Goal: Task Accomplishment & Management: Manage account settings

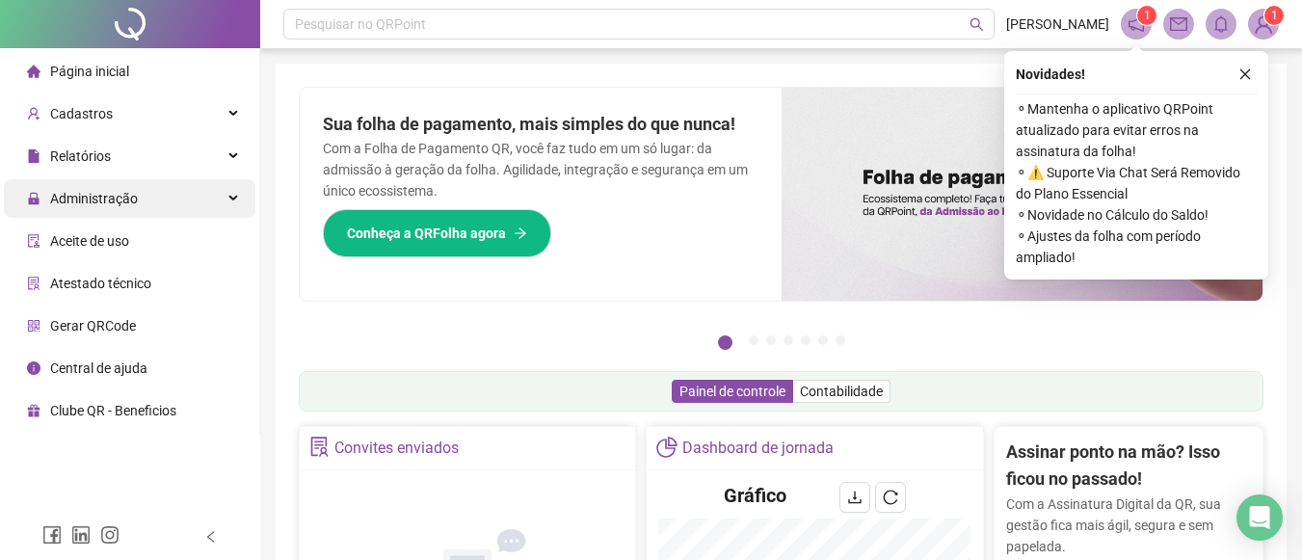
click at [208, 200] on div "Administração" at bounding box center [130, 198] width 252 height 39
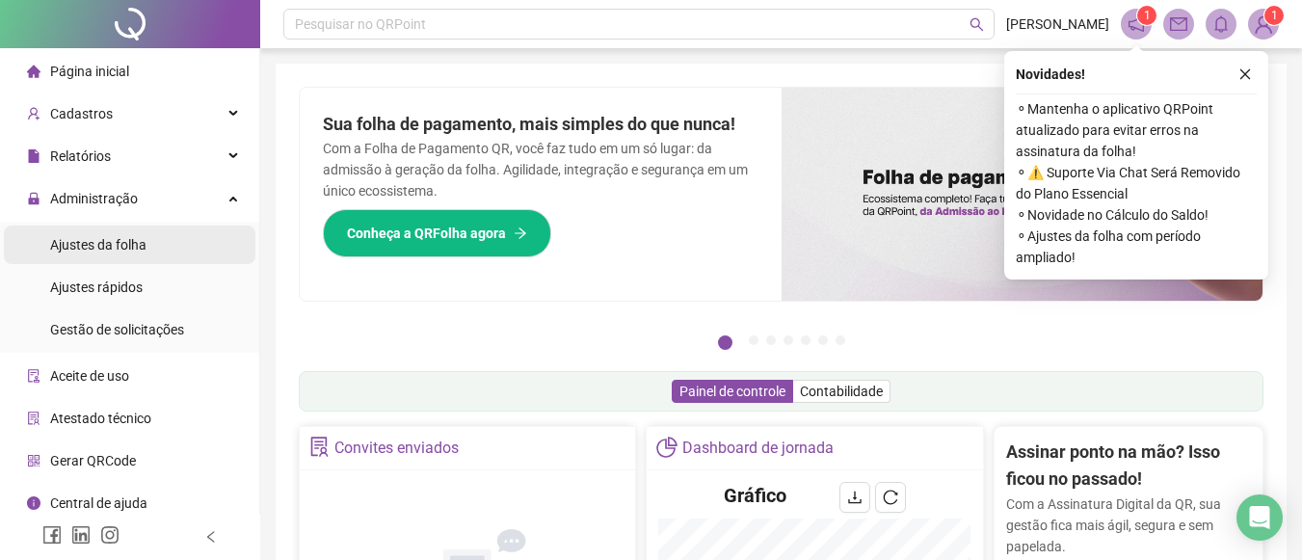
click at [163, 253] on li "Ajustes da folha" at bounding box center [130, 245] width 252 height 39
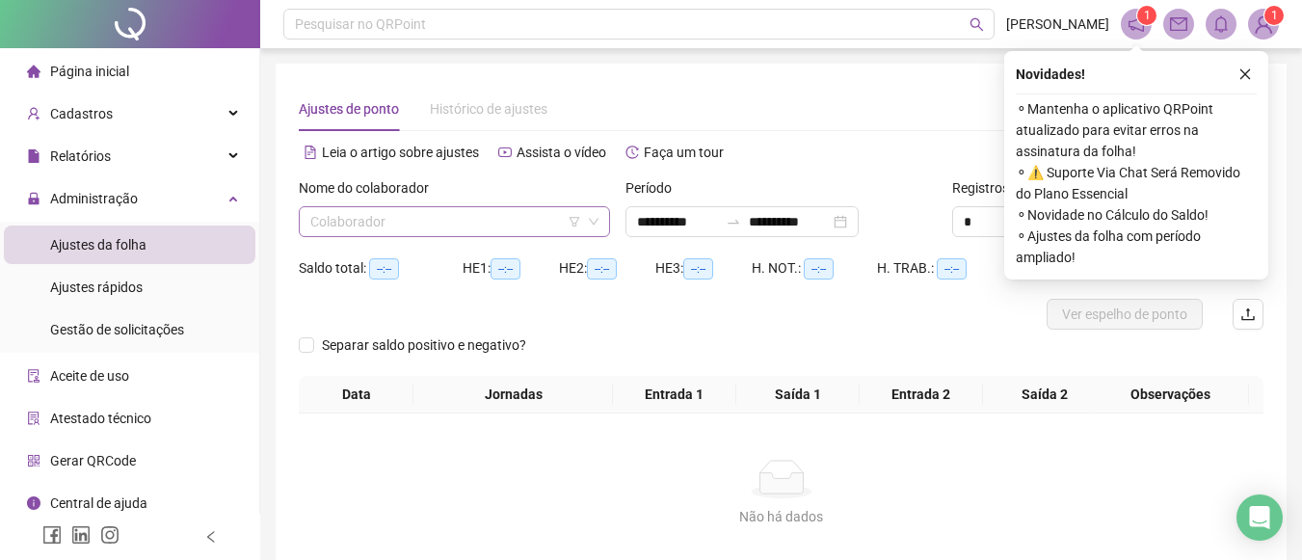
click at [350, 220] on input "search" at bounding box center [445, 221] width 271 height 29
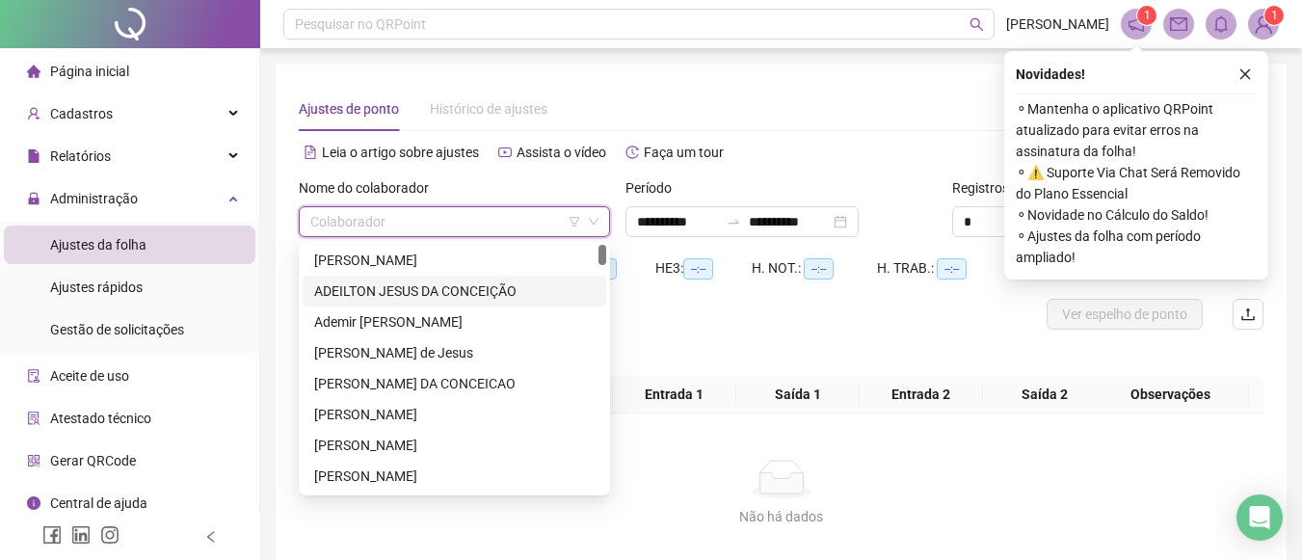
click at [604, 253] on div "269416 50496 10331 [PERSON_NAME] [PERSON_NAME] [PERSON_NAME] de [PERSON_NAME] D…" at bounding box center [454, 368] width 311 height 254
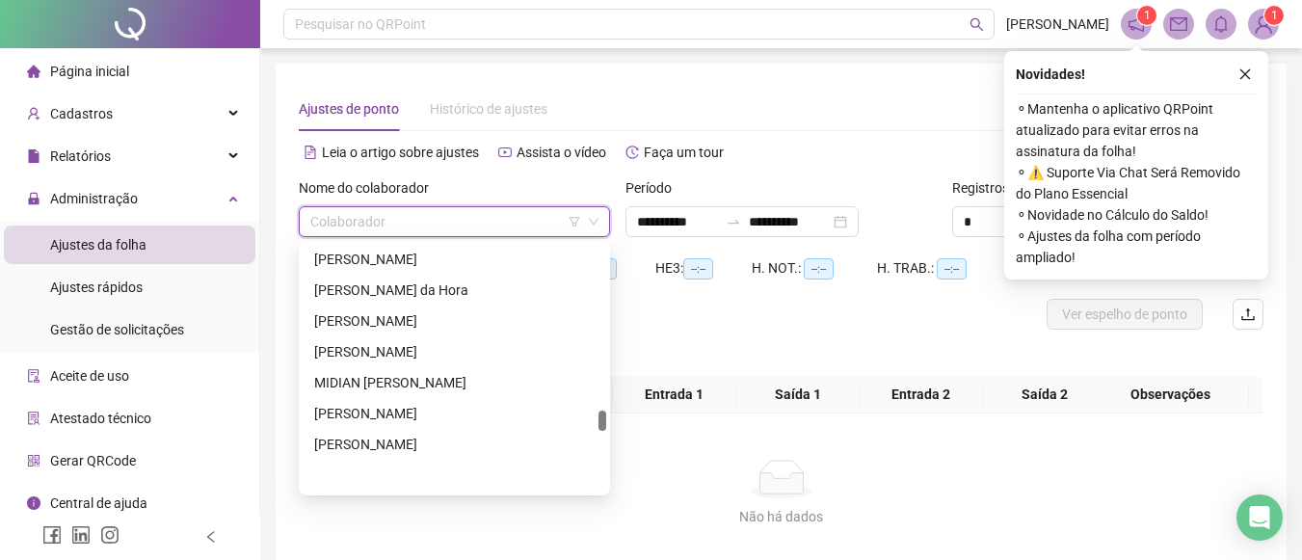
scroll to position [1988, 0]
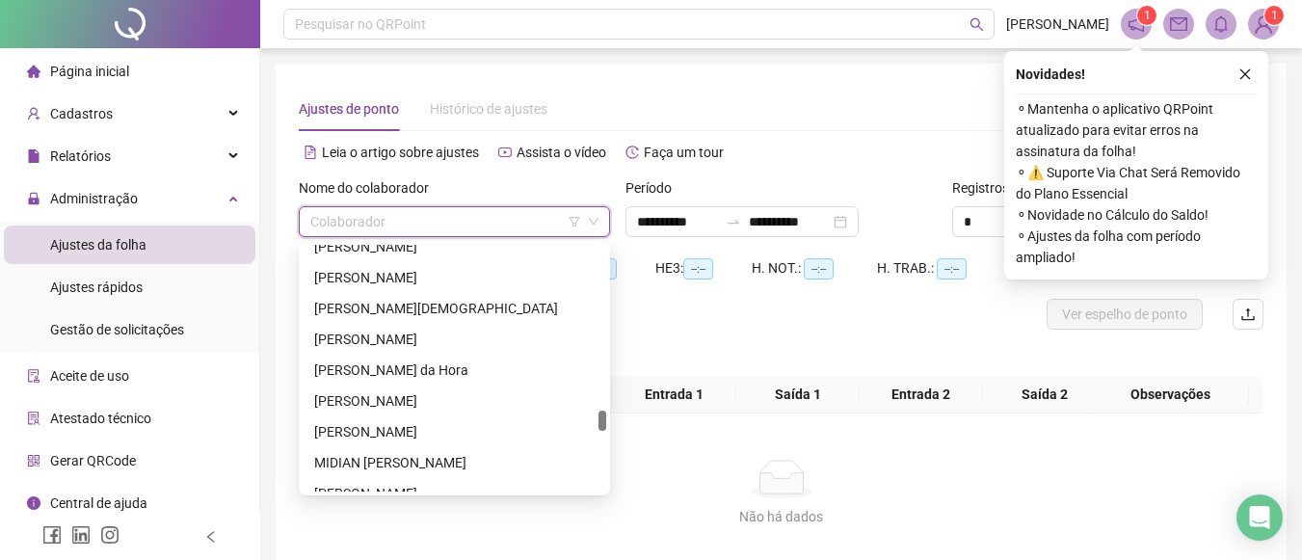
drag, startPoint x: 604, startPoint y: 253, endPoint x: 579, endPoint y: 418, distance: 167.7
click at [579, 418] on div "[PERSON_NAME] DA CONCEIÇÃO [PERSON_NAME] [PERSON_NAME] da Hora [PERSON_NAME] E …" at bounding box center [455, 368] width 304 height 247
click at [412, 369] on div "[PERSON_NAME] da Hora" at bounding box center [454, 370] width 281 height 21
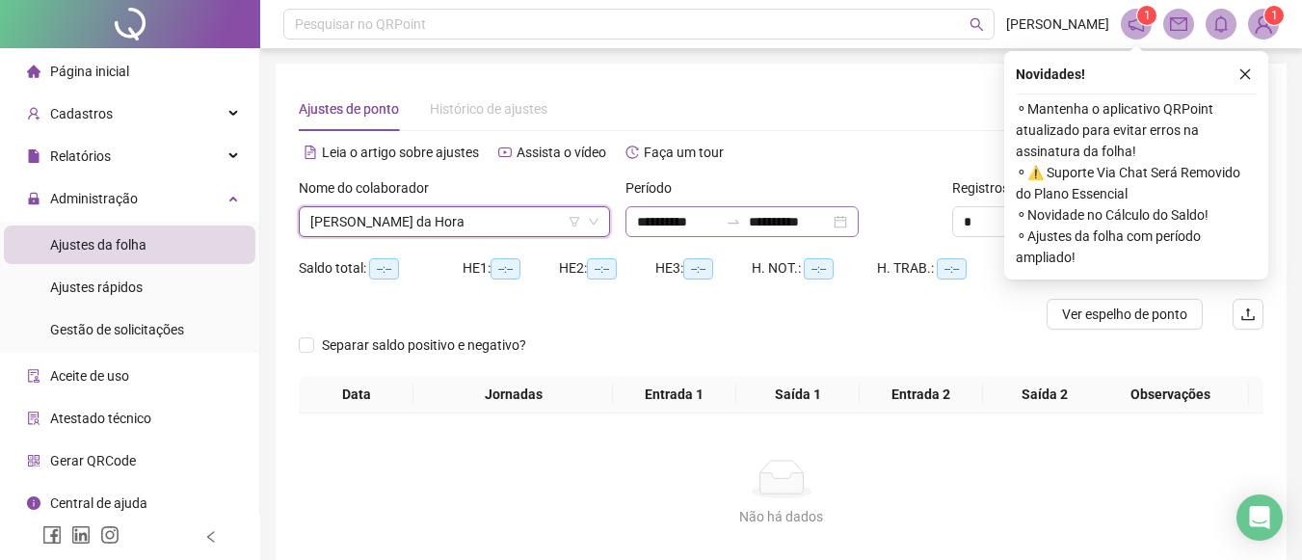
click at [859, 222] on div "**********" at bounding box center [742, 221] width 233 height 31
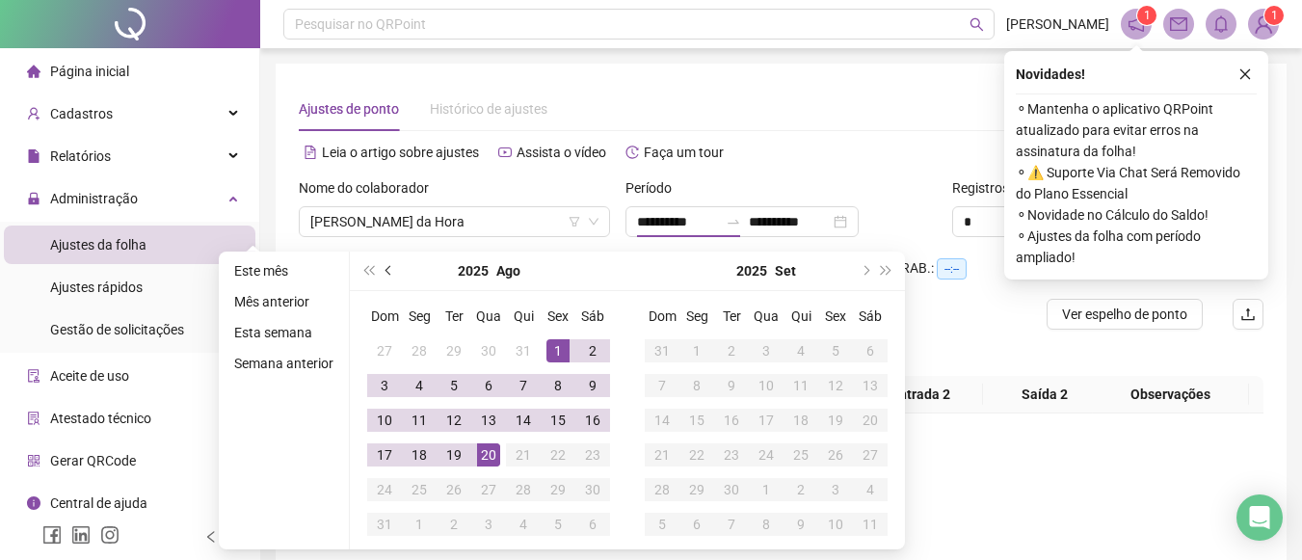
click at [381, 276] on button "prev-year" at bounding box center [389, 271] width 21 height 39
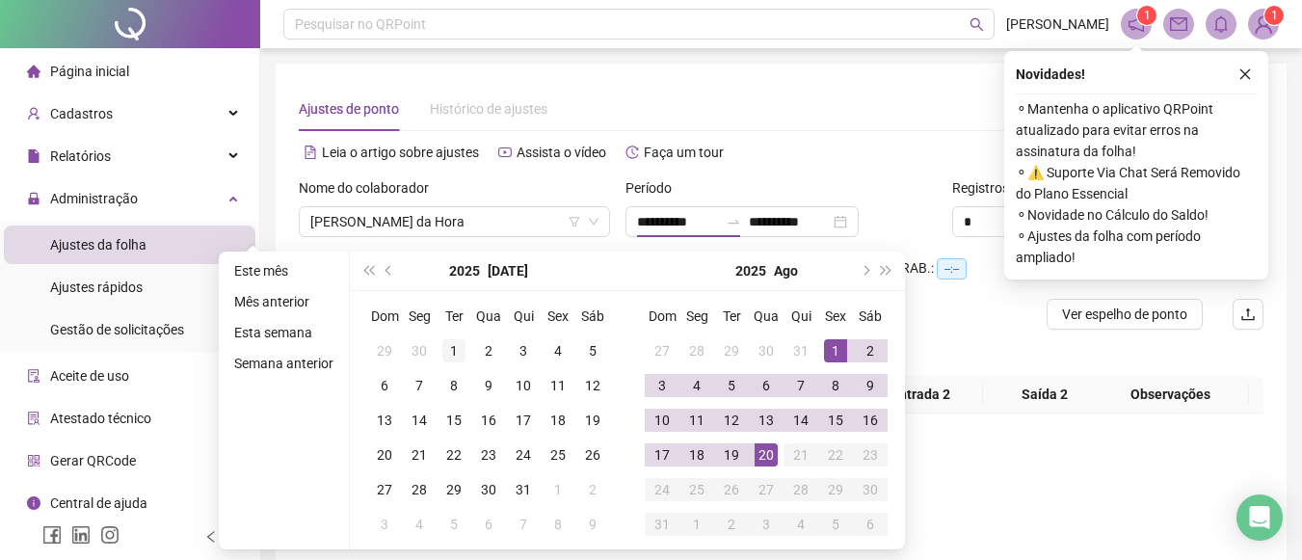
type input "**********"
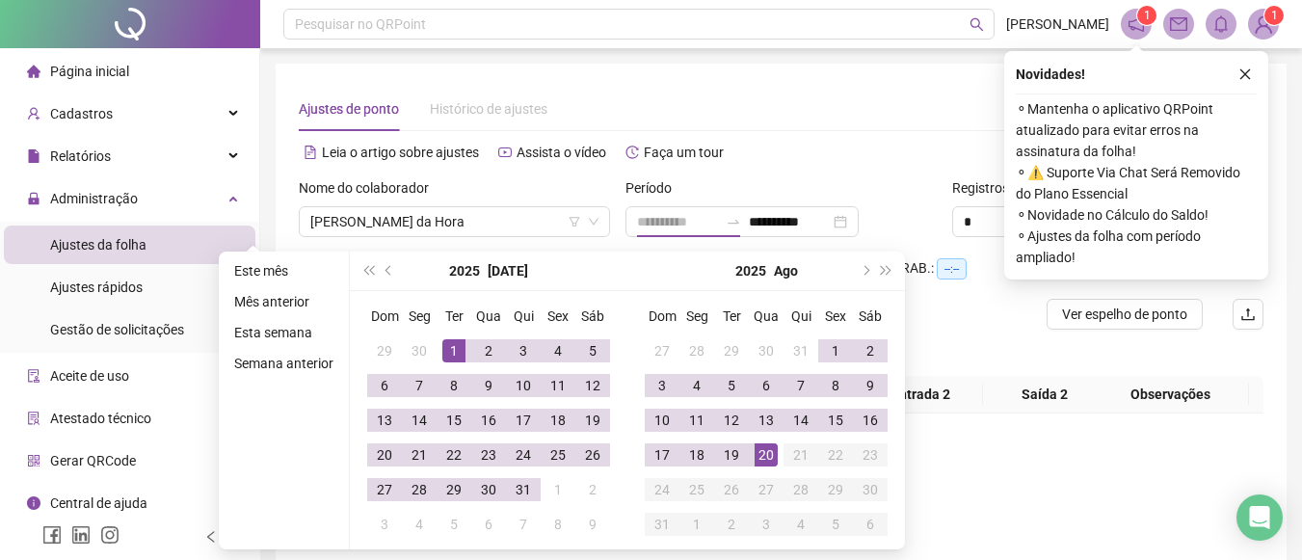
click at [456, 352] on div "1" at bounding box center [453, 350] width 23 height 23
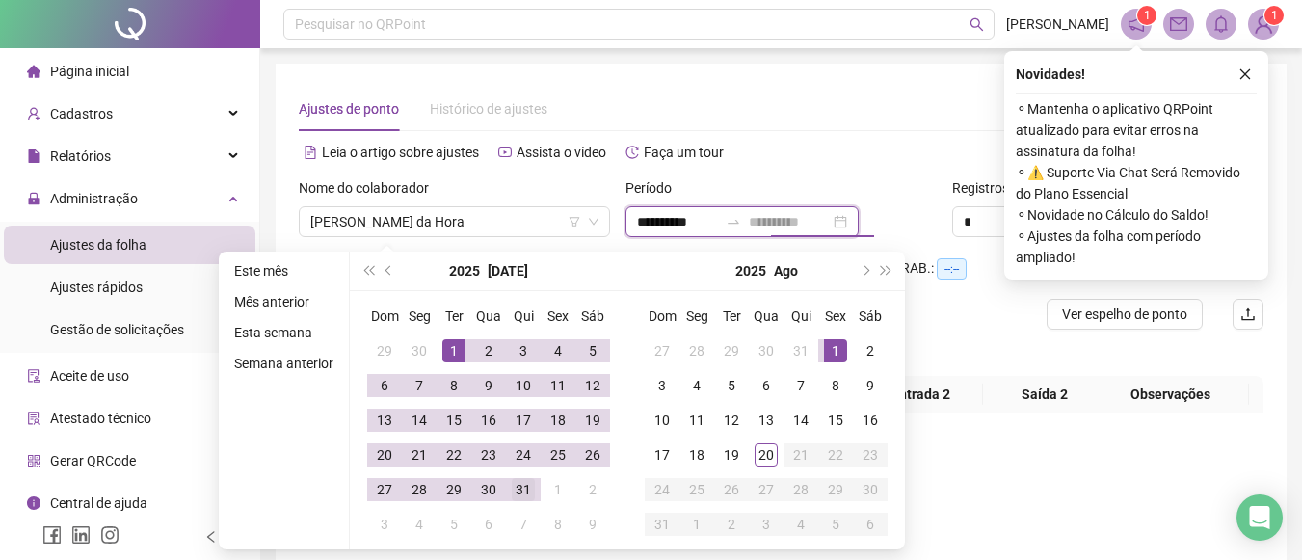
type input "**********"
click at [522, 492] on div "31" at bounding box center [523, 489] width 23 height 23
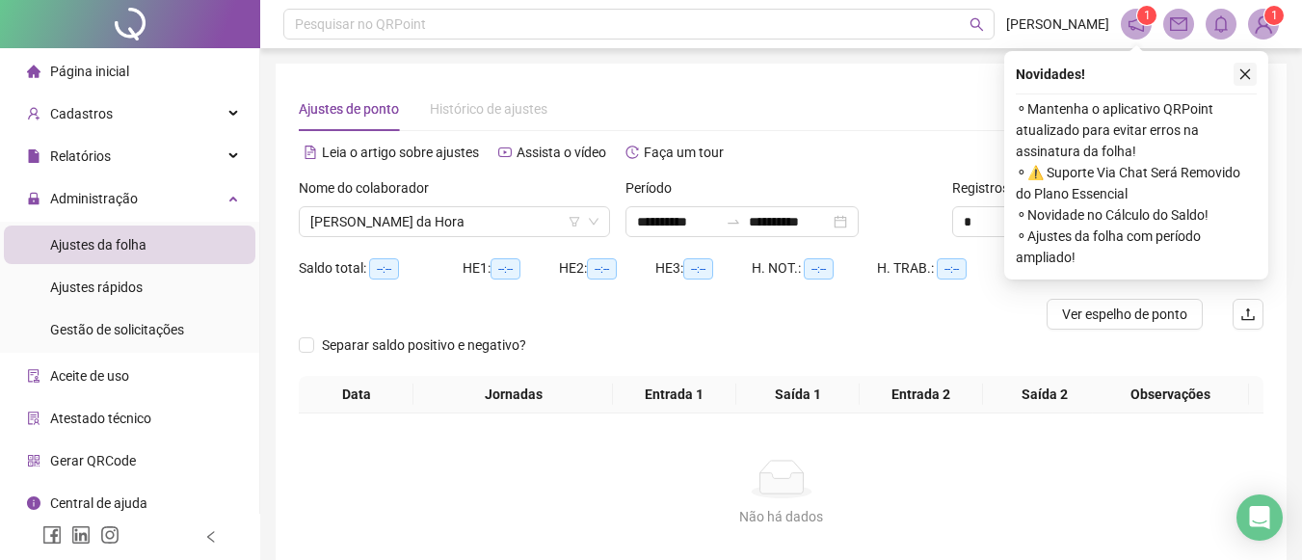
click at [1247, 80] on icon "close" at bounding box center [1245, 73] width 13 height 13
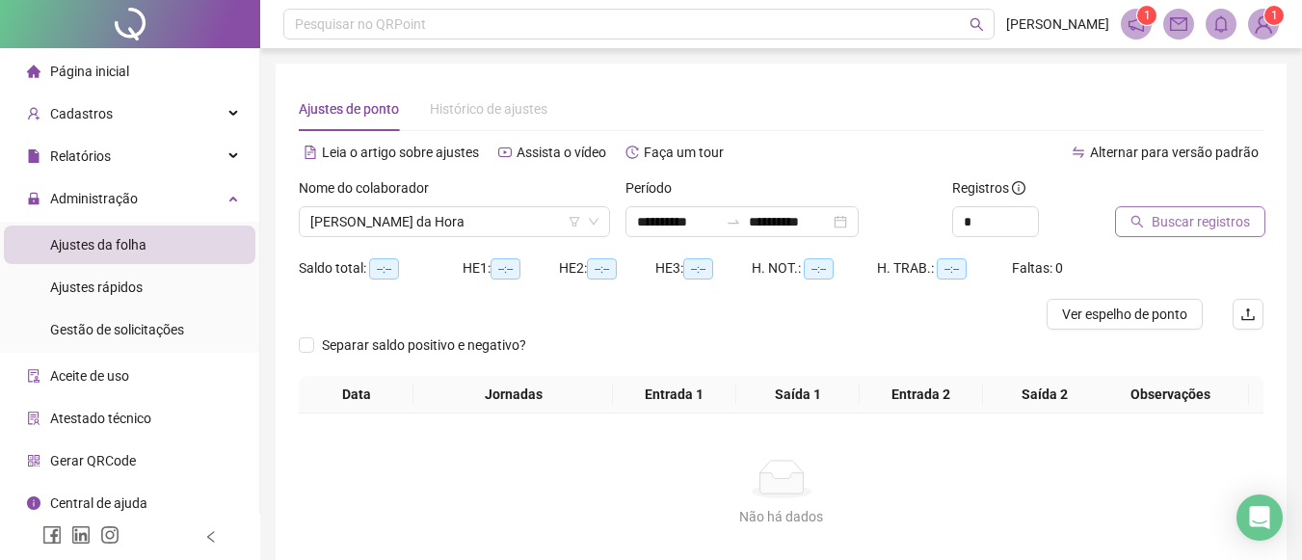
click at [1216, 223] on span "Buscar registros" at bounding box center [1201, 221] width 98 height 21
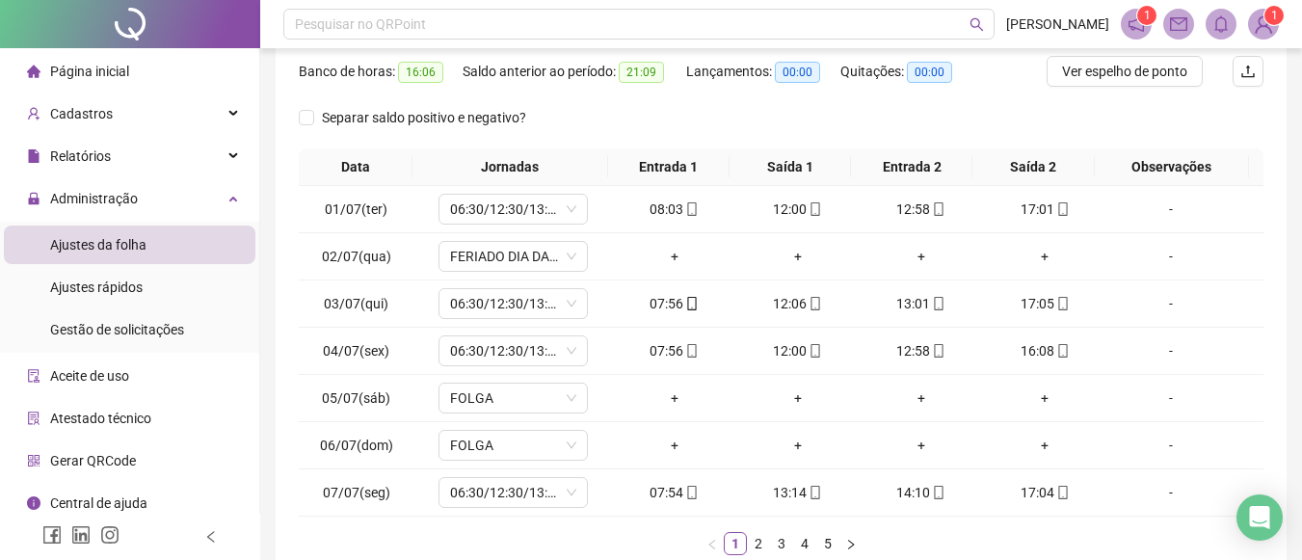
scroll to position [250, 0]
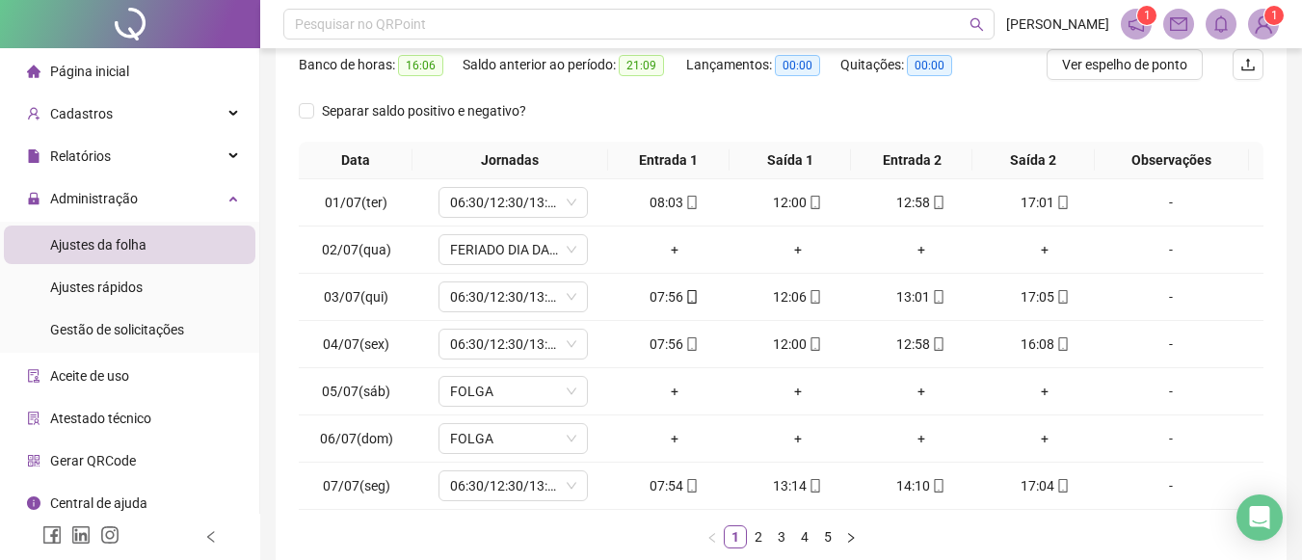
click at [1276, 325] on div "**********" at bounding box center [781, 200] width 1011 height 773
click at [760, 539] on link "2" at bounding box center [758, 536] width 21 height 21
click at [784, 535] on link "3" at bounding box center [781, 536] width 21 height 21
click at [807, 532] on link "4" at bounding box center [804, 536] width 21 height 21
click at [821, 530] on link "5" at bounding box center [827, 536] width 21 height 21
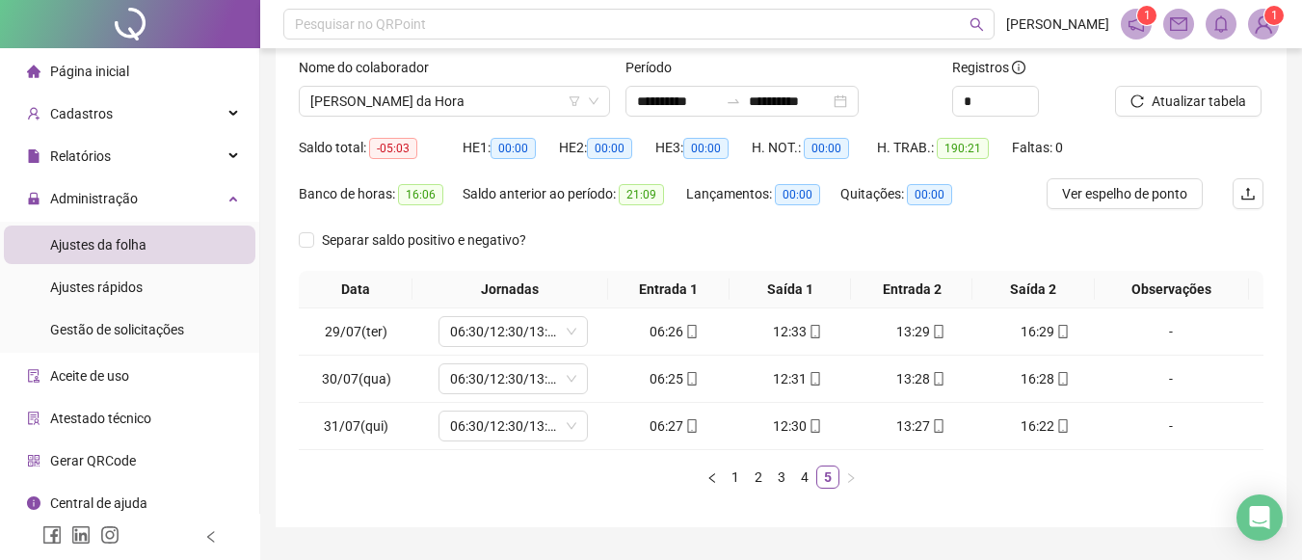
scroll to position [96, 0]
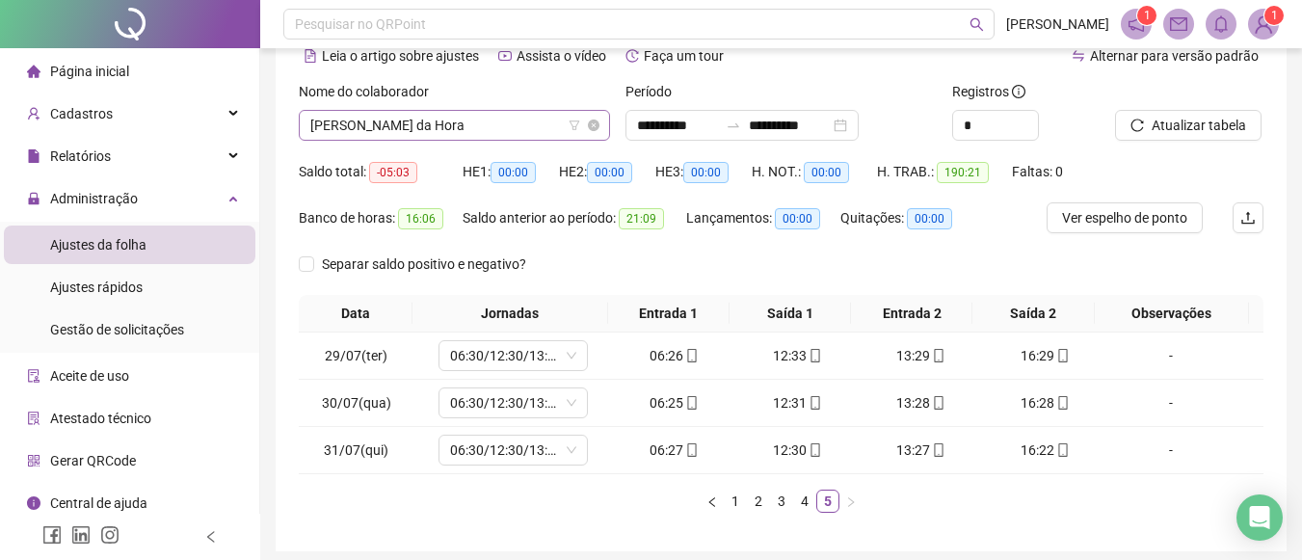
click at [485, 135] on span "Mario Sergio Silva da Hora" at bounding box center [454, 125] width 288 height 29
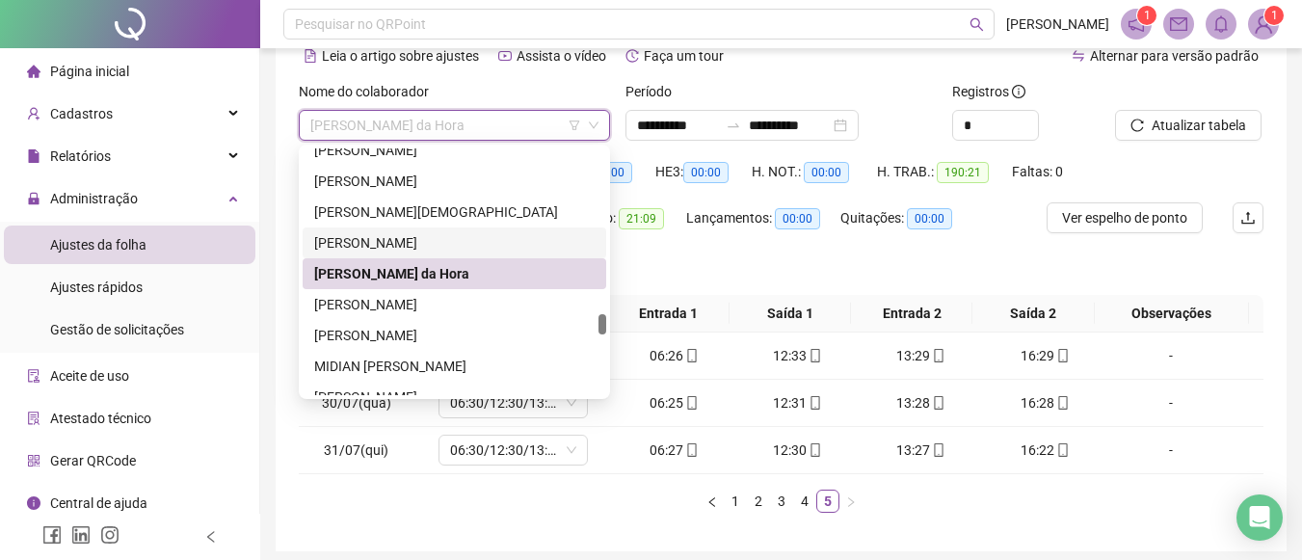
click at [414, 231] on div "MARIANA CARMO DE OLIVEIRA MARTINS" at bounding box center [455, 243] width 304 height 31
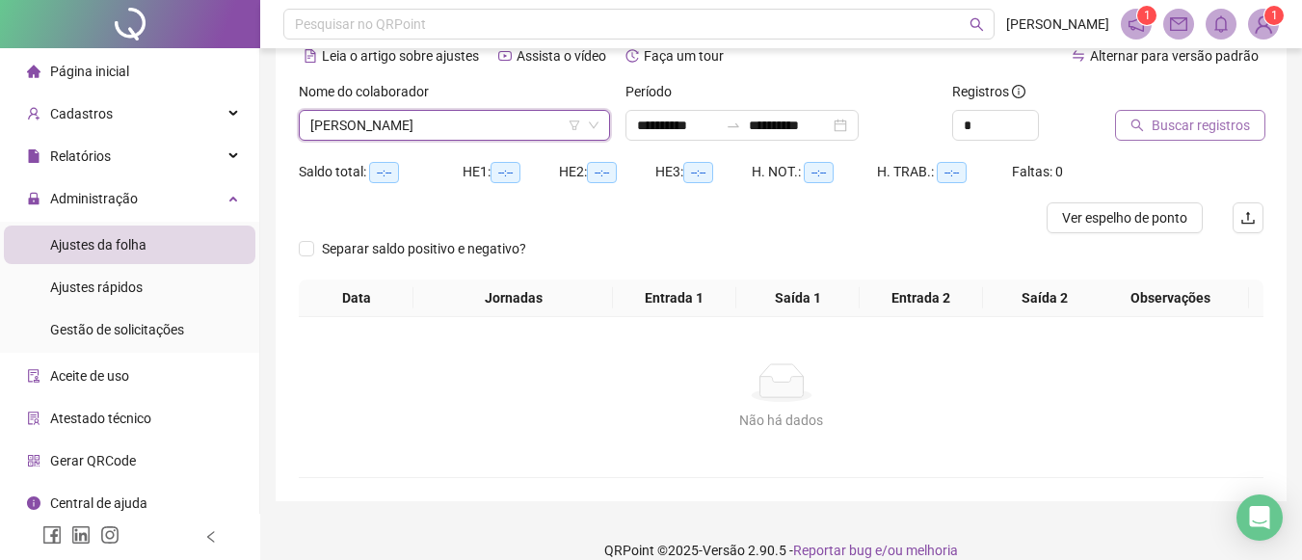
click at [1153, 123] on span "Buscar registros" at bounding box center [1201, 125] width 98 height 21
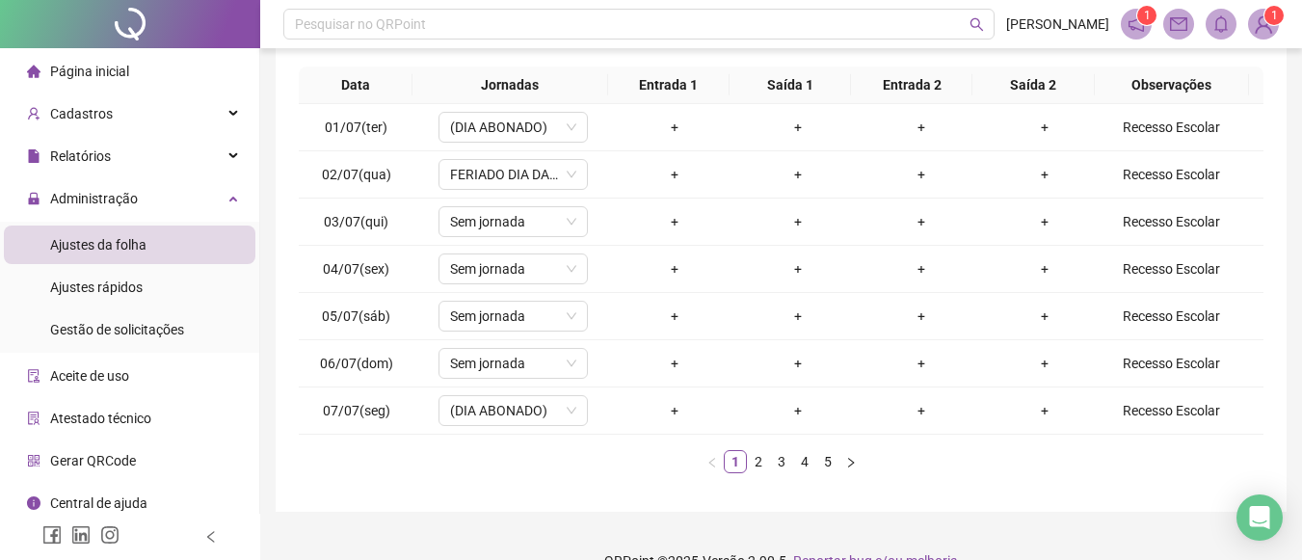
scroll to position [339, 0]
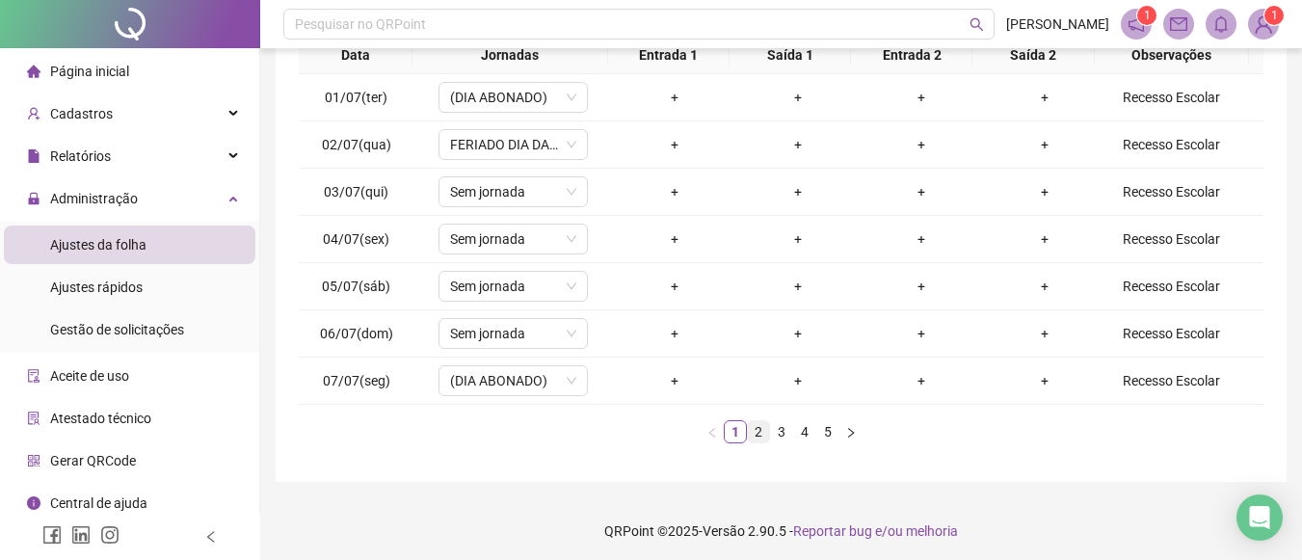
click at [757, 436] on link "2" at bounding box center [758, 431] width 21 height 21
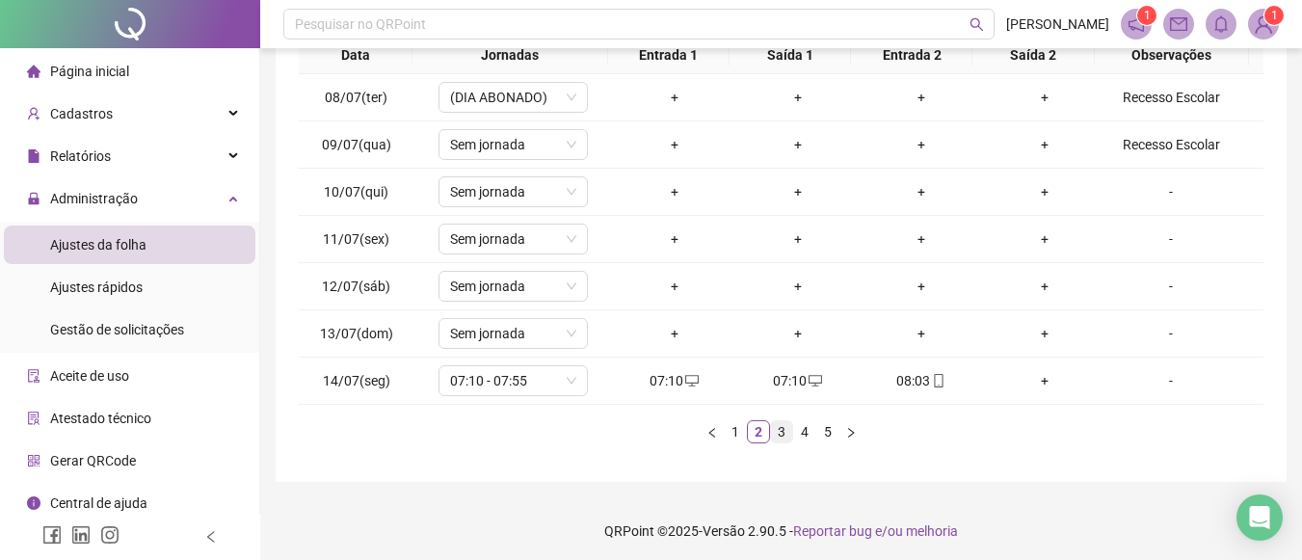
click at [782, 432] on link "3" at bounding box center [781, 431] width 21 height 21
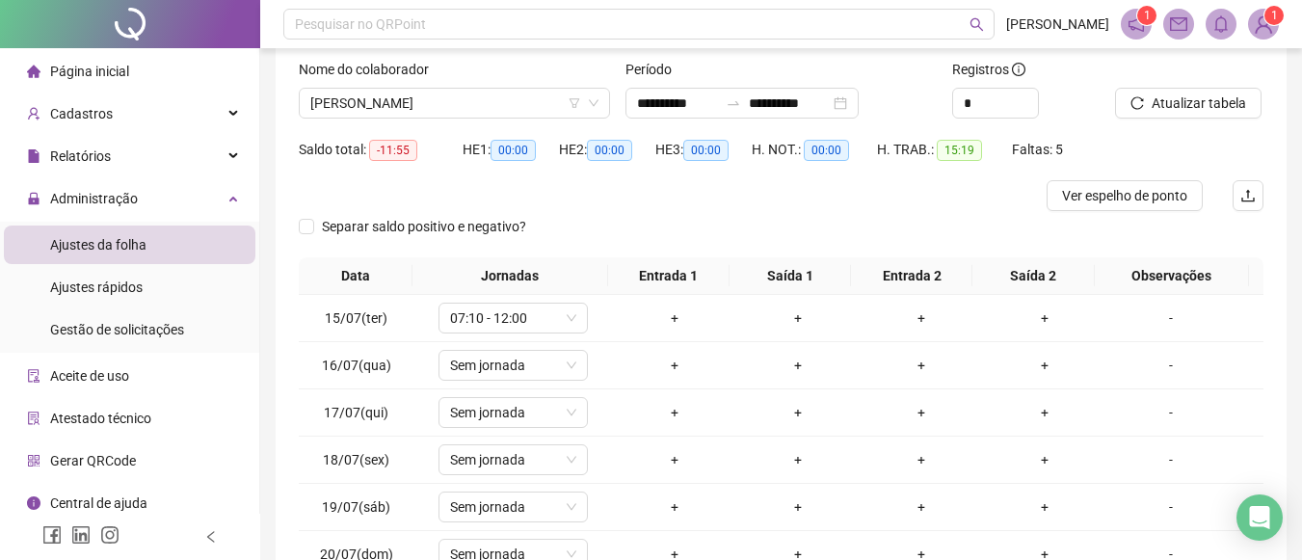
scroll to position [95, 0]
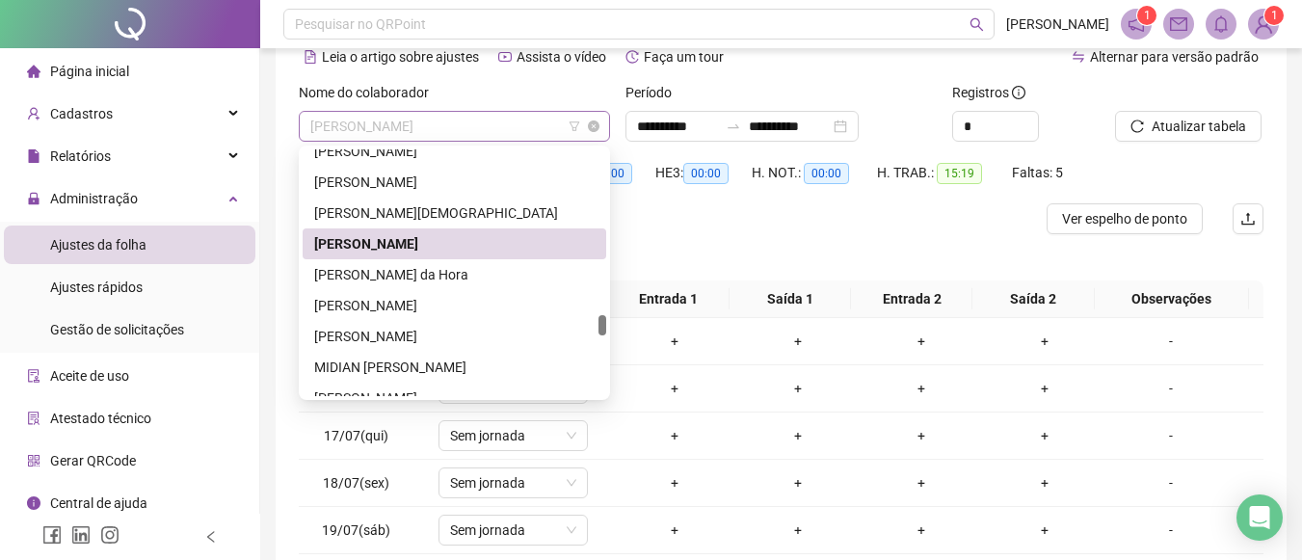
click at [565, 120] on span "MARIANA CARMO DE OLIVEIRA MARTINS" at bounding box center [454, 126] width 288 height 29
click at [421, 201] on div "MARIA ESTELA JESUS AZEVEDO DA CONCEIÇÃO" at bounding box center [455, 213] width 304 height 31
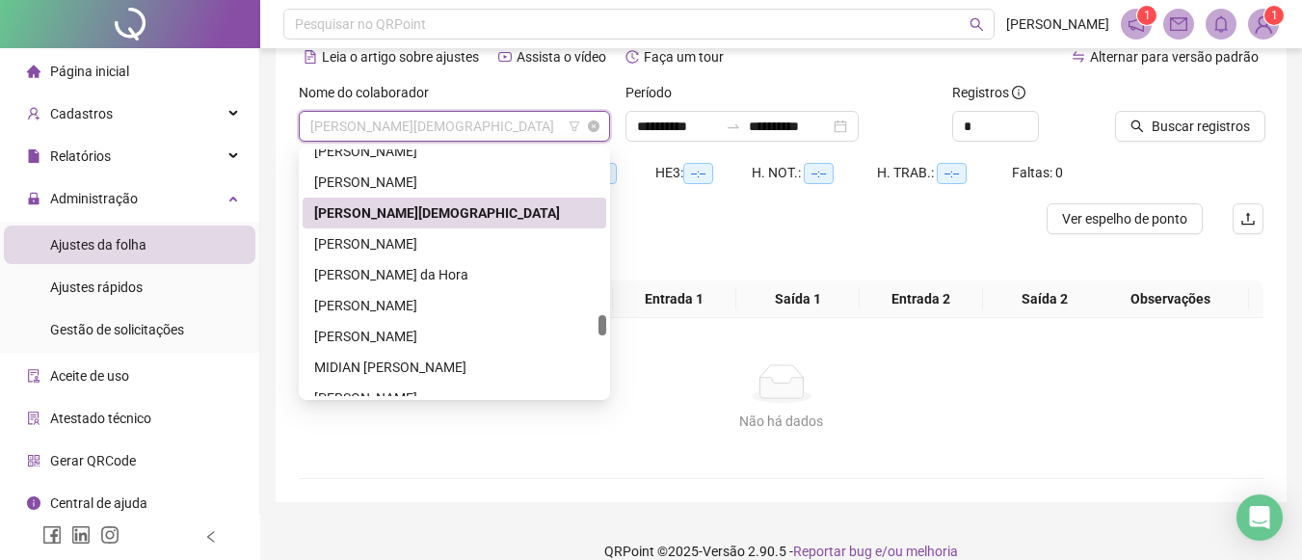
click at [448, 138] on span "MARIA ESTELA JESUS AZEVEDO DA CONCEIÇÃO" at bounding box center [454, 126] width 288 height 29
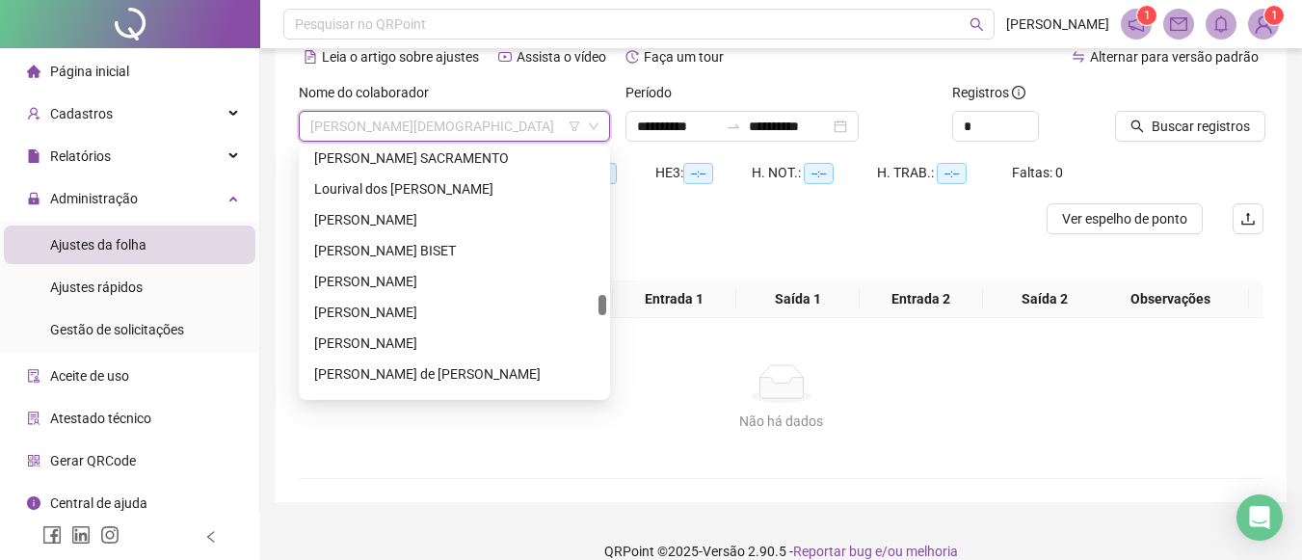
scroll to position [1746, 0]
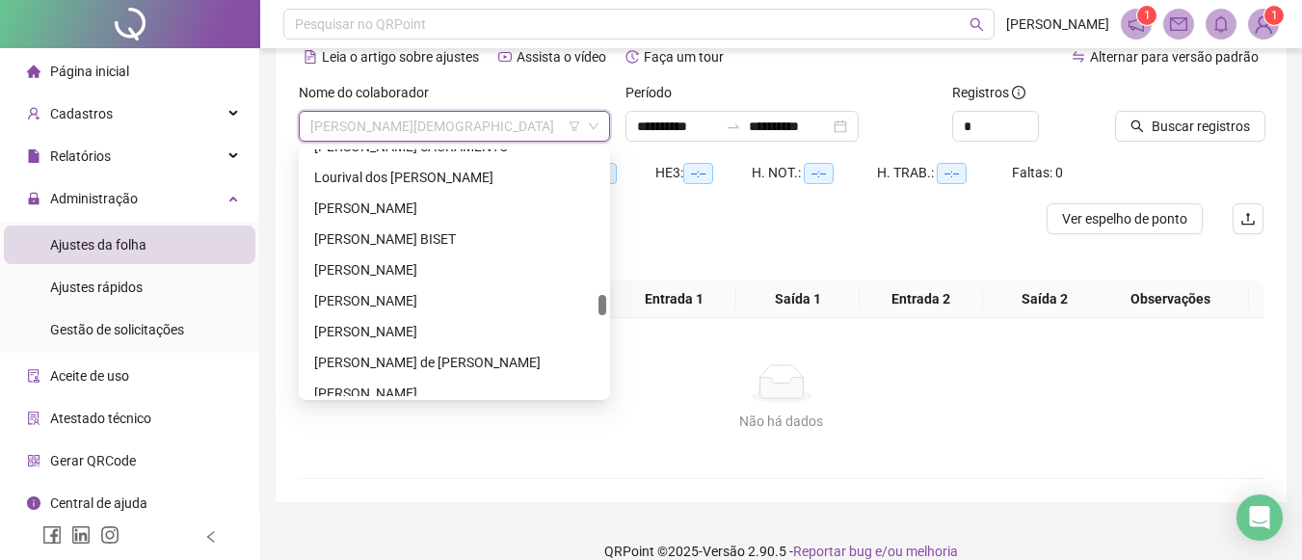
drag, startPoint x: 602, startPoint y: 319, endPoint x: 610, endPoint y: 299, distance: 21.7
click at [610, 299] on body "**********" at bounding box center [651, 185] width 1302 height 560
click at [486, 323] on div "Marcos Roberto Nascimento Araujo" at bounding box center [454, 331] width 281 height 21
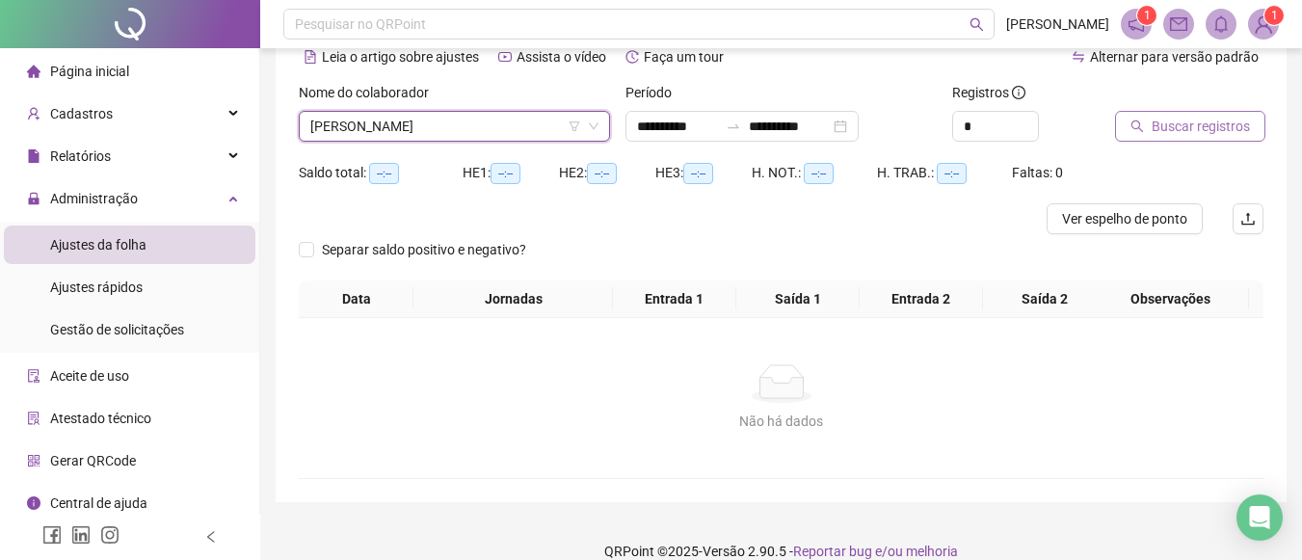
click at [1179, 114] on button "Buscar registros" at bounding box center [1190, 126] width 150 height 31
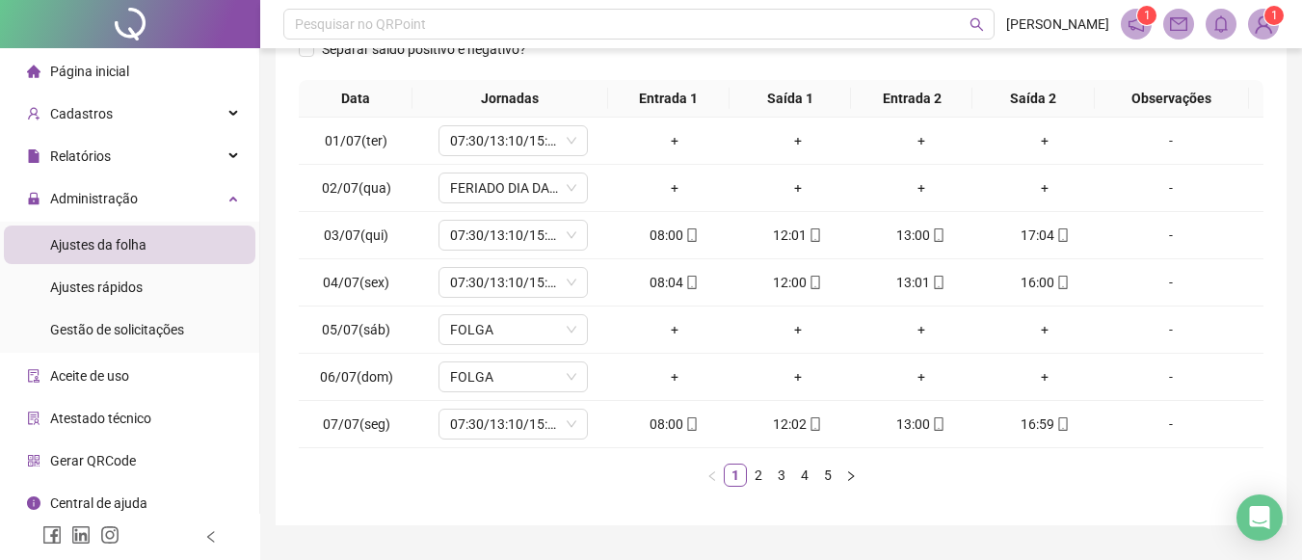
scroll to position [316, 0]
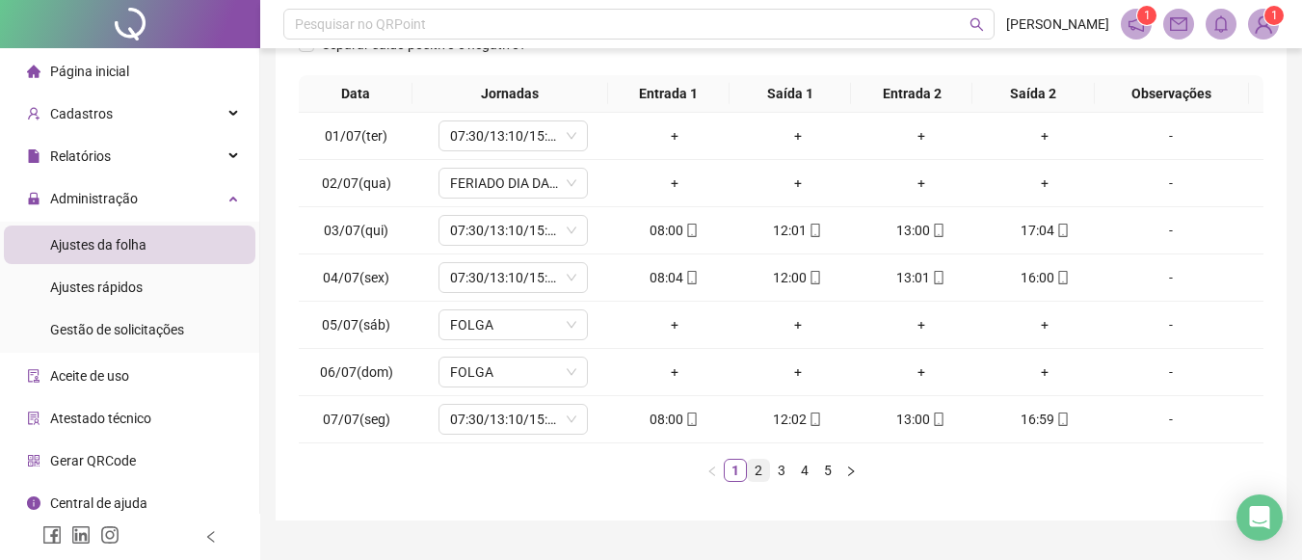
click at [755, 471] on link "2" at bounding box center [758, 470] width 21 height 21
click at [787, 472] on link "3" at bounding box center [781, 470] width 21 height 21
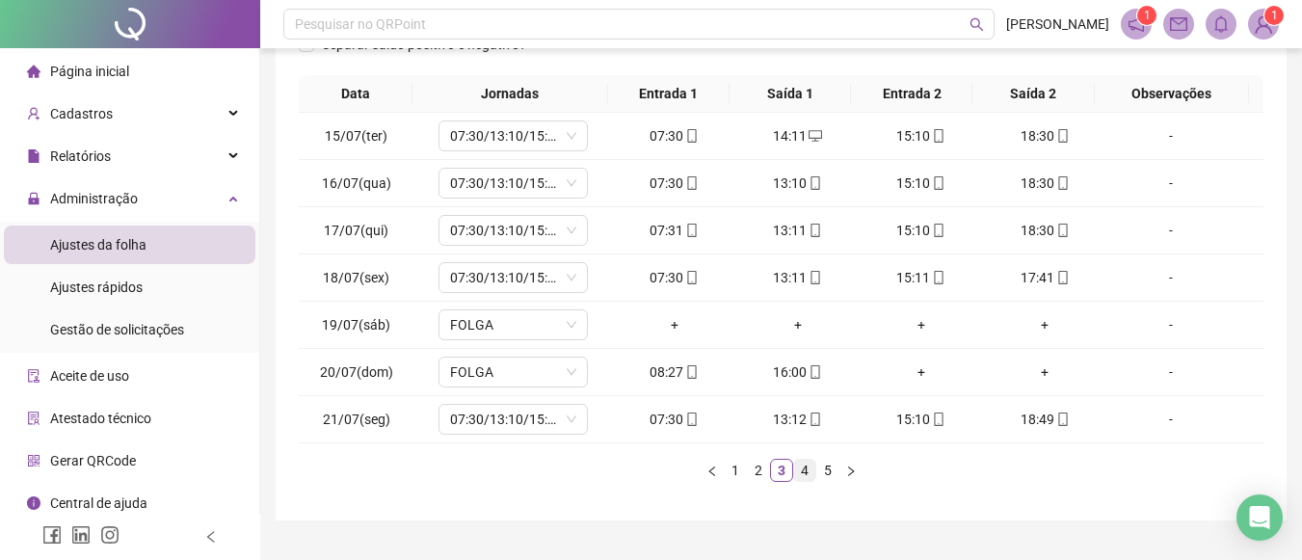
click at [804, 471] on link "4" at bounding box center [804, 470] width 21 height 21
click at [823, 468] on link "5" at bounding box center [827, 470] width 21 height 21
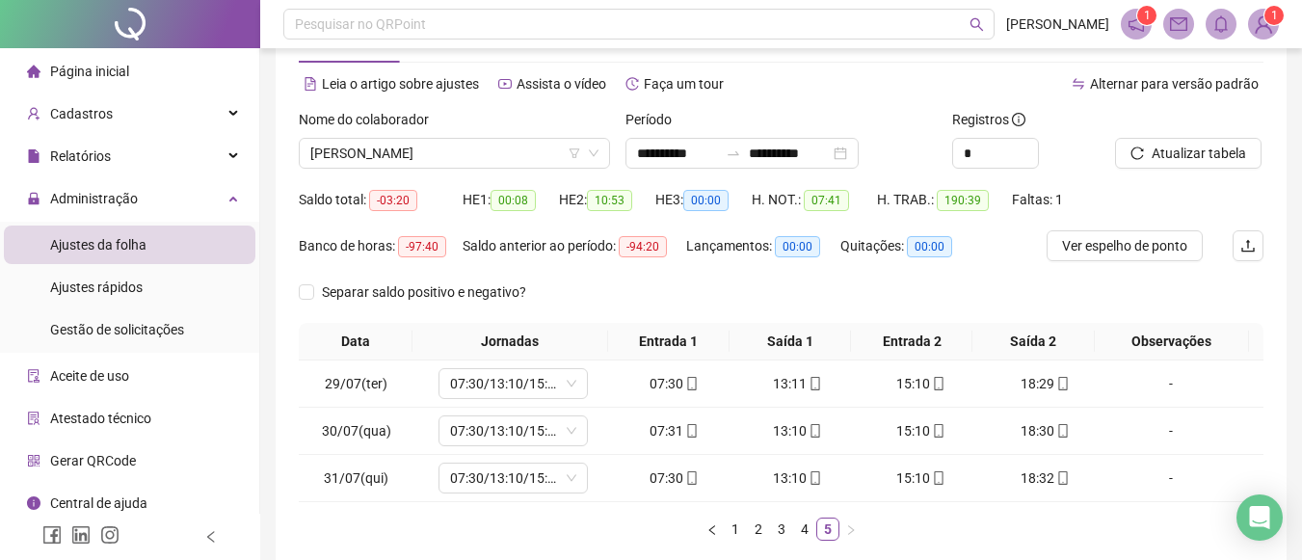
scroll to position [65, 0]
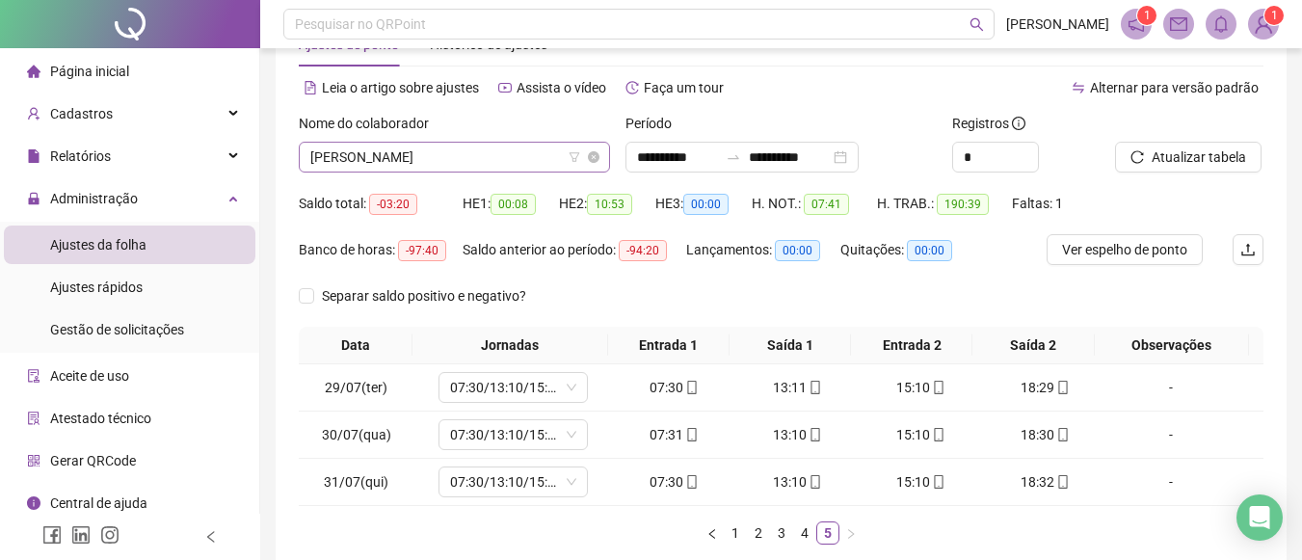
click at [549, 145] on span "Marcos Roberto Nascimento Araujo" at bounding box center [454, 157] width 288 height 29
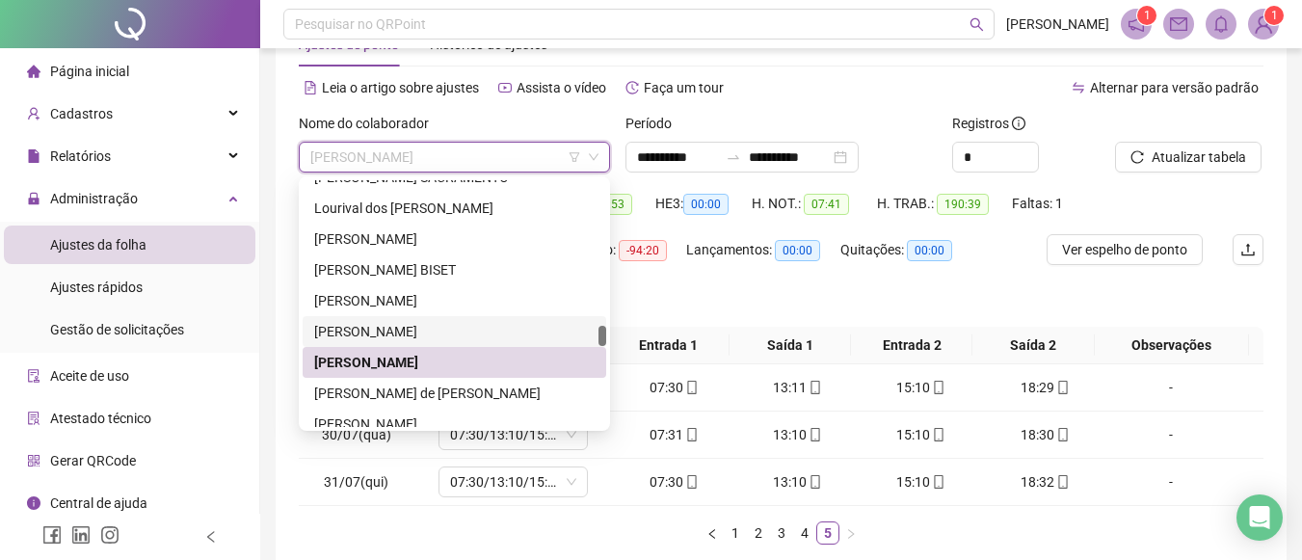
click at [446, 326] on div "LUÍS ANTONIO DE JESUS SANTOS CABRAL" at bounding box center [454, 331] width 281 height 21
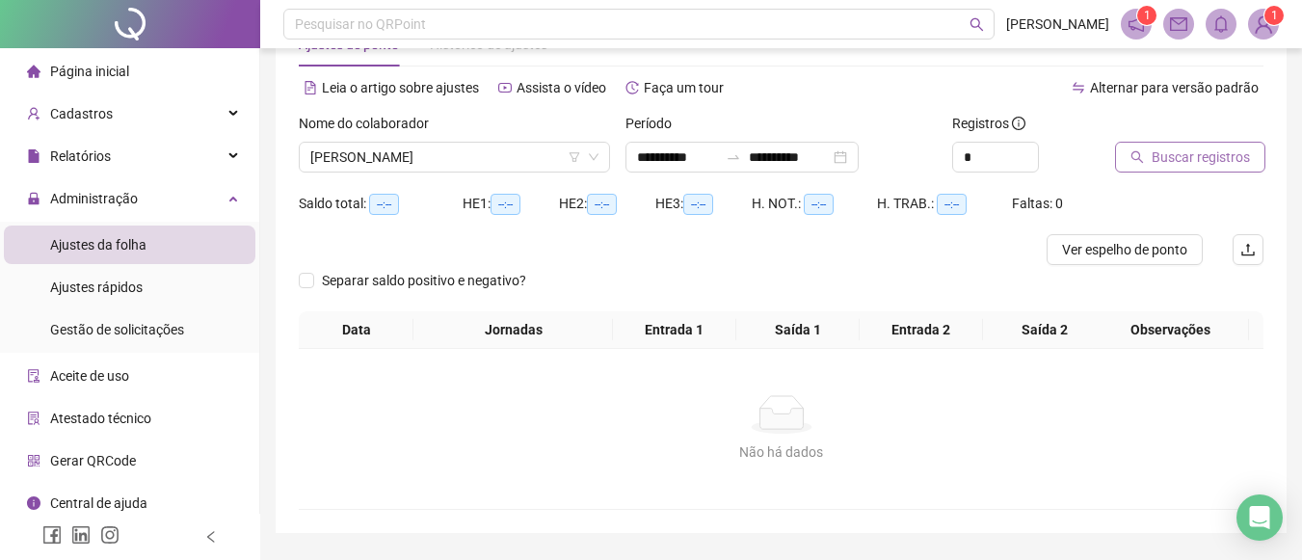
click at [1153, 150] on span "Buscar registros" at bounding box center [1201, 157] width 98 height 21
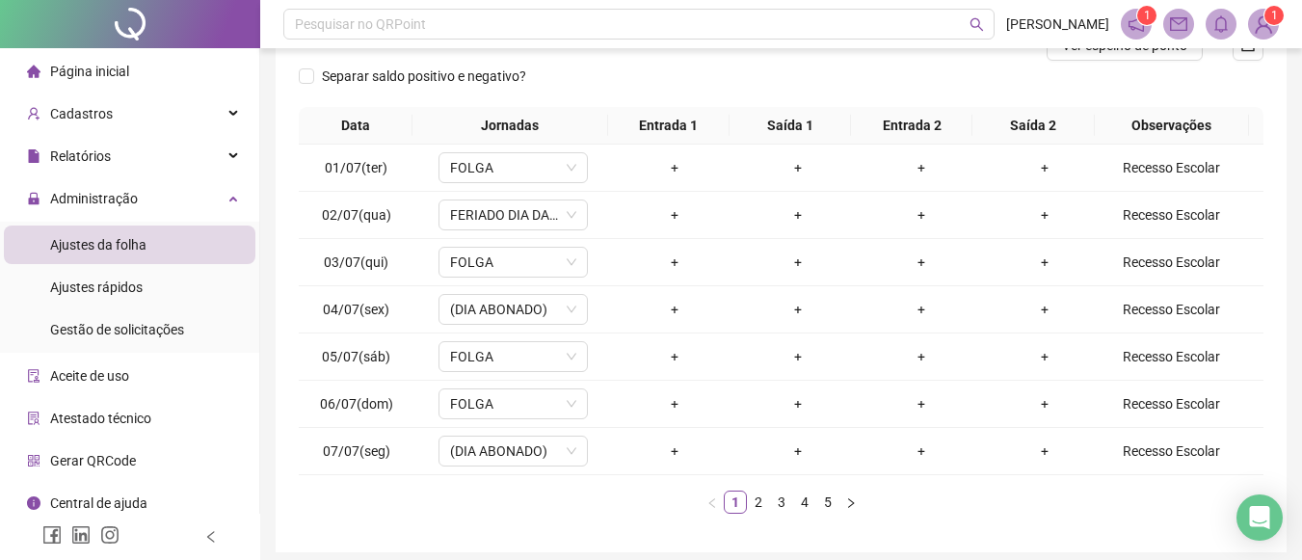
scroll to position [308, 0]
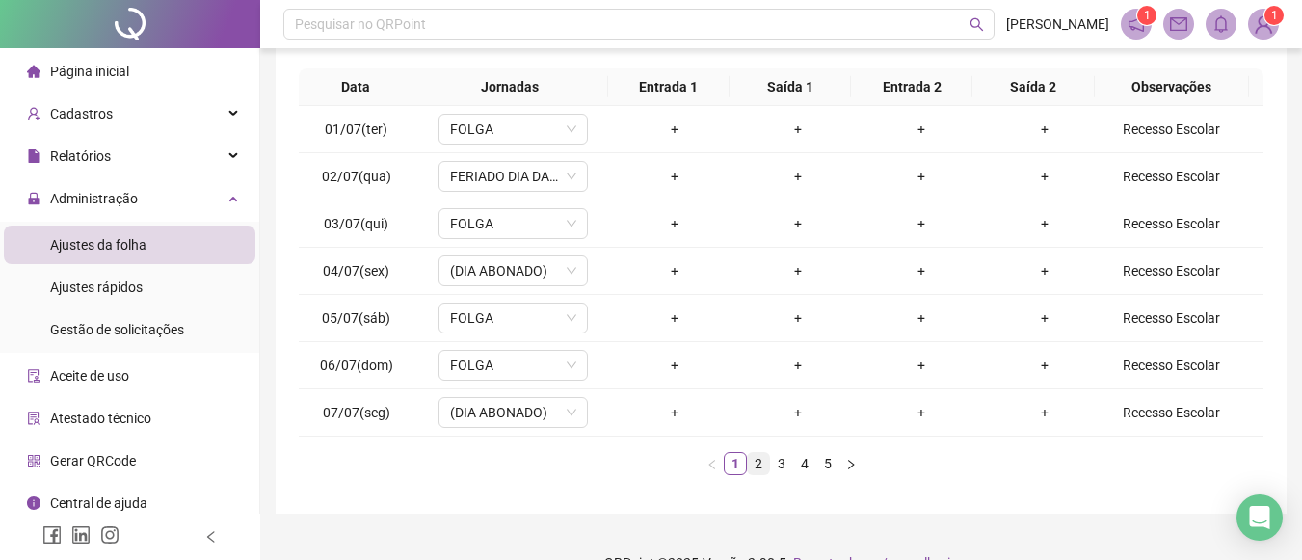
click at [759, 456] on link "2" at bounding box center [758, 463] width 21 height 21
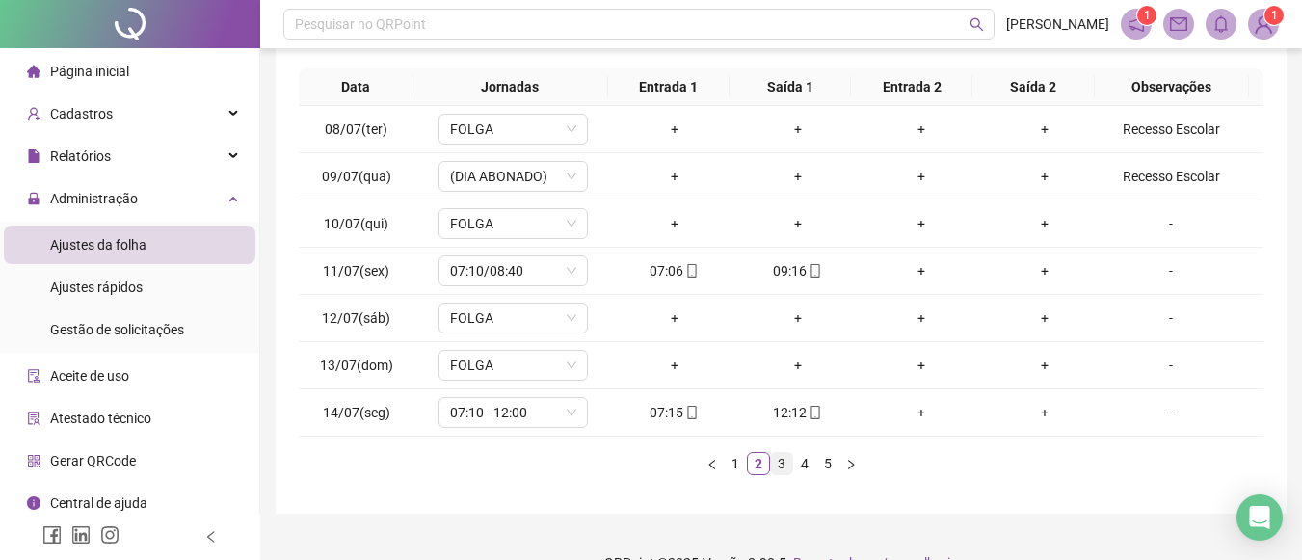
click at [782, 468] on link "3" at bounding box center [781, 463] width 21 height 21
click at [812, 459] on link "4" at bounding box center [804, 463] width 21 height 21
click at [824, 459] on link "5" at bounding box center [827, 463] width 21 height 21
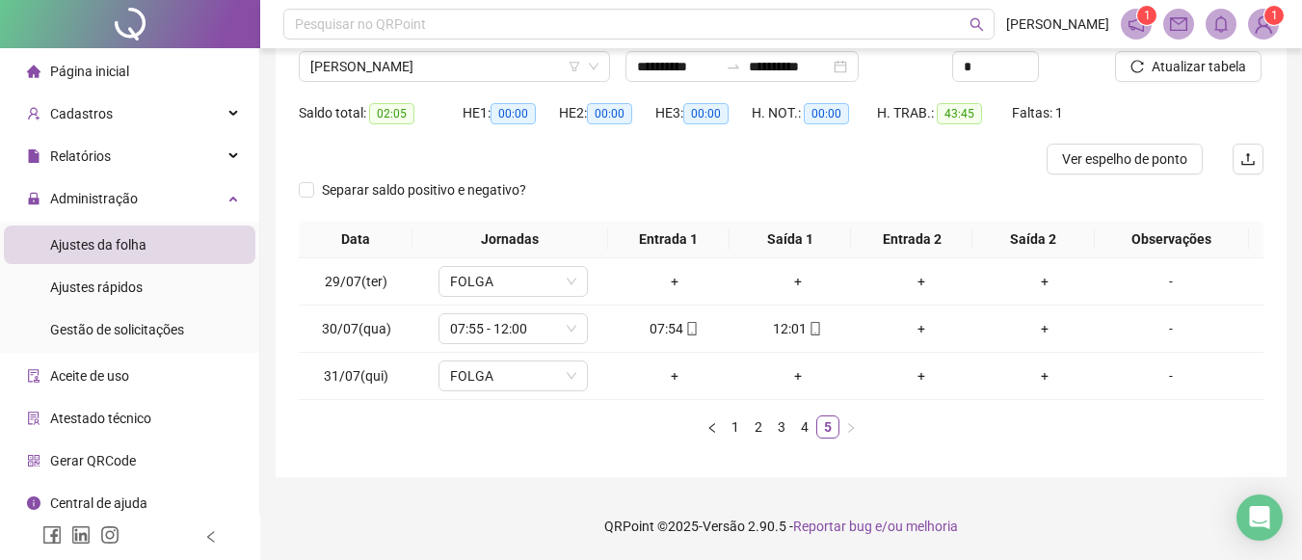
scroll to position [0, 0]
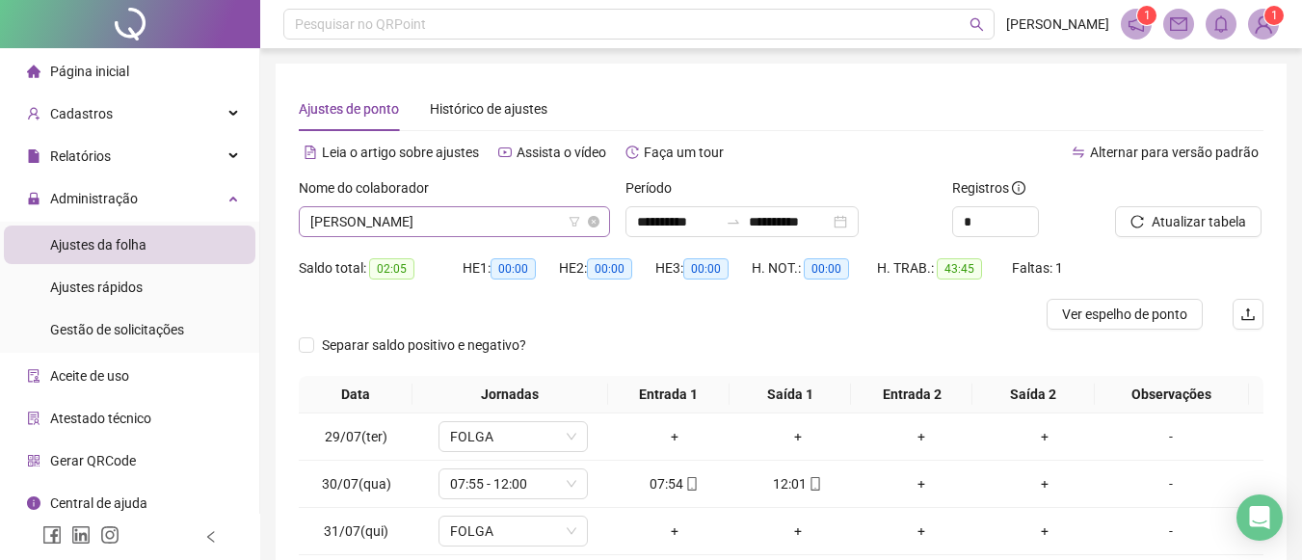
click at [562, 226] on span "LUÍS ANTONIO DE JESUS SANTOS CABRAL" at bounding box center [454, 221] width 288 height 29
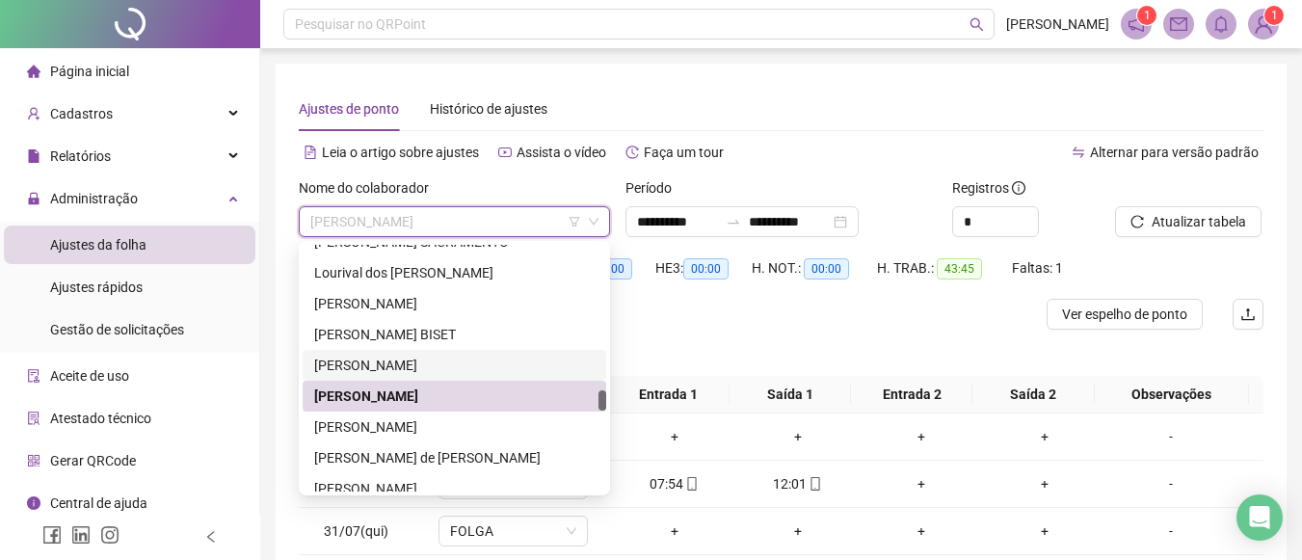
click at [395, 354] on div "LUCIEL ALVES DA SILVA" at bounding box center [455, 365] width 304 height 31
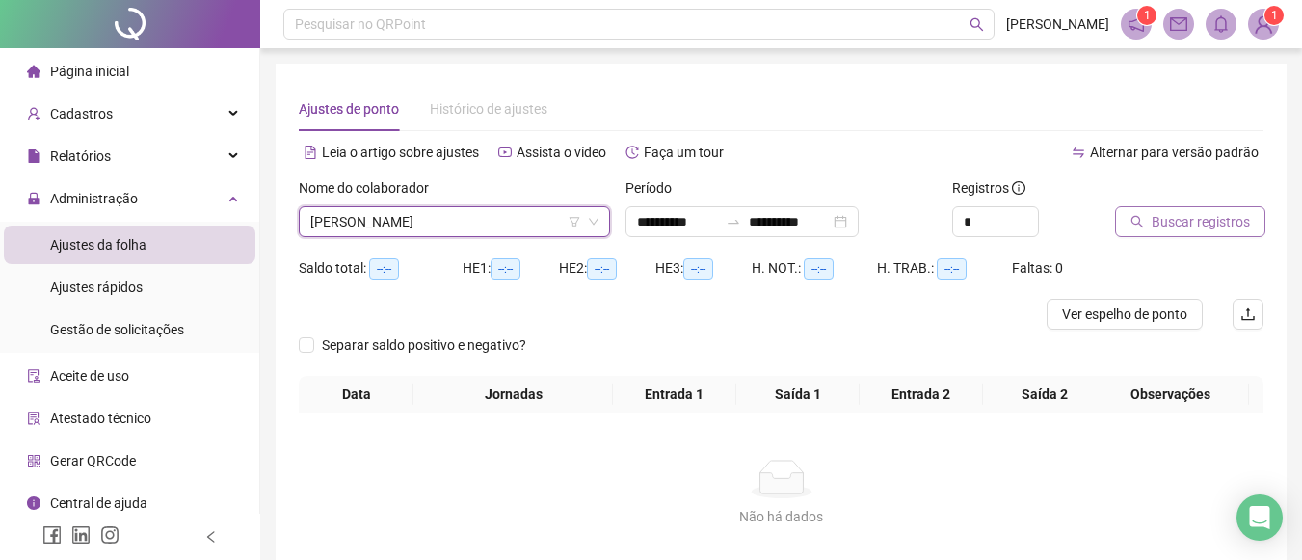
click at [1153, 221] on span "Buscar registros" at bounding box center [1201, 221] width 98 height 21
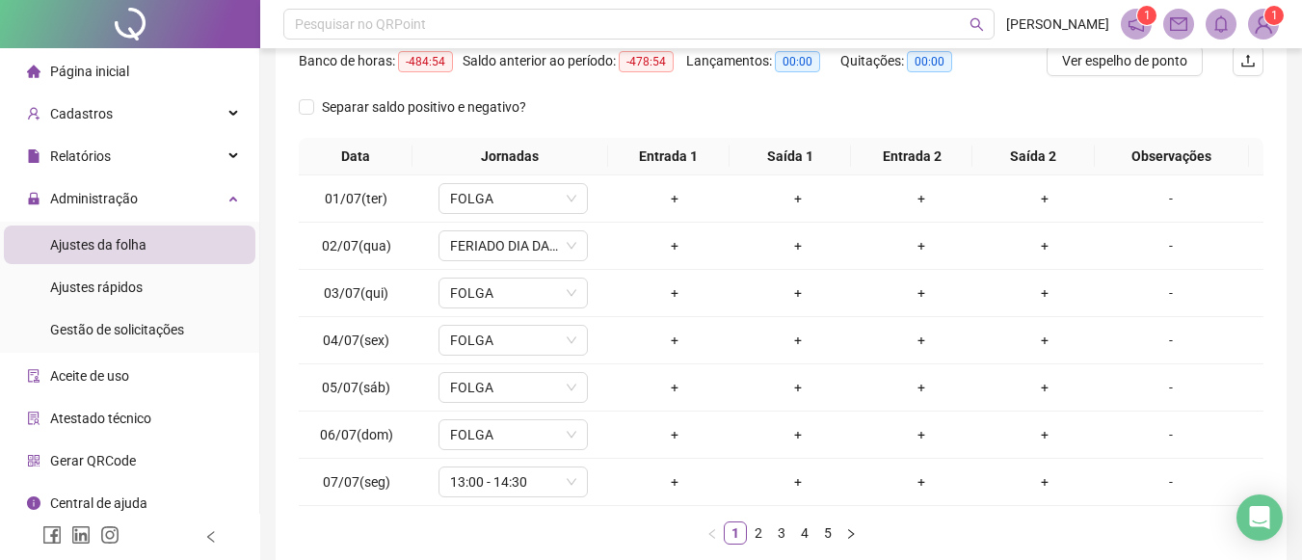
scroll to position [295, 0]
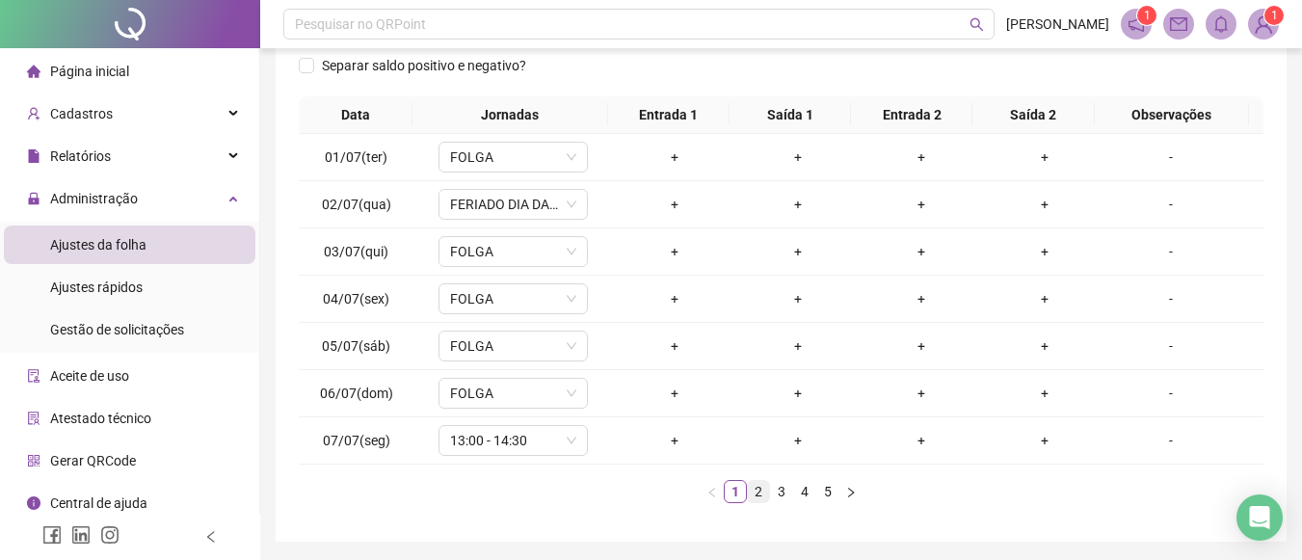
click at [759, 488] on link "2" at bounding box center [758, 491] width 21 height 21
click at [778, 491] on link "3" at bounding box center [781, 491] width 21 height 21
click at [755, 489] on link "2" at bounding box center [758, 491] width 21 height 21
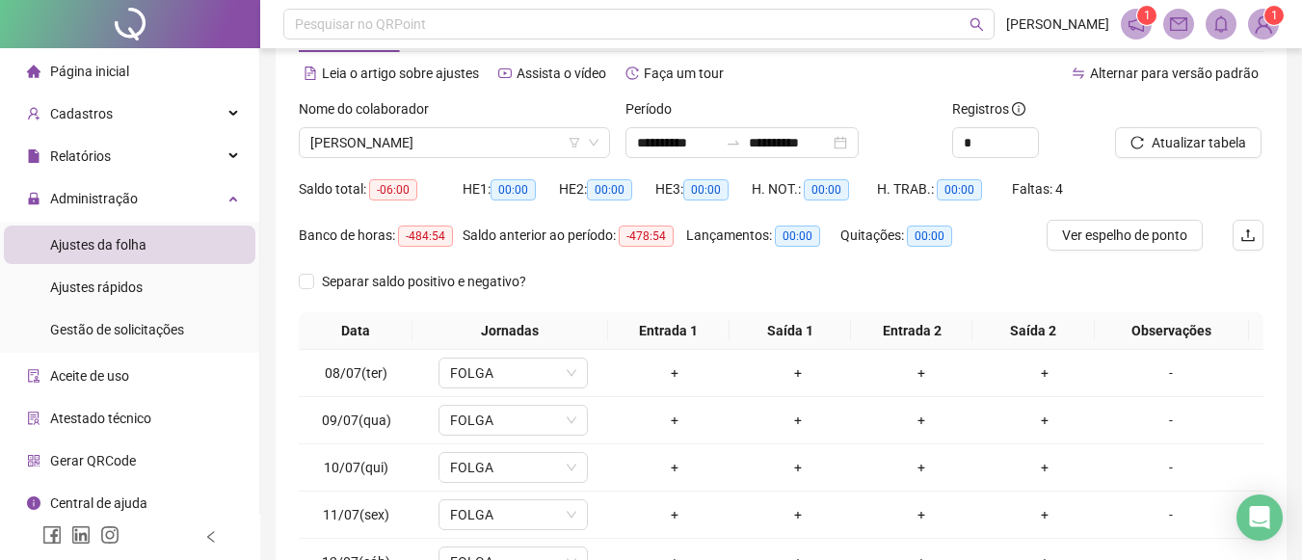
scroll to position [78, 0]
drag, startPoint x: 487, startPoint y: 122, endPoint x: 492, endPoint y: 148, distance: 26.5
click at [492, 148] on div "Nome do colaborador LUCIEL ALVES DA SILVA" at bounding box center [454, 129] width 311 height 60
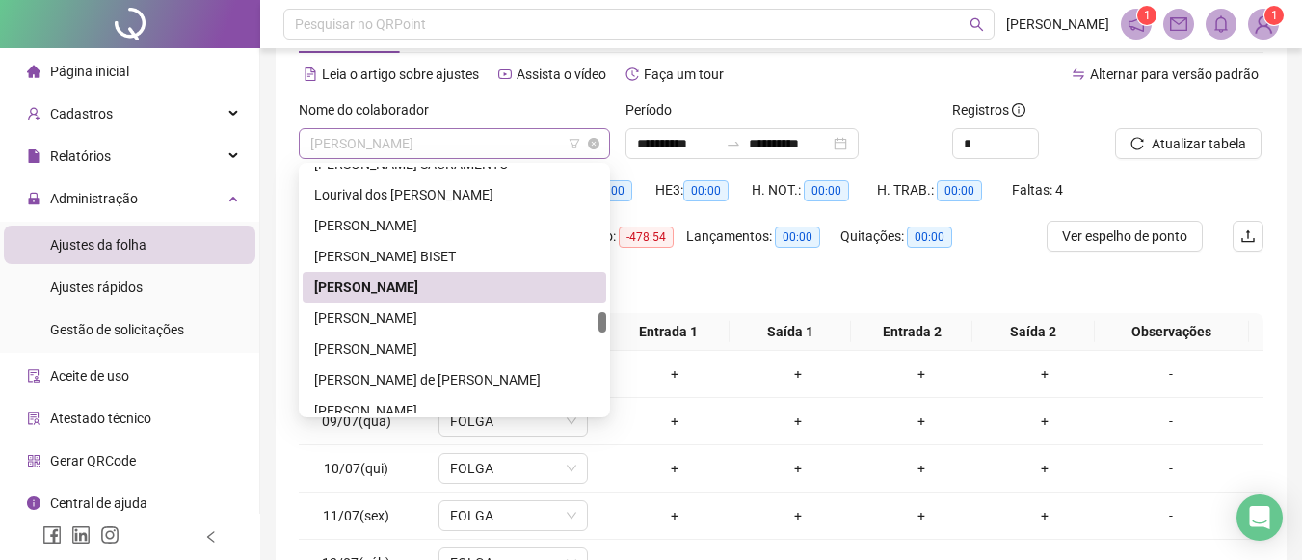
click at [492, 148] on span "LUCIEL ALVES DA SILVA" at bounding box center [454, 143] width 288 height 29
click at [418, 256] on div "LUCIANO PARDINHO BISET" at bounding box center [454, 256] width 281 height 21
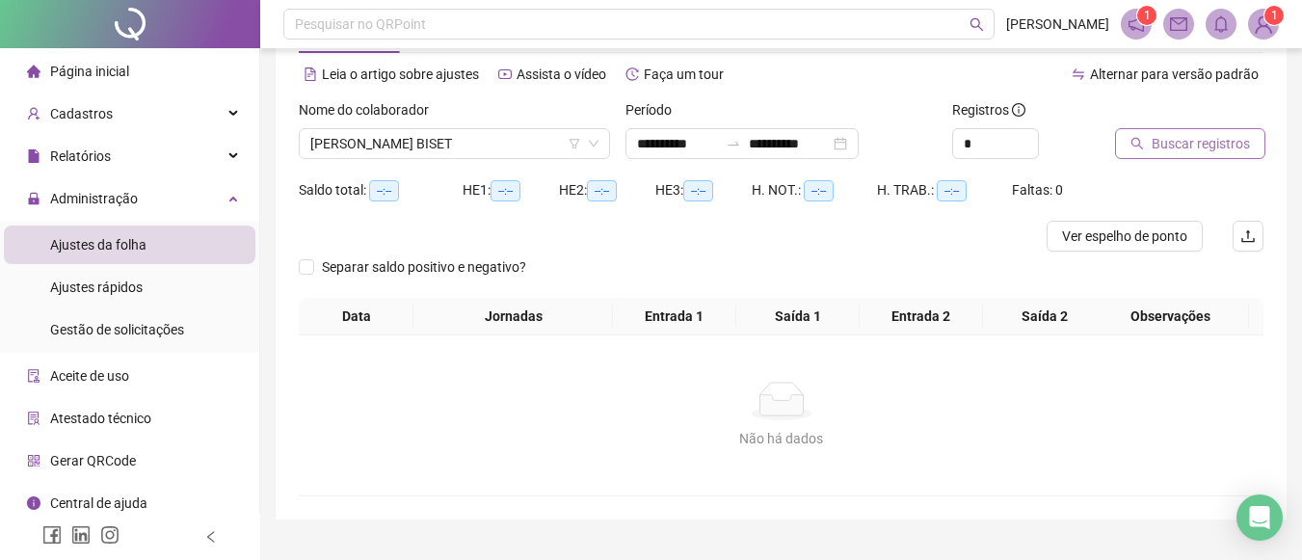
click at [1240, 138] on span "Buscar registros" at bounding box center [1201, 143] width 98 height 21
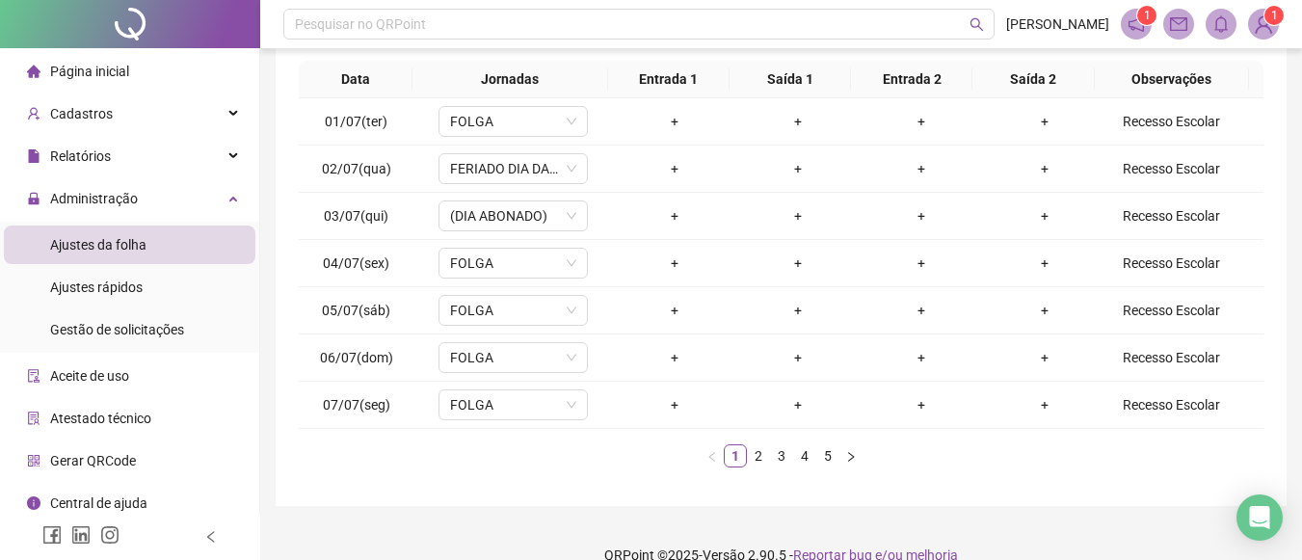
scroll to position [344, 0]
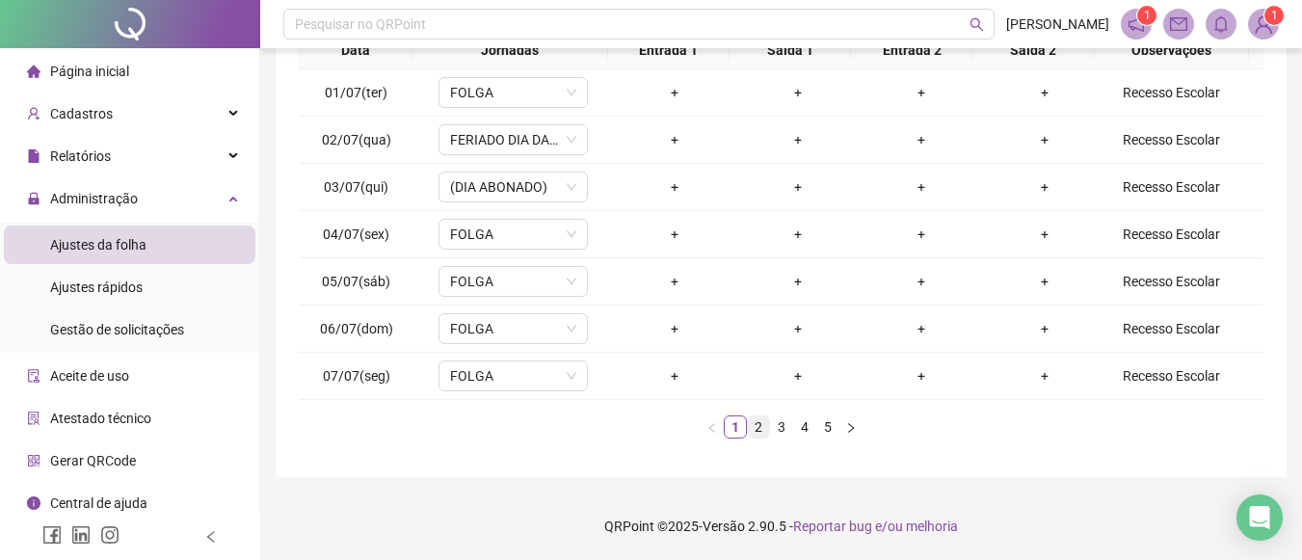
click at [767, 429] on link "2" at bounding box center [758, 426] width 21 height 21
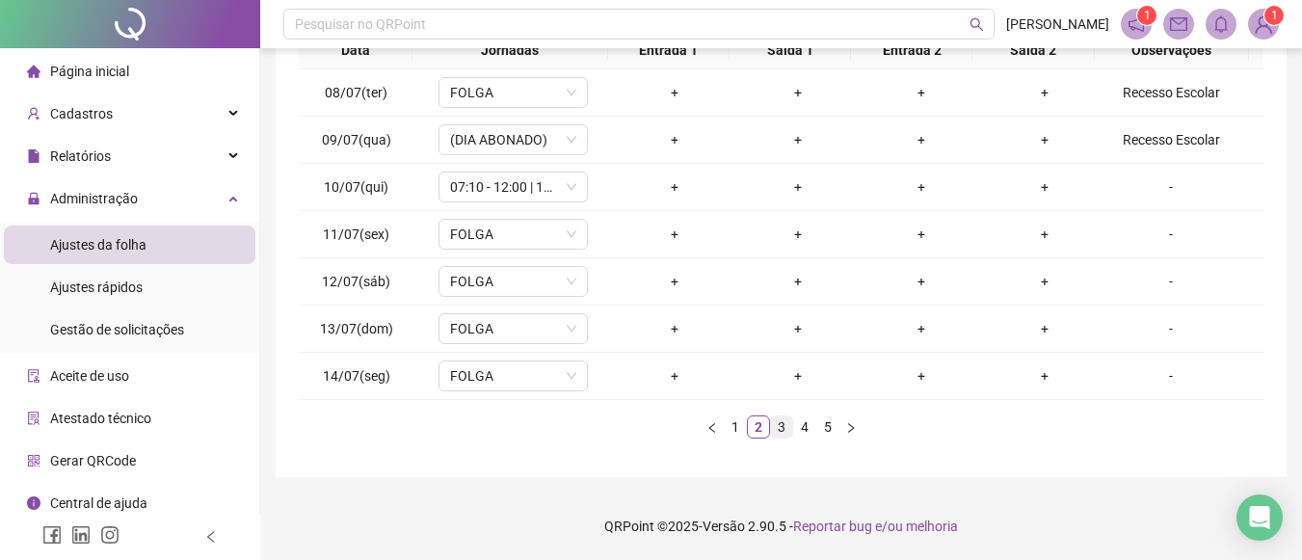
click at [789, 425] on link "3" at bounding box center [781, 426] width 21 height 21
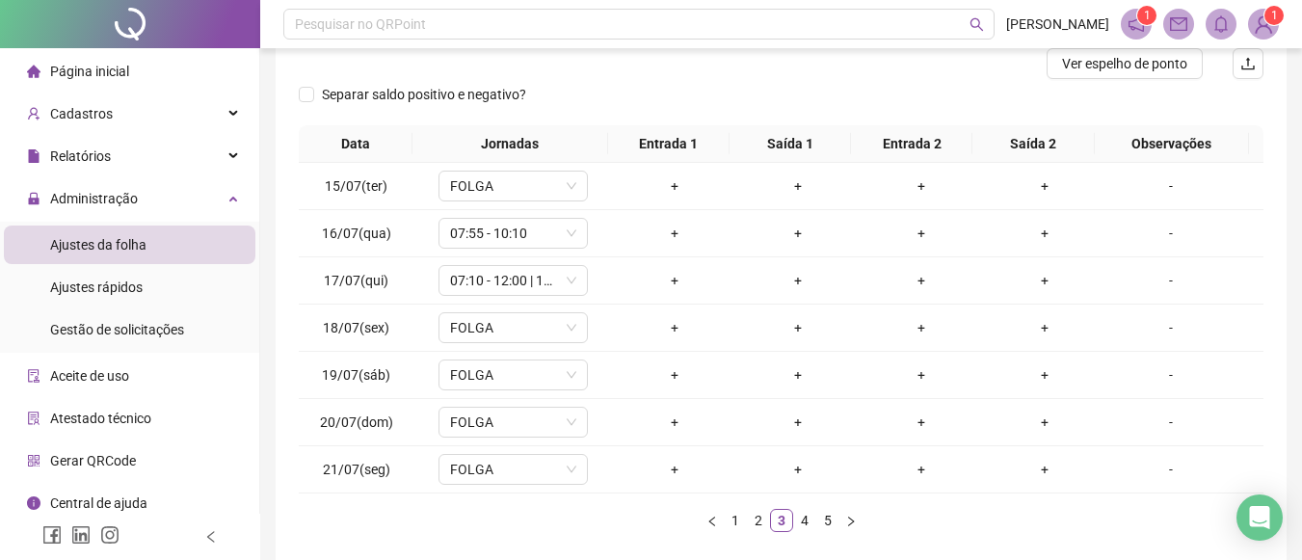
scroll to position [271, 0]
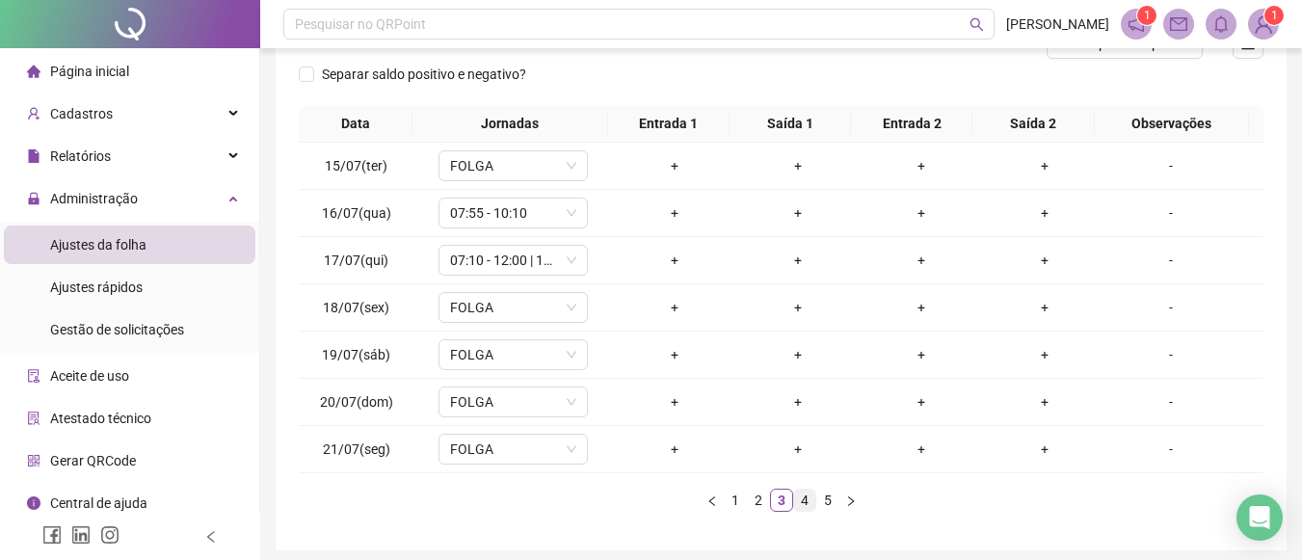
click at [798, 494] on link "4" at bounding box center [804, 500] width 21 height 21
click at [822, 500] on link "5" at bounding box center [827, 500] width 21 height 21
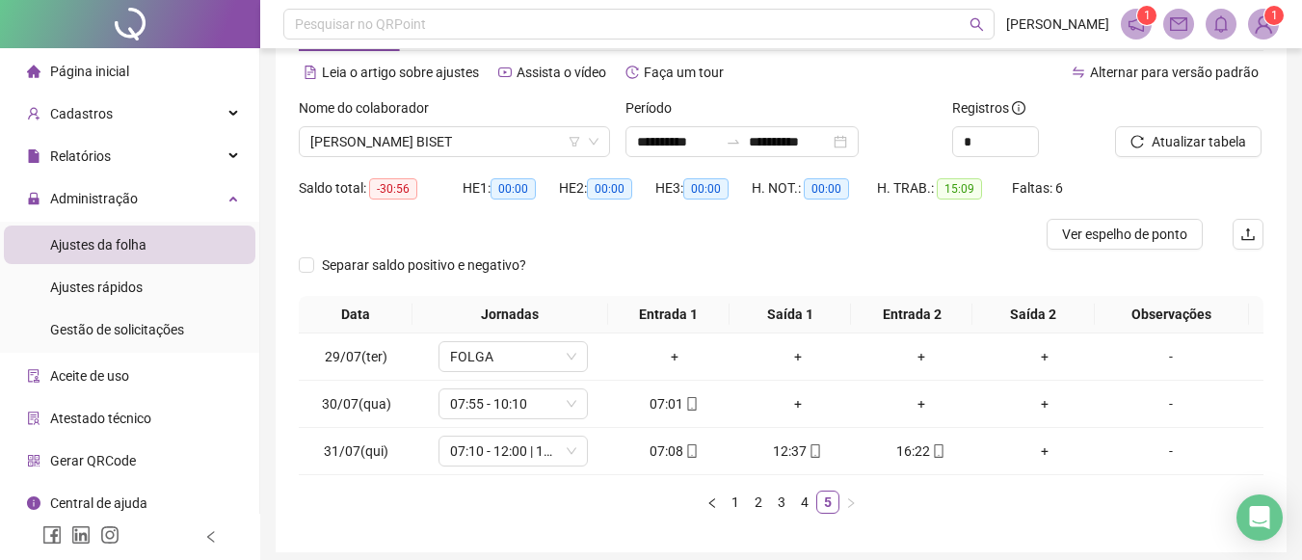
scroll to position [82, 0]
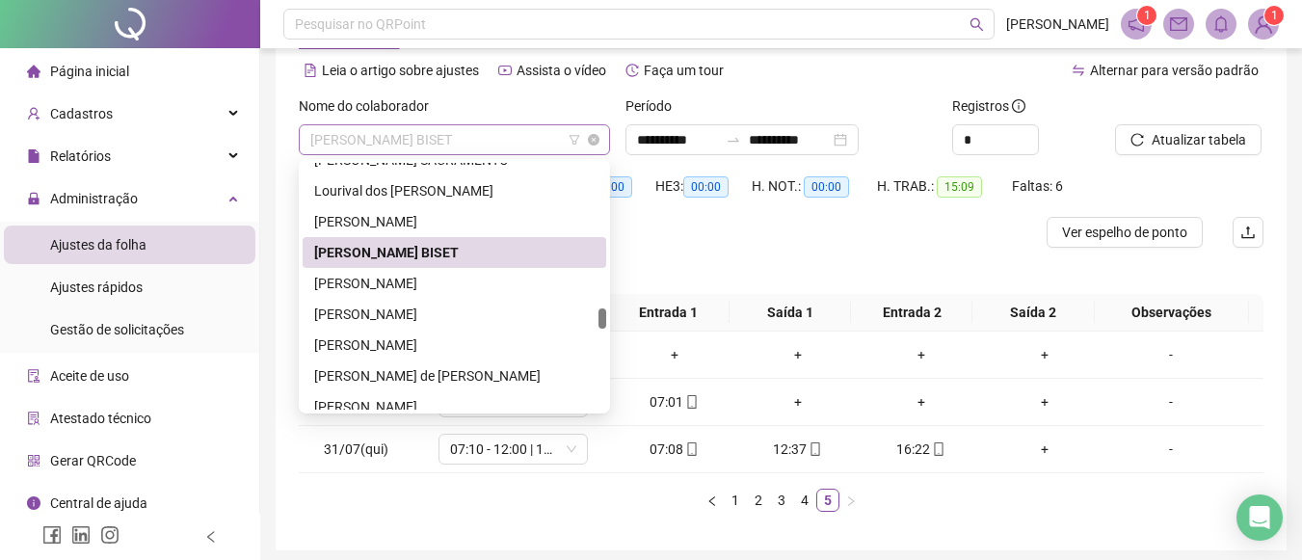
click at [539, 142] on span "LUCIANO PARDINHO BISET" at bounding box center [454, 139] width 288 height 29
click at [437, 211] on div "LUCAS OLIVEIRA SANTIAGO DA SILVA" at bounding box center [454, 221] width 281 height 21
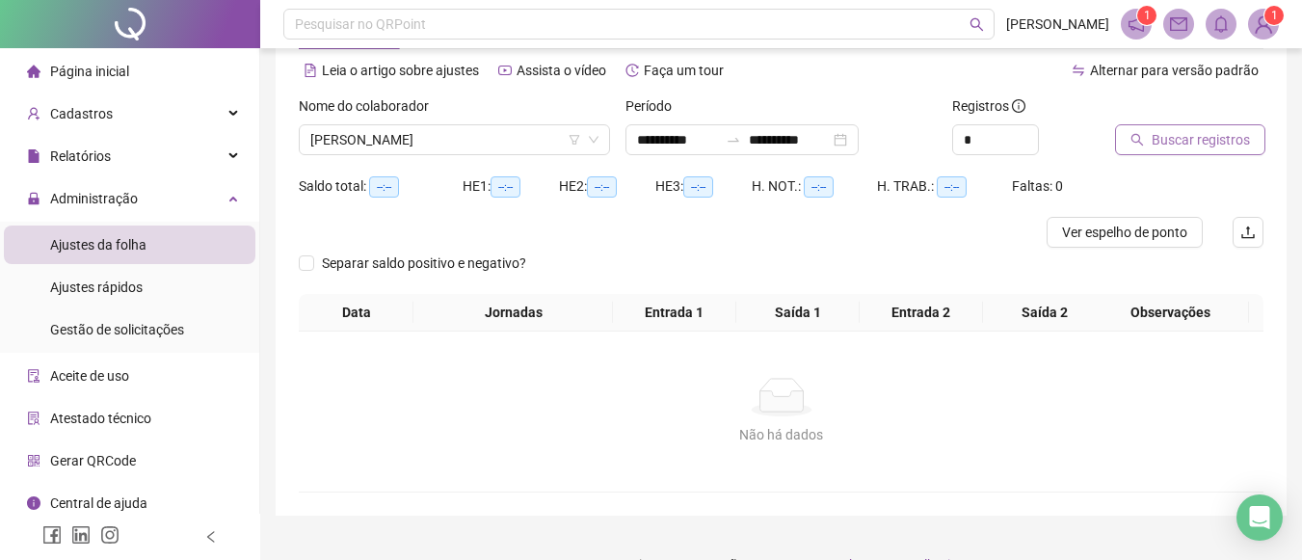
click at [1153, 136] on span "Buscar registros" at bounding box center [1201, 139] width 98 height 21
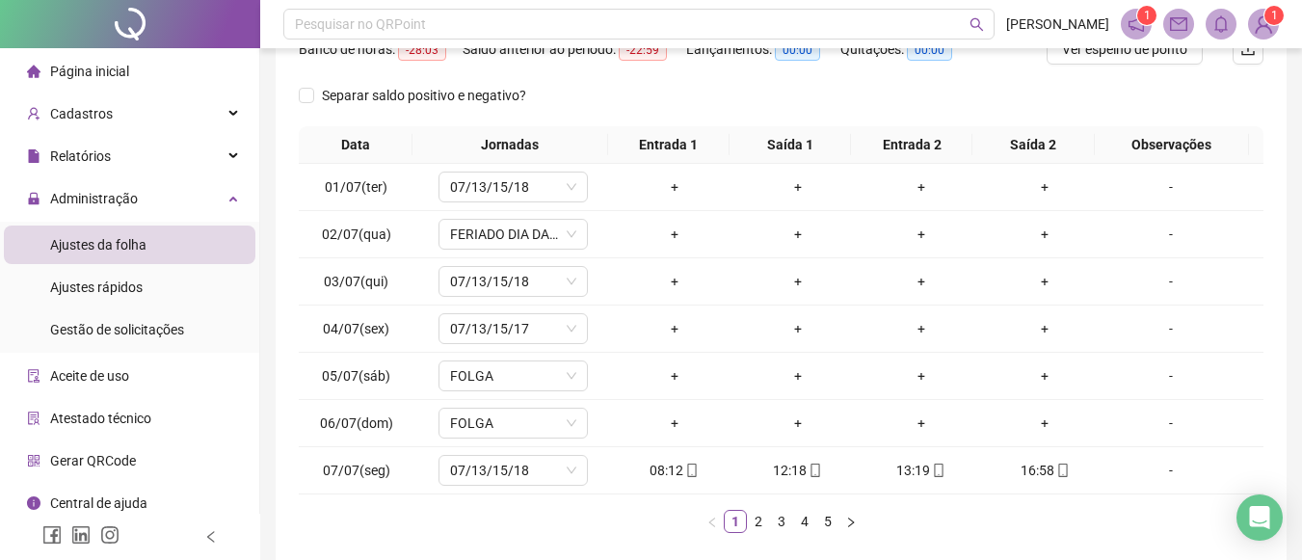
scroll to position [274, 0]
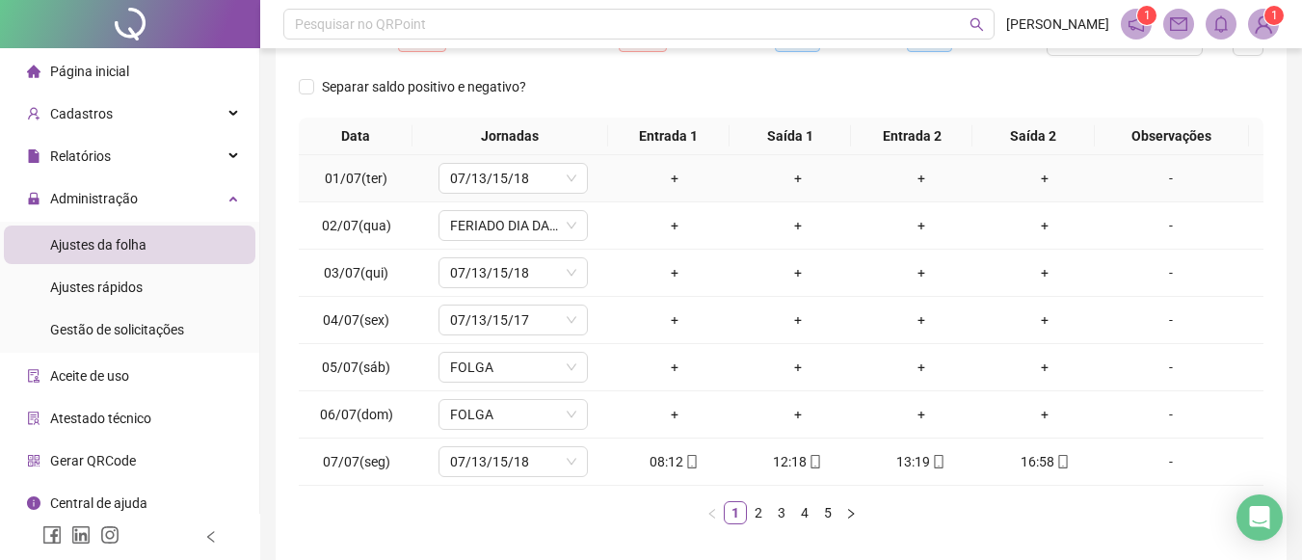
drag, startPoint x: 559, startPoint y: 189, endPoint x: 665, endPoint y: 184, distance: 106.1
click at [494, 171] on span "07/13/15/18" at bounding box center [513, 178] width 126 height 29
click at [560, 182] on span "07/13/15/18" at bounding box center [513, 178] width 126 height 29
click at [665, 184] on tr "01/07(ter) 07/13/15/18 + + + + -" at bounding box center [781, 178] width 965 height 47
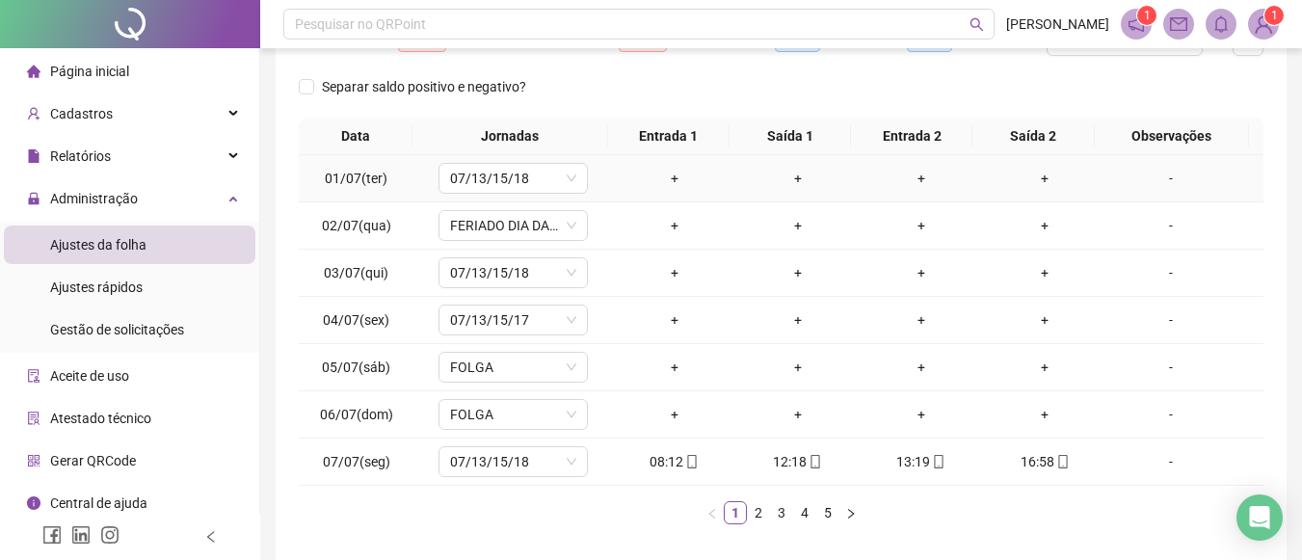
click at [665, 184] on div "+" at bounding box center [675, 178] width 108 height 21
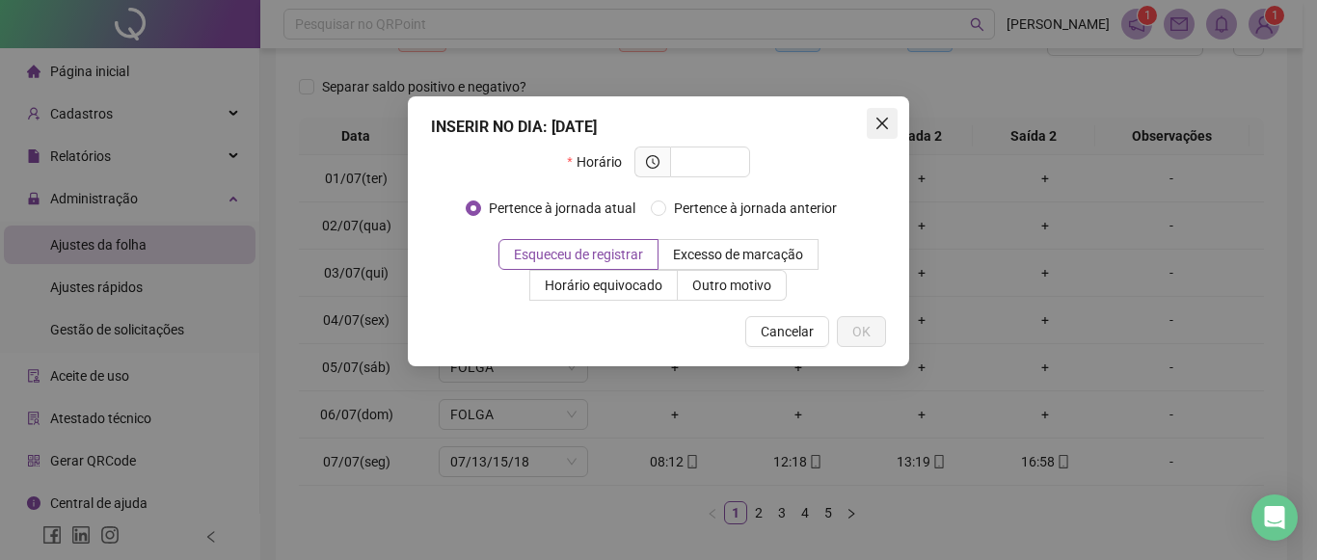
click at [875, 126] on icon "close" at bounding box center [881, 123] width 15 height 15
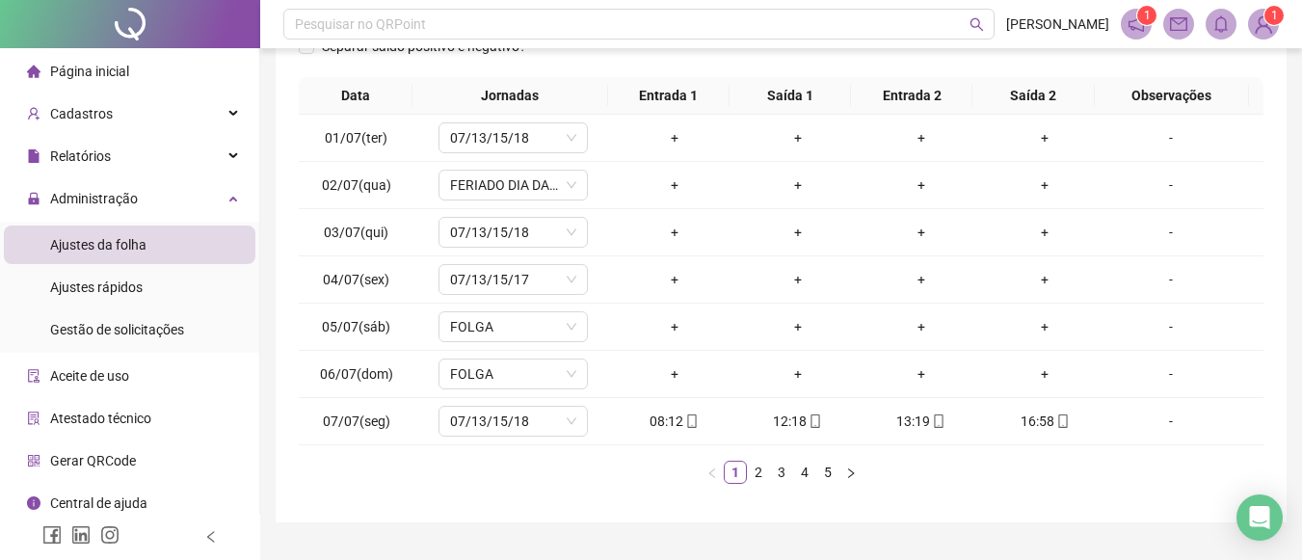
scroll to position [321, 0]
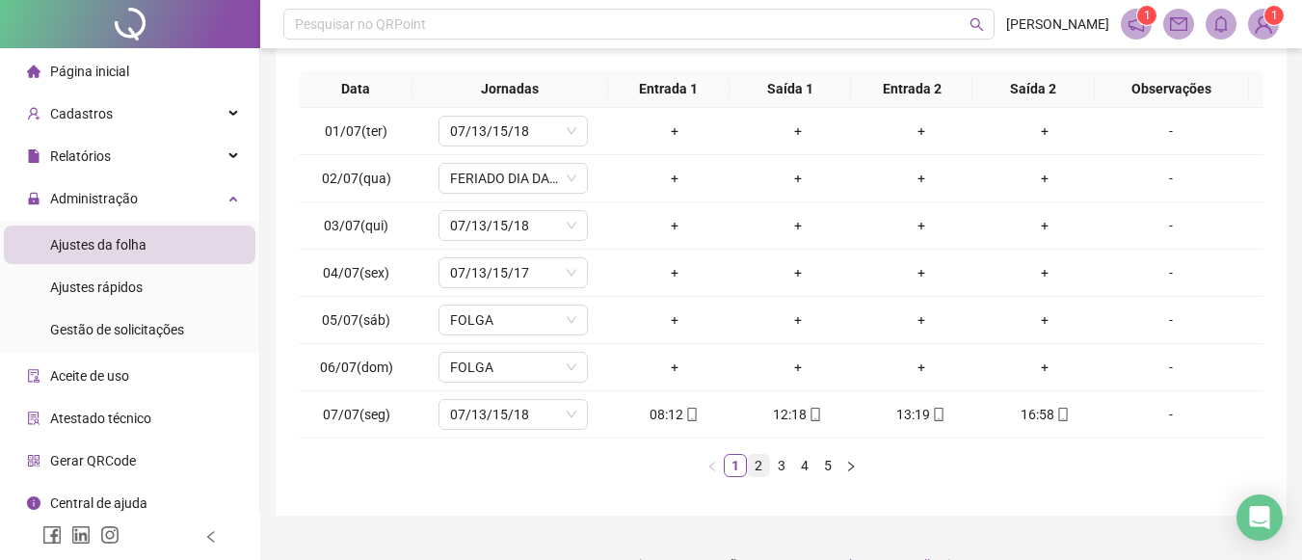
click at [762, 471] on link "2" at bounding box center [758, 465] width 21 height 21
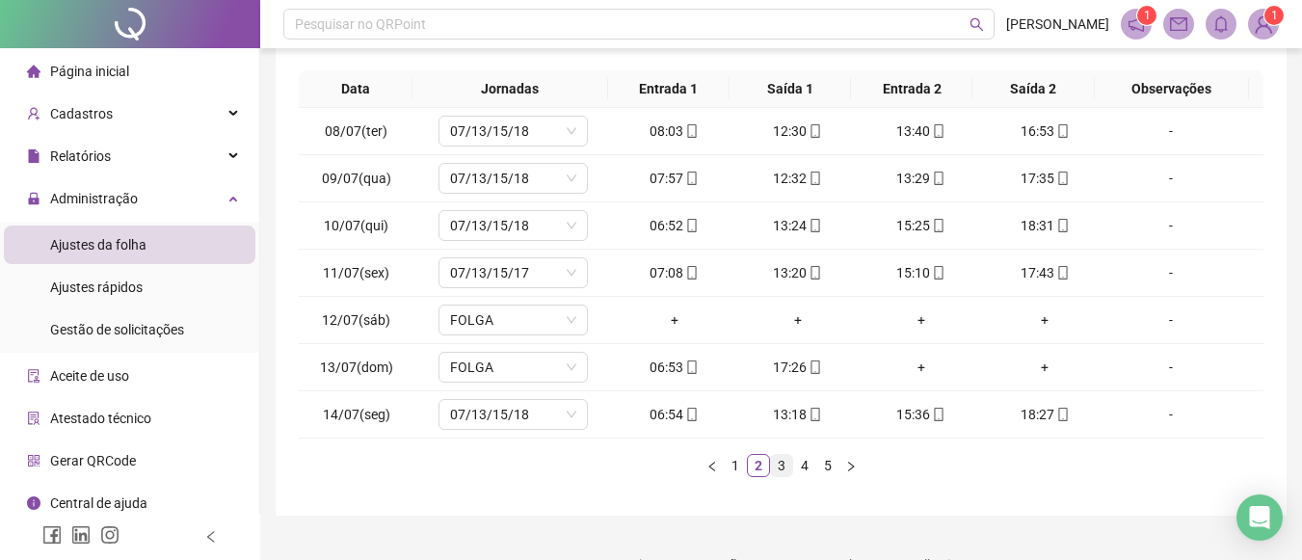
click at [786, 468] on link "3" at bounding box center [781, 465] width 21 height 21
click at [804, 465] on link "4" at bounding box center [804, 465] width 21 height 21
click at [835, 462] on link "5" at bounding box center [827, 465] width 21 height 21
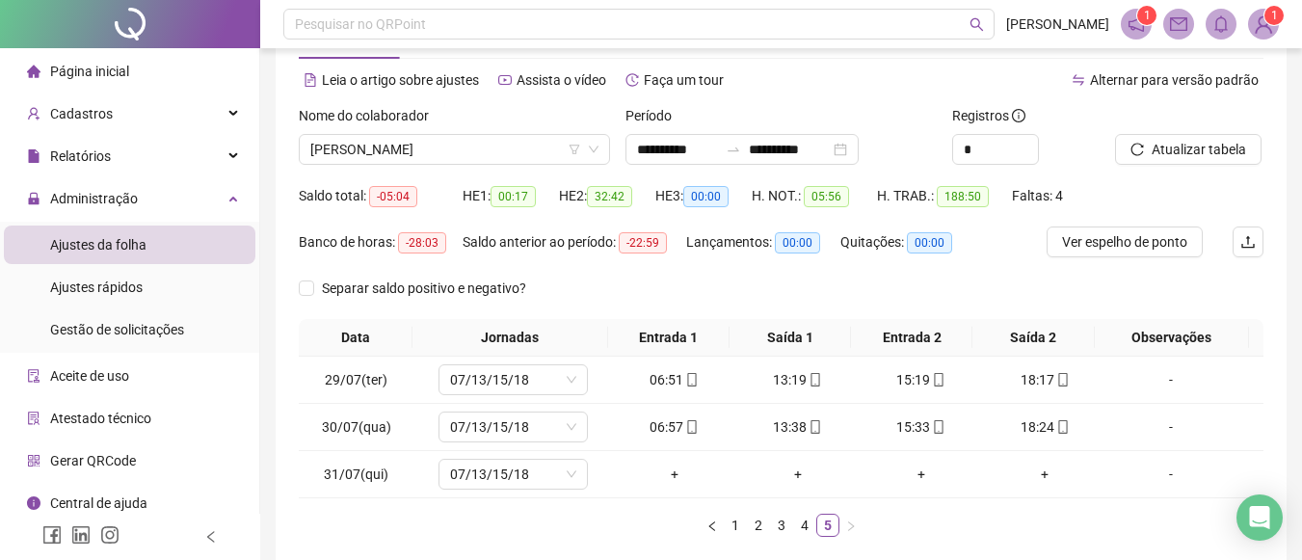
scroll to position [59, 0]
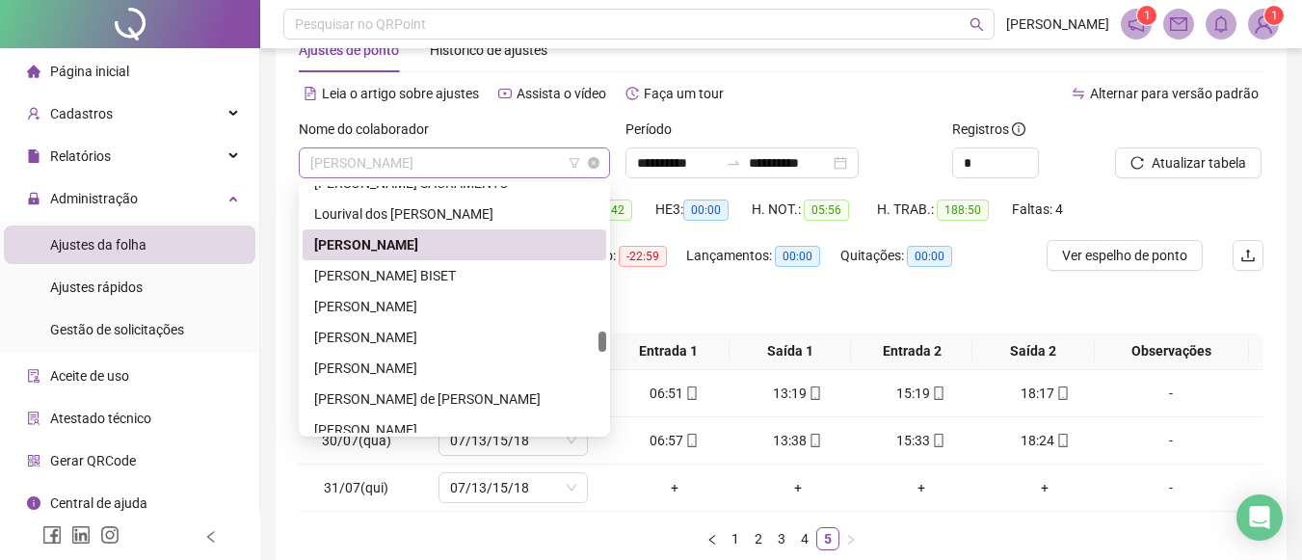
click at [555, 151] on span "LUCAS OLIVEIRA SANTIAGO DA SILVA" at bounding box center [454, 162] width 288 height 29
click at [465, 215] on div "Lourival dos Anjos Ferreira Neto" at bounding box center [454, 213] width 281 height 21
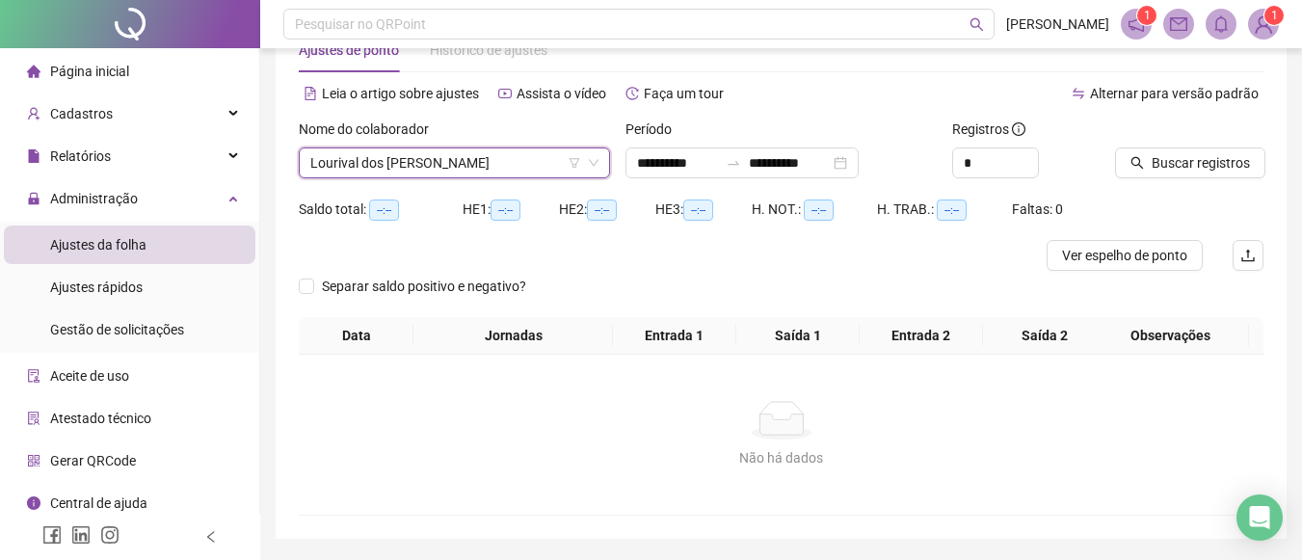
scroll to position [0, 0]
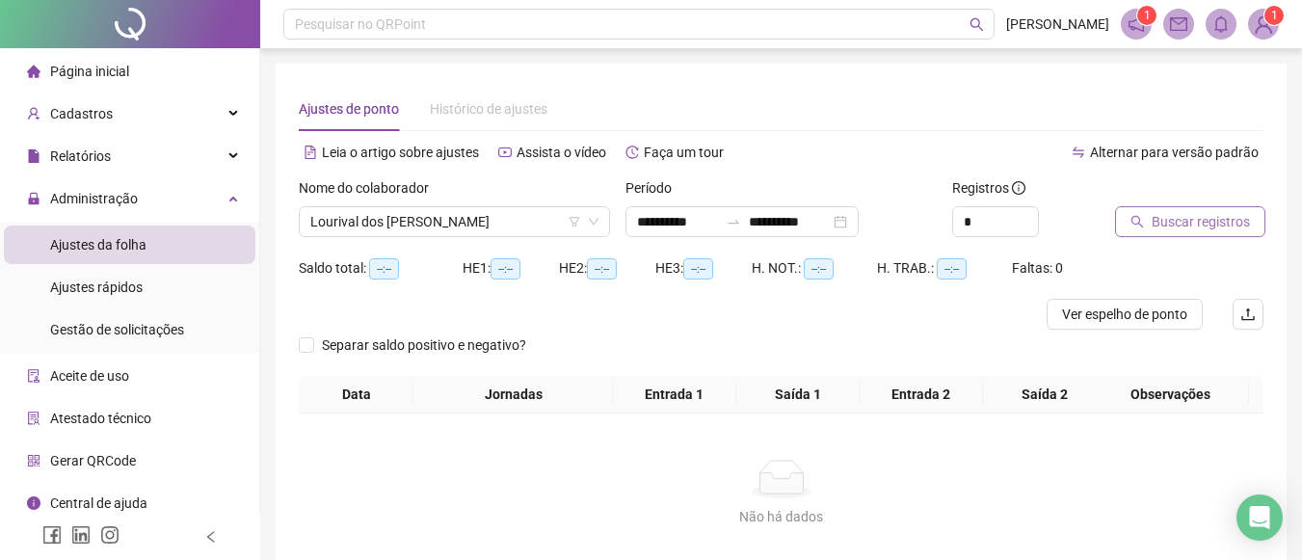
click at [1144, 224] on icon "search" at bounding box center [1137, 221] width 13 height 13
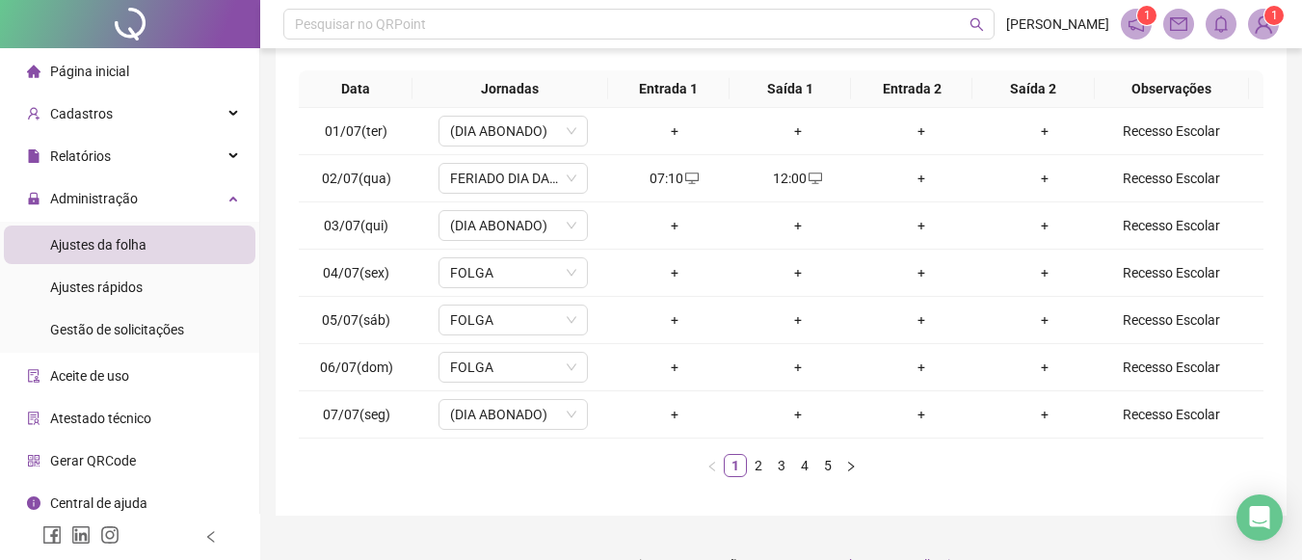
scroll to position [276, 0]
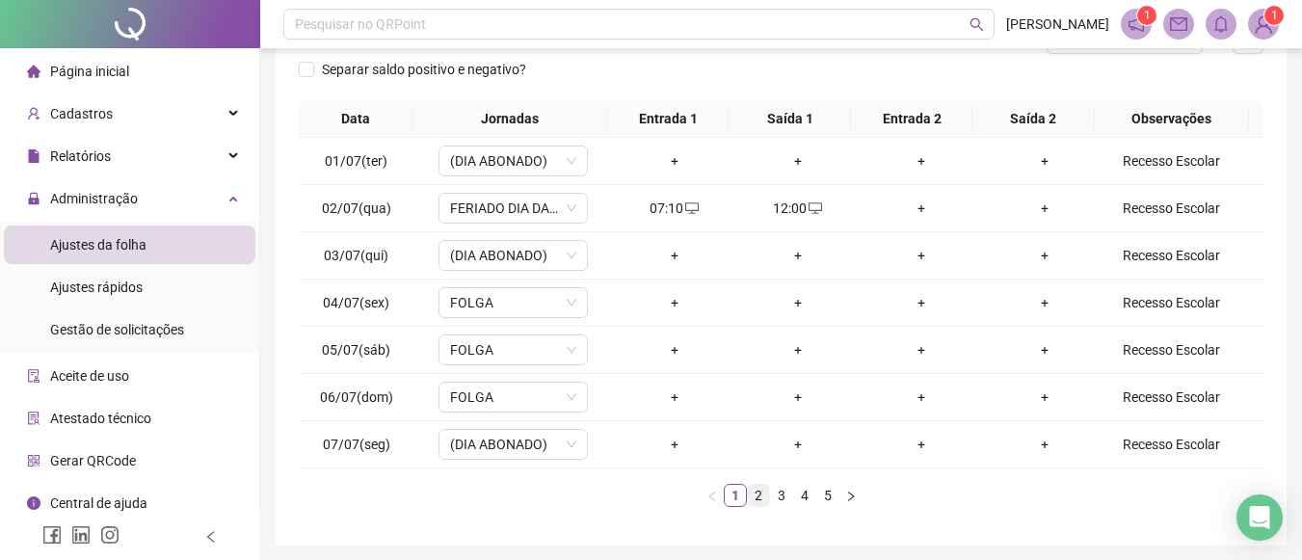
click at [759, 500] on link "2" at bounding box center [758, 495] width 21 height 21
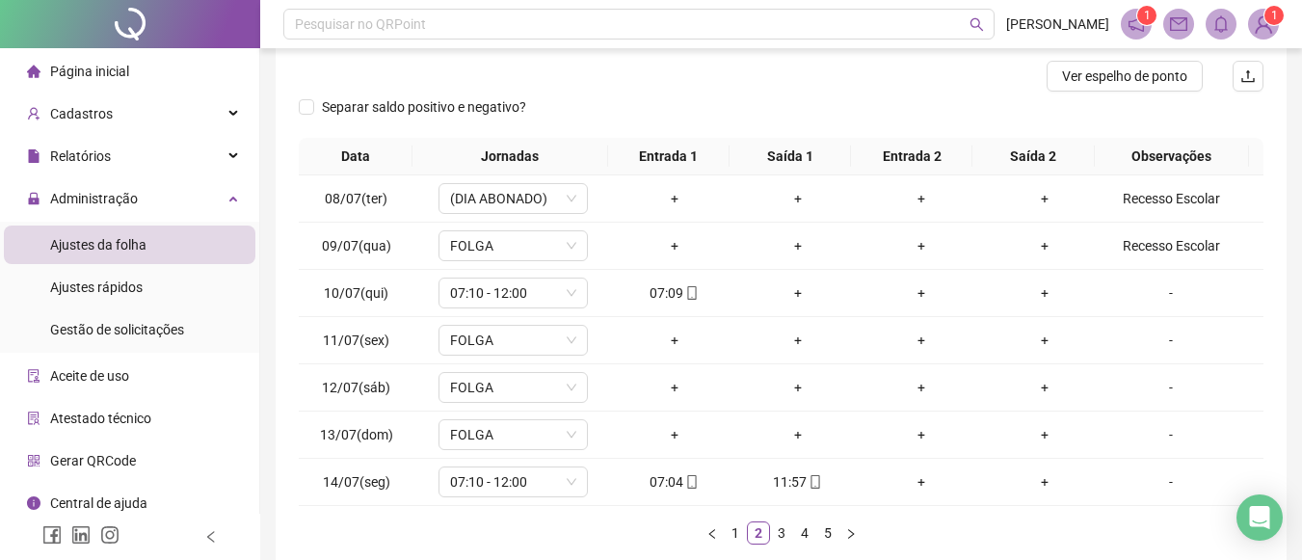
scroll to position [282, 0]
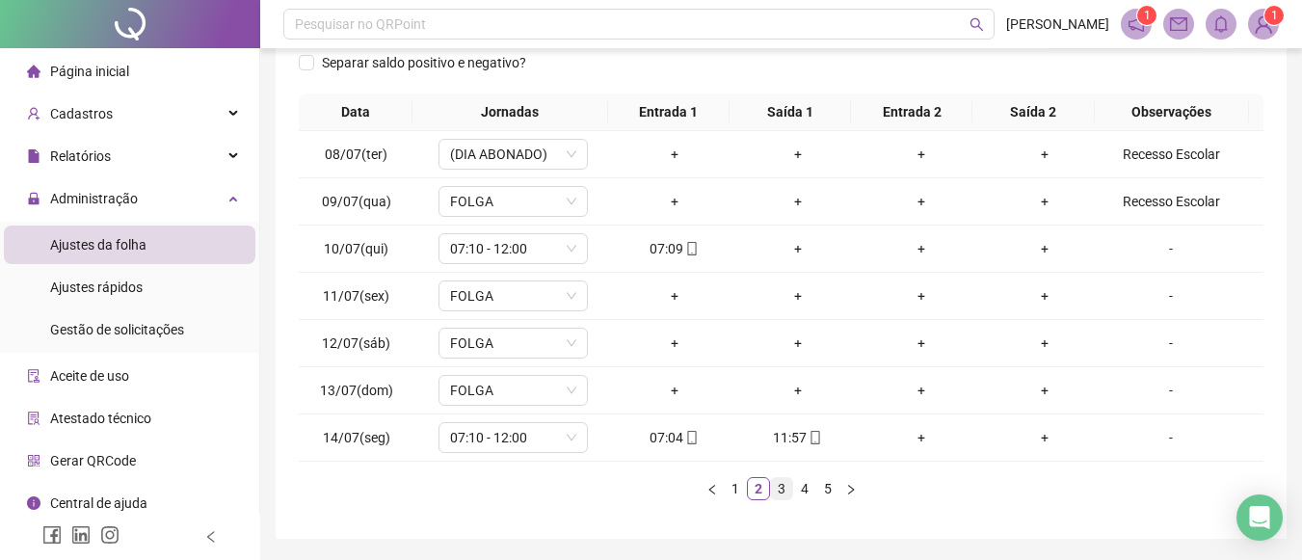
click at [783, 489] on link "3" at bounding box center [781, 488] width 21 height 21
click at [804, 487] on link "4" at bounding box center [804, 488] width 21 height 21
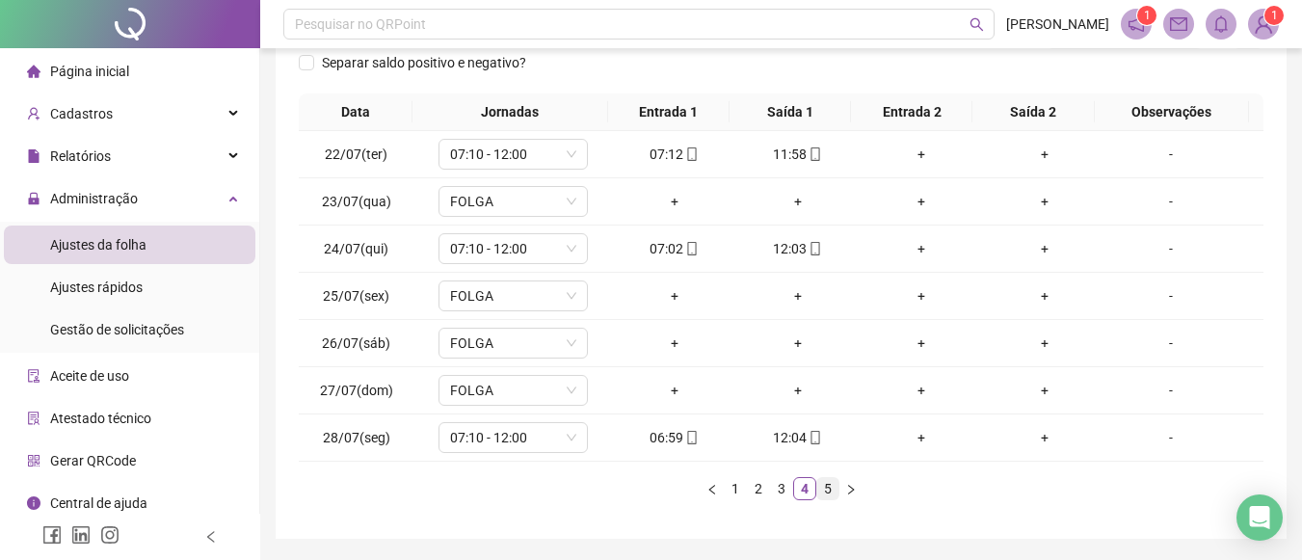
click at [827, 494] on link "5" at bounding box center [827, 488] width 21 height 21
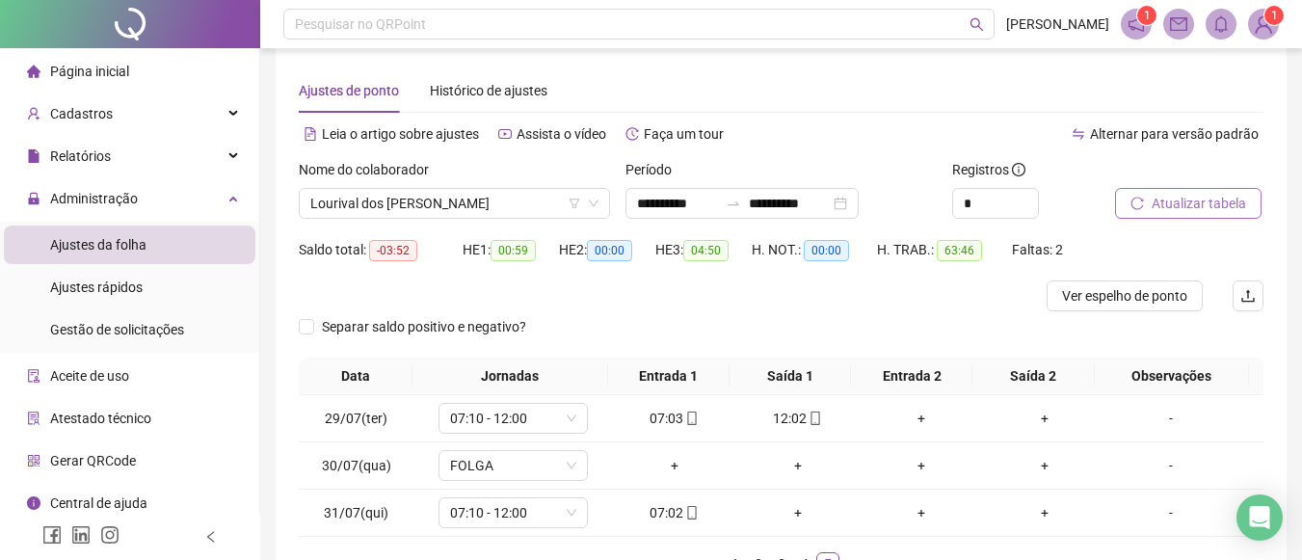
scroll to position [7, 0]
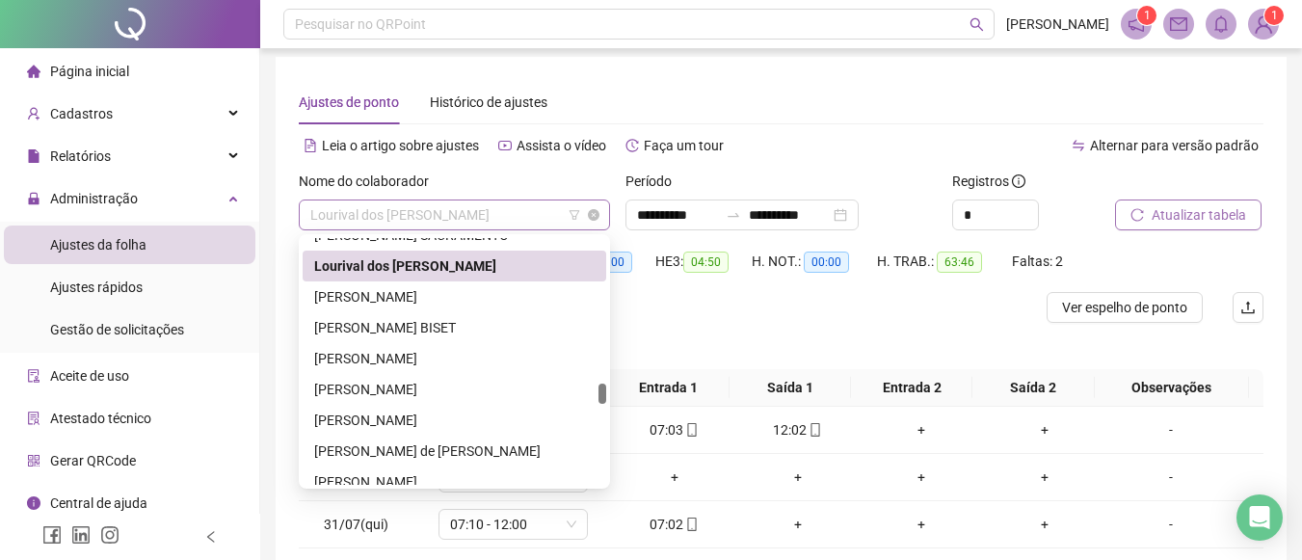
click at [538, 216] on span "Lourival dos Anjos Ferreira Neto" at bounding box center [454, 215] width 288 height 29
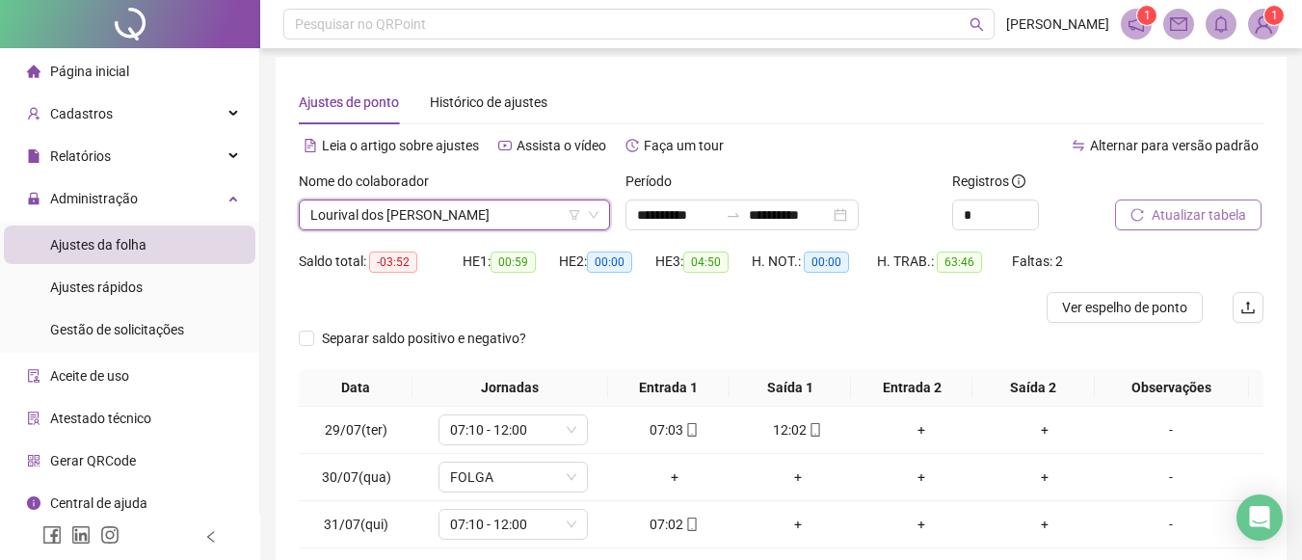
scroll to position [0, 0]
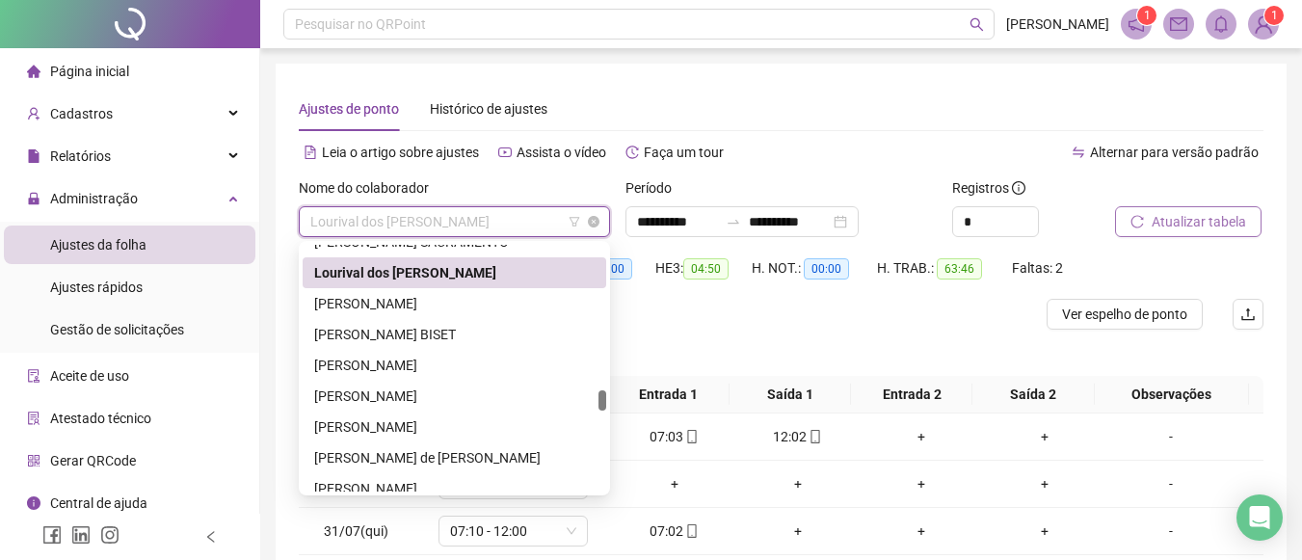
click at [530, 216] on span "Lourival dos Anjos Ferreira Neto" at bounding box center [454, 221] width 288 height 29
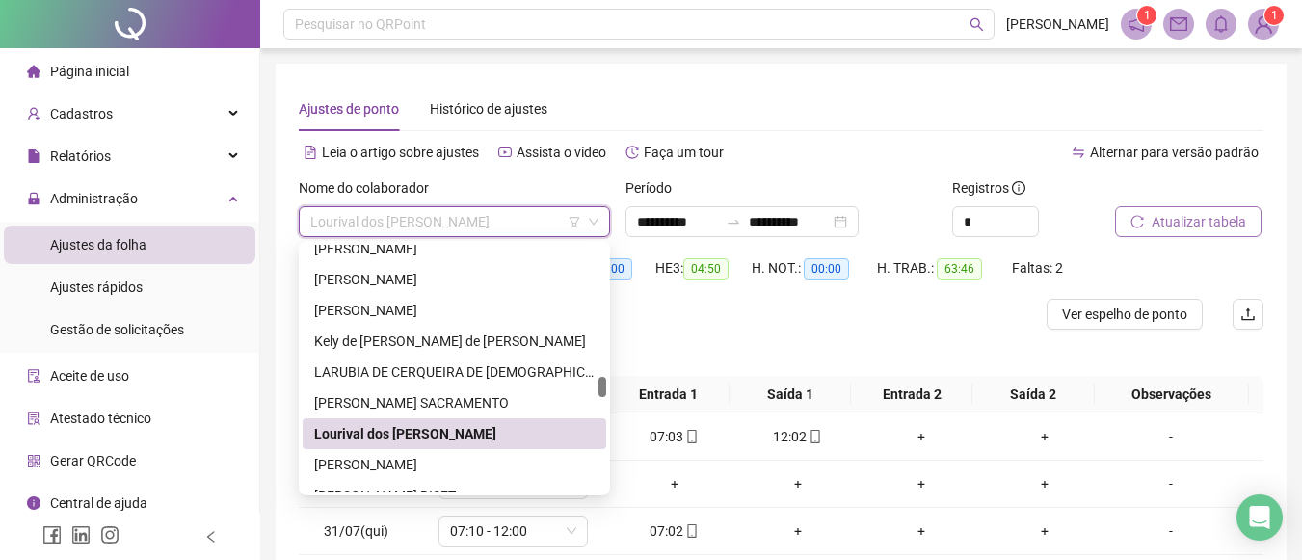
scroll to position [1608, 0]
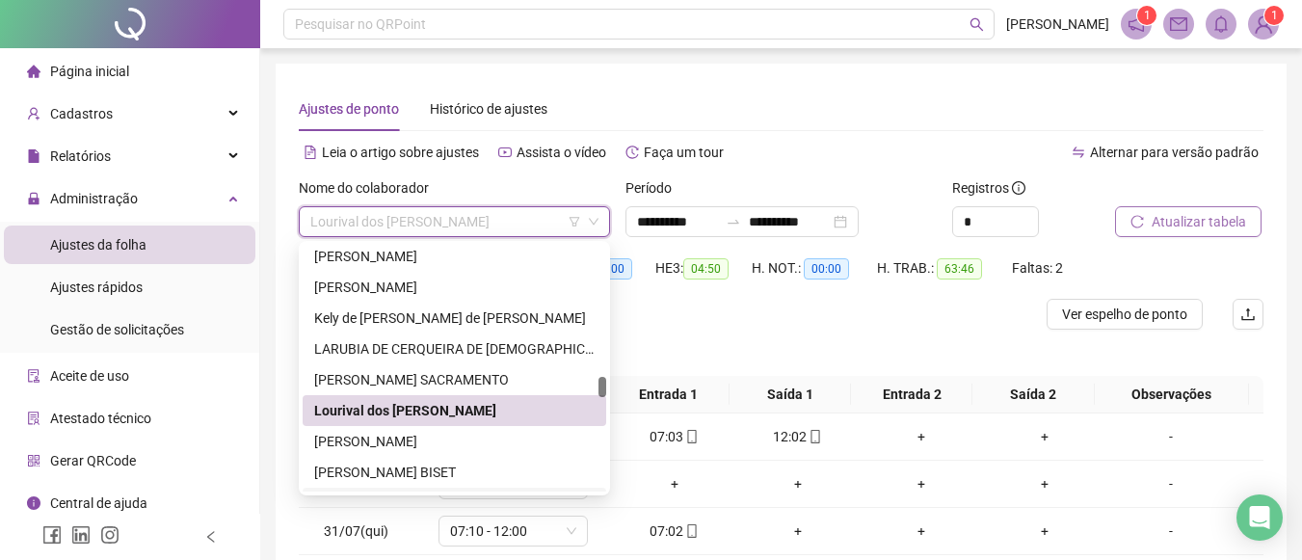
drag, startPoint x: 603, startPoint y: 397, endPoint x: 612, endPoint y: 386, distance: 14.5
click at [612, 386] on body "**********" at bounding box center [651, 280] width 1302 height 560
click at [501, 375] on div "LIVIA LEÃO SILVA SACRAMENTO" at bounding box center [454, 379] width 281 height 21
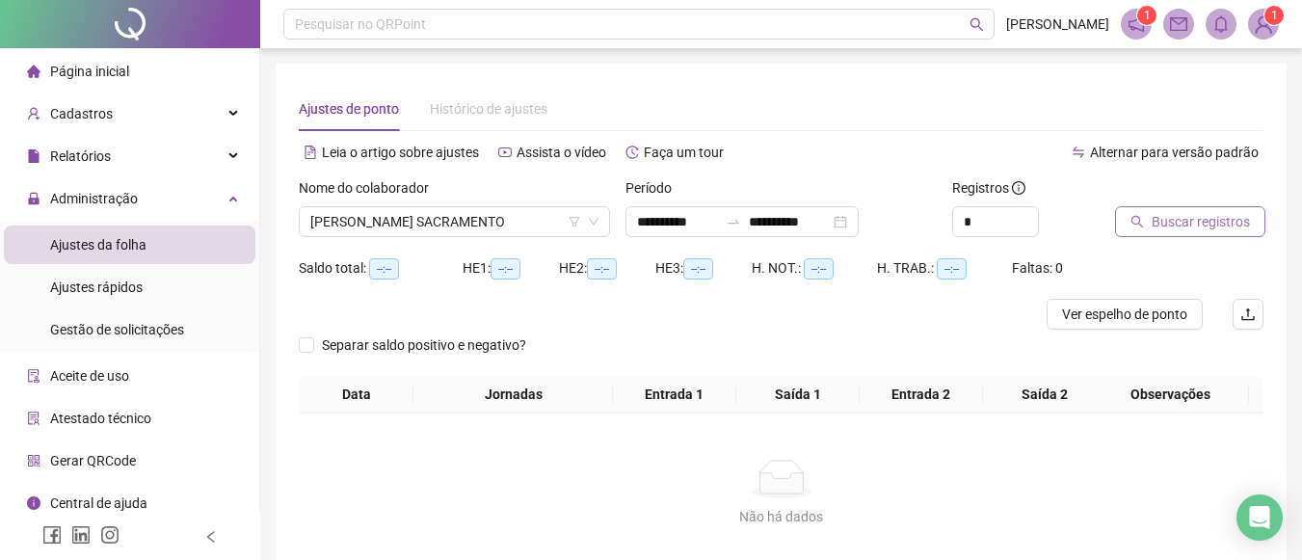
click at [1148, 216] on button "Buscar registros" at bounding box center [1190, 221] width 150 height 31
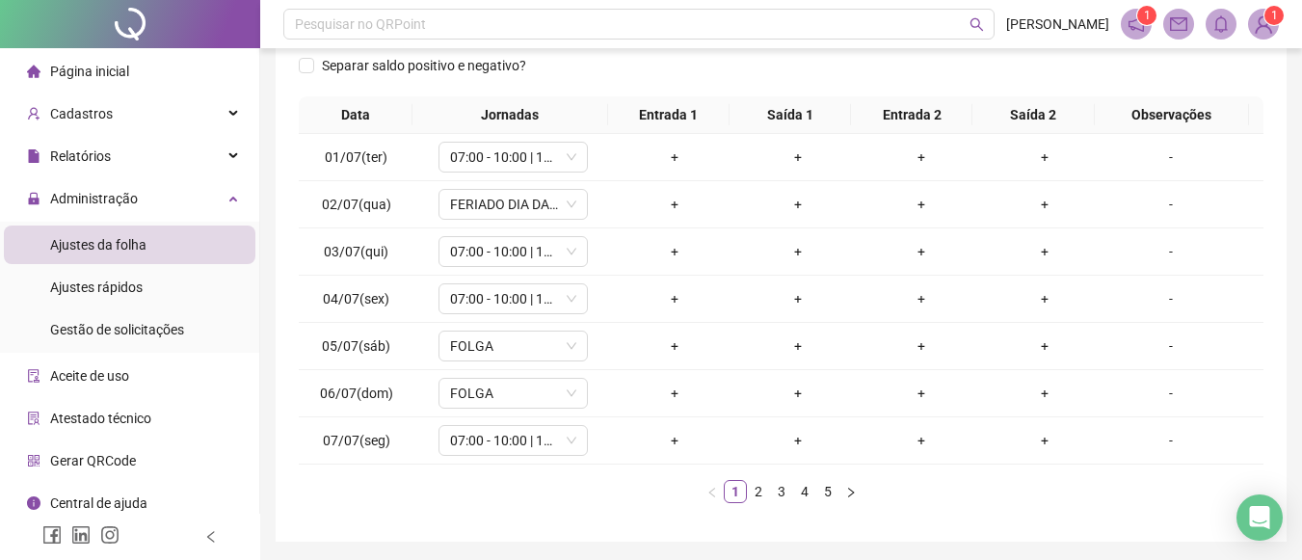
scroll to position [297, 0]
click at [760, 493] on link "2" at bounding box center [758, 489] width 21 height 21
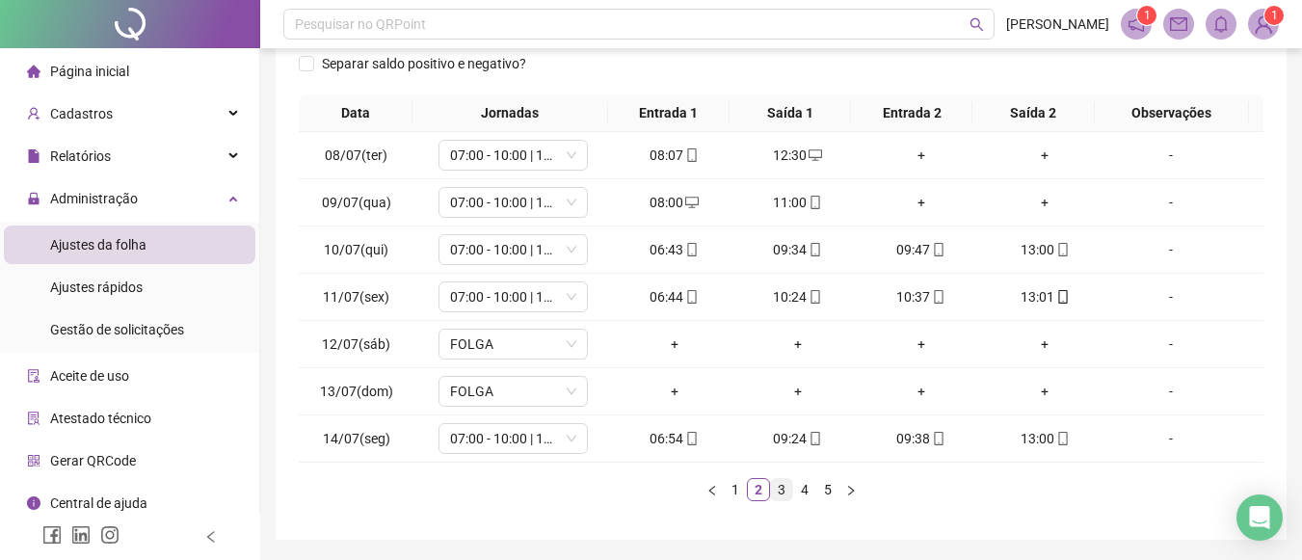
click at [784, 489] on link "3" at bounding box center [781, 489] width 21 height 21
click at [567, 260] on span "07:00 - 10:00 | 10:15 - 13:00" at bounding box center [513, 249] width 126 height 29
drag, startPoint x: 567, startPoint y: 260, endPoint x: 804, endPoint y: 491, distance: 330.6
click at [567, 260] on span "07:00 - 10:00 | 10:15 - 13:00" at bounding box center [513, 249] width 126 height 29
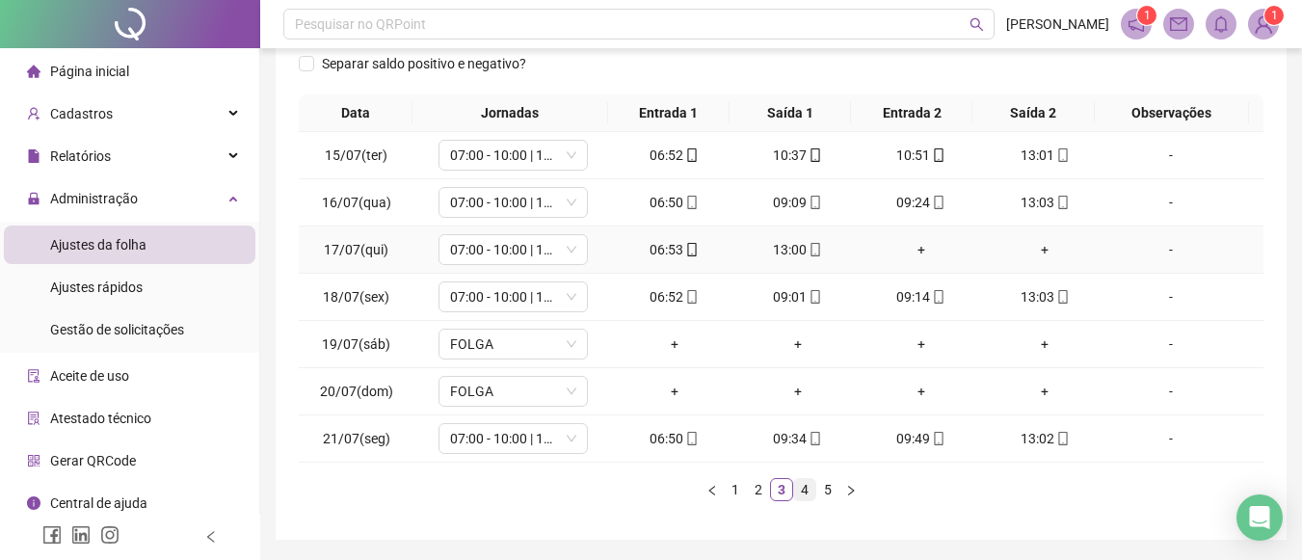
click at [557, 243] on span "07:00 - 10:00 | 10:15 - 13:00" at bounding box center [513, 249] width 126 height 29
click at [564, 247] on div "07:00 - 10:00 | 10:15 - 13:00" at bounding box center [513, 249] width 149 height 31
click at [567, 247] on icon "down" at bounding box center [572, 250] width 10 height 7
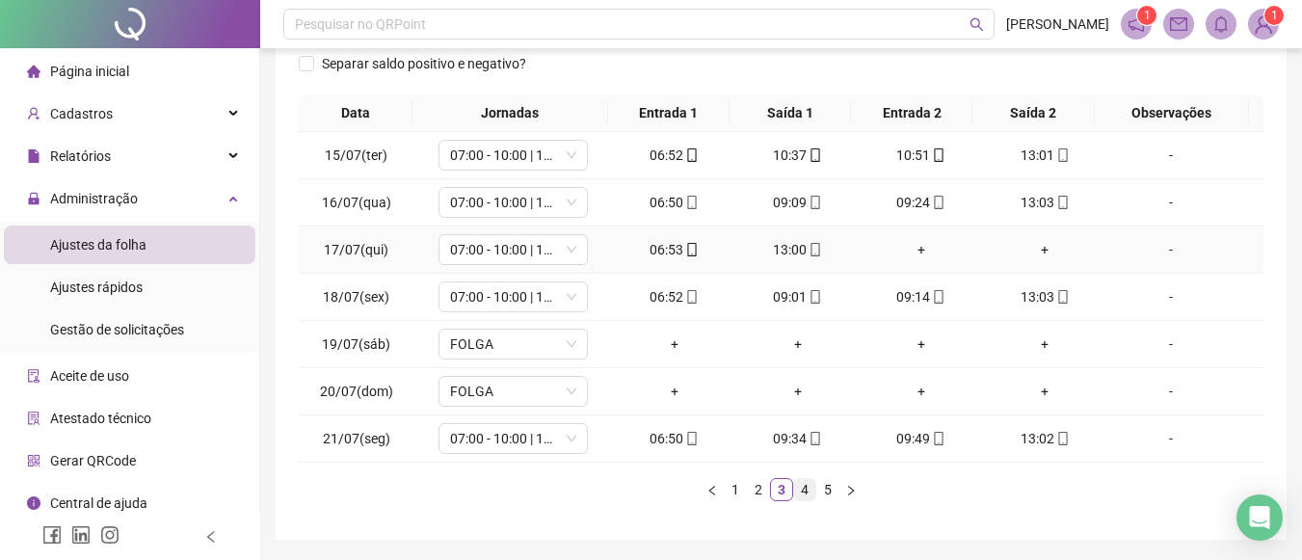
click at [804, 491] on link "4" at bounding box center [804, 489] width 21 height 21
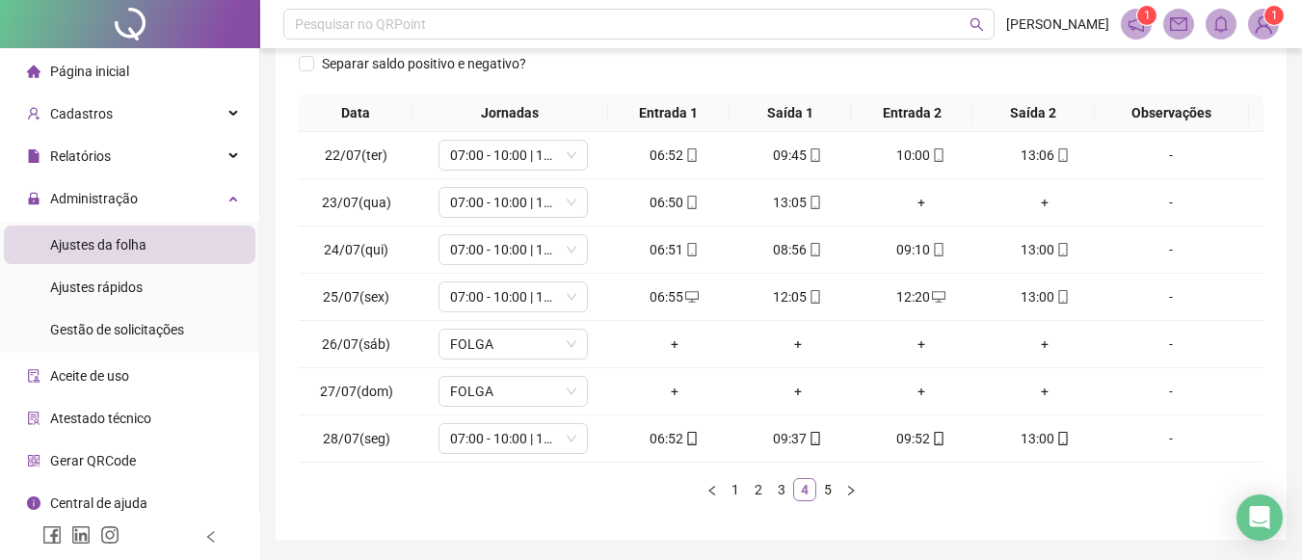
click at [804, 491] on link "4" at bounding box center [804, 489] width 21 height 21
click at [828, 490] on link "5" at bounding box center [827, 489] width 21 height 21
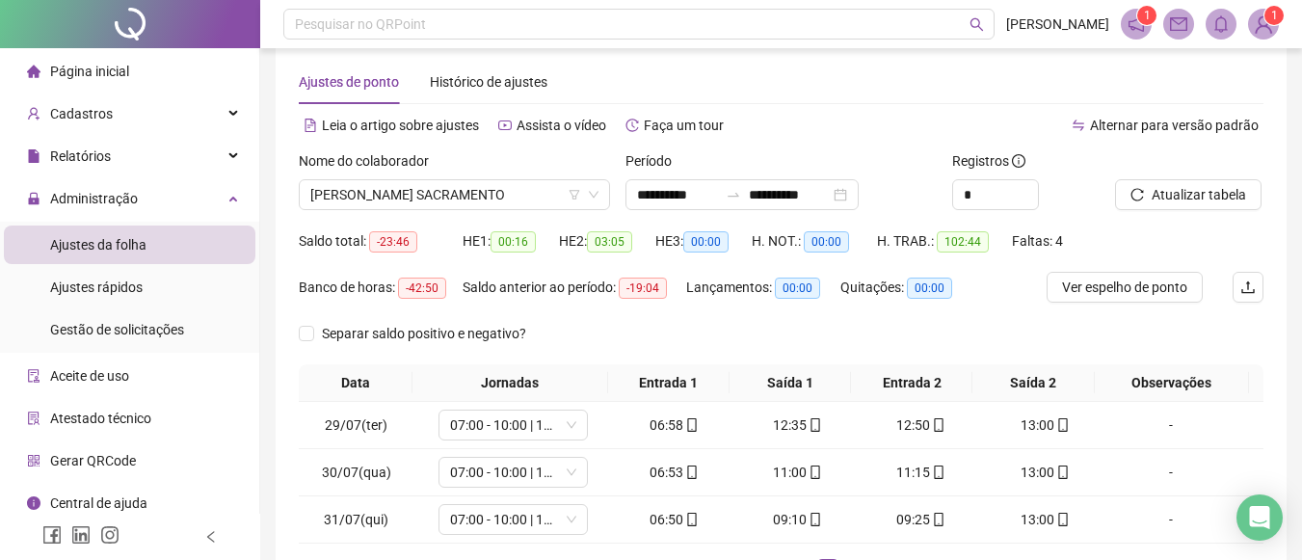
scroll to position [7, 0]
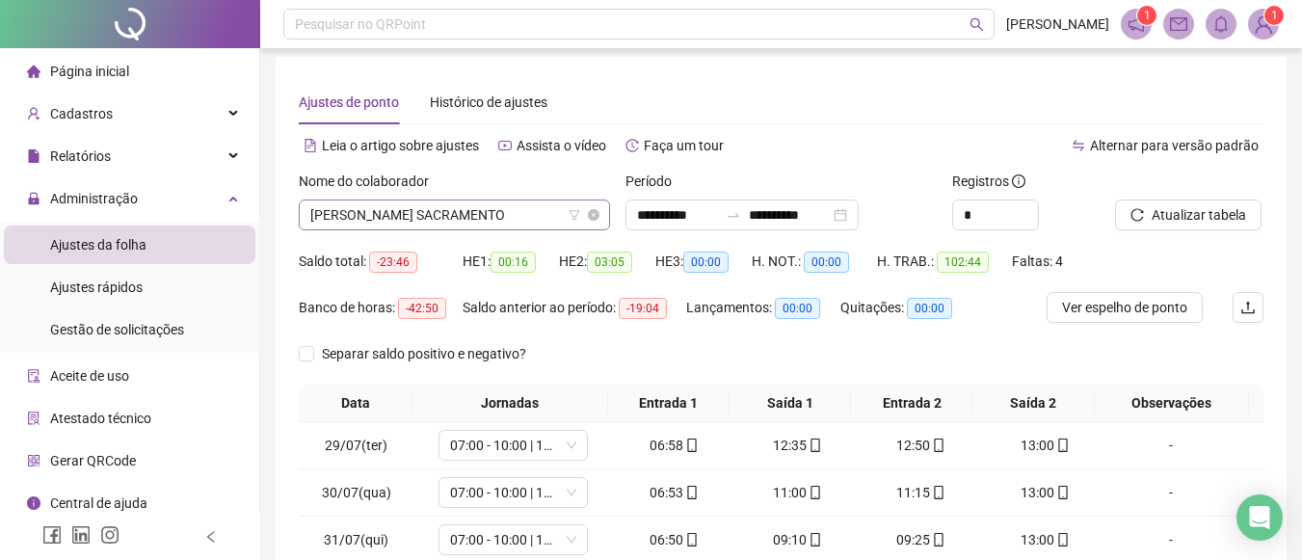
click at [539, 221] on span "LIVIA LEÃO SILVA SACRAMENTO" at bounding box center [454, 215] width 288 height 29
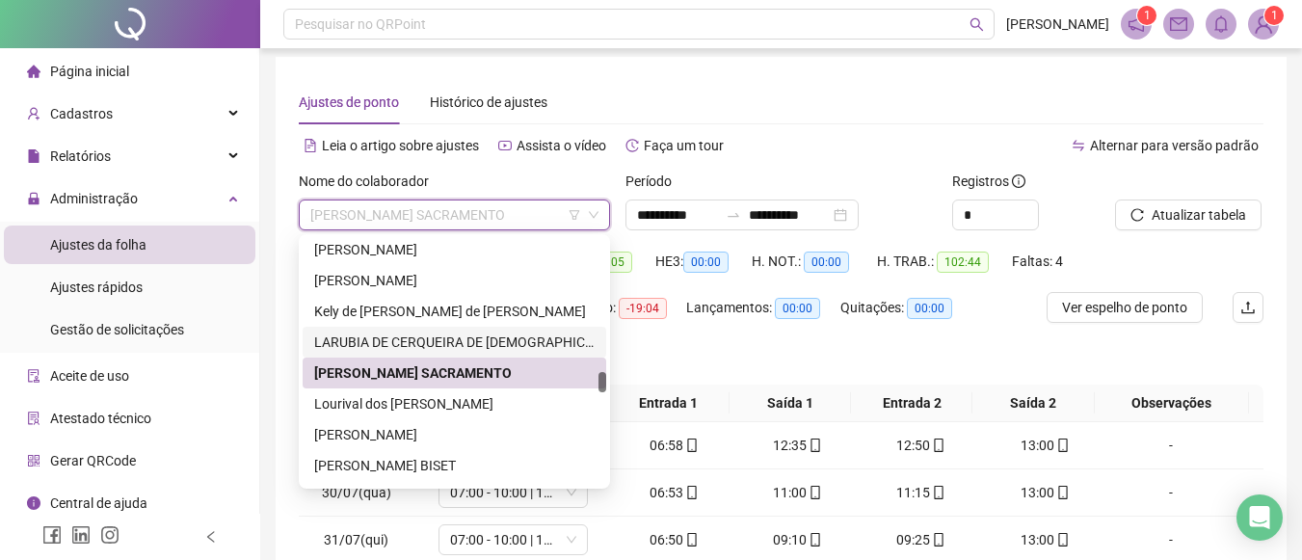
click at [444, 332] on div "LARUBIA DE CERQUEIRA DE JESUS" at bounding box center [454, 342] width 281 height 21
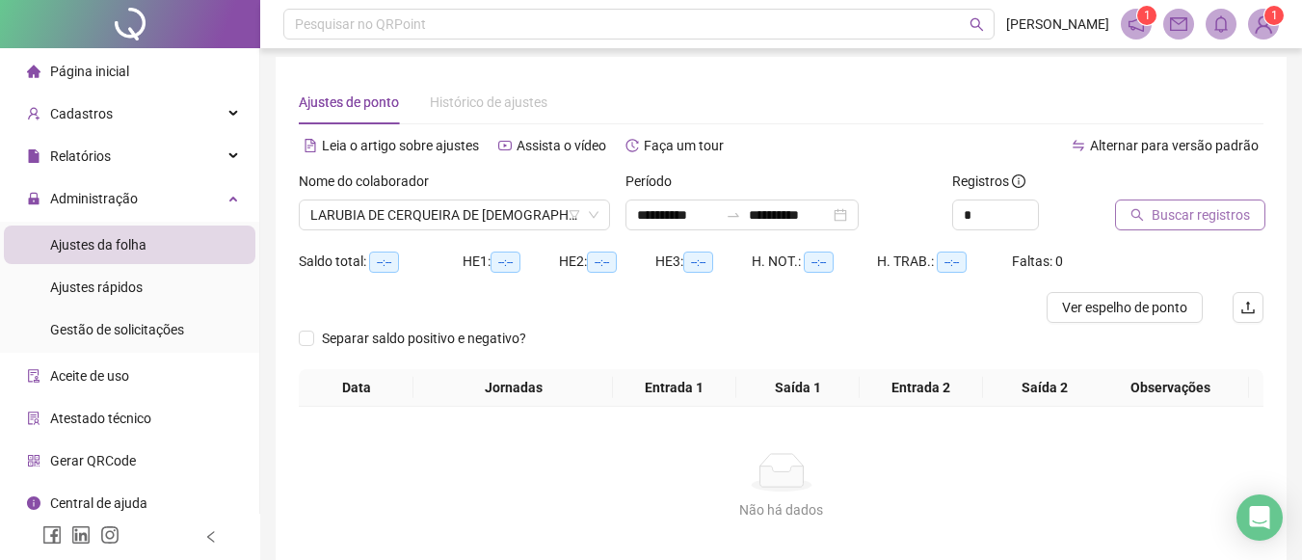
click at [1193, 208] on span "Buscar registros" at bounding box center [1201, 214] width 98 height 21
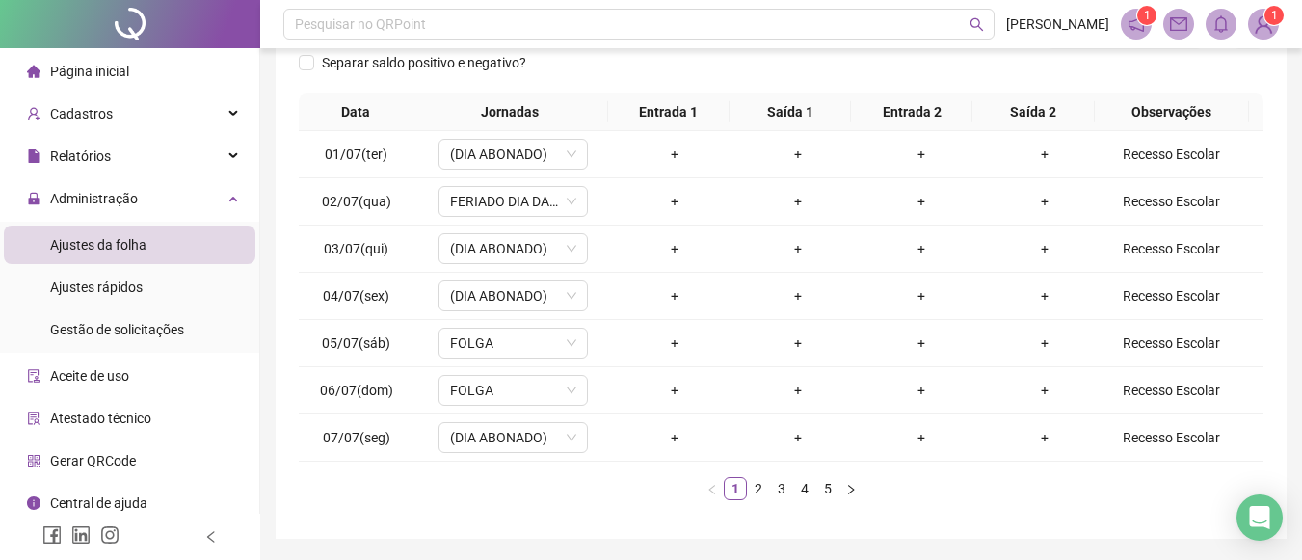
scroll to position [287, 0]
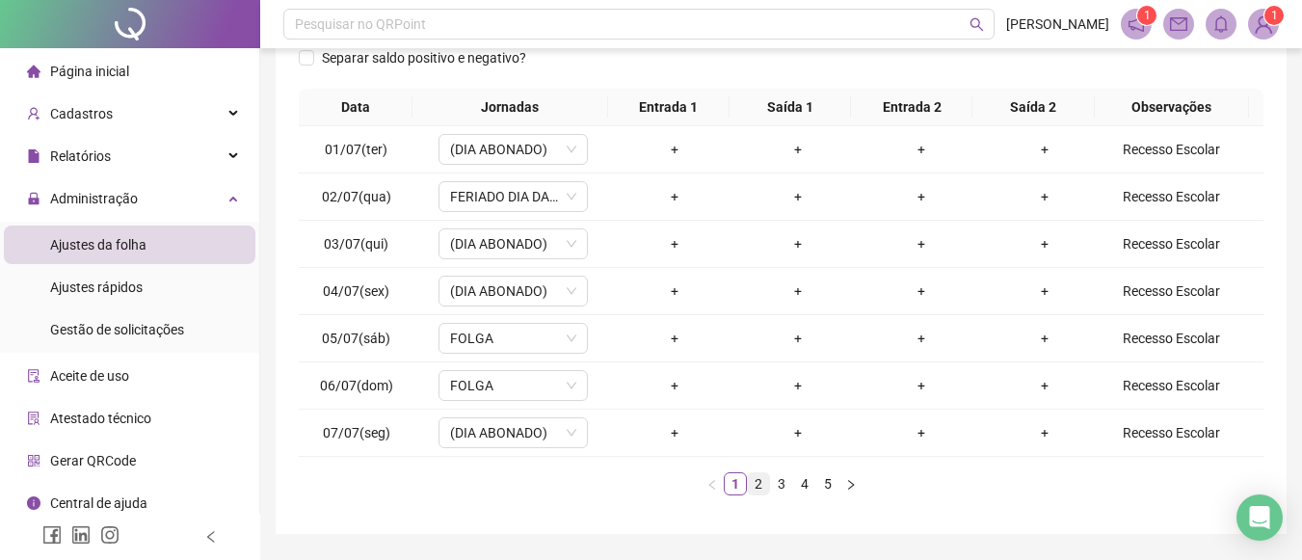
click at [762, 482] on link "2" at bounding box center [758, 483] width 21 height 21
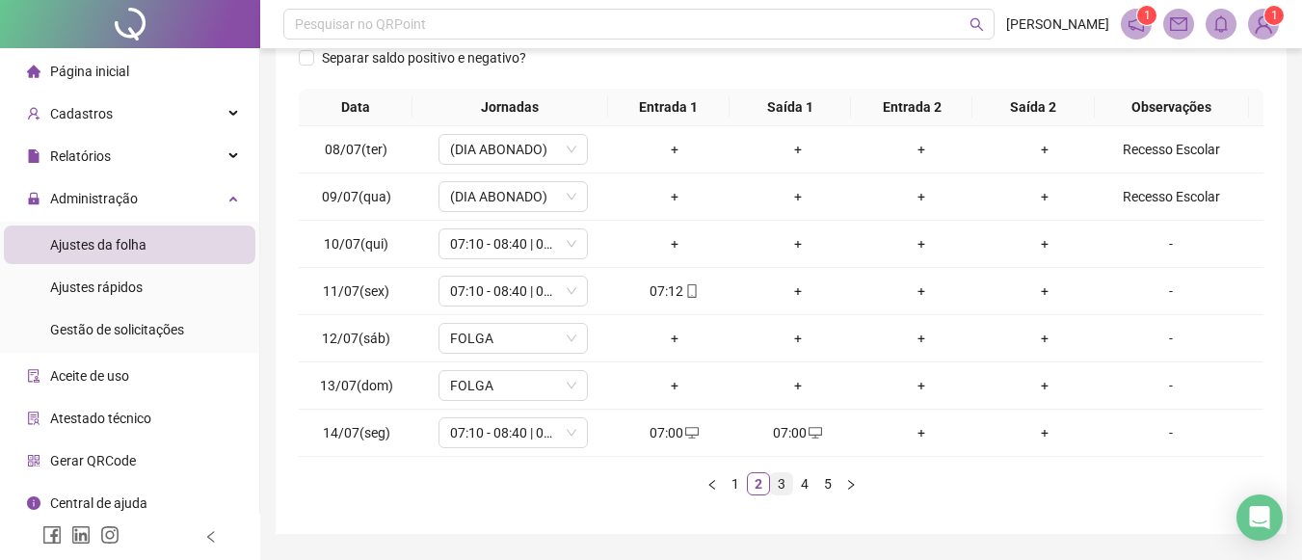
click at [775, 484] on link "3" at bounding box center [781, 483] width 21 height 21
click at [796, 485] on link "4" at bounding box center [804, 483] width 21 height 21
click at [822, 481] on link "5" at bounding box center [827, 483] width 21 height 21
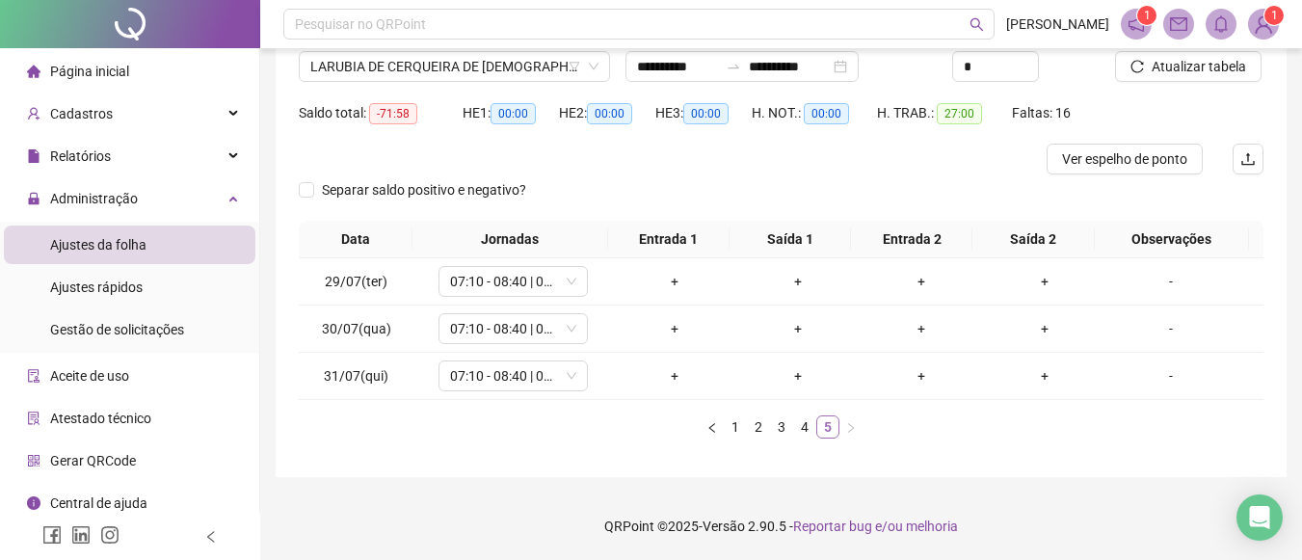
scroll to position [155, 0]
click at [725, 422] on link "1" at bounding box center [735, 426] width 21 height 21
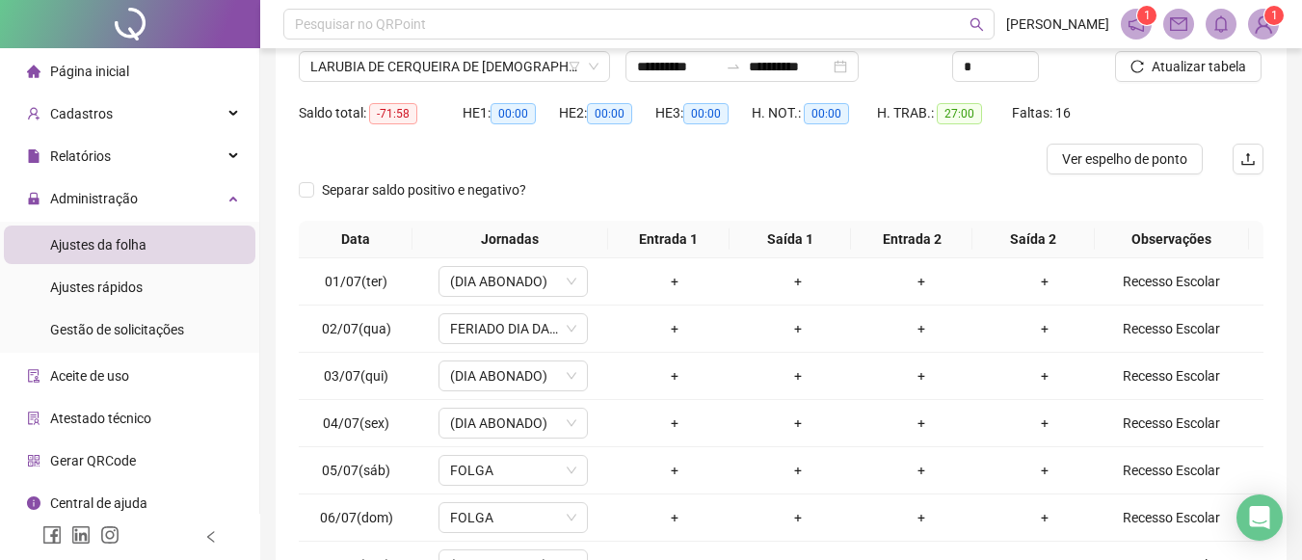
scroll to position [0, 0]
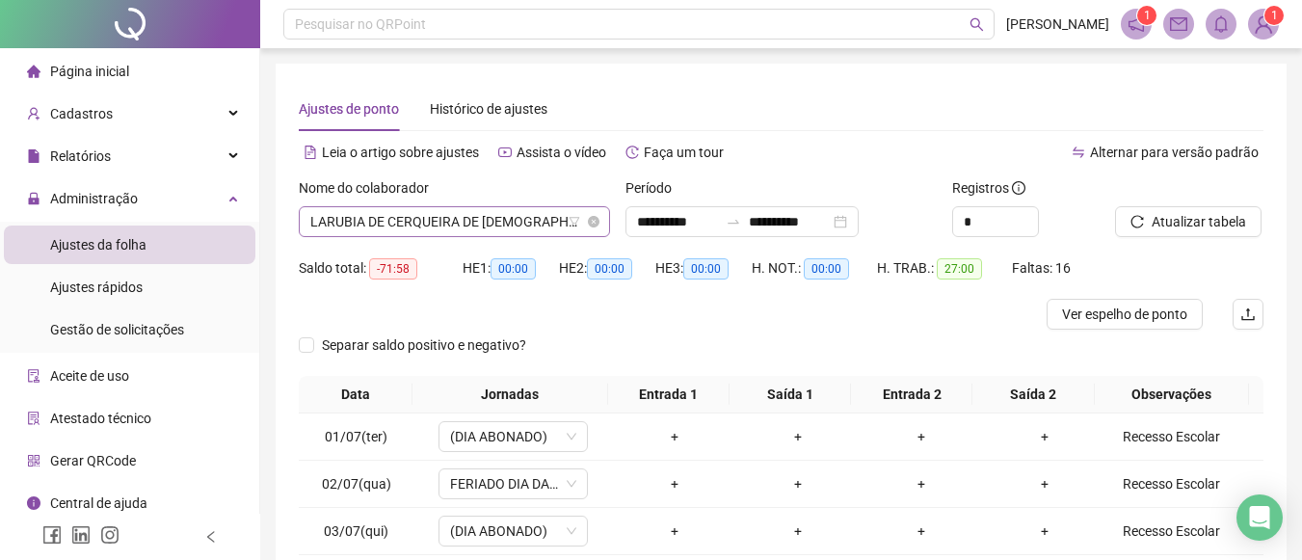
click at [553, 219] on span "LARUBIA DE CERQUEIRA DE JESUS" at bounding box center [454, 221] width 288 height 29
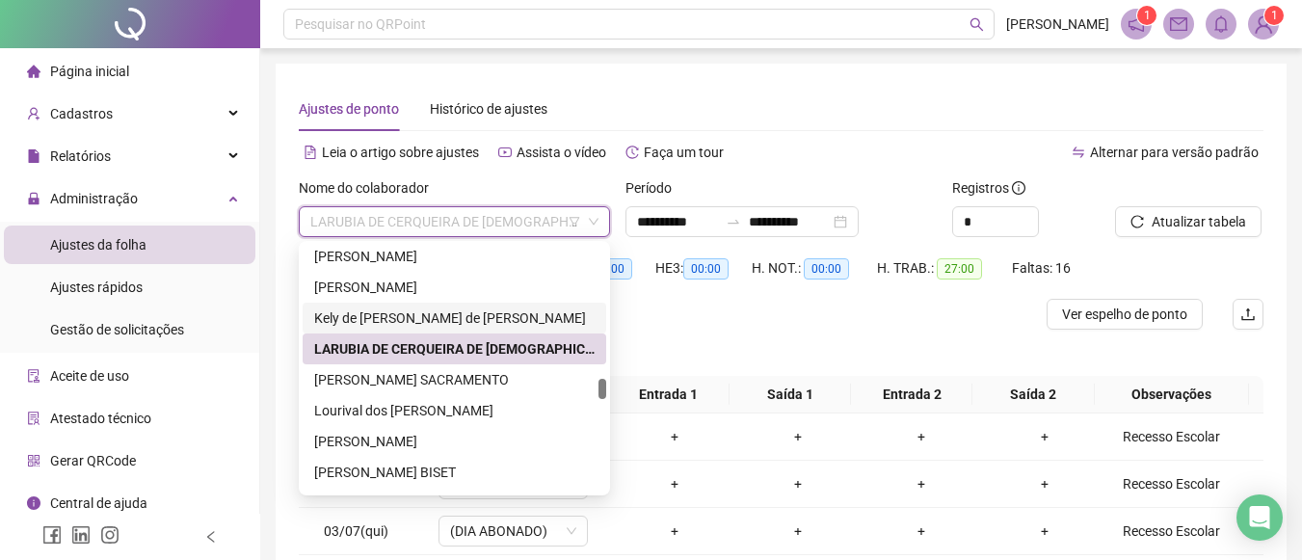
click at [433, 315] on div "Kely de Jesus Santos de Santana" at bounding box center [454, 318] width 281 height 21
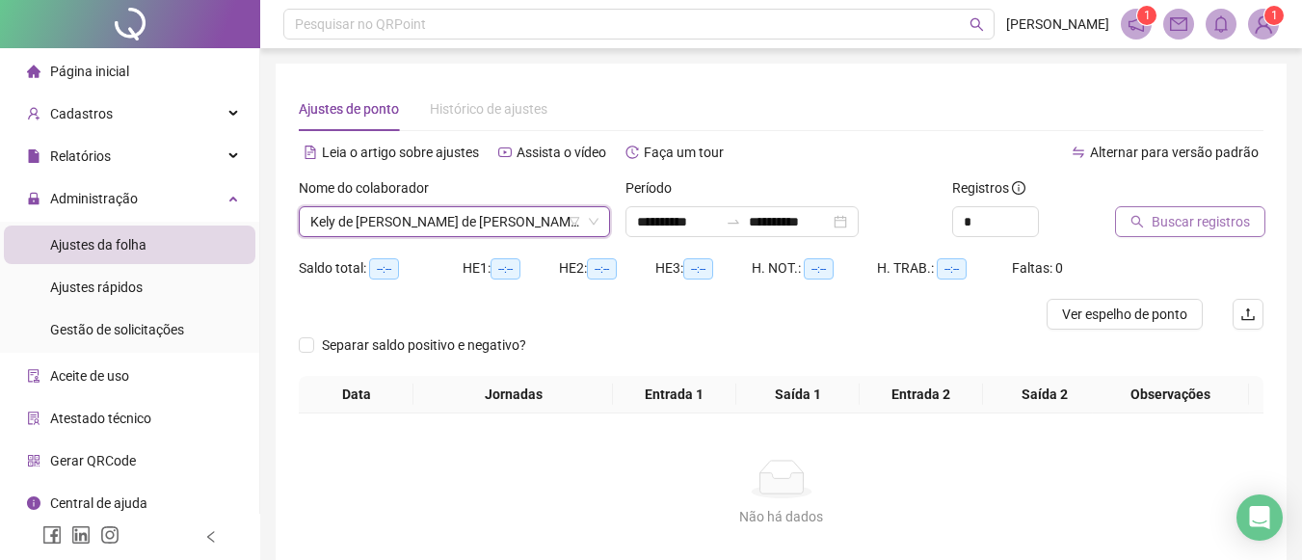
click at [1180, 219] on span "Buscar registros" at bounding box center [1201, 221] width 98 height 21
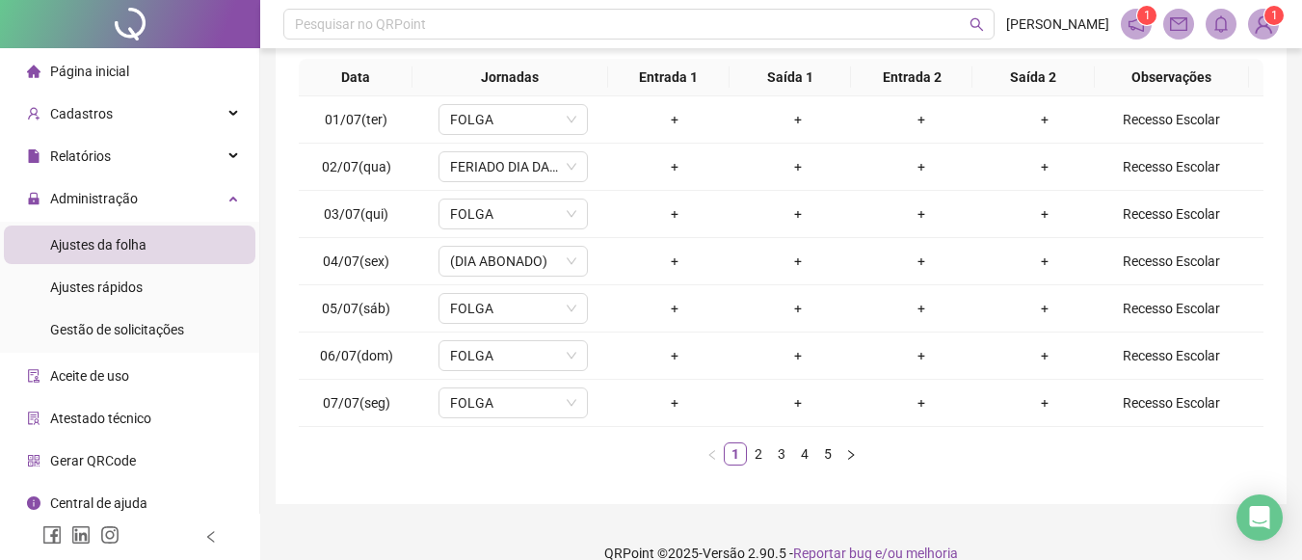
scroll to position [308, 0]
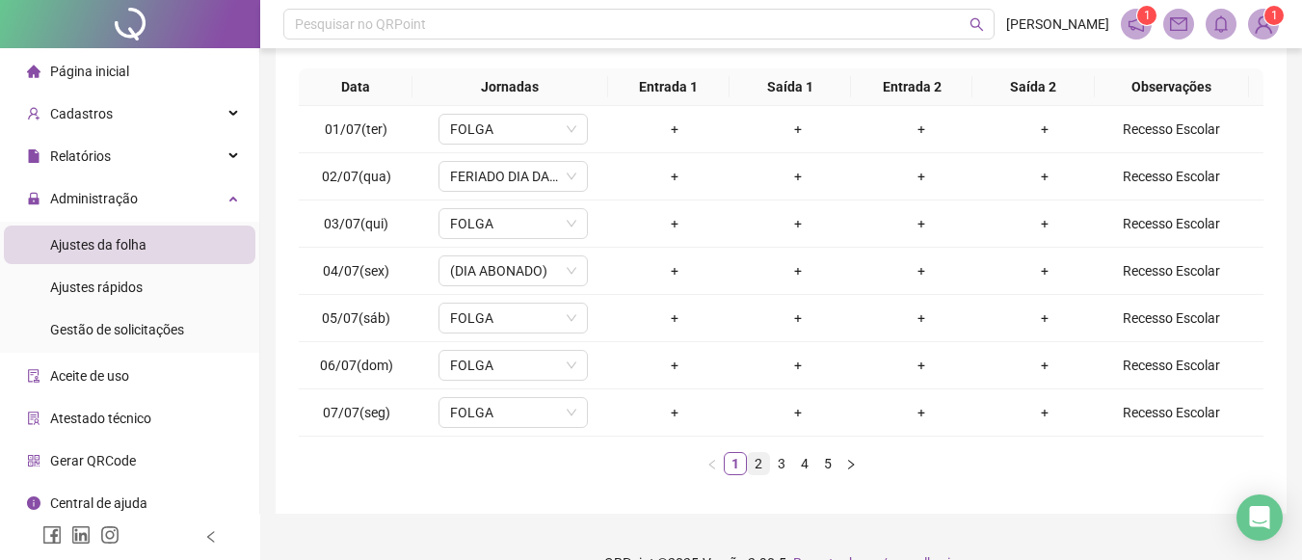
click at [757, 464] on link "2" at bounding box center [758, 463] width 21 height 21
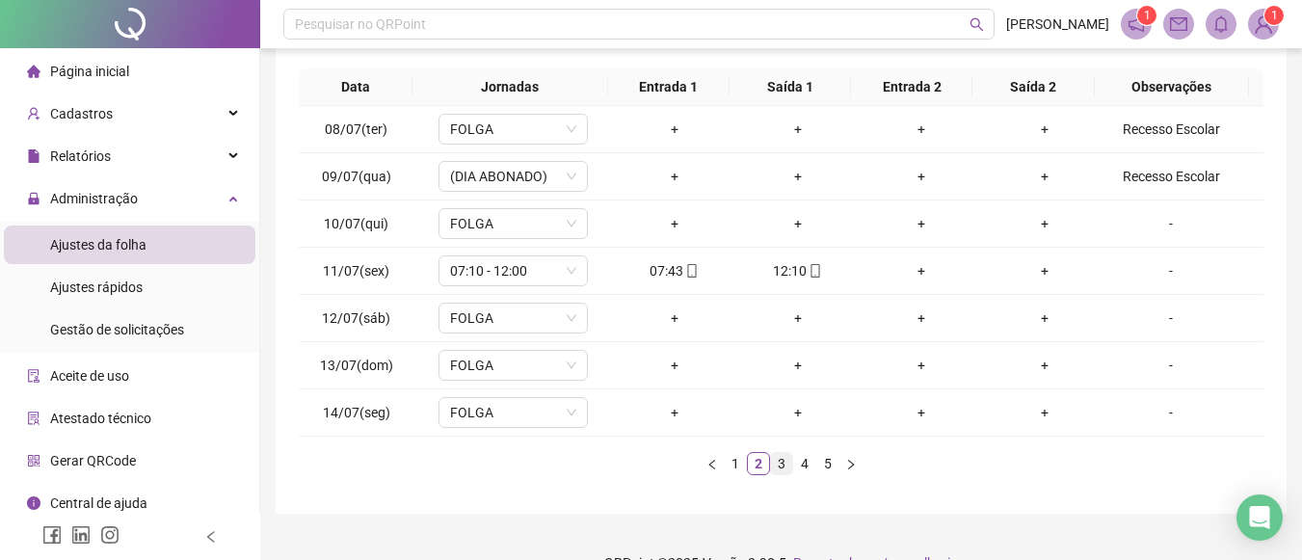
click at [790, 466] on link "3" at bounding box center [781, 463] width 21 height 21
click at [807, 465] on link "4" at bounding box center [804, 463] width 21 height 21
click at [820, 467] on link "5" at bounding box center [827, 463] width 21 height 21
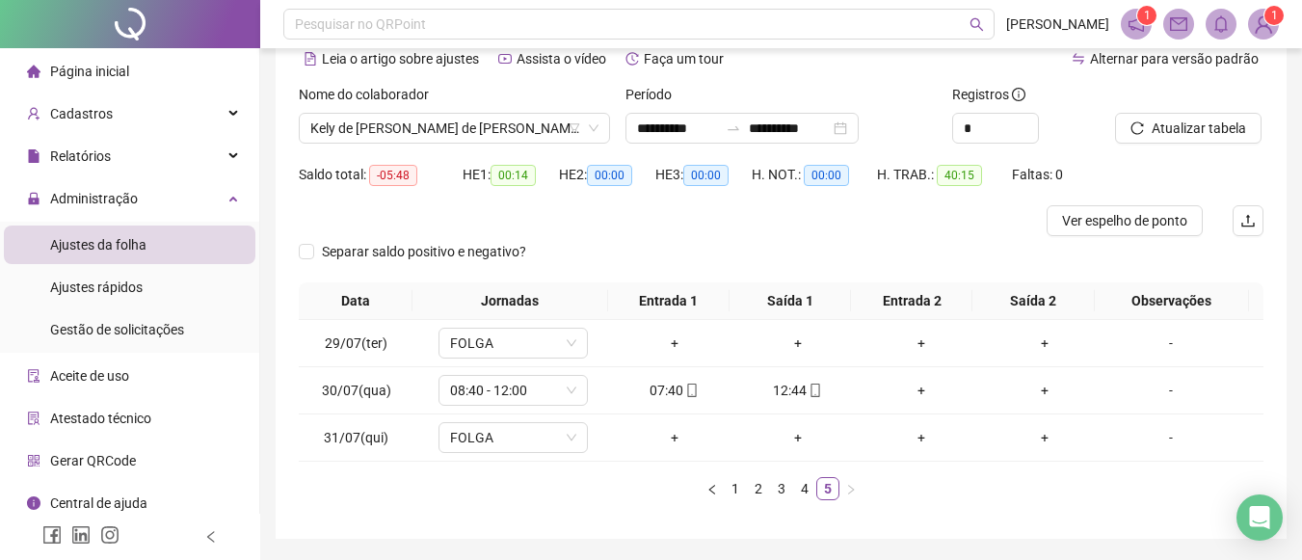
scroll to position [87, 0]
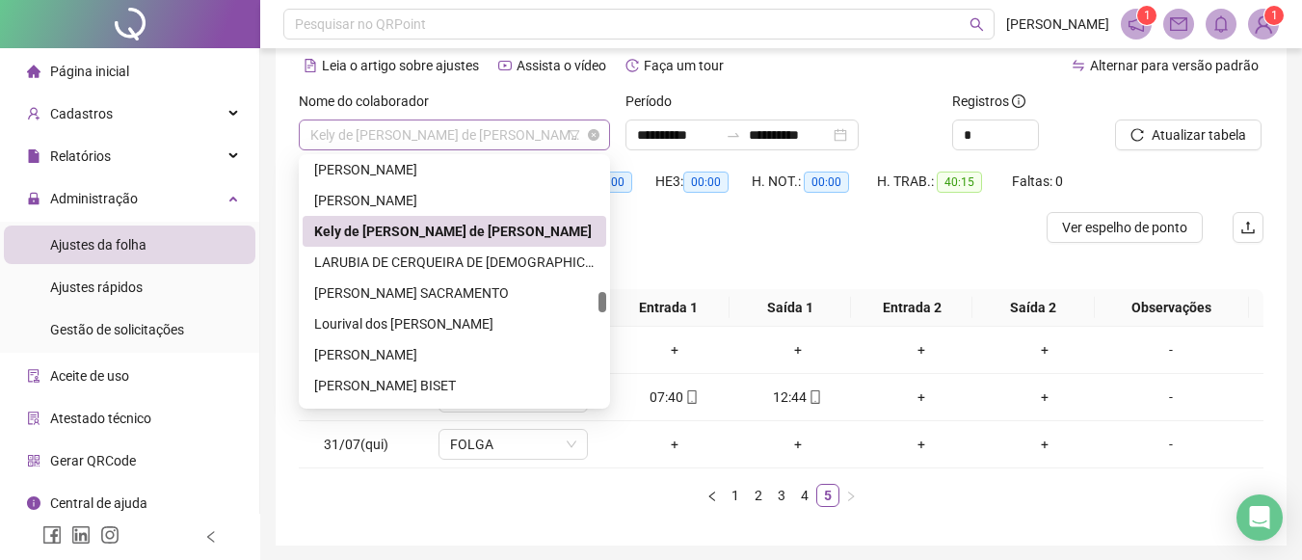
click at [550, 126] on span "Kely de Jesus Santos de Santana" at bounding box center [454, 134] width 288 height 29
click at [421, 201] on div "KELLY LIMA MACHADO CHAGAS" at bounding box center [454, 200] width 281 height 21
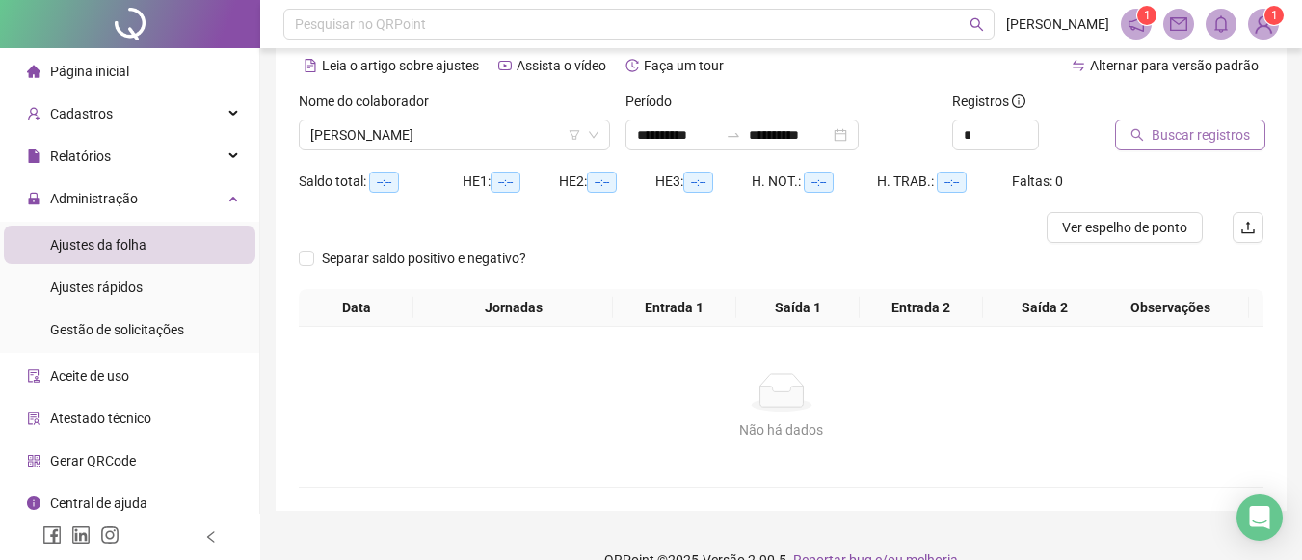
click at [1157, 125] on span "Buscar registros" at bounding box center [1201, 134] width 98 height 21
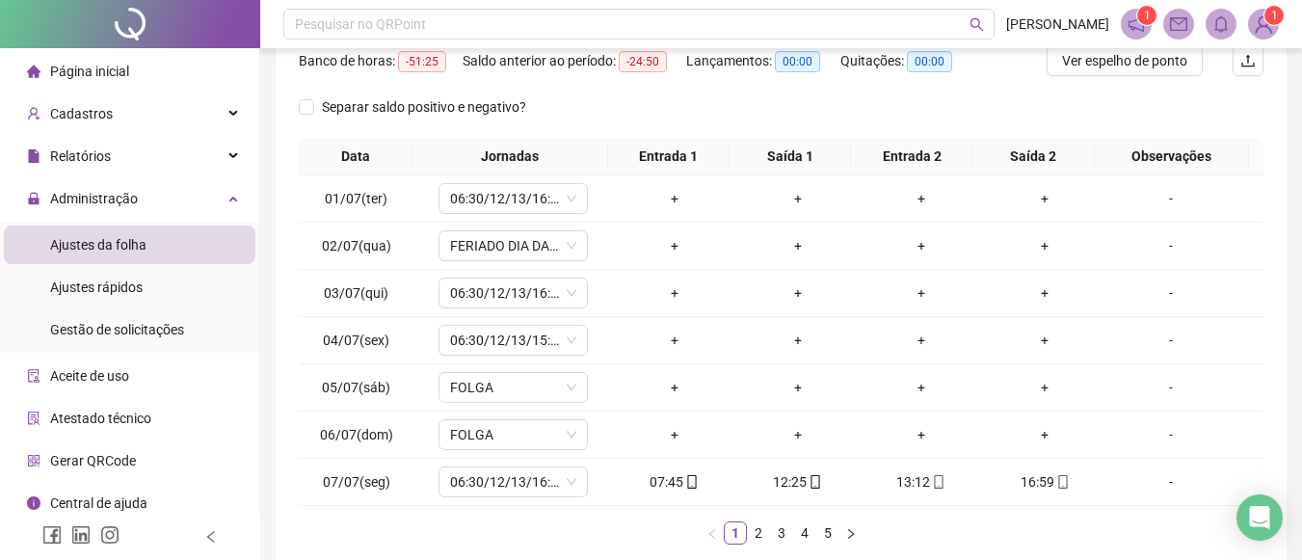
scroll to position [260, 0]
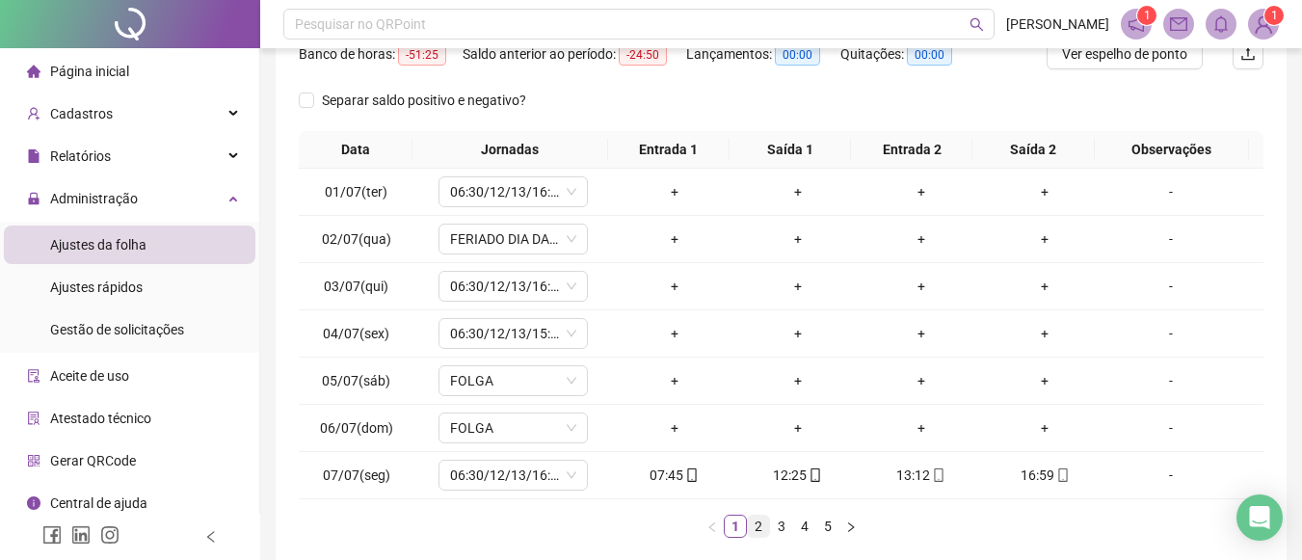
click at [762, 529] on link "2" at bounding box center [758, 526] width 21 height 21
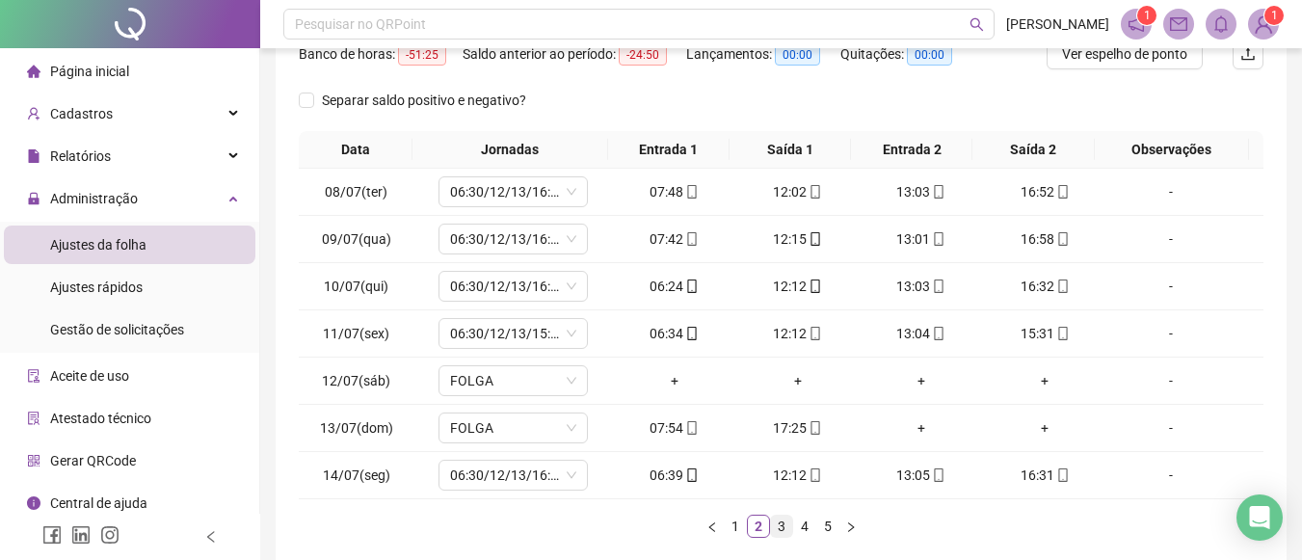
click at [787, 529] on link "3" at bounding box center [781, 526] width 21 height 21
click at [804, 523] on link "4" at bounding box center [804, 526] width 21 height 21
click at [823, 522] on link "5" at bounding box center [827, 526] width 21 height 21
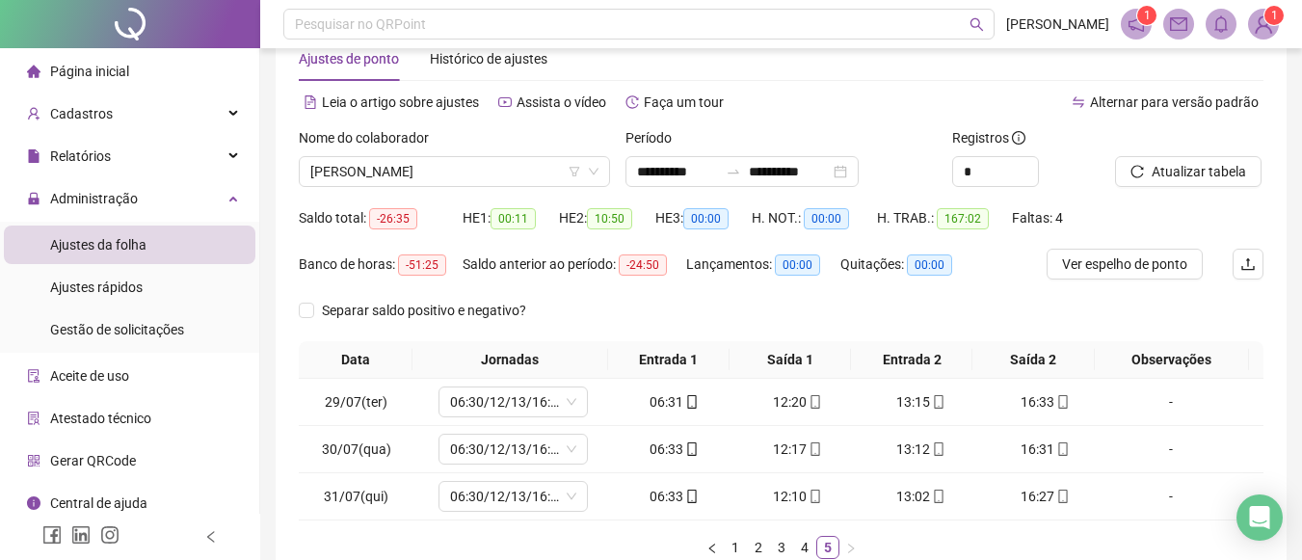
scroll to position [48, 0]
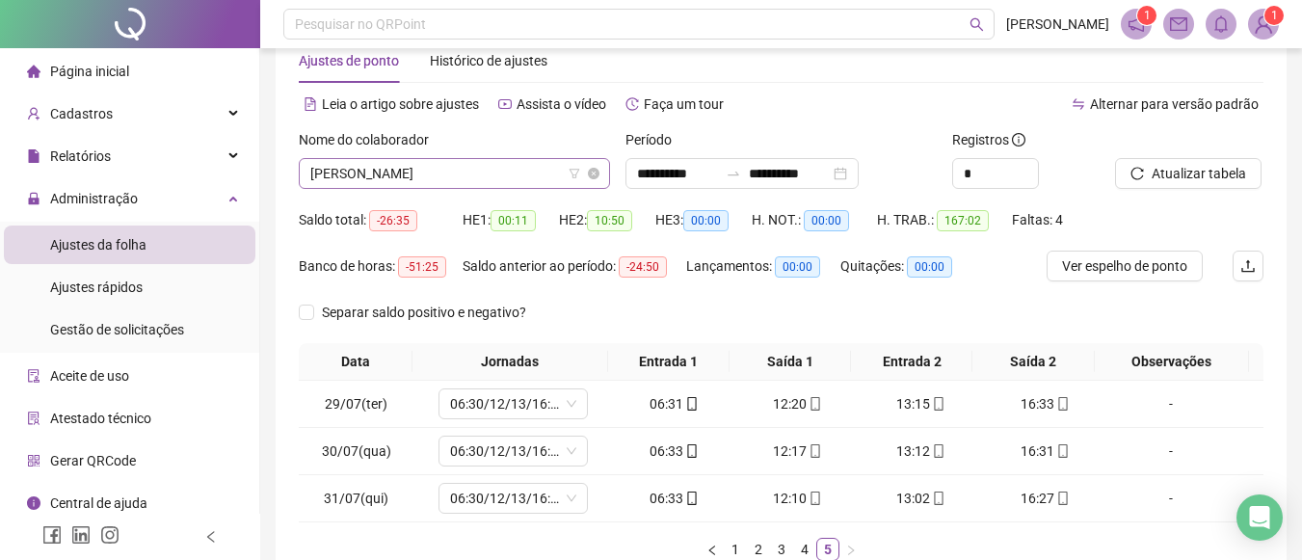
click at [520, 174] on span "KELLY LIMA MACHADO CHAGAS" at bounding box center [454, 173] width 288 height 29
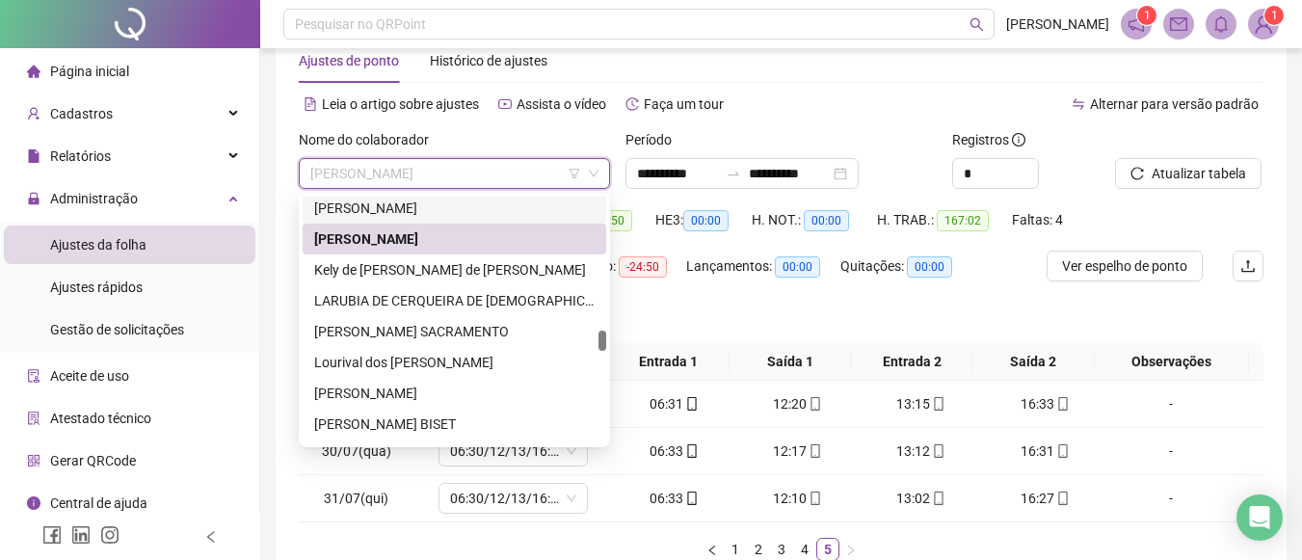
click at [452, 212] on div "KAYLA KATIA SANTOS ALMEIDA" at bounding box center [454, 208] width 281 height 21
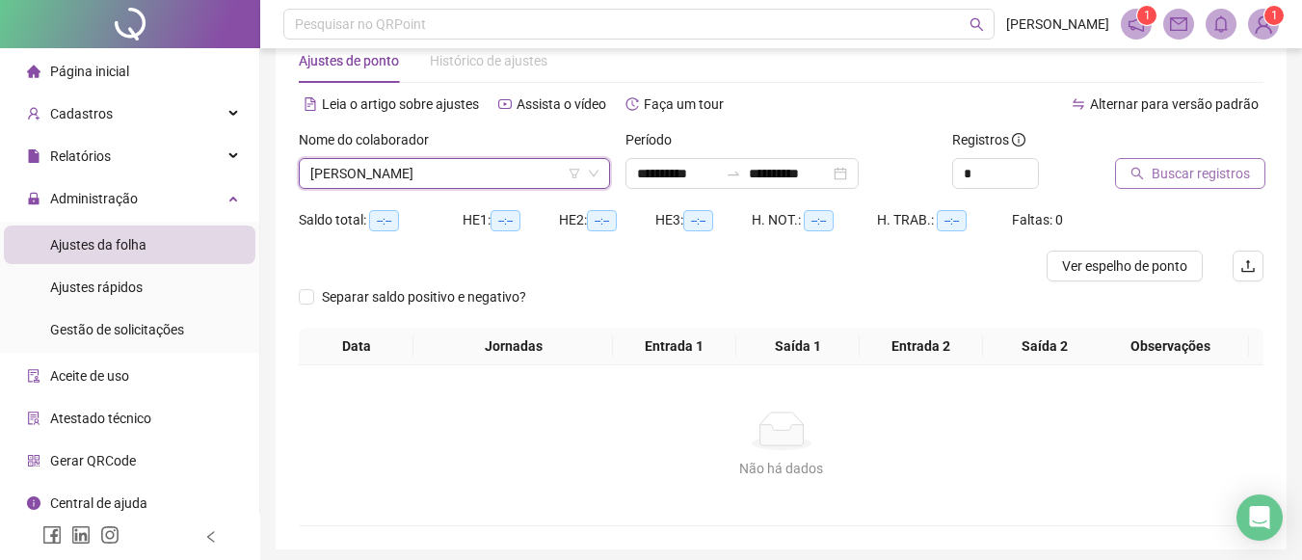
click at [1190, 165] on span "Buscar registros" at bounding box center [1201, 173] width 98 height 21
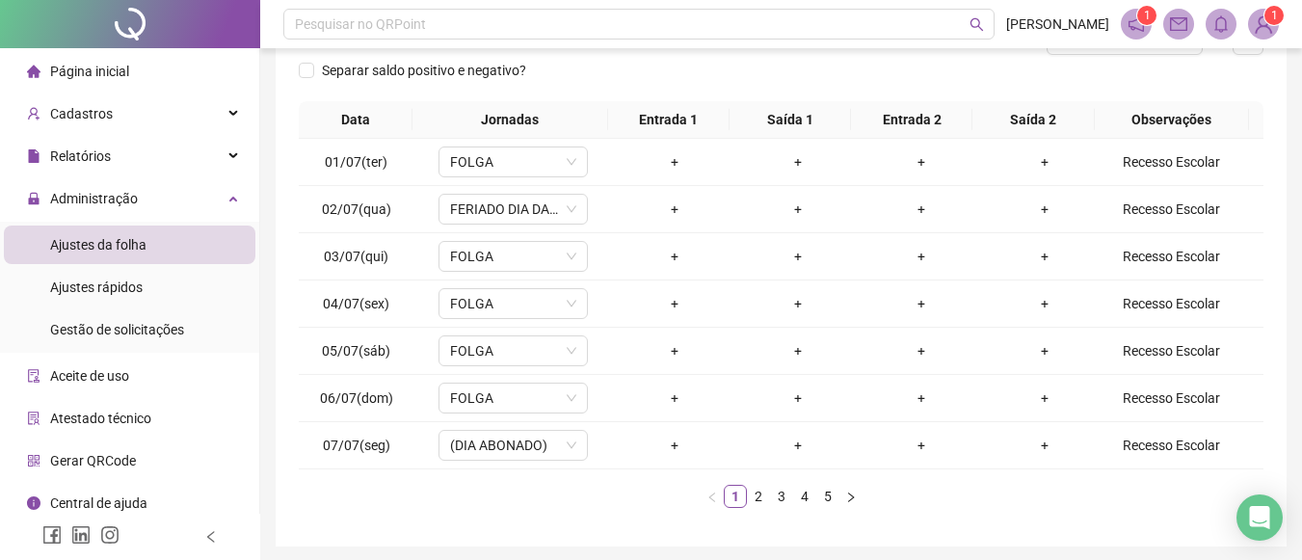
scroll to position [281, 0]
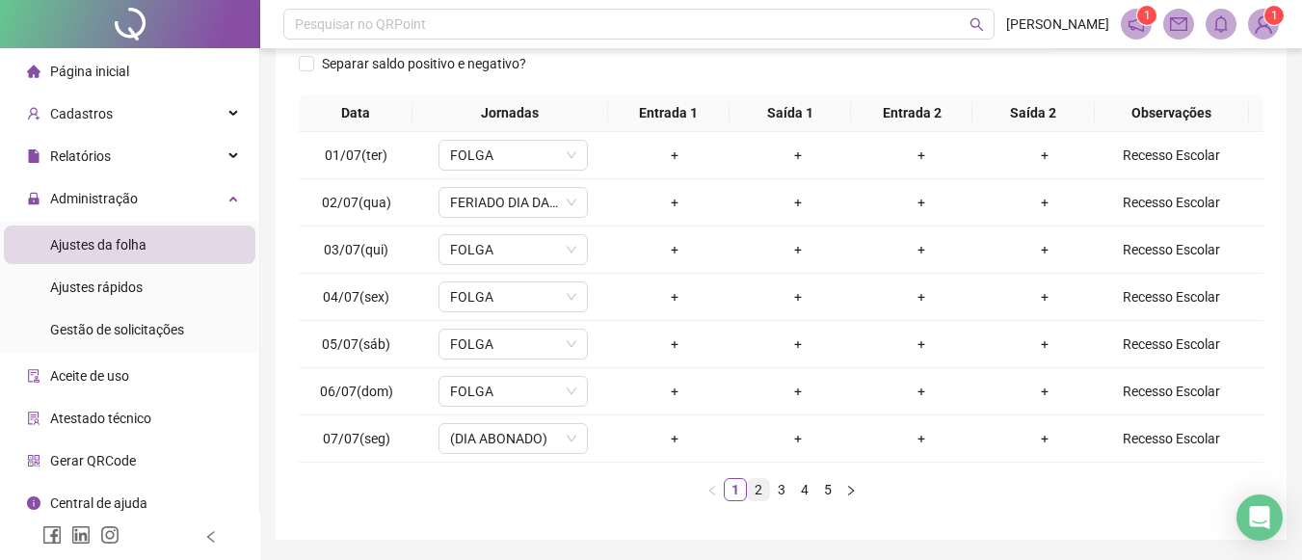
click at [750, 484] on link "2" at bounding box center [758, 489] width 21 height 21
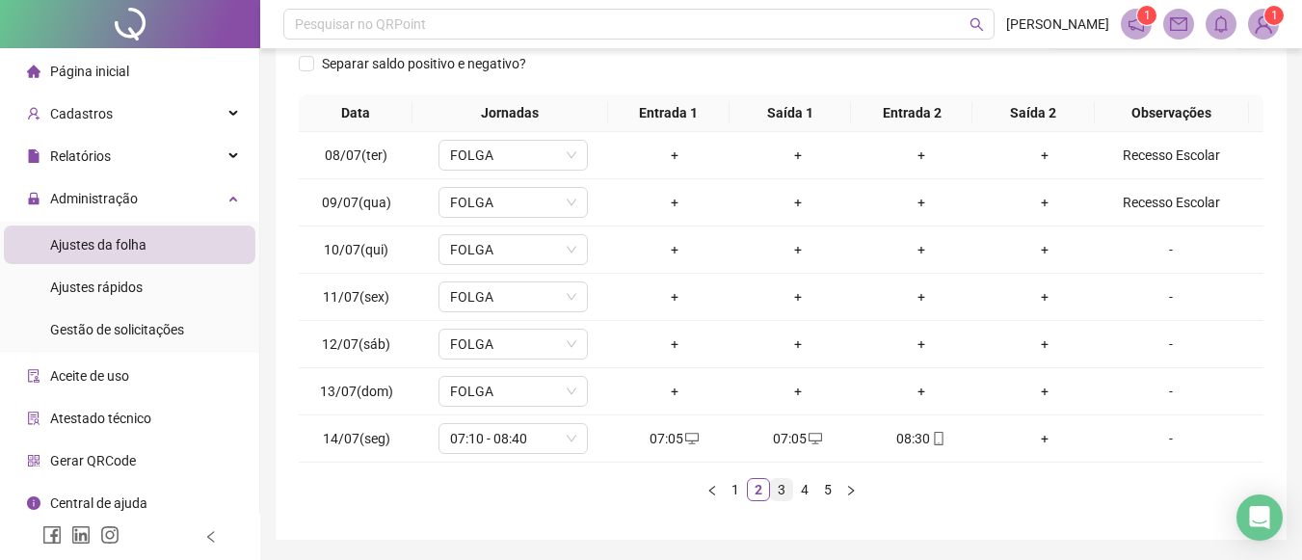
click at [786, 485] on link "3" at bounding box center [781, 489] width 21 height 21
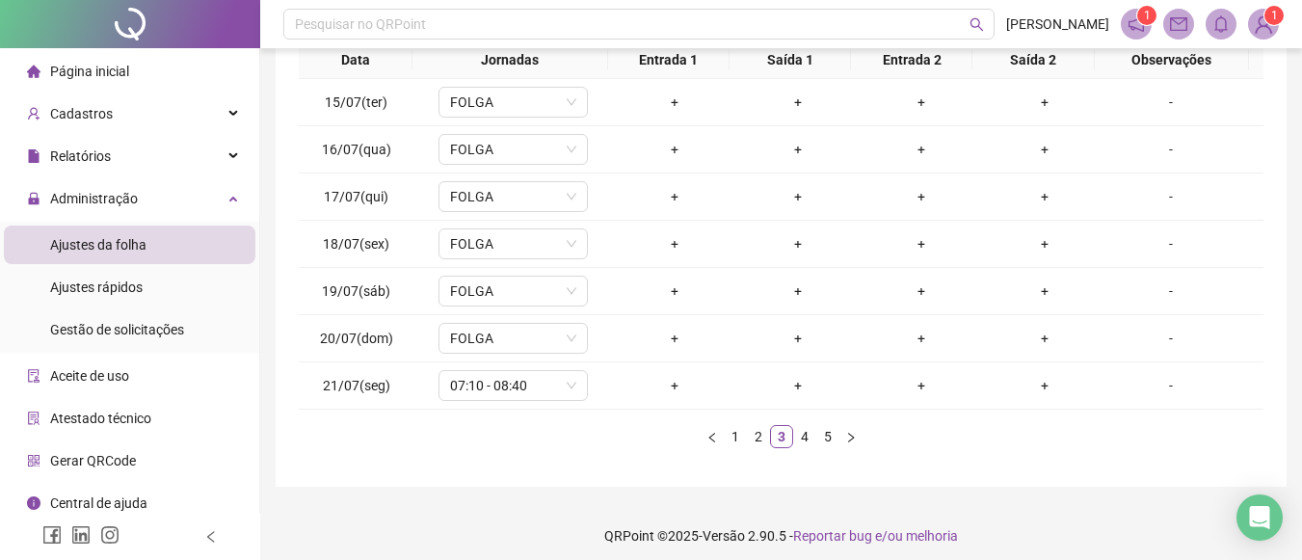
scroll to position [337, 0]
click at [805, 426] on link "4" at bounding box center [804, 433] width 21 height 21
click at [826, 430] on link "5" at bounding box center [827, 433] width 21 height 21
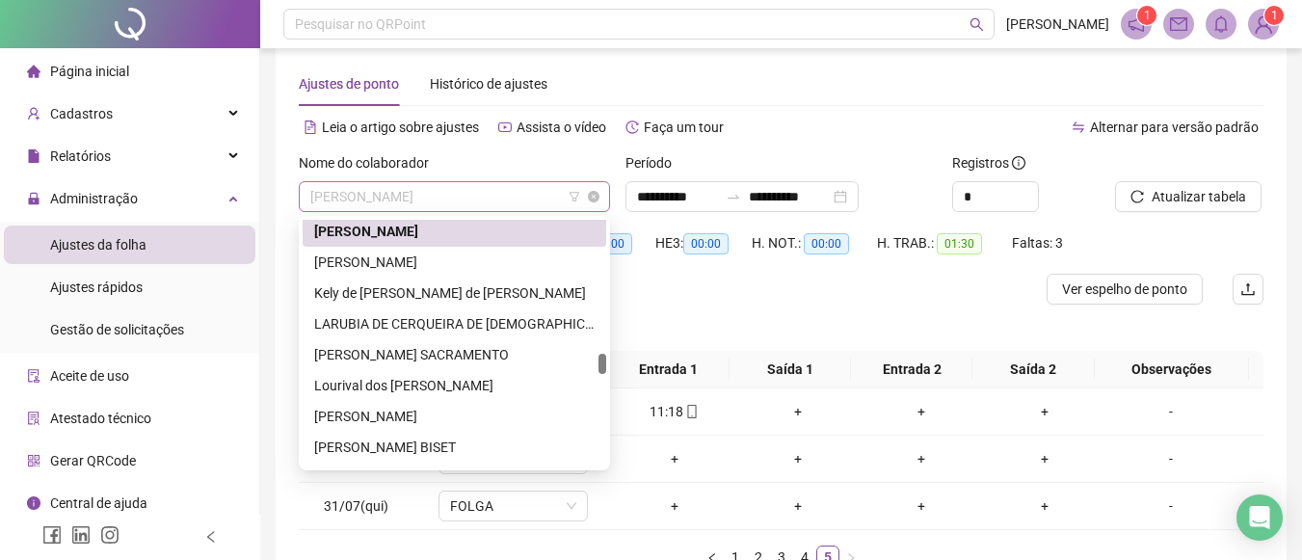
scroll to position [1604, 0]
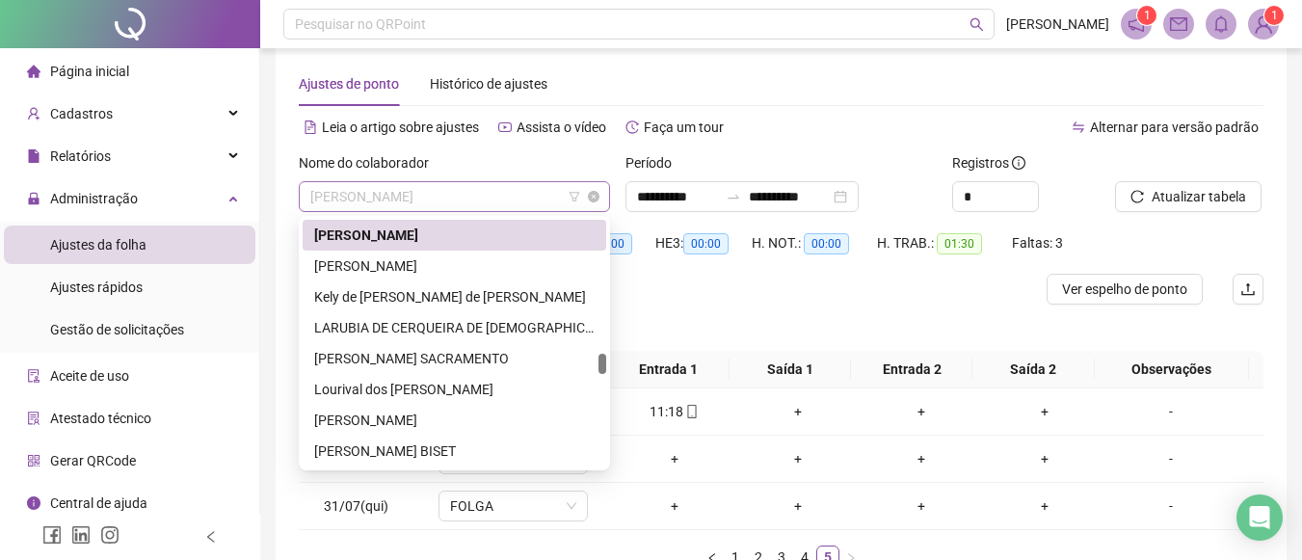
click at [514, 197] on span "KAYLA KATIA SANTOS ALMEIDA" at bounding box center [454, 196] width 288 height 29
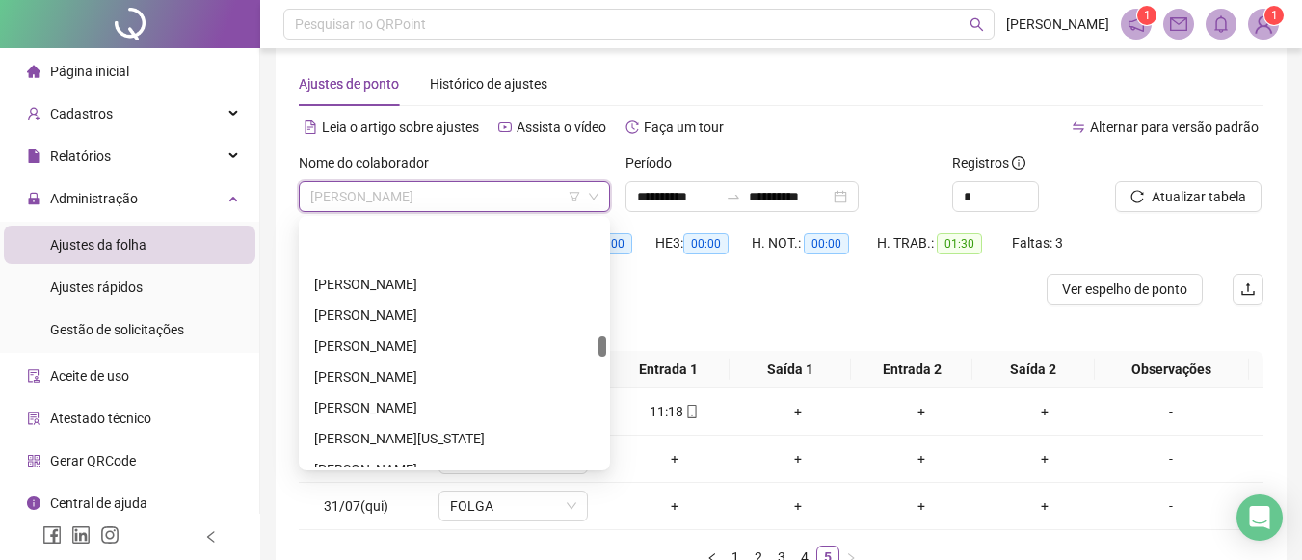
scroll to position [1397, 0]
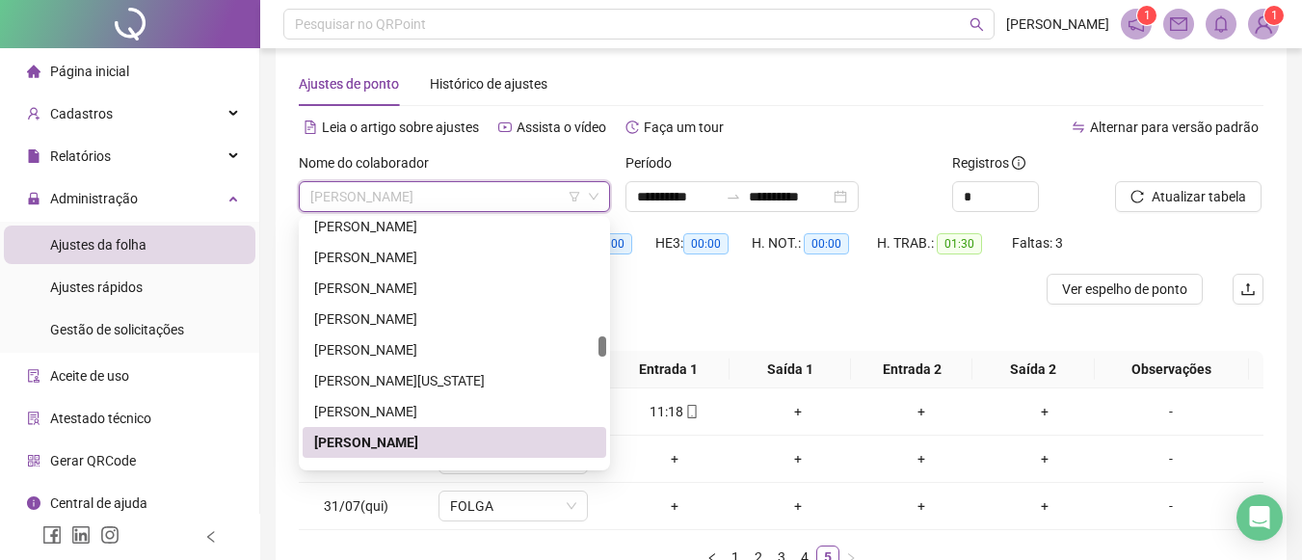
drag, startPoint x: 605, startPoint y: 363, endPoint x: 612, endPoint y: 346, distance: 18.6
click at [612, 346] on body "**********" at bounding box center [651, 255] width 1302 height 560
click at [499, 399] on div "KALLYANE SIMONE ANDRADE NUNES" at bounding box center [455, 411] width 304 height 31
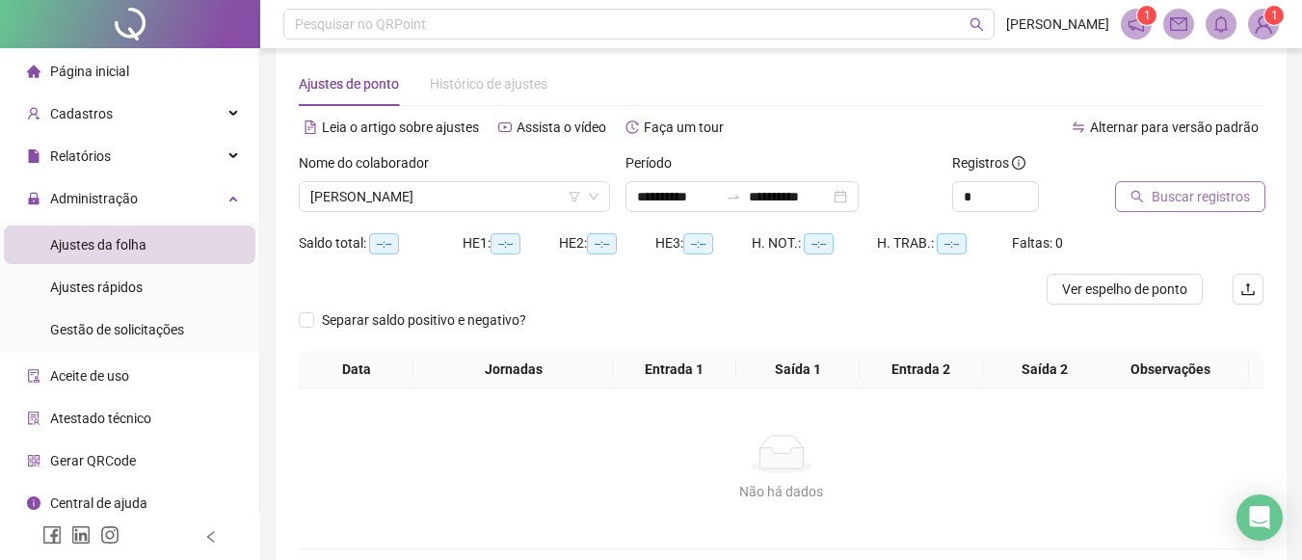
click at [1181, 189] on span "Buscar registros" at bounding box center [1201, 196] width 98 height 21
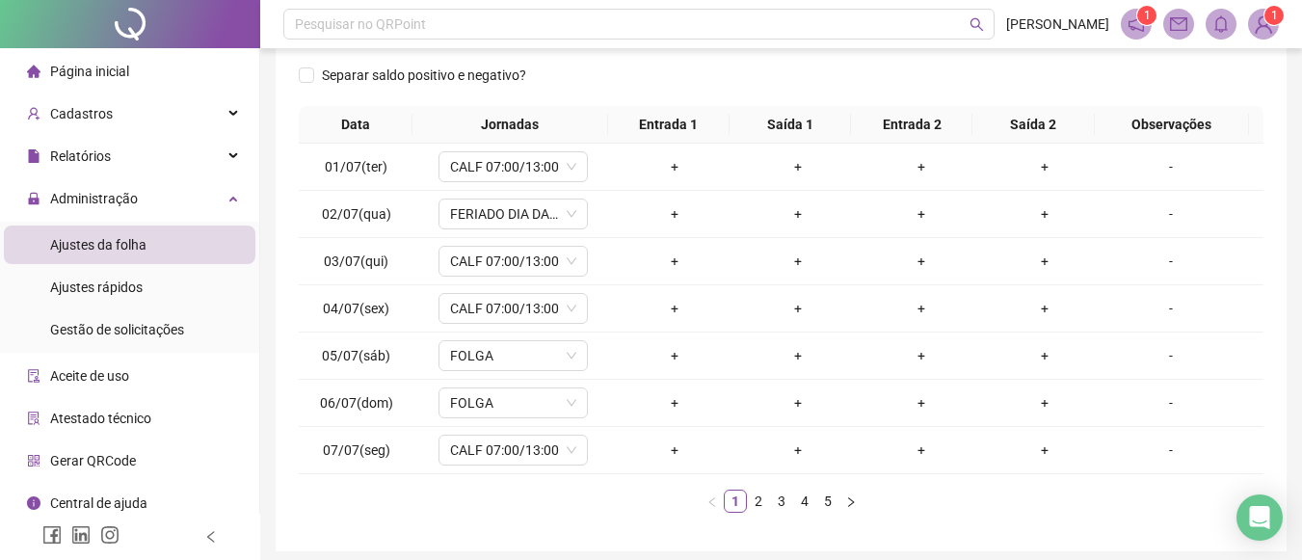
scroll to position [283, 0]
click at [760, 506] on link "2" at bounding box center [758, 503] width 21 height 21
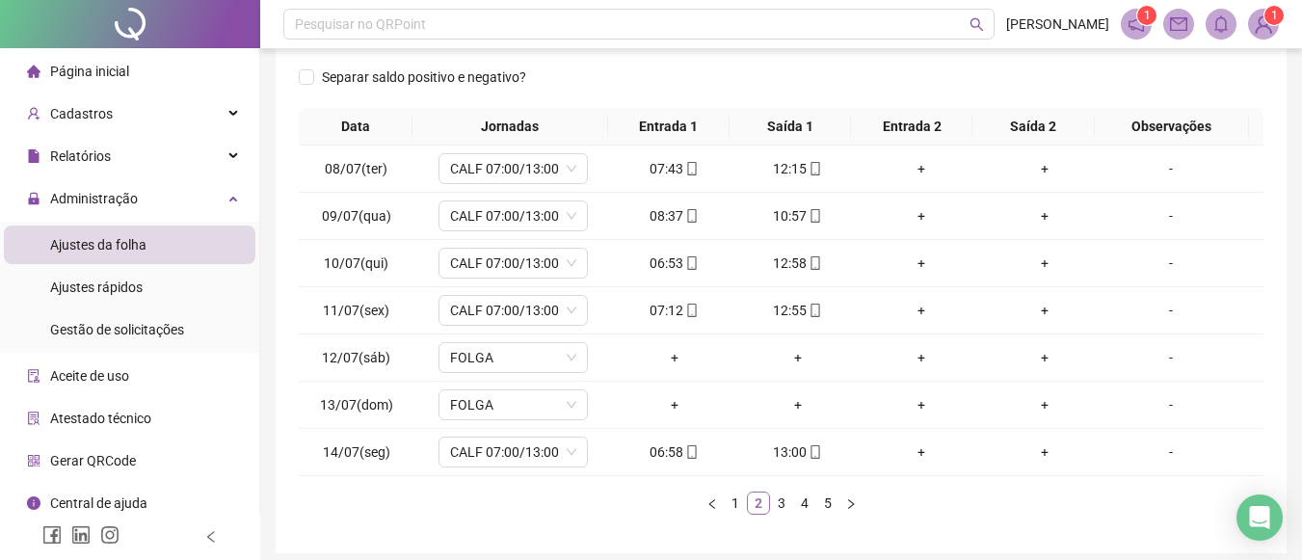
scroll to position [360, 0]
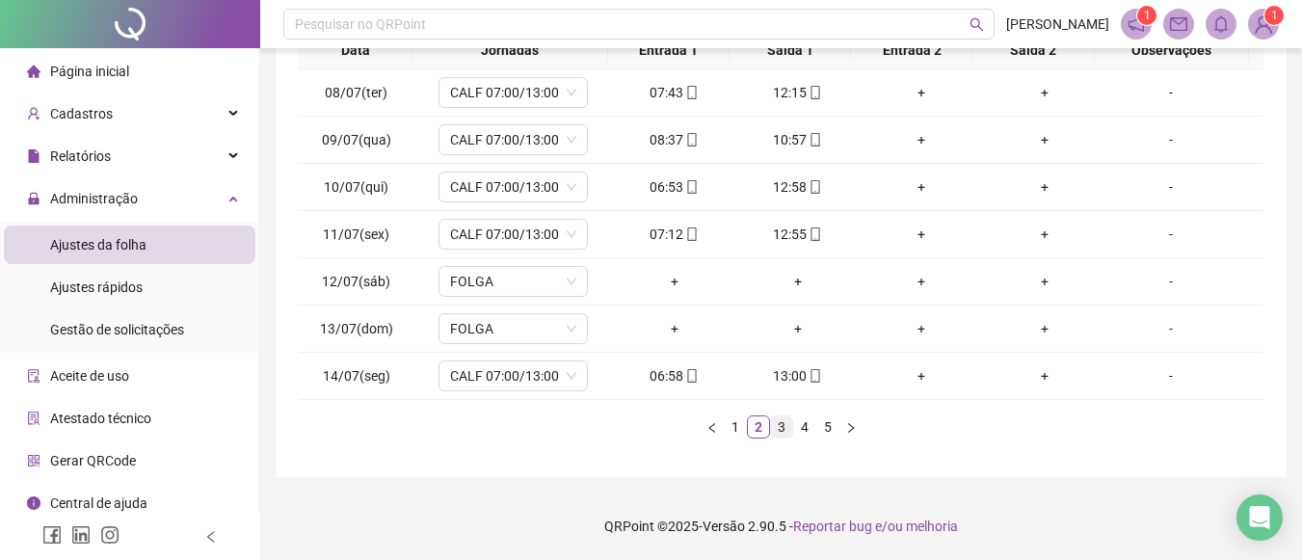
click at [785, 424] on link "3" at bounding box center [781, 426] width 21 height 21
click at [806, 425] on link "4" at bounding box center [804, 426] width 21 height 21
click at [828, 424] on link "5" at bounding box center [827, 426] width 21 height 21
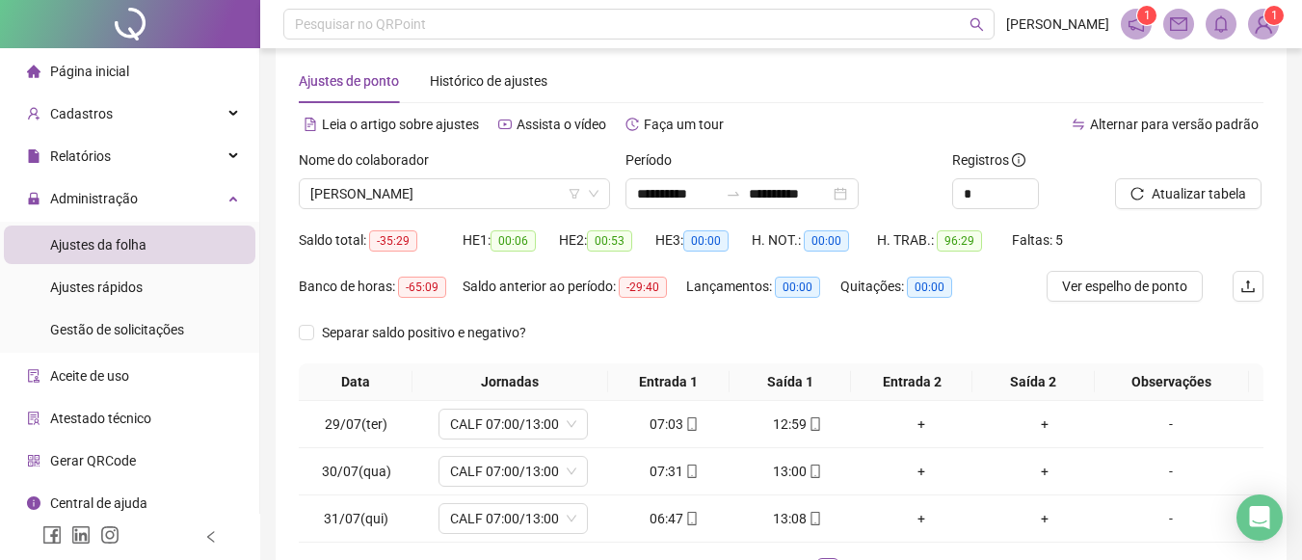
scroll to position [23, 0]
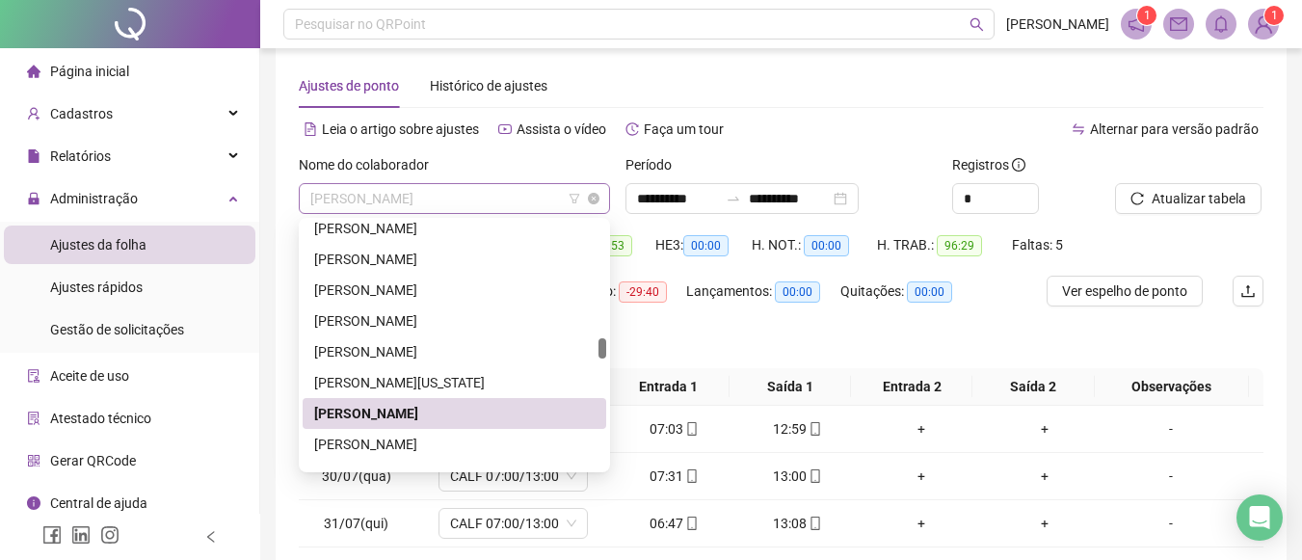
click at [549, 206] on span "KALLYANE SIMONE ANDRADE NUNES" at bounding box center [454, 198] width 288 height 29
click at [400, 376] on div "JULIANE VIRGINIA SANTOS DOS SANTOS" at bounding box center [454, 382] width 281 height 21
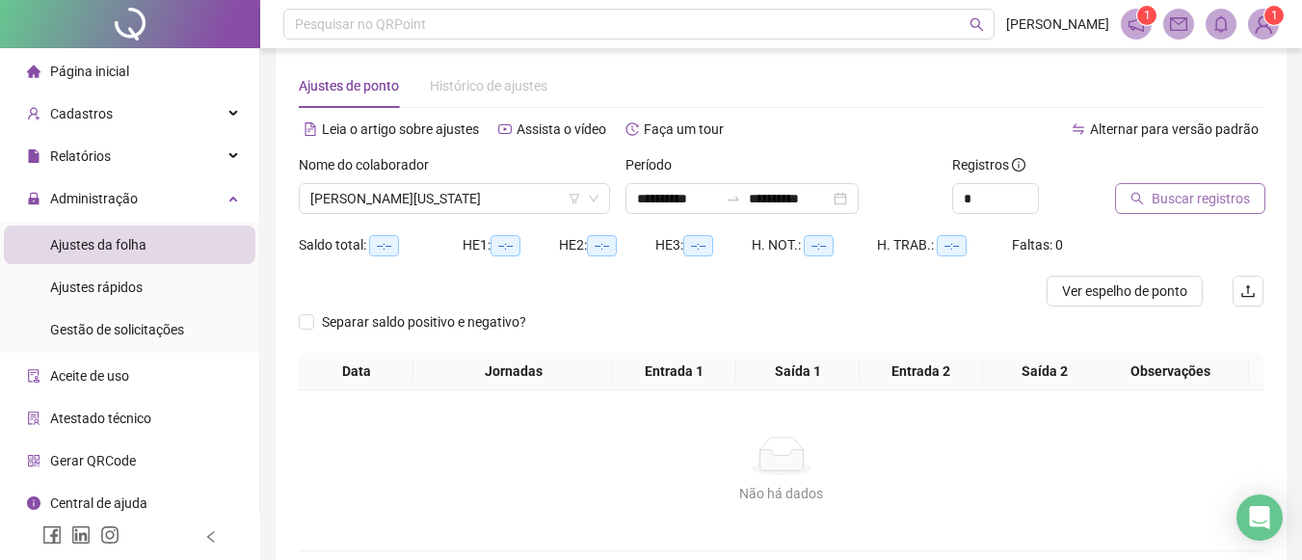
click at [1203, 187] on button "Buscar registros" at bounding box center [1190, 198] width 150 height 31
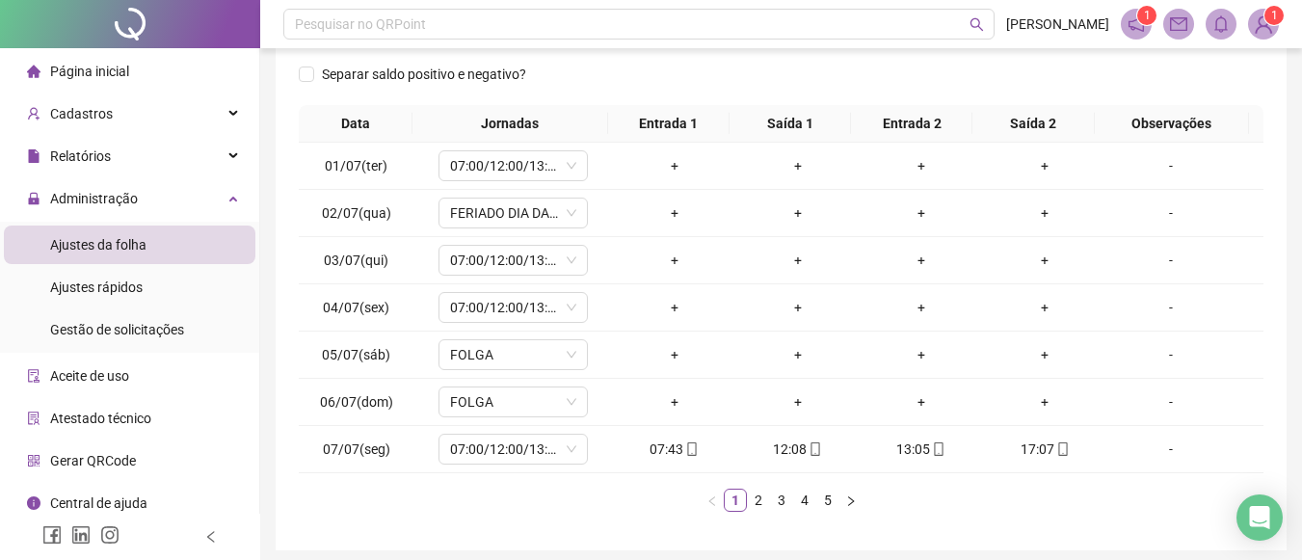
scroll to position [293, 0]
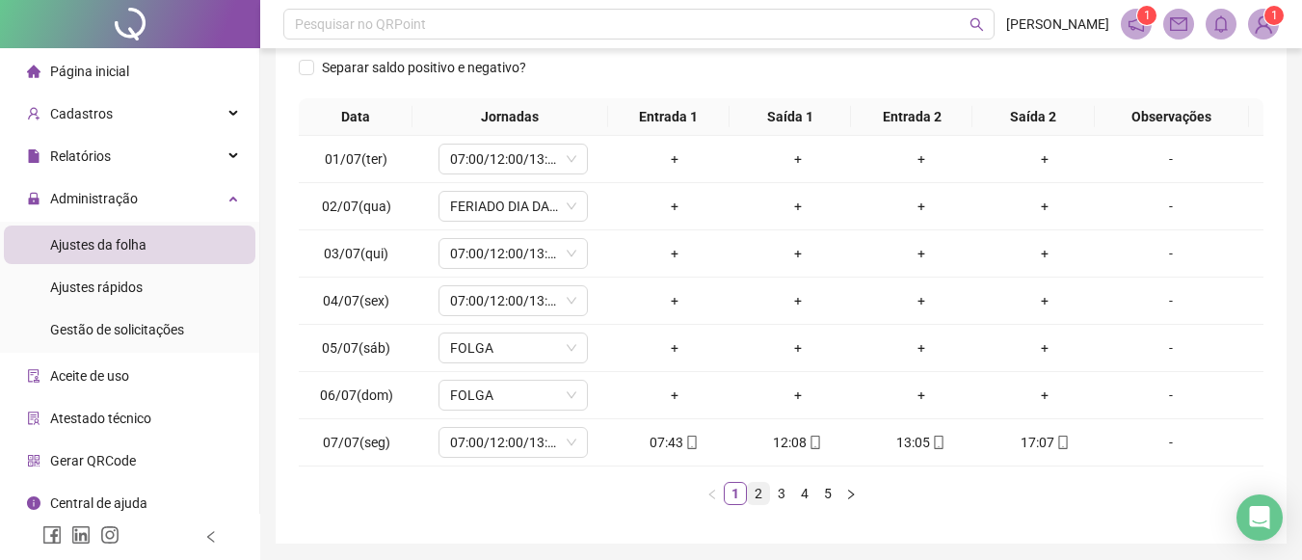
click at [763, 487] on link "2" at bounding box center [758, 493] width 21 height 21
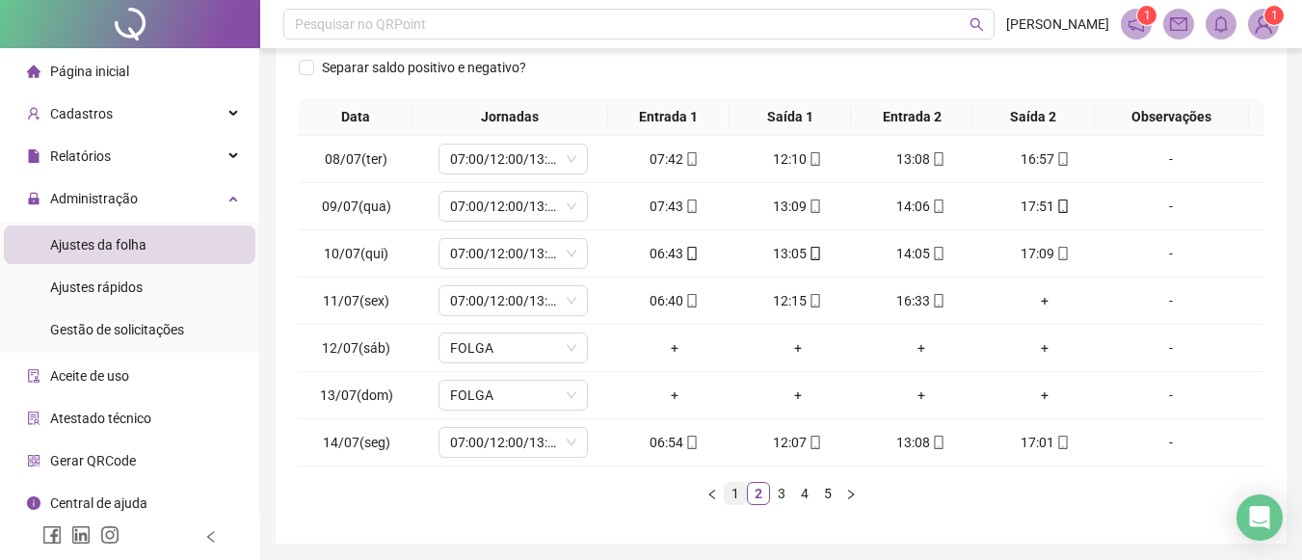
click at [734, 492] on link "1" at bounding box center [735, 493] width 21 height 21
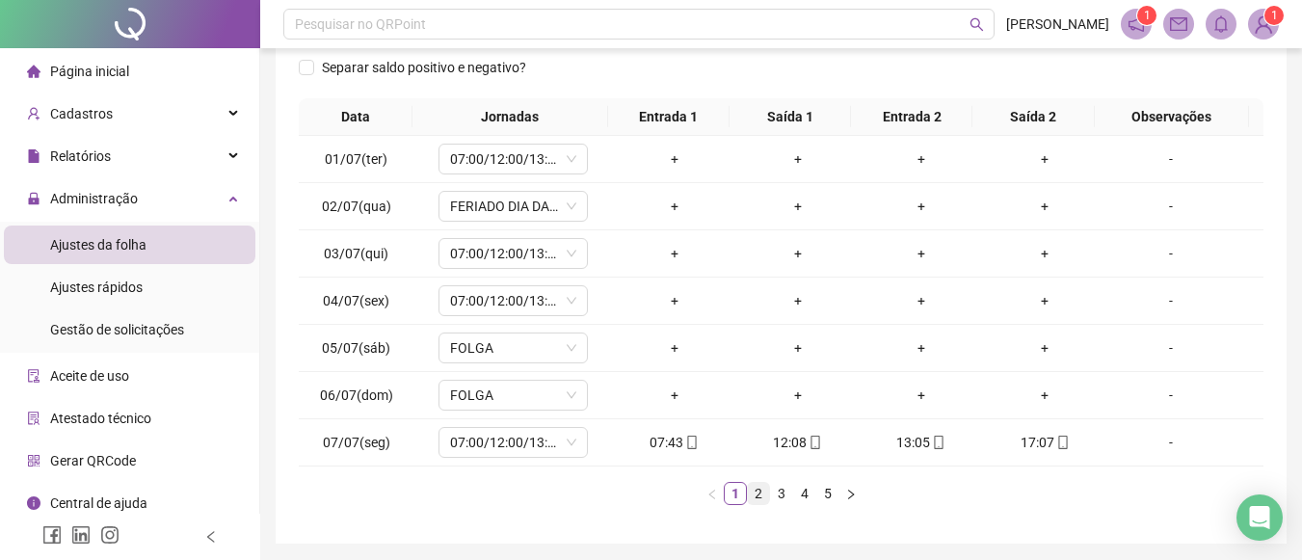
click at [766, 490] on link "2" at bounding box center [758, 493] width 21 height 21
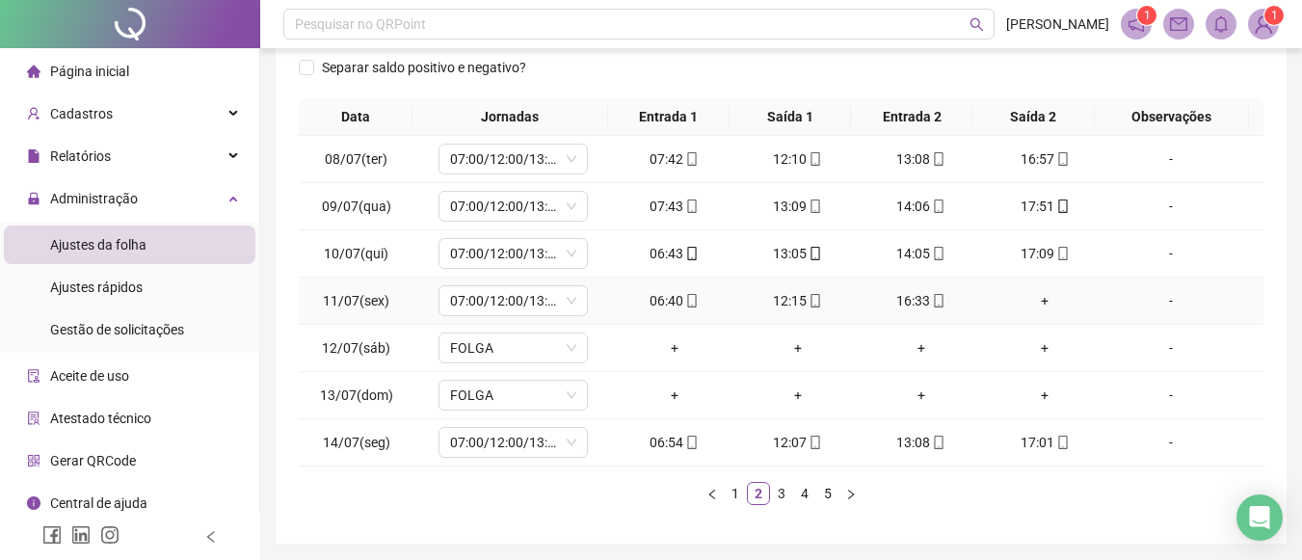
click at [1032, 308] on div "+" at bounding box center [1045, 300] width 108 height 21
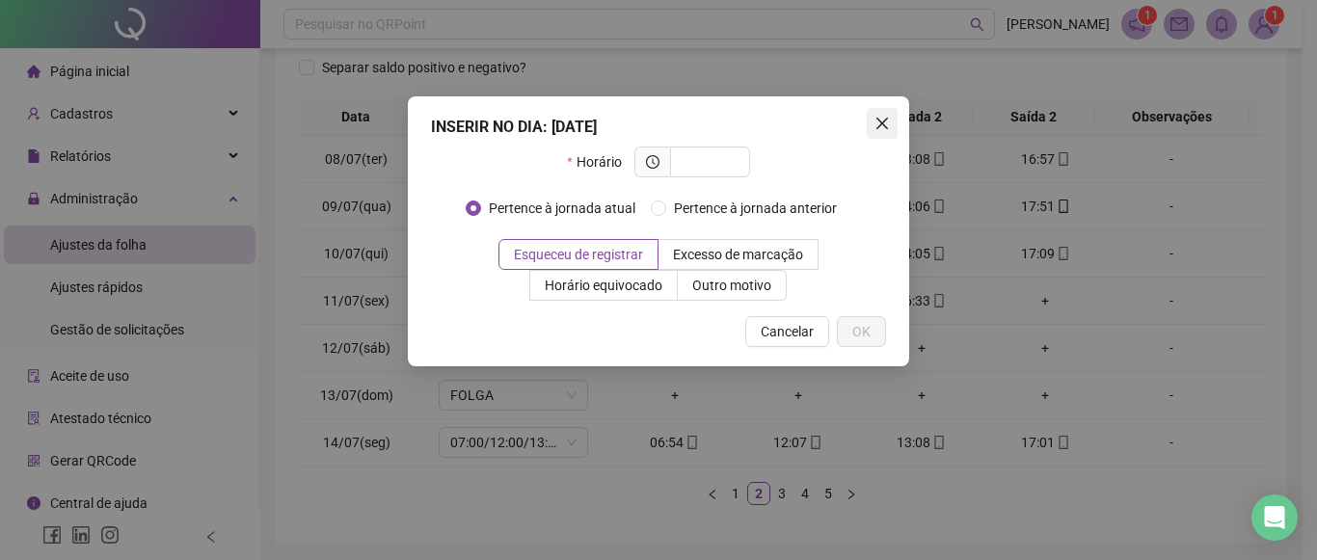
click at [880, 132] on button "Close" at bounding box center [882, 123] width 31 height 31
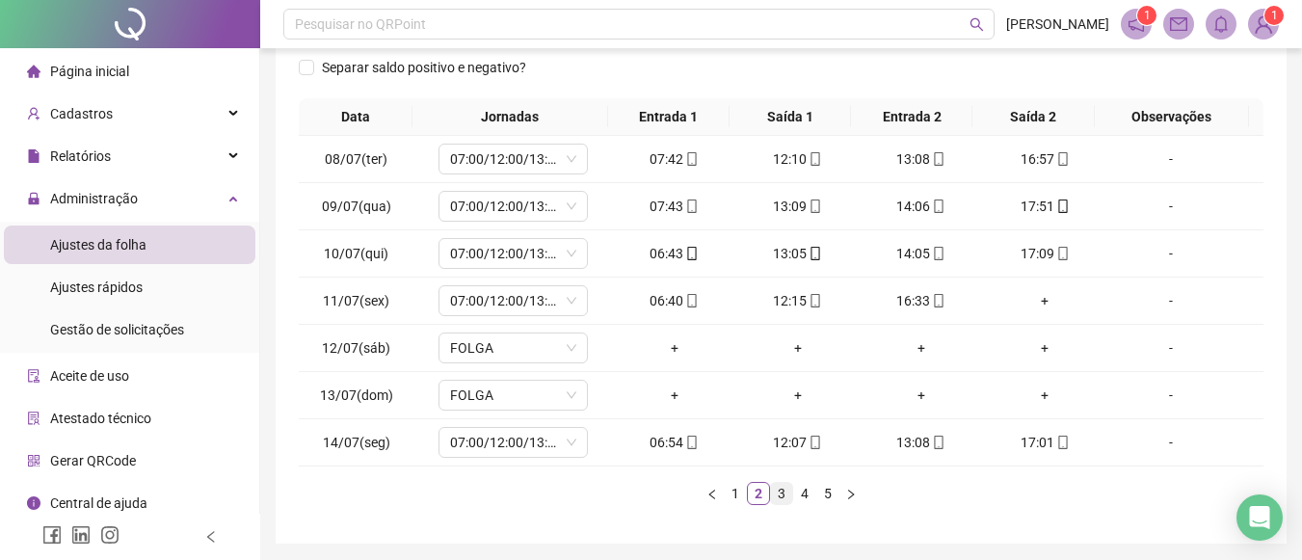
click at [781, 494] on link "3" at bounding box center [781, 493] width 21 height 21
click at [799, 498] on link "4" at bounding box center [804, 493] width 21 height 21
click at [826, 491] on link "5" at bounding box center [827, 493] width 21 height 21
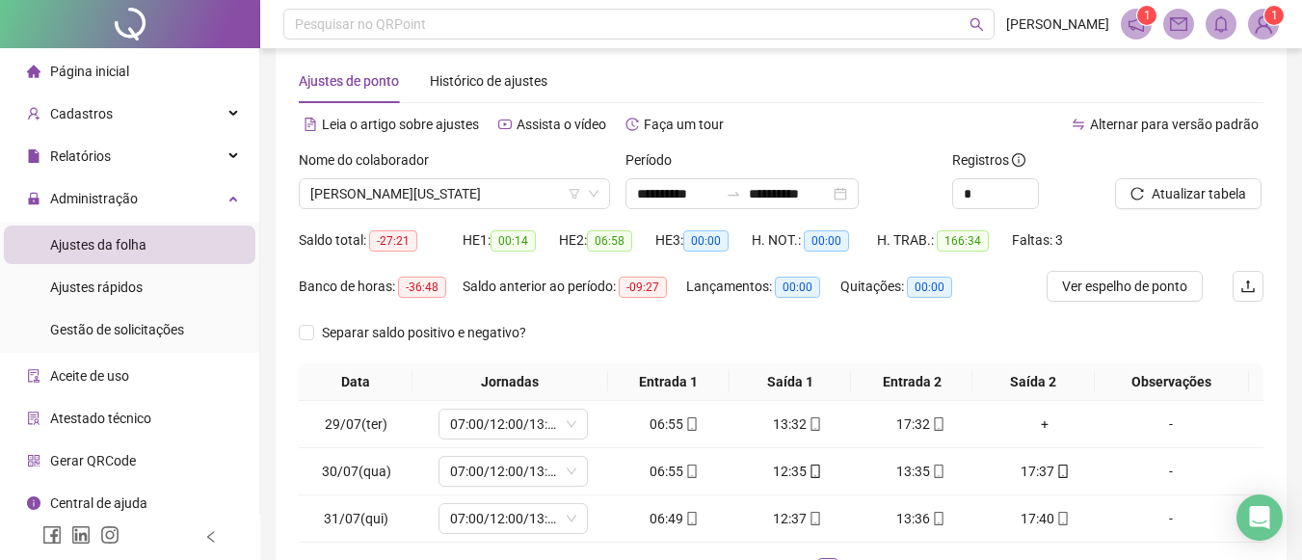
scroll to position [13, 0]
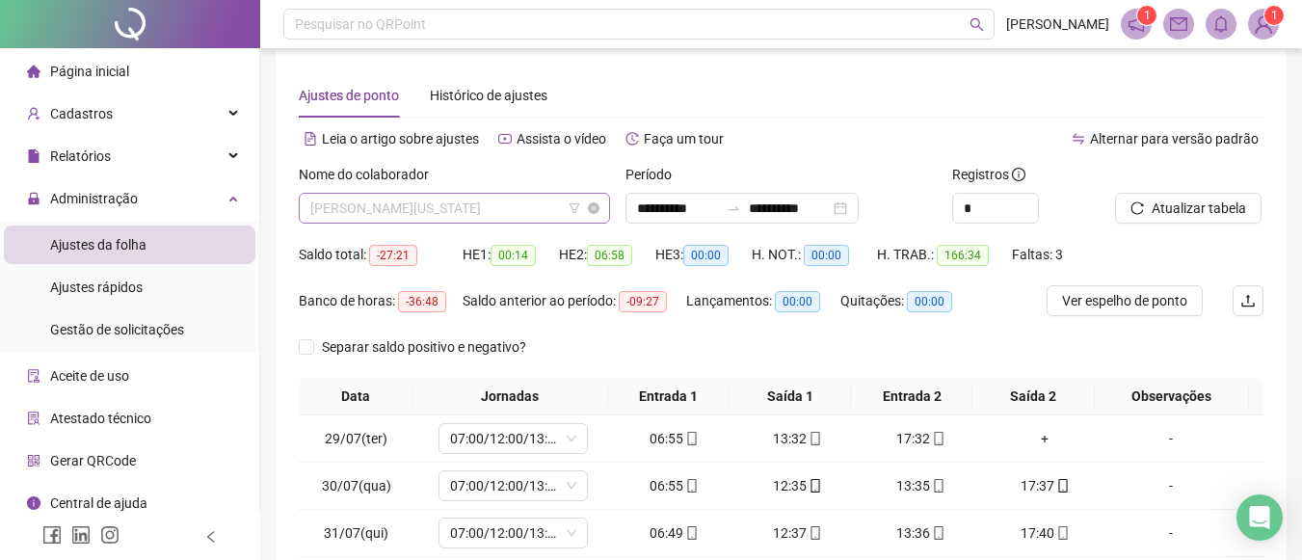
click at [553, 205] on span "JULIANE VIRGINIA SANTOS DOS SANTOS" at bounding box center [454, 208] width 288 height 29
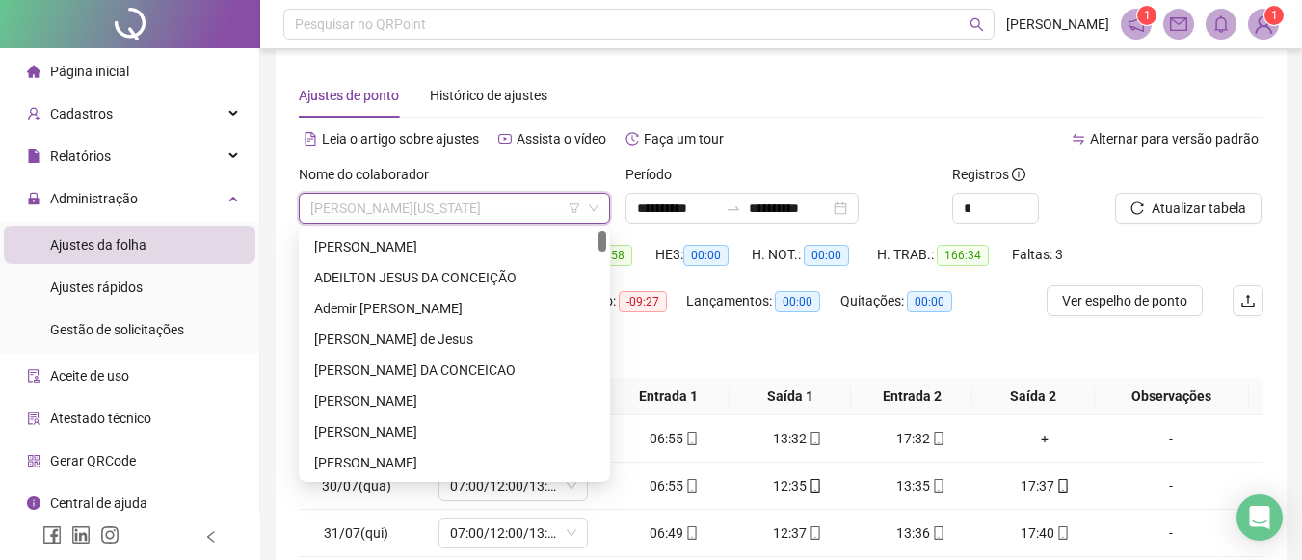
scroll to position [0, 0]
drag, startPoint x: 603, startPoint y: 355, endPoint x: 603, endPoint y: 203, distance: 151.3
click at [603, 203] on body "**********" at bounding box center [651, 267] width 1302 height 560
click at [480, 252] on div "ADALICIO DE SOUZA CASTRO" at bounding box center [454, 246] width 281 height 21
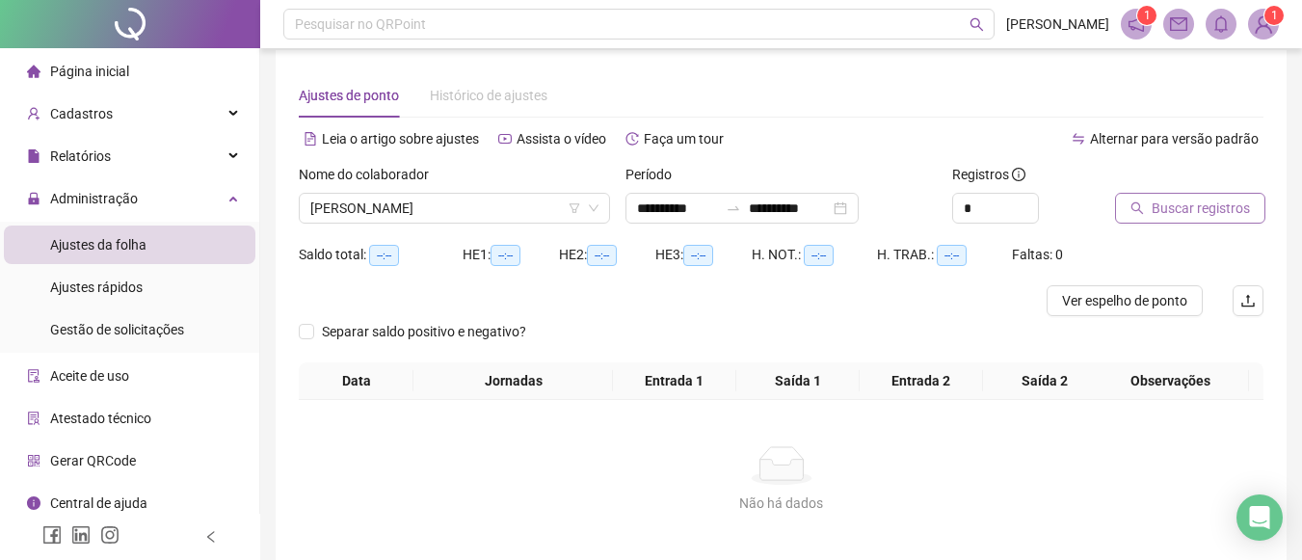
click at [1170, 199] on span "Buscar registros" at bounding box center [1201, 208] width 98 height 21
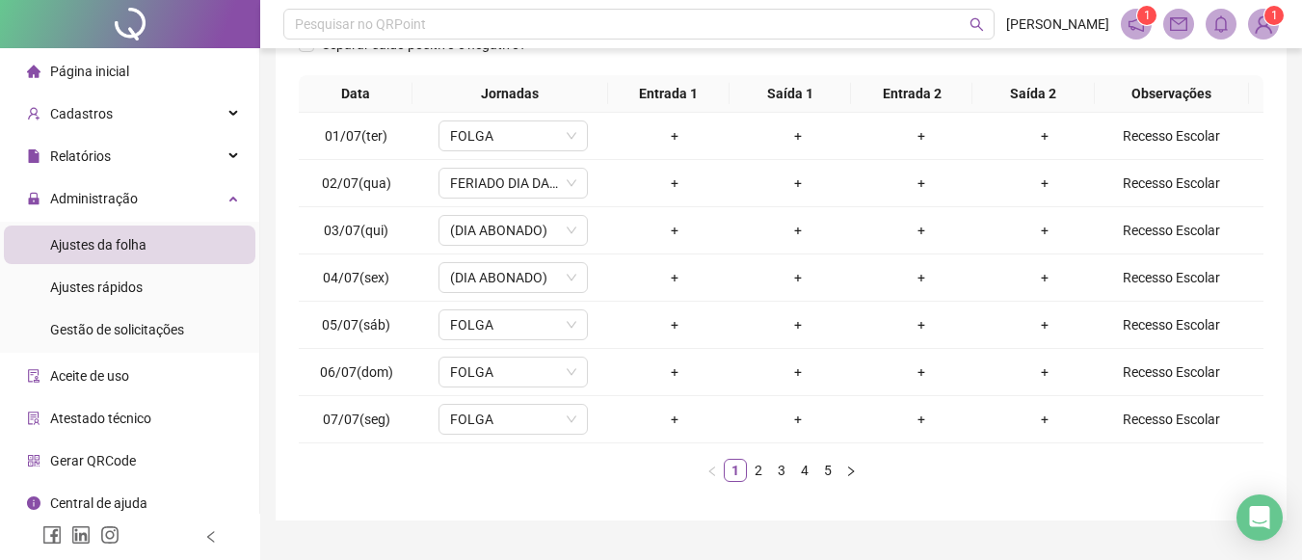
scroll to position [305, 0]
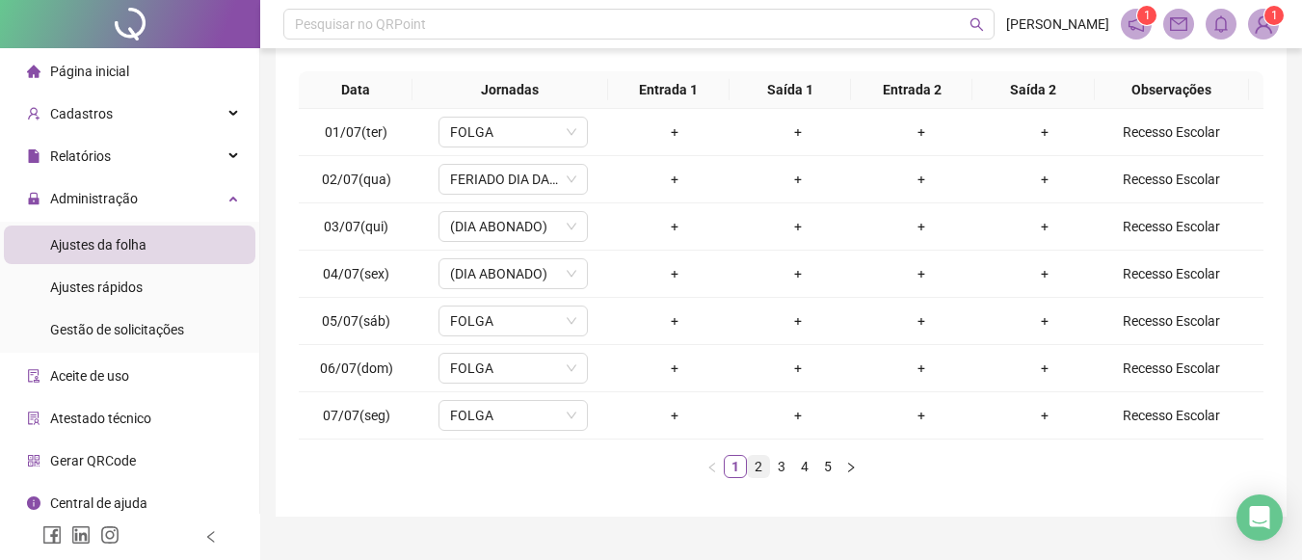
click at [758, 465] on link "2" at bounding box center [758, 466] width 21 height 21
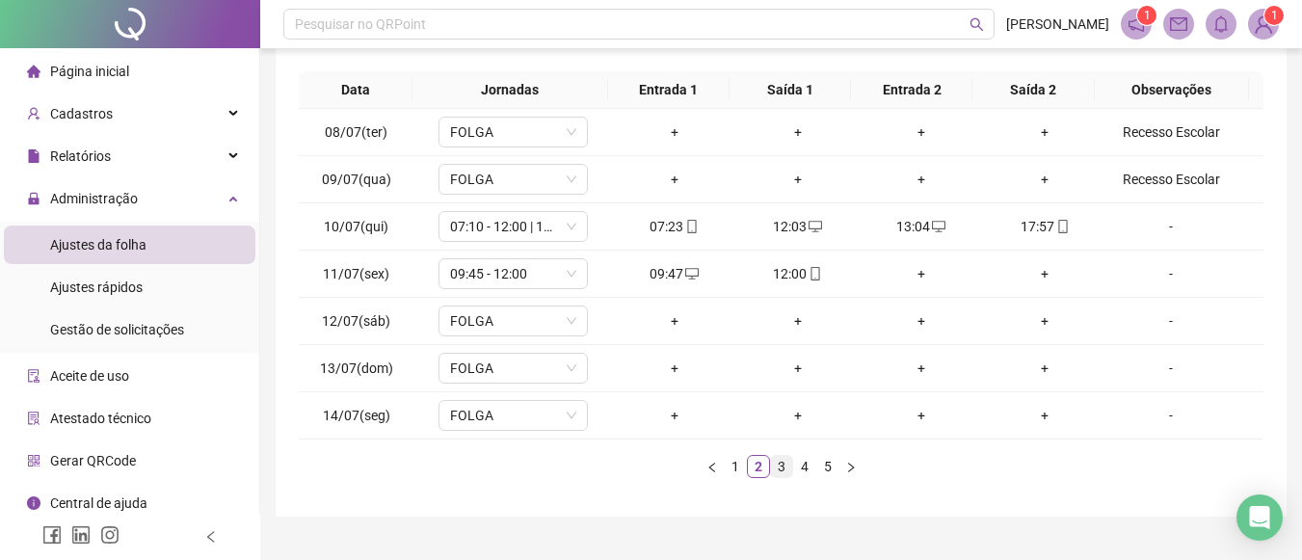
click at [784, 473] on link "3" at bounding box center [781, 466] width 21 height 21
click at [808, 462] on link "4" at bounding box center [804, 466] width 21 height 21
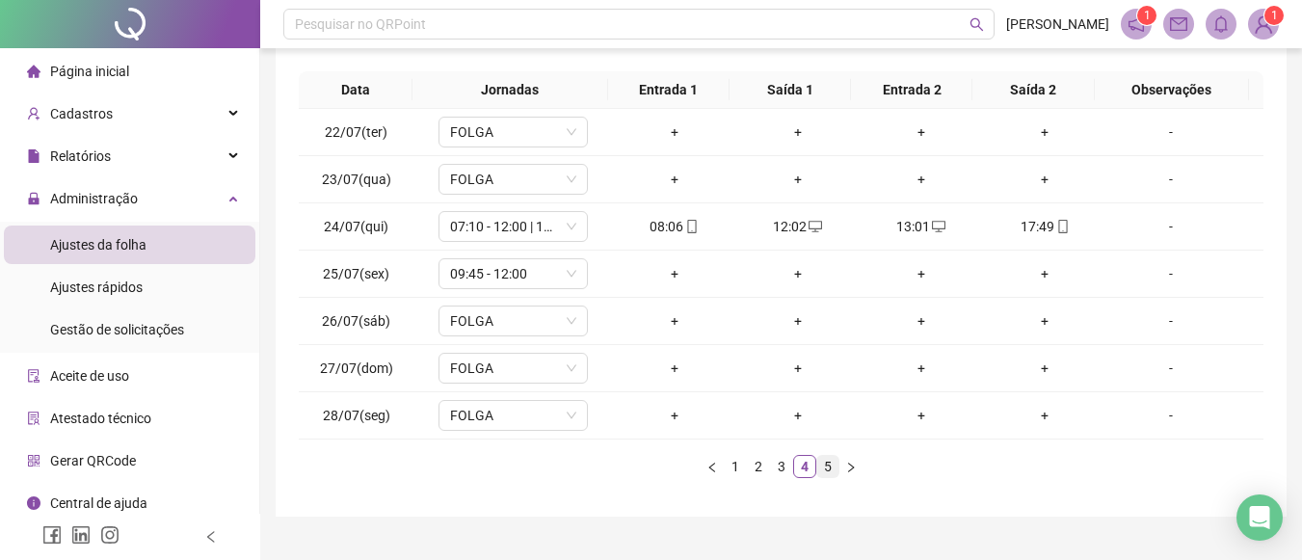
click at [831, 468] on link "5" at bounding box center [827, 466] width 21 height 21
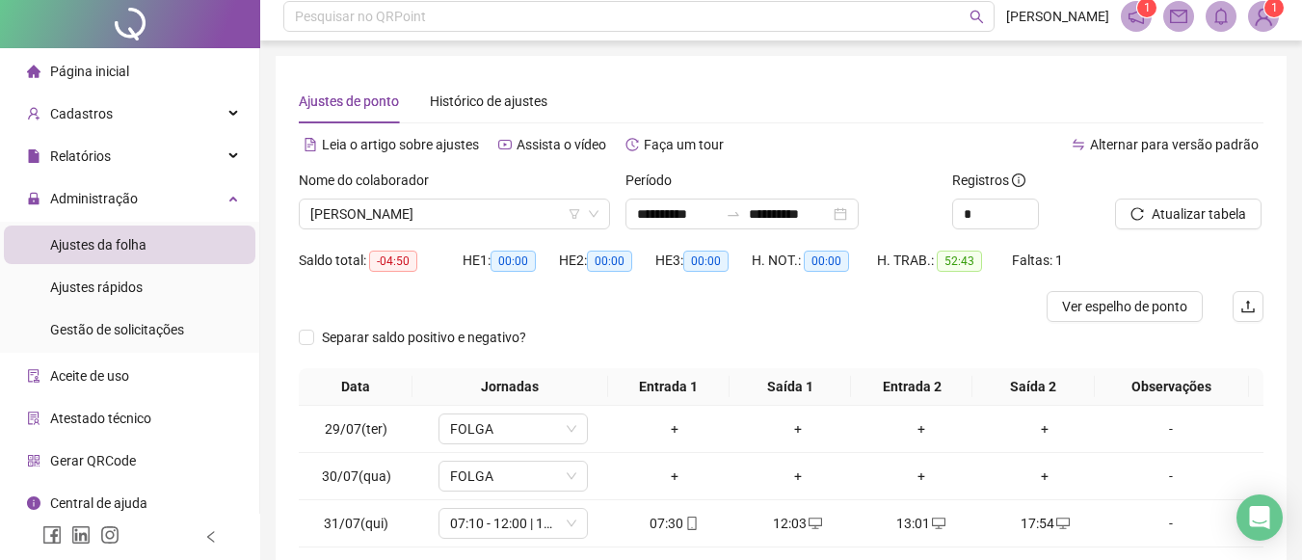
scroll to position [0, 0]
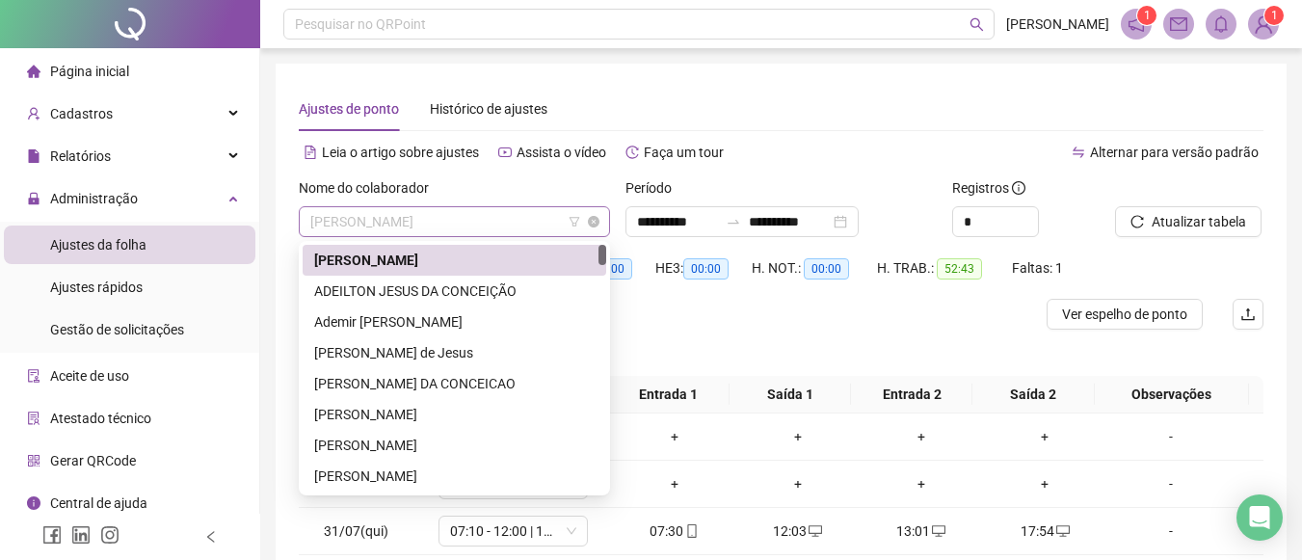
click at [534, 228] on span "ADALICIO DE SOUZA CASTRO" at bounding box center [454, 221] width 288 height 29
click at [466, 292] on div "ADEILTON JESUS DA CONCEIÇÃO" at bounding box center [454, 291] width 281 height 21
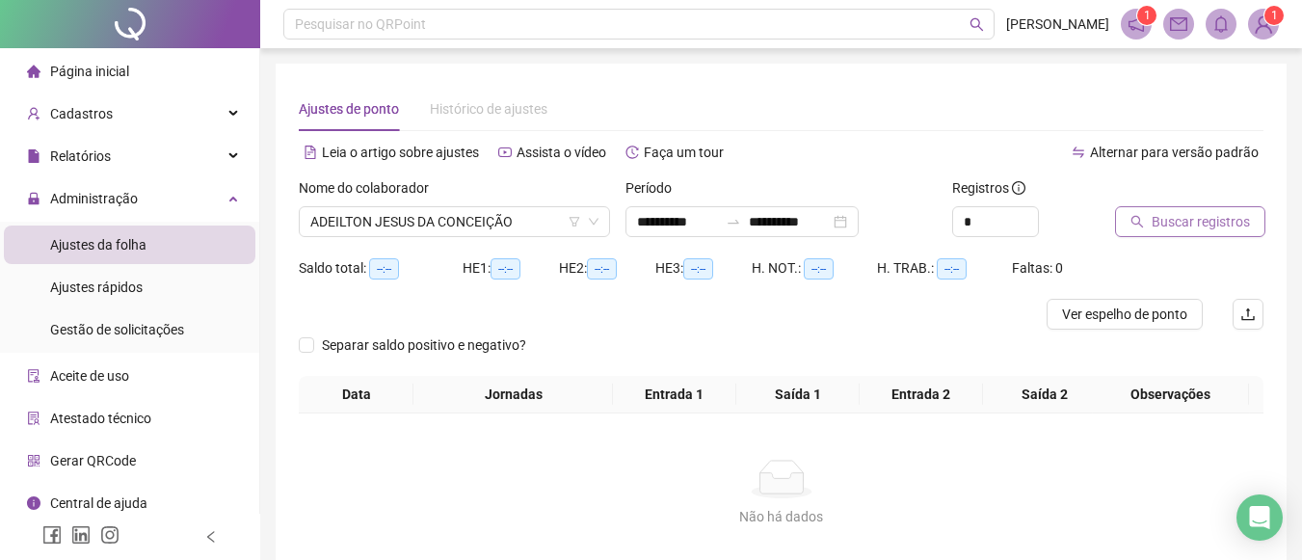
click at [1214, 216] on span "Buscar registros" at bounding box center [1201, 221] width 98 height 21
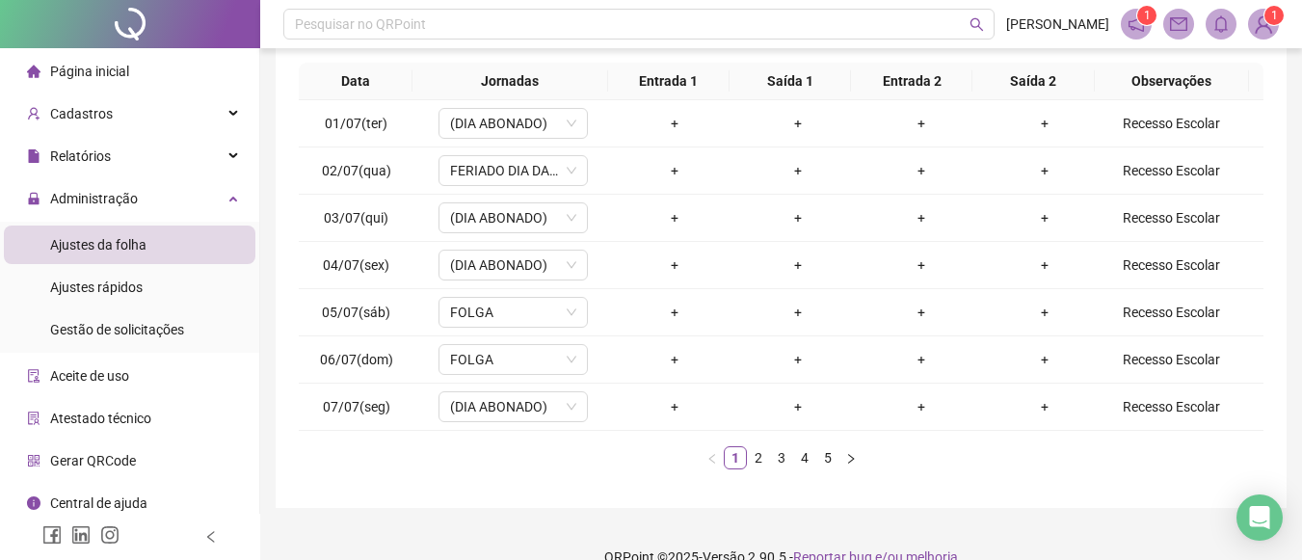
scroll to position [331, 0]
click at [763, 447] on link "2" at bounding box center [758, 455] width 21 height 21
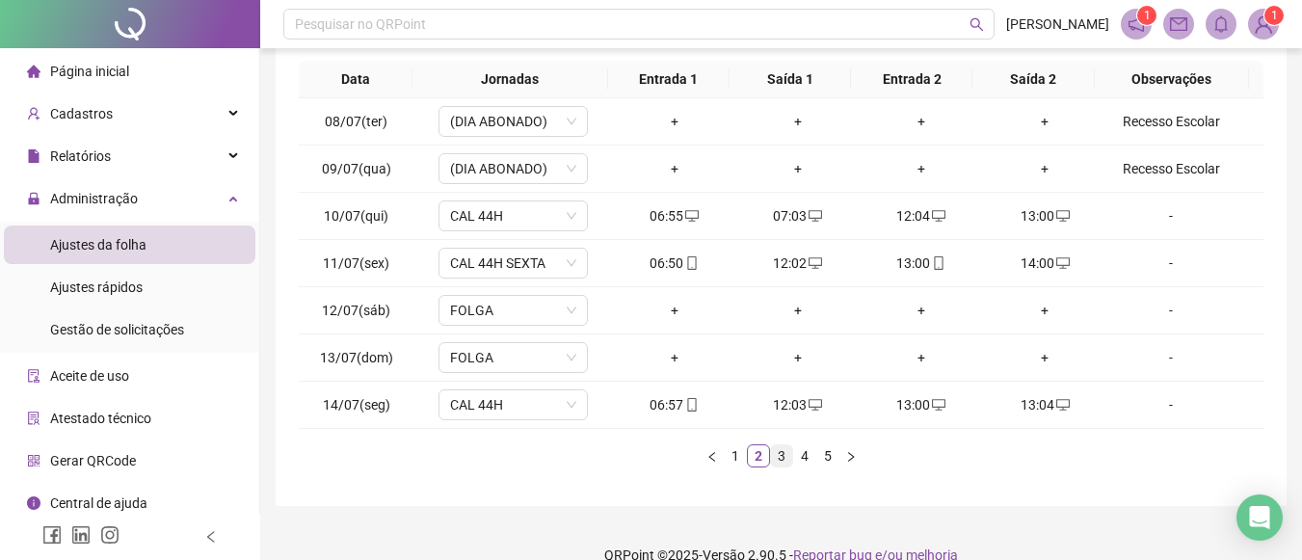
click at [779, 456] on link "3" at bounding box center [781, 455] width 21 height 21
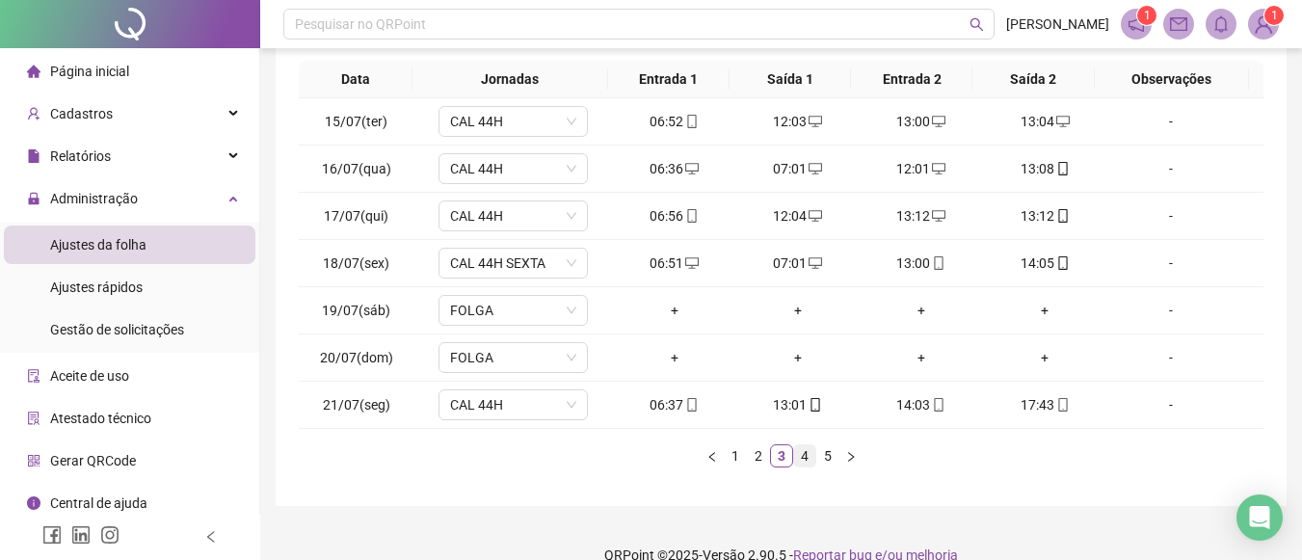
click at [808, 454] on link "4" at bounding box center [804, 455] width 21 height 21
click at [828, 453] on link "5" at bounding box center [827, 455] width 21 height 21
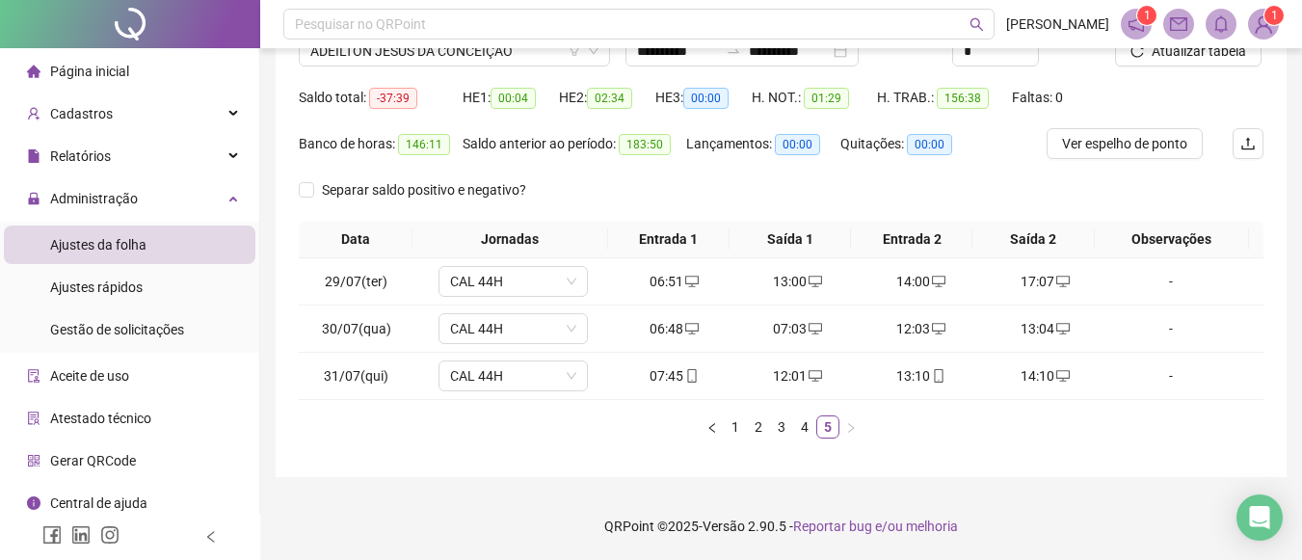
scroll to position [32, 0]
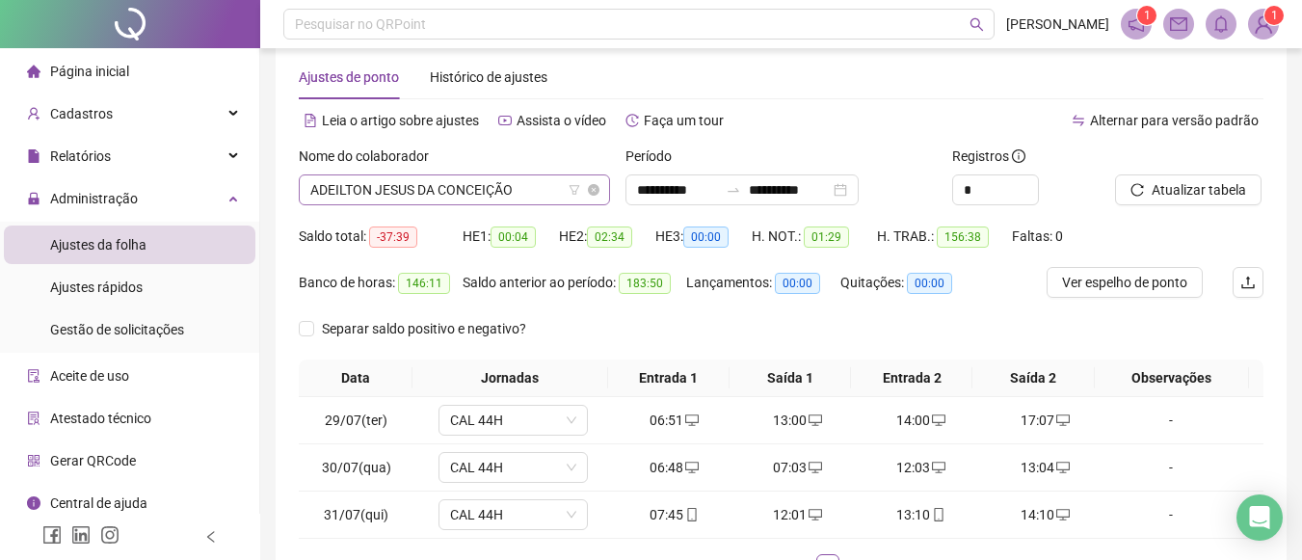
click at [518, 183] on span "ADEILTON JESUS DA CONCEIÇÃO" at bounding box center [454, 189] width 288 height 29
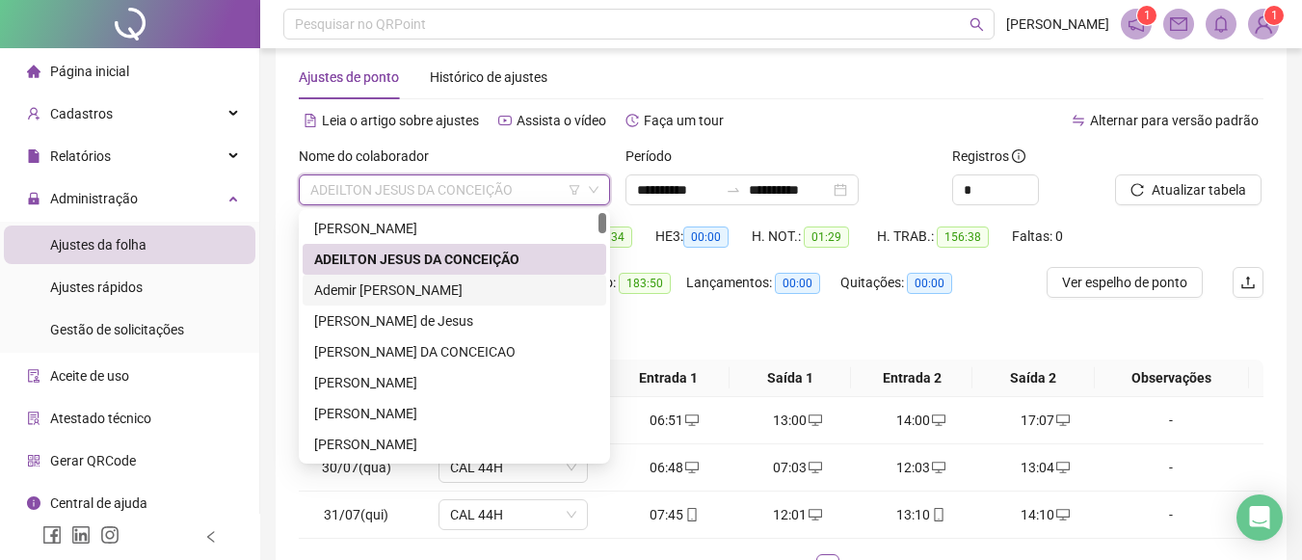
click at [336, 284] on div "Ademir Roberto dos Santos" at bounding box center [454, 290] width 281 height 21
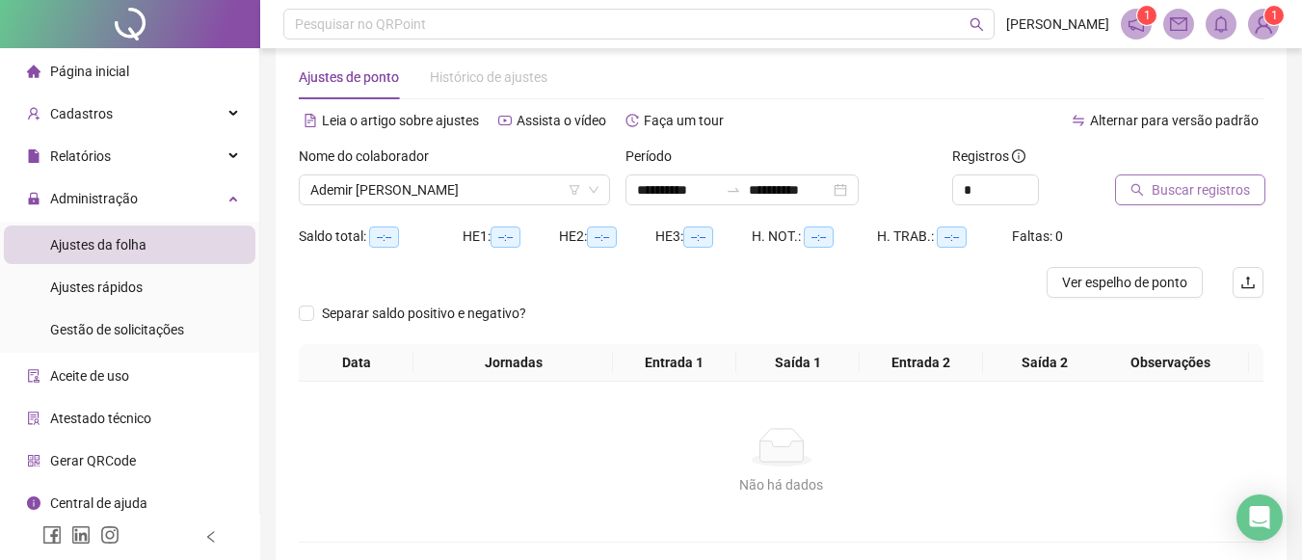
click at [1218, 185] on span "Buscar registros" at bounding box center [1201, 189] width 98 height 21
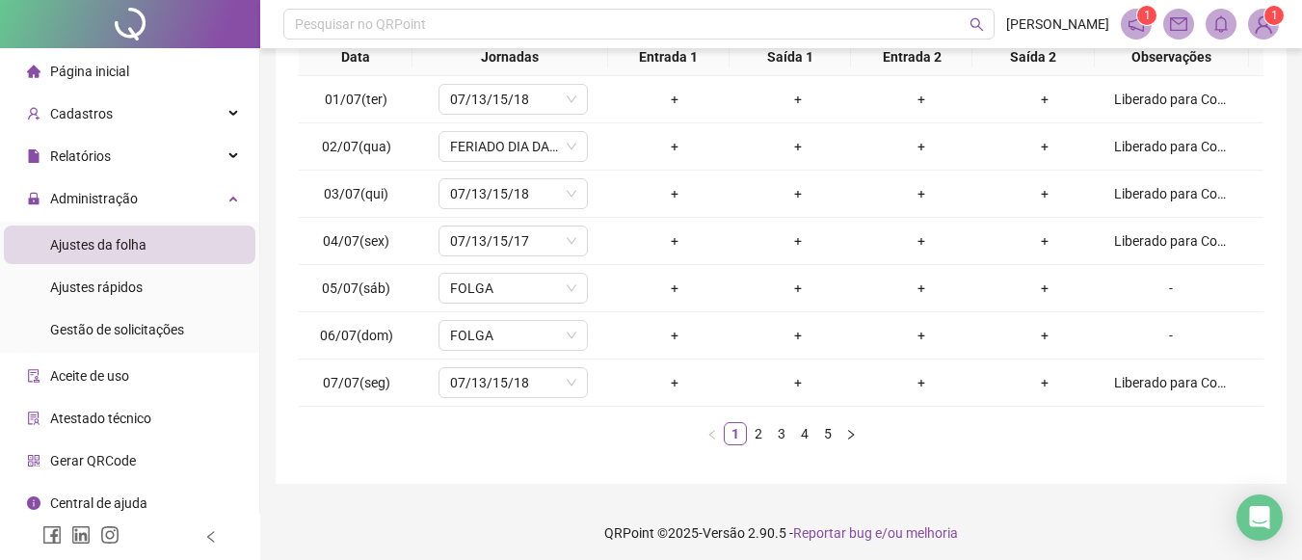
scroll to position [290, 0]
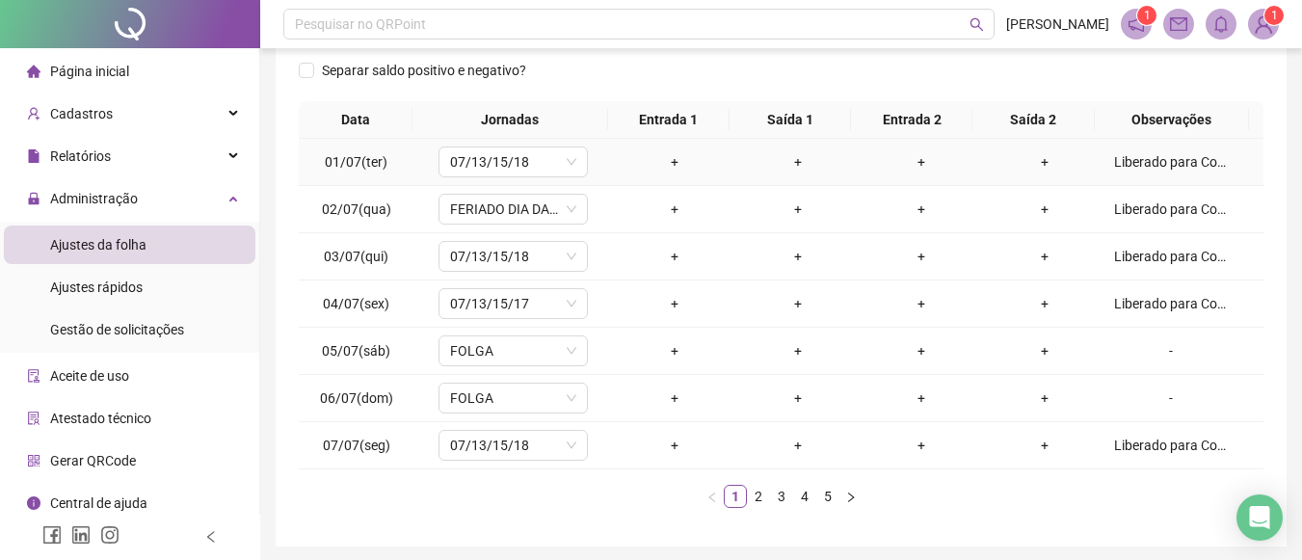
click at [1189, 173] on td "Liberado para Compensação de Banco de Horas" at bounding box center [1185, 162] width 157 height 47
click at [1185, 169] on div "Liberado para Compensação de Banco de Horas" at bounding box center [1171, 161] width 114 height 21
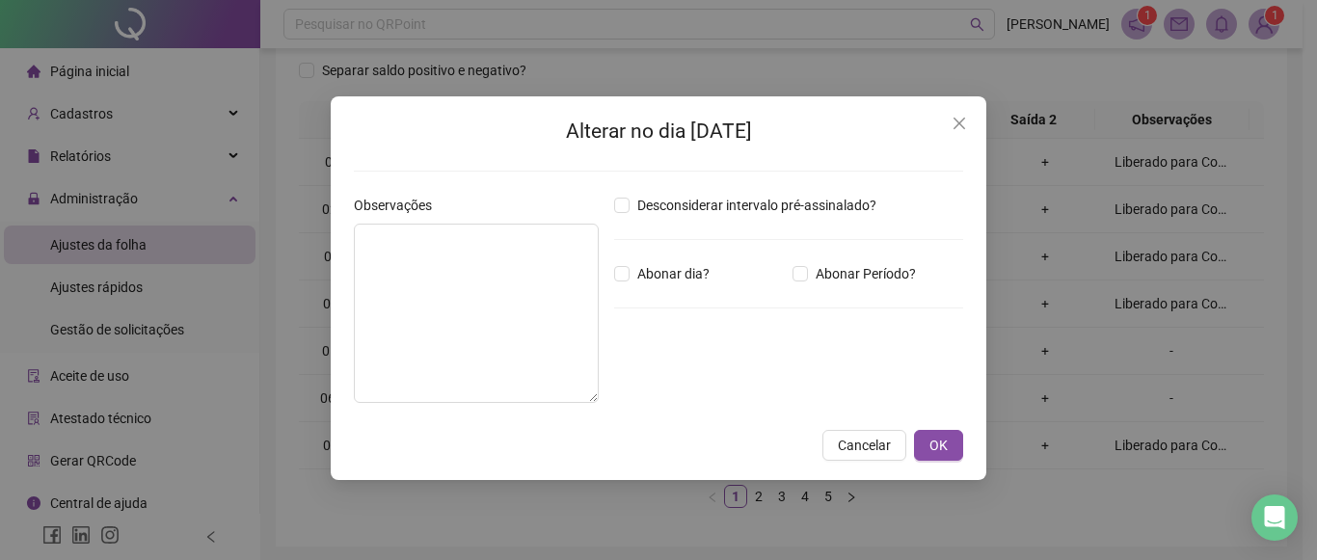
type textarea "**********"
click at [960, 128] on icon "close" at bounding box center [958, 123] width 15 height 15
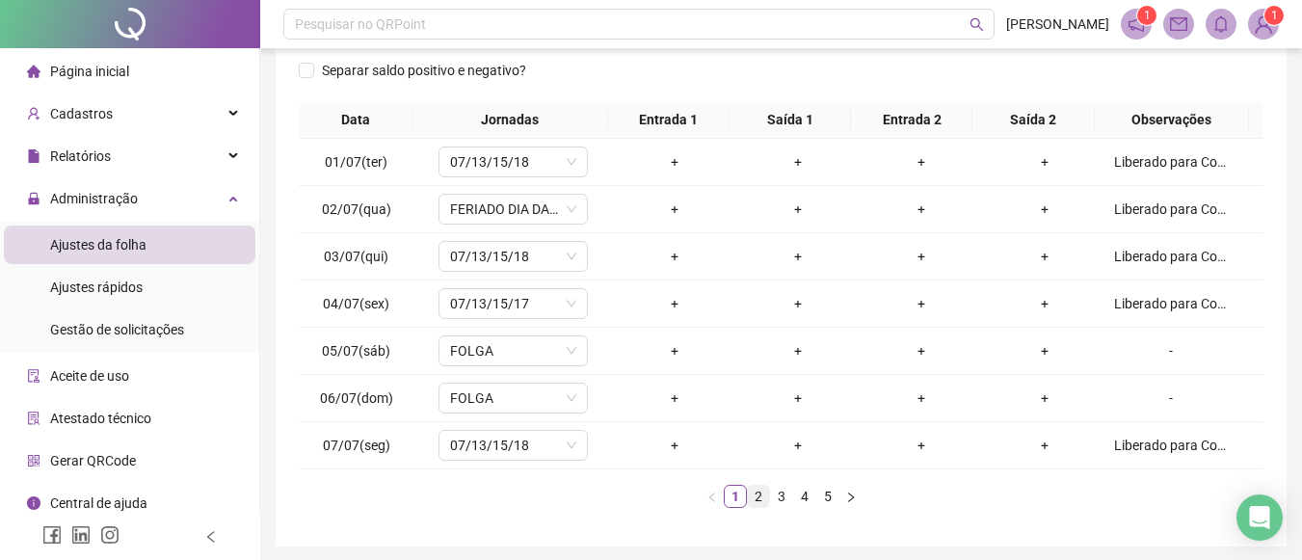
click at [759, 496] on link "2" at bounding box center [758, 496] width 21 height 21
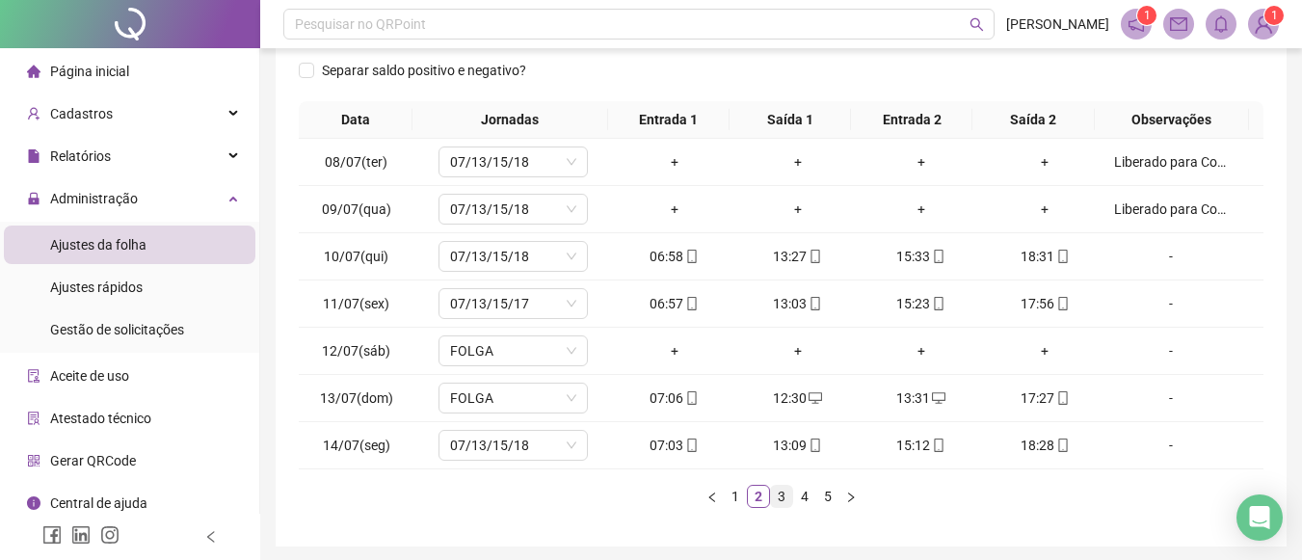
click at [776, 496] on link "3" at bounding box center [781, 496] width 21 height 21
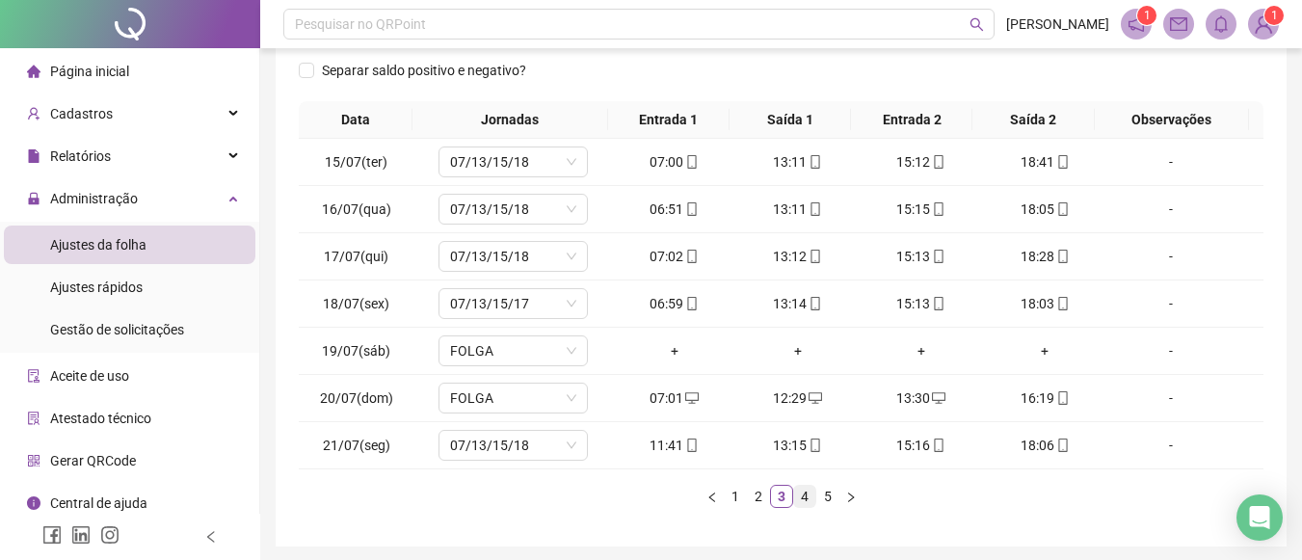
click at [802, 498] on link "4" at bounding box center [804, 496] width 21 height 21
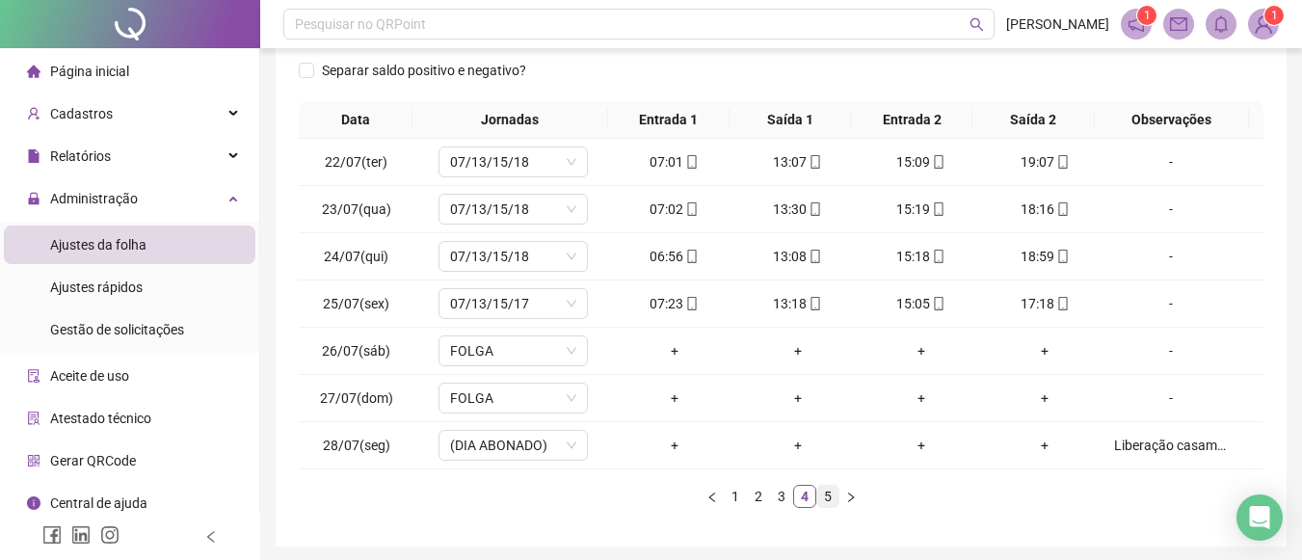
click at [831, 494] on link "5" at bounding box center [827, 496] width 21 height 21
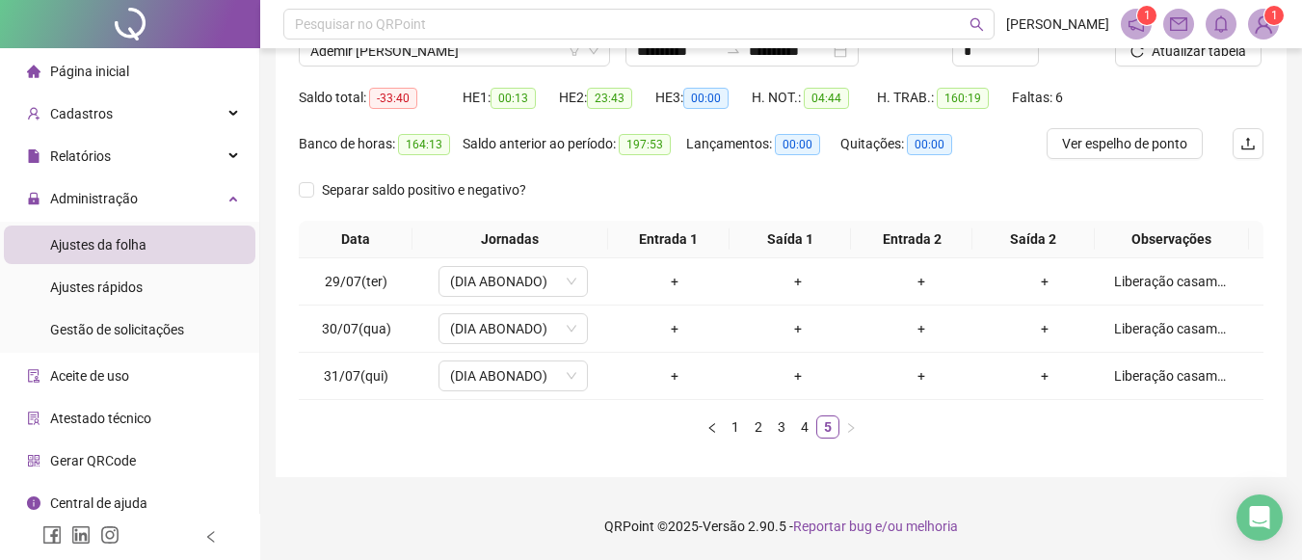
scroll to position [119, 0]
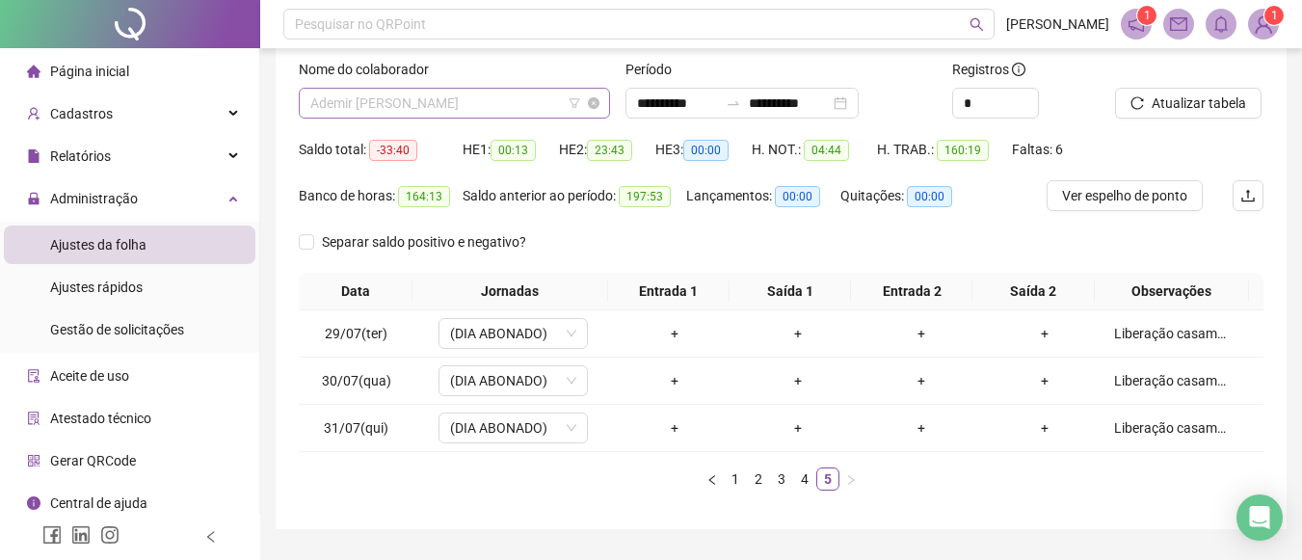
click at [557, 101] on span "Ademir Roberto dos Santos" at bounding box center [454, 103] width 288 height 29
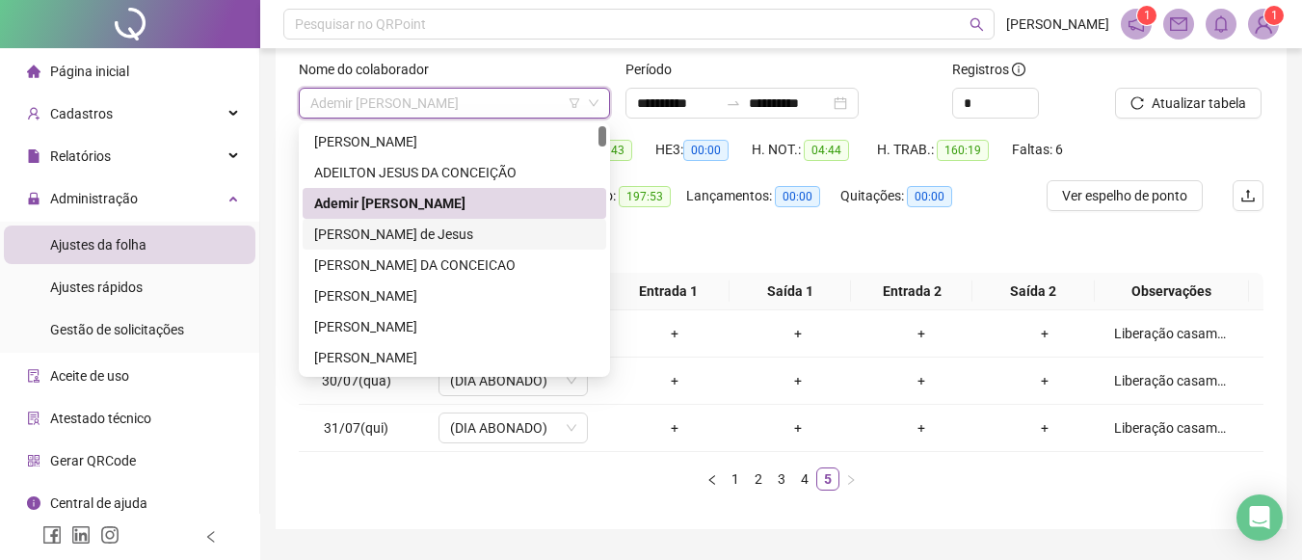
click at [406, 241] on div "Adriana de Assis Santos de Jesus" at bounding box center [454, 234] width 281 height 21
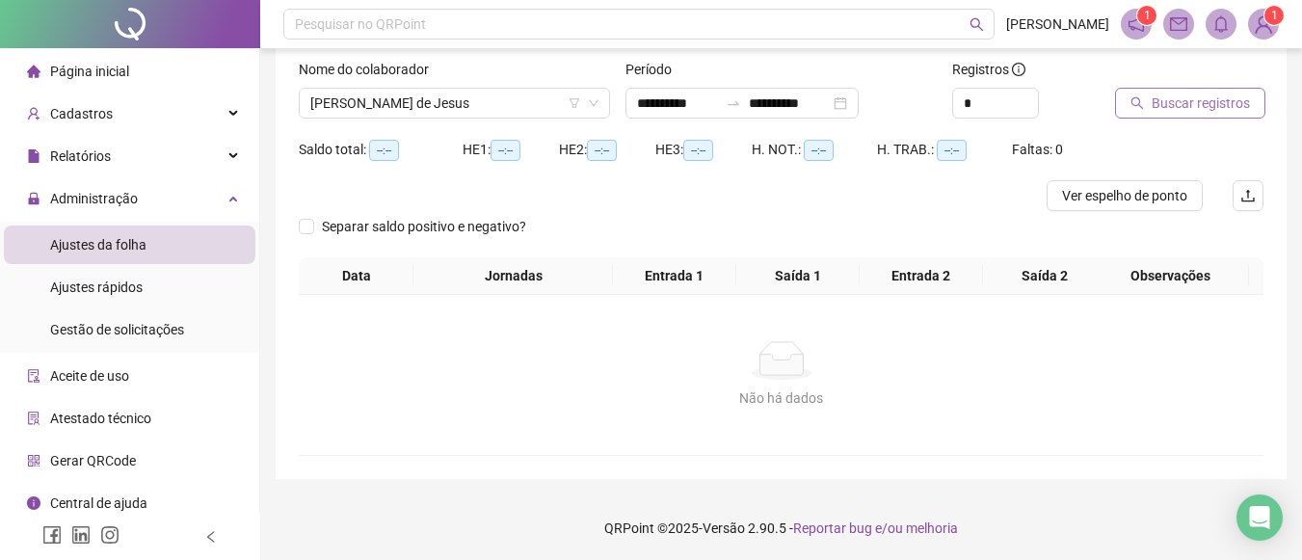
click at [1165, 114] on button "Buscar registros" at bounding box center [1190, 103] width 150 height 31
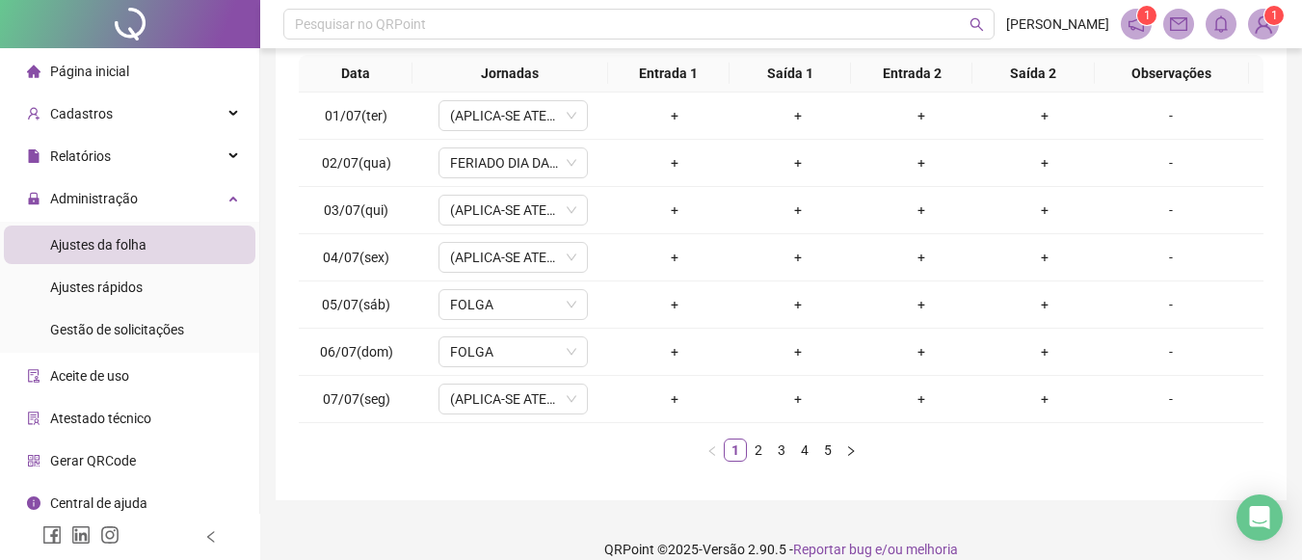
scroll to position [323, 0]
click at [756, 447] on link "2" at bounding box center [758, 448] width 21 height 21
click at [778, 448] on link "3" at bounding box center [781, 448] width 21 height 21
click at [809, 449] on link "4" at bounding box center [804, 448] width 21 height 21
click at [824, 453] on link "5" at bounding box center [827, 448] width 21 height 21
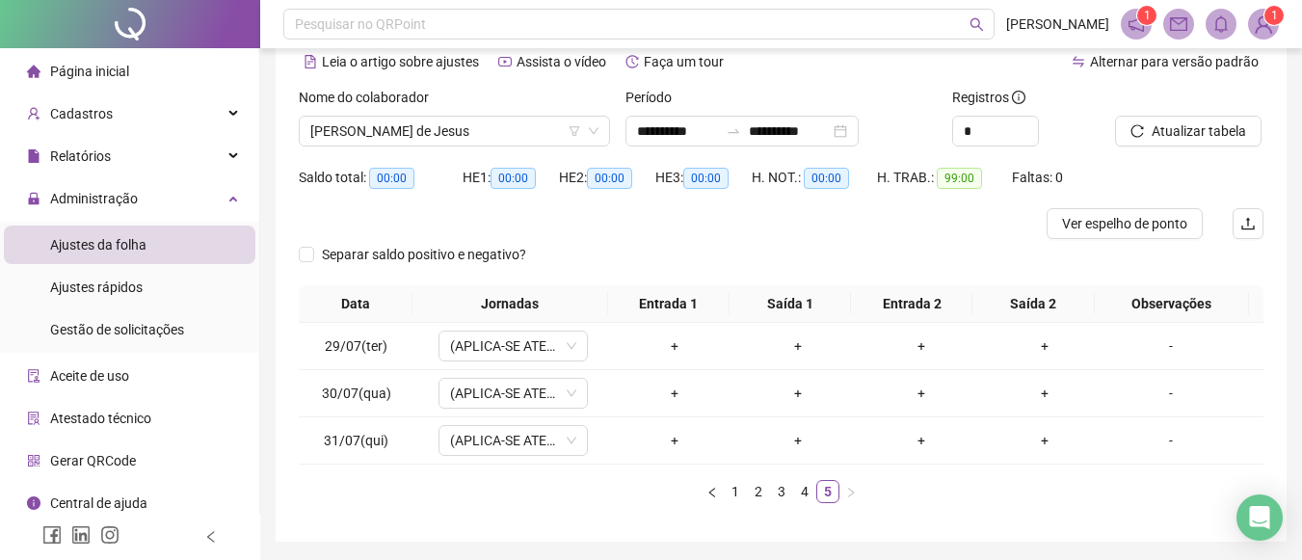
scroll to position [90, 0]
click at [555, 126] on span "Adriana de Assis Santos de Jesus" at bounding box center [454, 132] width 288 height 29
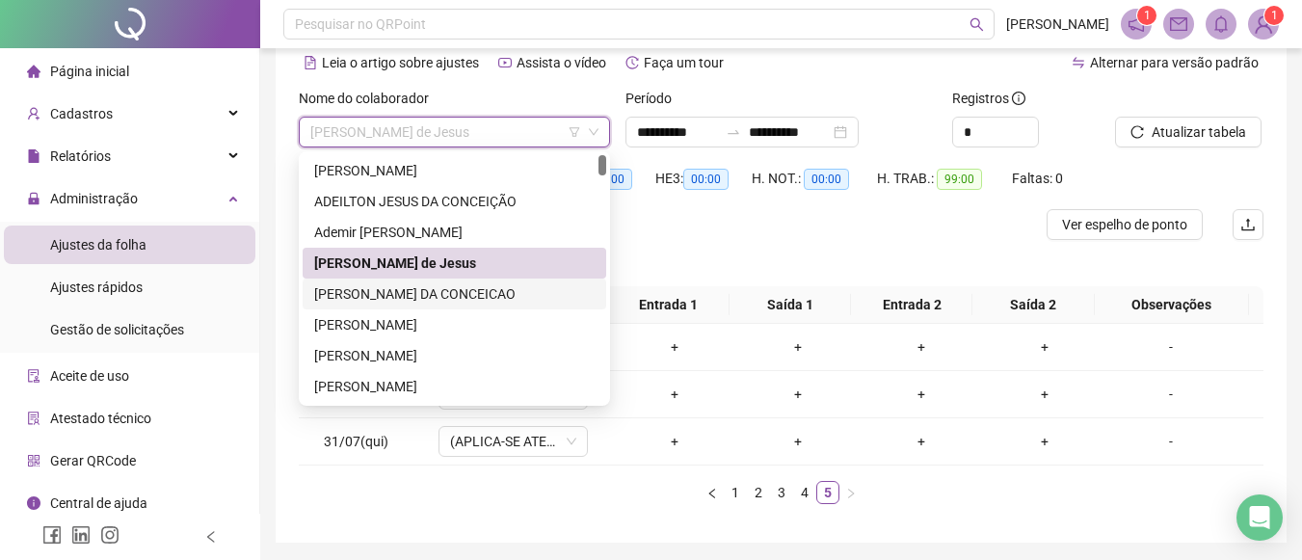
click at [410, 288] on div "ALANA REIS DA CONCEICAO" at bounding box center [454, 293] width 281 height 21
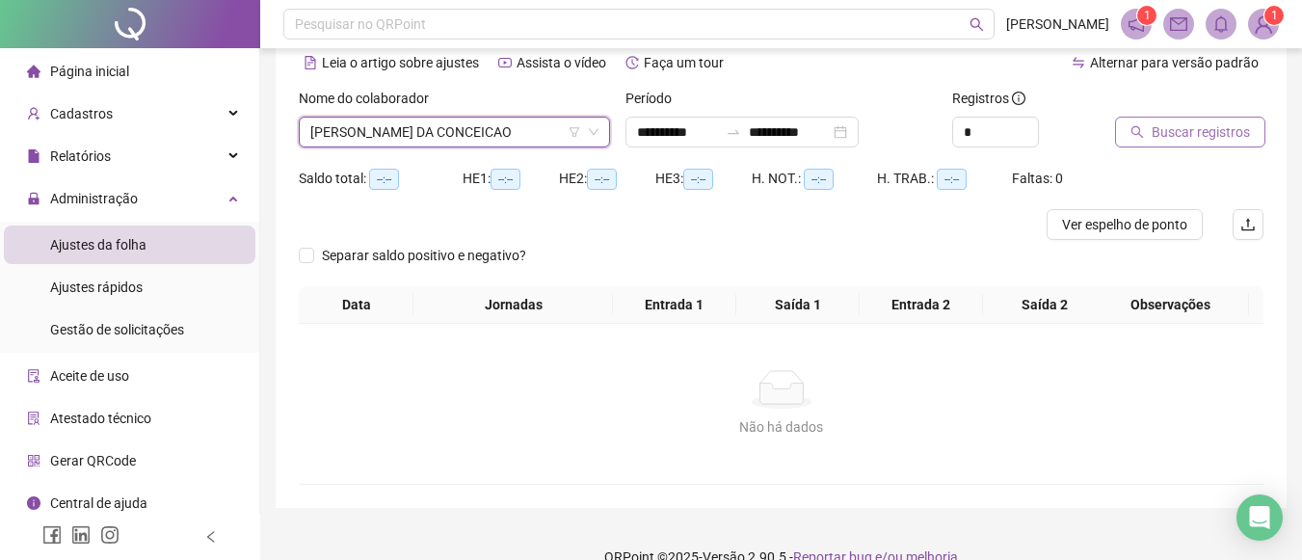
click at [1242, 126] on span "Buscar registros" at bounding box center [1201, 131] width 98 height 21
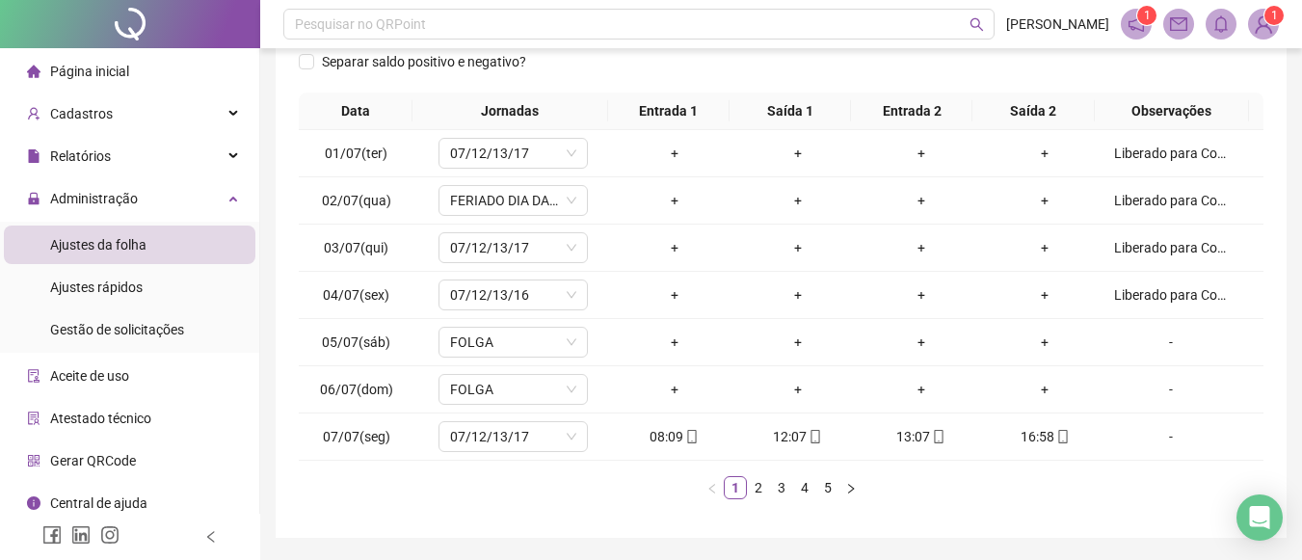
scroll to position [317, 0]
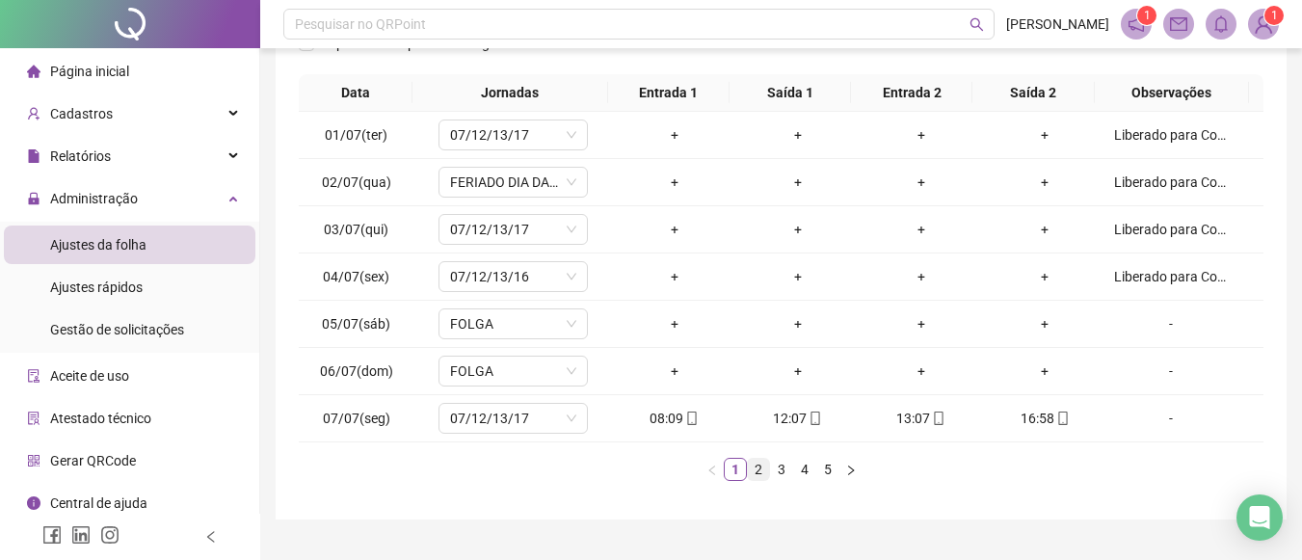
click at [756, 480] on li "2" at bounding box center [758, 469] width 23 height 23
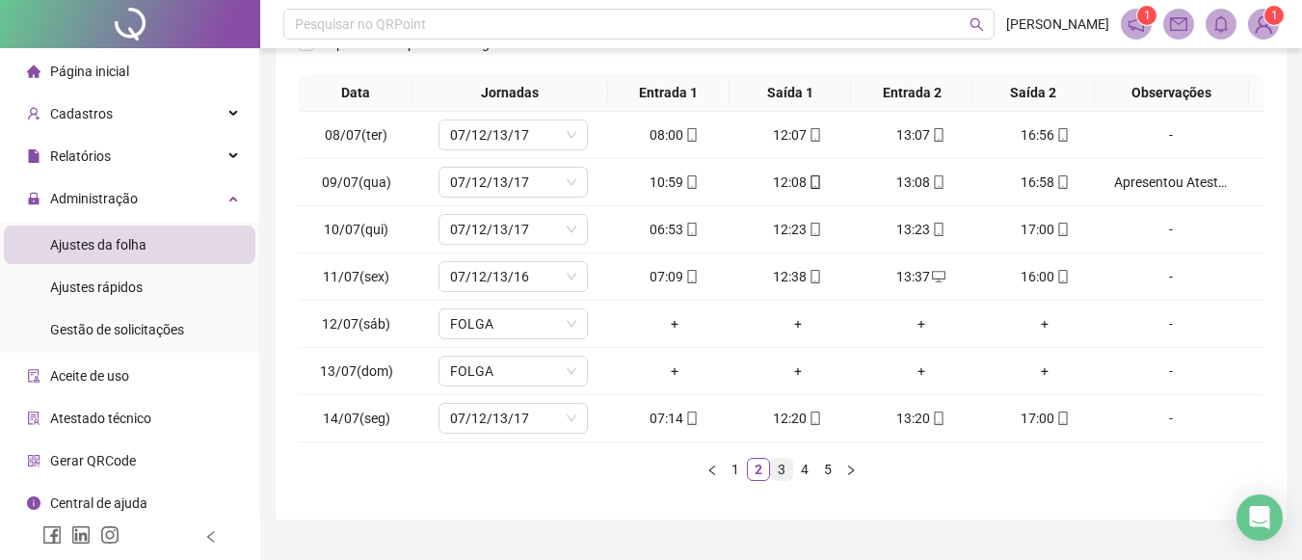
click at [783, 473] on link "3" at bounding box center [781, 469] width 21 height 21
click at [806, 474] on link "4" at bounding box center [804, 469] width 21 height 21
drag, startPoint x: 839, startPoint y: 473, endPoint x: 825, endPoint y: 471, distance: 13.6
click at [825, 471] on ul "1 2 3 4 5" at bounding box center [781, 469] width 965 height 23
click at [825, 471] on link "5" at bounding box center [827, 469] width 21 height 21
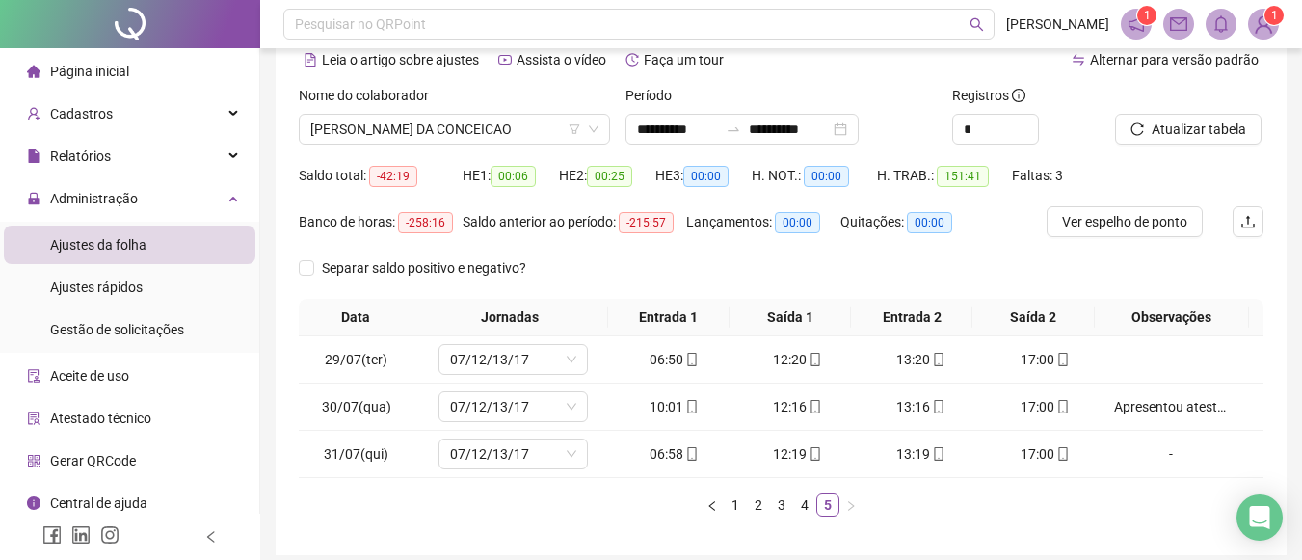
scroll to position [89, 0]
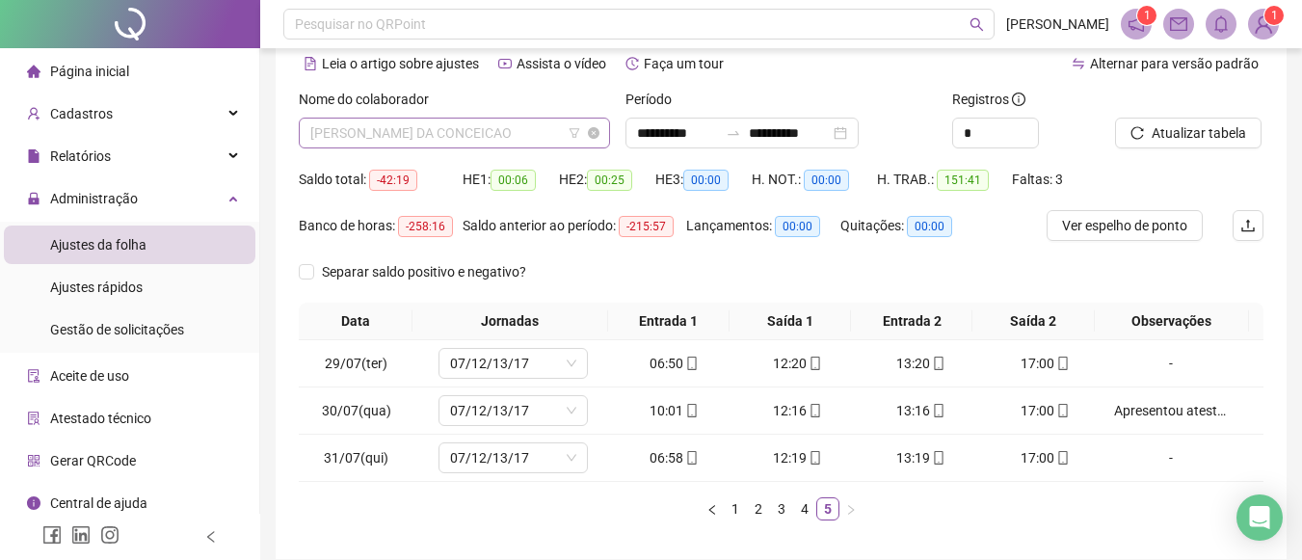
click at [522, 139] on span "ALANA REIS DA CONCEICAO" at bounding box center [454, 133] width 288 height 29
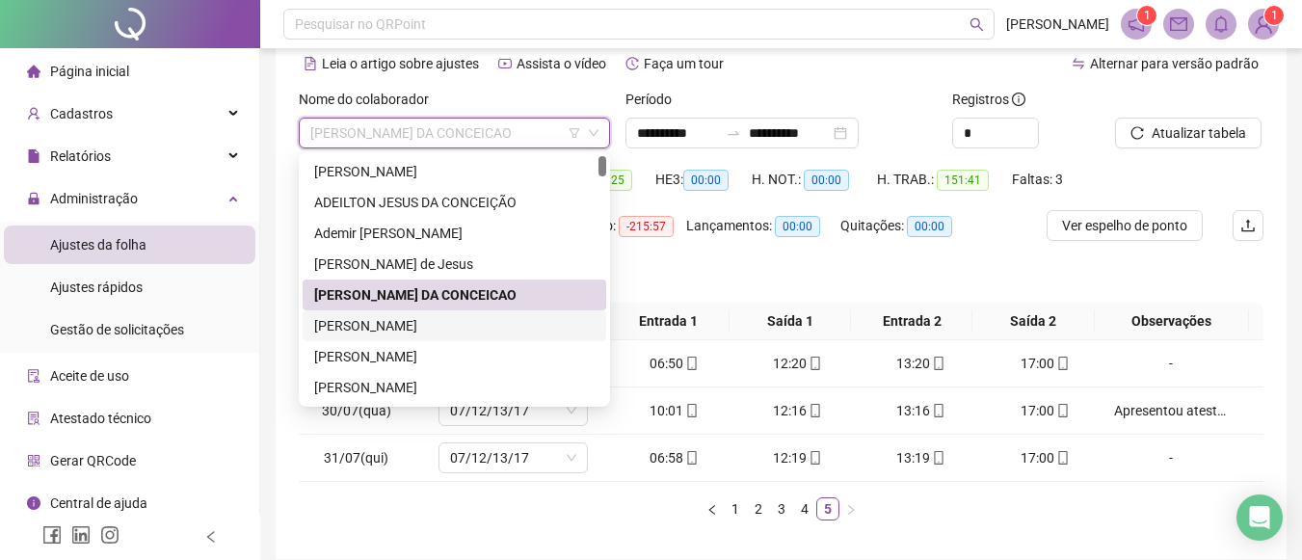
click at [437, 330] on div "ALENILDA ROCHA MACIEL GOIS" at bounding box center [454, 325] width 281 height 21
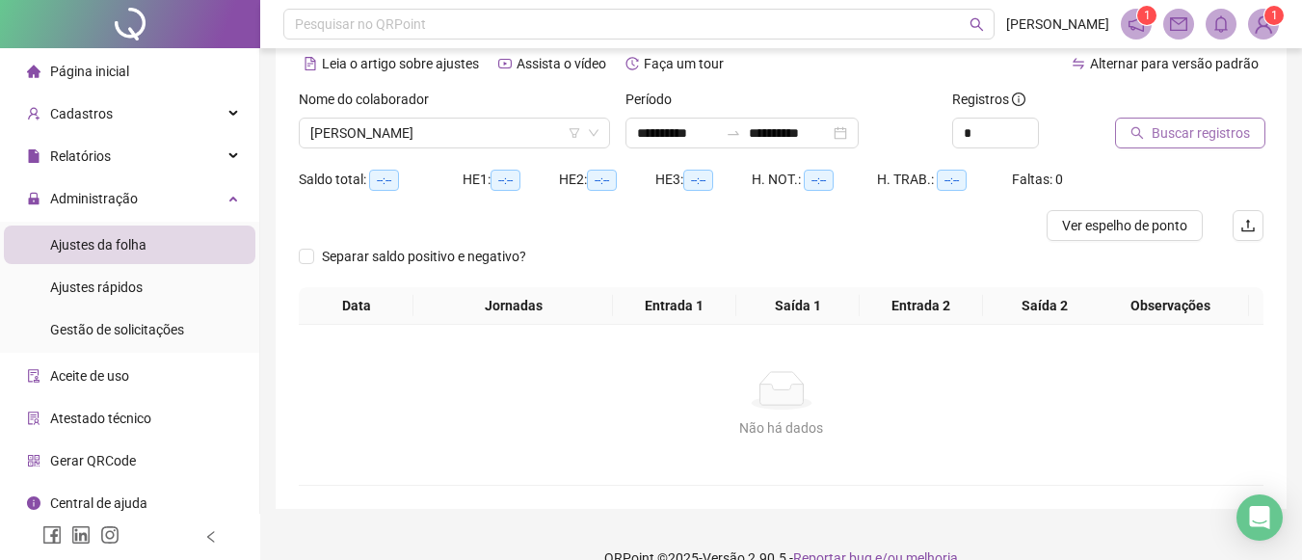
click at [1218, 137] on span "Buscar registros" at bounding box center [1201, 132] width 98 height 21
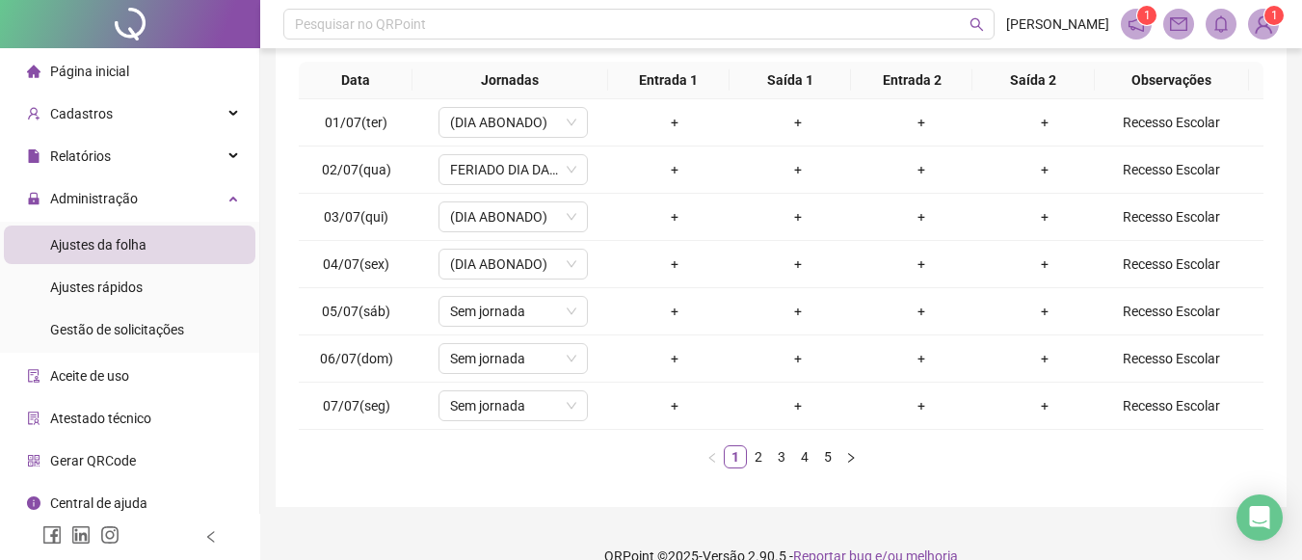
scroll to position [323, 0]
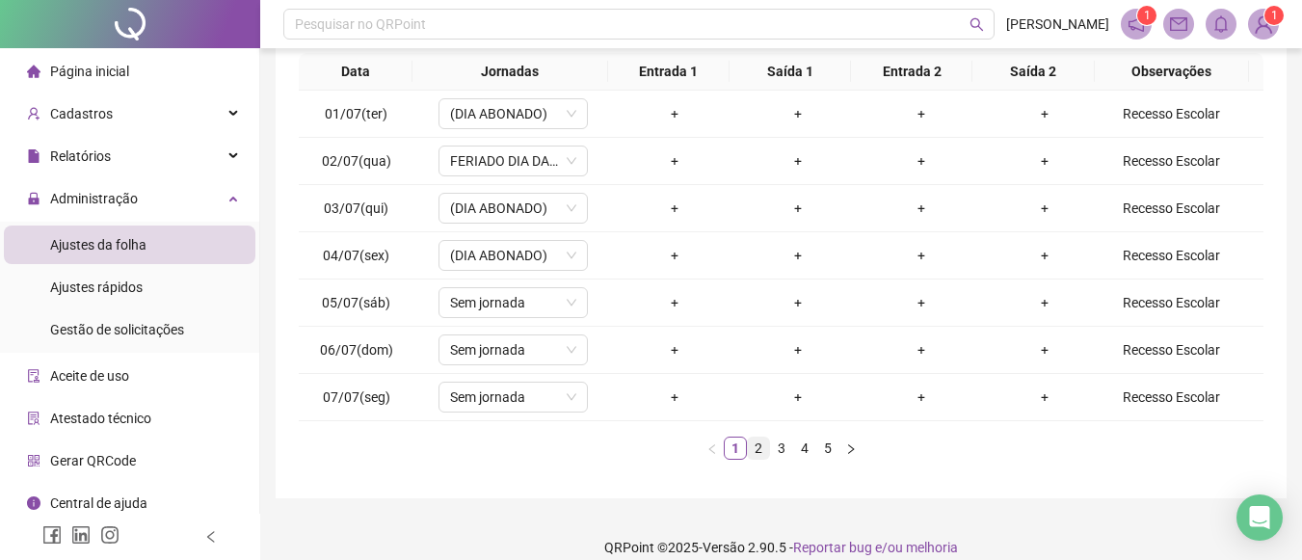
click at [759, 449] on link "2" at bounding box center [758, 448] width 21 height 21
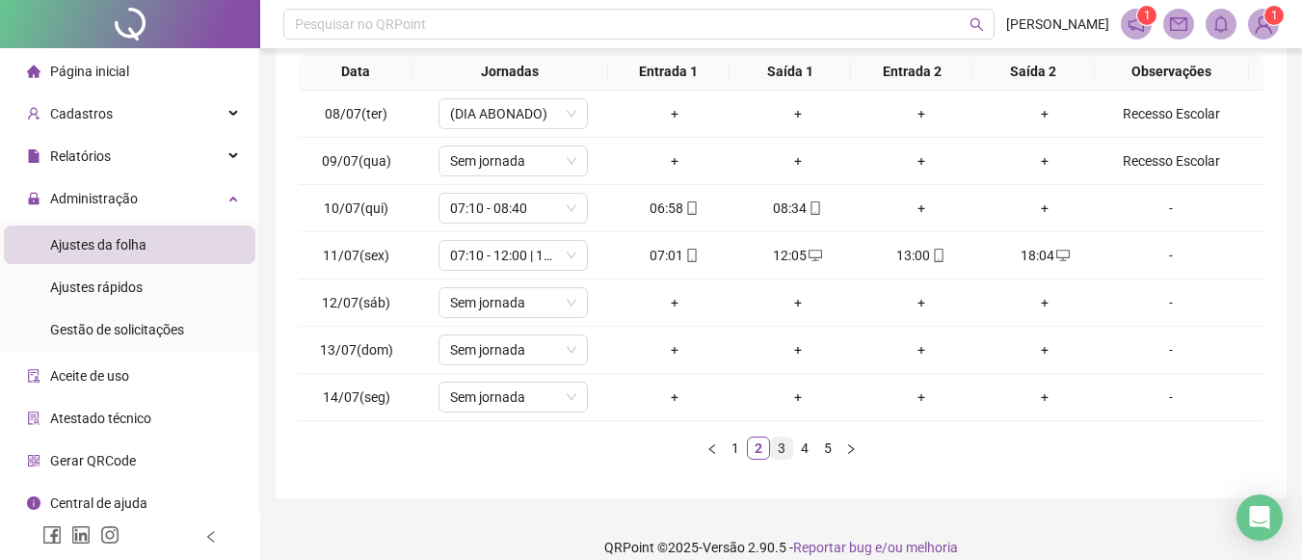
click at [779, 447] on link "3" at bounding box center [781, 448] width 21 height 21
click at [799, 442] on link "4" at bounding box center [804, 448] width 21 height 21
click at [833, 446] on link "5" at bounding box center [827, 448] width 21 height 21
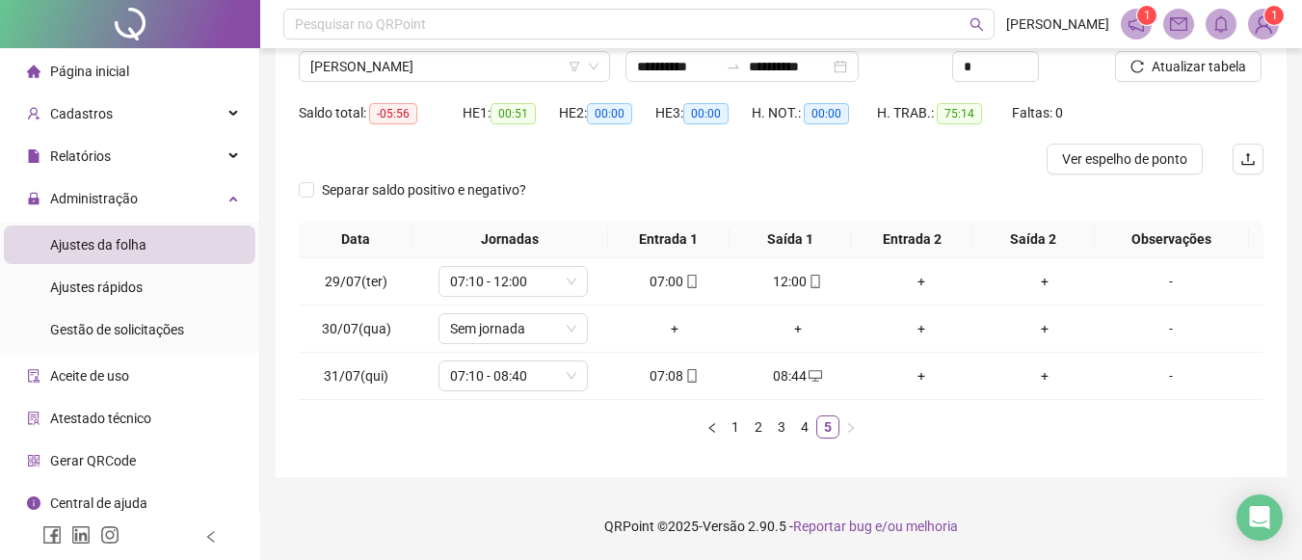
scroll to position [44, 0]
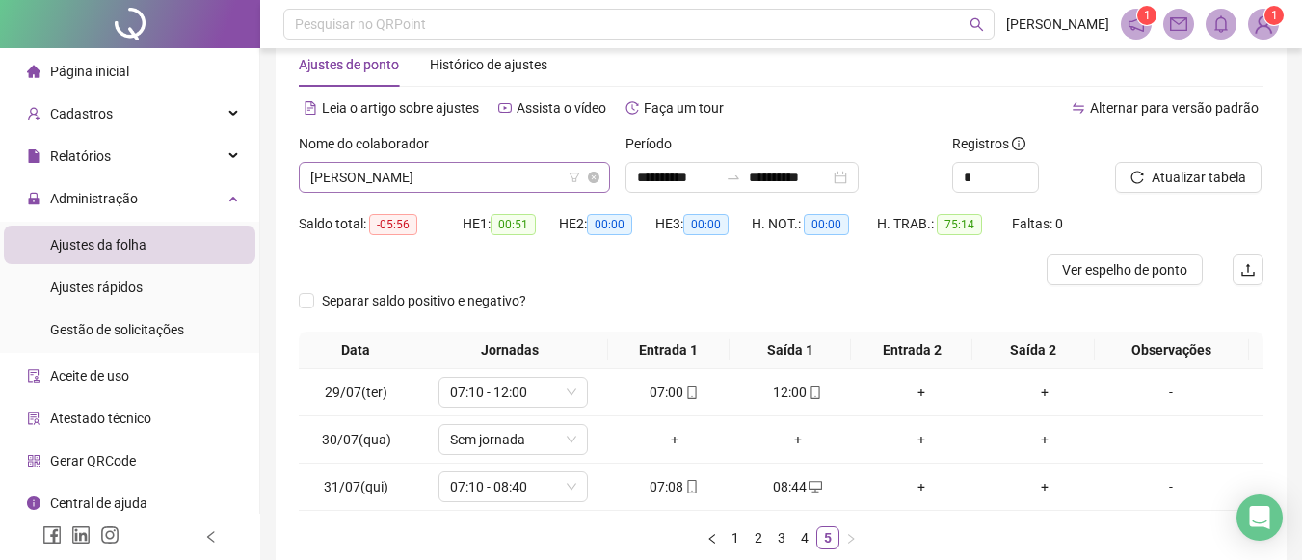
click at [559, 179] on span "ALENILDA ROCHA MACIEL GOIS" at bounding box center [454, 177] width 288 height 29
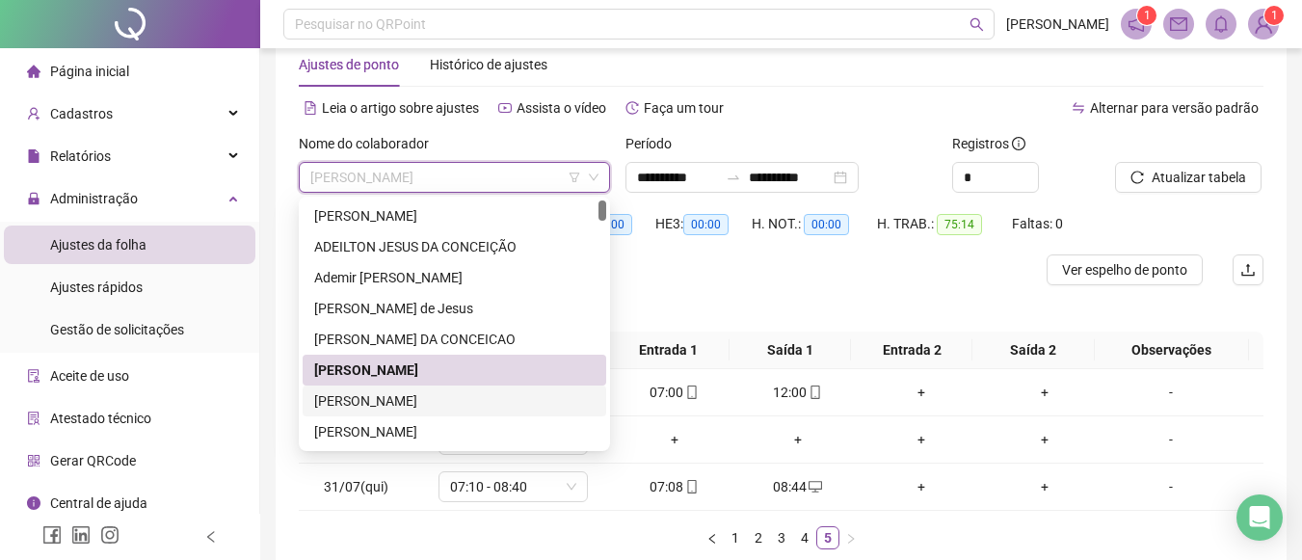
click at [445, 402] on div "ALEXANDRO CONCEICAO DOS SANTOS" at bounding box center [454, 400] width 281 height 21
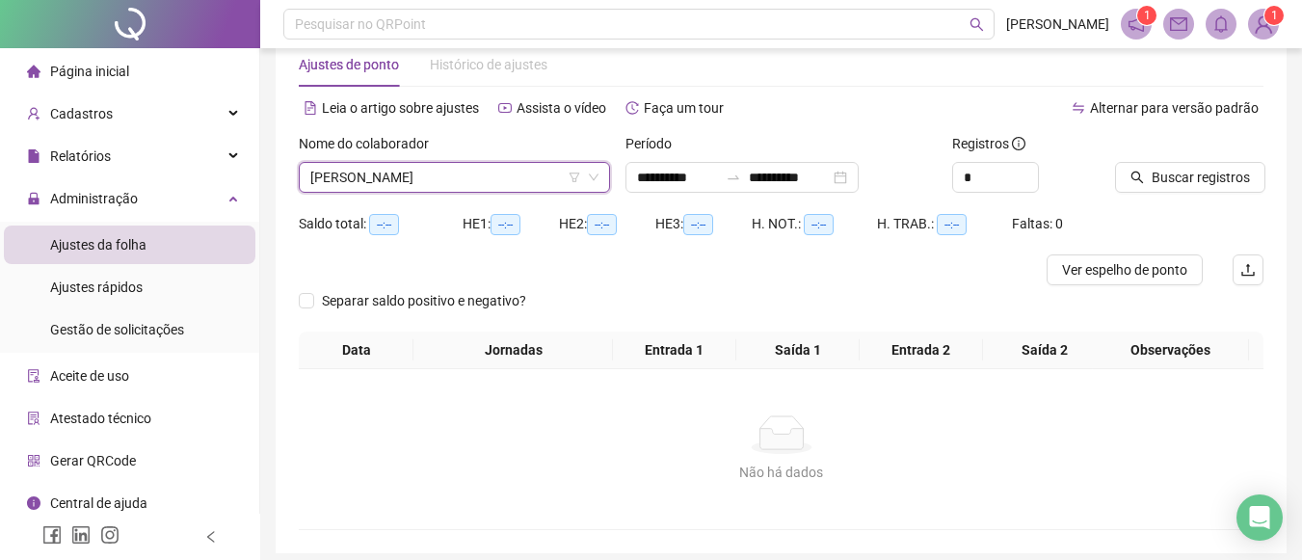
click at [1141, 177] on icon "search" at bounding box center [1137, 177] width 13 height 13
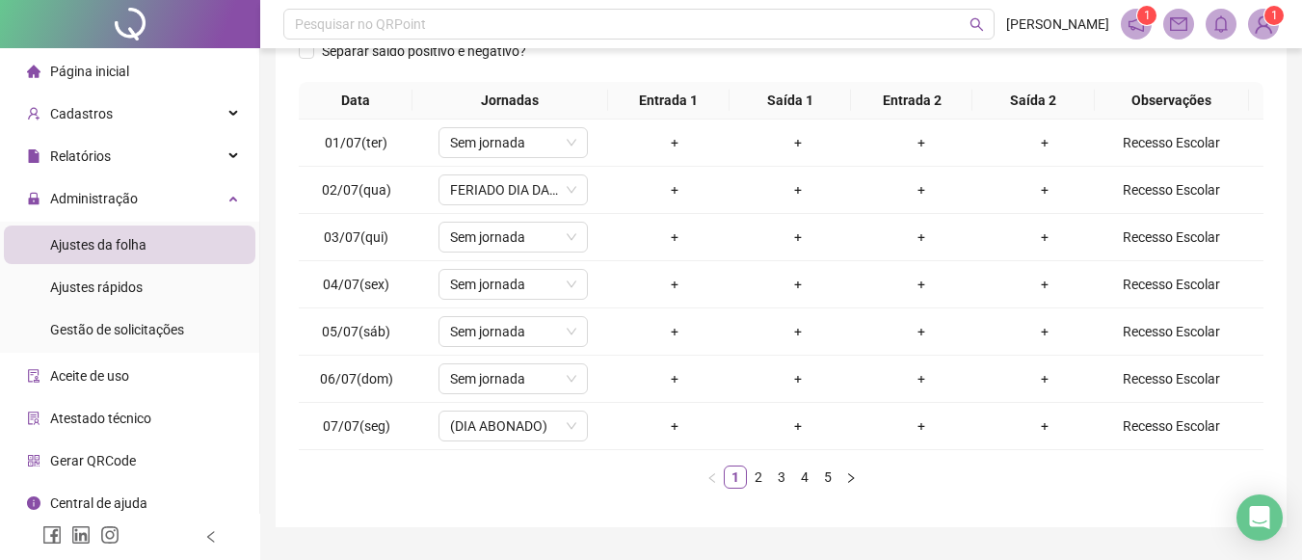
scroll to position [296, 0]
click at [758, 469] on link "2" at bounding box center [758, 475] width 21 height 21
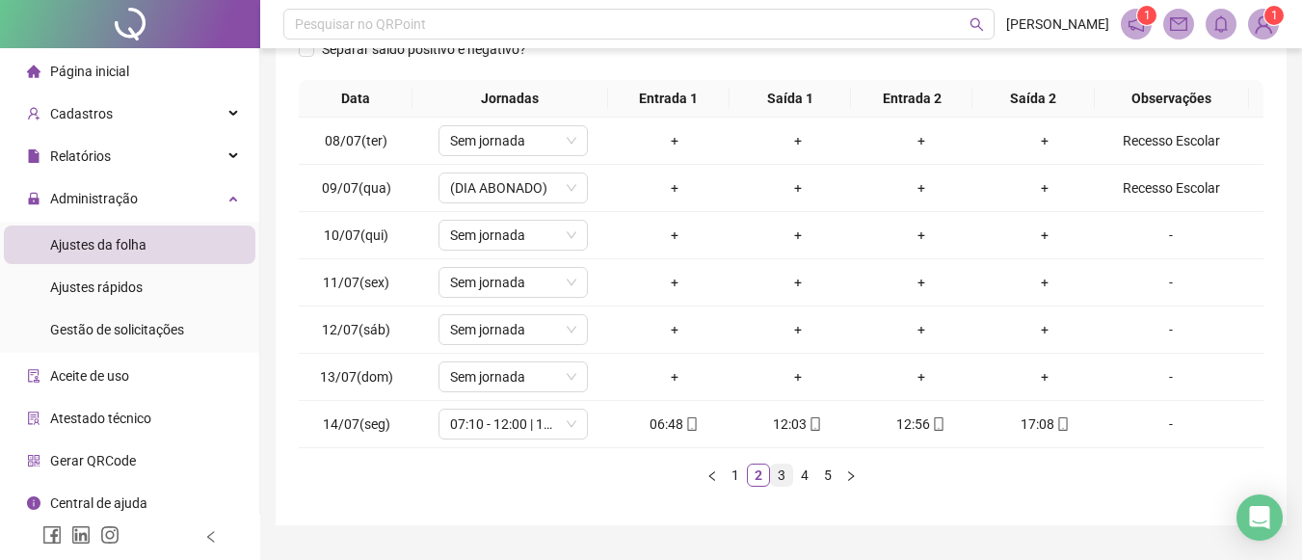
click at [786, 476] on link "3" at bounding box center [781, 475] width 21 height 21
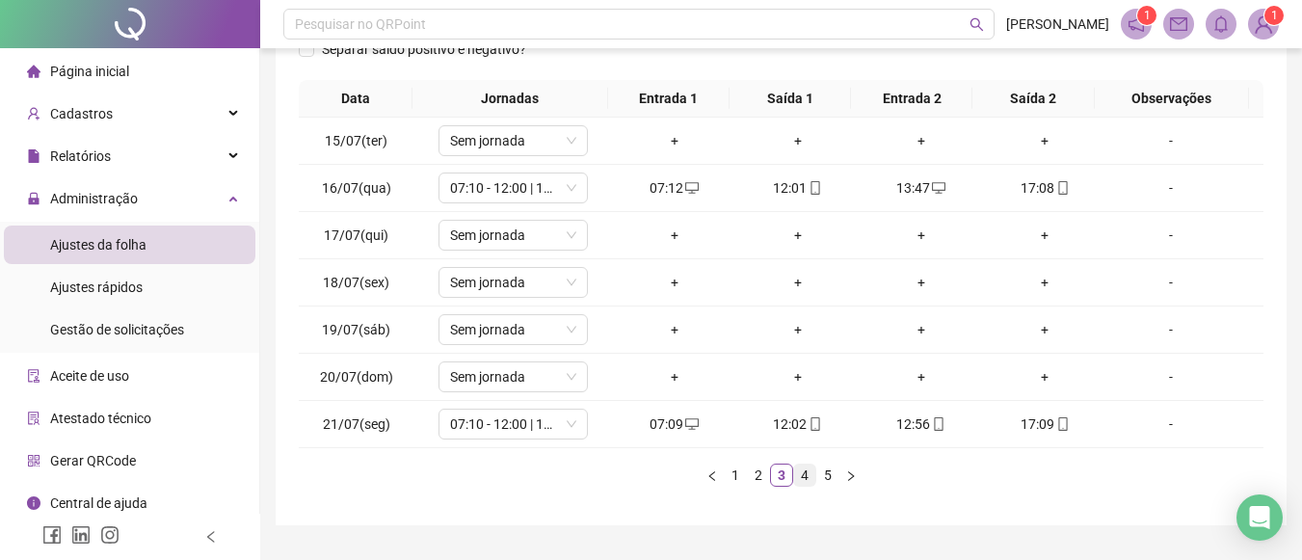
click at [805, 477] on link "4" at bounding box center [804, 475] width 21 height 21
click at [833, 474] on link "5" at bounding box center [827, 475] width 21 height 21
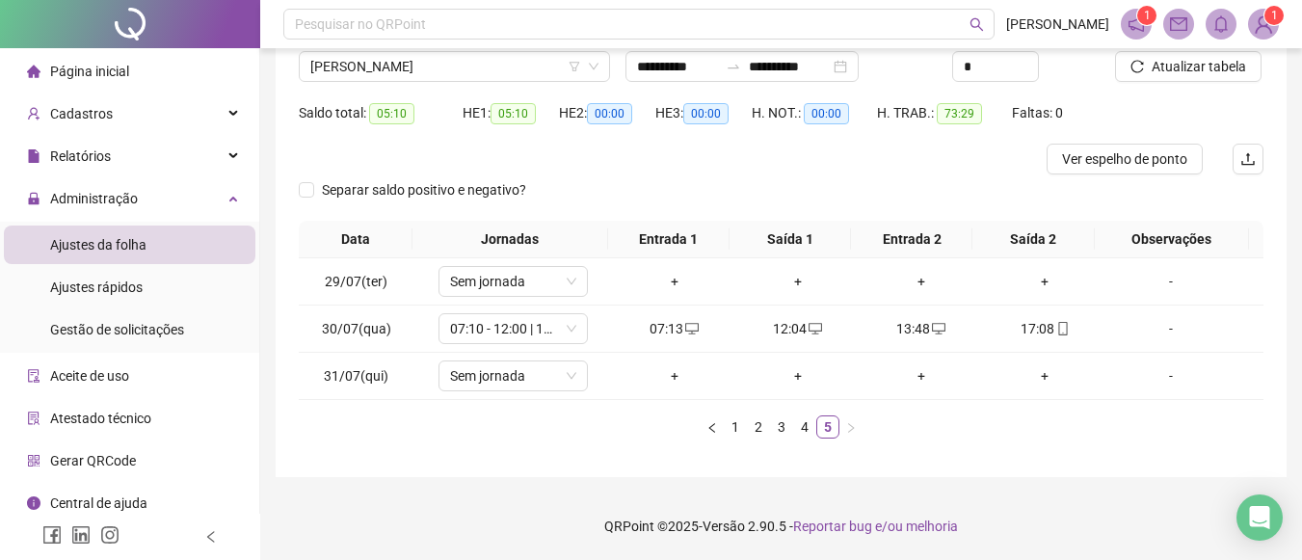
scroll to position [32, 0]
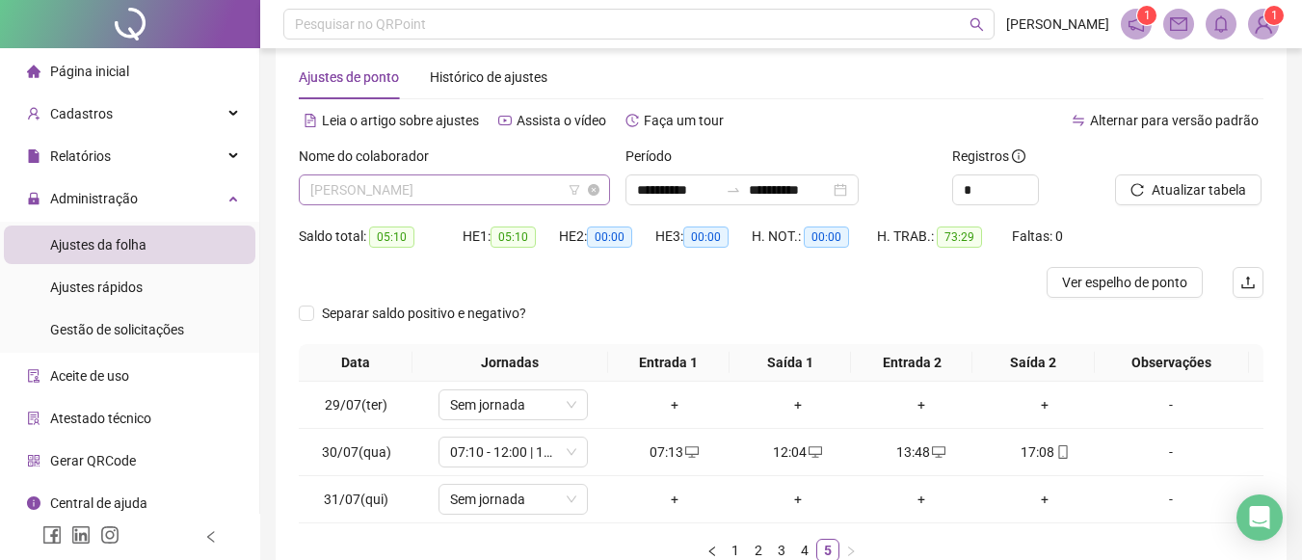
click at [563, 197] on span "ALEXANDRO CONCEICAO DOS SANTOS" at bounding box center [454, 189] width 288 height 29
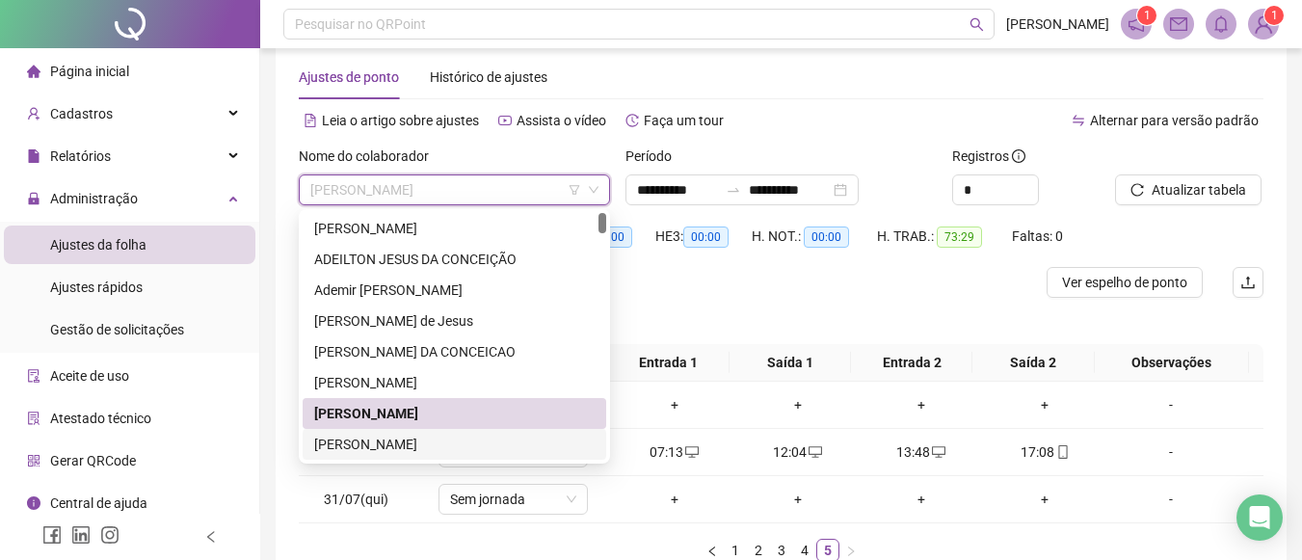
click at [427, 443] on div "ALINE DE ARAUJO MAGALHÃES" at bounding box center [454, 444] width 281 height 21
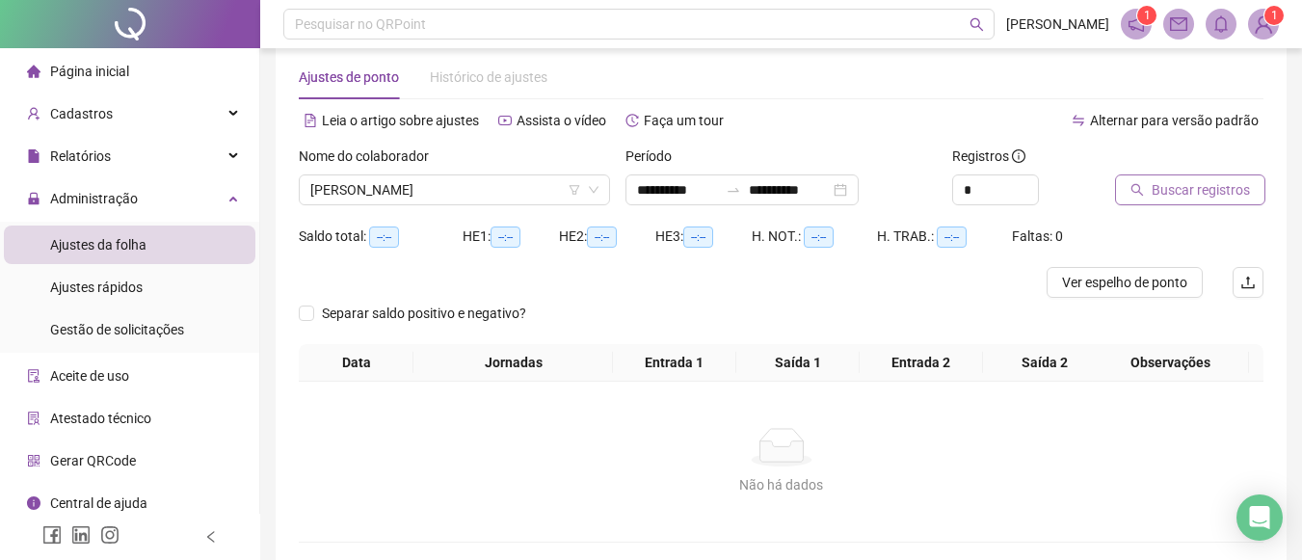
click at [1152, 192] on span "Buscar registros" at bounding box center [1201, 189] width 98 height 21
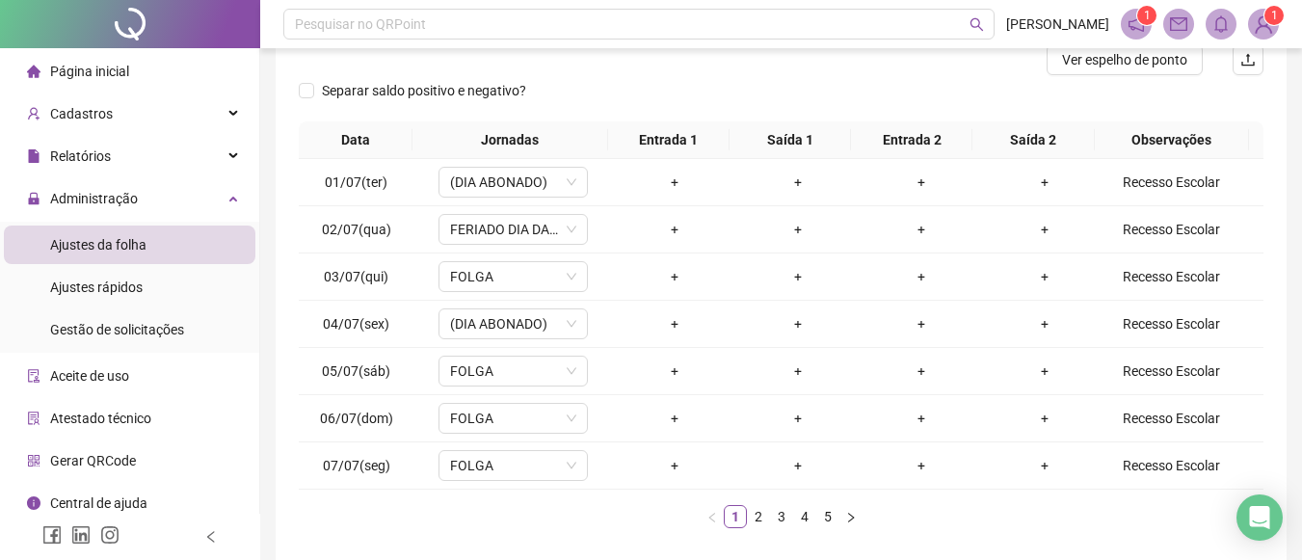
scroll to position [324, 0]
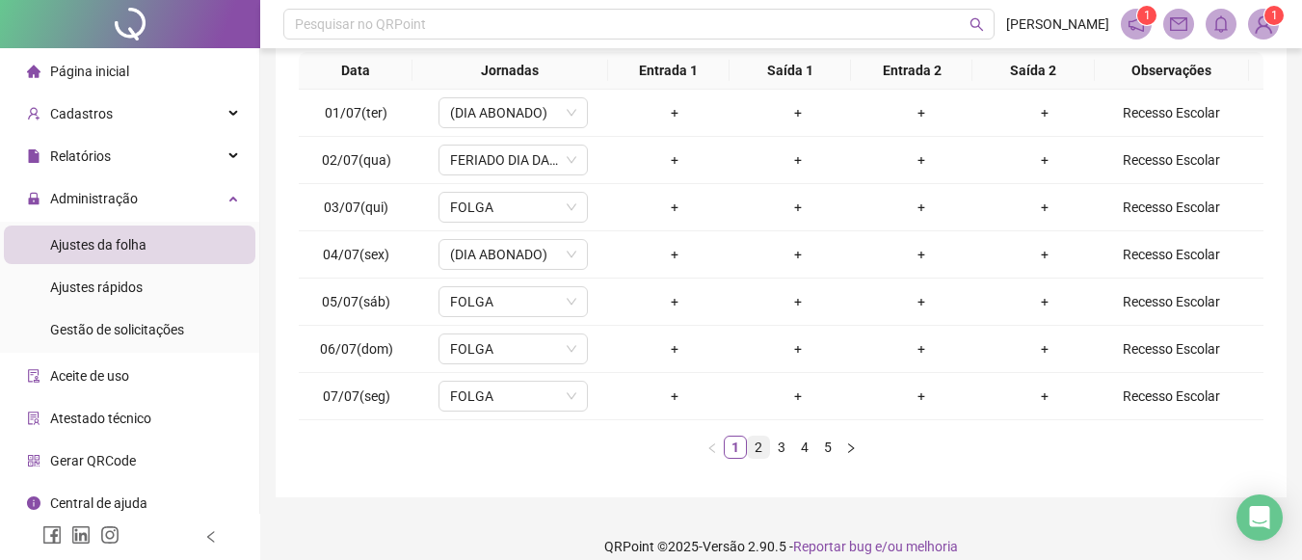
click at [757, 443] on link "2" at bounding box center [758, 447] width 21 height 21
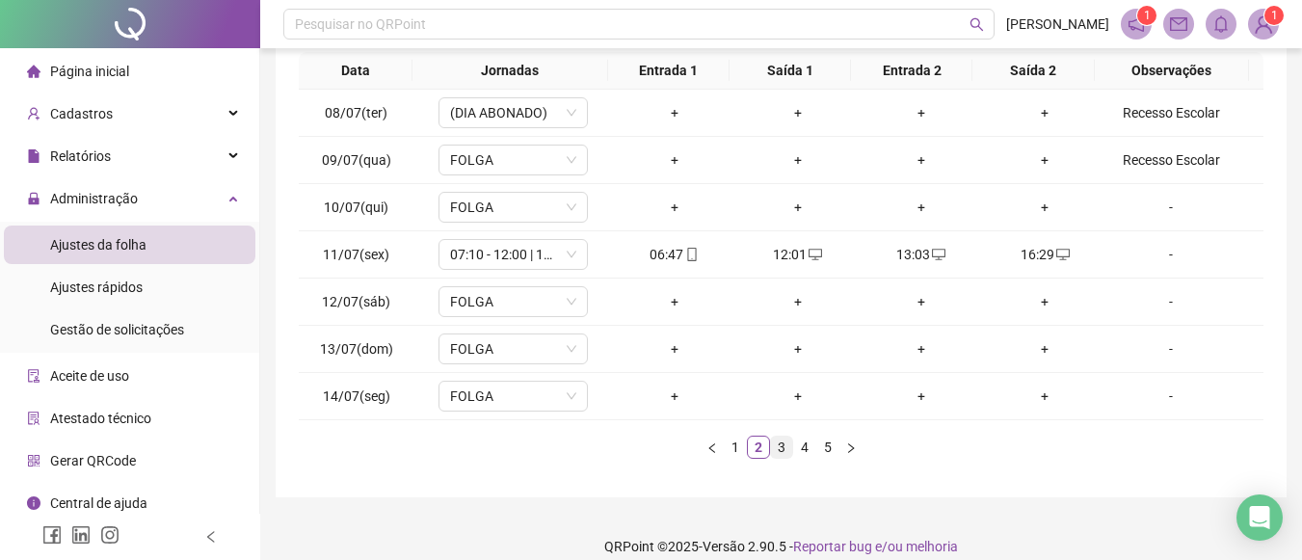
click at [784, 446] on link "3" at bounding box center [781, 447] width 21 height 21
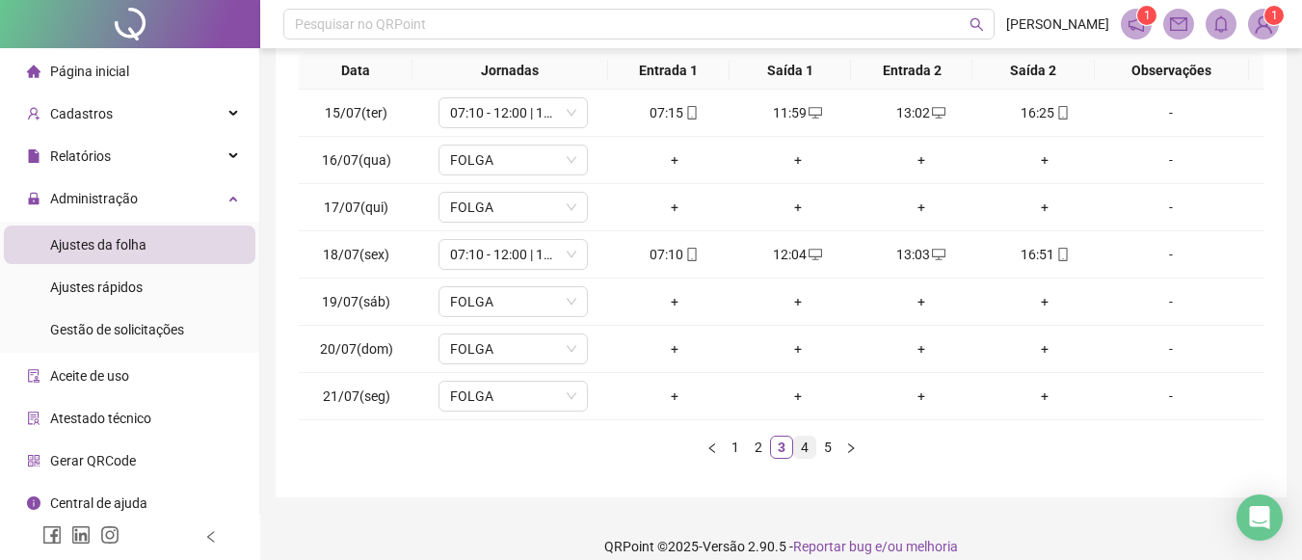
click at [809, 445] on link "4" at bounding box center [804, 447] width 21 height 21
click at [831, 450] on link "5" at bounding box center [827, 447] width 21 height 21
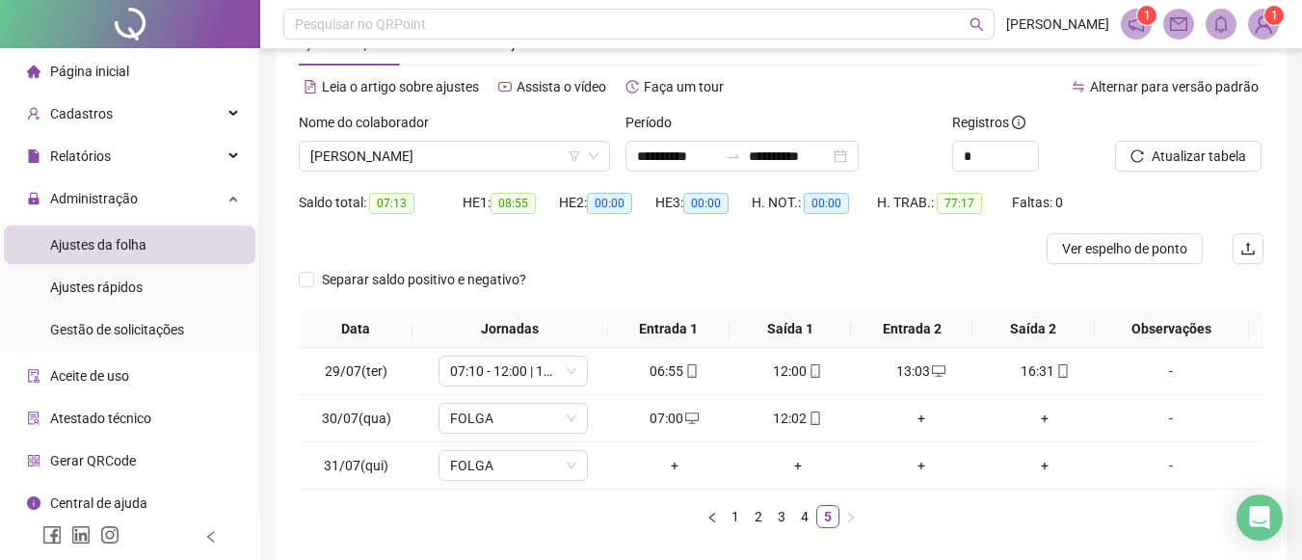
scroll to position [50, 0]
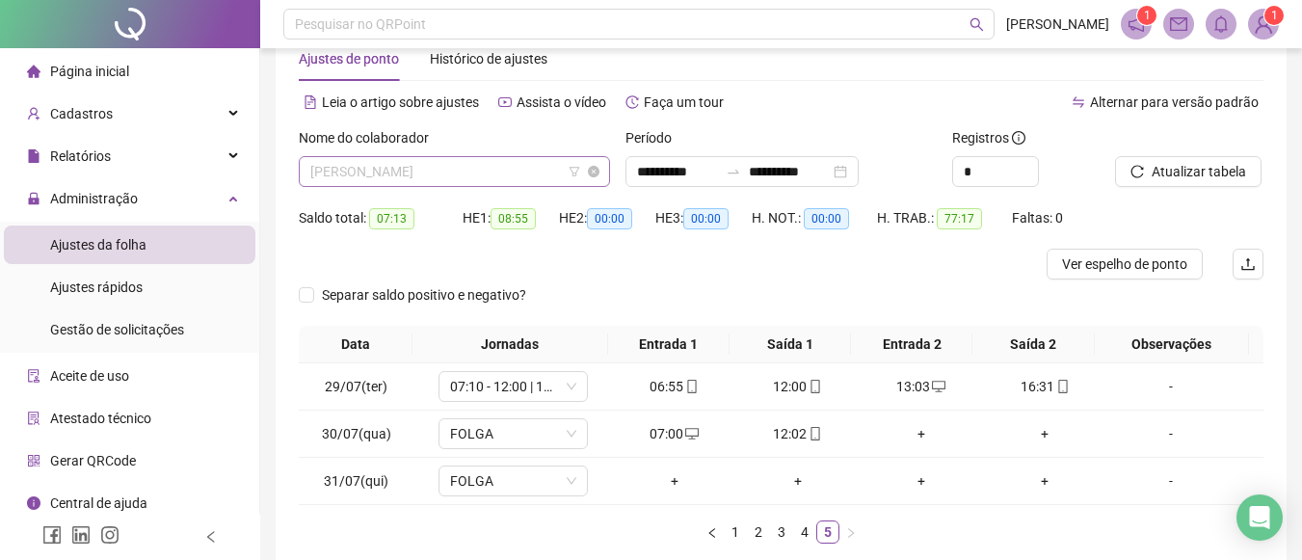
click at [541, 168] on span "ALINE DE ARAUJO MAGALHÃES" at bounding box center [454, 171] width 288 height 29
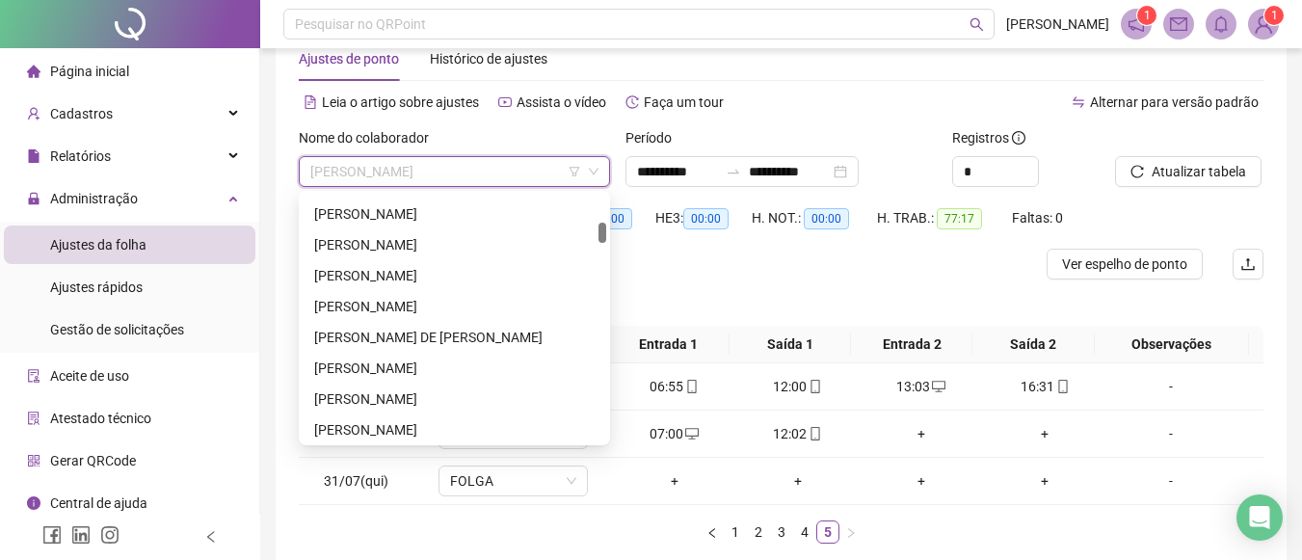
scroll to position [139, 0]
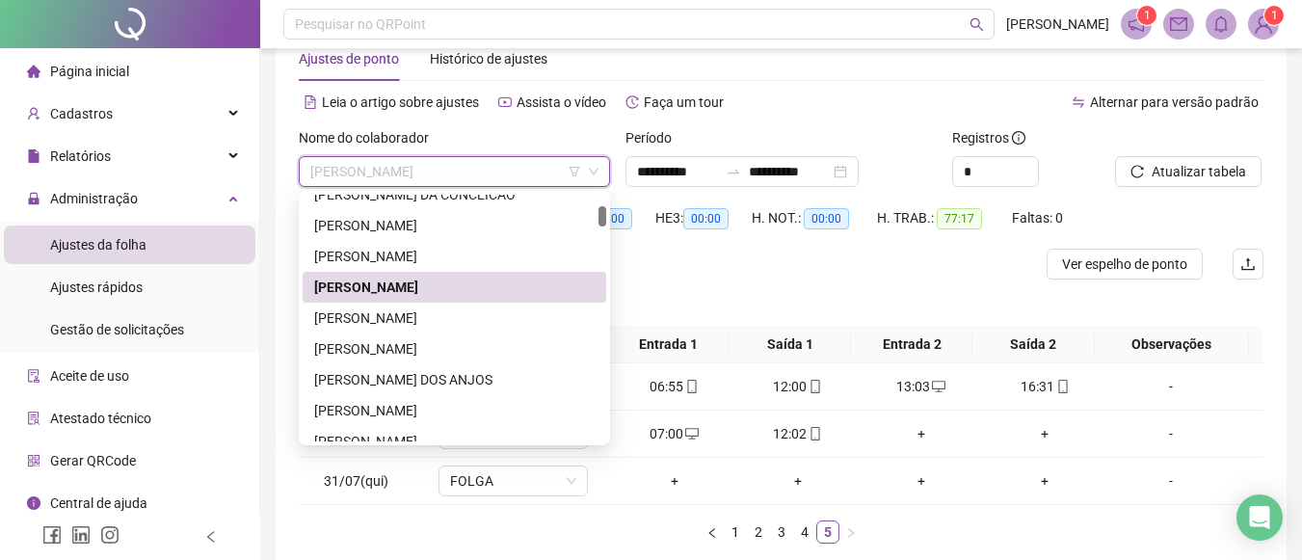
drag, startPoint x: 604, startPoint y: 205, endPoint x: 607, endPoint y: 217, distance: 11.9
click at [607, 217] on div "269416 50496 ALANA REIS DA CONCEICAO ALENILDA ROCHA MACIEL GOIS ALEXANDRO CONCE…" at bounding box center [454, 318] width 311 height 254
click at [488, 317] on div "ANA CAROLINA JESUS PINHEIRO" at bounding box center [454, 318] width 281 height 21
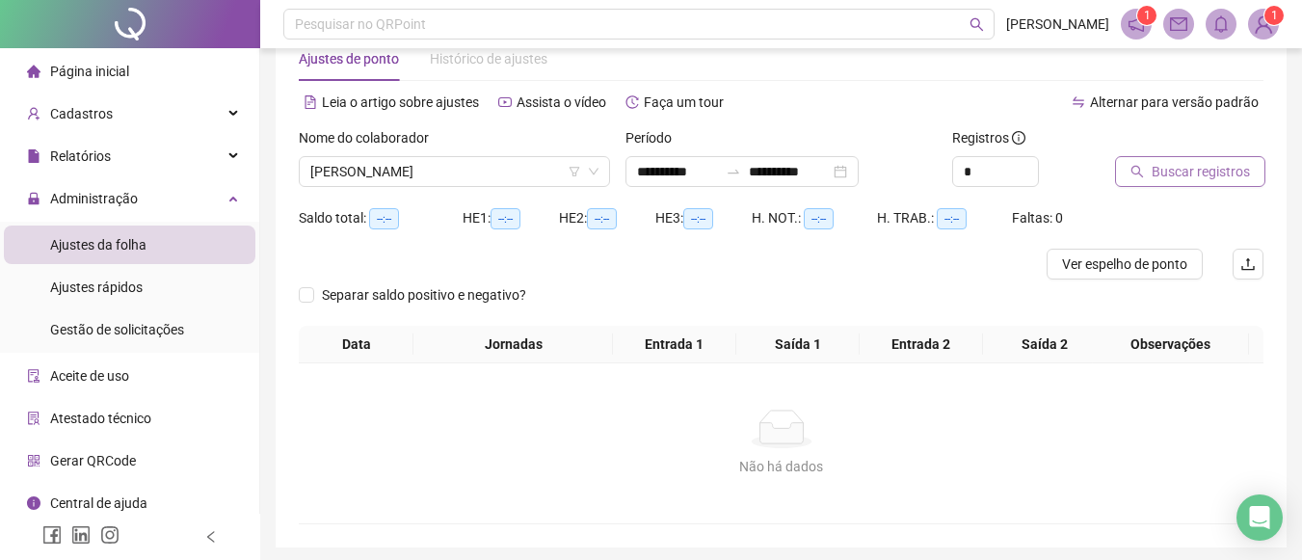
click at [1178, 176] on span "Buscar registros" at bounding box center [1201, 171] width 98 height 21
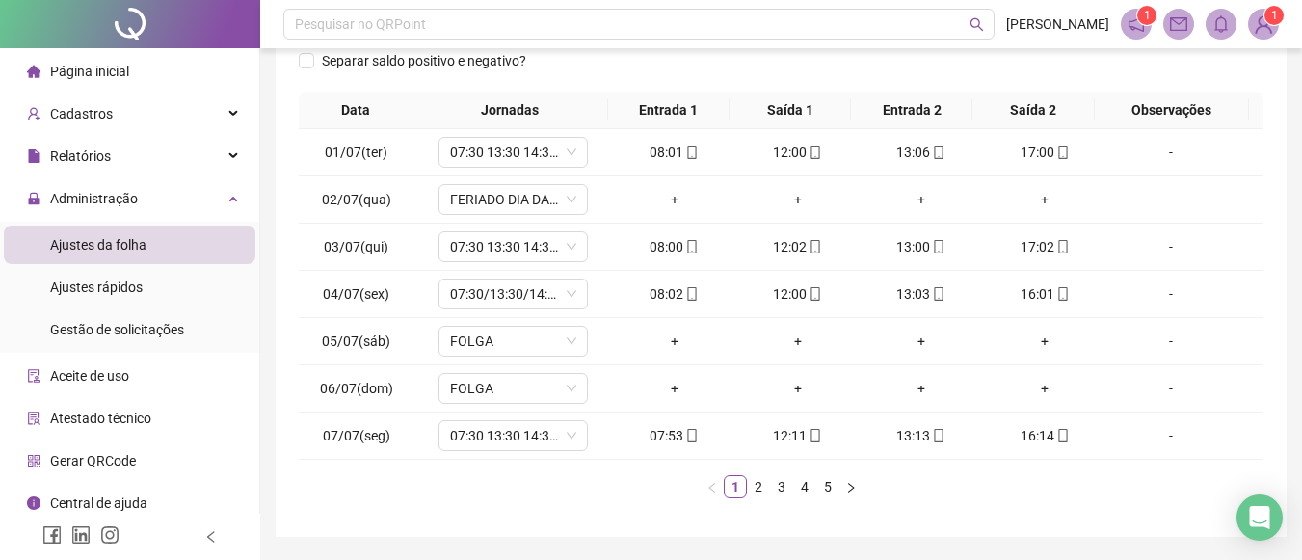
scroll to position [318, 0]
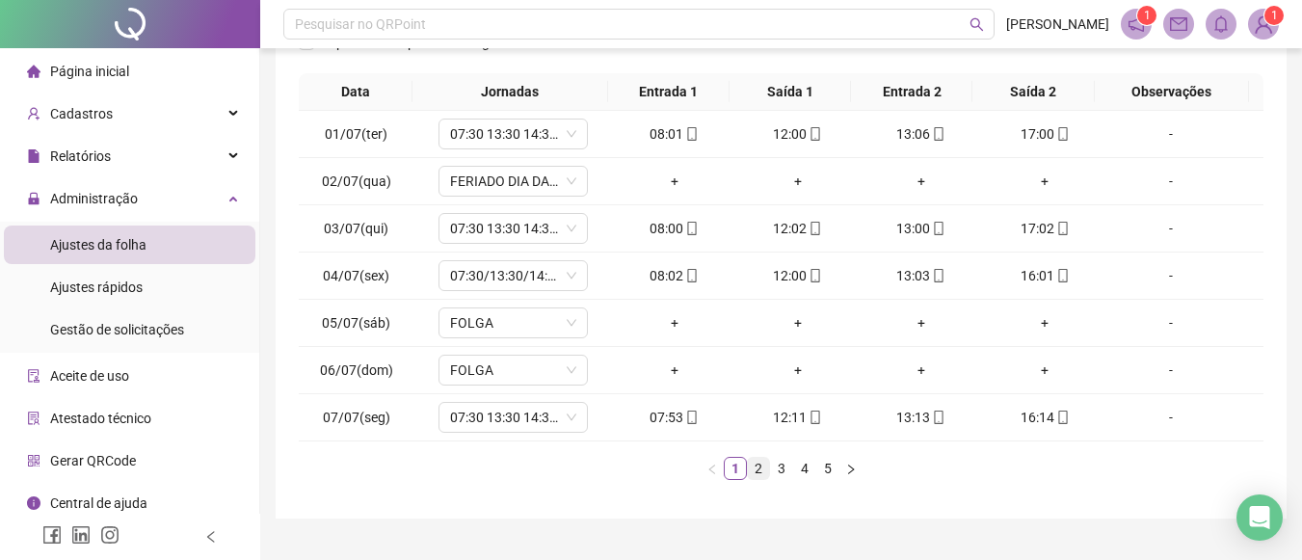
click at [762, 466] on link "2" at bounding box center [758, 468] width 21 height 21
click at [778, 468] on link "3" at bounding box center [781, 468] width 21 height 21
click at [811, 468] on link "4" at bounding box center [804, 468] width 21 height 21
click at [832, 472] on link "5" at bounding box center [827, 468] width 21 height 21
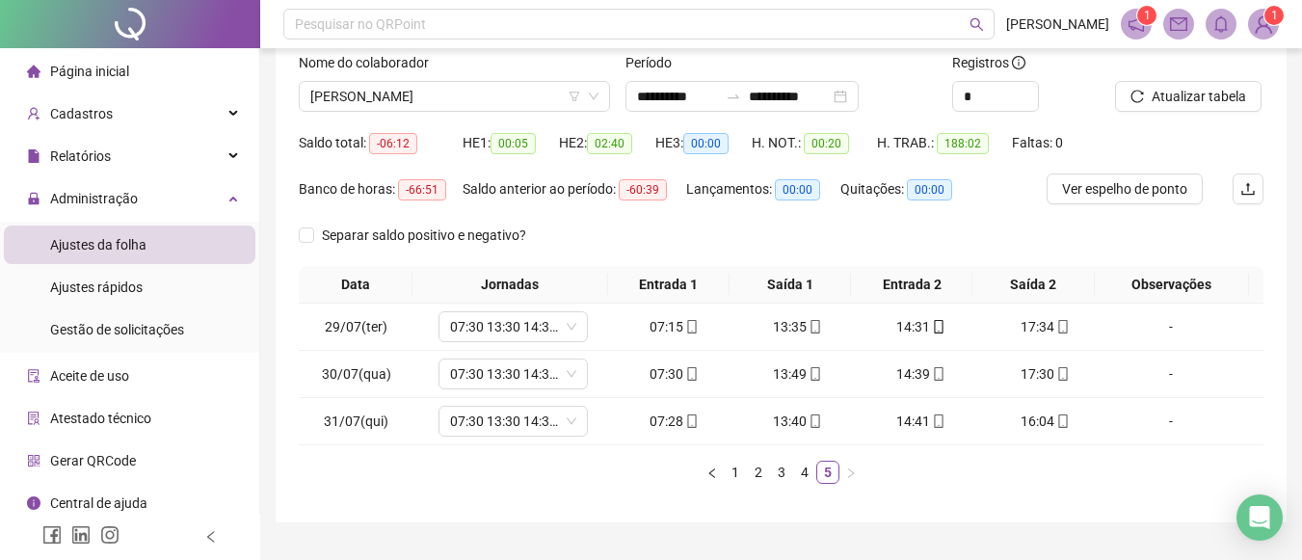
scroll to position [117, 0]
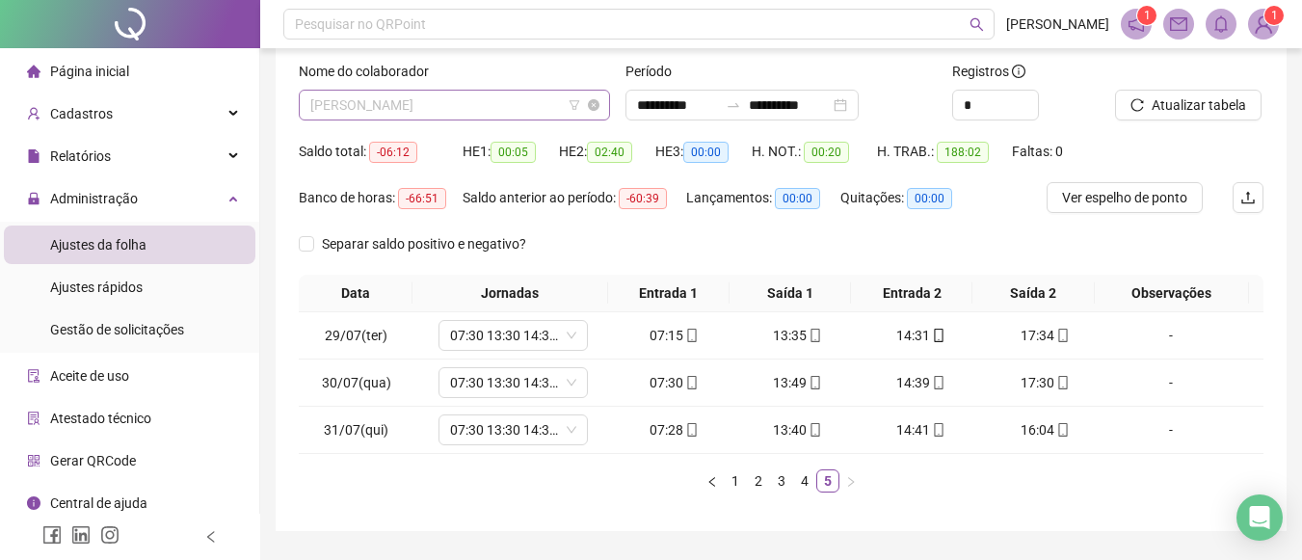
click at [554, 107] on span "ANA CAROLINA JESUS PINHEIRO" at bounding box center [454, 105] width 288 height 29
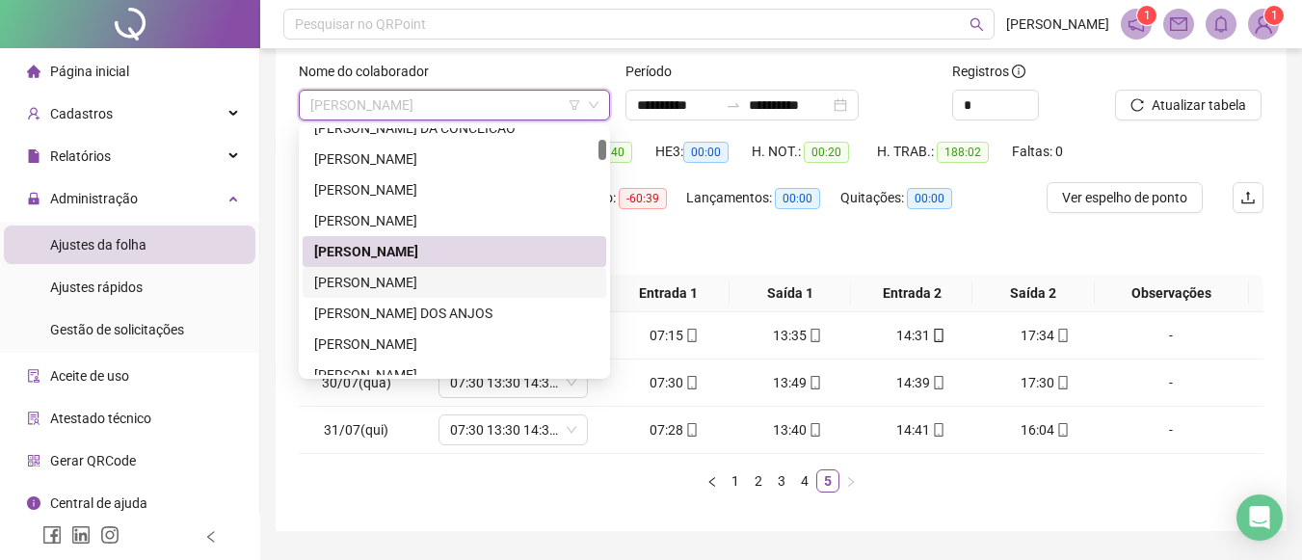
click at [462, 278] on div "ANDERSON SILVA OLIVEIRA" at bounding box center [454, 282] width 281 height 21
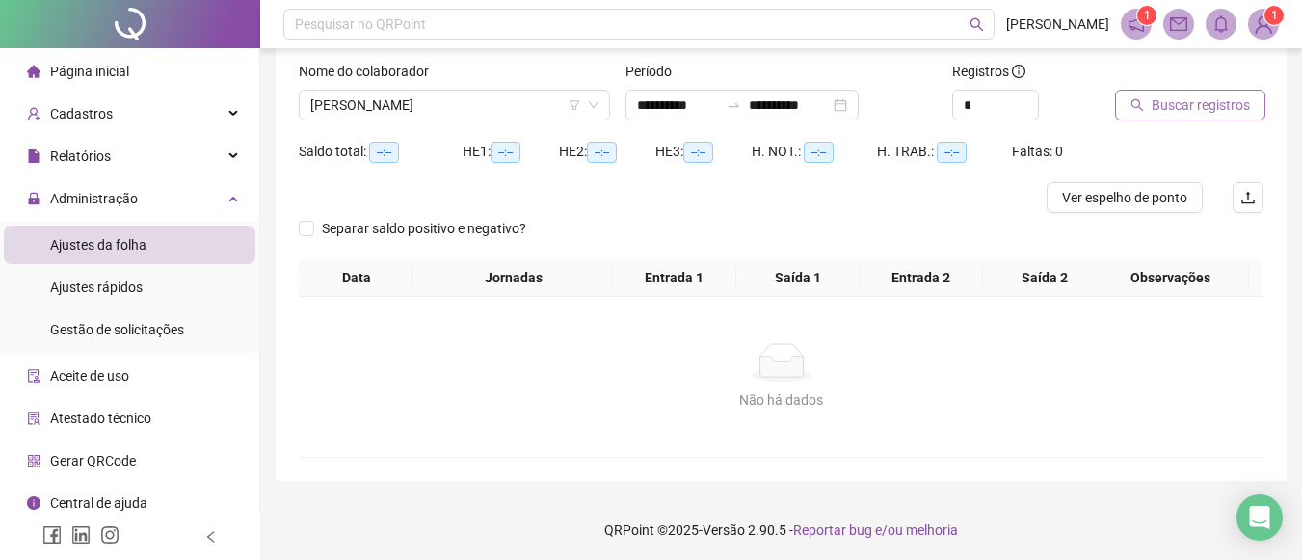
click at [1182, 99] on span "Buscar registros" at bounding box center [1201, 104] width 98 height 21
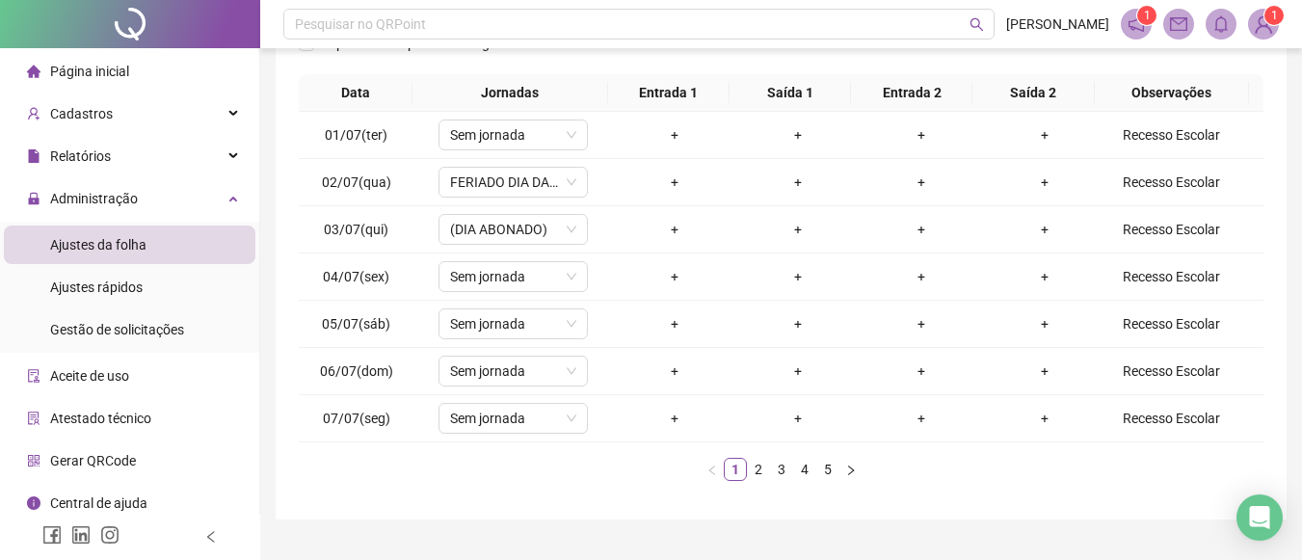
scroll to position [305, 0]
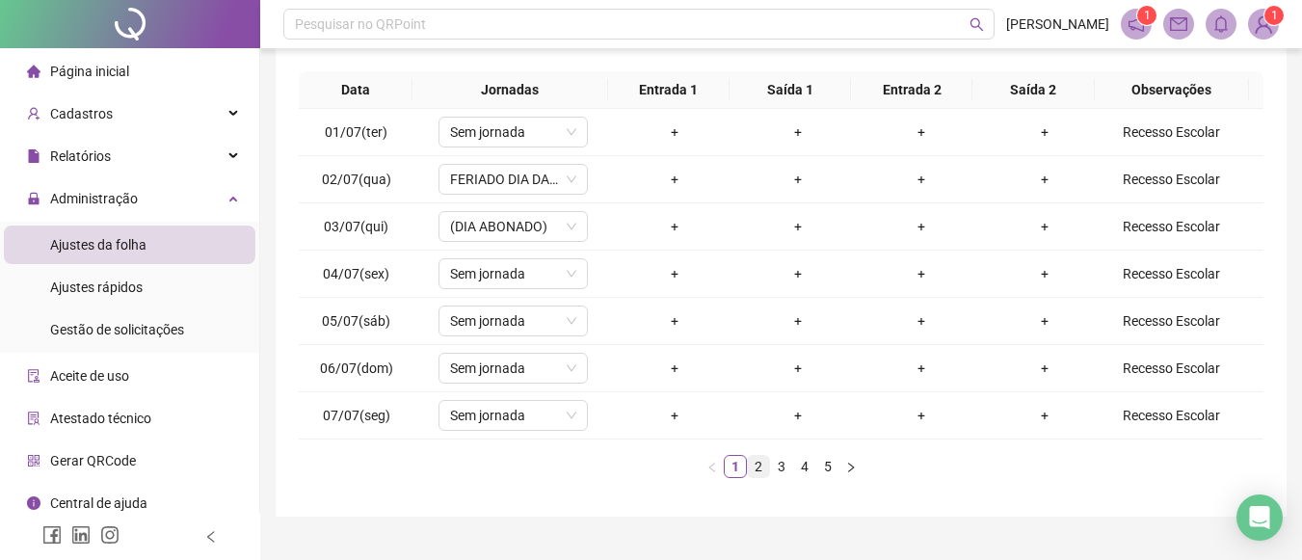
click at [760, 473] on link "2" at bounding box center [758, 466] width 21 height 21
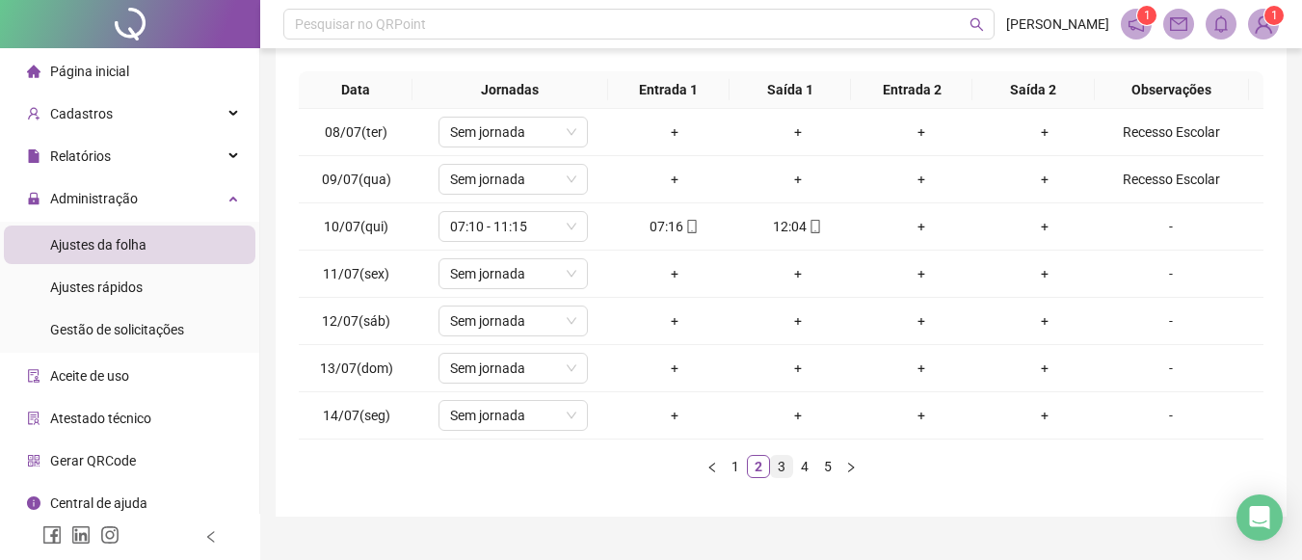
click at [775, 470] on link "3" at bounding box center [781, 466] width 21 height 21
click at [809, 468] on link "4" at bounding box center [804, 466] width 21 height 21
click at [834, 470] on link "5" at bounding box center [827, 466] width 21 height 21
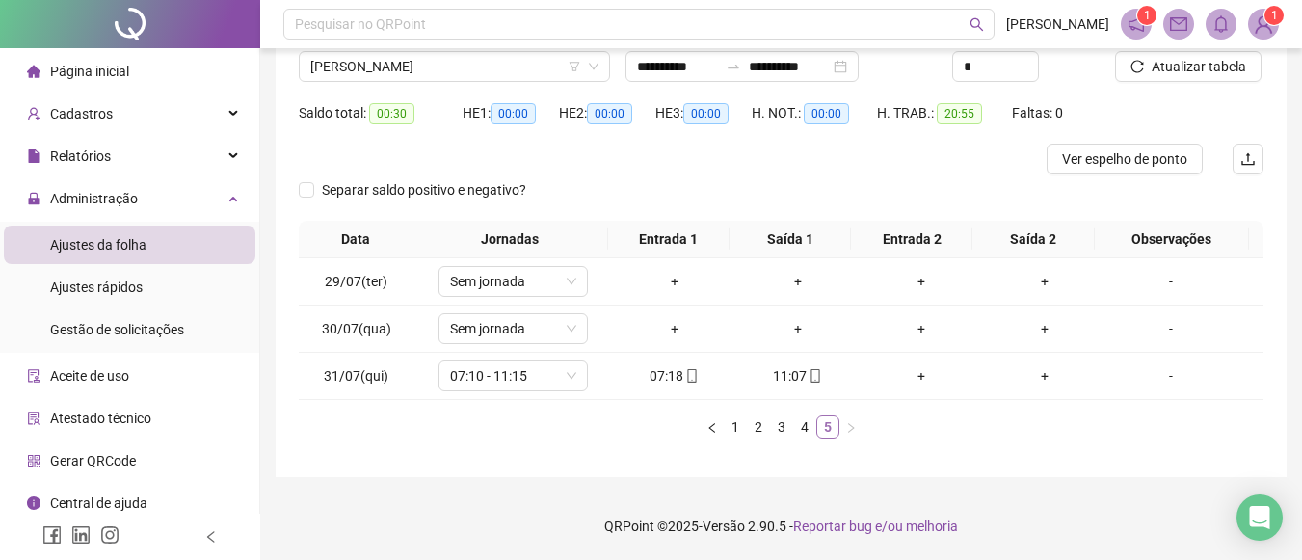
scroll to position [155, 0]
click at [515, 66] on span "ANDERSON SILVA OLIVEIRA" at bounding box center [454, 66] width 288 height 29
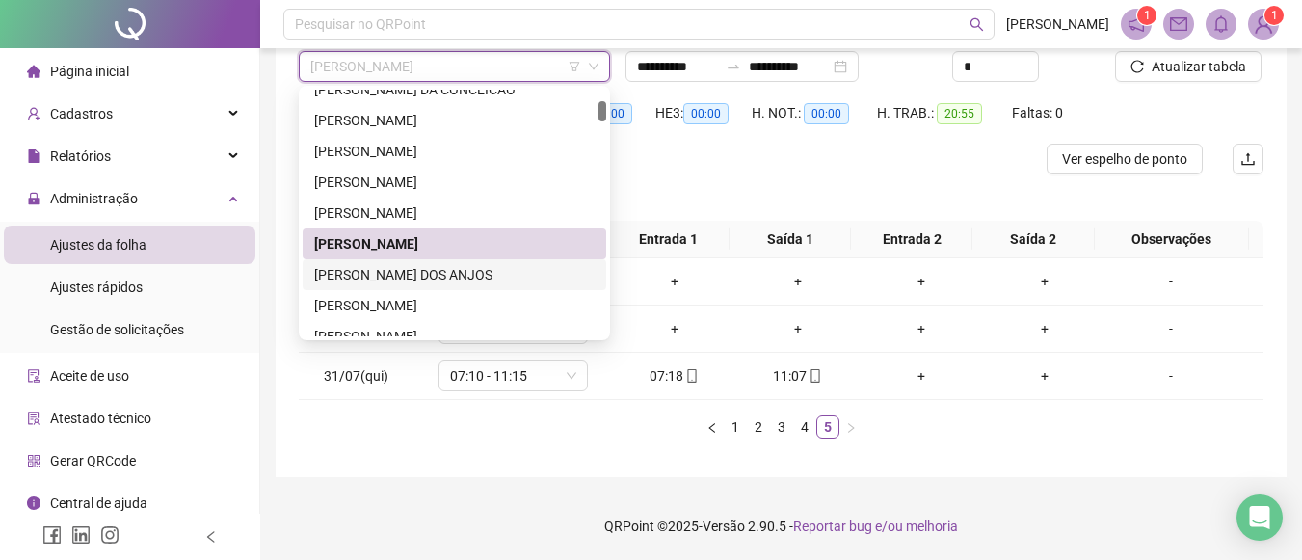
click at [446, 275] on div "ANDREA HUMILDES DOS ANJOS" at bounding box center [454, 274] width 281 height 21
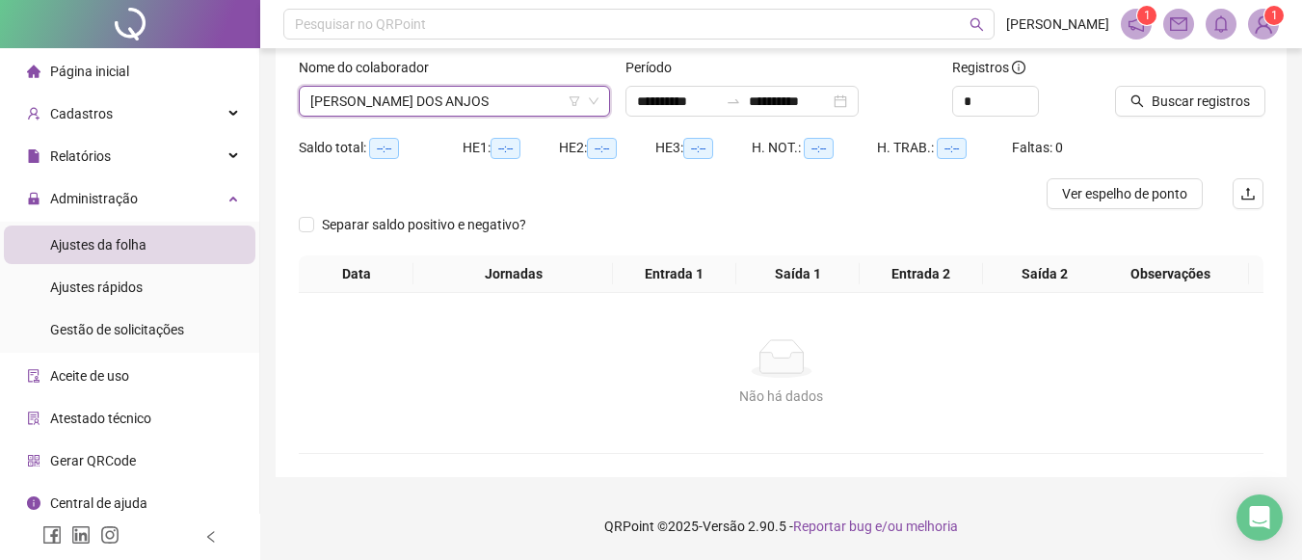
scroll to position [120, 0]
click at [1165, 103] on span "Buscar registros" at bounding box center [1201, 101] width 98 height 21
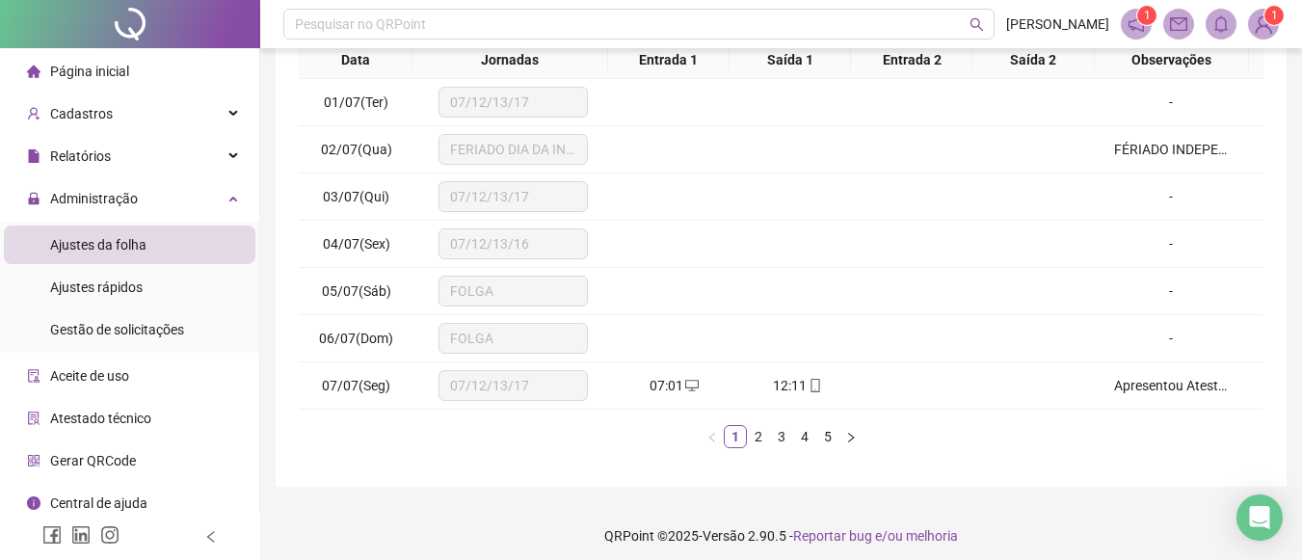
scroll to position [360, 0]
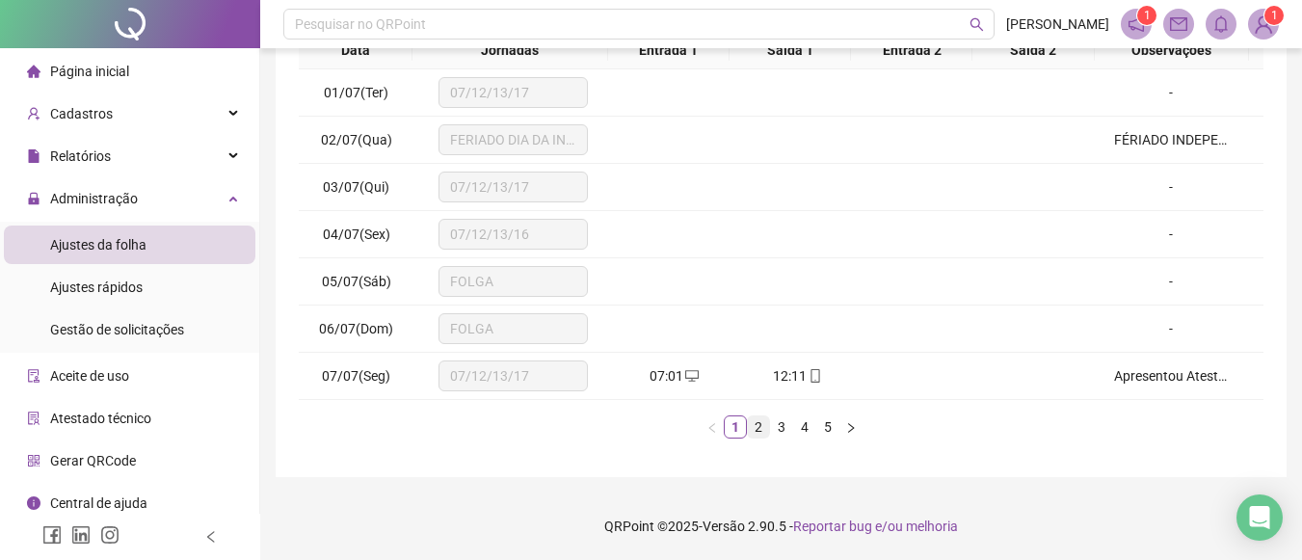
click at [763, 427] on link "2" at bounding box center [758, 426] width 21 height 21
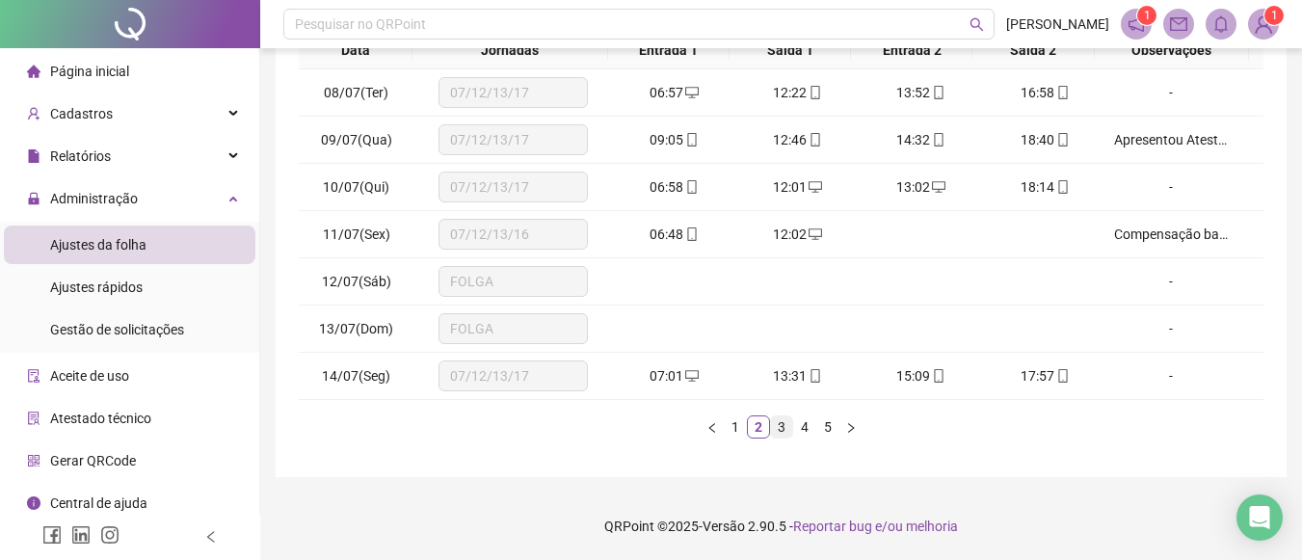
click at [784, 426] on link "3" at bounding box center [781, 426] width 21 height 21
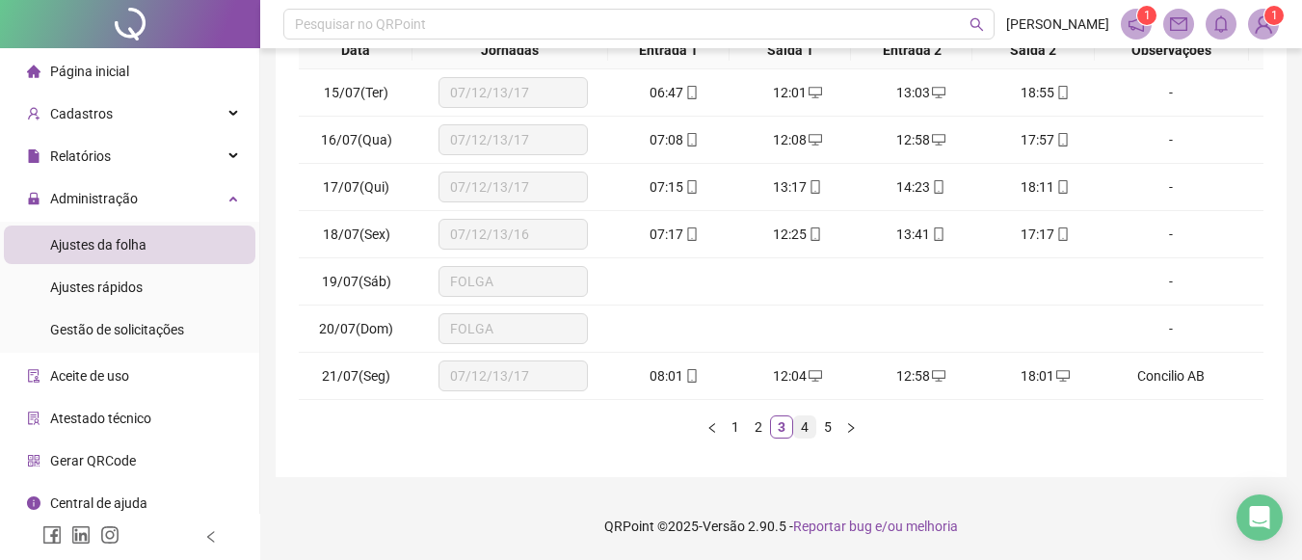
click at [810, 426] on link "4" at bounding box center [804, 426] width 21 height 21
click at [833, 424] on link "5" at bounding box center [827, 426] width 21 height 21
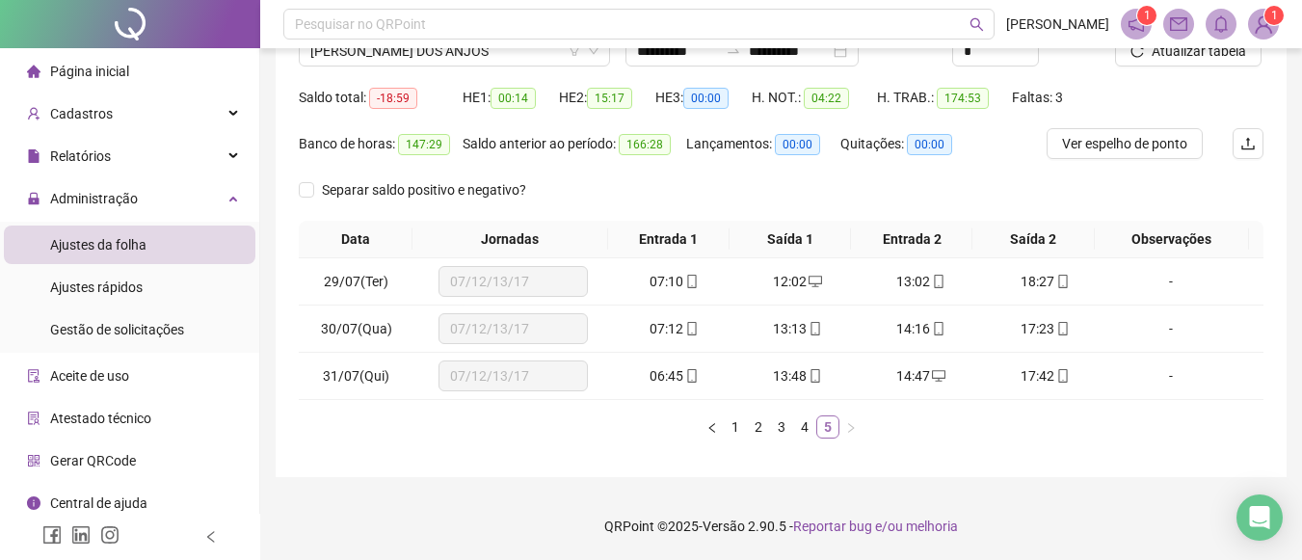
scroll to position [171, 0]
click at [833, 424] on link "5" at bounding box center [827, 426] width 21 height 21
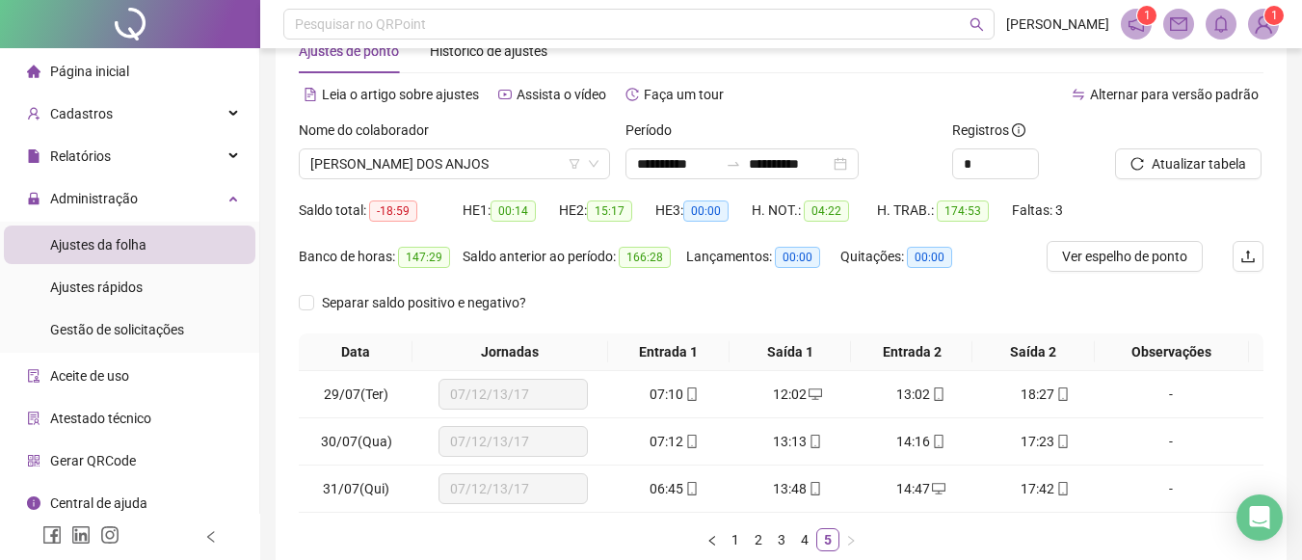
scroll to position [48, 0]
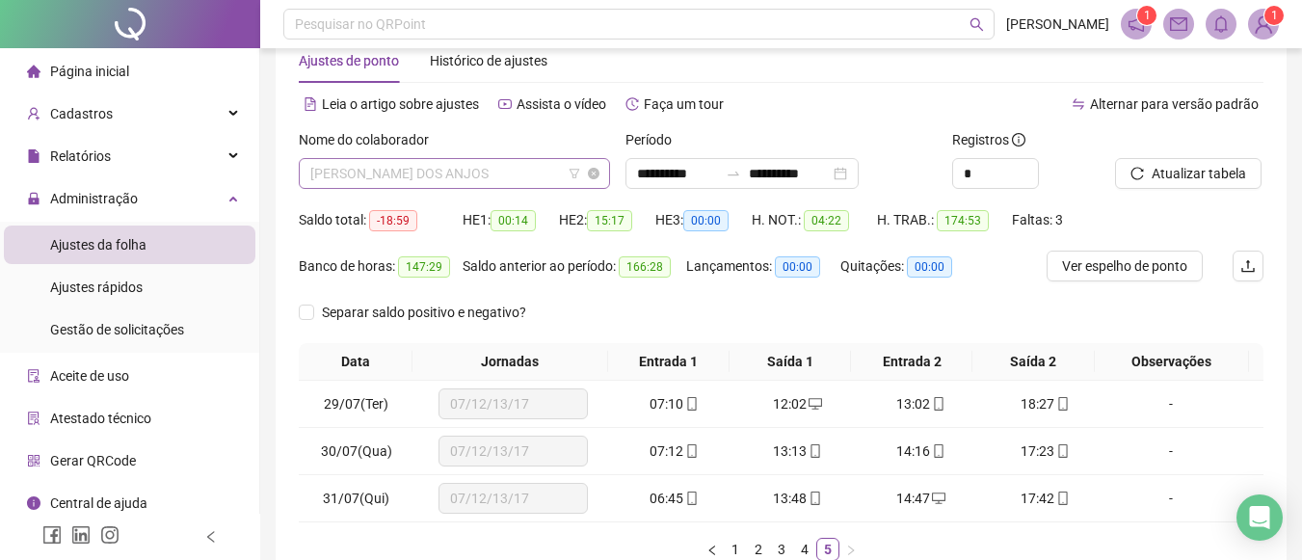
click at [529, 166] on span "ANDREA HUMILDES DOS ANJOS" at bounding box center [454, 173] width 288 height 29
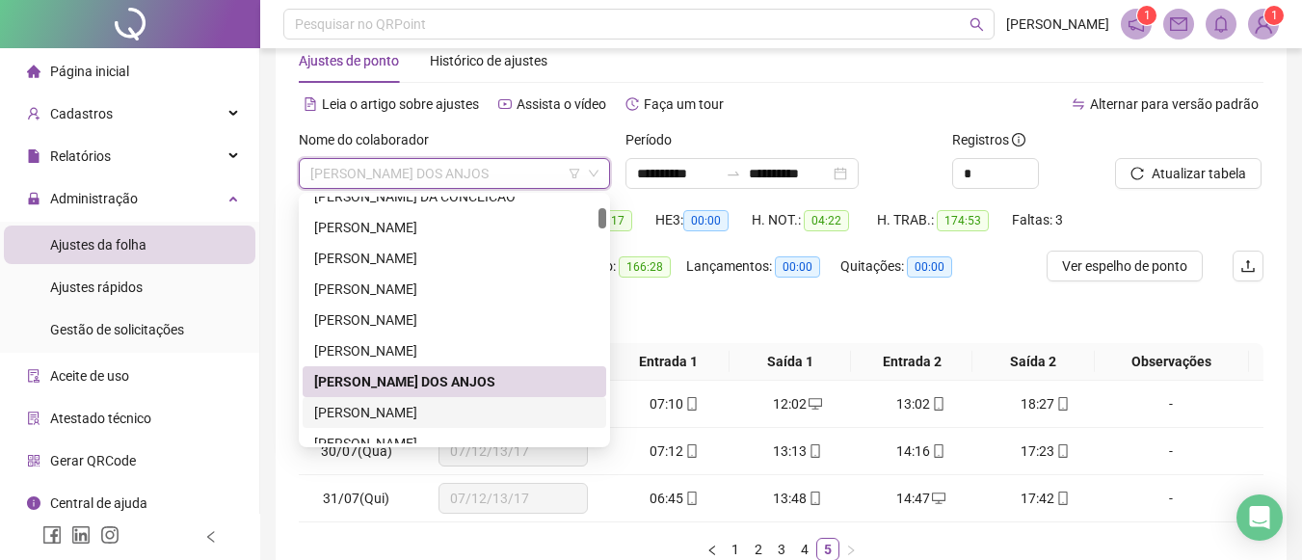
click at [402, 408] on div "ARI SOARES FERREIRA" at bounding box center [454, 412] width 281 height 21
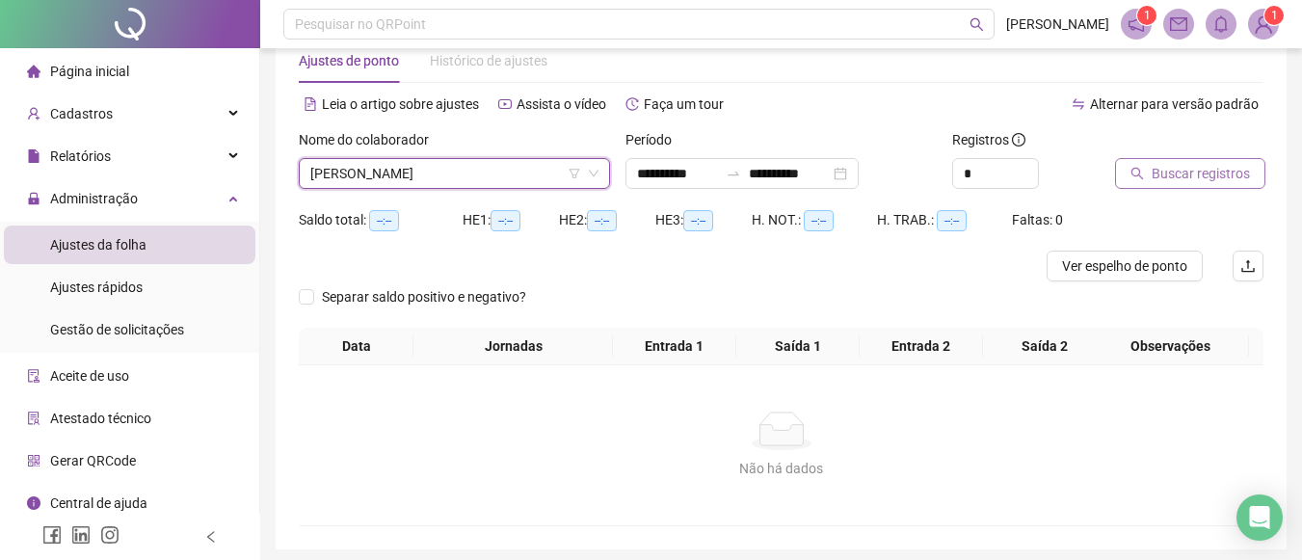
click at [1166, 185] on button "Buscar registros" at bounding box center [1190, 173] width 150 height 31
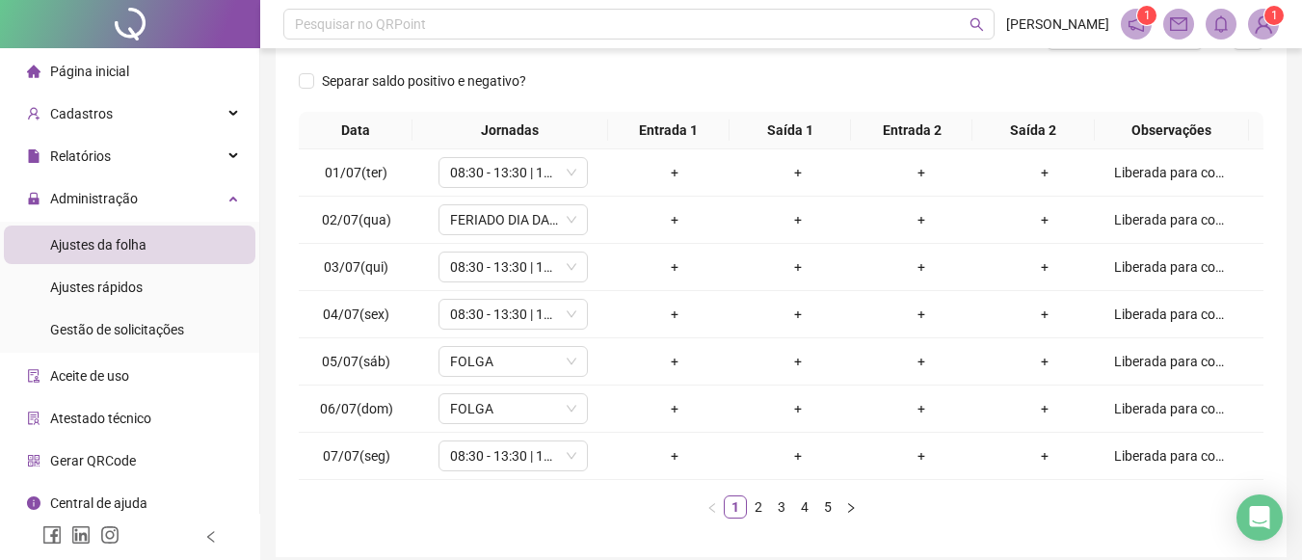
scroll to position [302, 0]
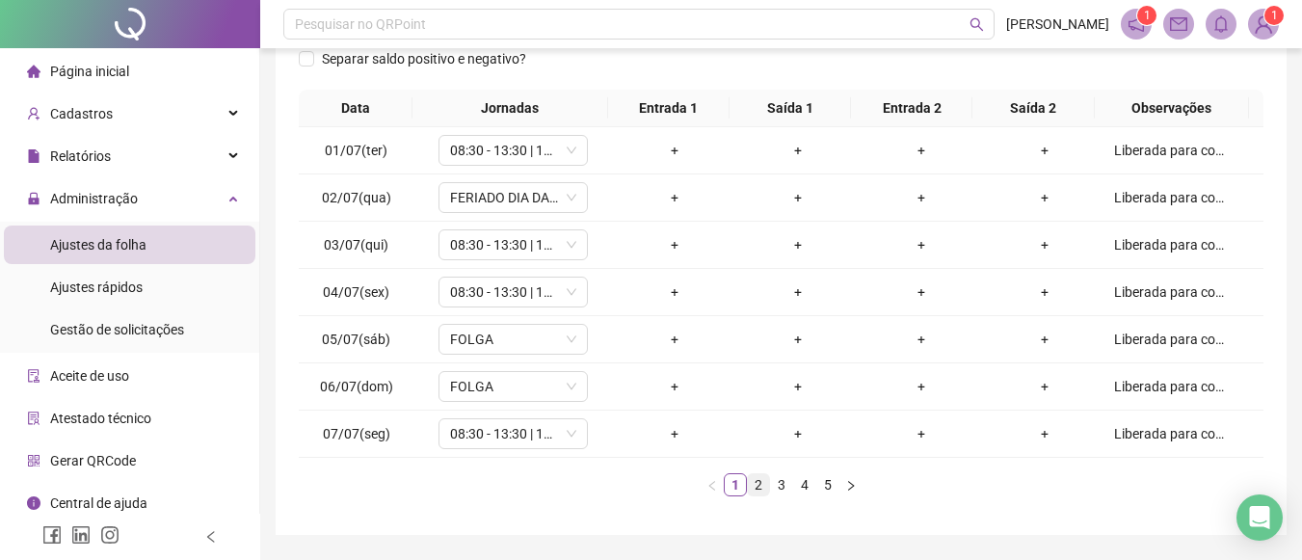
click at [763, 484] on link "2" at bounding box center [758, 484] width 21 height 21
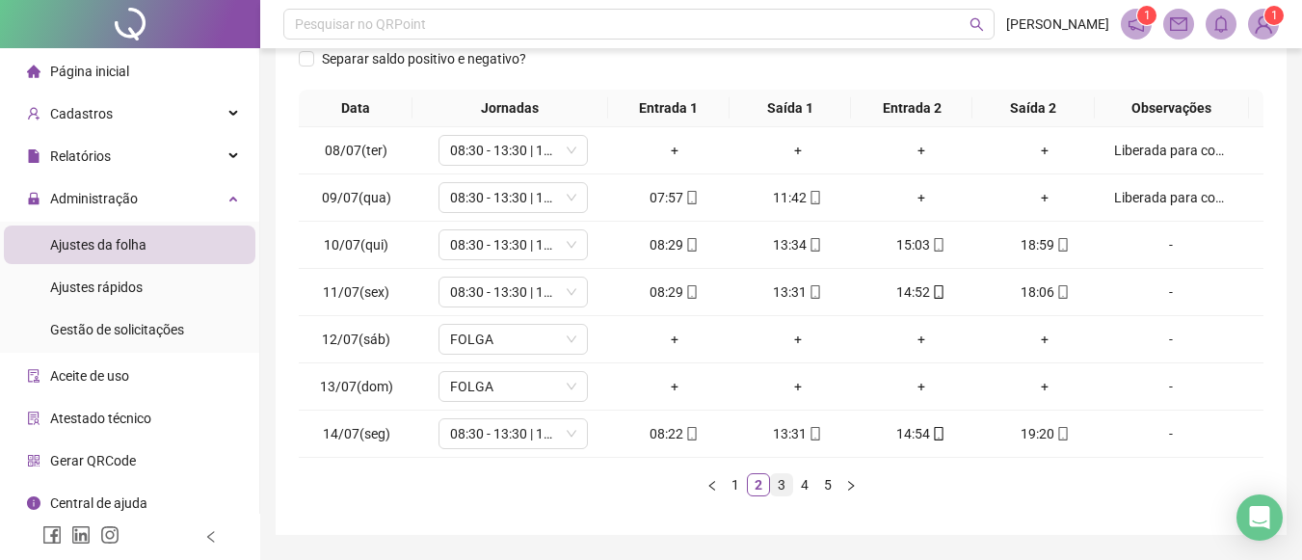
click at [781, 483] on link "3" at bounding box center [781, 484] width 21 height 21
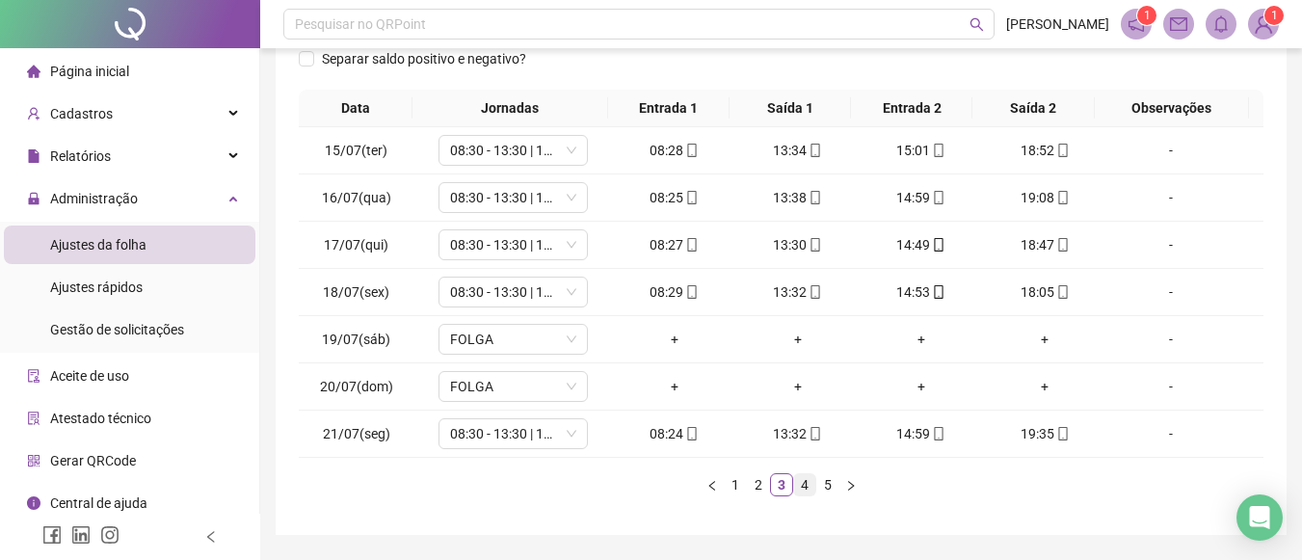
click at [805, 484] on link "4" at bounding box center [804, 484] width 21 height 21
click at [823, 484] on link "5" at bounding box center [827, 484] width 21 height 21
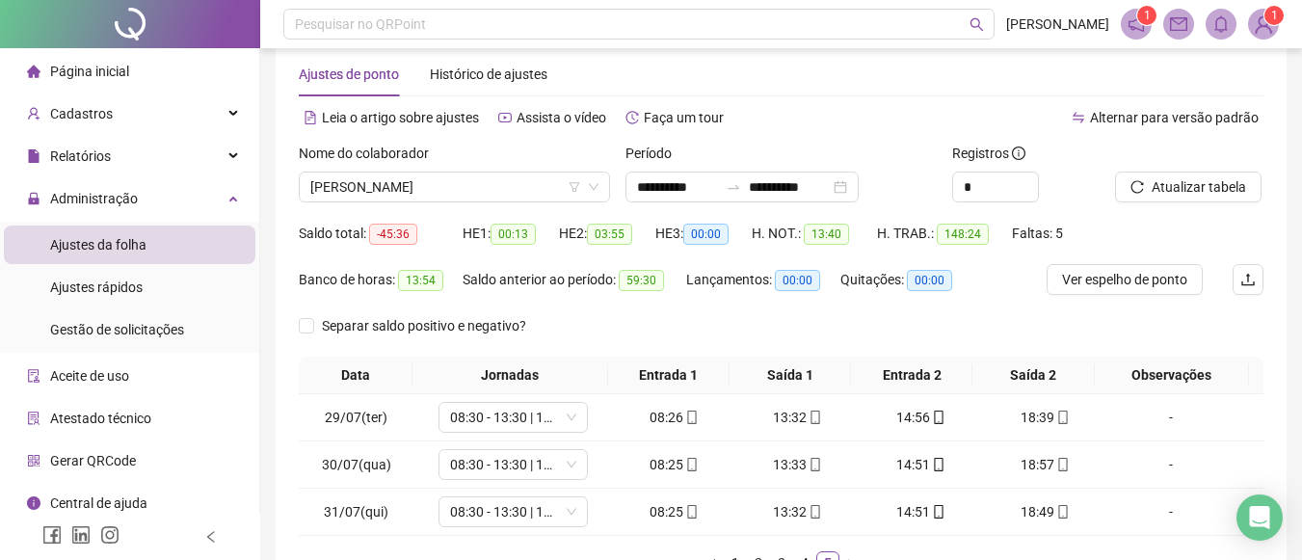
scroll to position [23, 0]
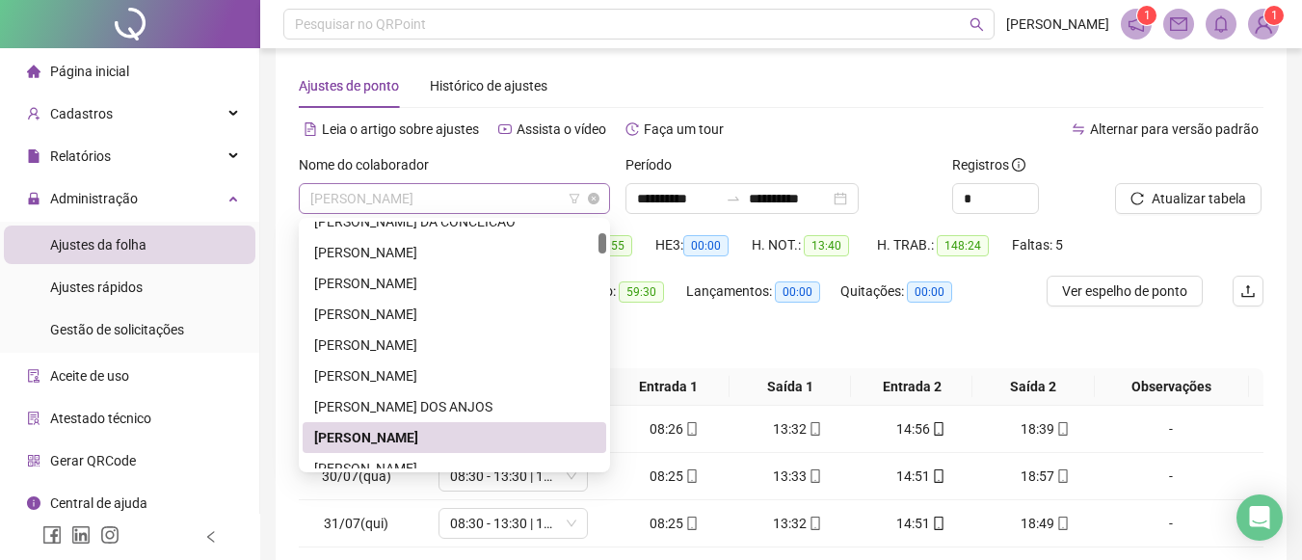
click at [534, 193] on span "ARI SOARES FERREIRA" at bounding box center [454, 198] width 288 height 29
click at [415, 463] on div "CARLA SIMONE DE CARVALHO PORTELLA" at bounding box center [454, 468] width 281 height 21
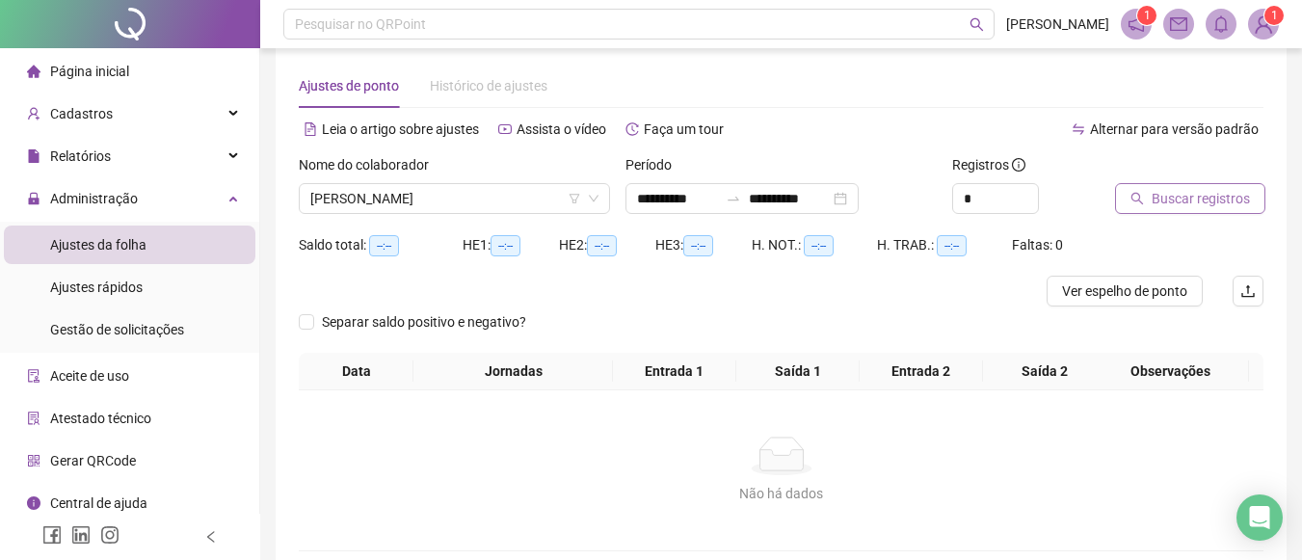
click at [1182, 193] on span "Buscar registros" at bounding box center [1201, 198] width 98 height 21
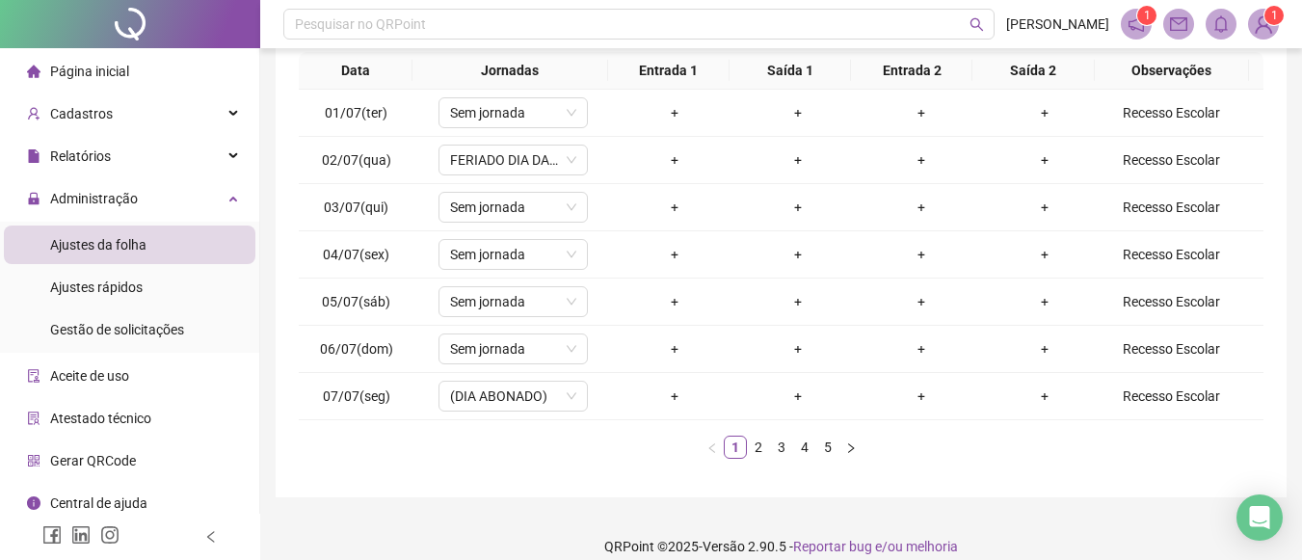
scroll to position [344, 0]
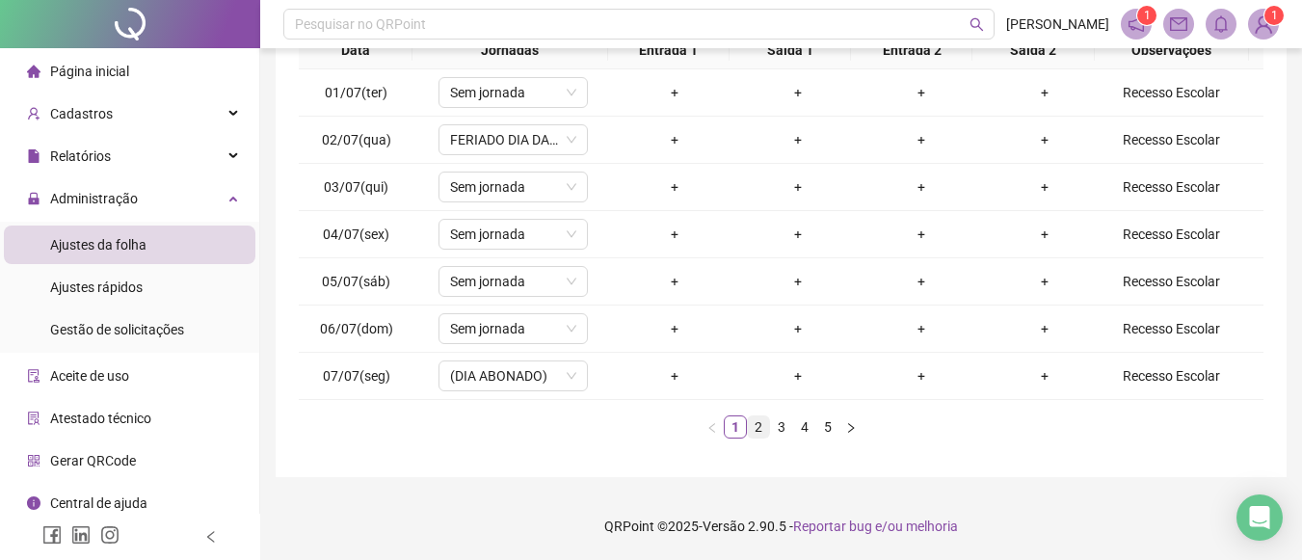
click at [763, 428] on link "2" at bounding box center [758, 426] width 21 height 21
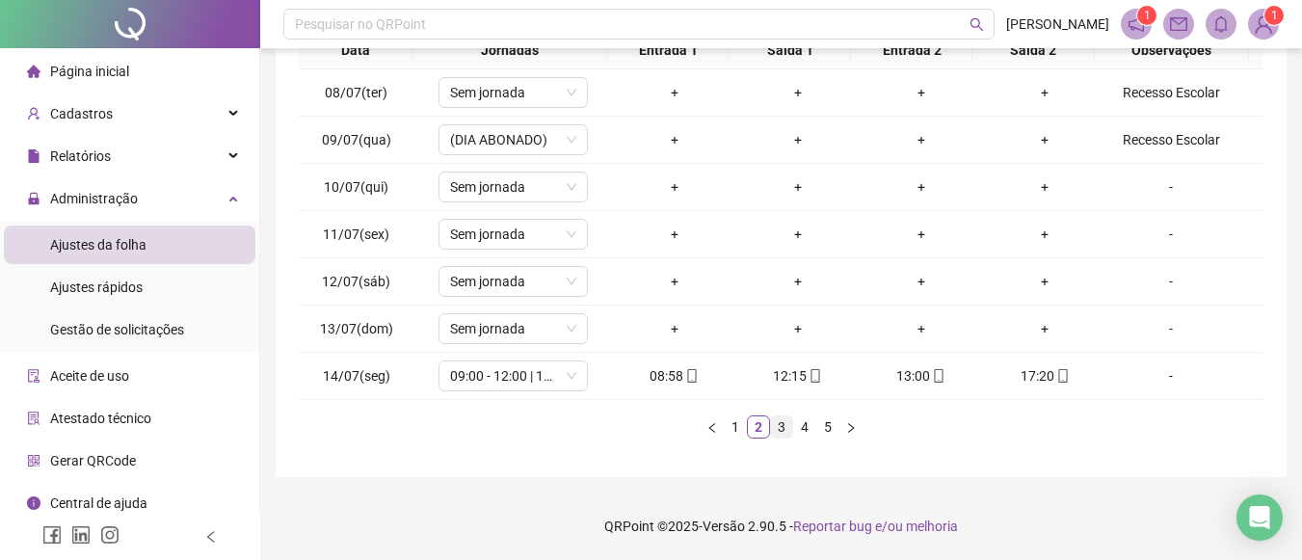
click at [780, 431] on link "3" at bounding box center [781, 426] width 21 height 21
click at [802, 427] on link "4" at bounding box center [804, 426] width 21 height 21
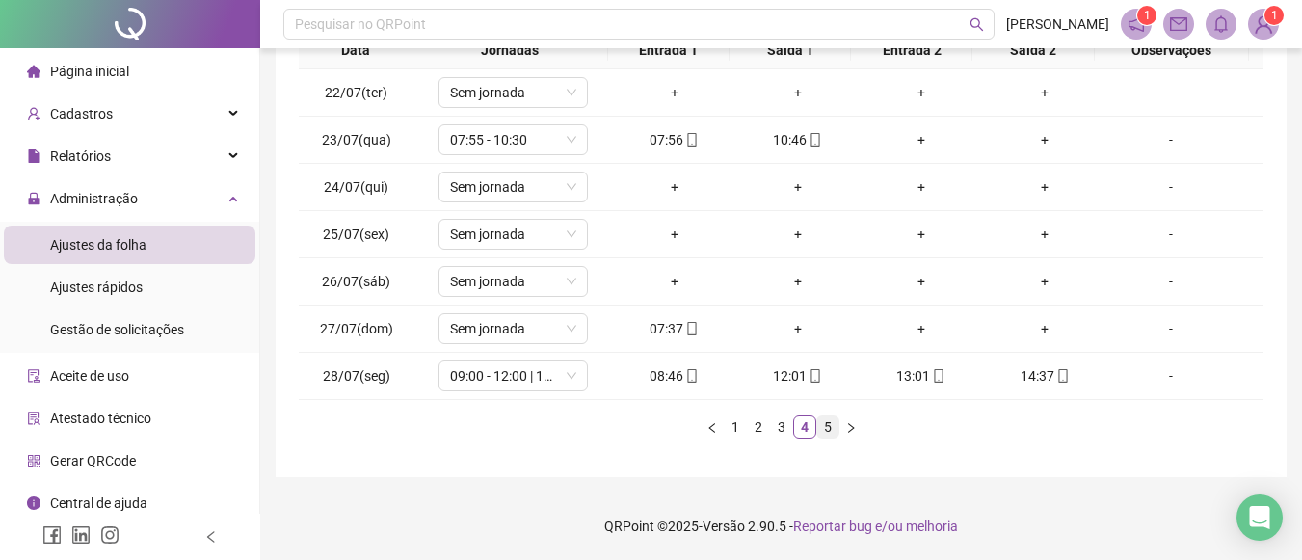
click at [828, 424] on link "5" at bounding box center [827, 426] width 21 height 21
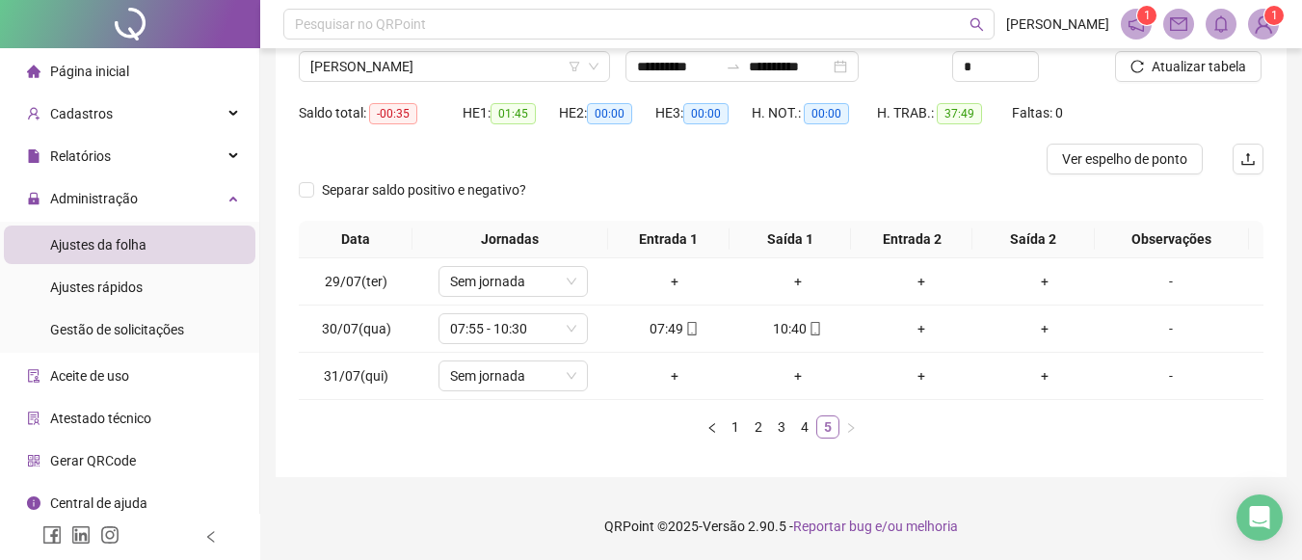
scroll to position [155, 0]
click at [802, 428] on link "4" at bounding box center [804, 426] width 21 height 21
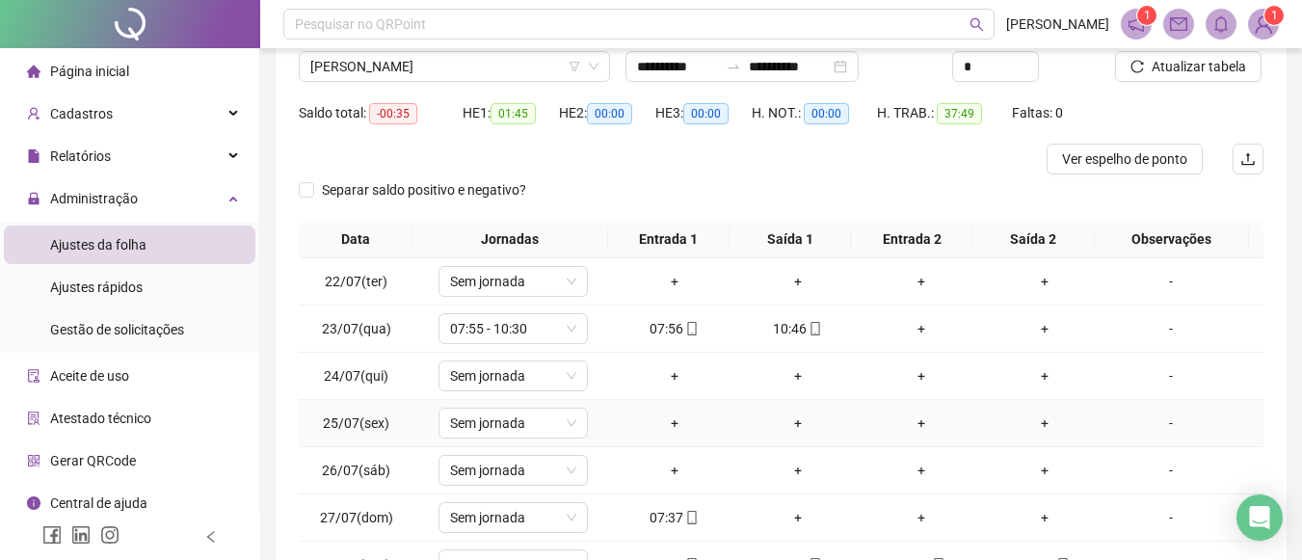
click at [802, 428] on div "+" at bounding box center [798, 423] width 108 height 21
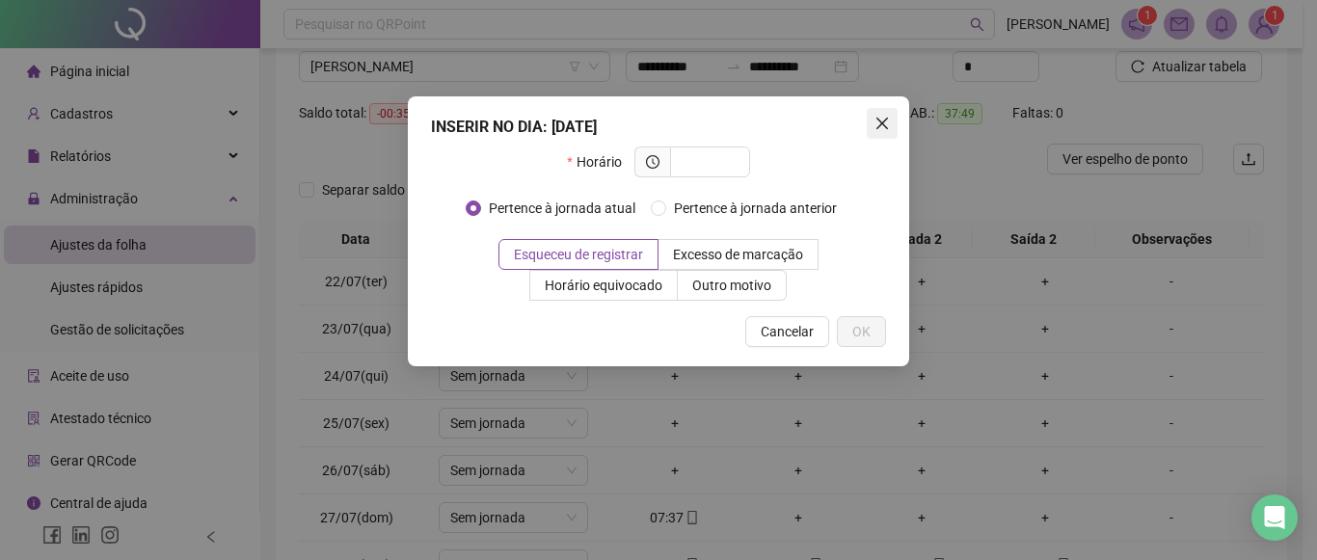
click at [886, 124] on icon "close" at bounding box center [881, 123] width 15 height 15
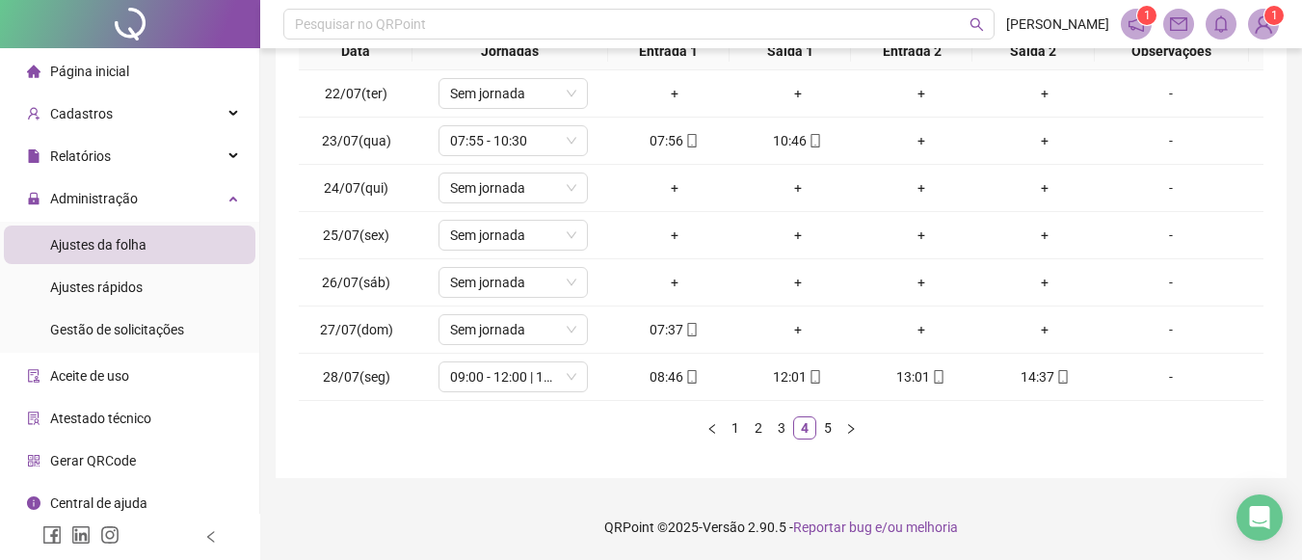
scroll to position [344, 0]
click at [823, 420] on link "5" at bounding box center [827, 426] width 21 height 21
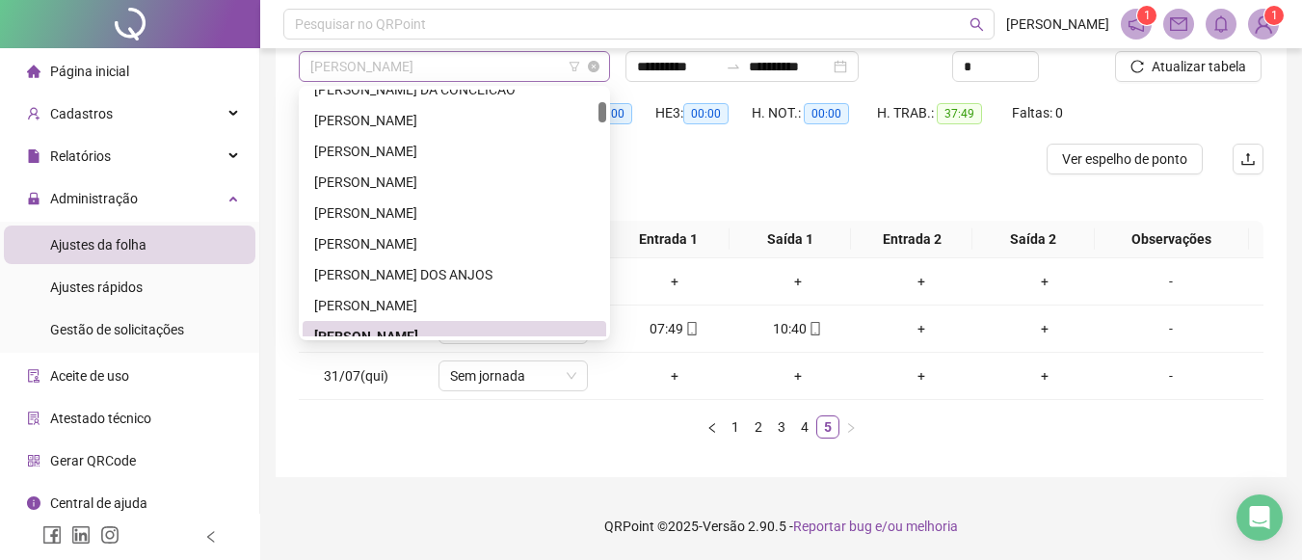
scroll to position [154, 0]
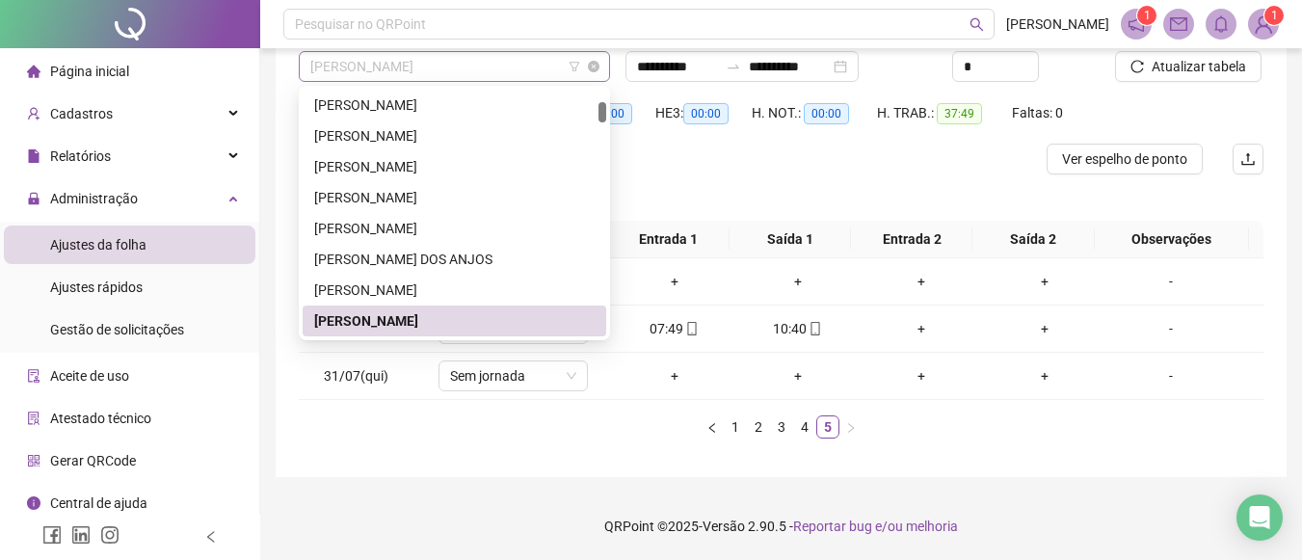
click at [568, 61] on span "CARLA SIMONE DE CARVALHO PORTELLA" at bounding box center [454, 66] width 288 height 29
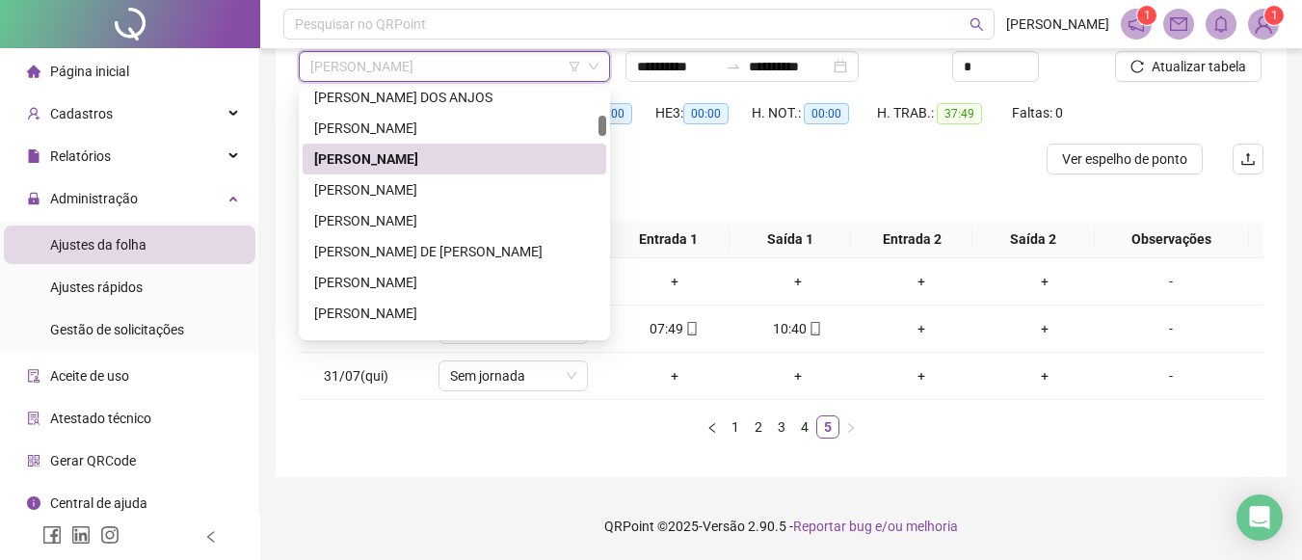
scroll to position [328, 0]
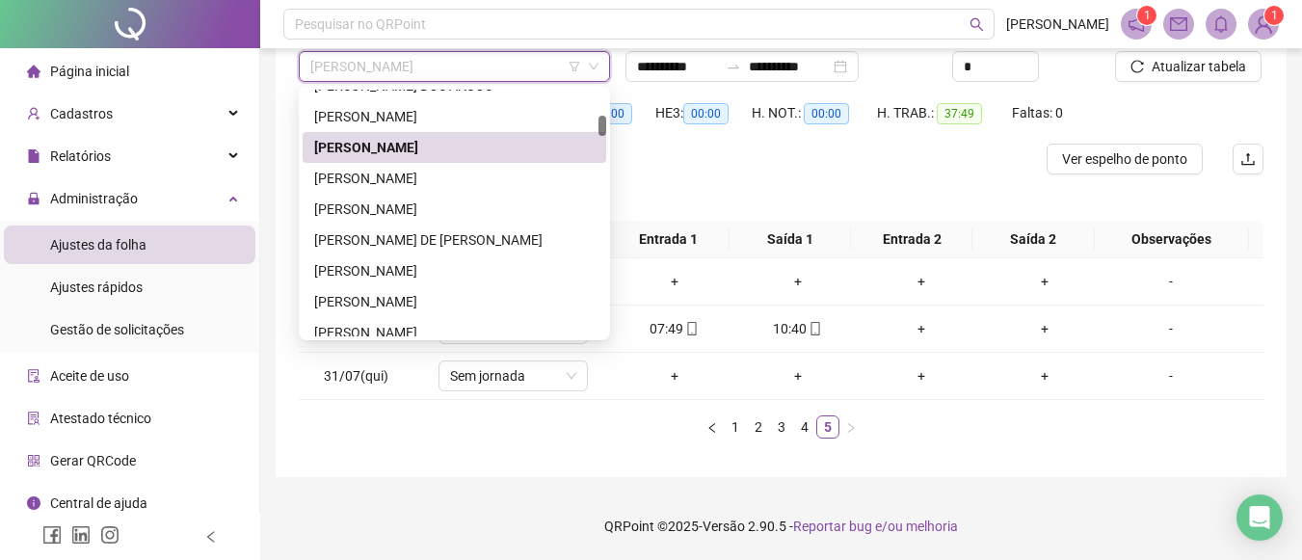
drag, startPoint x: 603, startPoint y: 116, endPoint x: 601, endPoint y: 130, distance: 14.7
click at [601, 130] on div at bounding box center [603, 126] width 8 height 20
click at [486, 179] on div "Carlos Augusto Menezes Chagas" at bounding box center [454, 178] width 281 height 21
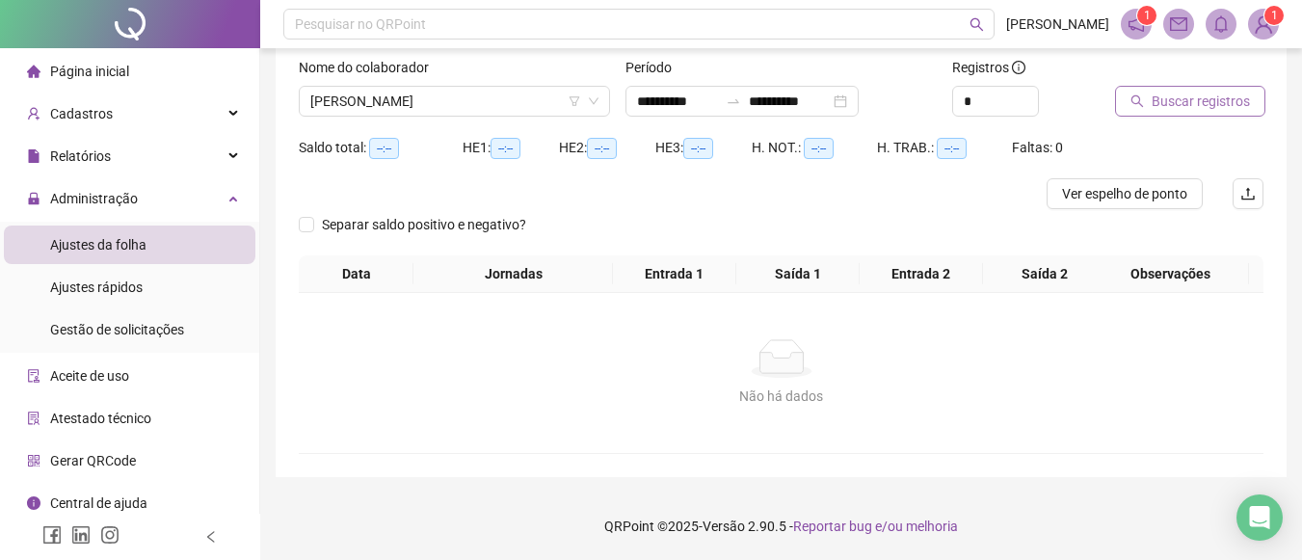
click at [1153, 96] on span "Buscar registros" at bounding box center [1201, 101] width 98 height 21
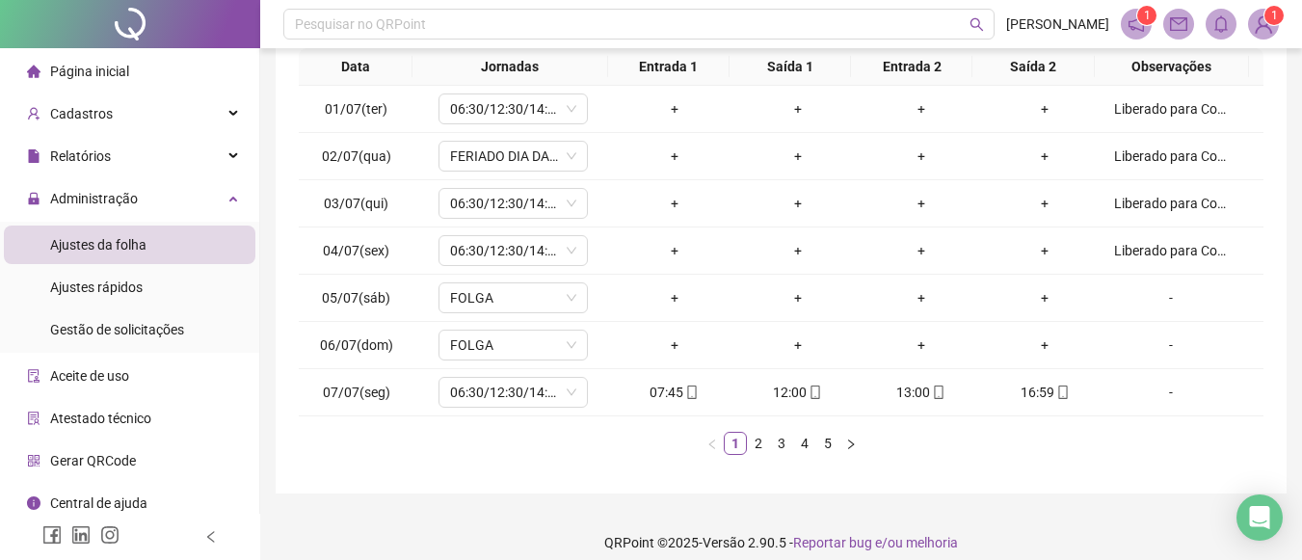
scroll to position [347, 0]
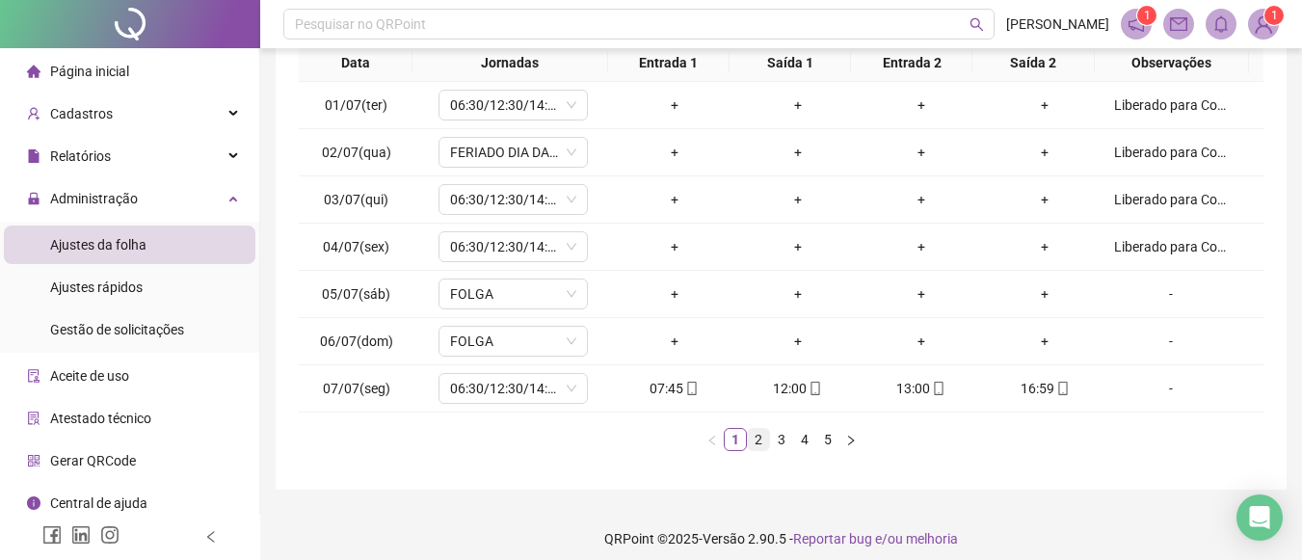
click at [766, 447] on link "2" at bounding box center [758, 439] width 21 height 21
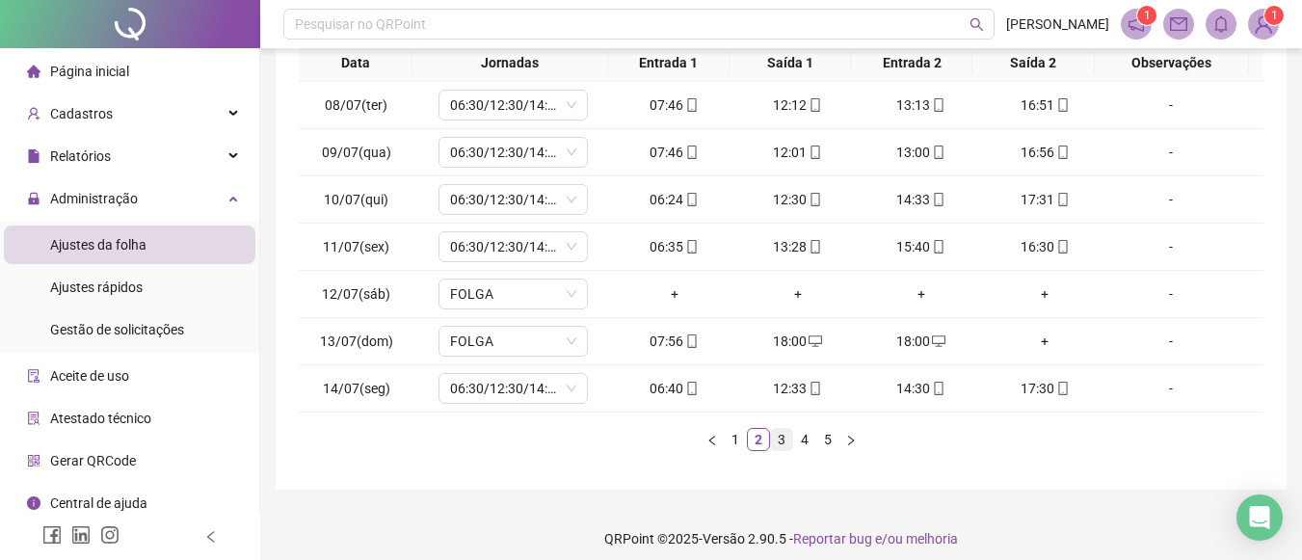
click at [789, 440] on link "3" at bounding box center [781, 439] width 21 height 21
click at [753, 443] on link "2" at bounding box center [758, 439] width 21 height 21
click at [783, 436] on link "3" at bounding box center [781, 439] width 21 height 21
click at [810, 436] on link "4" at bounding box center [804, 439] width 21 height 21
click at [829, 431] on link "5" at bounding box center [827, 439] width 21 height 21
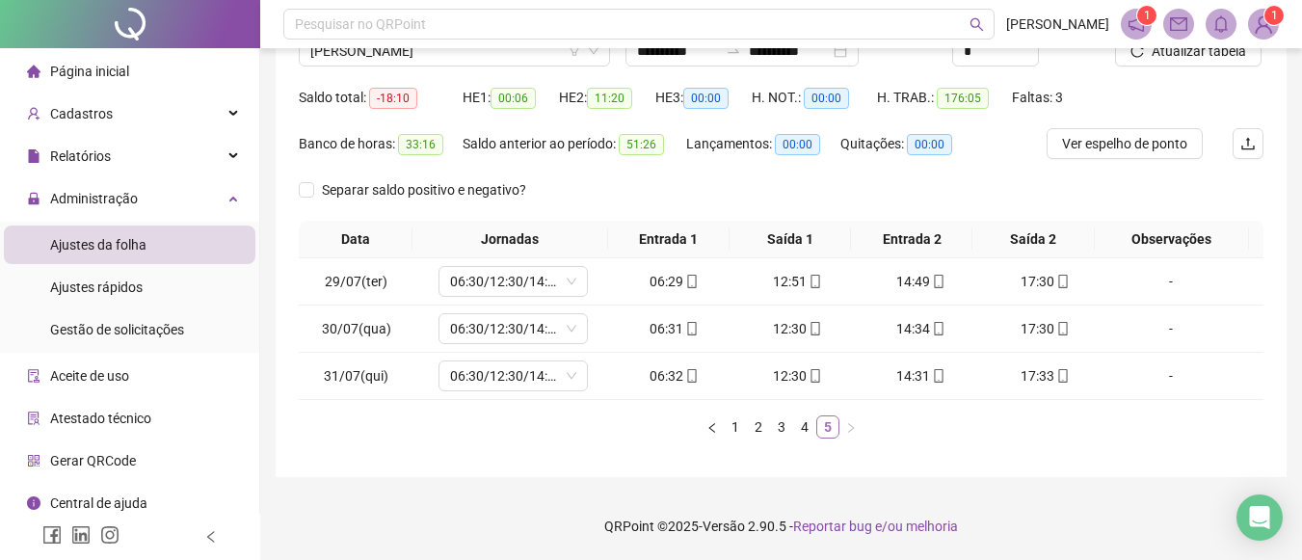
scroll to position [171, 0]
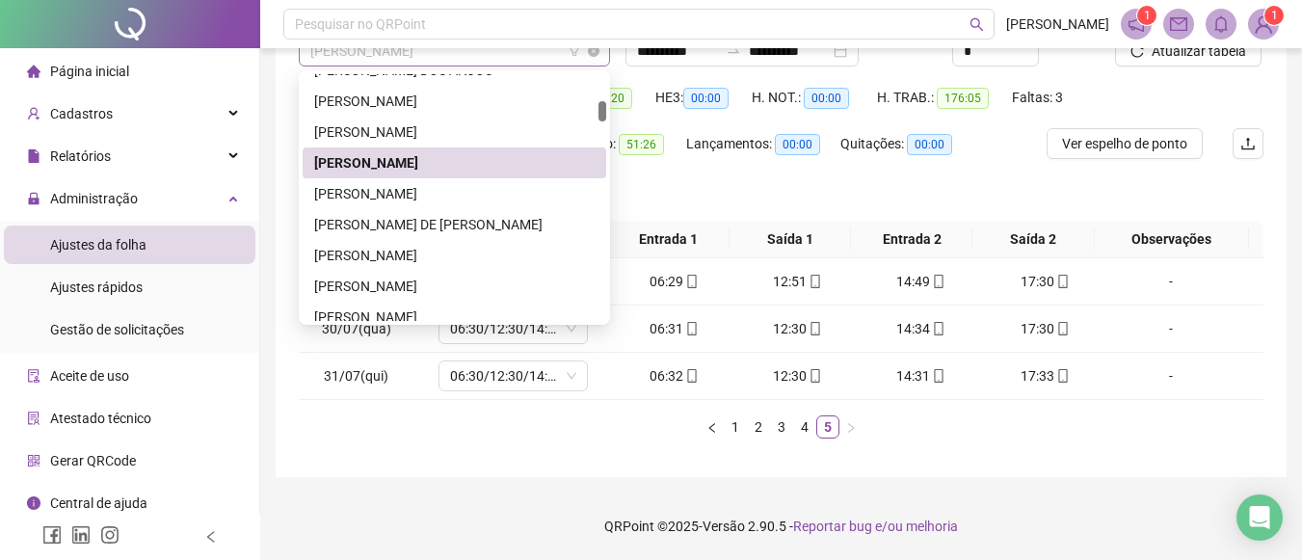
click at [551, 48] on span "Carlos Augusto Menezes Chagas" at bounding box center [454, 51] width 288 height 29
click at [460, 181] on div "Carlos Eduardo Alves da Silva" at bounding box center [455, 193] width 304 height 31
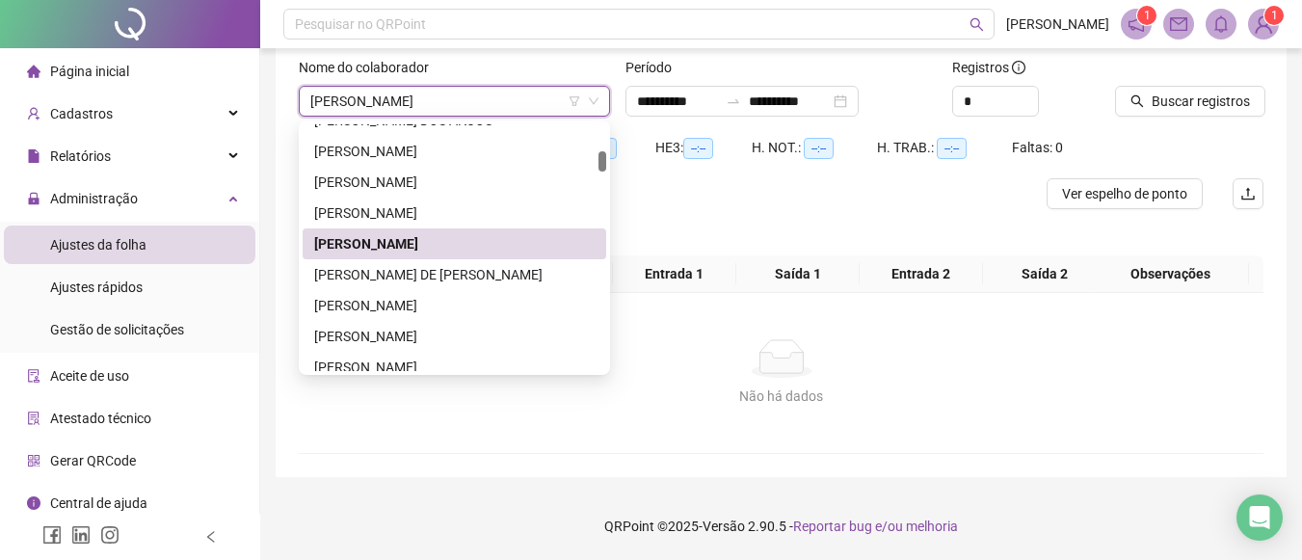
scroll to position [120, 0]
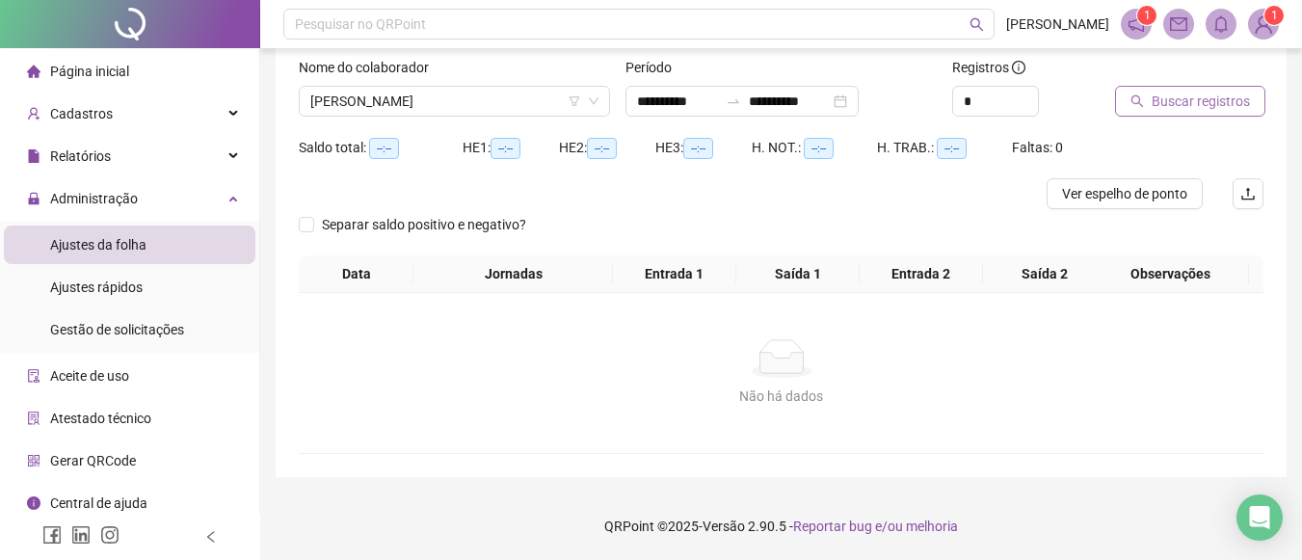
click at [1170, 98] on span "Buscar registros" at bounding box center [1201, 101] width 98 height 21
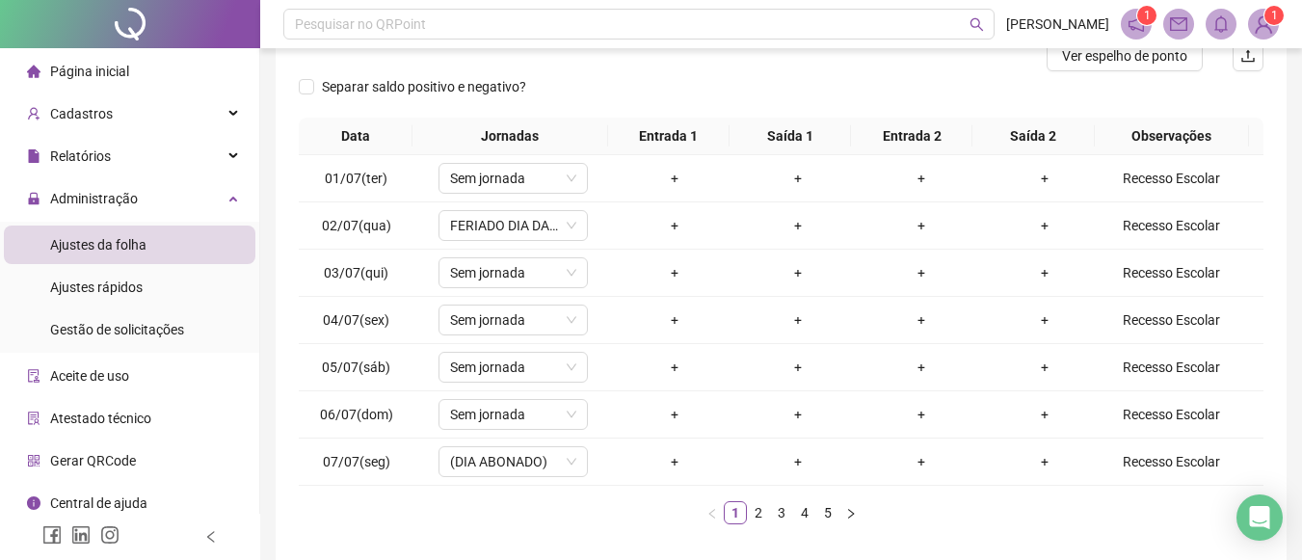
scroll to position [313, 0]
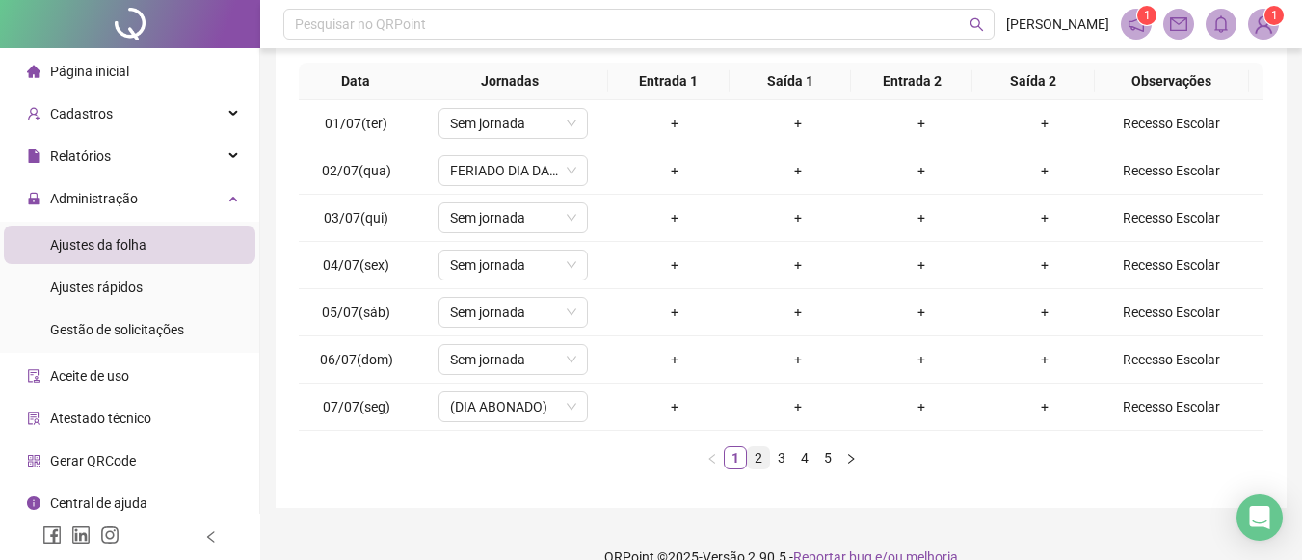
click at [757, 451] on link "2" at bounding box center [758, 457] width 21 height 21
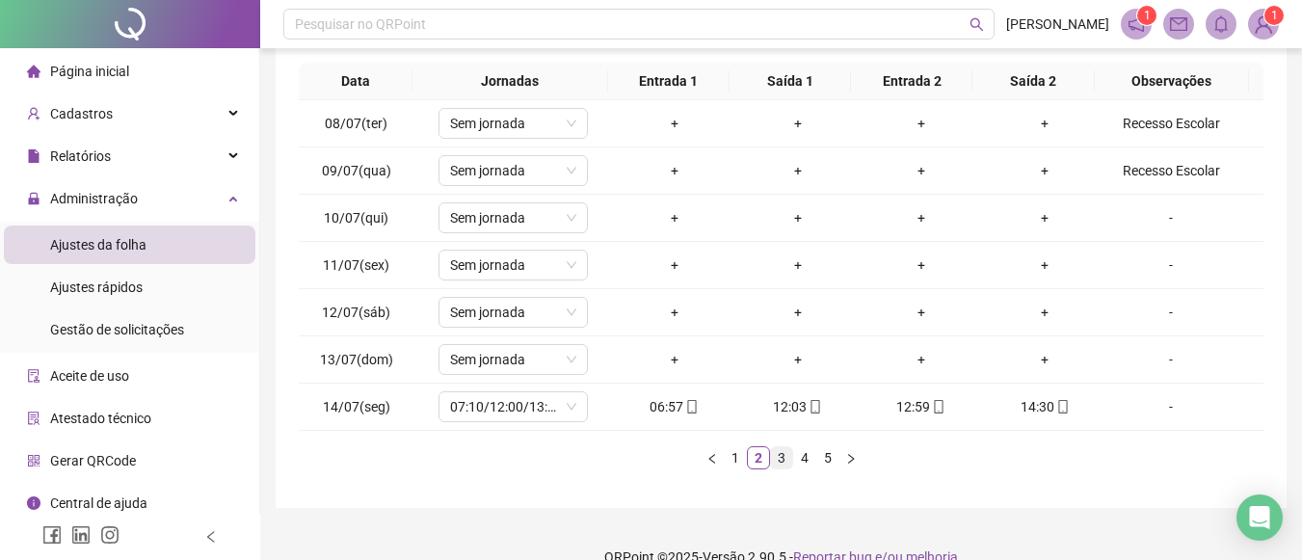
click at [778, 462] on link "3" at bounding box center [781, 457] width 21 height 21
click at [804, 451] on link "4" at bounding box center [804, 457] width 21 height 21
click at [824, 456] on link "5" at bounding box center [827, 457] width 21 height 21
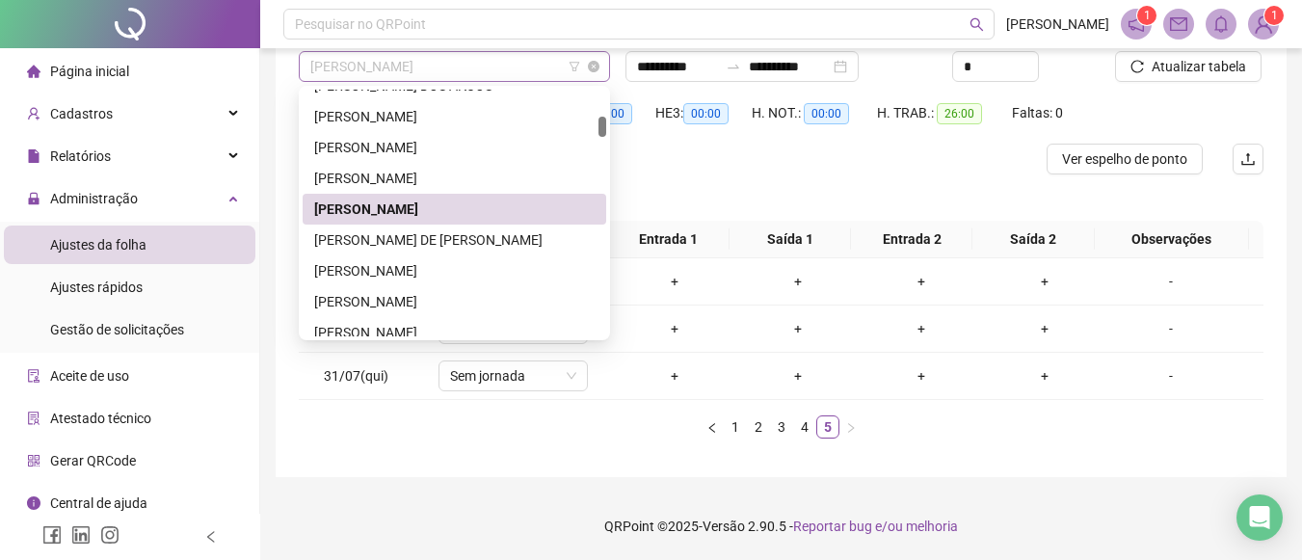
click at [521, 62] on span "Carlos Eduardo Alves da Silva" at bounding box center [454, 66] width 288 height 29
click at [443, 229] on div "DAIANE SANDRINE DE SANTANA DIAS CAYRES" at bounding box center [454, 239] width 281 height 21
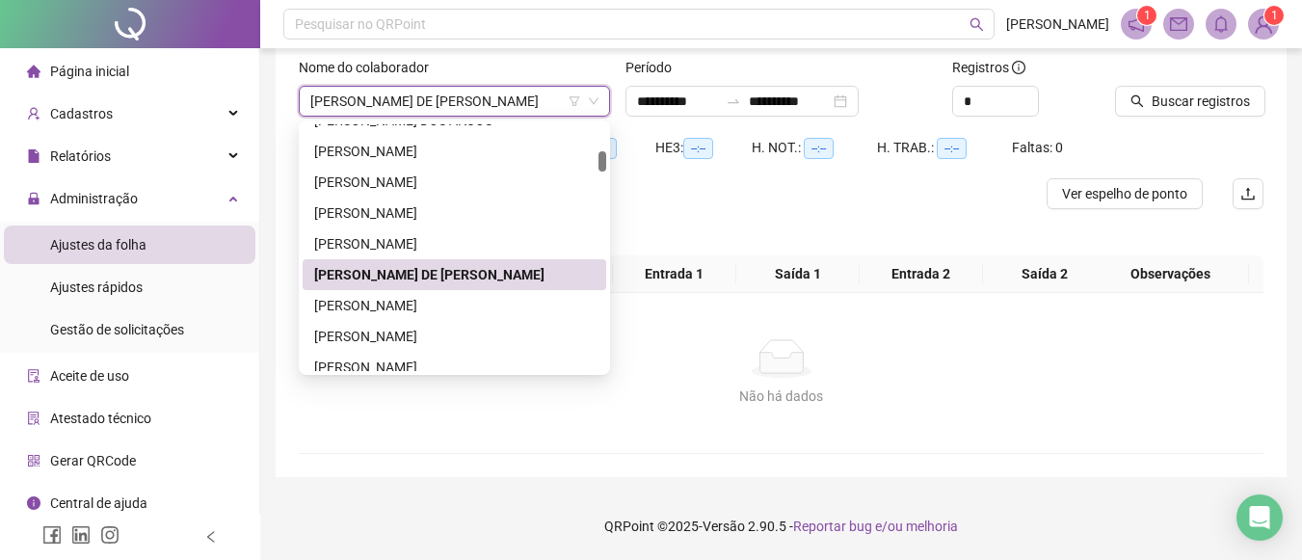
scroll to position [120, 0]
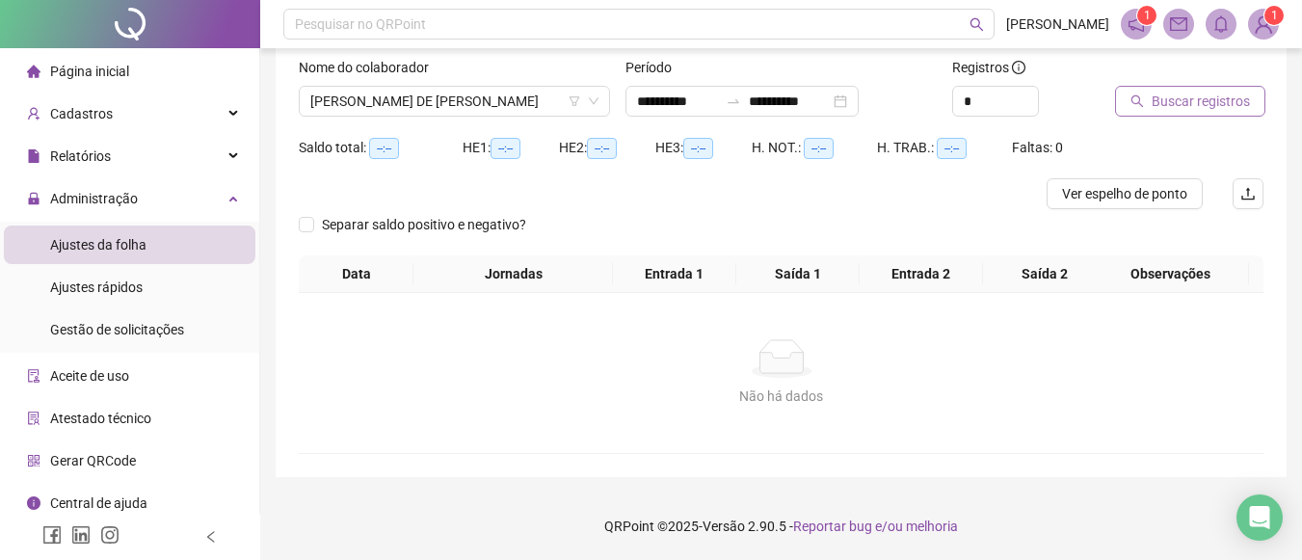
click at [1158, 94] on span "Buscar registros" at bounding box center [1201, 101] width 98 height 21
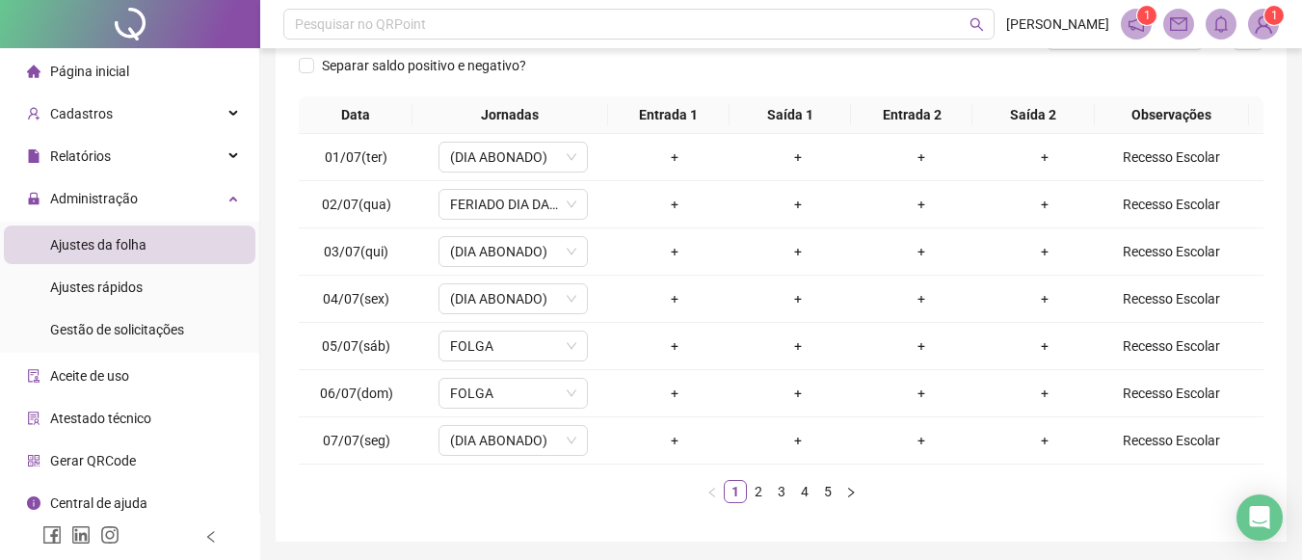
scroll to position [320, 0]
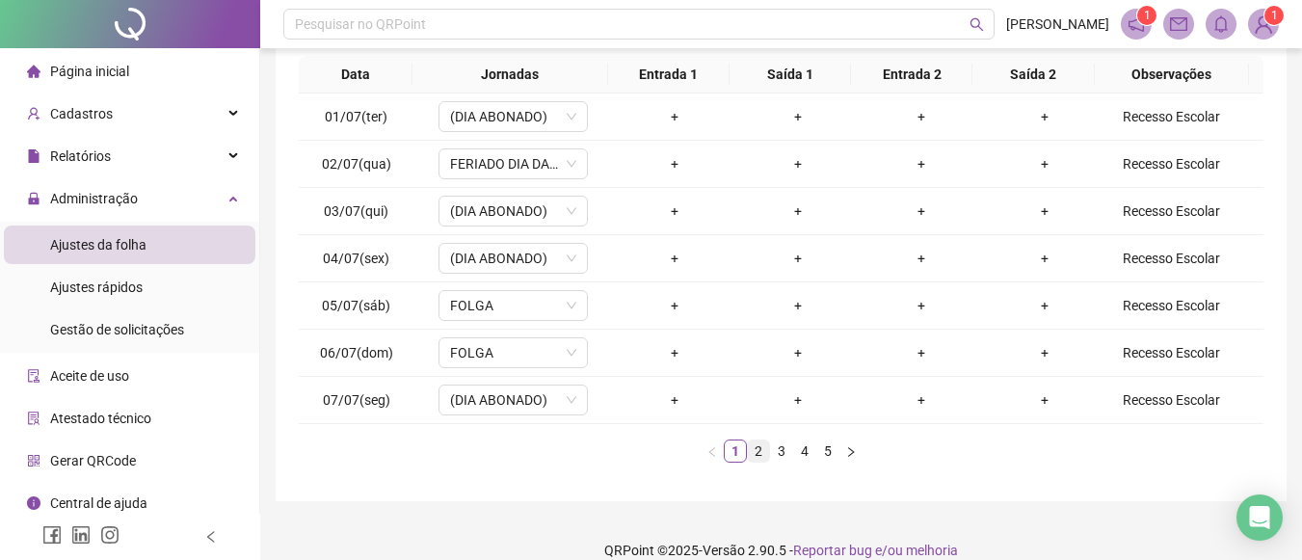
click at [753, 447] on link "2" at bounding box center [758, 451] width 21 height 21
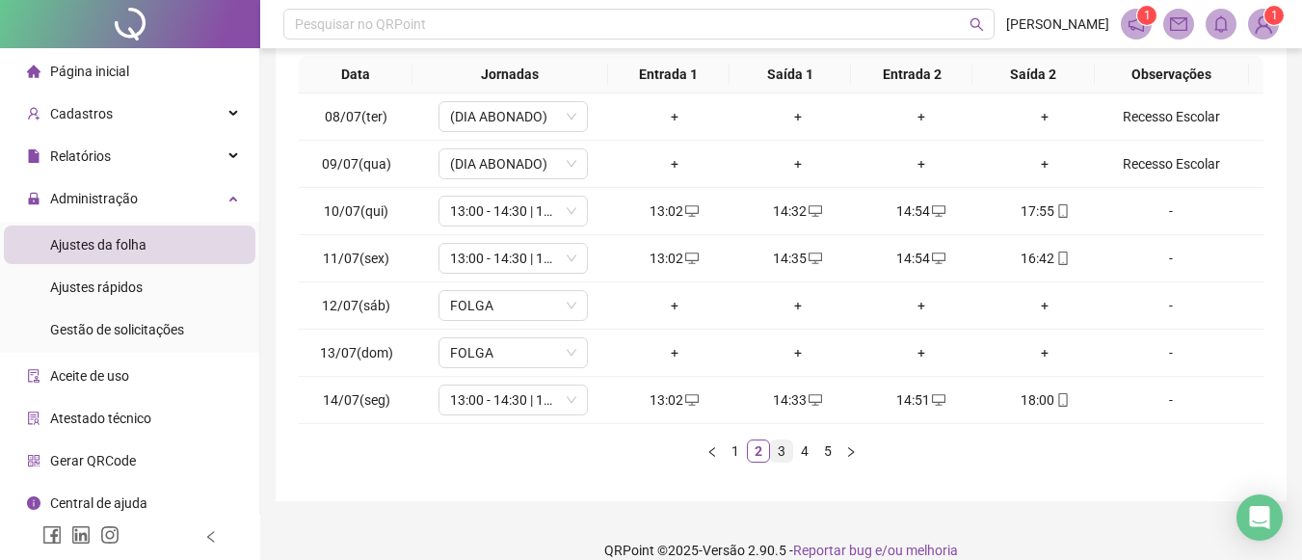
click at [786, 449] on link "3" at bounding box center [781, 451] width 21 height 21
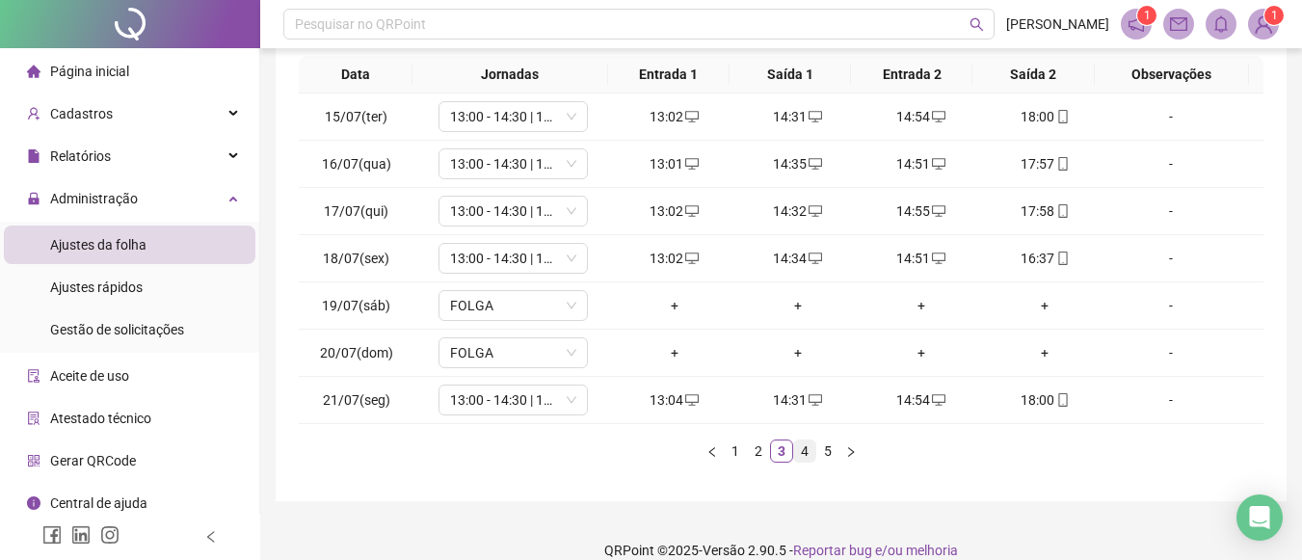
click at [810, 449] on link "4" at bounding box center [804, 451] width 21 height 21
click at [825, 448] on link "5" at bounding box center [827, 451] width 21 height 21
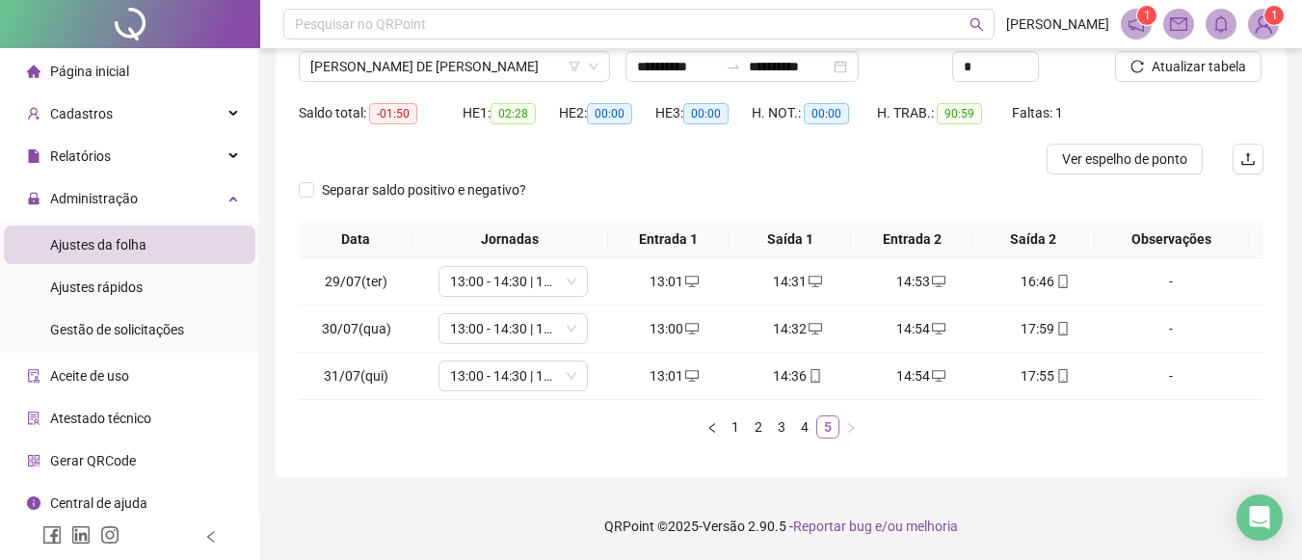
scroll to position [155, 0]
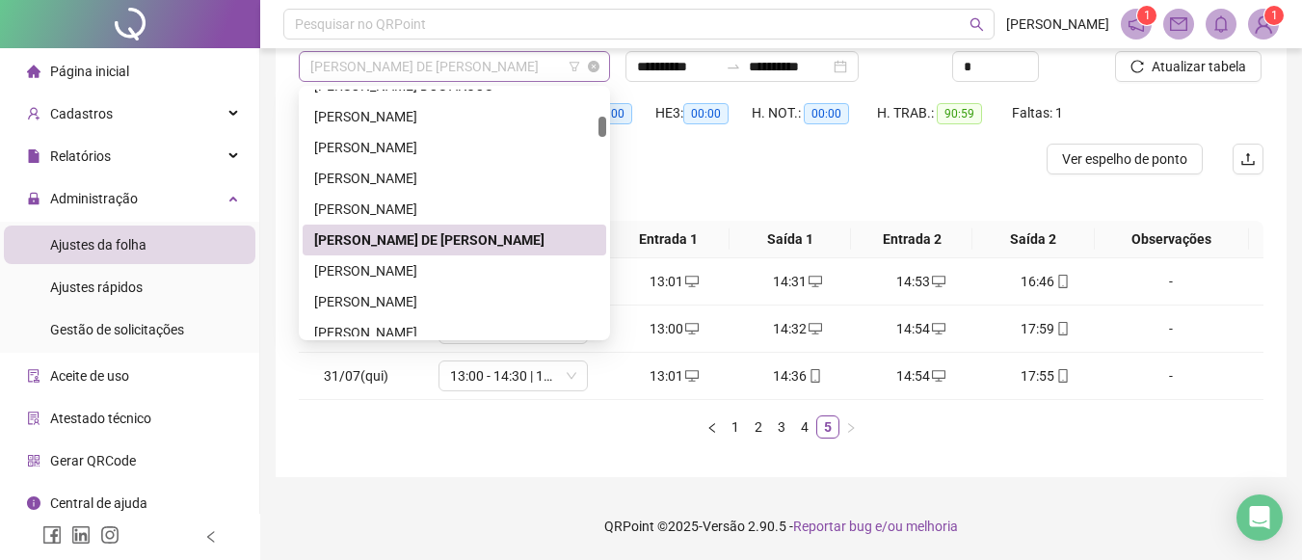
click at [586, 61] on span "DAIANE SANDRINE DE SANTANA DIAS CAYRES" at bounding box center [454, 66] width 288 height 29
click at [488, 274] on div "Dammy Pereira Marques de Souza" at bounding box center [454, 270] width 281 height 21
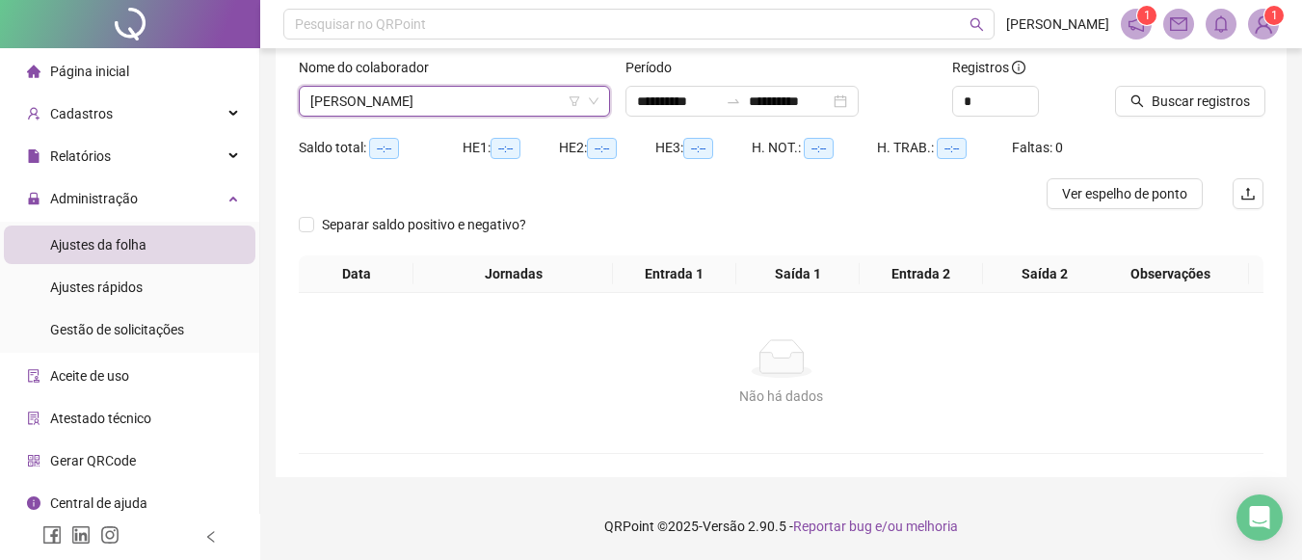
scroll to position [120, 0]
click at [1161, 86] on button "Buscar registros" at bounding box center [1190, 101] width 150 height 31
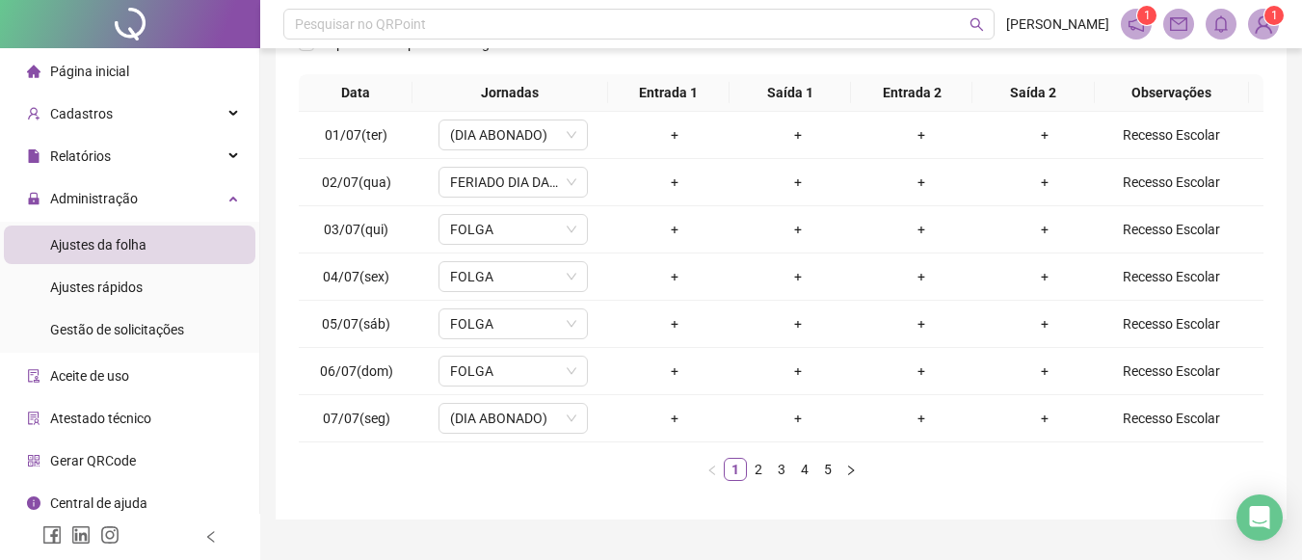
scroll to position [318, 0]
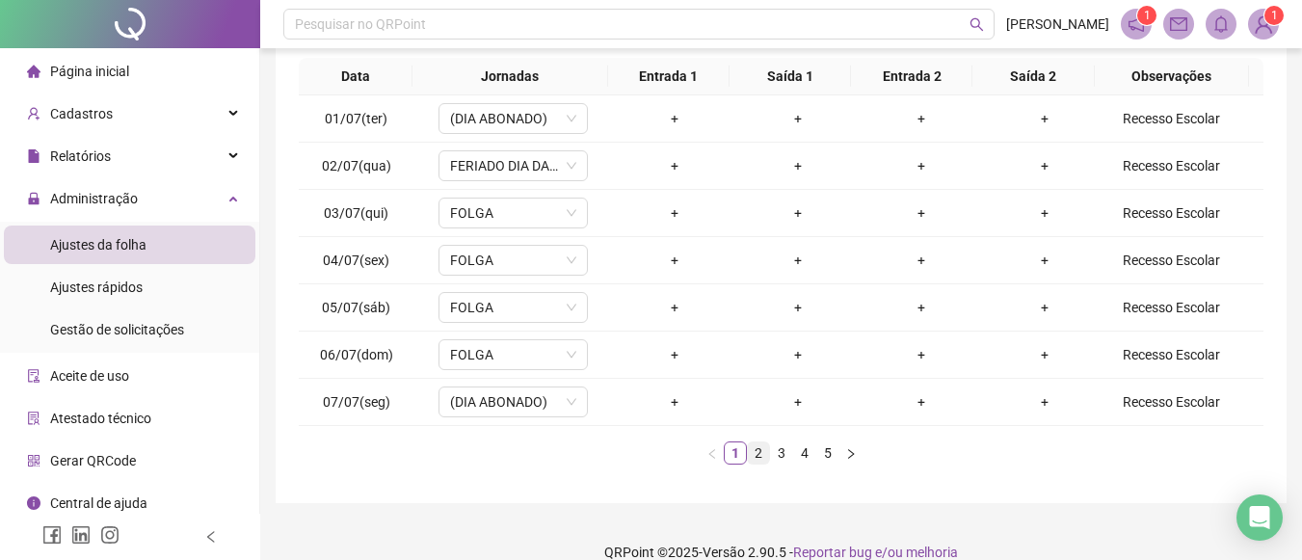
click at [760, 453] on link "2" at bounding box center [758, 452] width 21 height 21
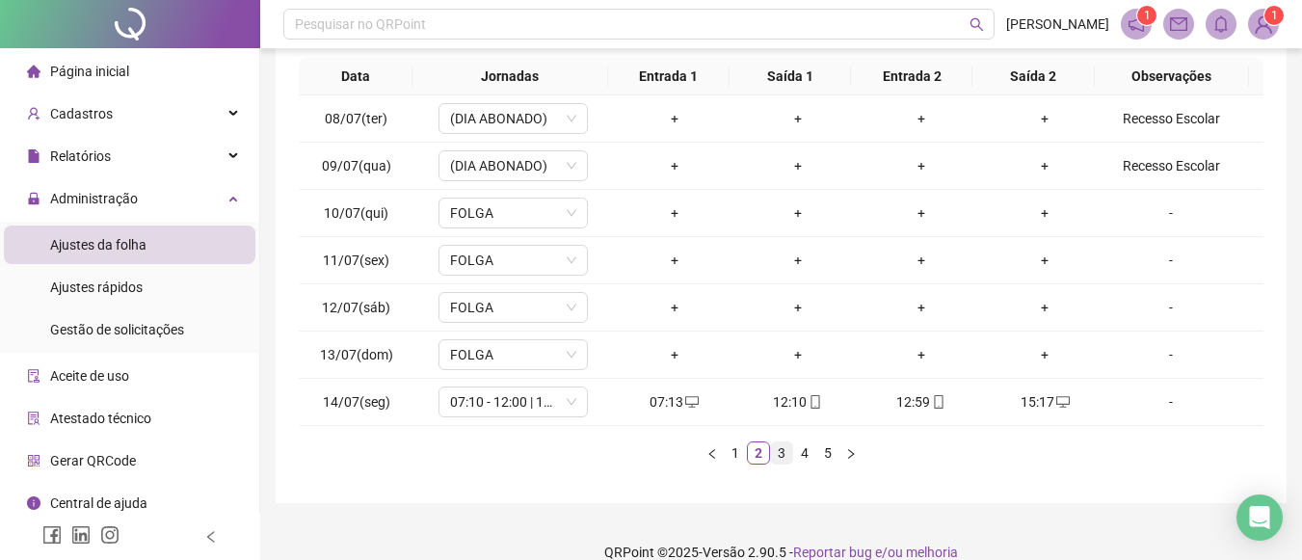
click at [781, 453] on link "3" at bounding box center [781, 452] width 21 height 21
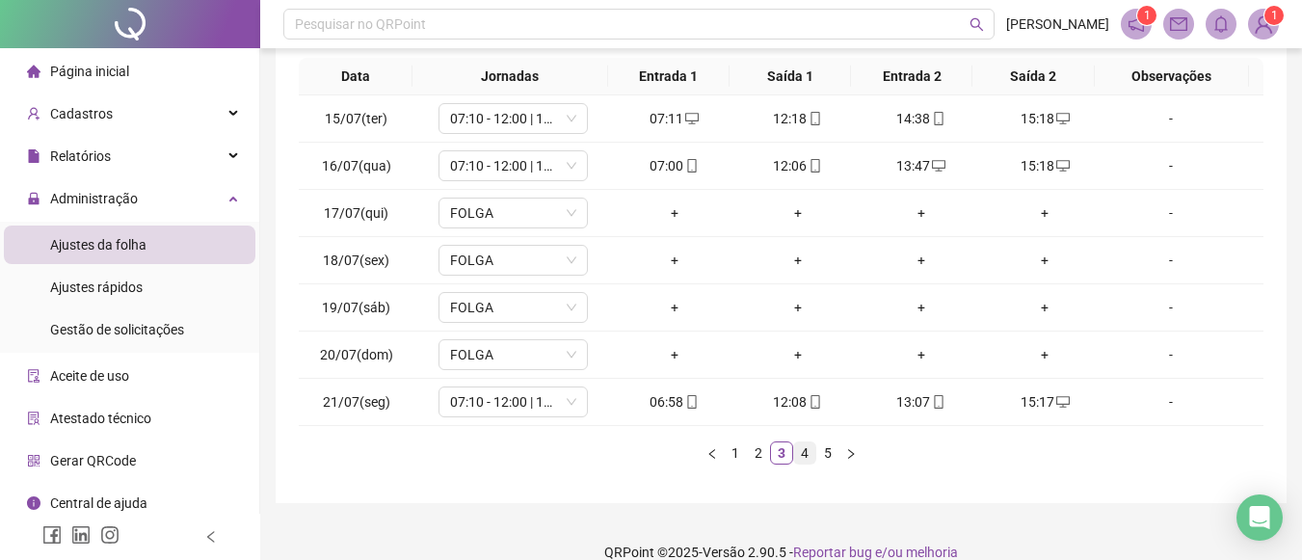
click at [806, 445] on link "4" at bounding box center [804, 452] width 21 height 21
click at [822, 456] on link "5" at bounding box center [827, 452] width 21 height 21
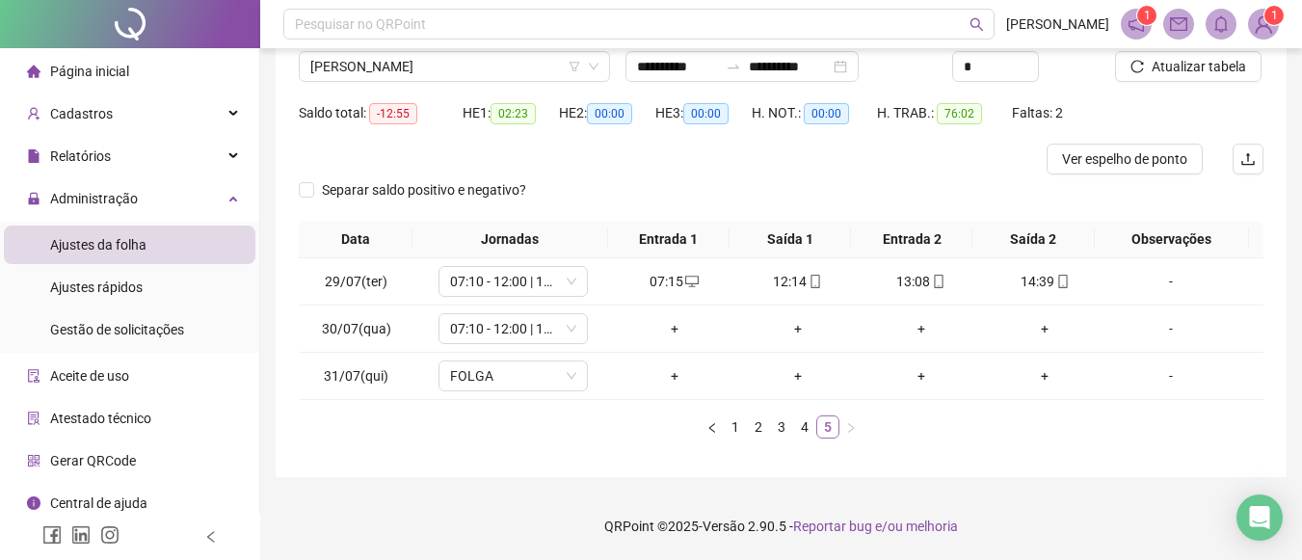
scroll to position [155, 0]
click at [716, 338] on div "+" at bounding box center [675, 328] width 108 height 21
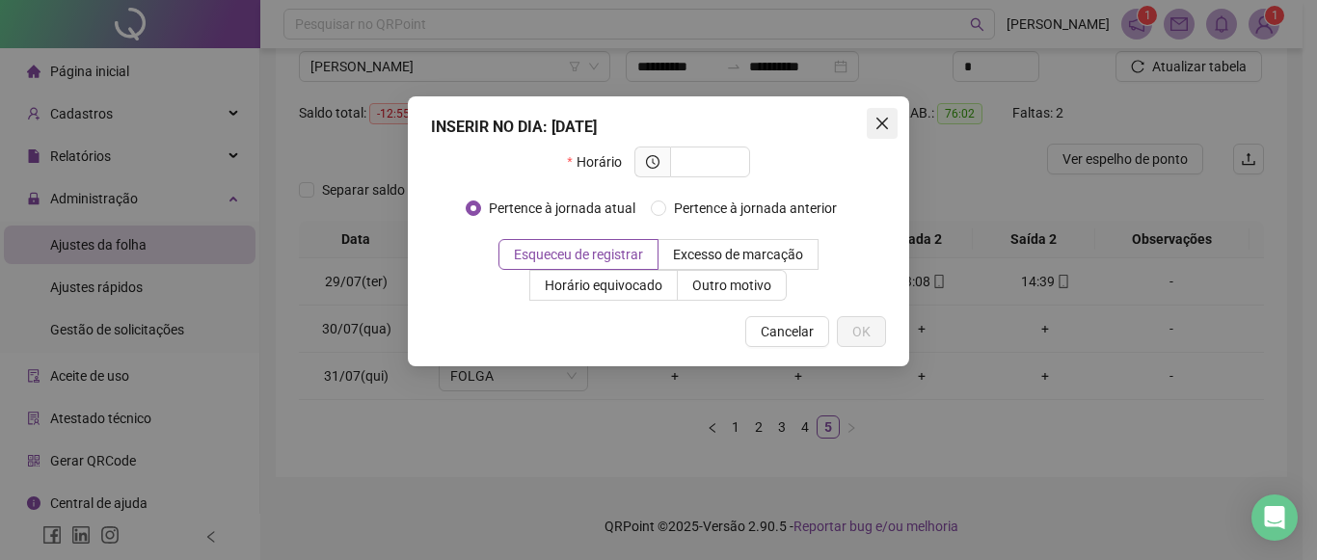
click at [878, 117] on icon "close" at bounding box center [881, 123] width 15 height 15
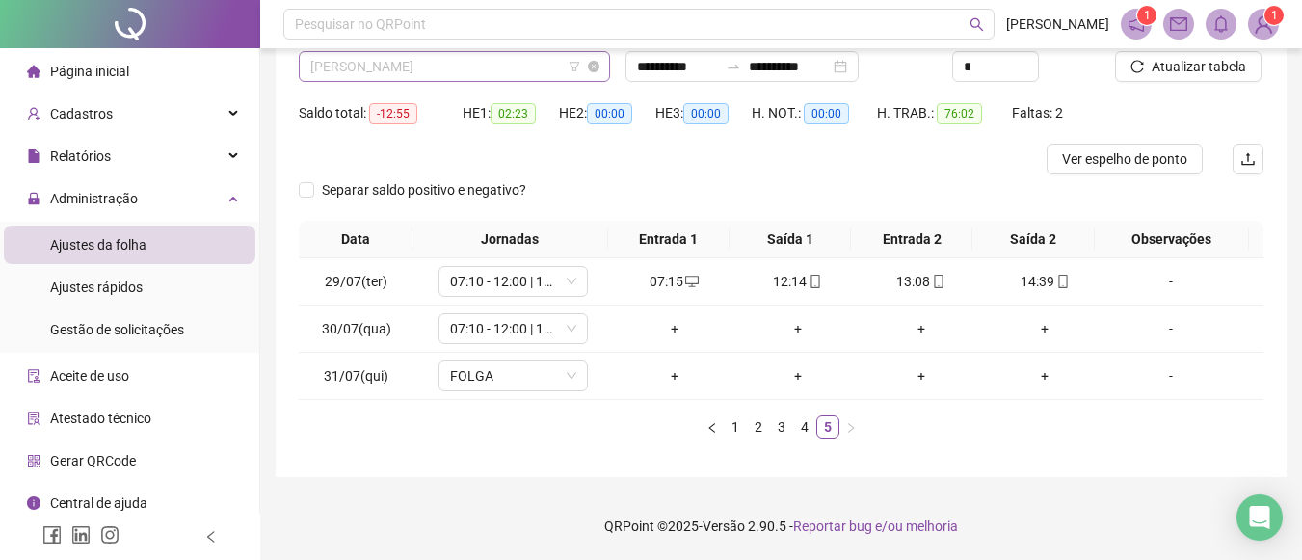
click at [557, 70] on span "Dammy Pereira Marques de Souza" at bounding box center [454, 66] width 288 height 29
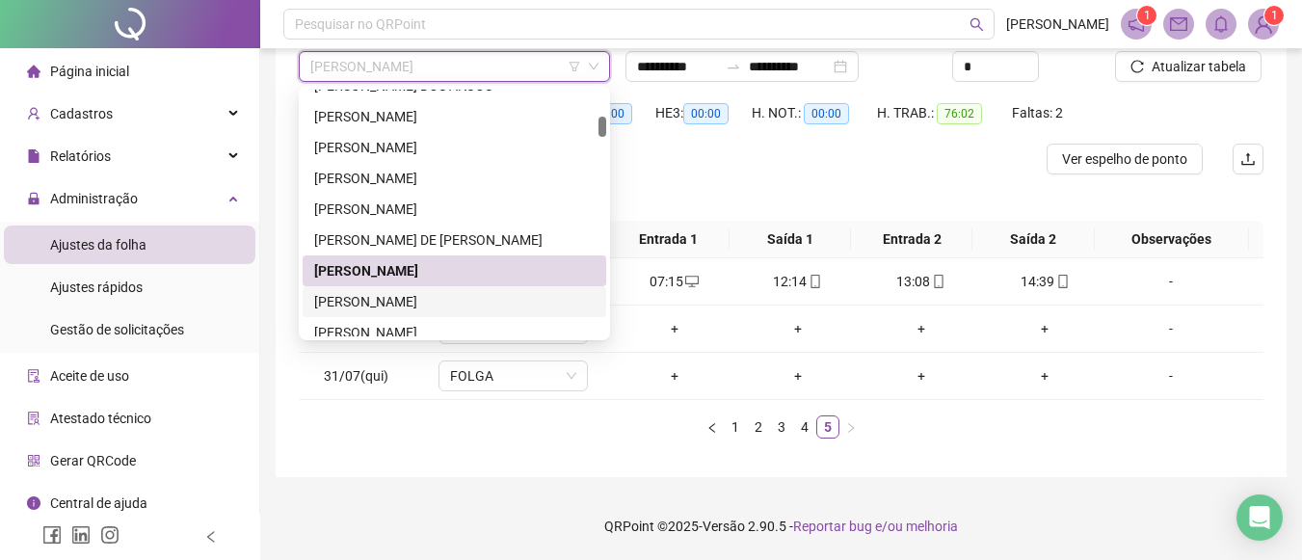
click at [477, 298] on div "Decio Leite Miranda Junior" at bounding box center [454, 301] width 281 height 21
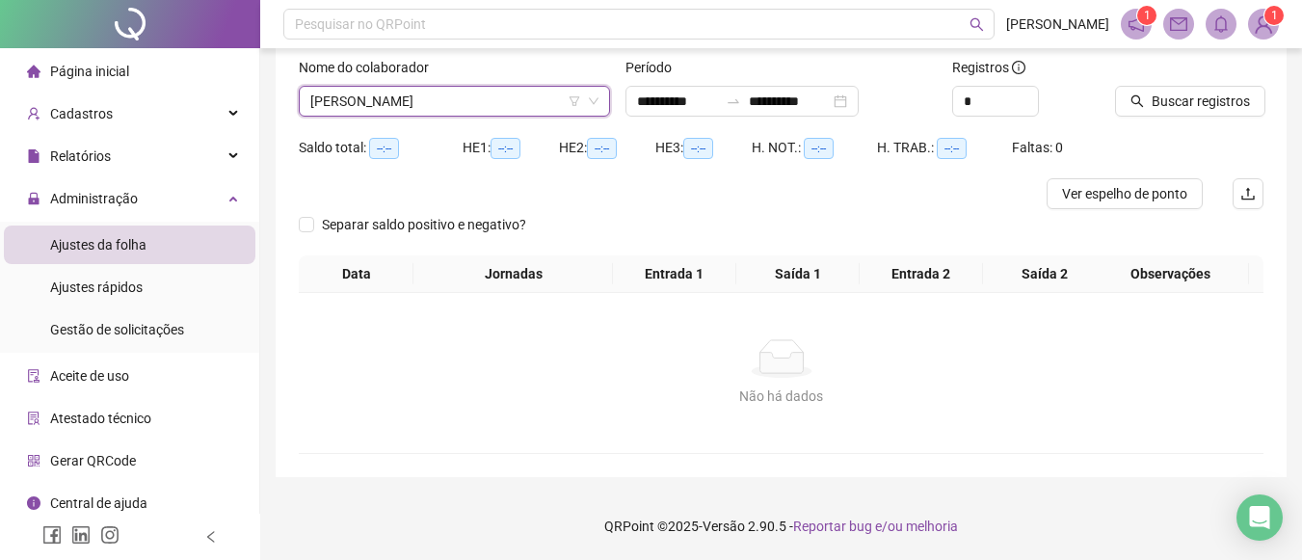
scroll to position [120, 0]
click at [1159, 89] on button "Buscar registros" at bounding box center [1190, 101] width 150 height 31
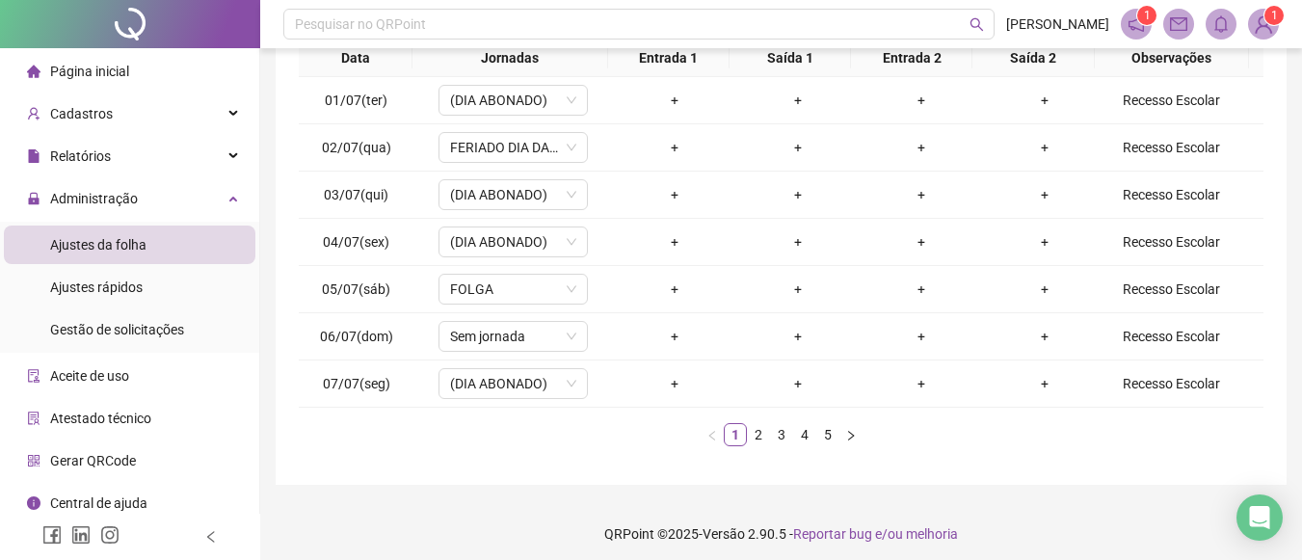
scroll to position [344, 0]
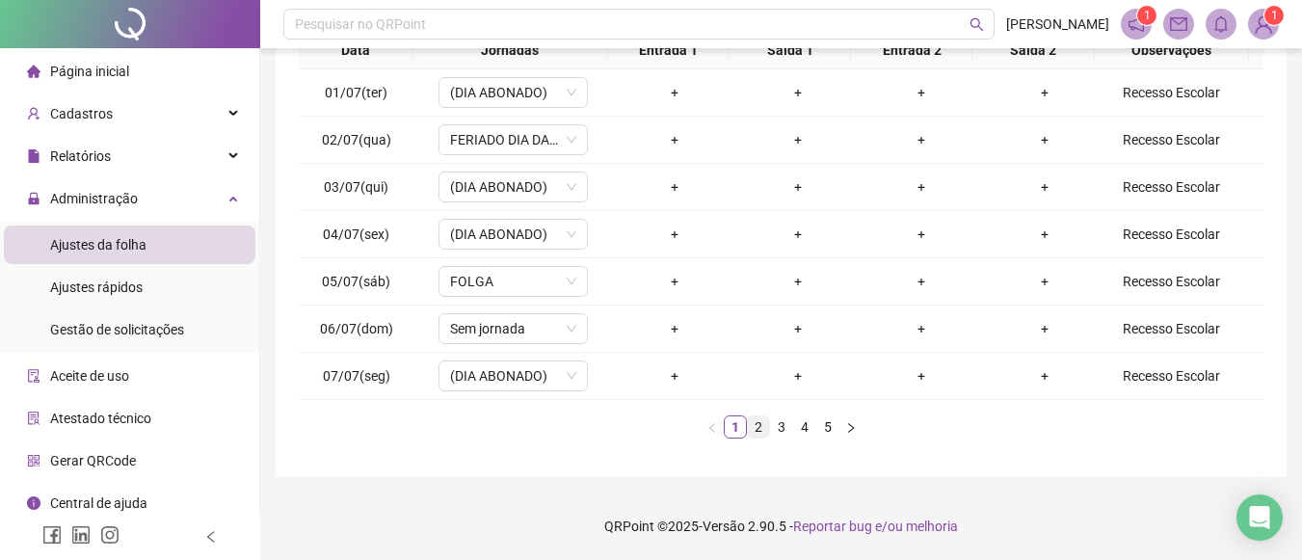
click at [752, 426] on link "2" at bounding box center [758, 426] width 21 height 21
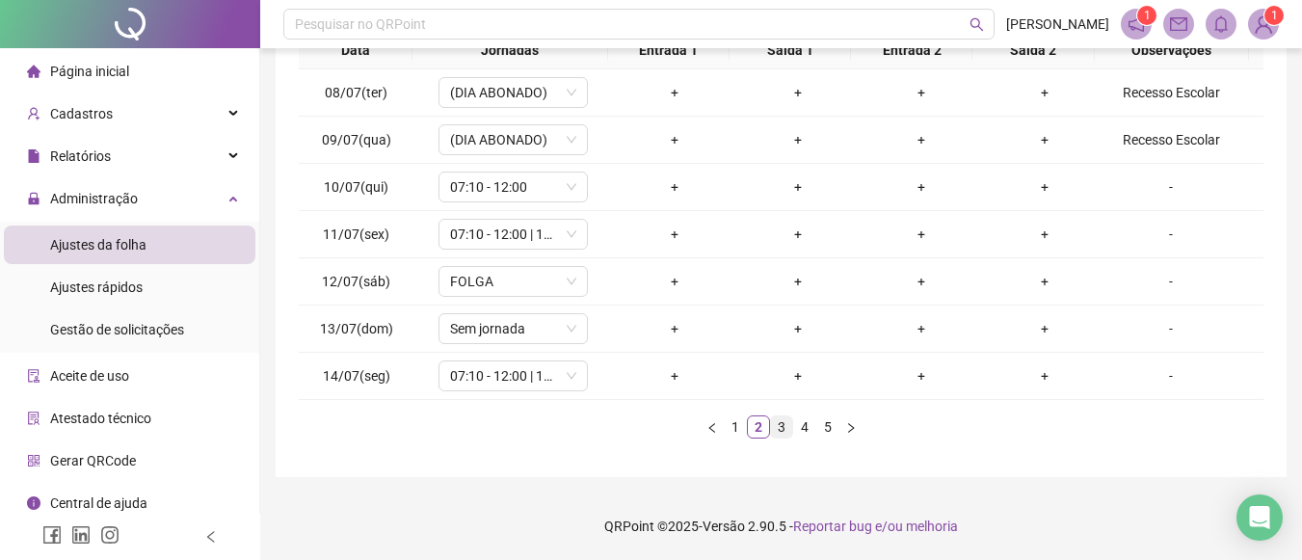
click at [774, 429] on link "3" at bounding box center [781, 426] width 21 height 21
click at [756, 429] on link "2" at bounding box center [758, 426] width 21 height 21
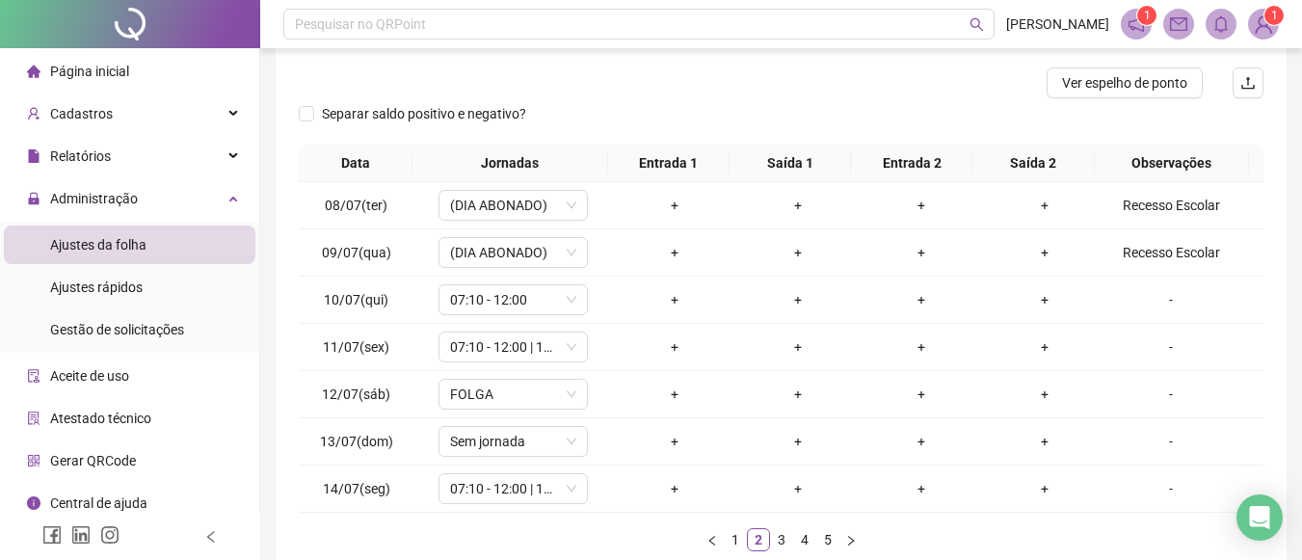
scroll to position [328, 0]
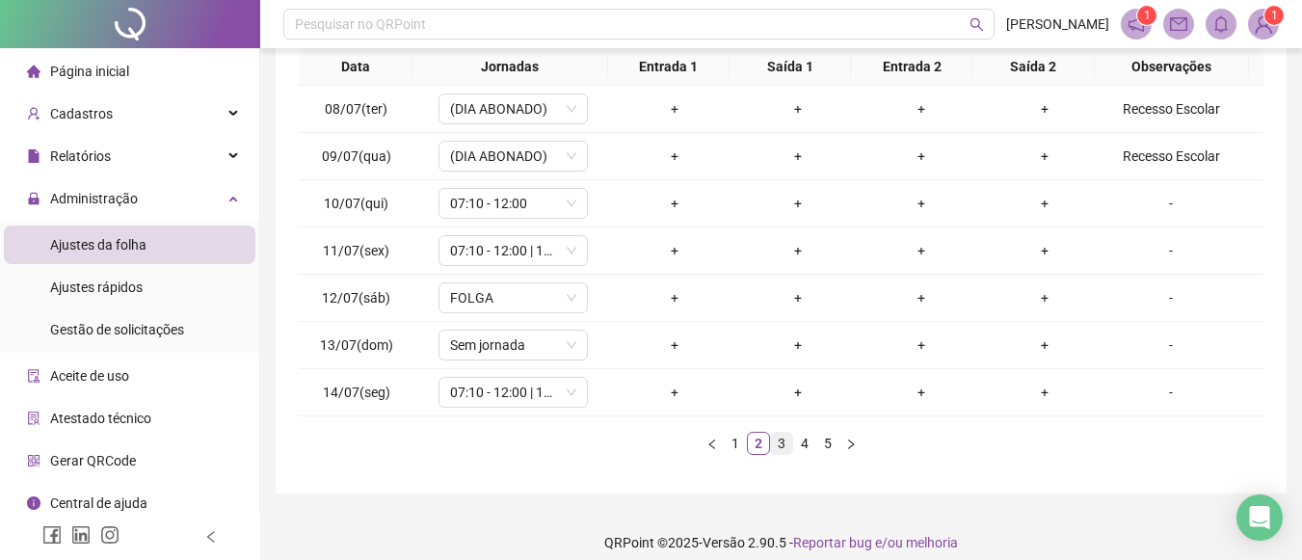
click at [781, 443] on link "3" at bounding box center [781, 443] width 21 height 21
click at [803, 444] on link "4" at bounding box center [804, 443] width 21 height 21
click at [825, 444] on link "5" at bounding box center [827, 443] width 21 height 21
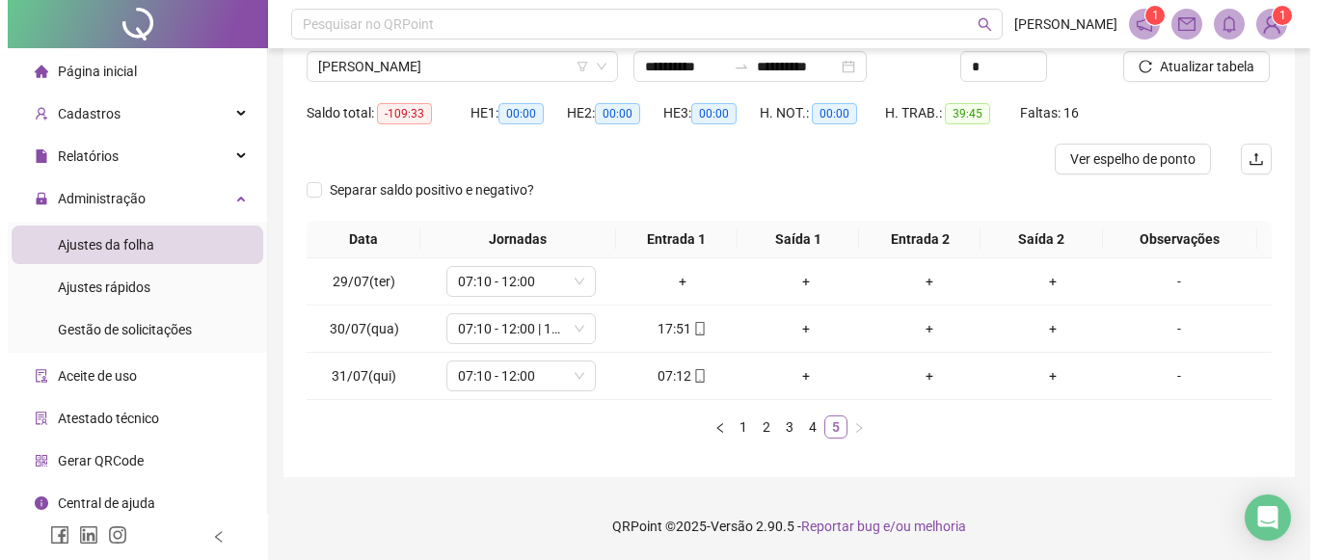
scroll to position [155, 0]
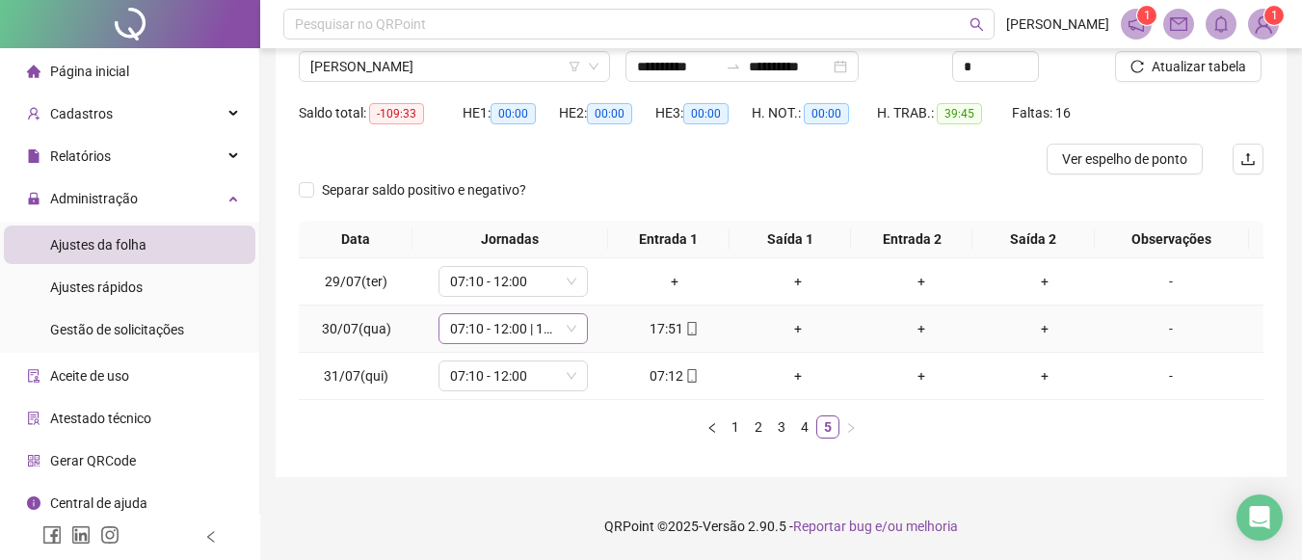
click at [570, 333] on icon "down" at bounding box center [572, 329] width 12 height 12
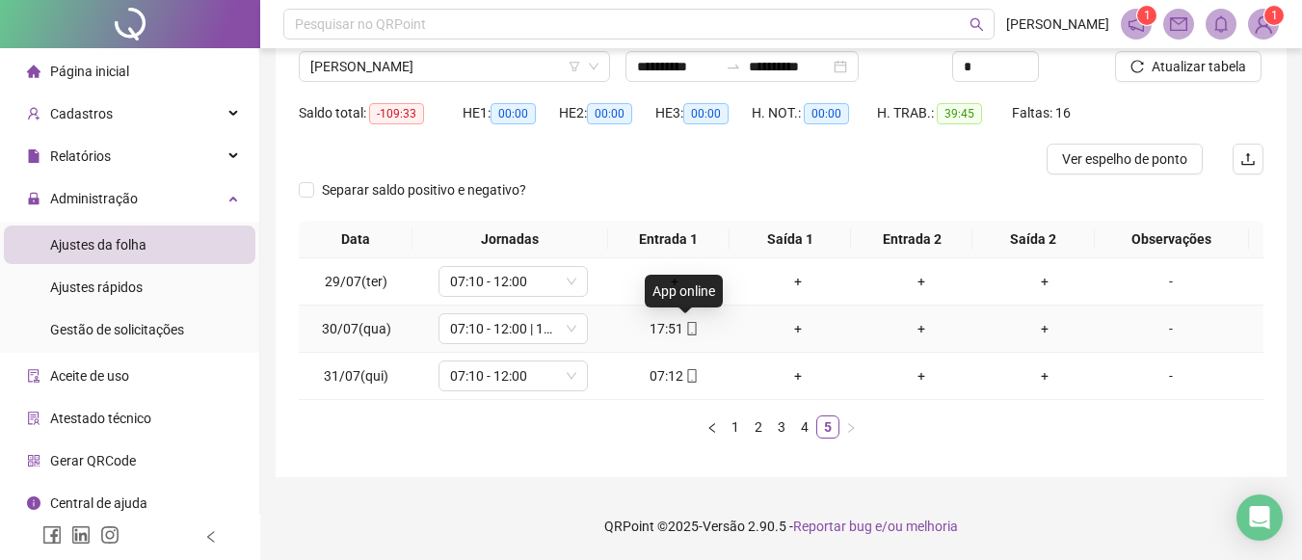
click at [685, 331] on icon "mobile" at bounding box center [691, 328] width 13 height 13
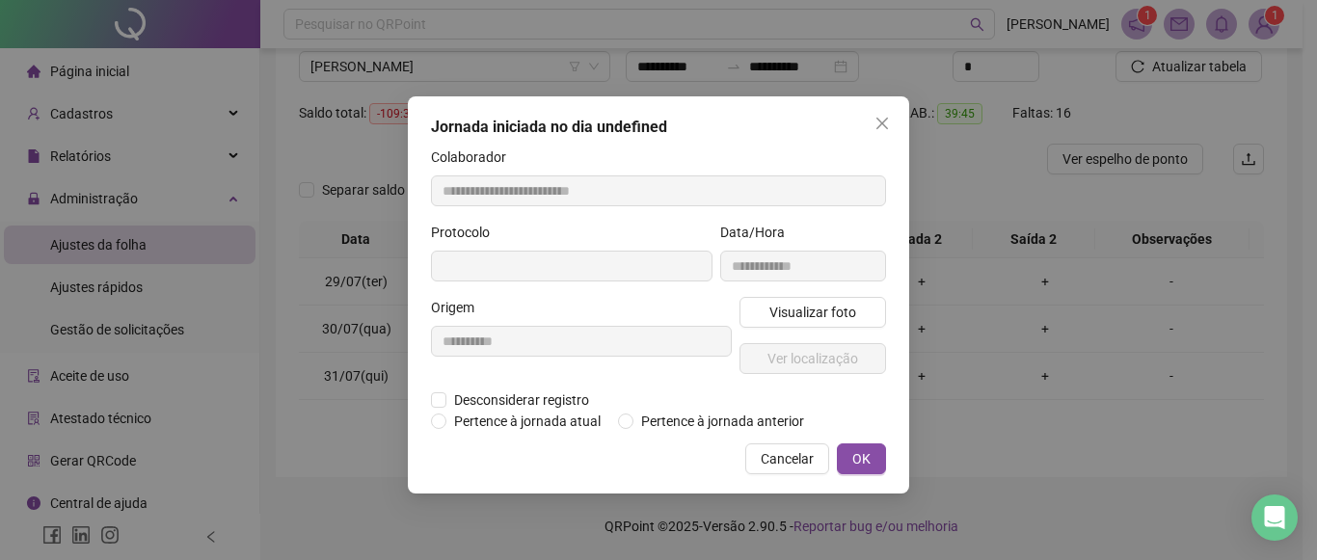
type input "**********"
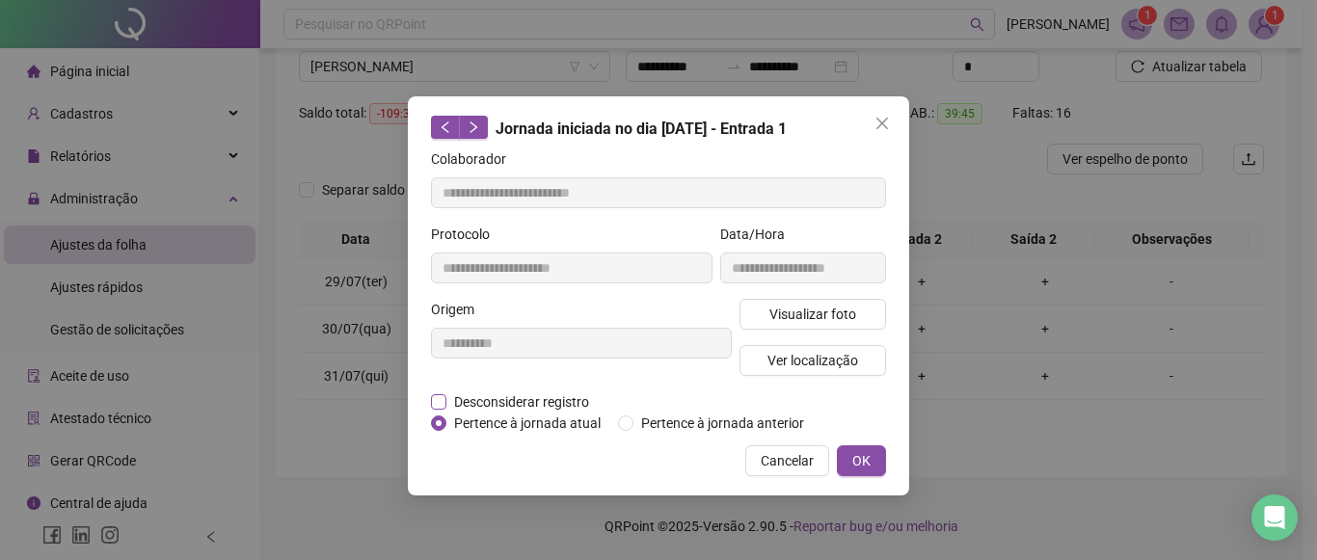
click at [576, 400] on span "Desconsiderar registro" at bounding box center [521, 401] width 150 height 21
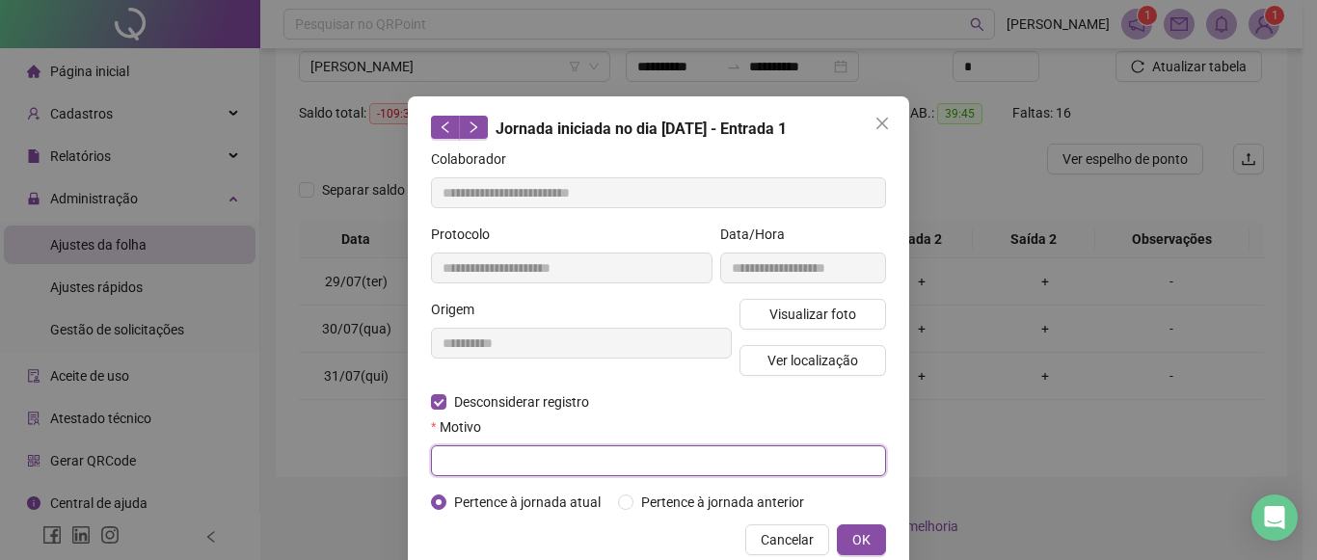
click at [554, 454] on input "text" at bounding box center [658, 460] width 455 height 31
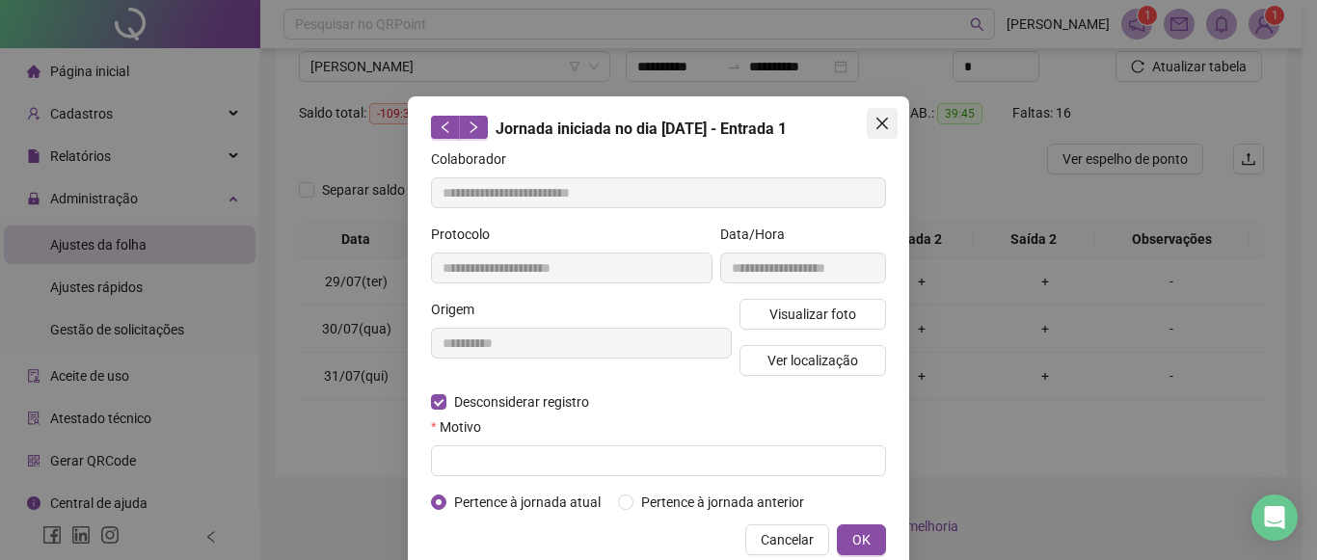
click at [876, 129] on icon "close" at bounding box center [881, 123] width 15 height 15
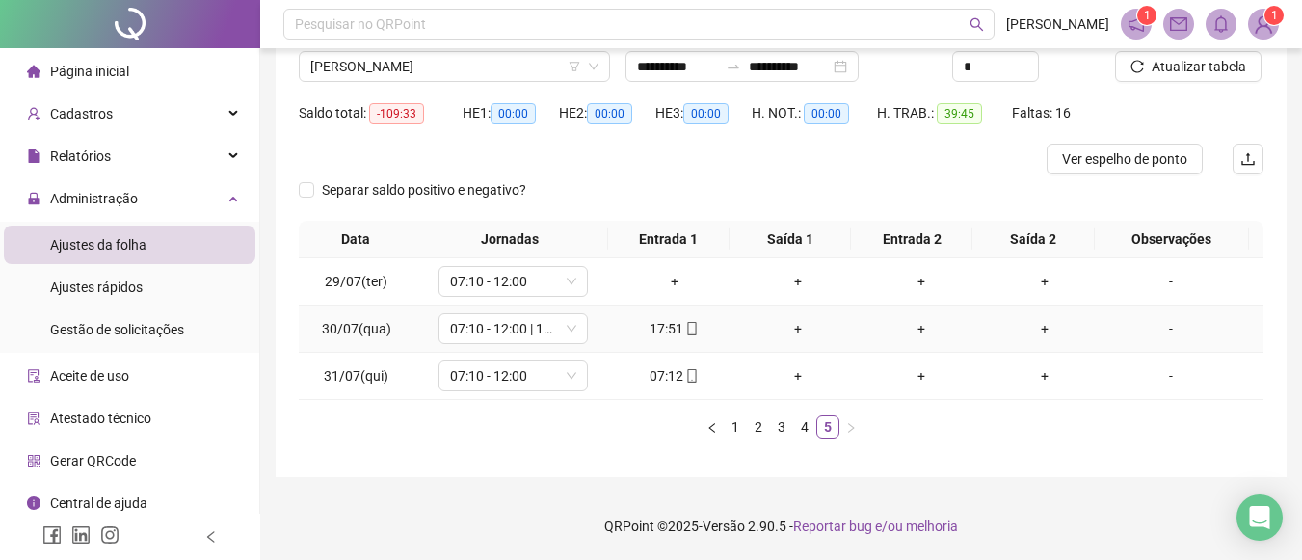
click at [662, 333] on div "17:51" at bounding box center [675, 328] width 108 height 21
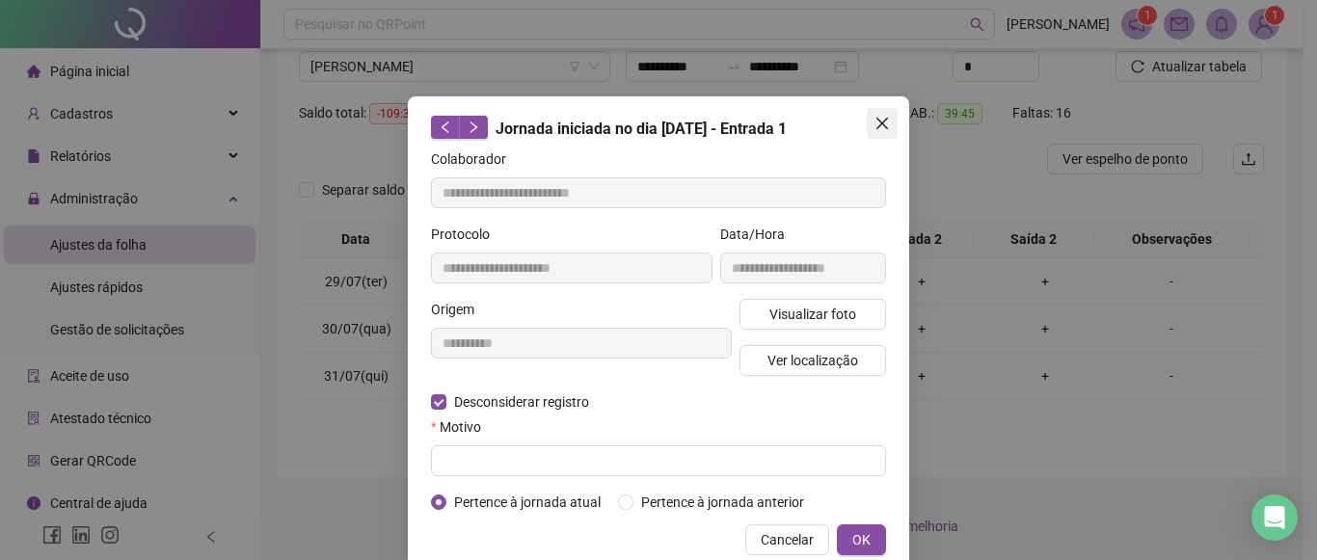
click at [887, 134] on button "Close" at bounding box center [882, 123] width 31 height 31
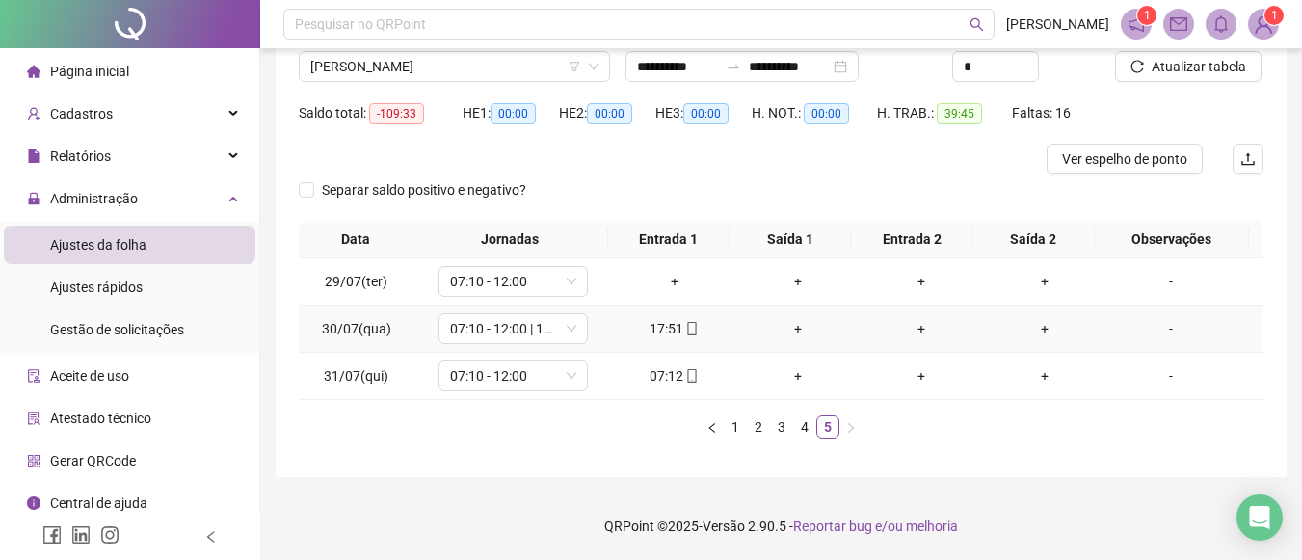
click at [679, 317] on td "17:51" at bounding box center [674, 329] width 123 height 47
click at [683, 324] on span "mobile" at bounding box center [690, 328] width 15 height 13
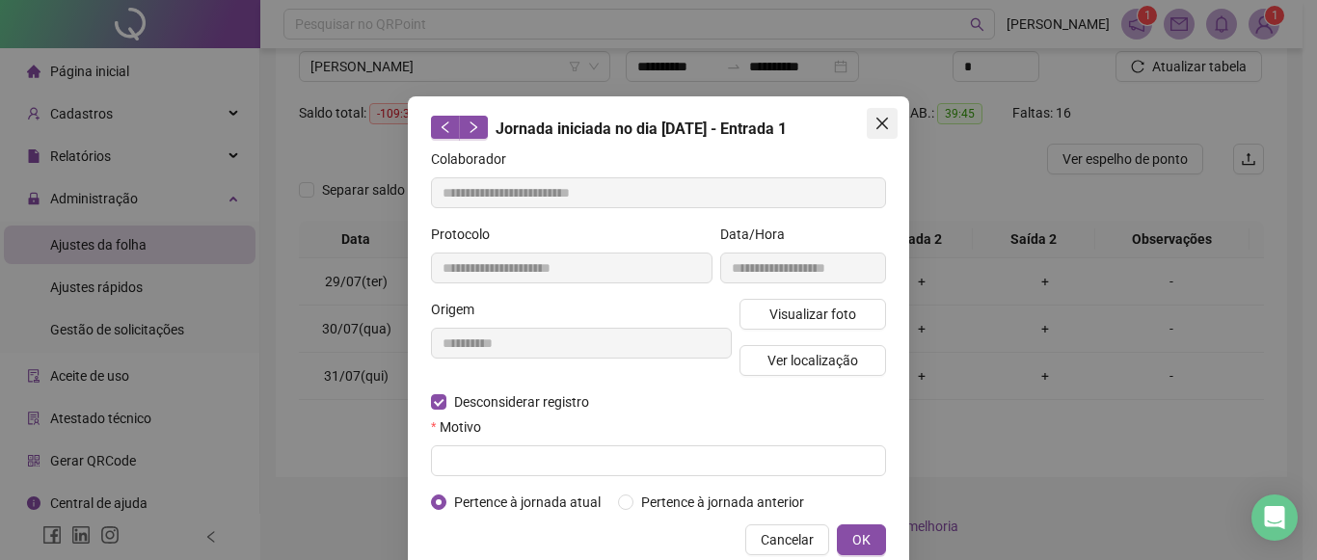
click at [875, 130] on icon "close" at bounding box center [881, 123] width 15 height 15
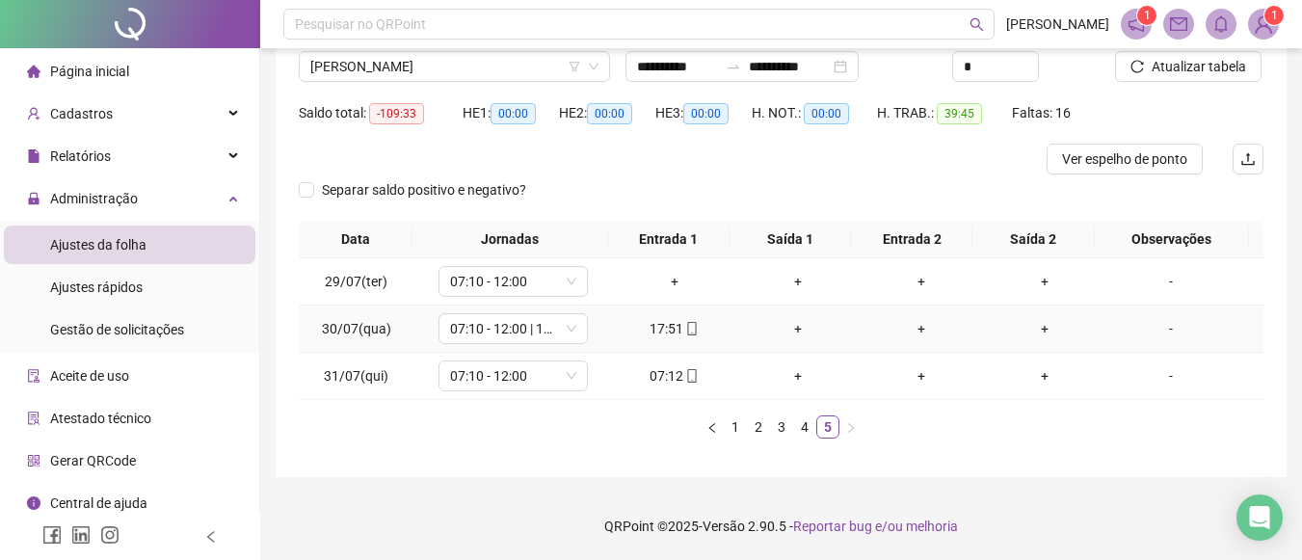
click at [659, 333] on div "17:51" at bounding box center [675, 328] width 108 height 21
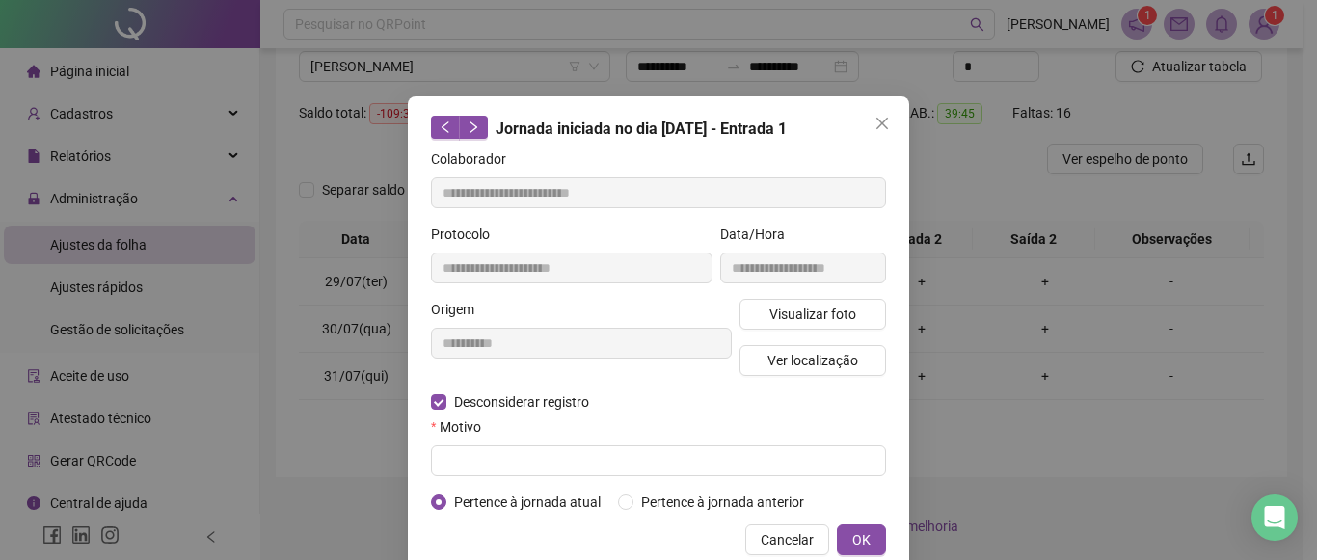
scroll to position [37, 0]
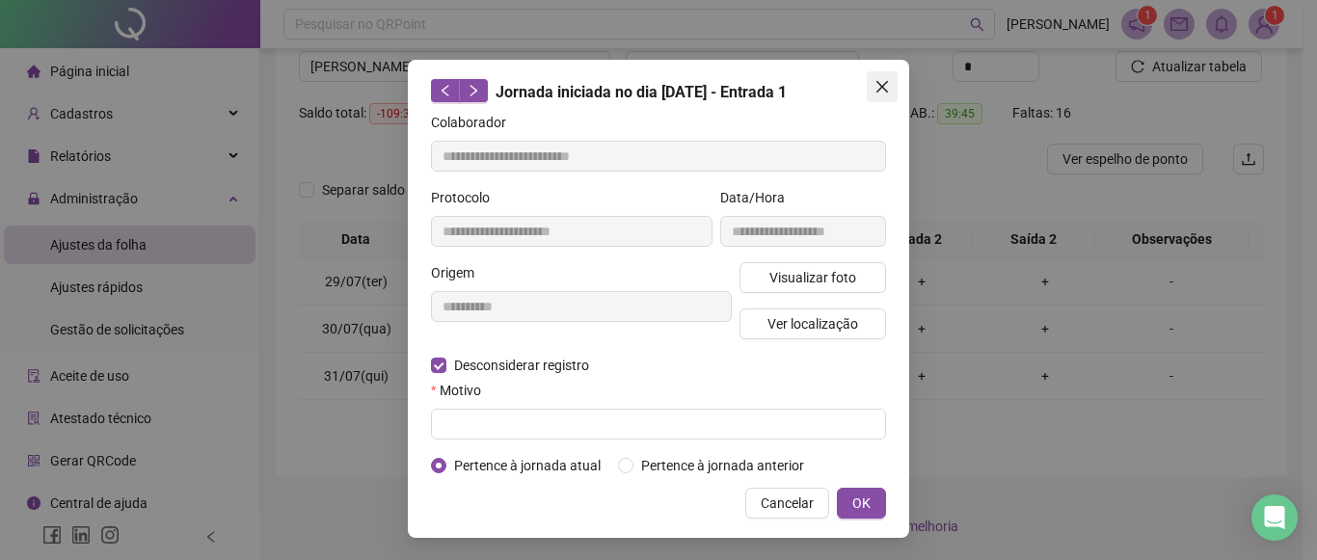
click at [876, 84] on icon "close" at bounding box center [882, 87] width 12 height 12
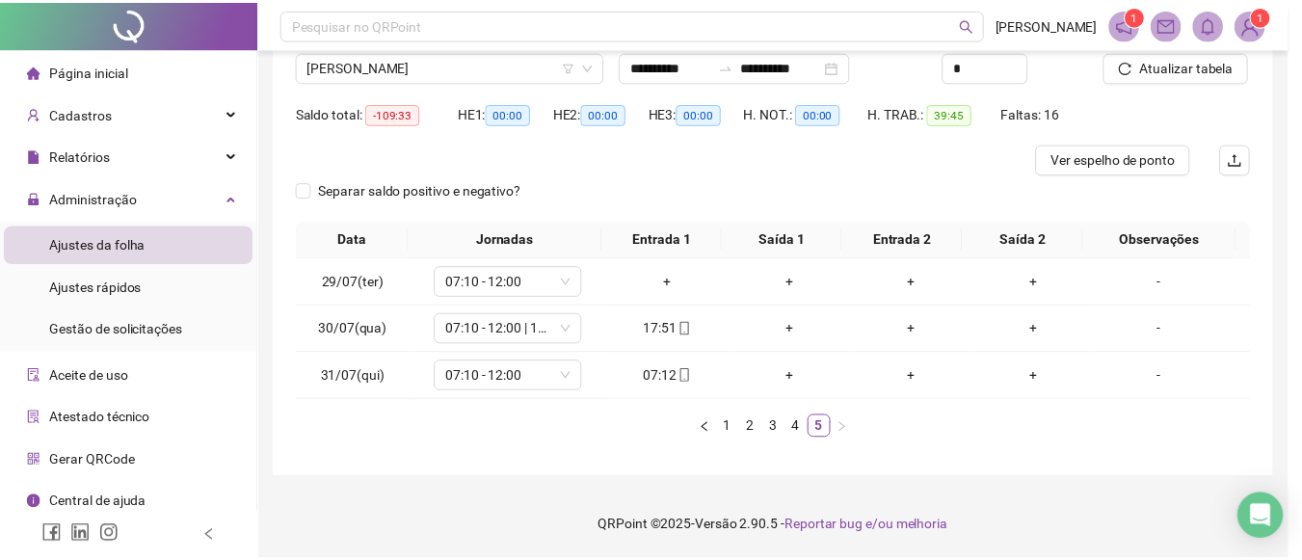
scroll to position [0, 0]
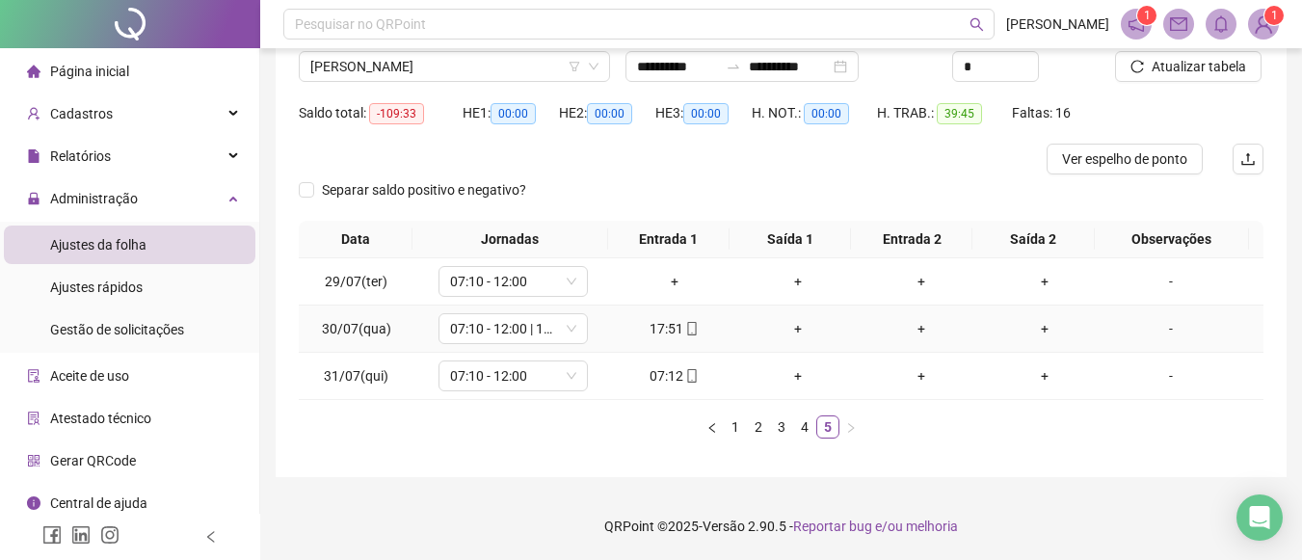
click at [793, 325] on div "+" at bounding box center [798, 328] width 108 height 21
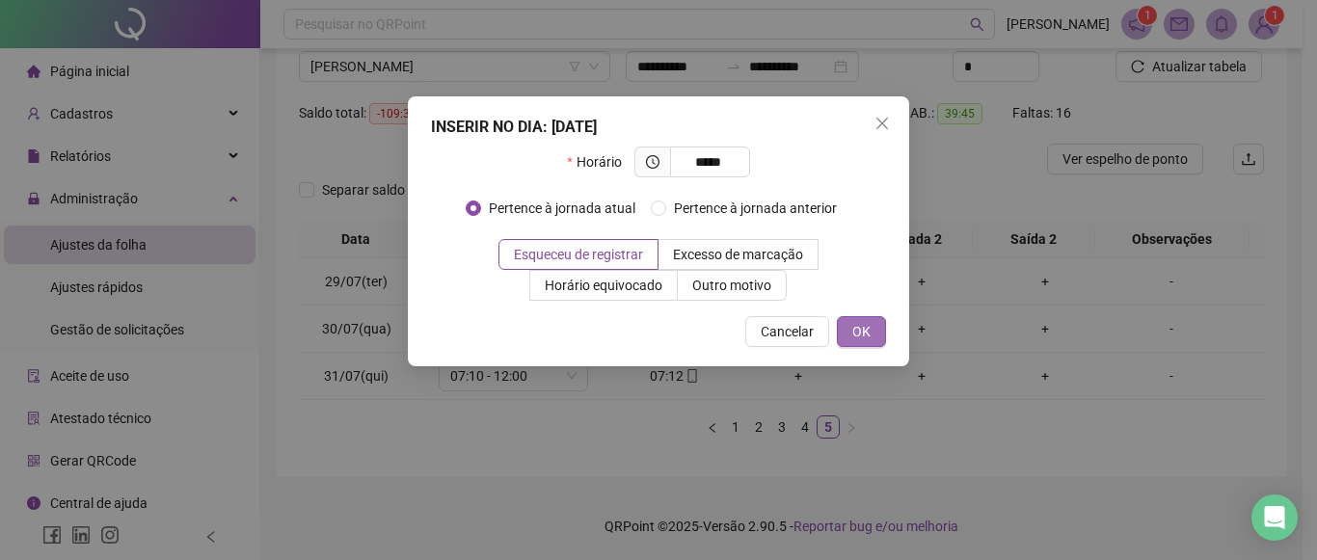
type input "*****"
click at [870, 325] on span "OK" at bounding box center [861, 331] width 18 height 21
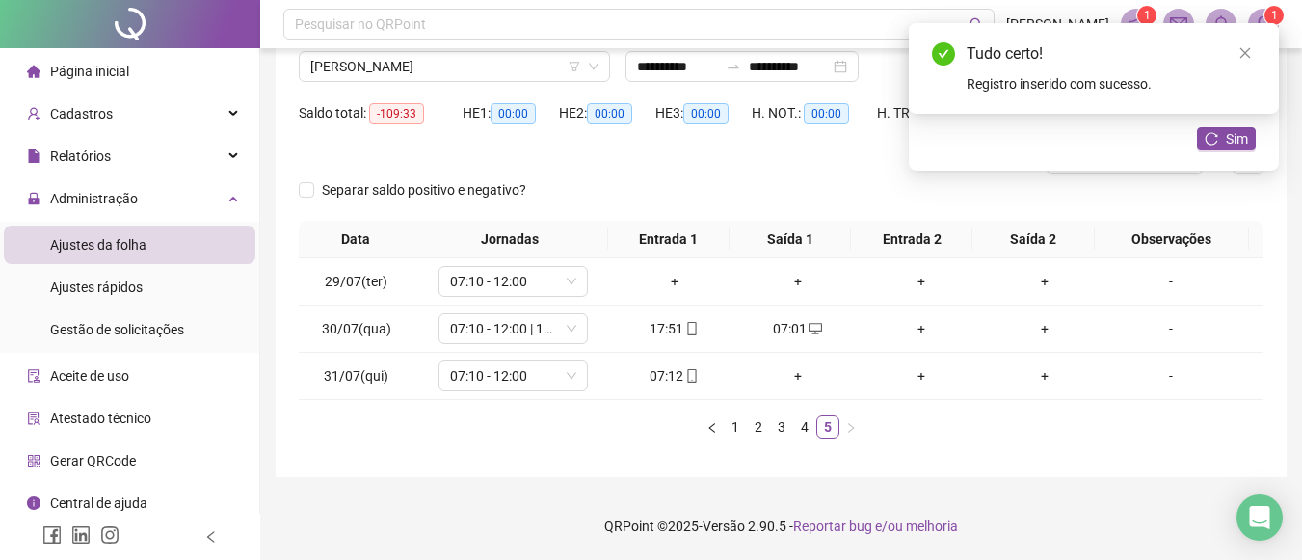
click at [901, 327] on div "+" at bounding box center [922, 328] width 108 height 21
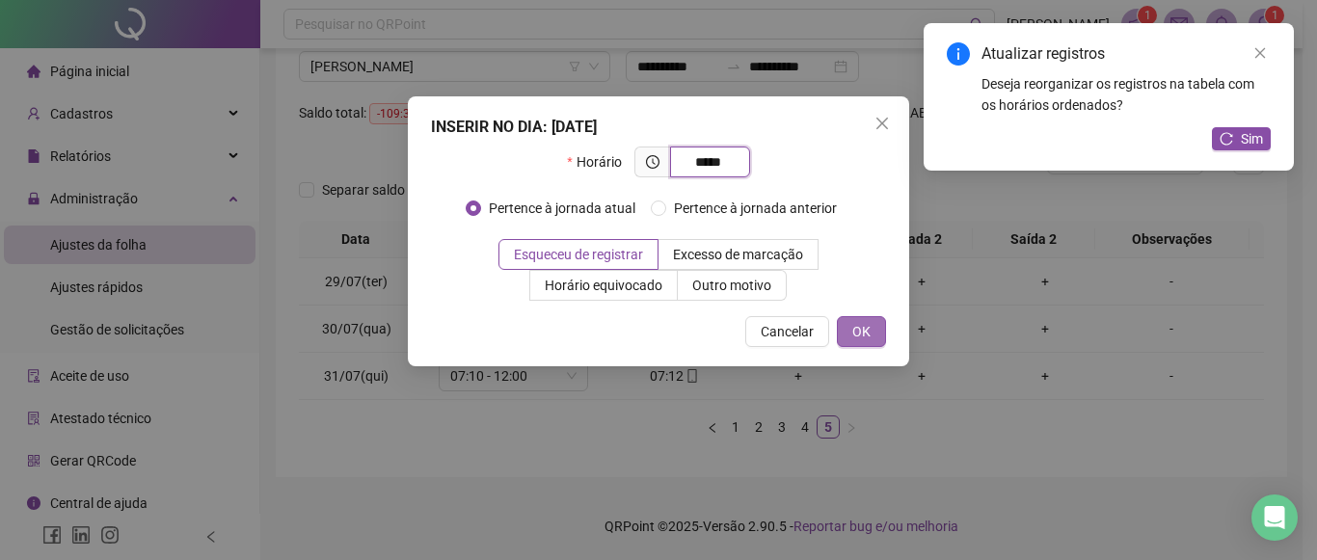
type input "*****"
click at [854, 340] on span "OK" at bounding box center [861, 331] width 18 height 21
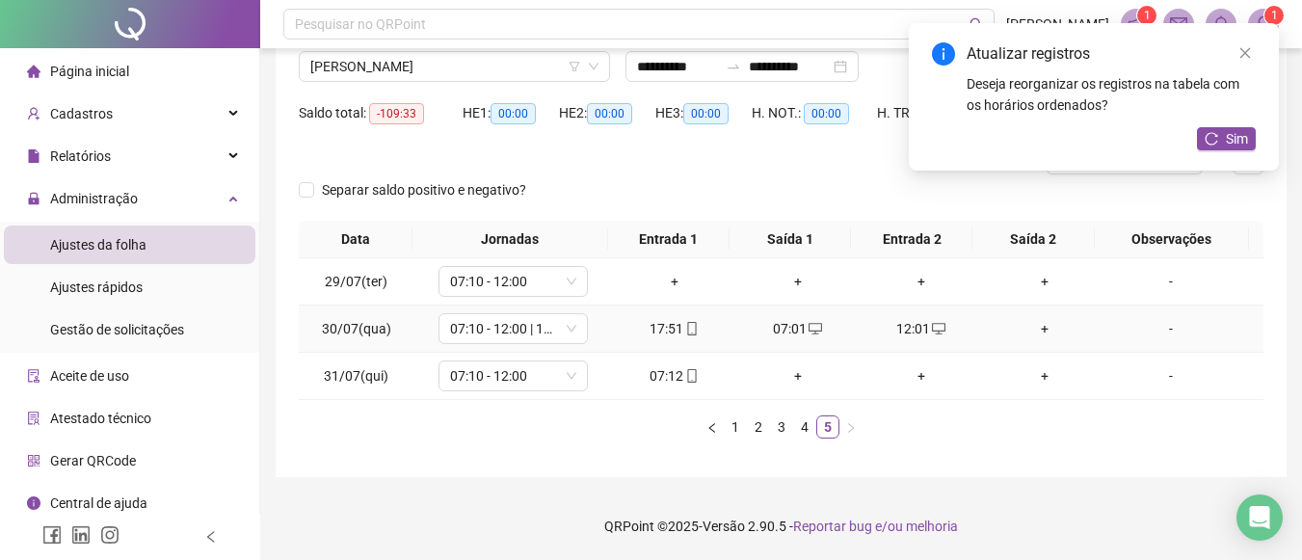
click at [1034, 335] on div "+" at bounding box center [1045, 328] width 108 height 21
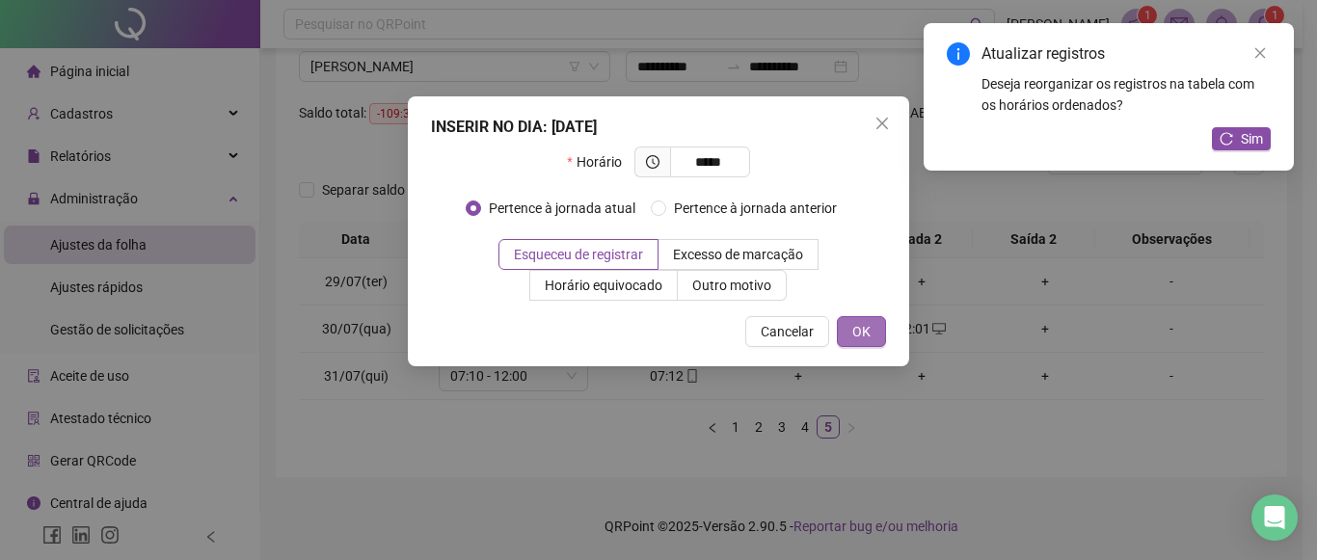
type input "*****"
click at [879, 335] on button "OK" at bounding box center [861, 331] width 49 height 31
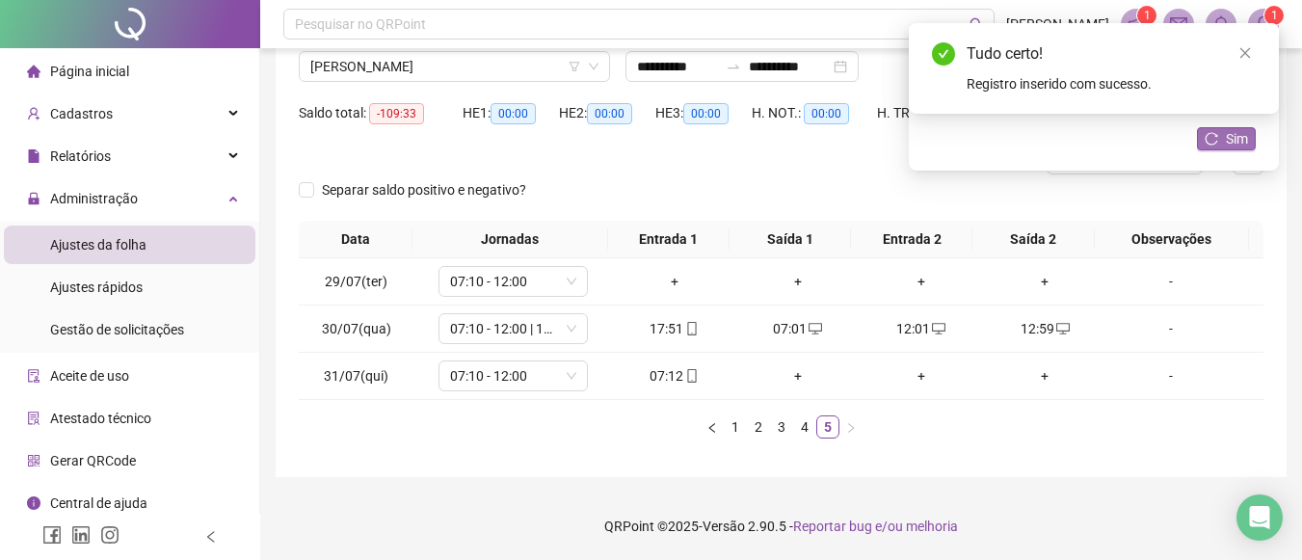
click at [1228, 146] on span "Sim" at bounding box center [1237, 138] width 22 height 21
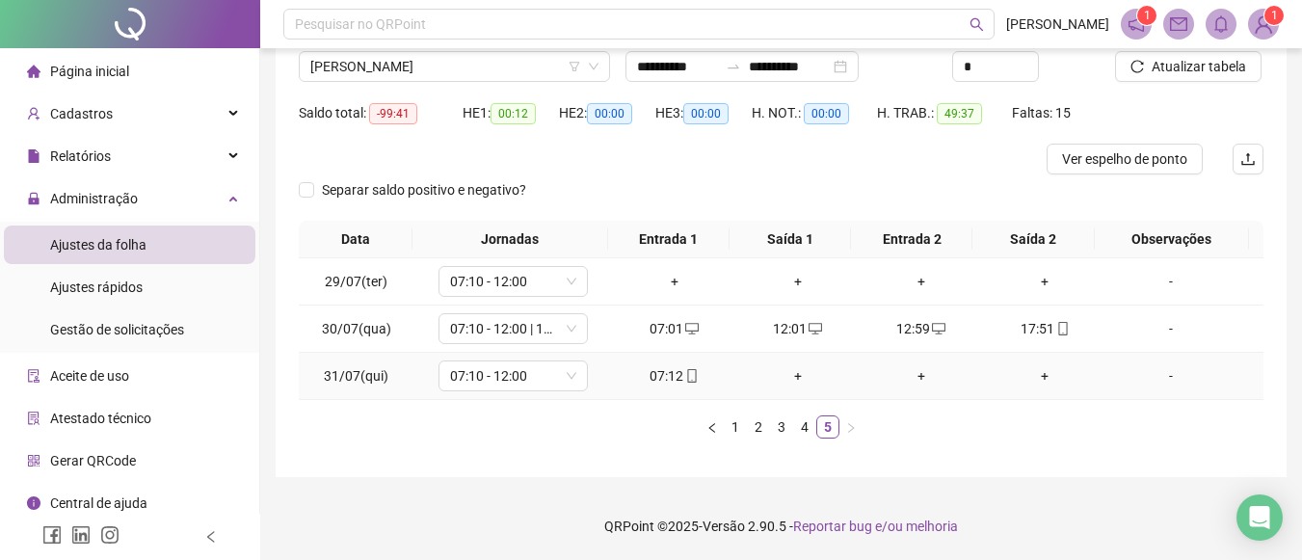
click at [793, 376] on div "+" at bounding box center [798, 375] width 108 height 21
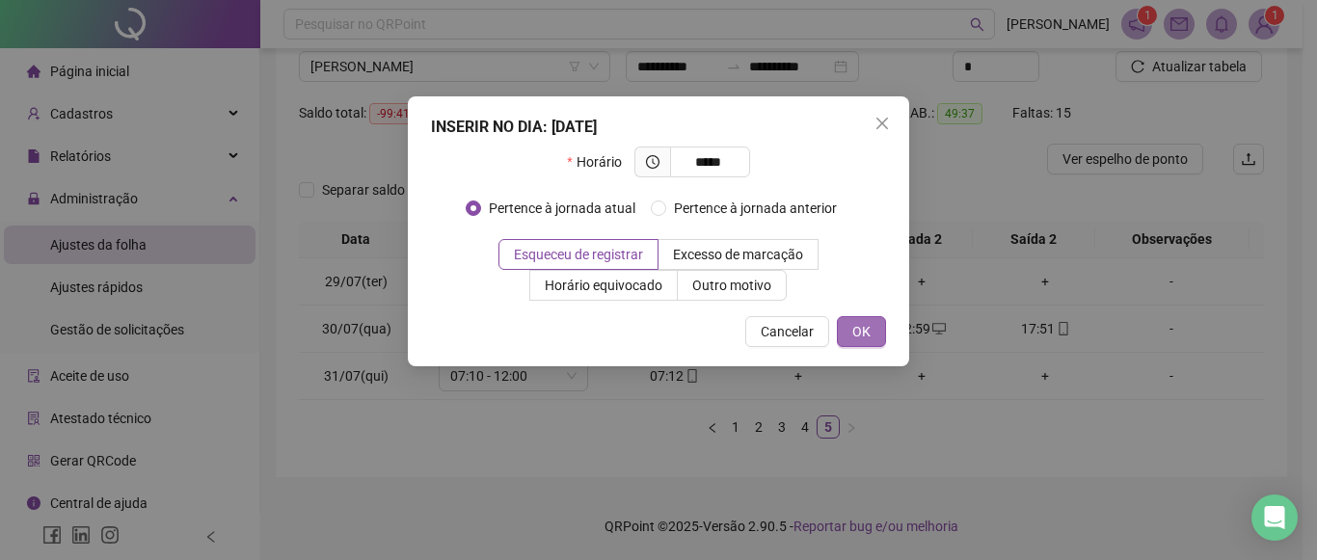
type input "*****"
click at [880, 330] on button "OK" at bounding box center [861, 331] width 49 height 31
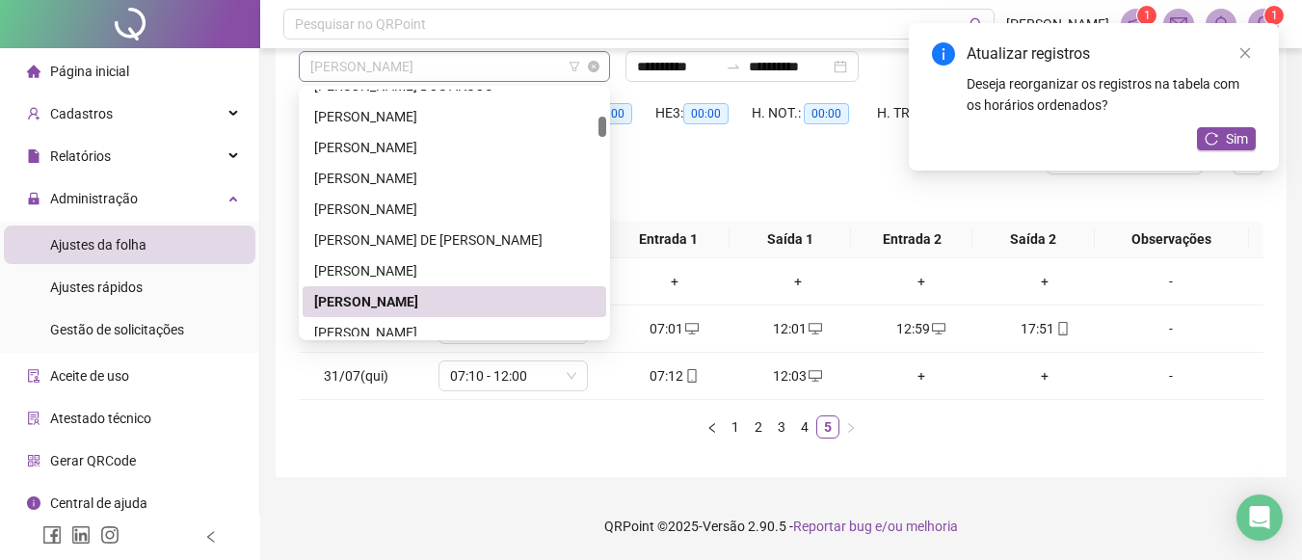
click at [488, 59] on span "Decio Leite Miranda Junior" at bounding box center [454, 66] width 288 height 29
click at [386, 328] on div "Ednaldo Paixao Teixeira" at bounding box center [454, 332] width 281 height 21
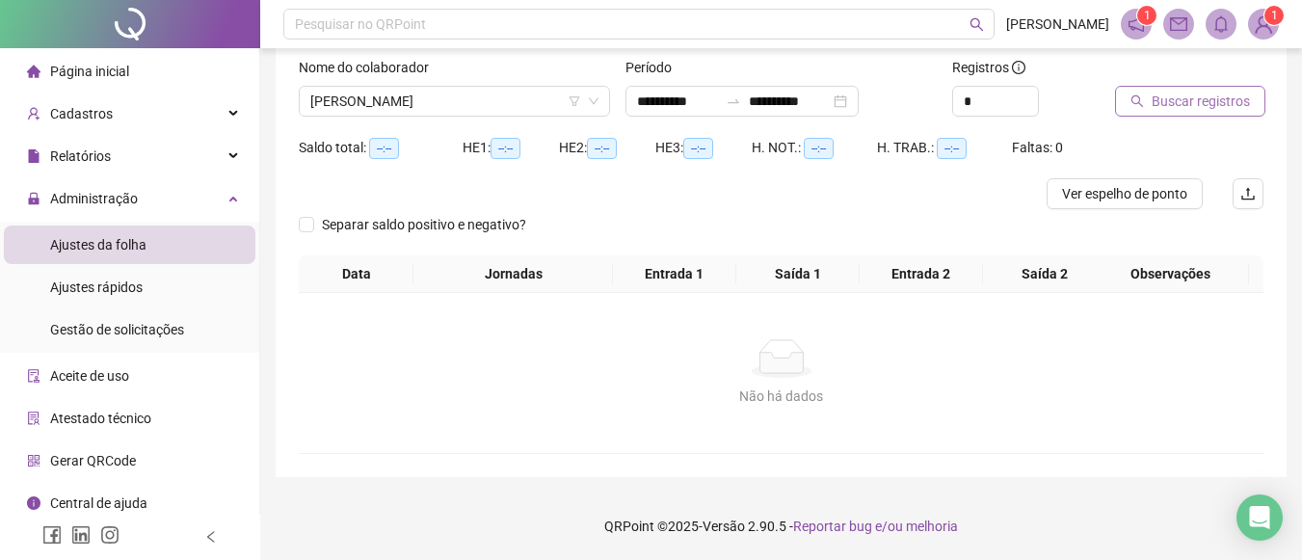
click at [1165, 103] on span "Buscar registros" at bounding box center [1201, 101] width 98 height 21
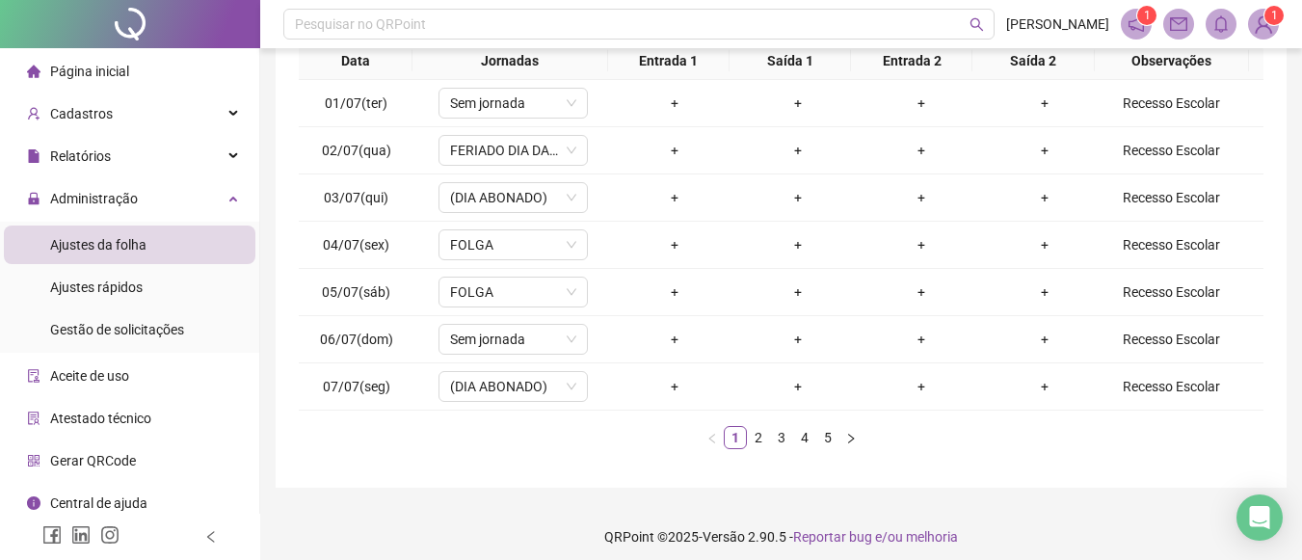
scroll to position [335, 0]
click at [751, 438] on link "2" at bounding box center [758, 436] width 21 height 21
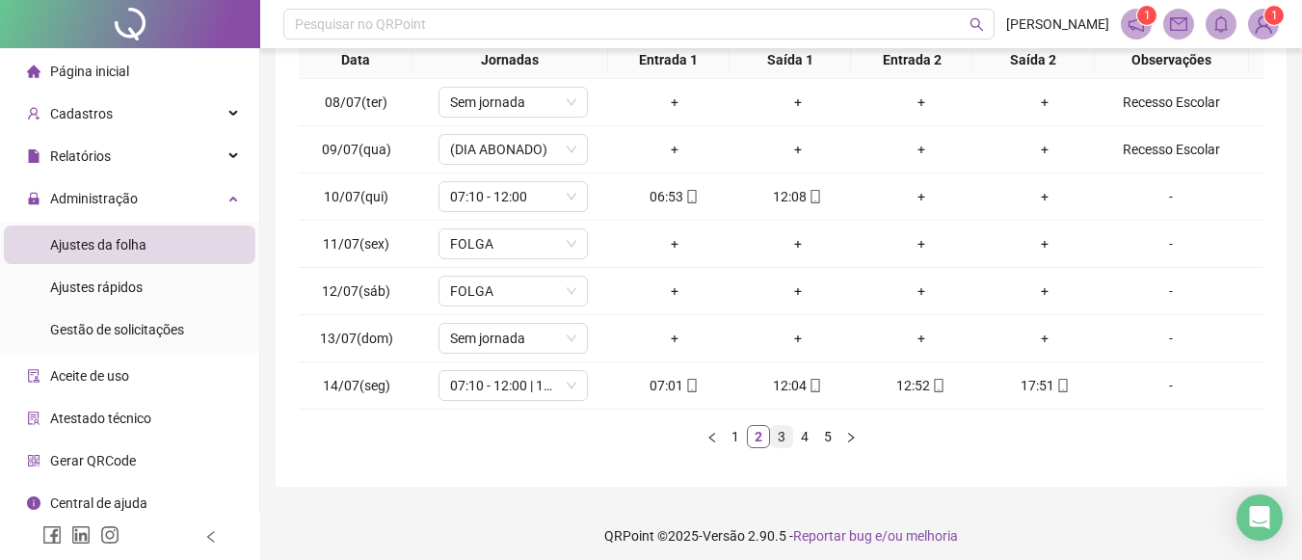
click at [780, 438] on link "3" at bounding box center [781, 436] width 21 height 21
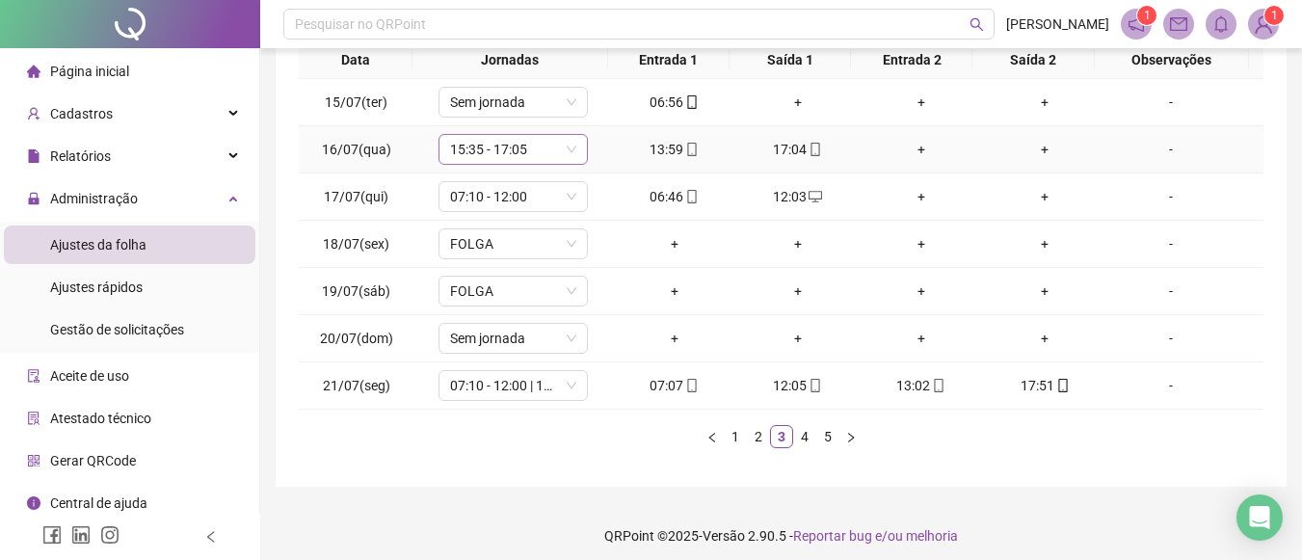
click at [549, 145] on span "15:35 - 17:05" at bounding box center [513, 149] width 126 height 29
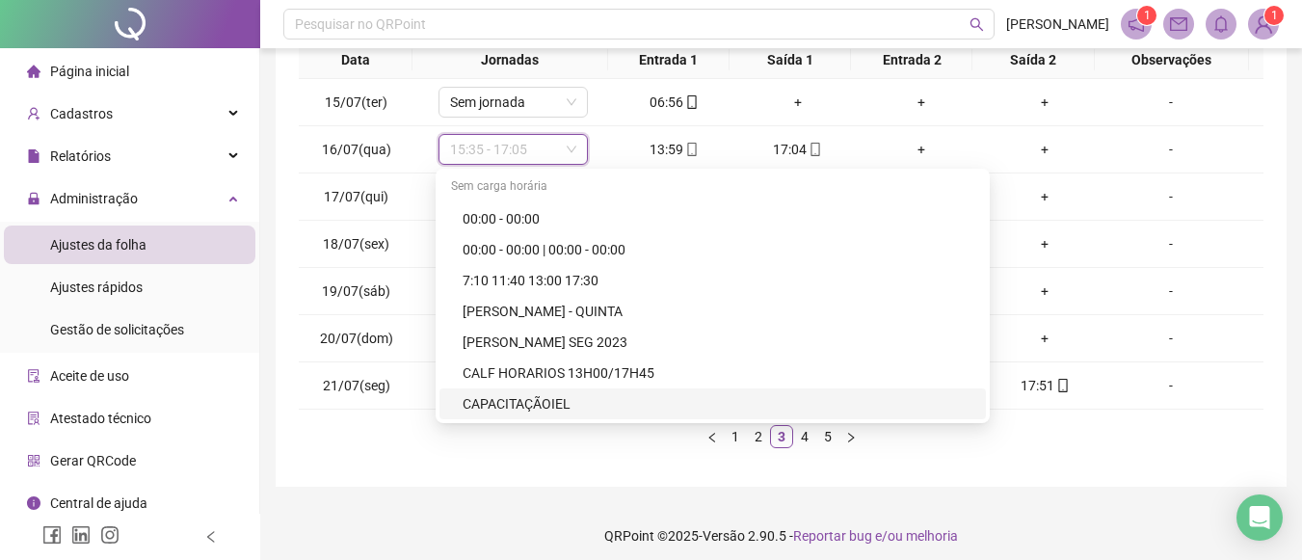
click at [396, 505] on footer "QRPoint © 2025 - Versão 2.90.5 - Reportar bug e/ou melhoria" at bounding box center [781, 535] width 1042 height 67
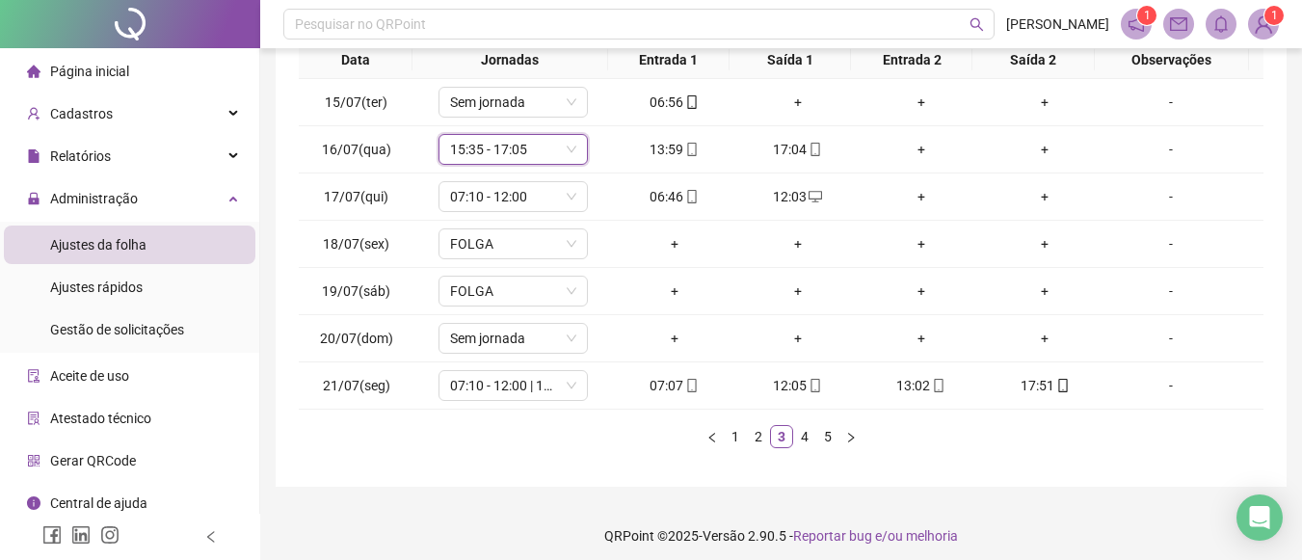
click at [396, 505] on footer "QRPoint © 2025 - Versão 2.90.5 - Reportar bug e/ou melhoria" at bounding box center [781, 535] width 1042 height 67
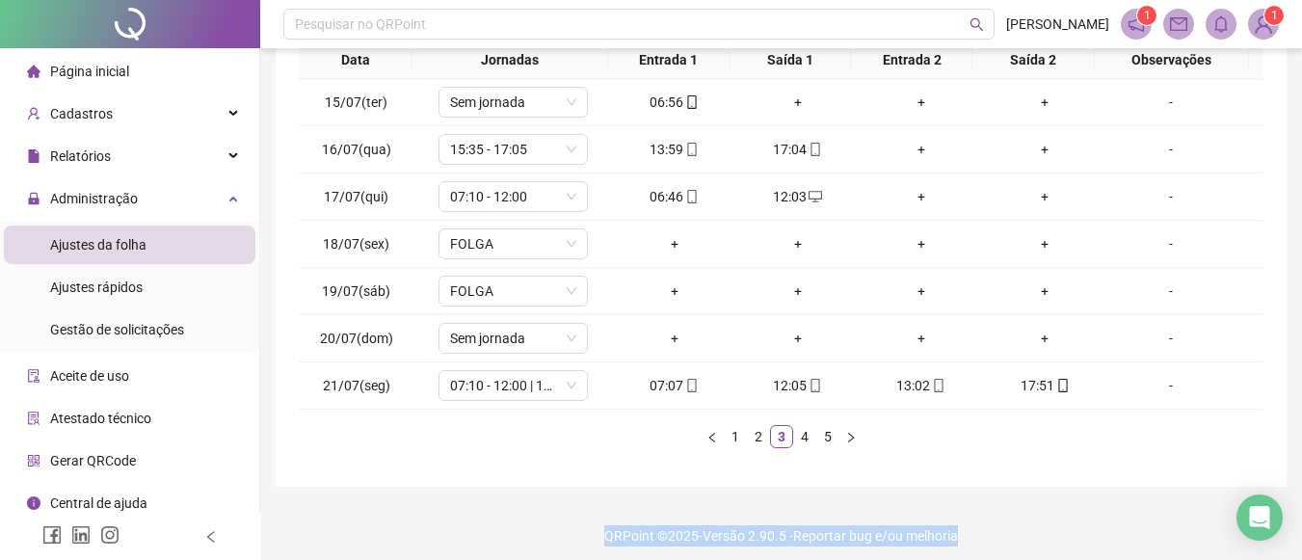
drag, startPoint x: 396, startPoint y: 505, endPoint x: 1162, endPoint y: 446, distance: 767.7
click at [1162, 446] on div "**********" at bounding box center [781, 117] width 1042 height 904
click at [799, 438] on link "4" at bounding box center [804, 436] width 21 height 21
click at [822, 434] on link "5" at bounding box center [827, 436] width 21 height 21
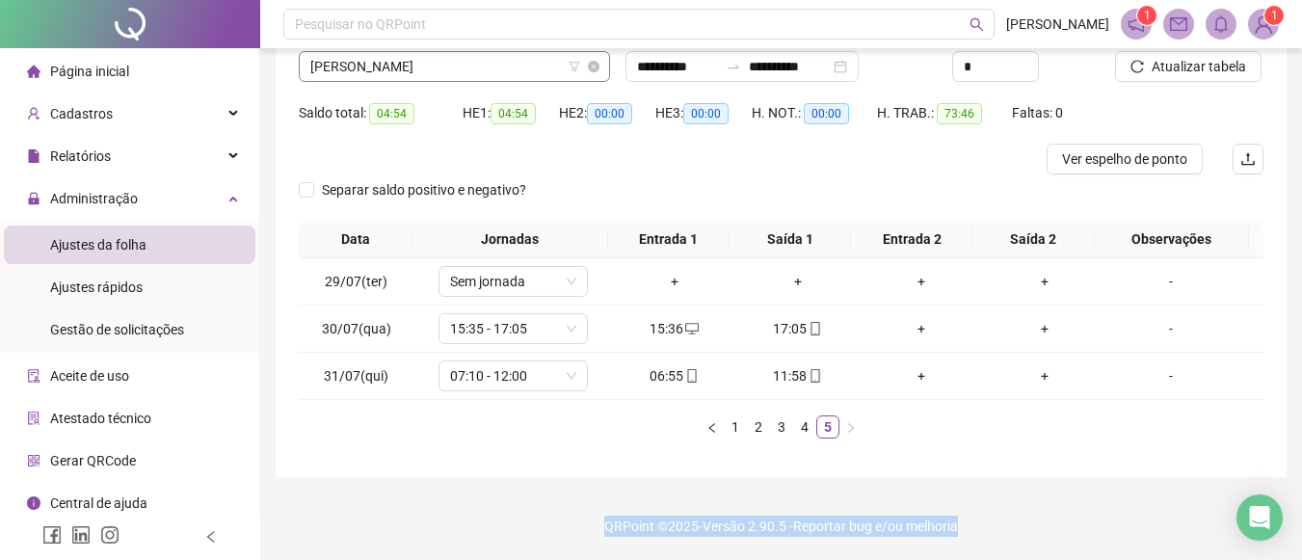
scroll to position [339, 0]
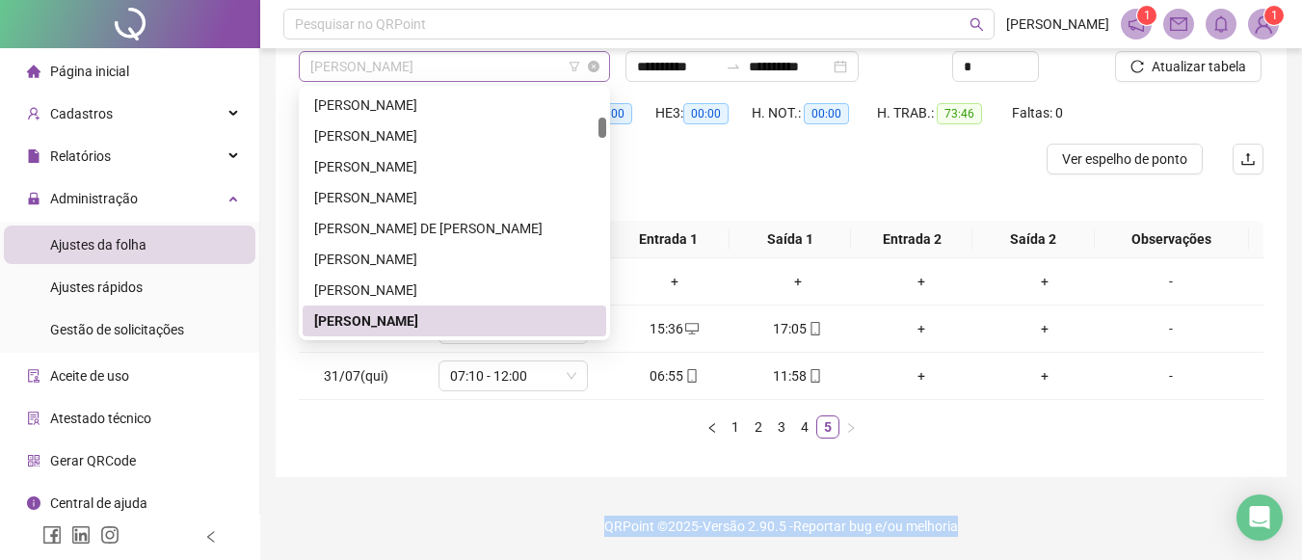
click at [554, 64] on span "Ednaldo Paixao Teixeira" at bounding box center [454, 66] width 288 height 29
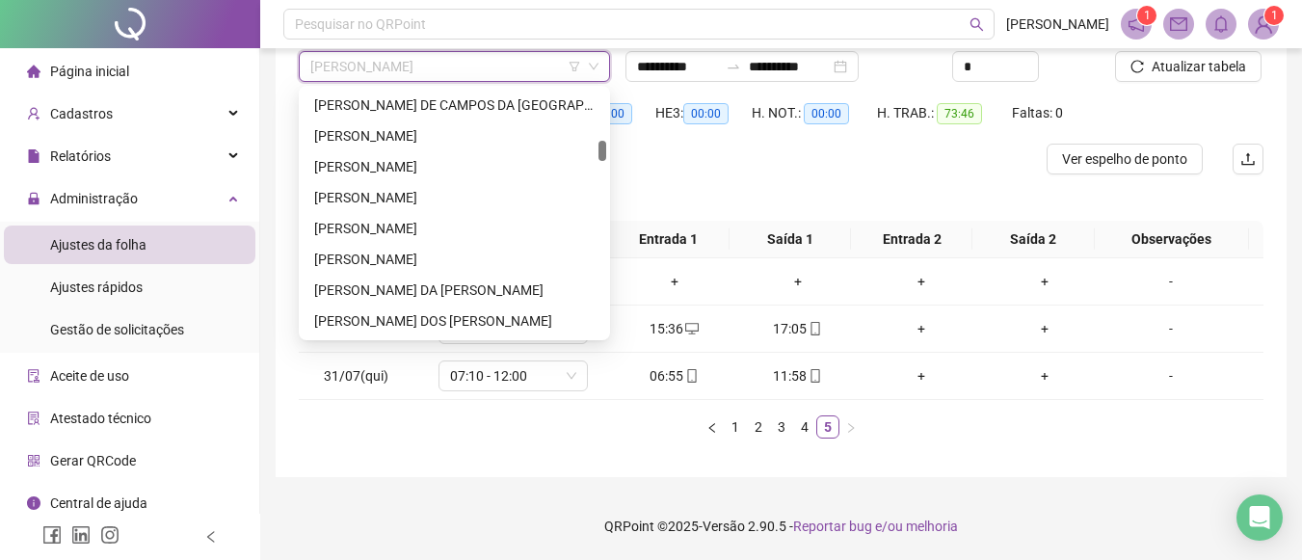
scroll to position [513, 0]
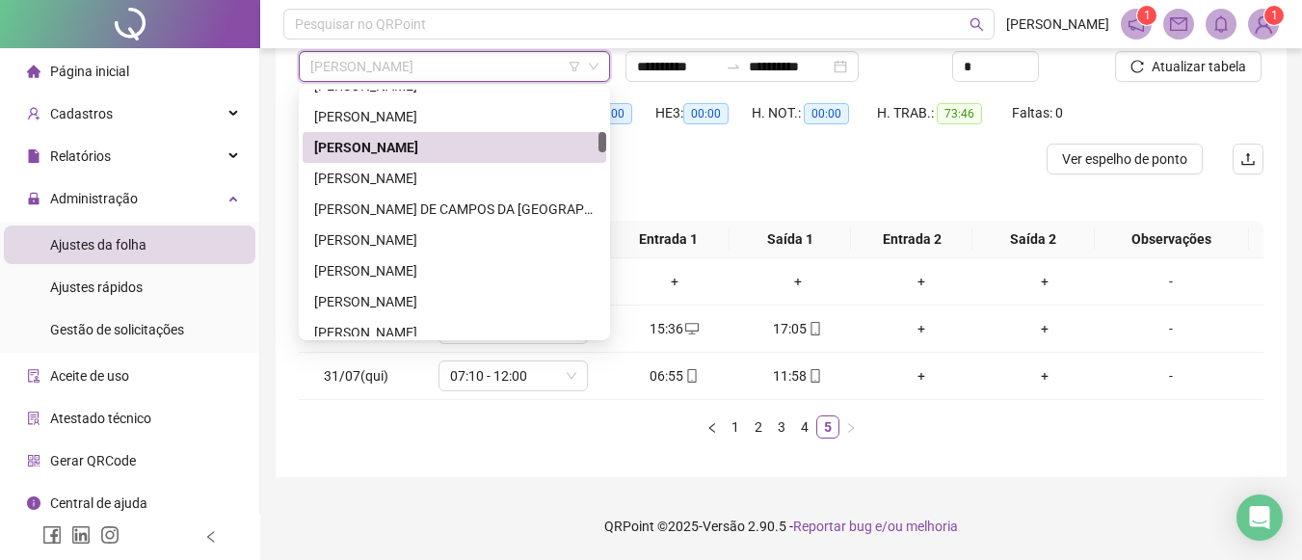
drag, startPoint x: 601, startPoint y: 129, endPoint x: 599, endPoint y: 144, distance: 14.6
click at [599, 144] on div at bounding box center [603, 142] width 8 height 20
click at [483, 181] on div "Elaine Palma Almeida dos Santos Pereira" at bounding box center [454, 178] width 281 height 21
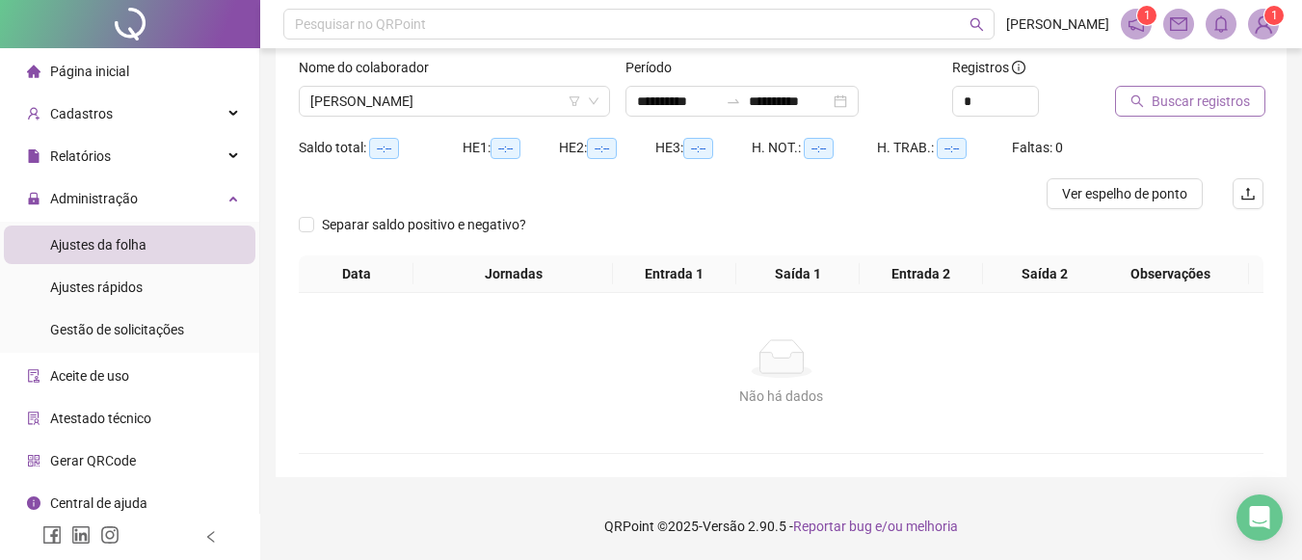
click at [1196, 93] on span "Buscar registros" at bounding box center [1201, 101] width 98 height 21
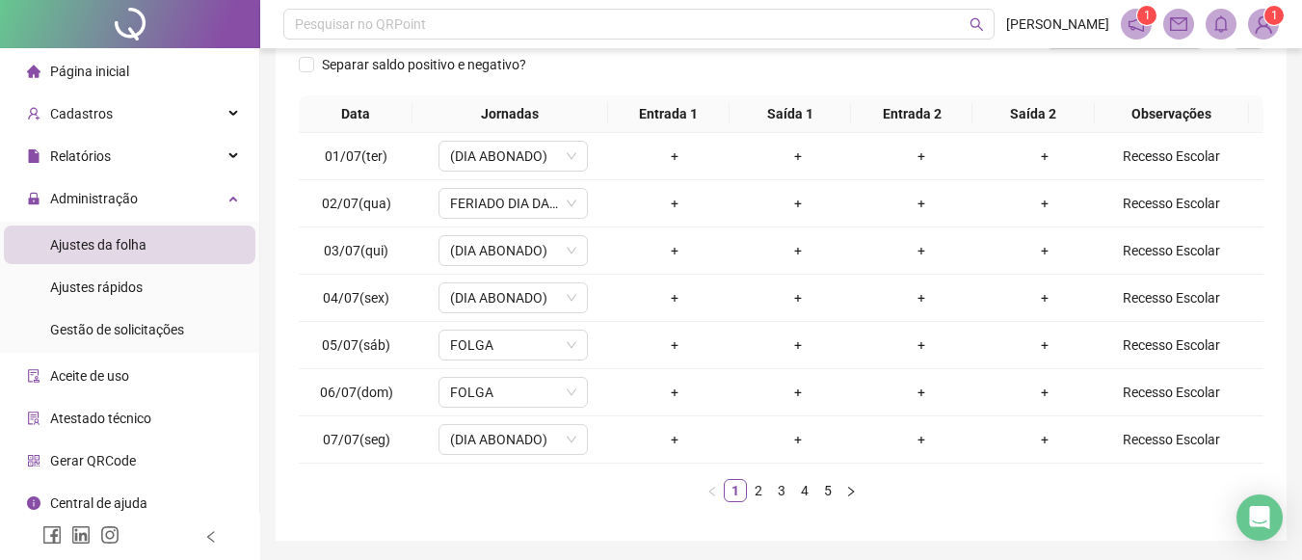
scroll to position [311, 0]
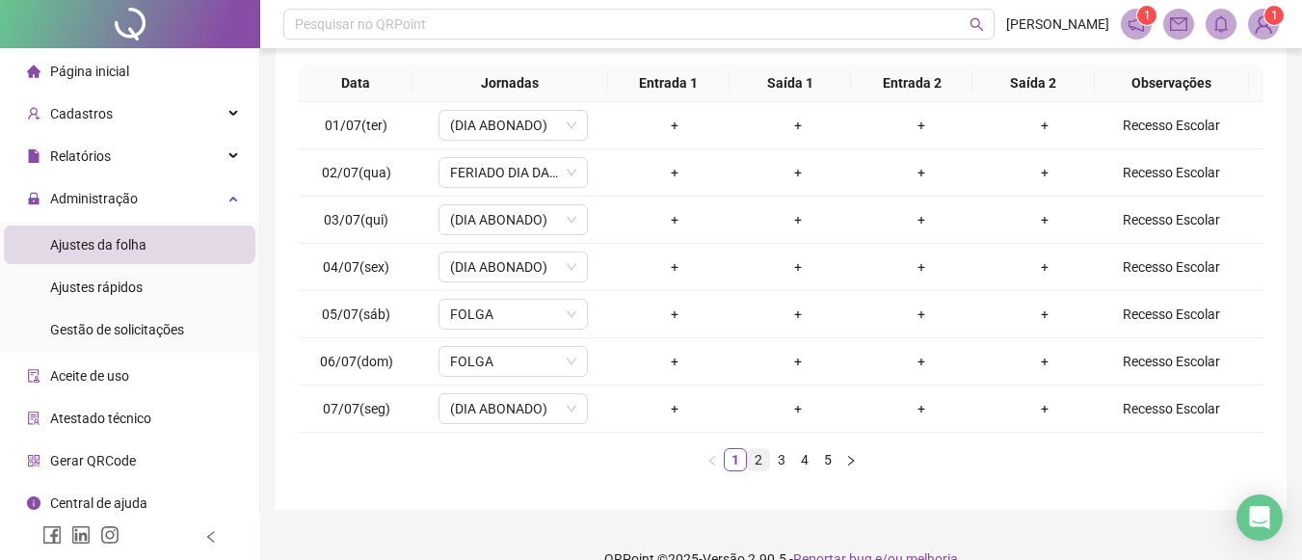
click at [763, 457] on link "2" at bounding box center [758, 459] width 21 height 21
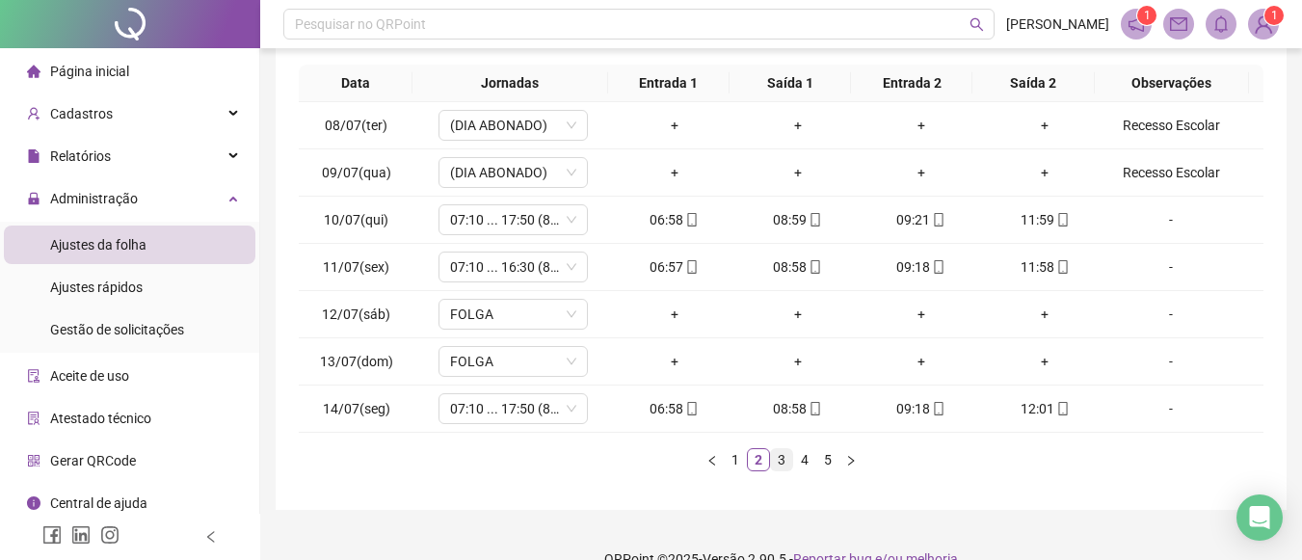
click at [783, 462] on link "3" at bounding box center [781, 459] width 21 height 21
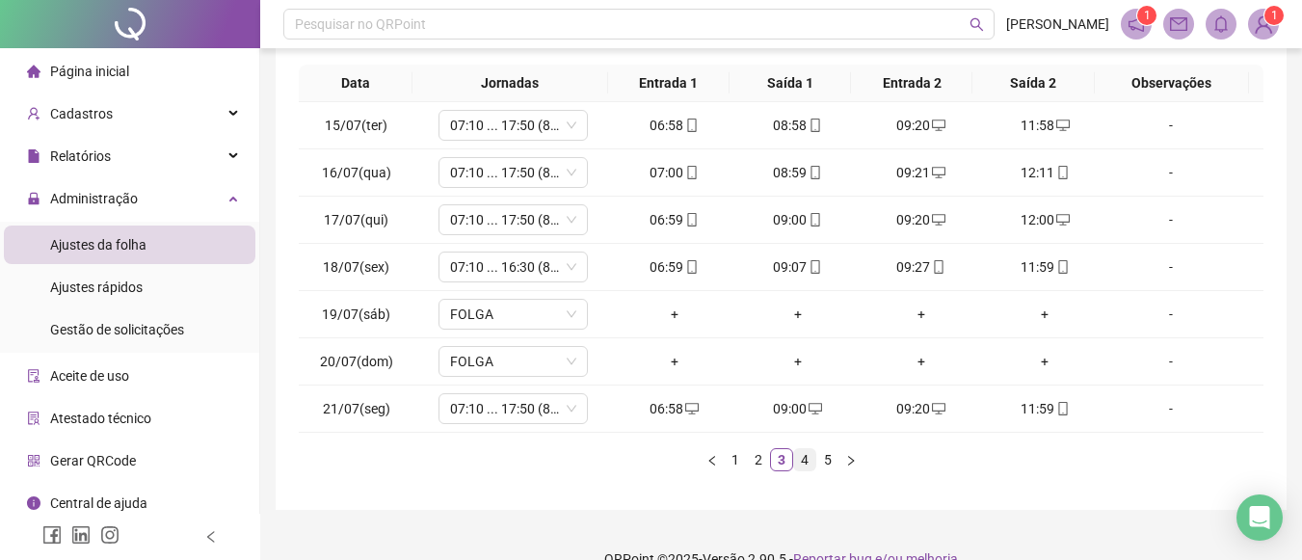
click at [803, 460] on link "4" at bounding box center [804, 459] width 21 height 21
click at [823, 462] on link "5" at bounding box center [827, 459] width 21 height 21
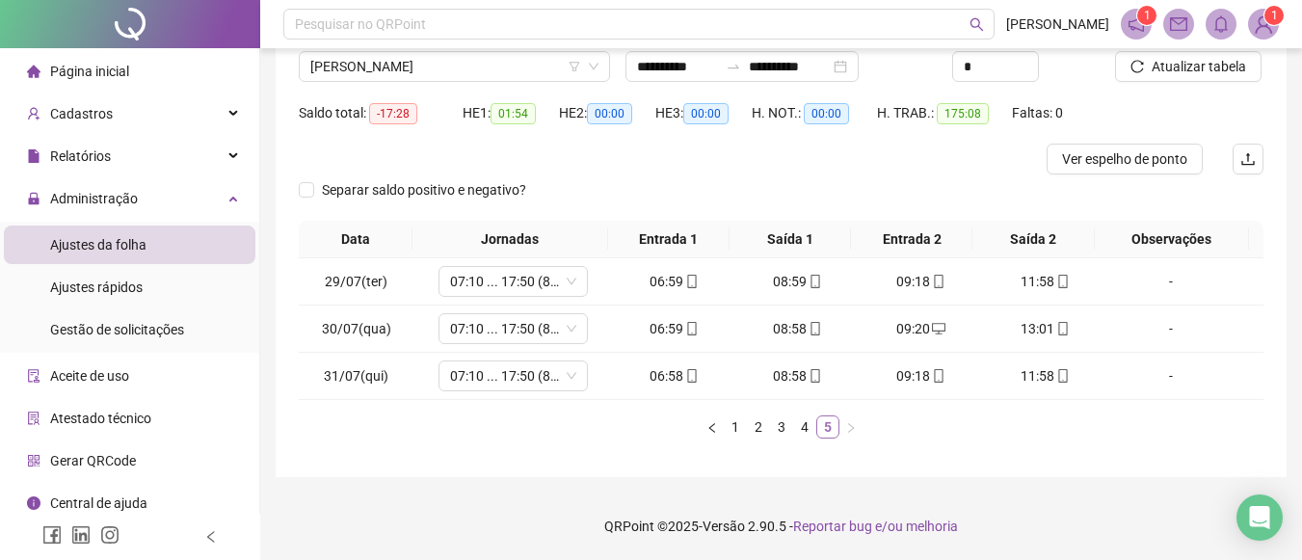
scroll to position [155, 0]
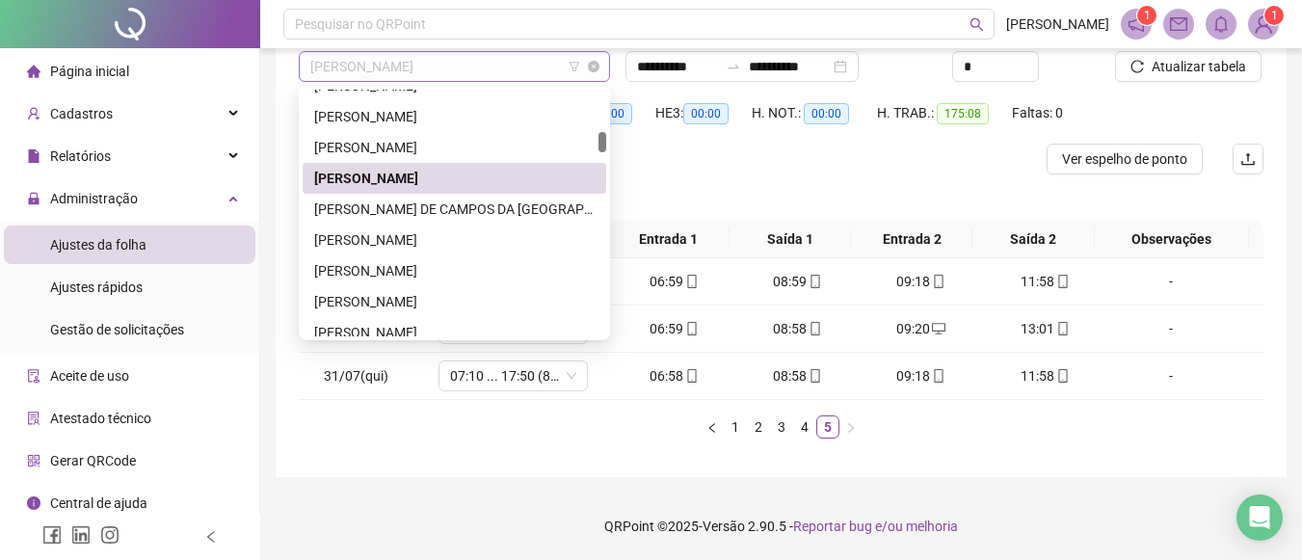
click at [559, 66] on span "Elaine Palma Almeida dos Santos Pereira" at bounding box center [454, 66] width 288 height 29
click at [434, 201] on div "ELIELMA CHAVES DE CAMPOS DA FRANÇA" at bounding box center [454, 209] width 281 height 21
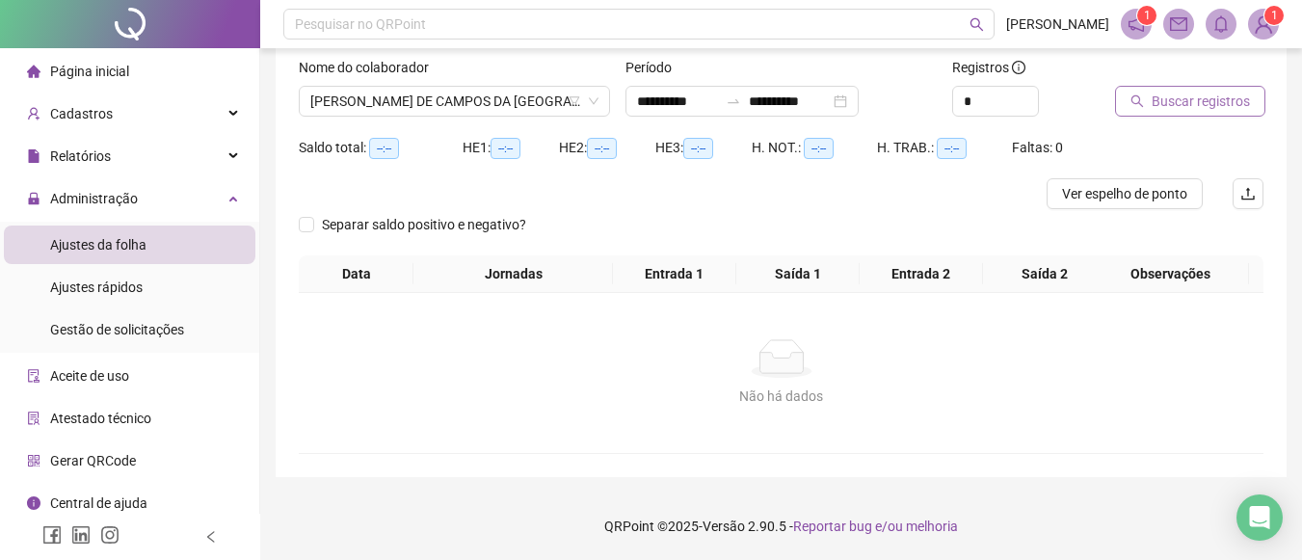
click at [1154, 94] on span "Buscar registros" at bounding box center [1201, 101] width 98 height 21
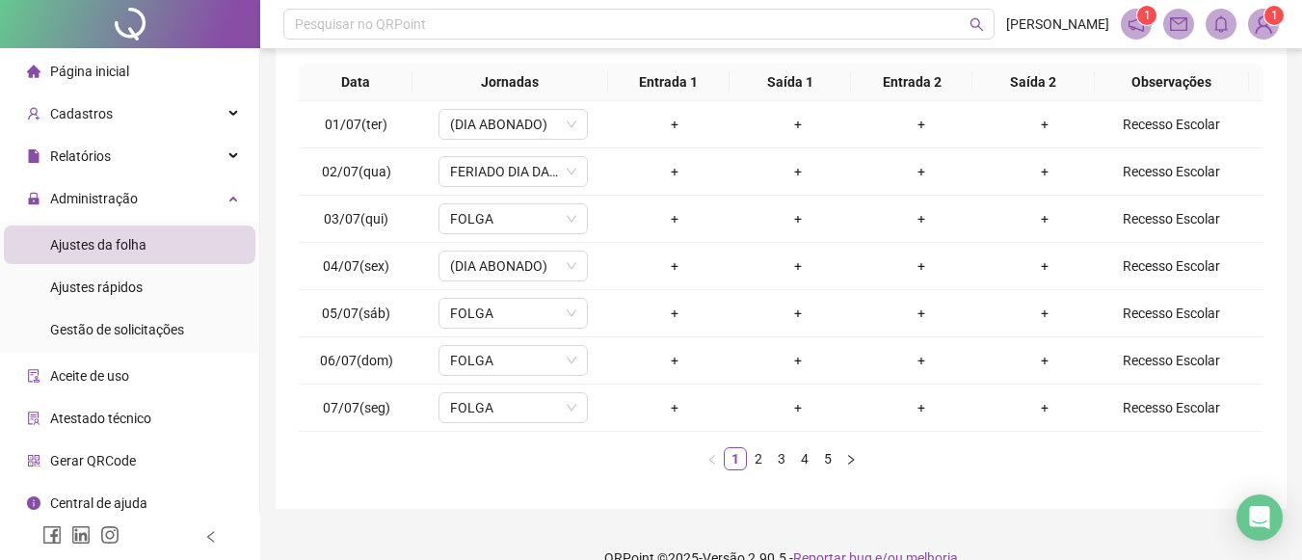
scroll to position [334, 0]
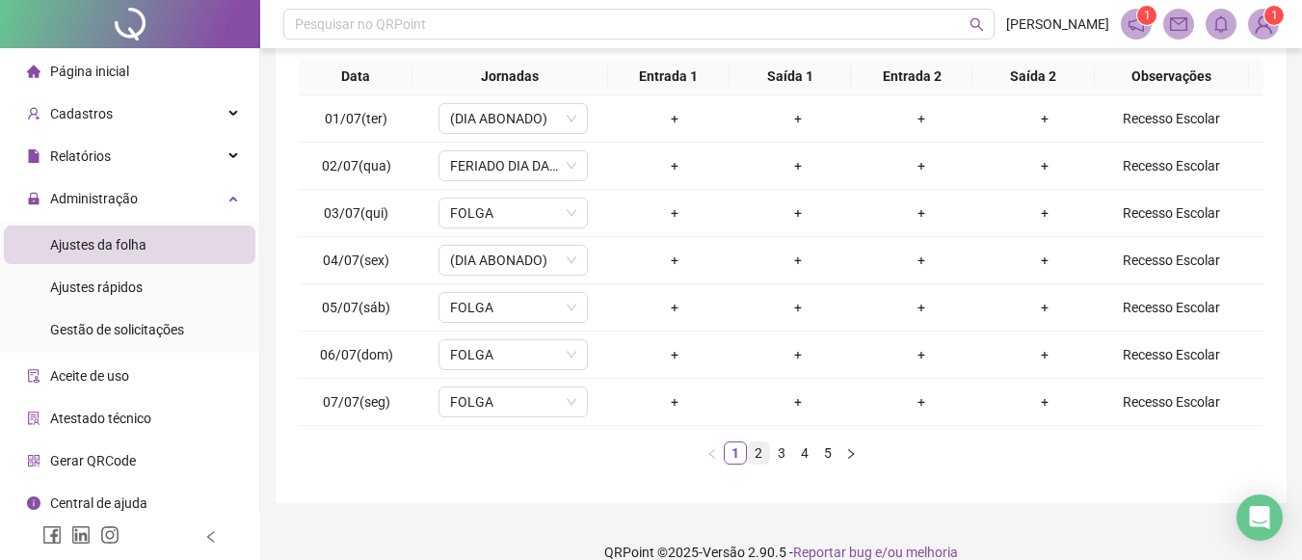
click at [759, 453] on link "2" at bounding box center [758, 452] width 21 height 21
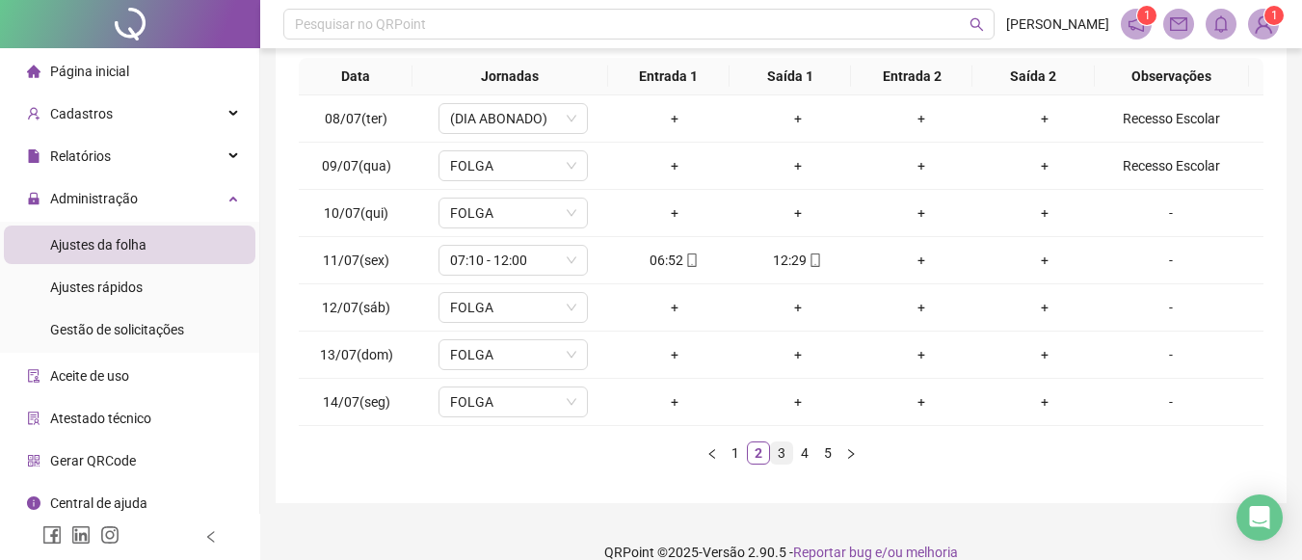
click at [787, 450] on link "3" at bounding box center [781, 452] width 21 height 21
click at [808, 453] on link "4" at bounding box center [804, 452] width 21 height 21
click at [829, 450] on link "5" at bounding box center [827, 452] width 21 height 21
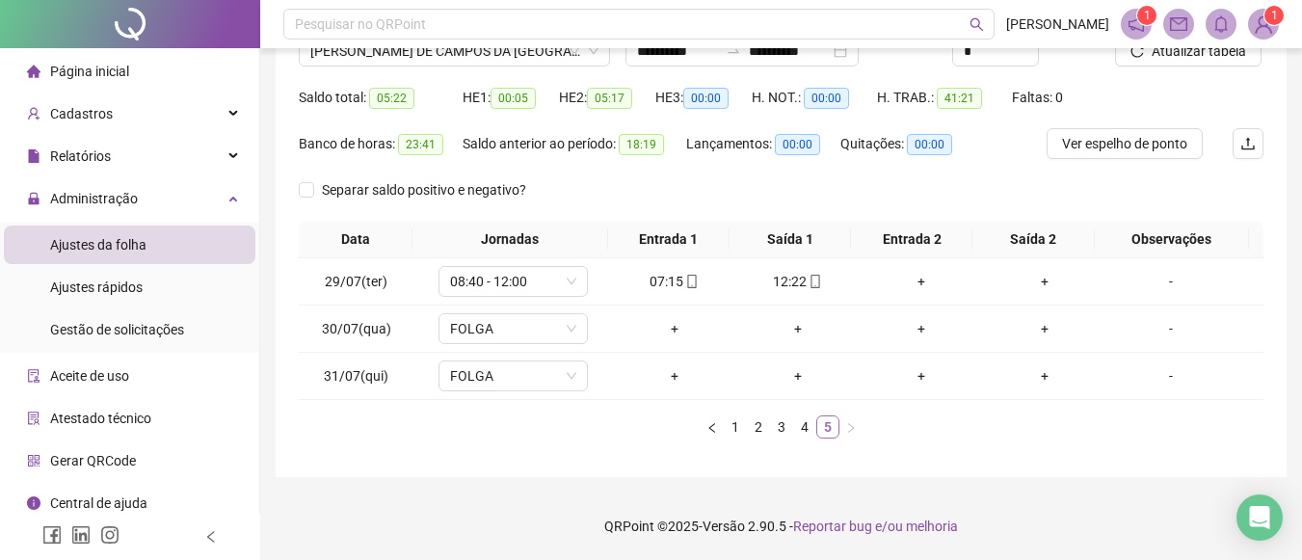
scroll to position [171, 0]
click at [568, 56] on span "ELIELMA CHAVES DE CAMPOS DA FRANÇA" at bounding box center [454, 51] width 288 height 29
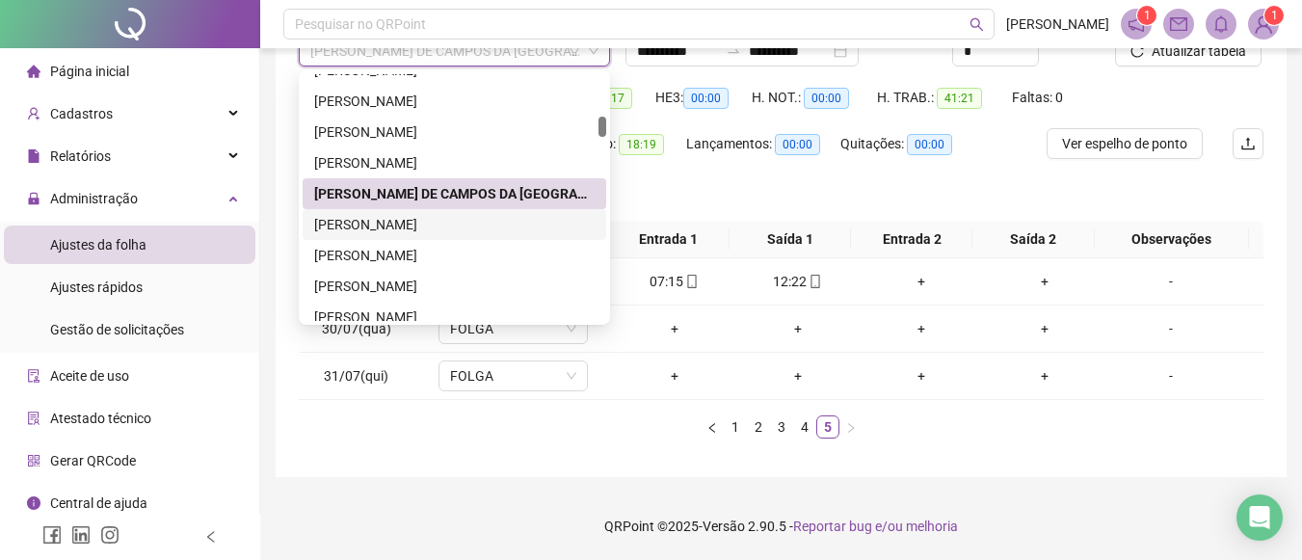
click at [457, 228] on div "ELIENA DOS SANTOS LEAL" at bounding box center [454, 224] width 281 height 21
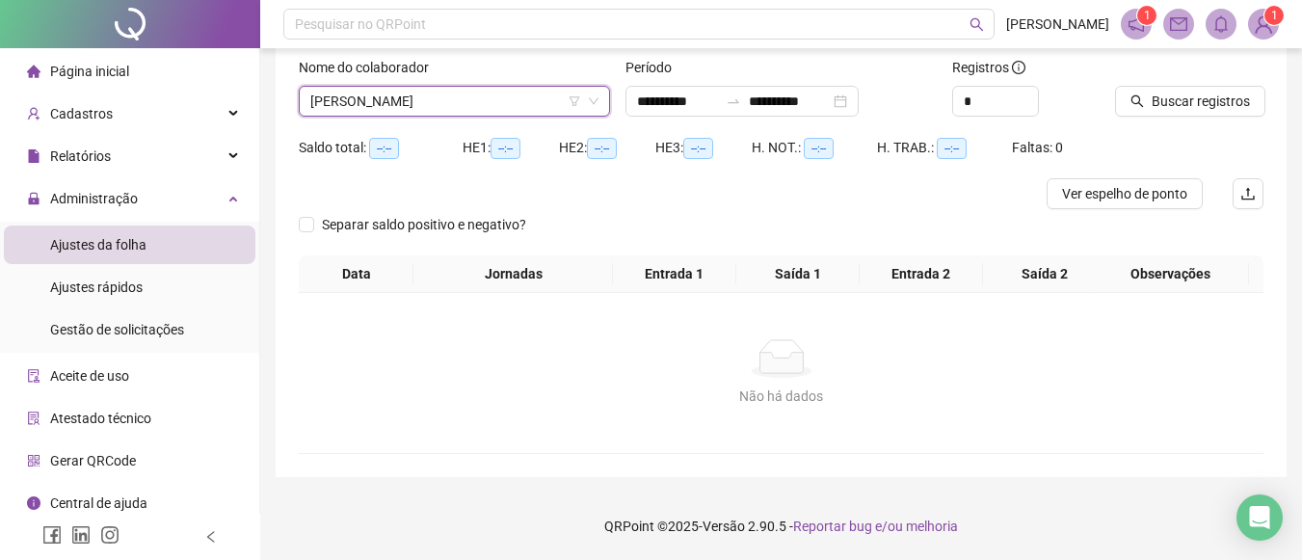
scroll to position [120, 0]
click at [1183, 93] on span "Buscar registros" at bounding box center [1201, 101] width 98 height 21
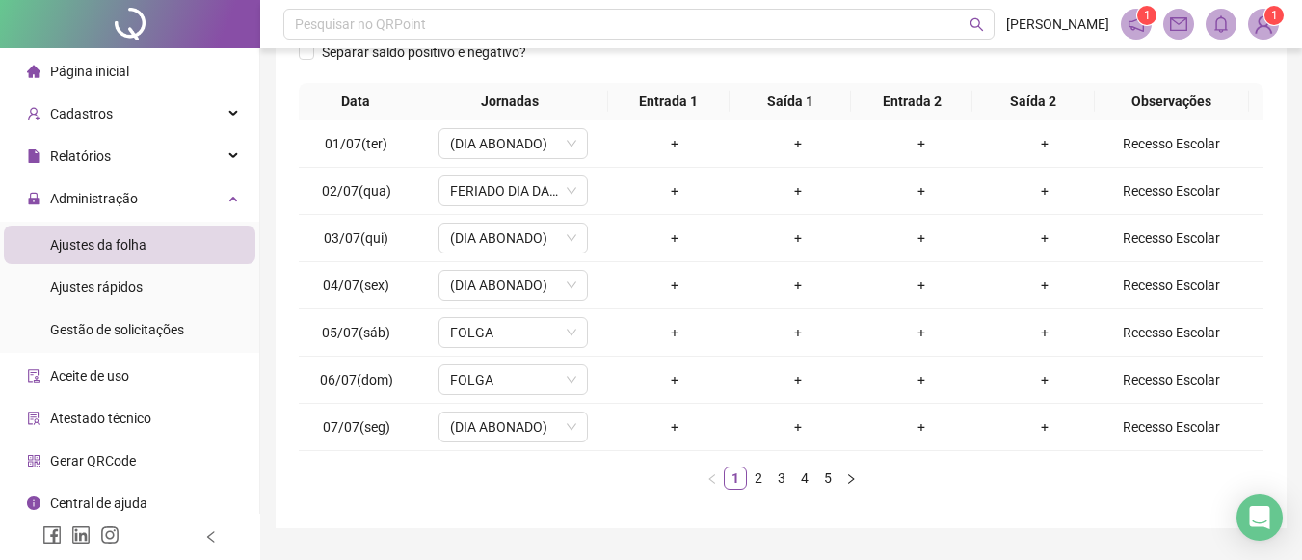
scroll to position [305, 0]
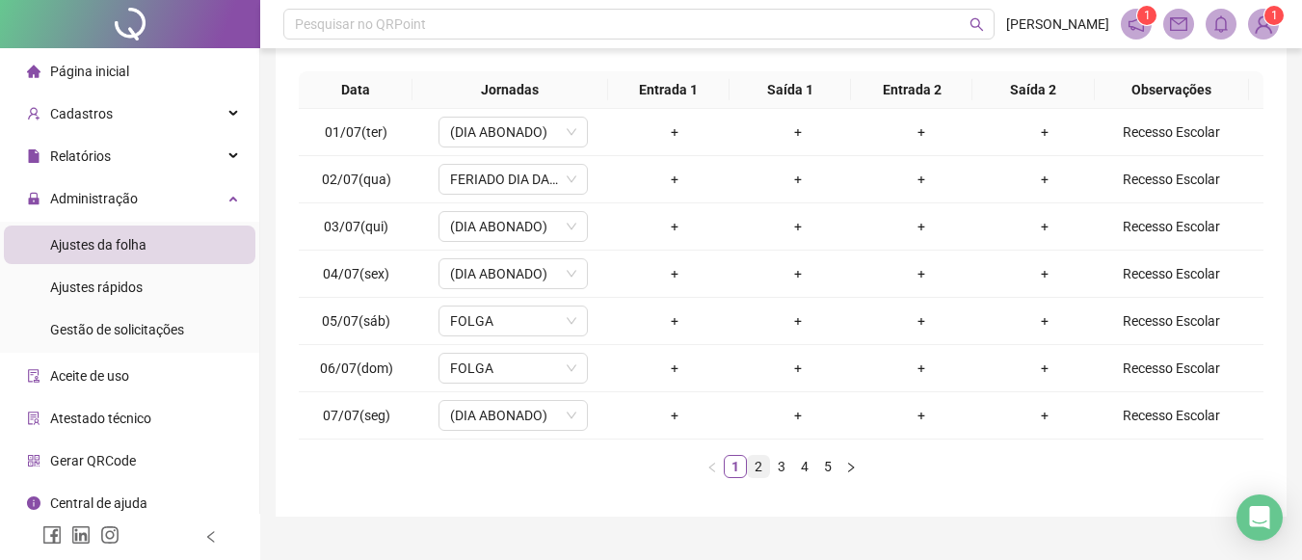
click at [763, 467] on link "2" at bounding box center [758, 466] width 21 height 21
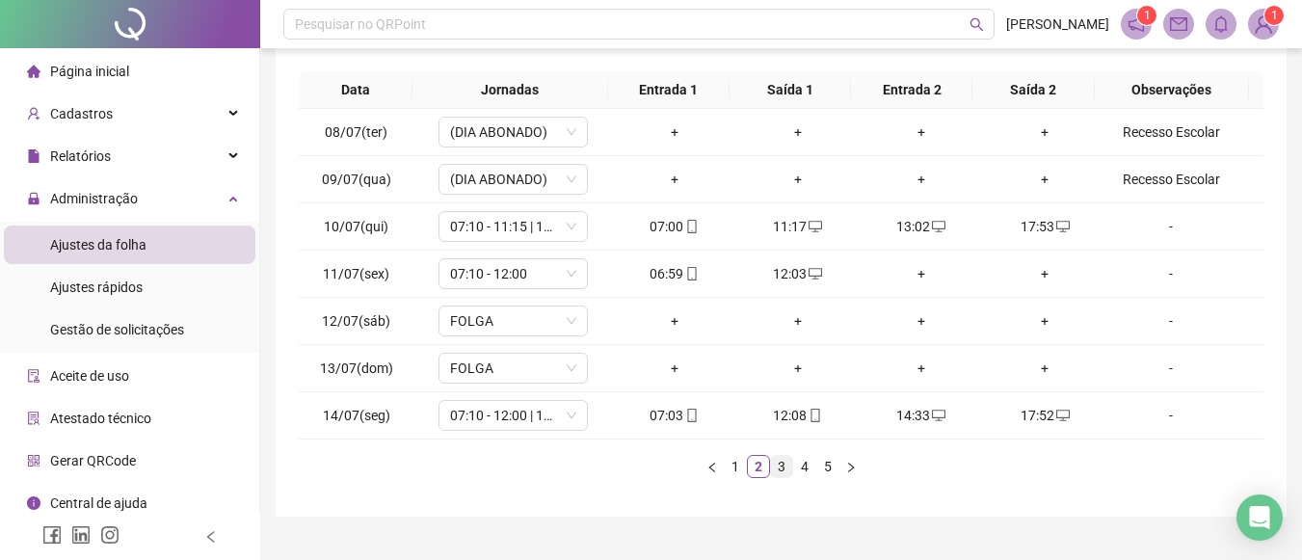
click at [781, 462] on link "3" at bounding box center [781, 466] width 21 height 21
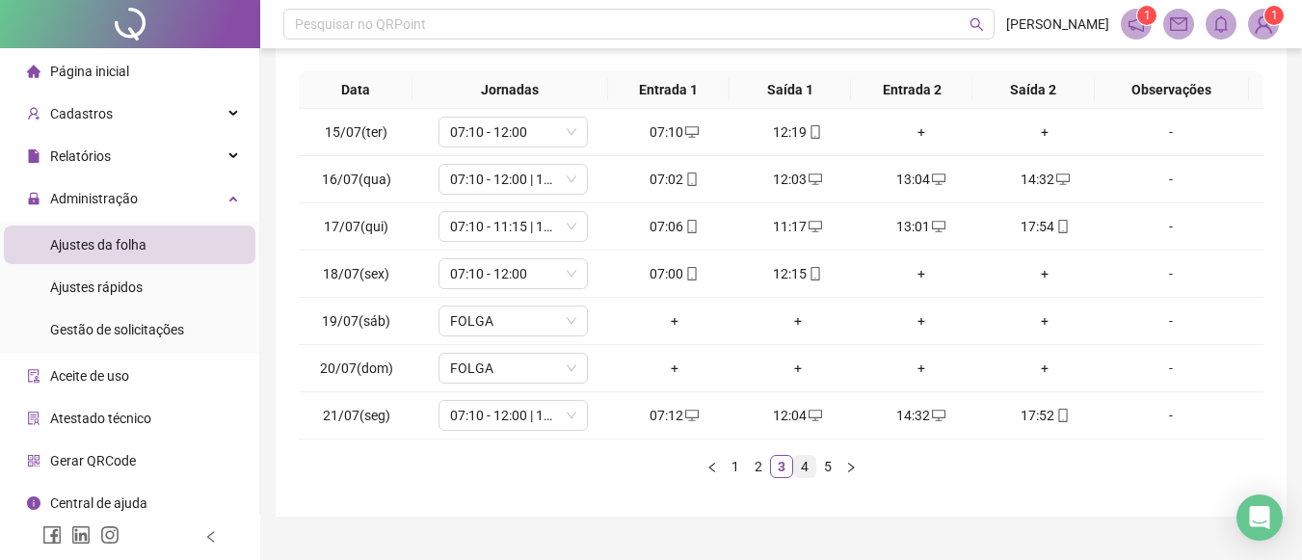
click at [803, 465] on link "4" at bounding box center [804, 466] width 21 height 21
click at [823, 468] on link "5" at bounding box center [827, 466] width 21 height 21
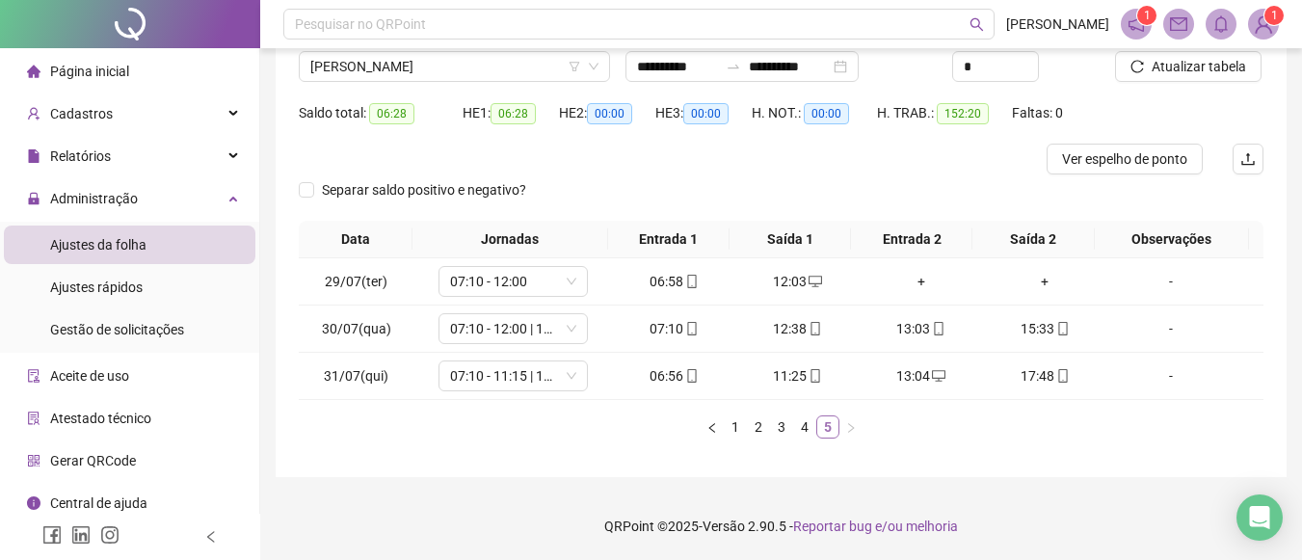
scroll to position [155, 0]
click at [505, 67] on span "ELIENA DOS SANTOS LEAL" at bounding box center [454, 66] width 288 height 29
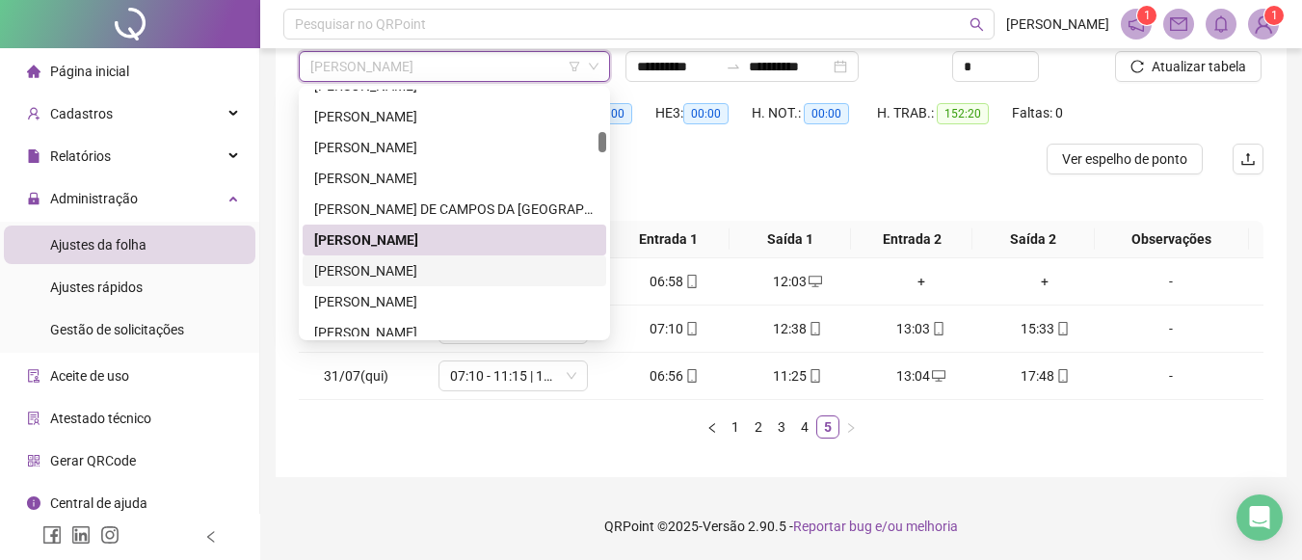
click at [401, 267] on div "[PERSON_NAME]" at bounding box center [454, 270] width 281 height 21
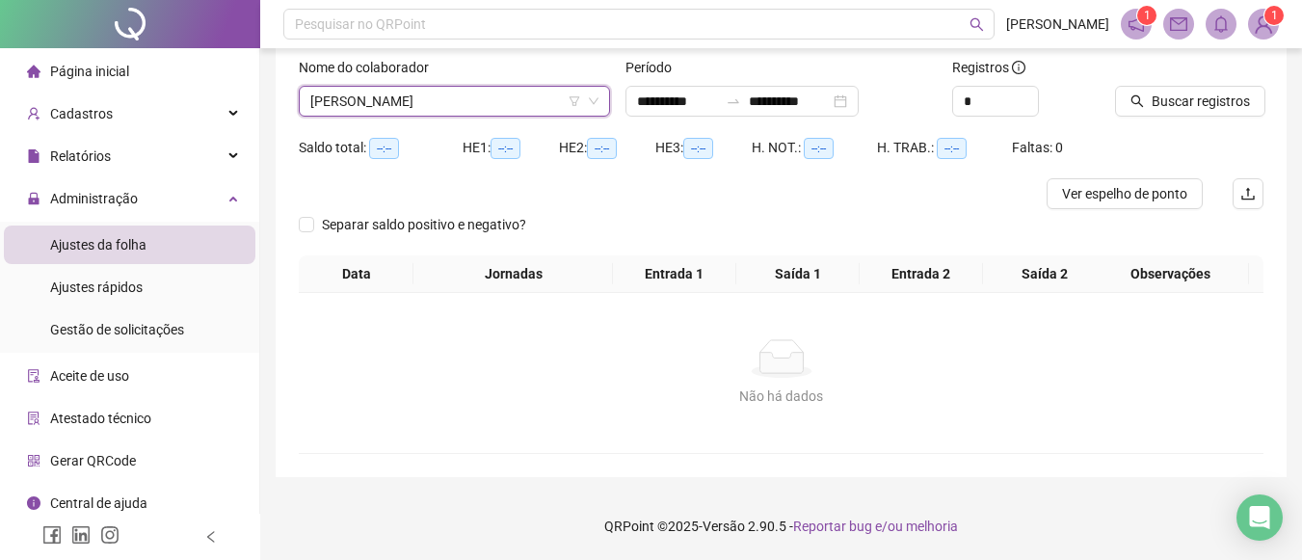
scroll to position [120, 0]
click at [1139, 98] on icon "search" at bounding box center [1137, 100] width 13 height 13
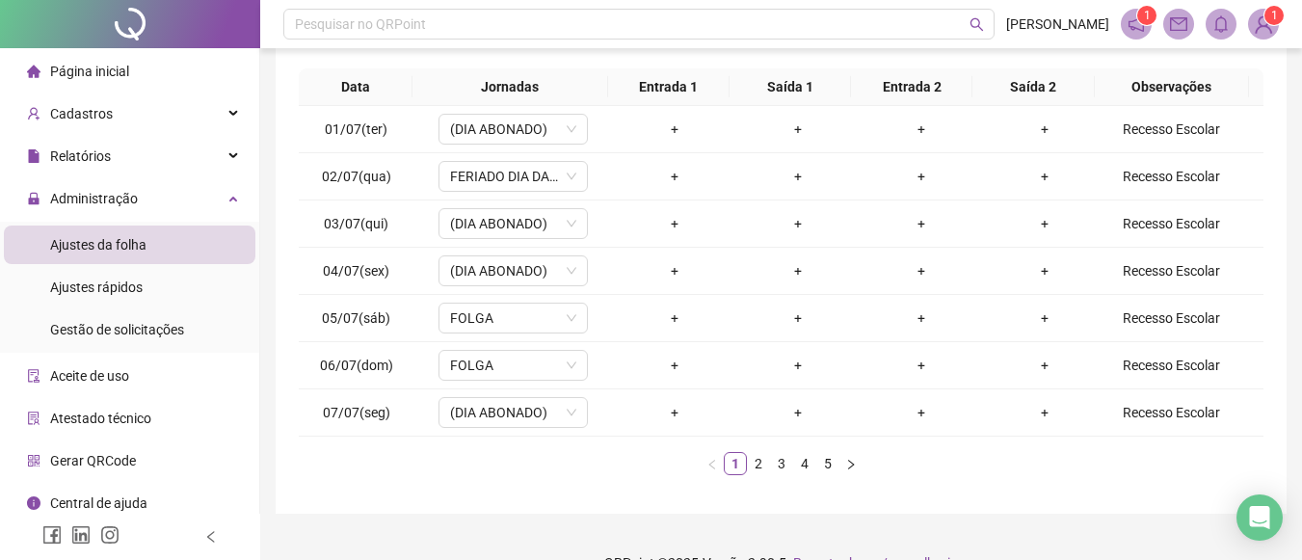
scroll to position [334, 0]
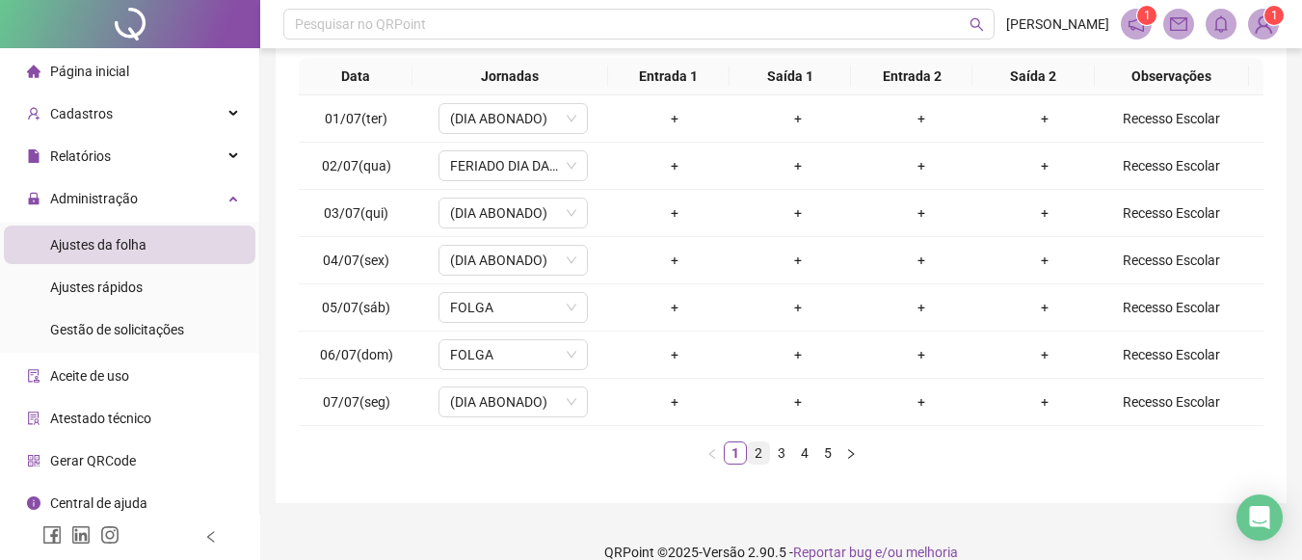
click at [759, 455] on link "2" at bounding box center [758, 452] width 21 height 21
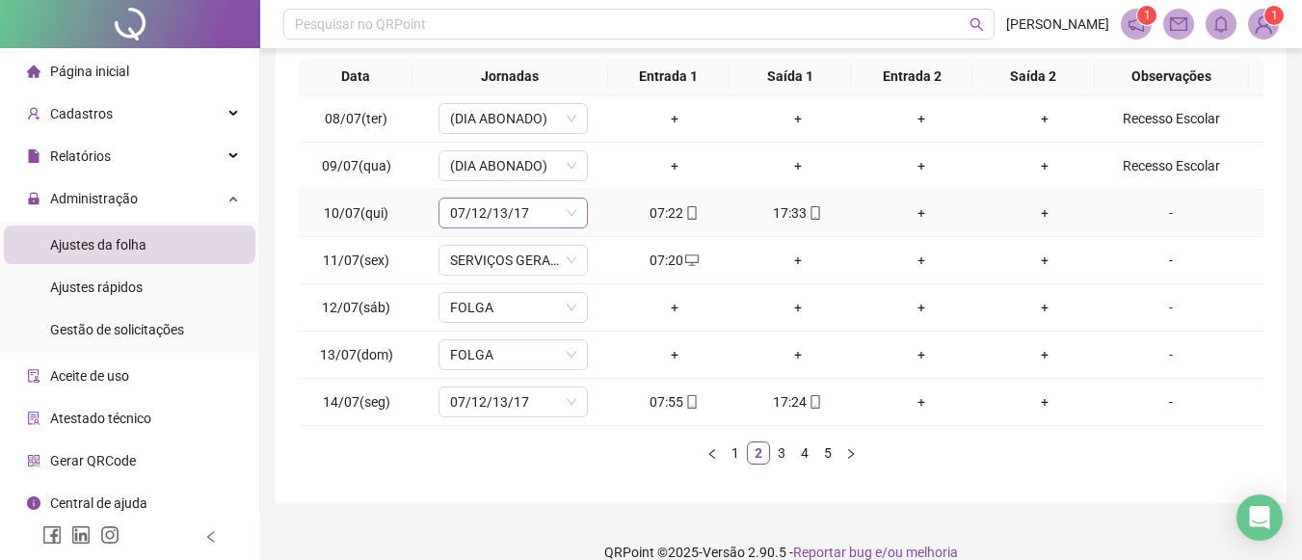
click at [569, 218] on icon "down" at bounding box center [572, 213] width 12 height 12
click at [567, 218] on icon "down" at bounding box center [572, 213] width 12 height 12
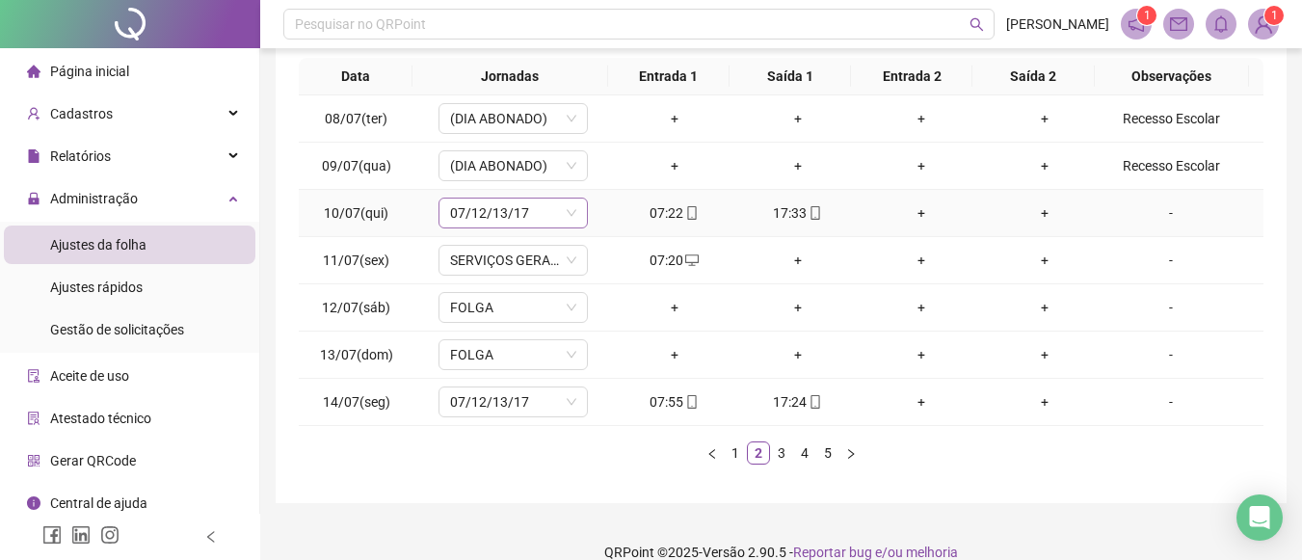
click at [567, 218] on icon "down" at bounding box center [572, 213] width 12 height 12
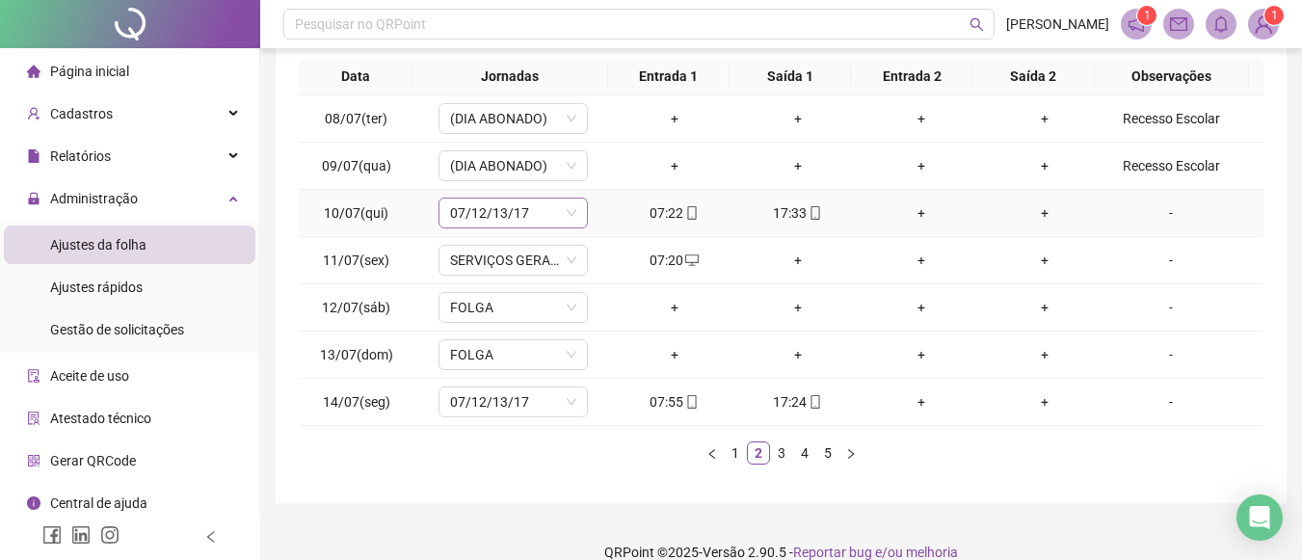
click at [567, 218] on icon "down" at bounding box center [572, 213] width 12 height 12
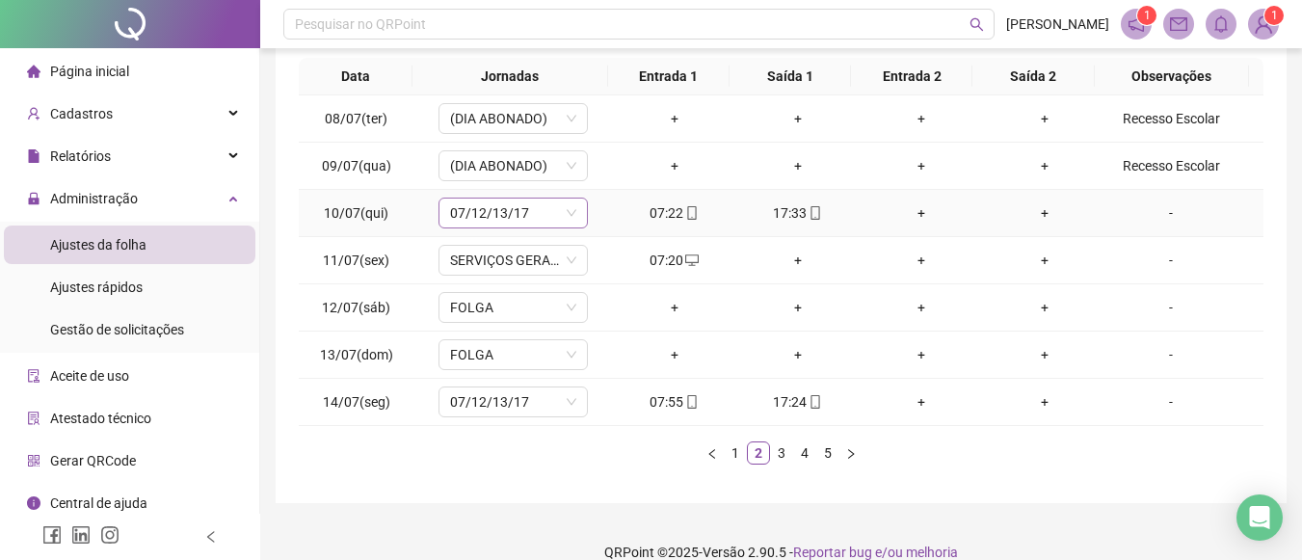
click at [567, 218] on icon "down" at bounding box center [572, 213] width 12 height 12
click at [785, 442] on link "3" at bounding box center [781, 452] width 21 height 21
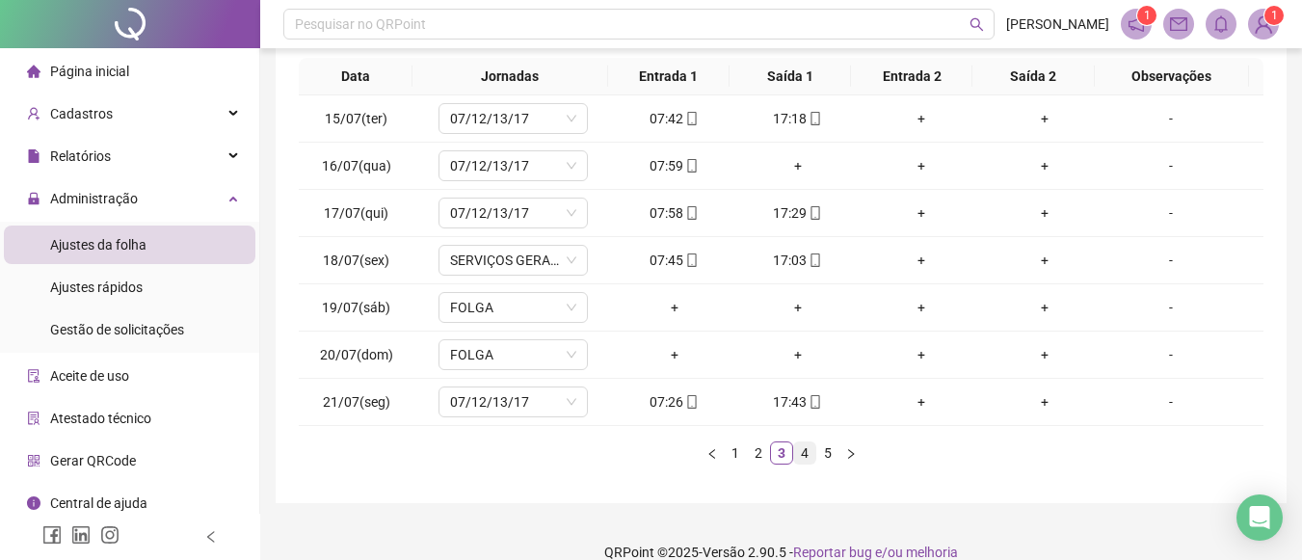
click at [806, 448] on link "4" at bounding box center [804, 452] width 21 height 21
click at [782, 449] on link "3" at bounding box center [781, 452] width 21 height 21
click at [757, 449] on link "2" at bounding box center [758, 452] width 21 height 21
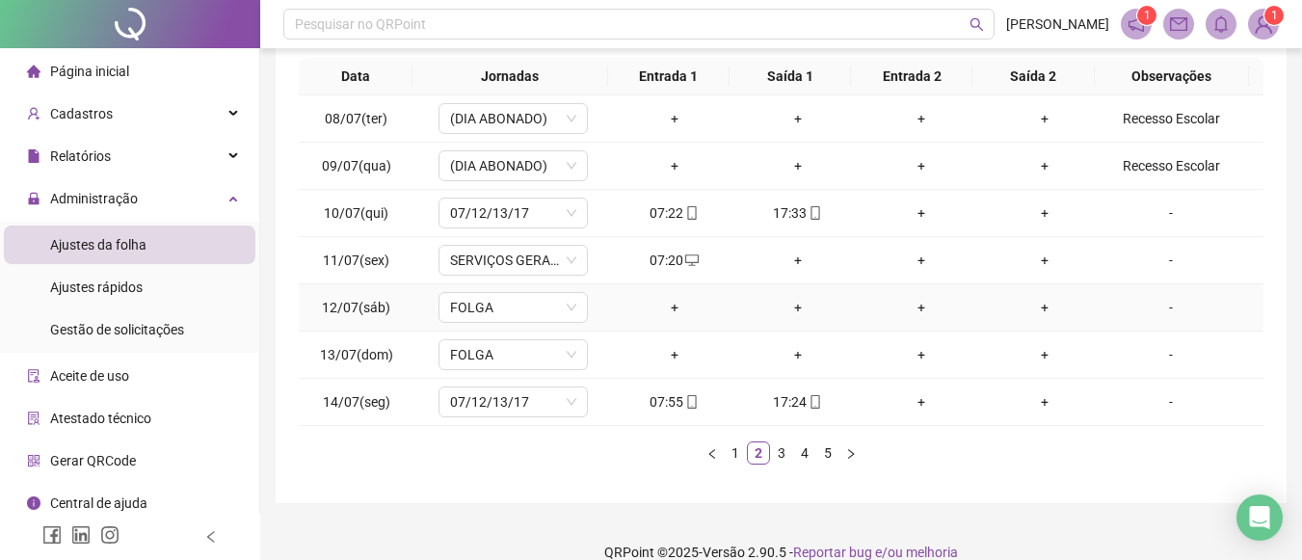
click at [817, 312] on div "+" at bounding box center [798, 307] width 108 height 21
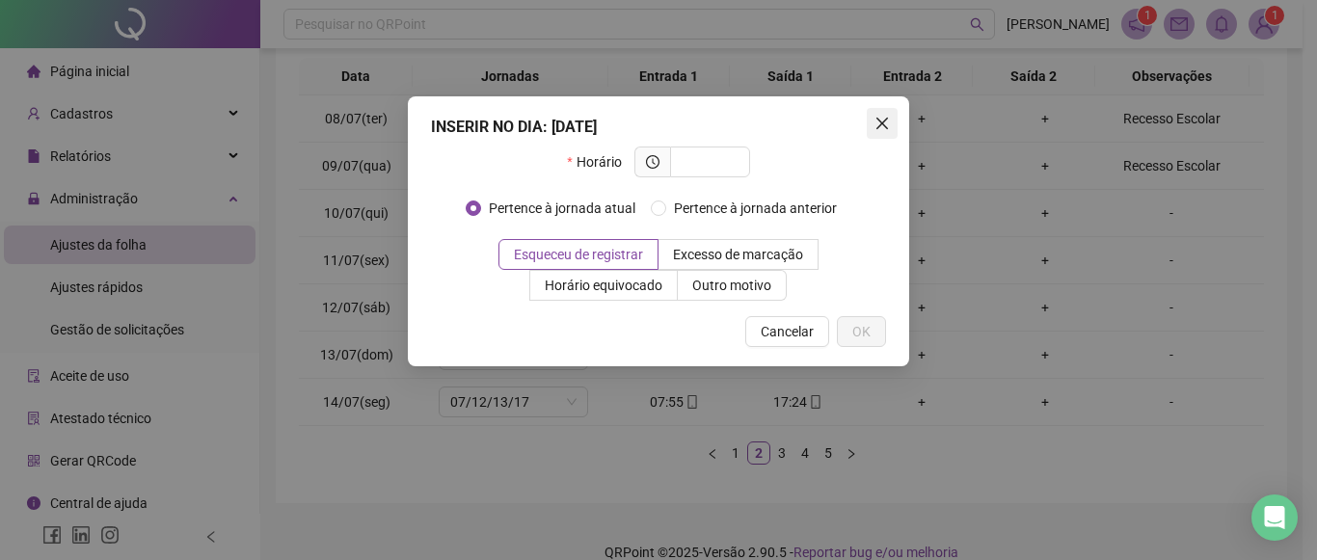
click at [884, 118] on icon "close" at bounding box center [881, 123] width 15 height 15
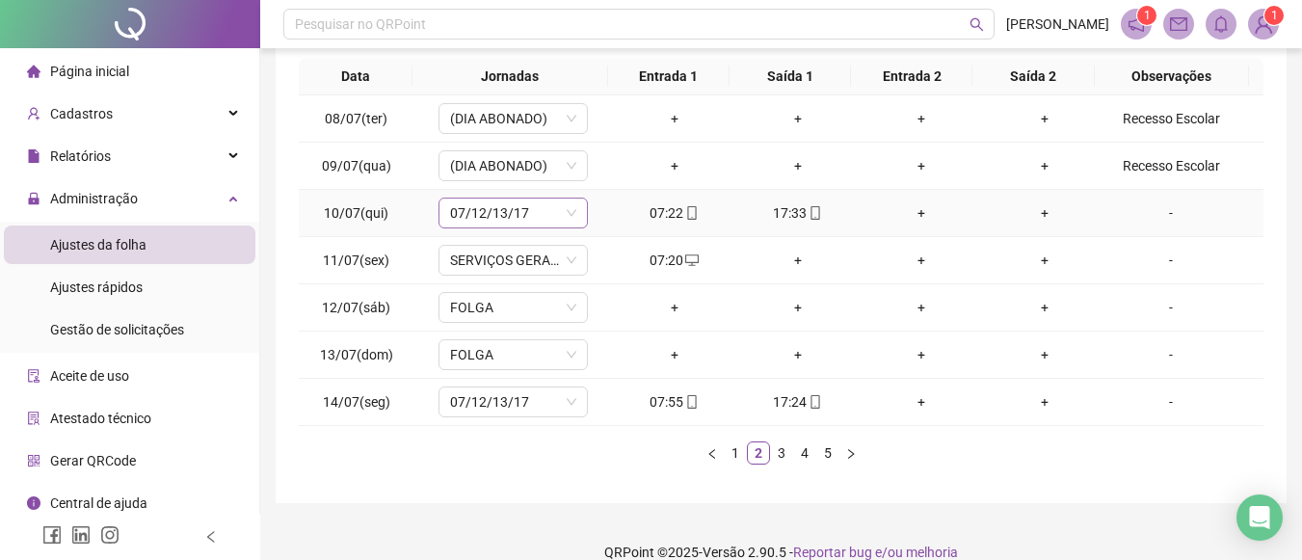
click at [502, 210] on span "07/12/13/17" at bounding box center [513, 213] width 126 height 29
drag, startPoint x: 502, startPoint y: 210, endPoint x: 577, endPoint y: 201, distance: 75.7
click at [502, 210] on span "07/12/13/17" at bounding box center [513, 213] width 126 height 29
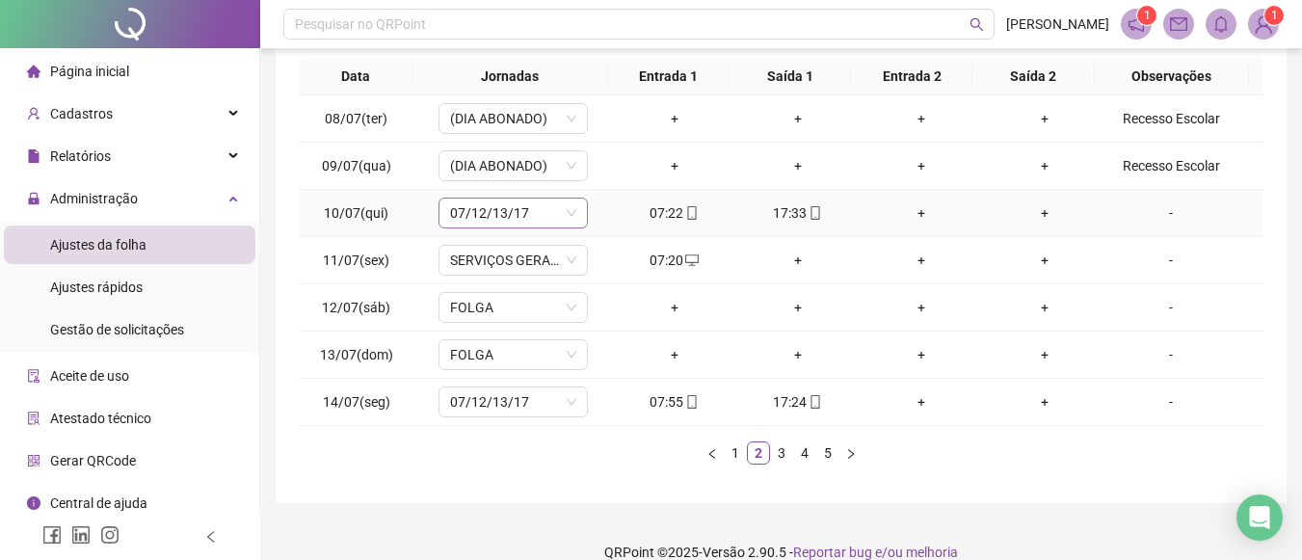
click at [561, 214] on span "07/12/13/17" at bounding box center [513, 213] width 126 height 29
click at [663, 219] on div "07:22" at bounding box center [675, 212] width 108 height 21
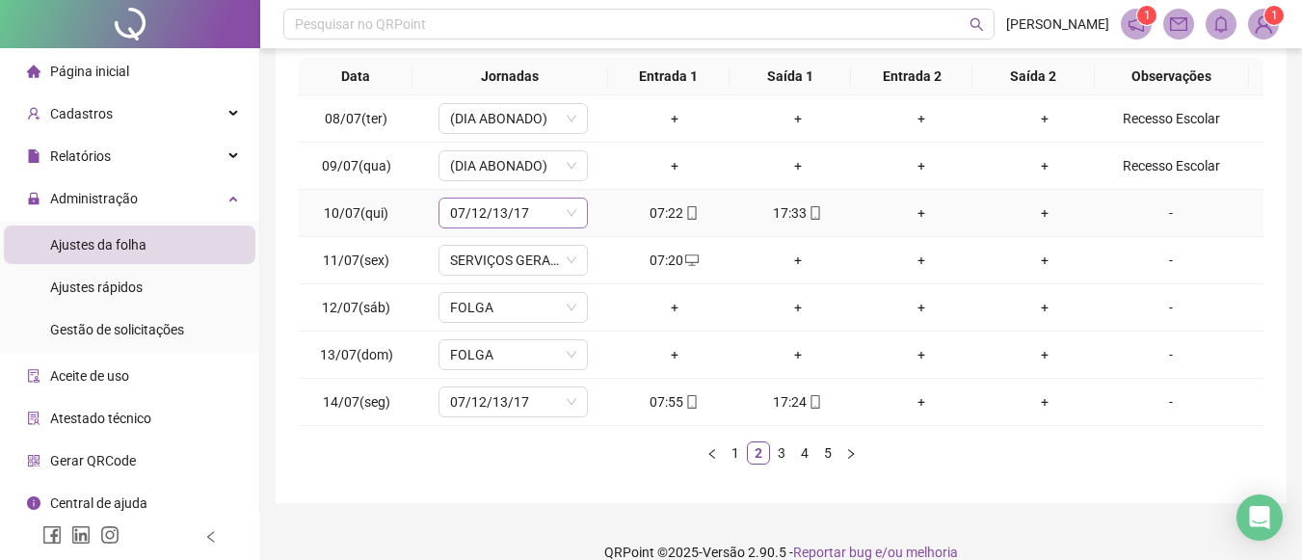
click at [442, 214] on div "07/12/13/17" at bounding box center [513, 213] width 149 height 31
click at [568, 209] on div "07/12/13/17" at bounding box center [513, 213] width 149 height 31
click at [305, 258] on tbody "08/07(ter) (DIA ABONADO) + + + + Recesso Escolar 09/07(qua) (DIA ABONADO) + + +…" at bounding box center [781, 260] width 965 height 331
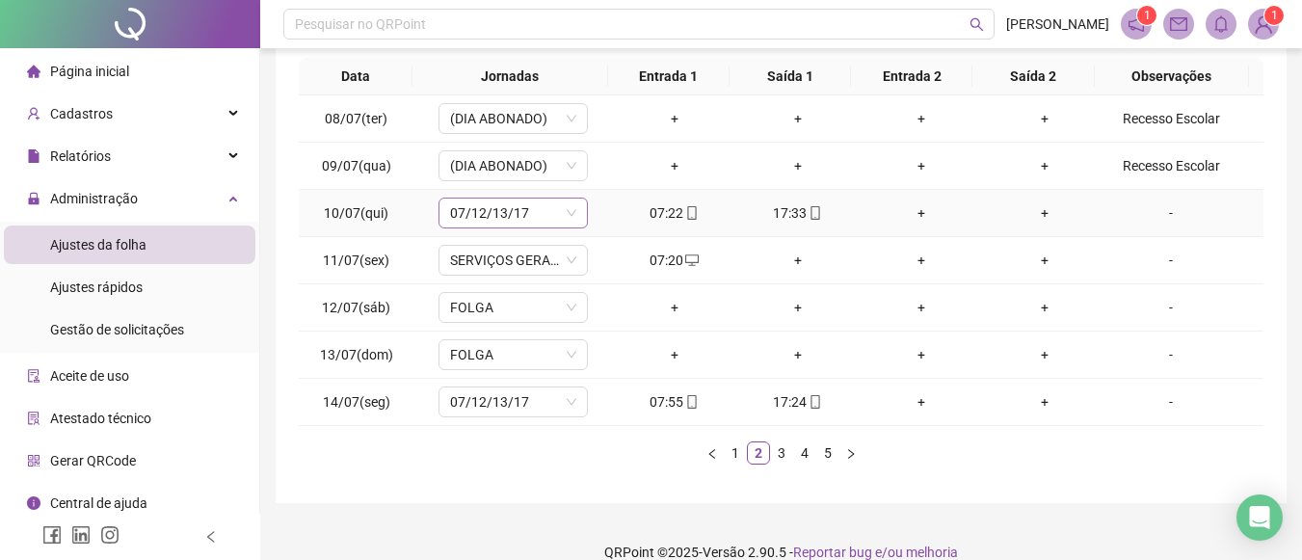
click at [562, 233] on tr "10/07(qui) 07/12/13/17 07:22 17:33 + + -" at bounding box center [781, 213] width 965 height 47
click at [577, 201] on div "07/12/13/17" at bounding box center [513, 213] width 149 height 31
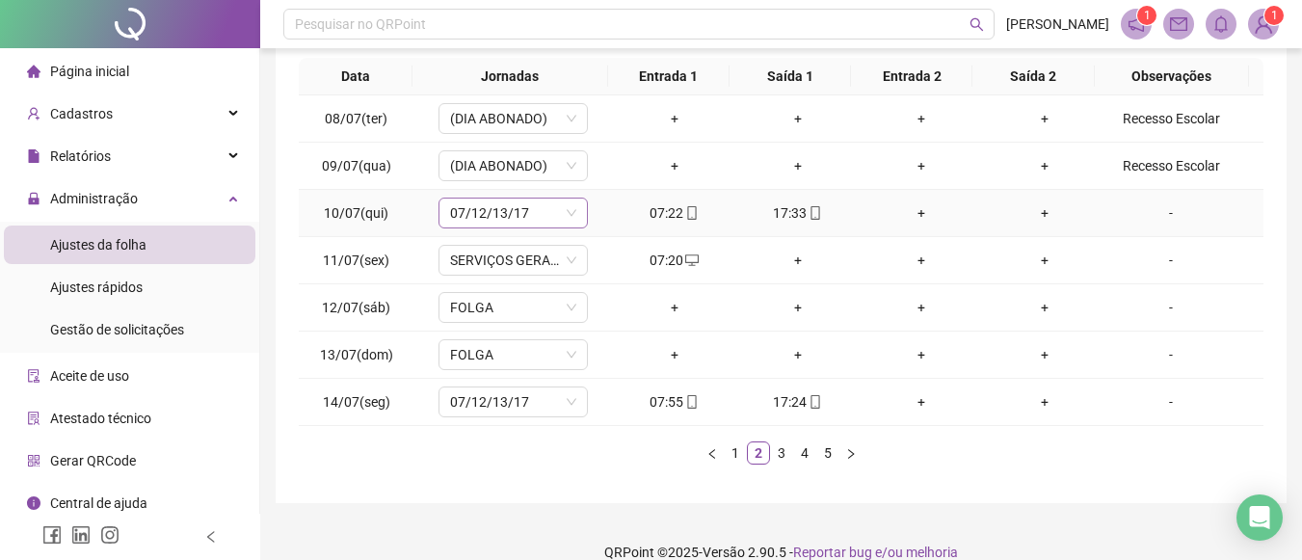
click at [577, 201] on div "07/12/13/17" at bounding box center [513, 213] width 149 height 31
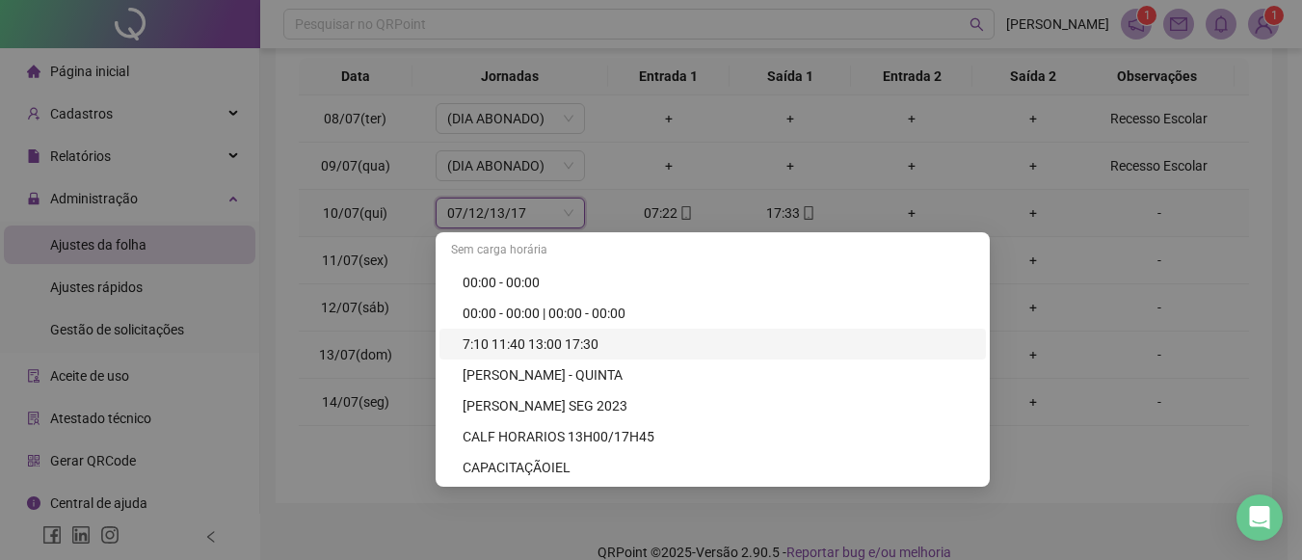
type input "**********"
click at [489, 495] on div "**********" at bounding box center [651, 280] width 1302 height 560
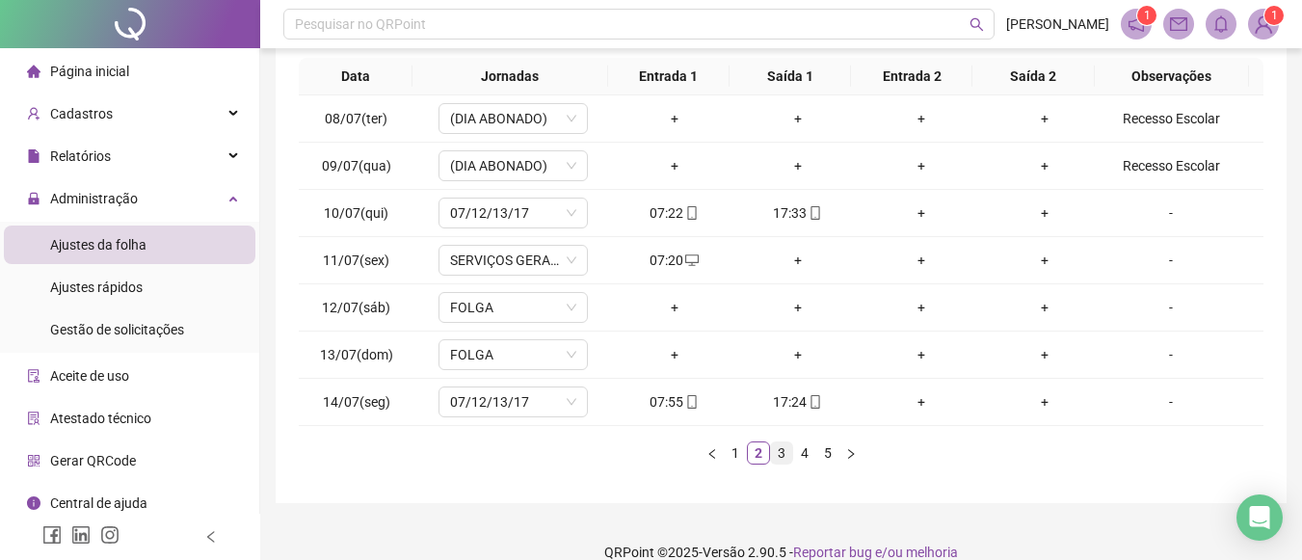
click at [785, 460] on link "3" at bounding box center [781, 452] width 21 height 21
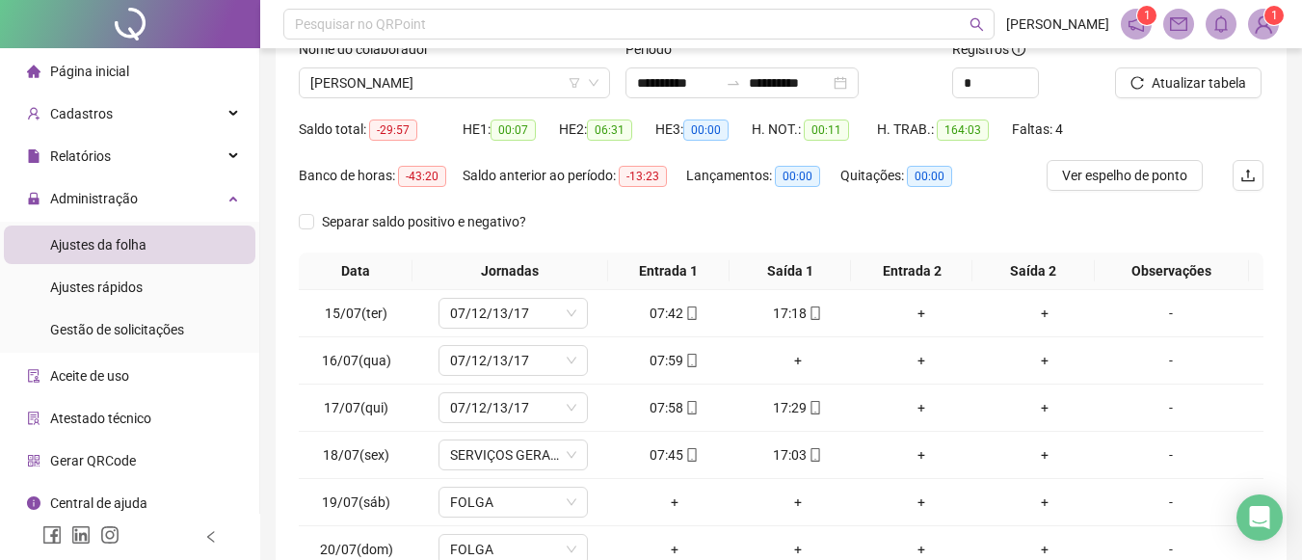
scroll to position [131, 0]
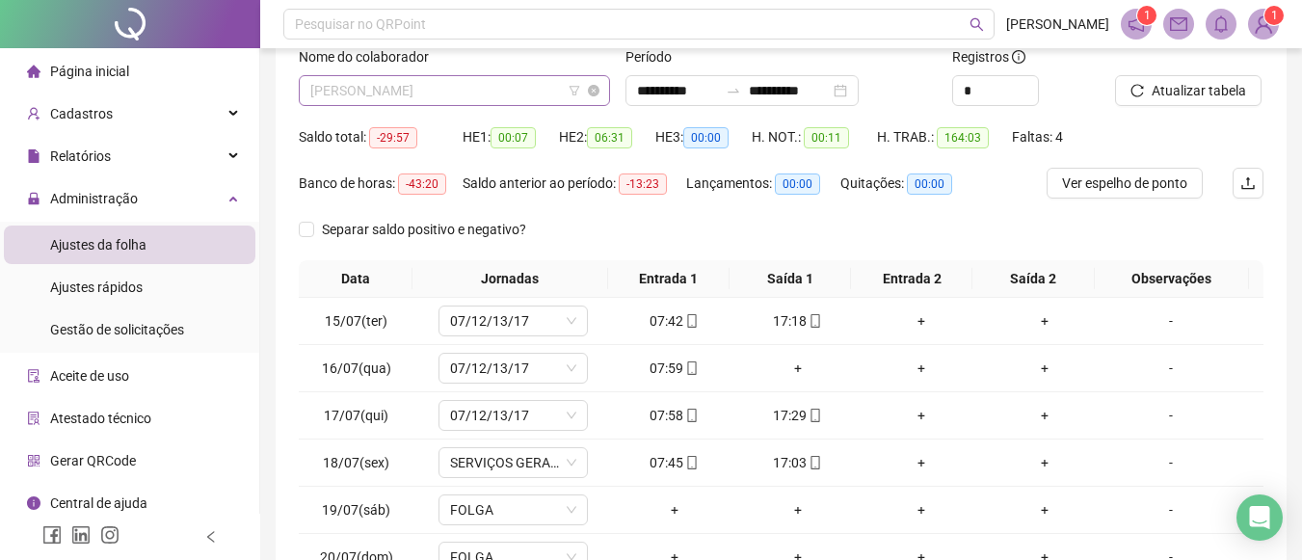
click at [491, 94] on span "[PERSON_NAME]" at bounding box center [454, 90] width 288 height 29
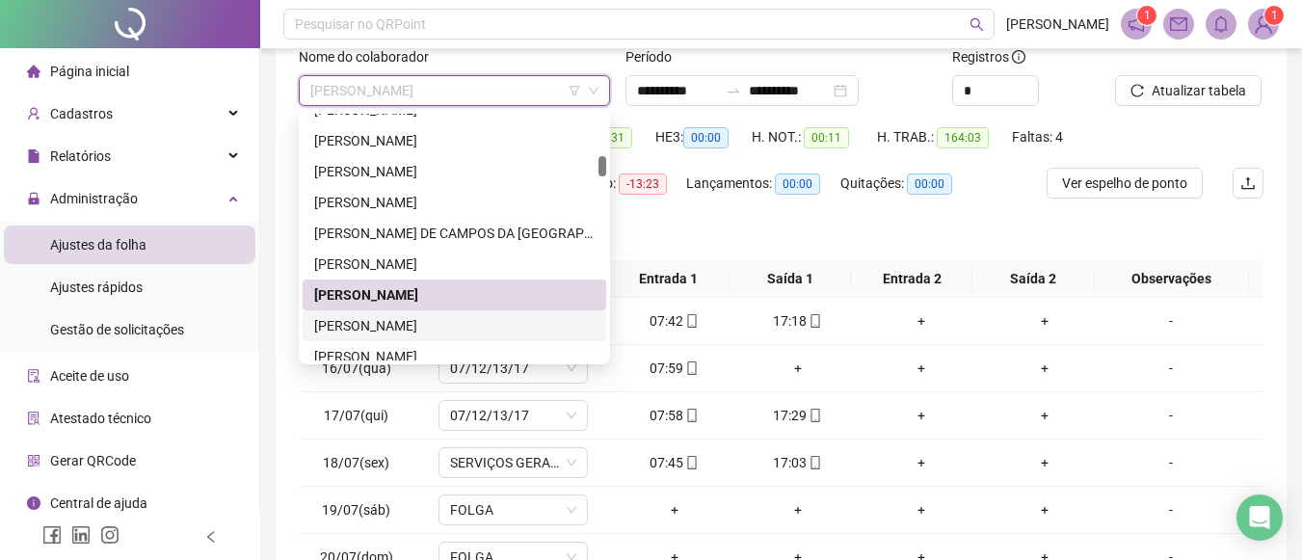
click at [377, 319] on div "[PERSON_NAME]" at bounding box center [454, 325] width 281 height 21
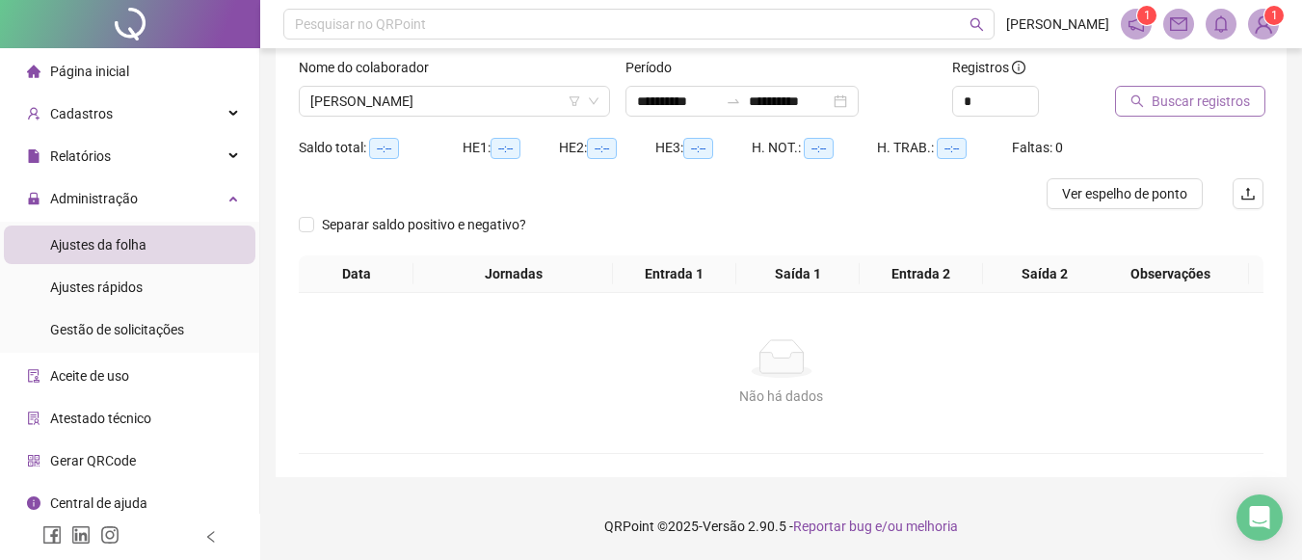
click at [1177, 99] on span "Buscar registros" at bounding box center [1201, 101] width 98 height 21
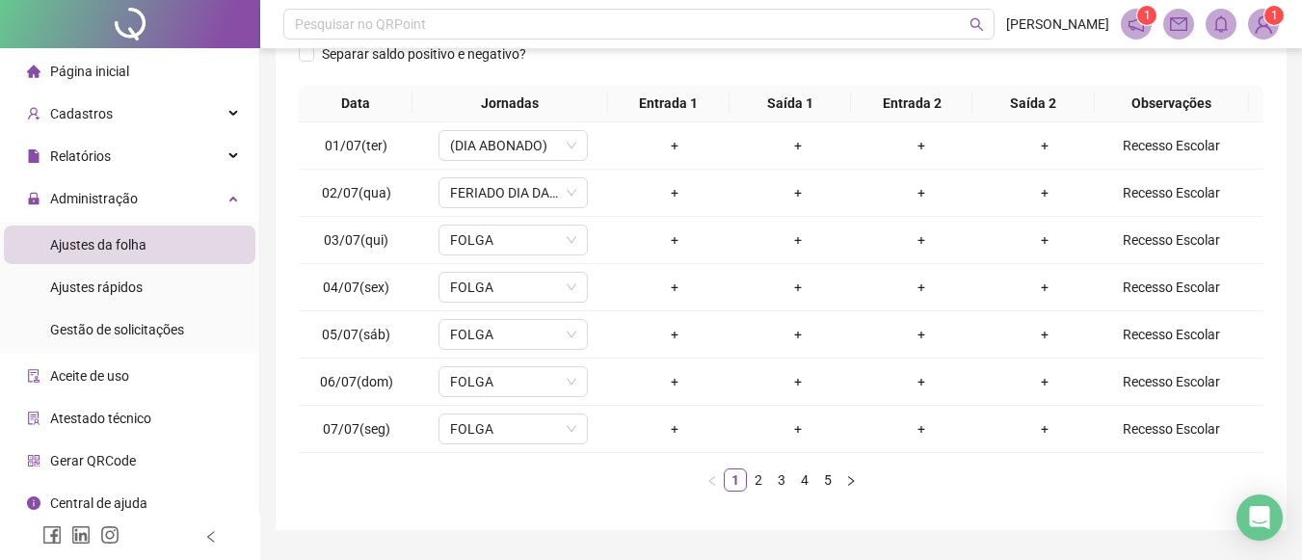
scroll to position [303, 0]
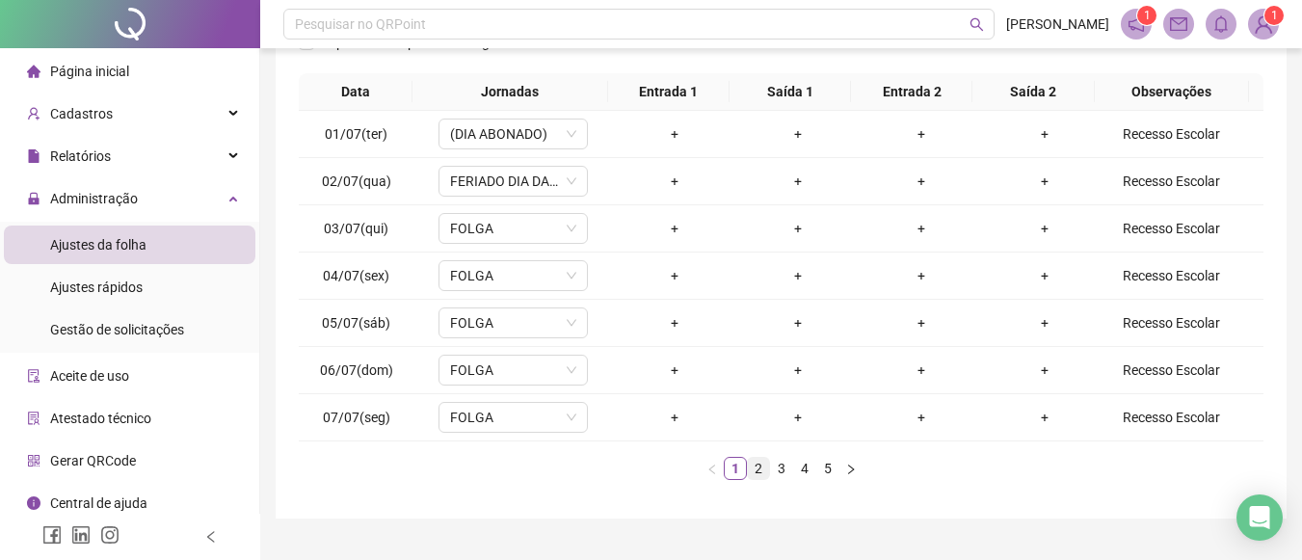
click at [755, 464] on link "2" at bounding box center [758, 468] width 21 height 21
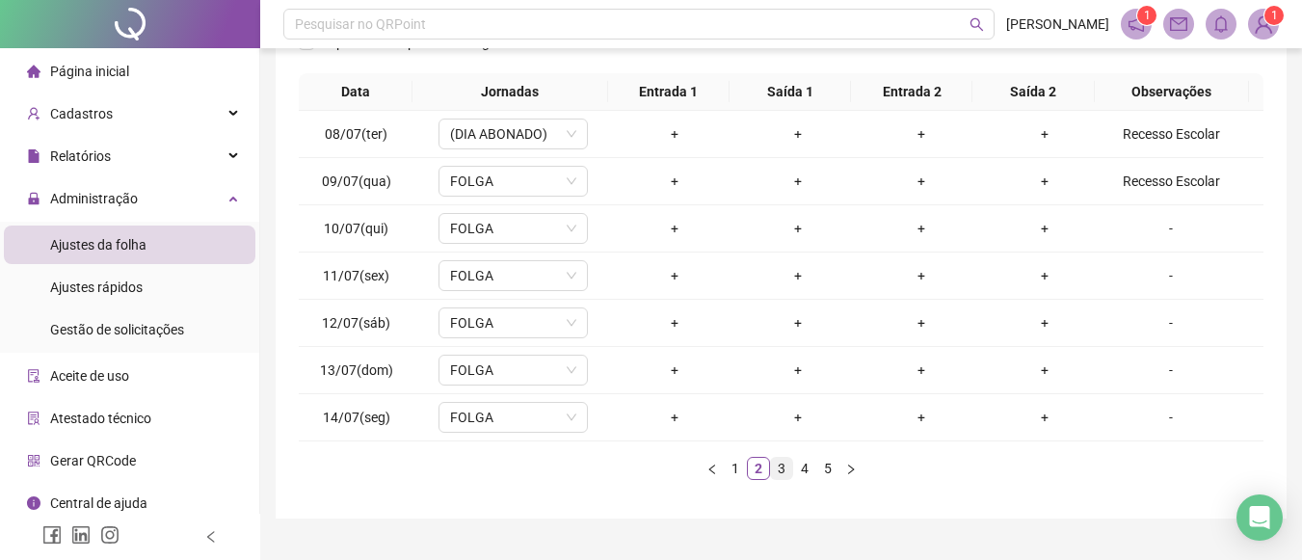
click at [774, 473] on link "3" at bounding box center [781, 468] width 21 height 21
click at [805, 464] on link "4" at bounding box center [804, 468] width 21 height 21
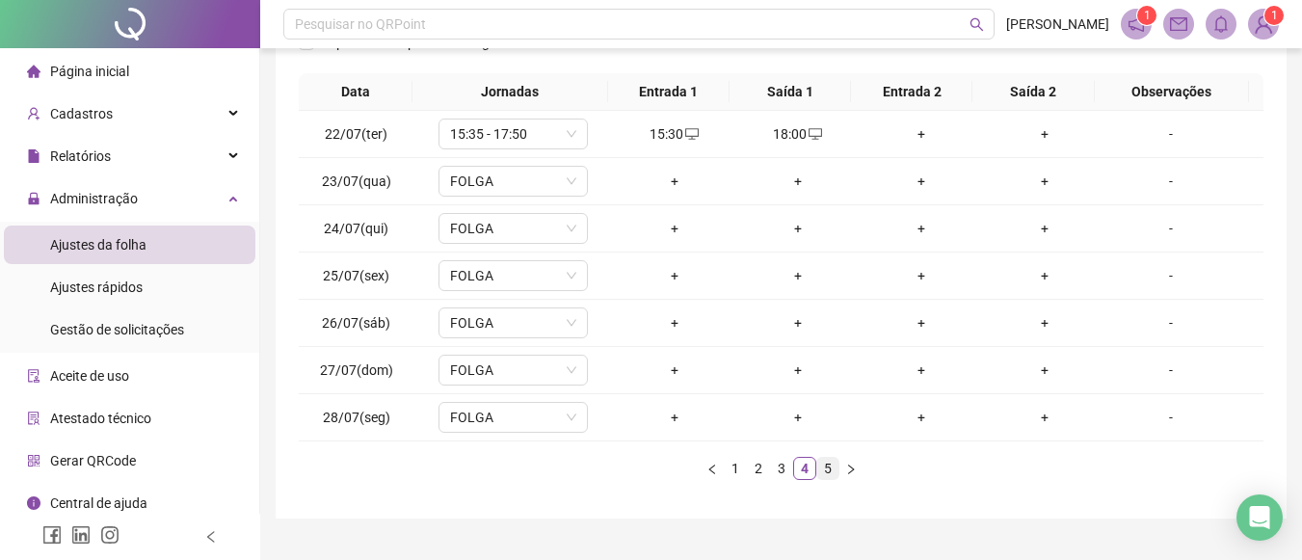
click at [822, 468] on link "5" at bounding box center [827, 468] width 21 height 21
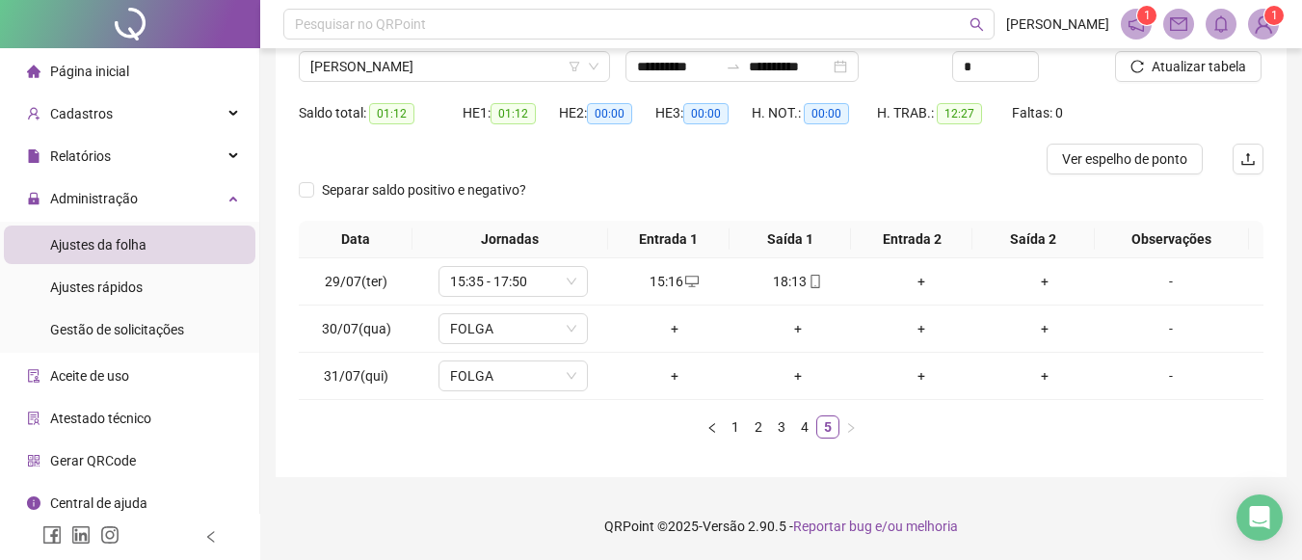
scroll to position [58, 0]
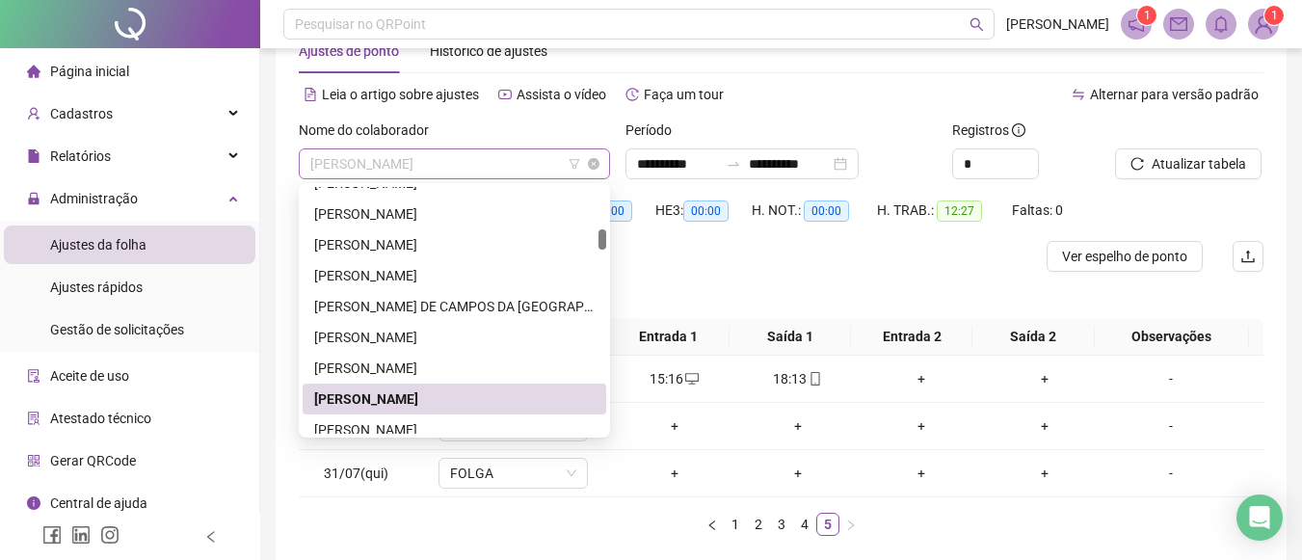
click at [544, 160] on span "[PERSON_NAME]" at bounding box center [454, 163] width 288 height 29
drag, startPoint x: 420, startPoint y: 416, endPoint x: 420, endPoint y: 434, distance: 17.4
click at [420, 434] on div "225555 10557 283495 Dammy Pereira Marques de Souza Decio Leite Miranda Junior E…" at bounding box center [454, 310] width 311 height 254
click at [421, 428] on div "[PERSON_NAME]" at bounding box center [454, 429] width 281 height 21
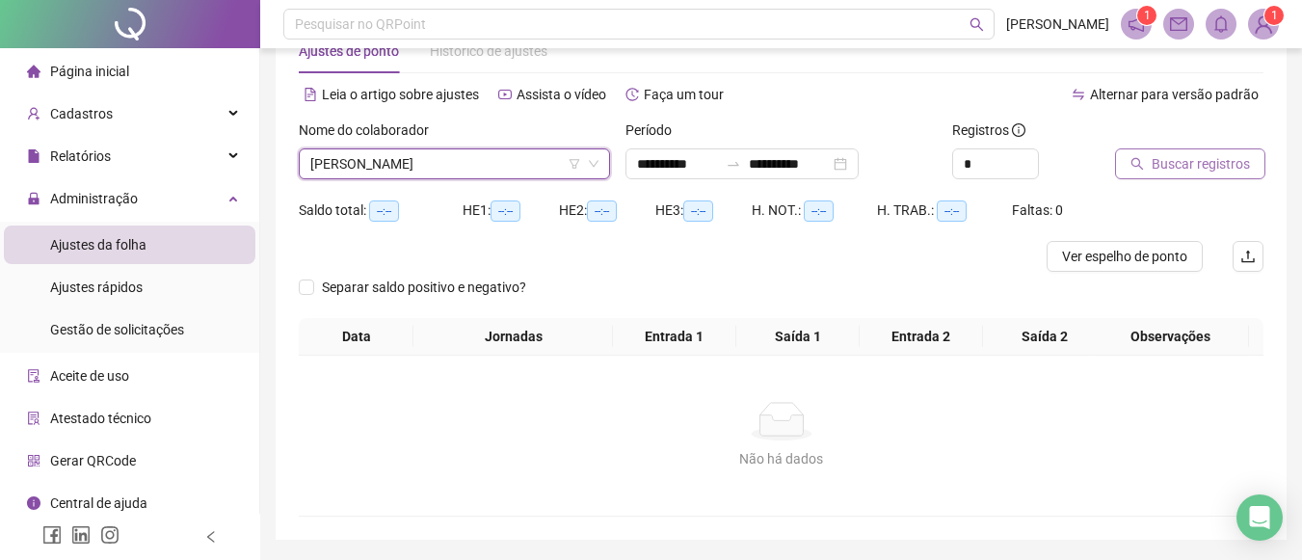
click at [1204, 170] on span "Buscar registros" at bounding box center [1201, 163] width 98 height 21
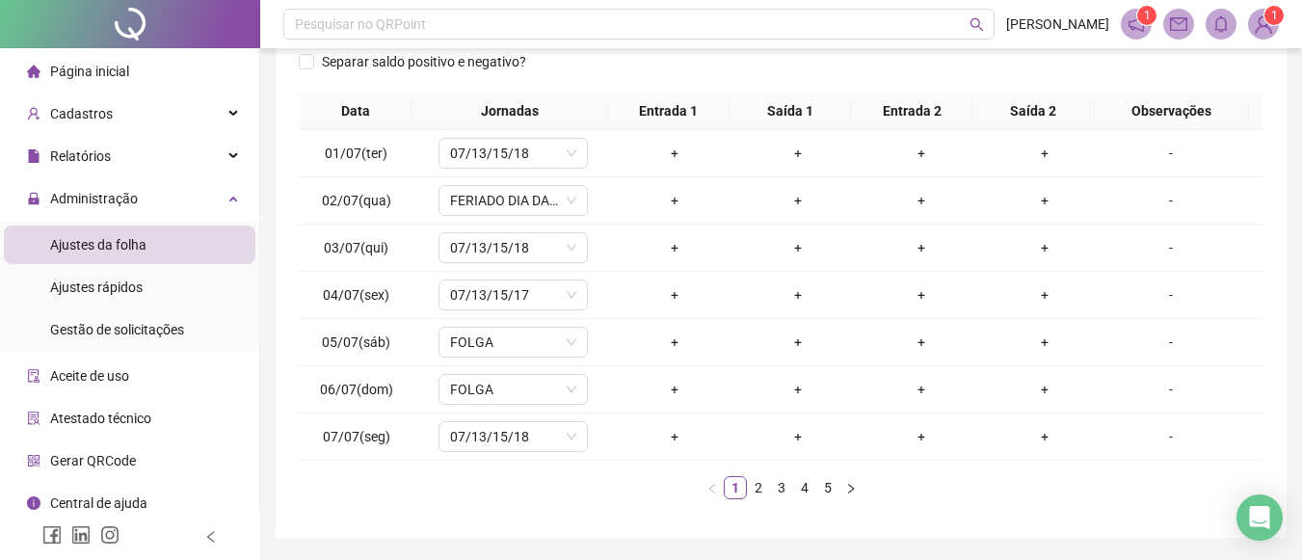
scroll to position [301, 0]
click at [757, 490] on link "2" at bounding box center [758, 485] width 21 height 21
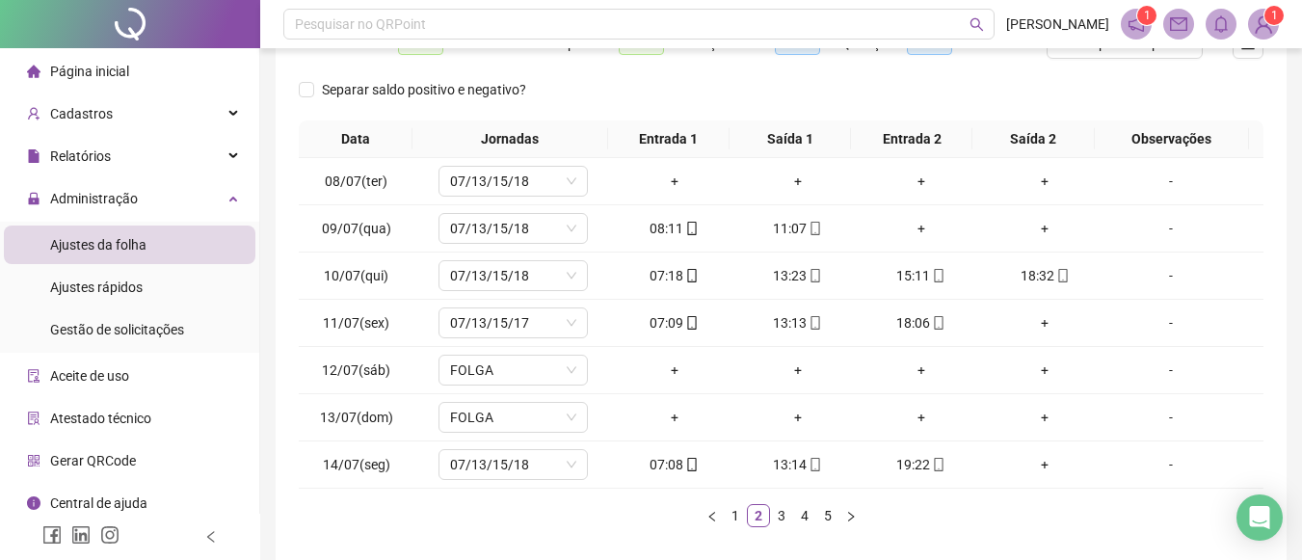
scroll to position [276, 0]
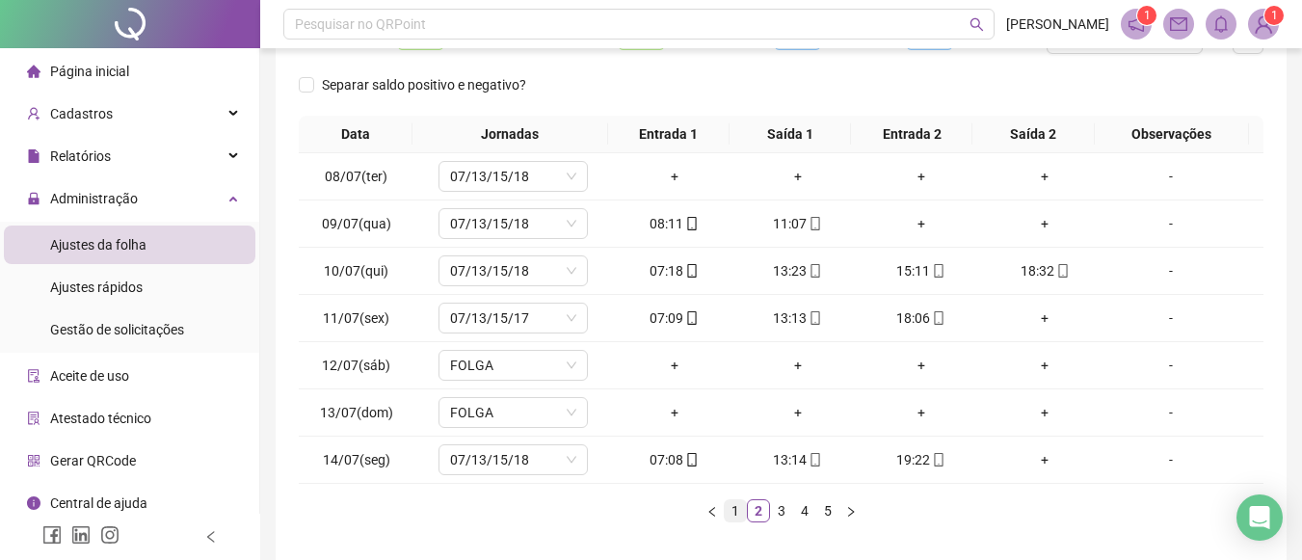
click at [736, 509] on link "1" at bounding box center [735, 510] width 21 height 21
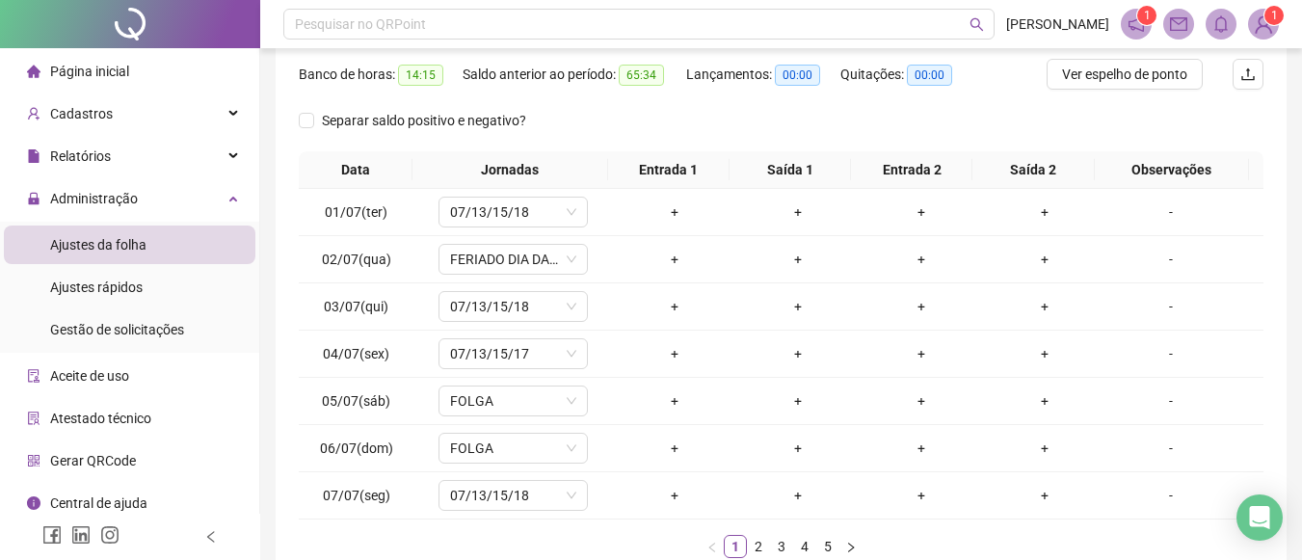
scroll to position [264, 0]
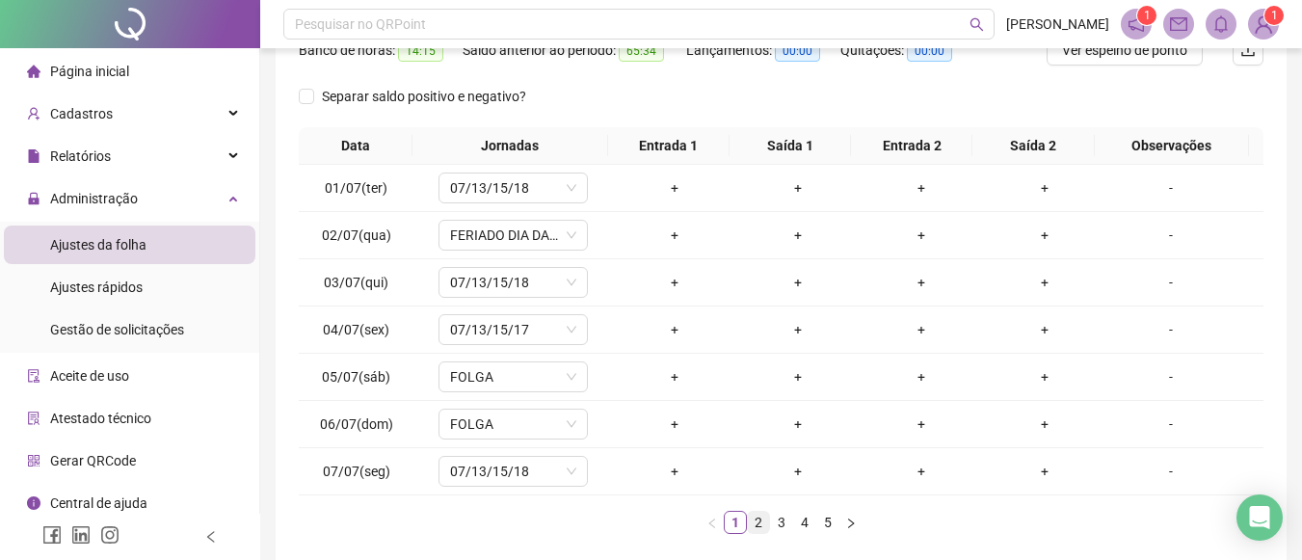
click at [752, 524] on link "2" at bounding box center [758, 522] width 21 height 21
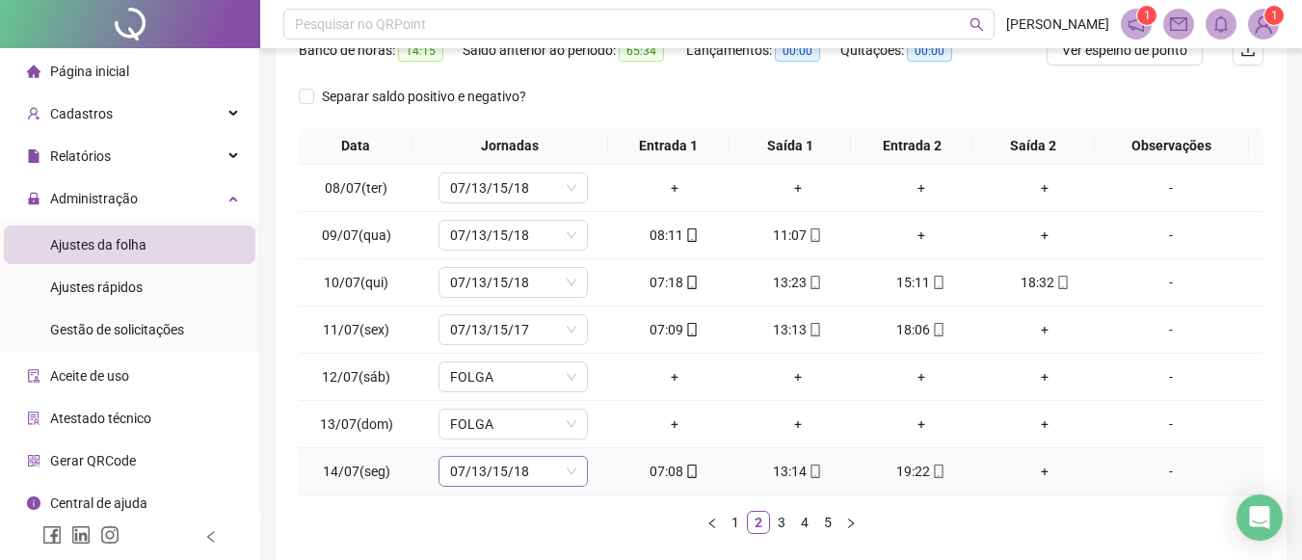
drag, startPoint x: 486, startPoint y: 490, endPoint x: 494, endPoint y: 476, distance: 15.5
click at [494, 476] on td "07/13/15/18" at bounding box center [513, 471] width 199 height 47
click at [494, 476] on span "07/13/15/18" at bounding box center [513, 471] width 126 height 29
drag, startPoint x: 494, startPoint y: 476, endPoint x: 670, endPoint y: 385, distance: 198.8
click at [567, 470] on div "07/13/15/18" at bounding box center [513, 471] width 149 height 31
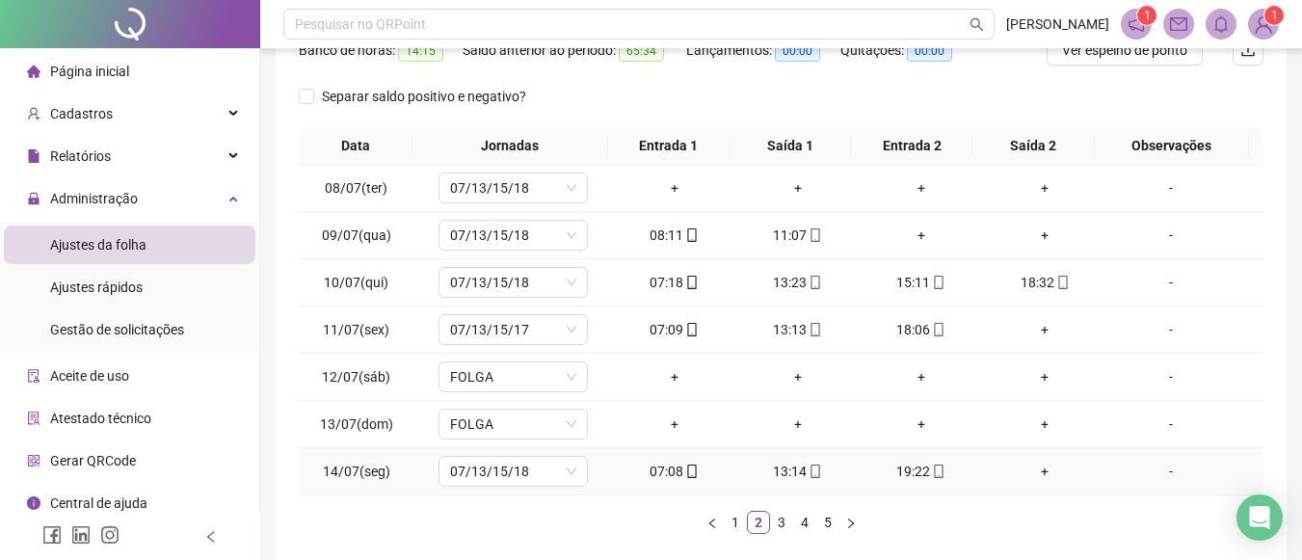
click at [680, 478] on tr "14/07(seg) 07/13/15/18 07:08 13:14 19:22 + -" at bounding box center [781, 471] width 965 height 47
click at [576, 476] on div "07/13/15/18" at bounding box center [513, 471] width 149 height 31
drag, startPoint x: 576, startPoint y: 476, endPoint x: 913, endPoint y: 230, distance: 417.4
click at [576, 476] on div "07/13/15/18" at bounding box center [513, 471] width 149 height 31
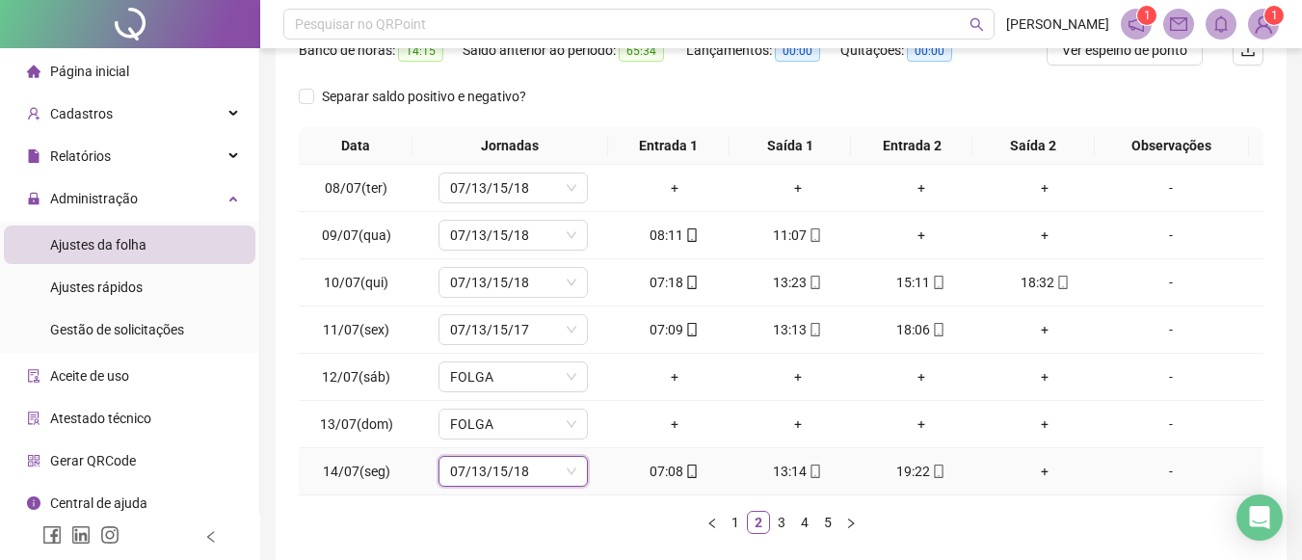
click at [576, 476] on div "07/13/15/18" at bounding box center [513, 471] width 149 height 31
click at [619, 484] on td "07:08" at bounding box center [674, 471] width 123 height 47
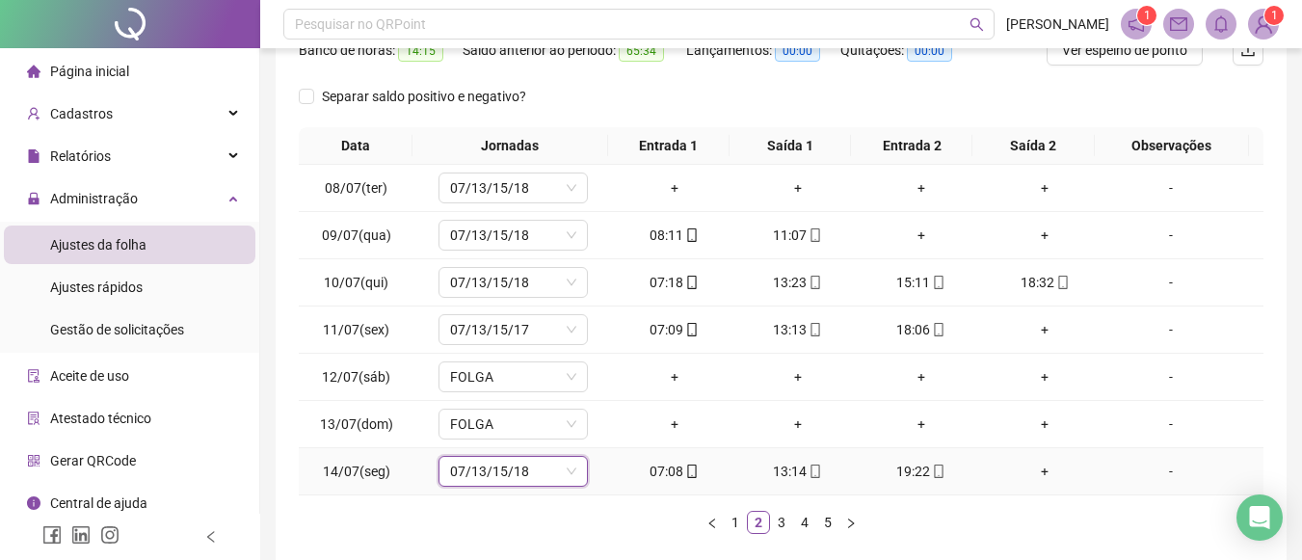
click at [578, 509] on div "Data Jornadas Entrada 1 Saída 1 Entrada 2 Saída 2 Observações 08/07(ter) 07/13/…" at bounding box center [781, 330] width 965 height 407
click at [913, 230] on div "+" at bounding box center [922, 235] width 108 height 21
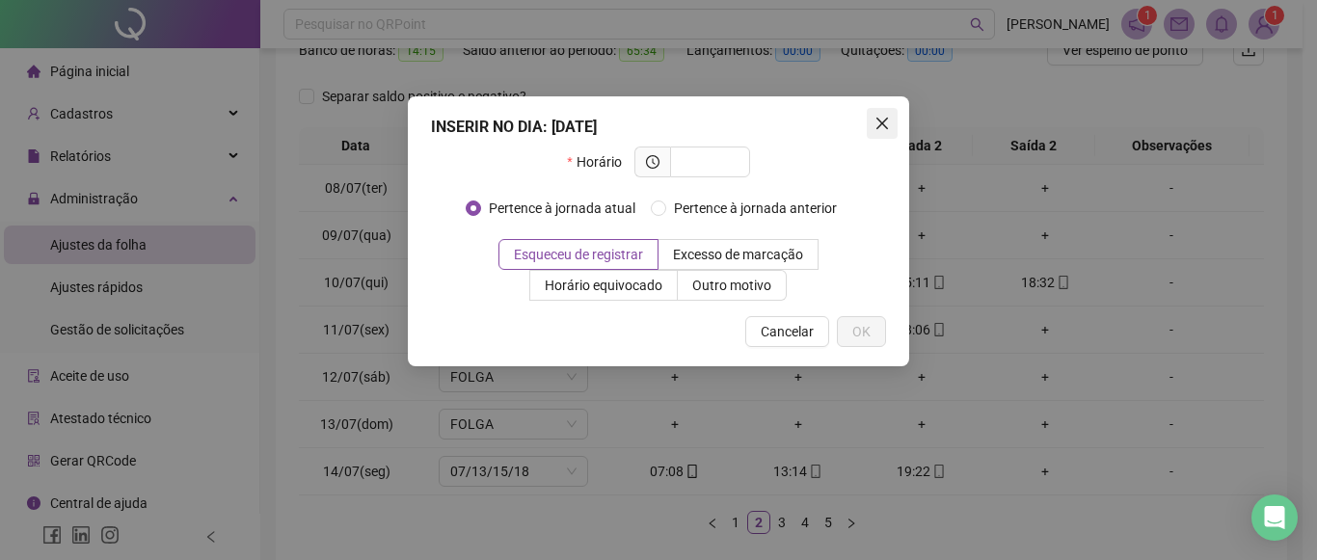
click at [875, 119] on icon "close" at bounding box center [881, 123] width 15 height 15
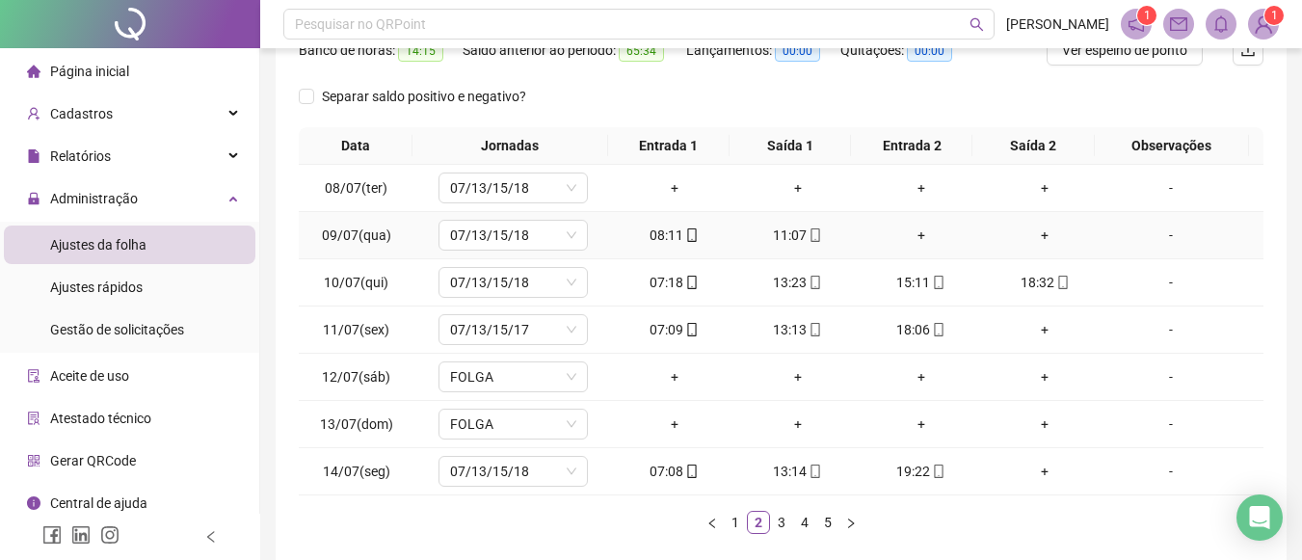
click at [907, 232] on div "+" at bounding box center [922, 235] width 108 height 21
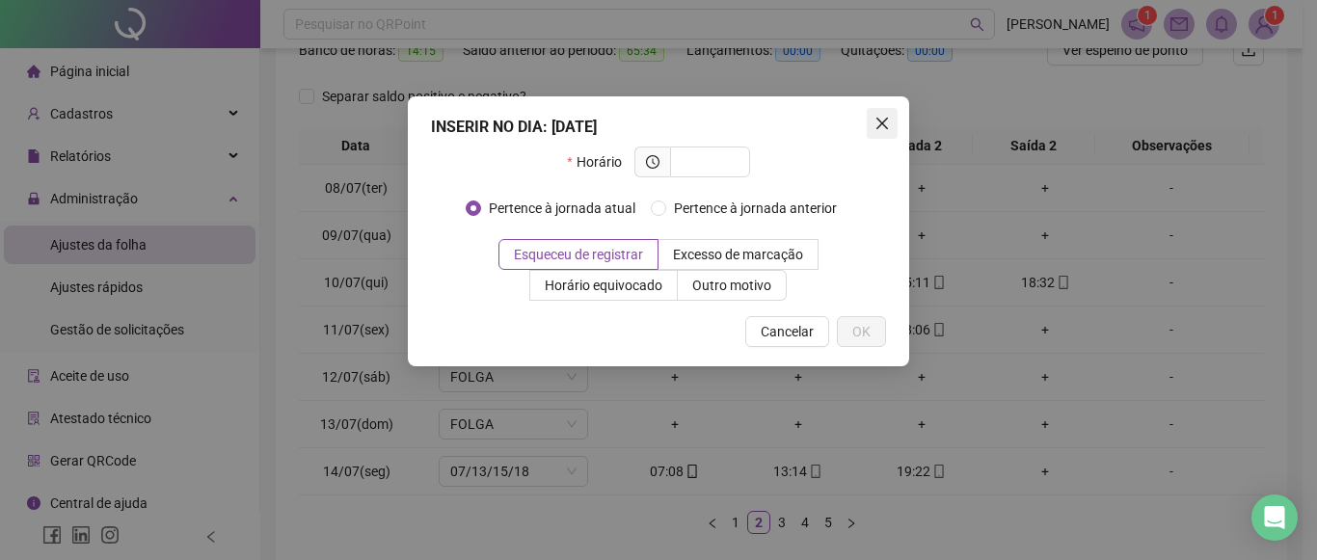
click at [885, 124] on icon "close" at bounding box center [881, 123] width 15 height 15
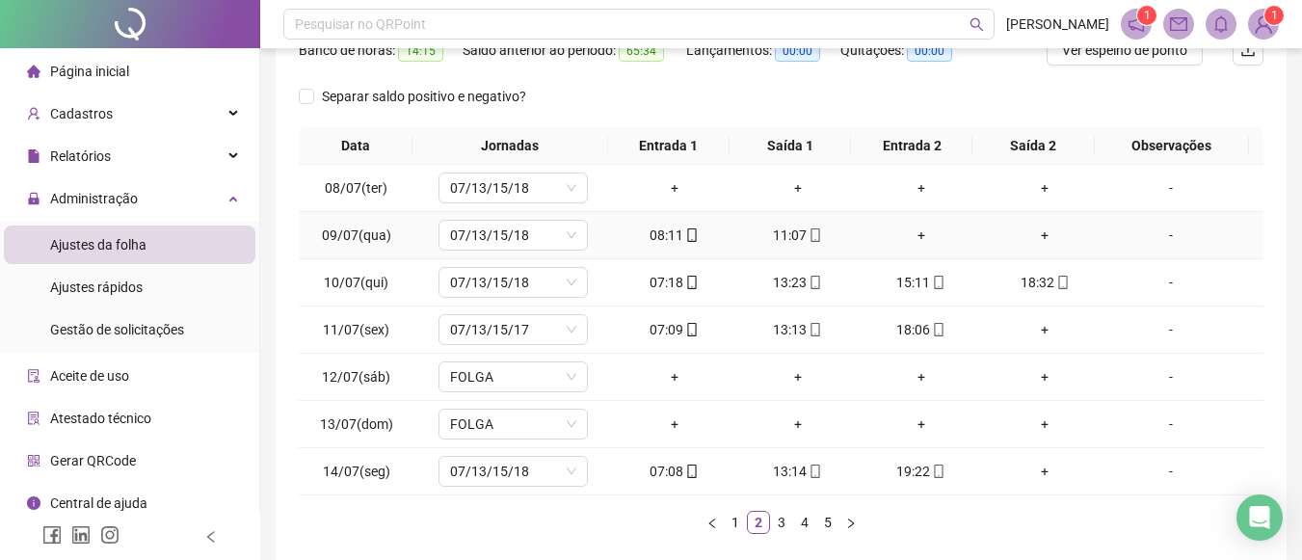
click at [789, 240] on div "11:07" at bounding box center [798, 235] width 108 height 21
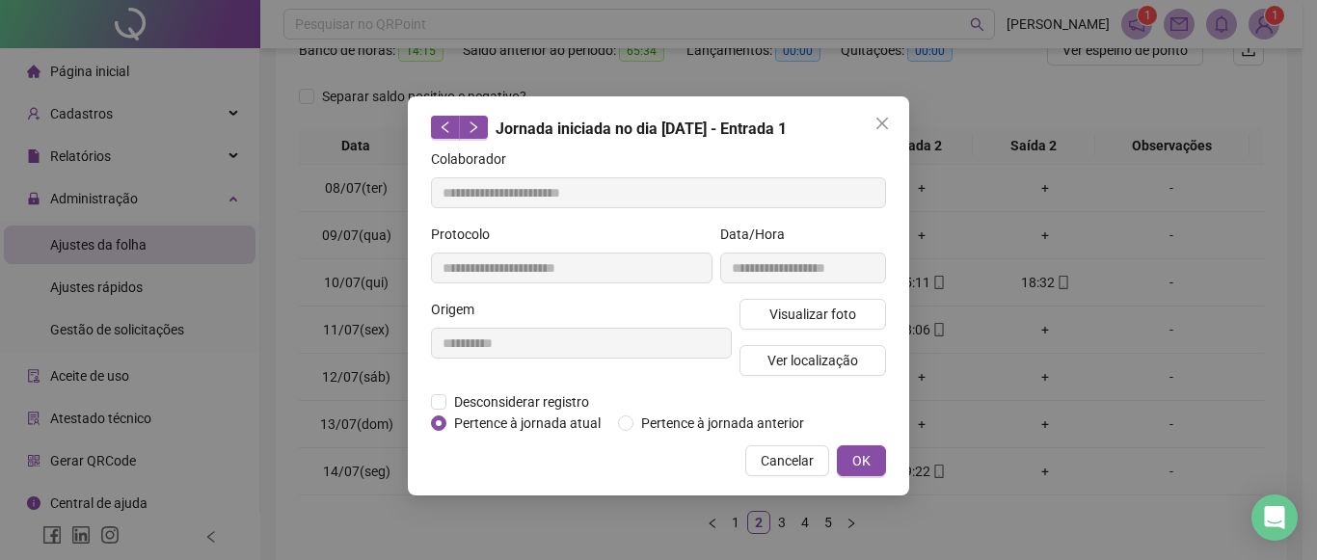
type input "**********"
click at [884, 129] on icon "close" at bounding box center [881, 123] width 15 height 15
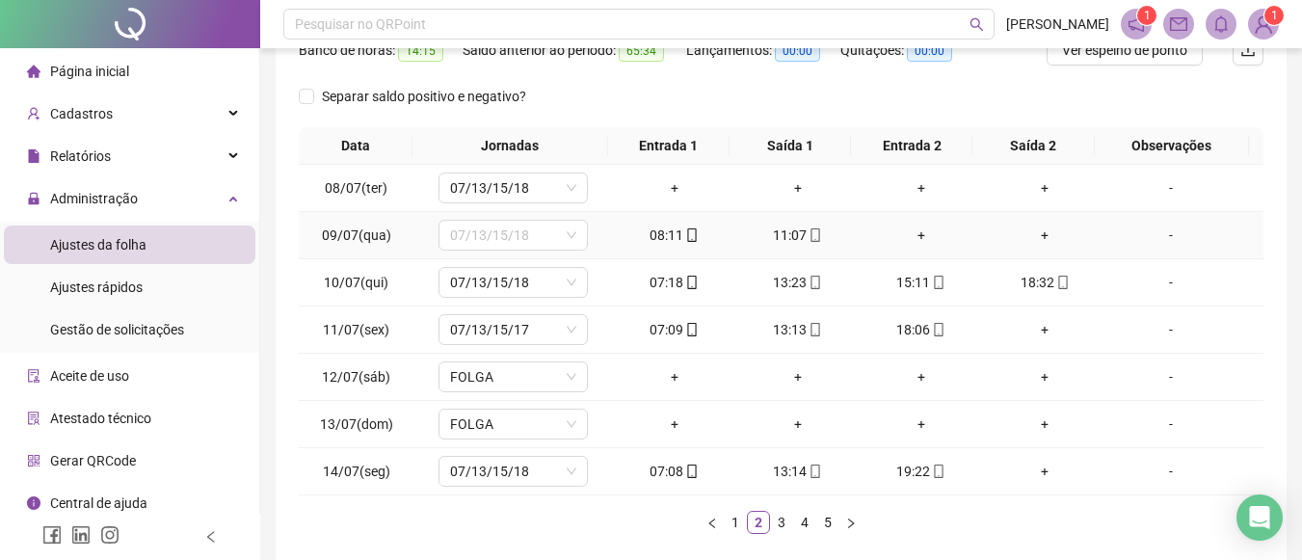
drag, startPoint x: 576, startPoint y: 231, endPoint x: 590, endPoint y: 489, distance: 257.8
click at [638, 516] on div "Data Jornadas Entrada 1 Saída 1 Entrada 2 Saída 2 Observações 08/07(ter) 07/13/…" at bounding box center [781, 330] width 965 height 407
click at [638, 516] on ul "1 2 3 4 5" at bounding box center [781, 522] width 965 height 23
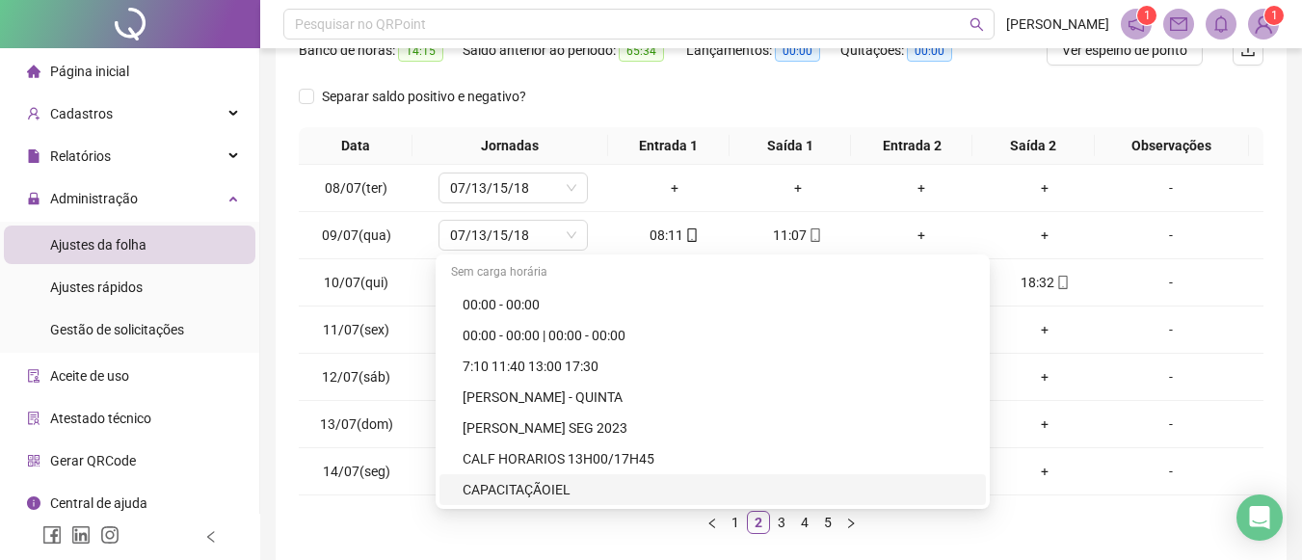
click at [590, 489] on td "07/13/15/18" at bounding box center [513, 471] width 199 height 47
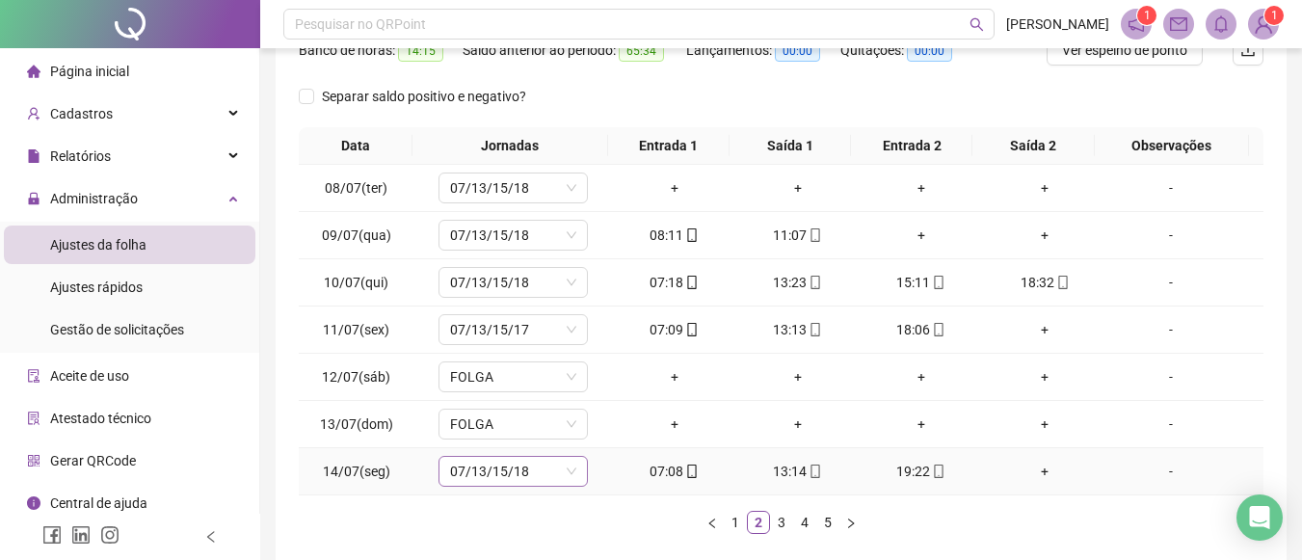
click at [574, 468] on icon "down" at bounding box center [572, 472] width 12 height 12
click at [566, 236] on icon "down" at bounding box center [572, 235] width 12 height 12
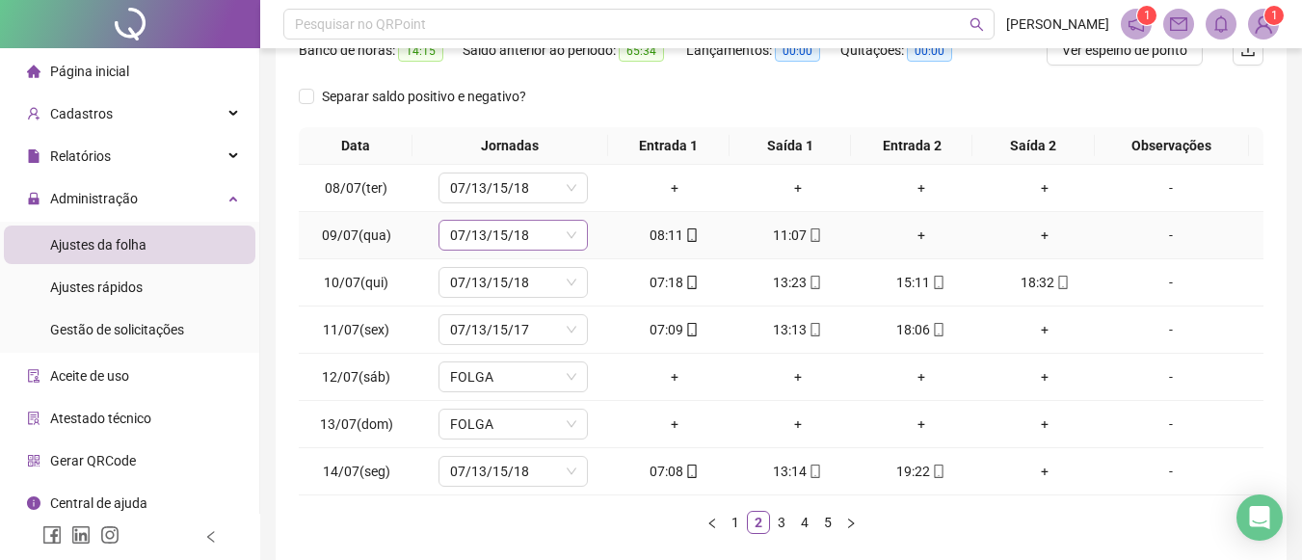
click at [566, 236] on icon "down" at bounding box center [572, 235] width 12 height 12
click at [523, 292] on span "07/13/15/18" at bounding box center [513, 282] width 126 height 29
click at [524, 234] on span "07/13/15/18" at bounding box center [513, 235] width 126 height 29
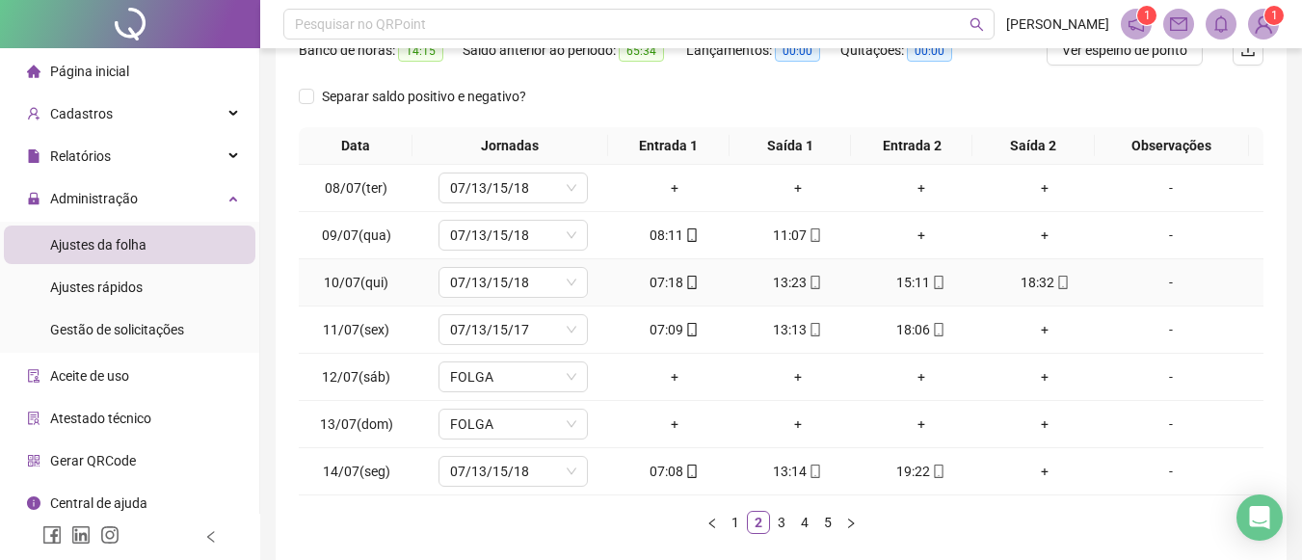
click at [0, 0] on div "Sem carga horária" at bounding box center [0, 0] width 0 height 0
click at [715, 96] on body "**********" at bounding box center [651, 16] width 1302 height 560
click at [715, 96] on div "Separar saldo positivo e negativo?" at bounding box center [781, 104] width 965 height 46
click at [910, 238] on div "+" at bounding box center [922, 235] width 108 height 21
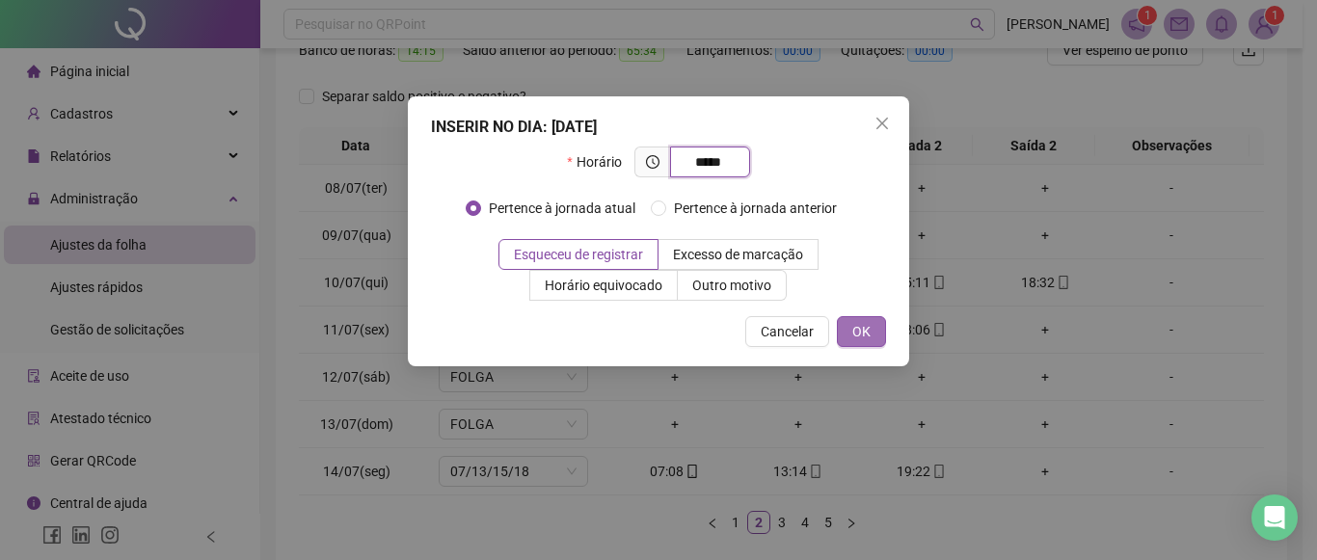
type input "*****"
click at [867, 338] on span "OK" at bounding box center [861, 331] width 18 height 21
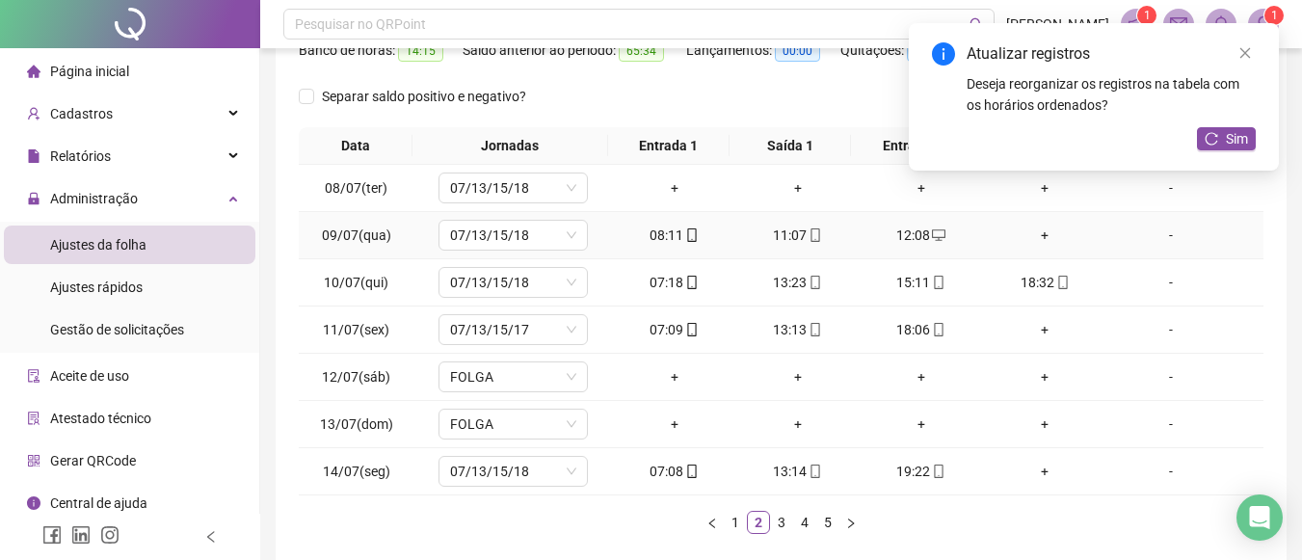
click at [1030, 236] on div "+" at bounding box center [1045, 235] width 108 height 21
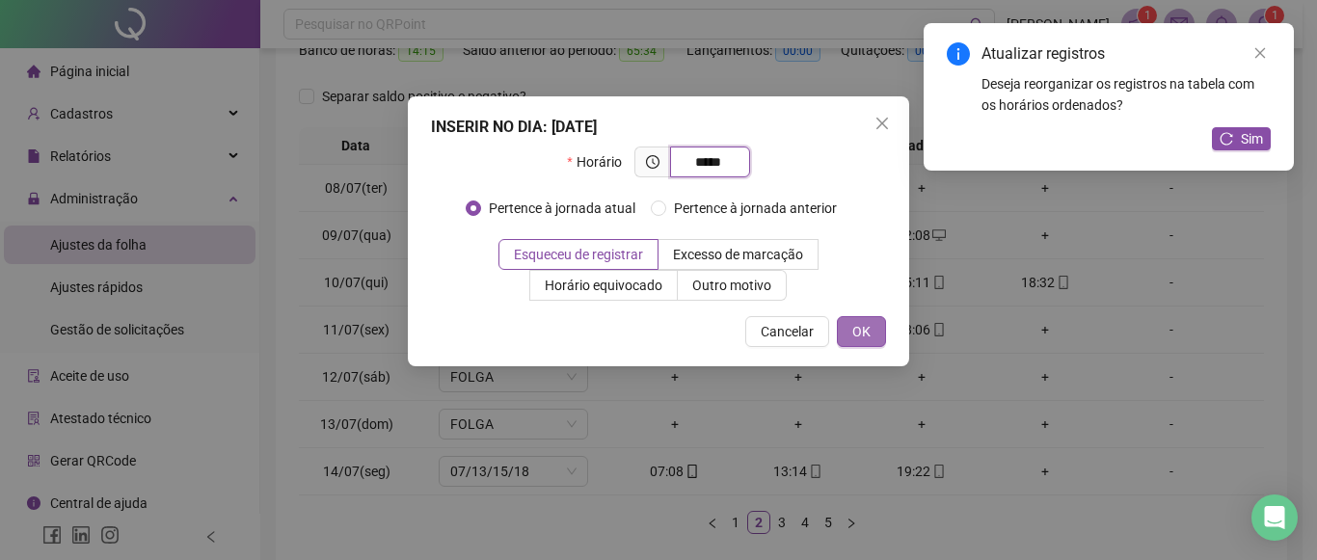
type input "*****"
click at [870, 329] on button "OK" at bounding box center [861, 331] width 49 height 31
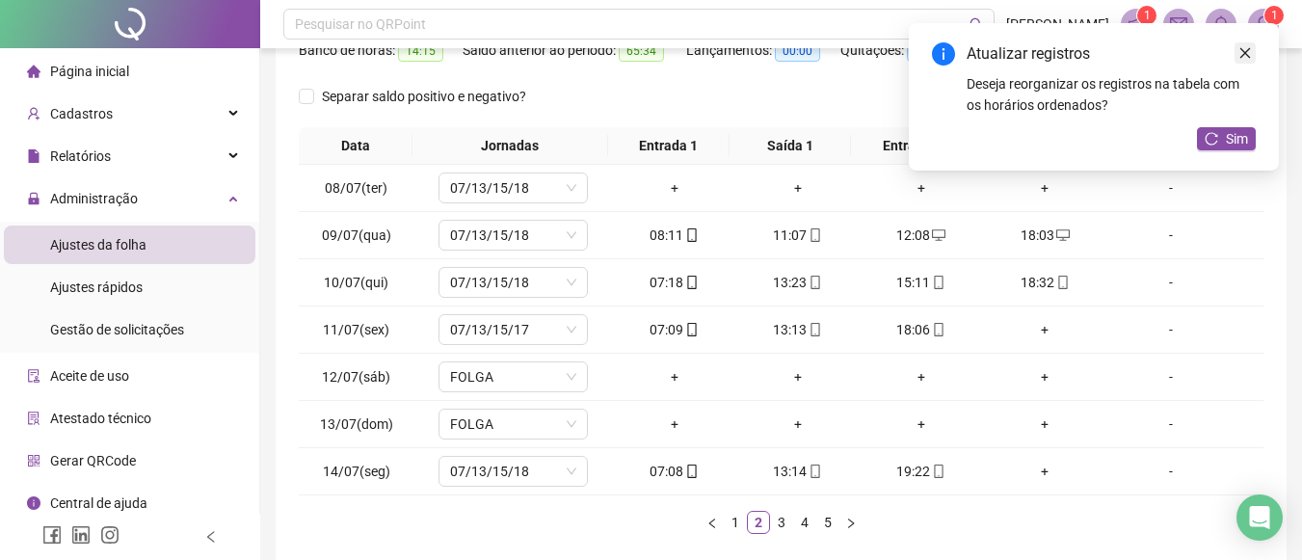
click at [1249, 55] on icon "close" at bounding box center [1245, 52] width 13 height 13
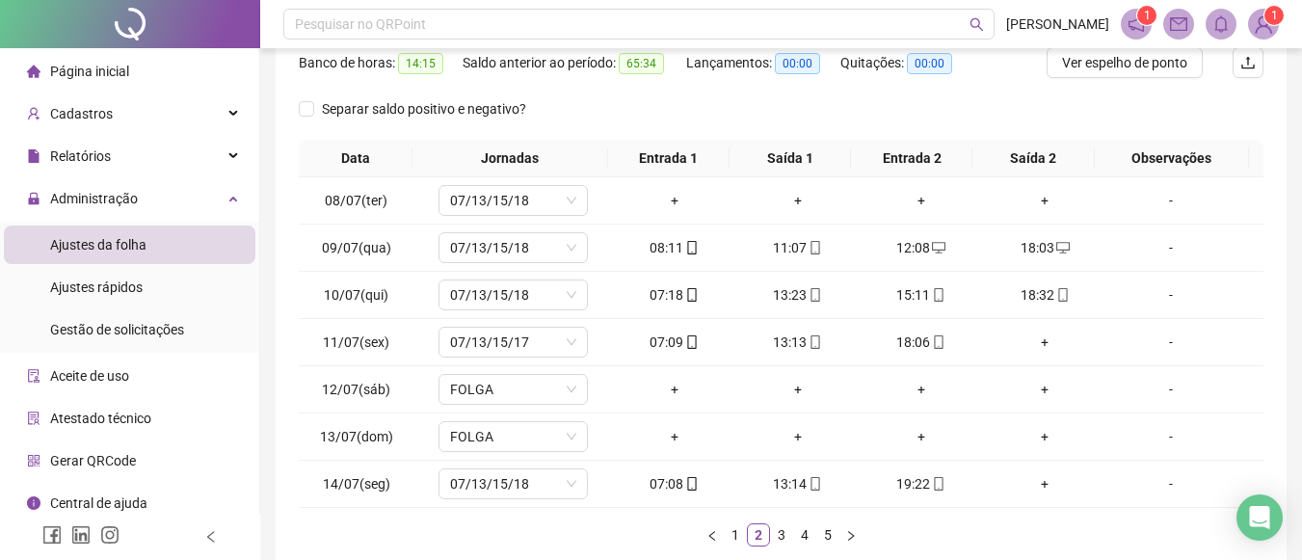
scroll to position [336, 0]
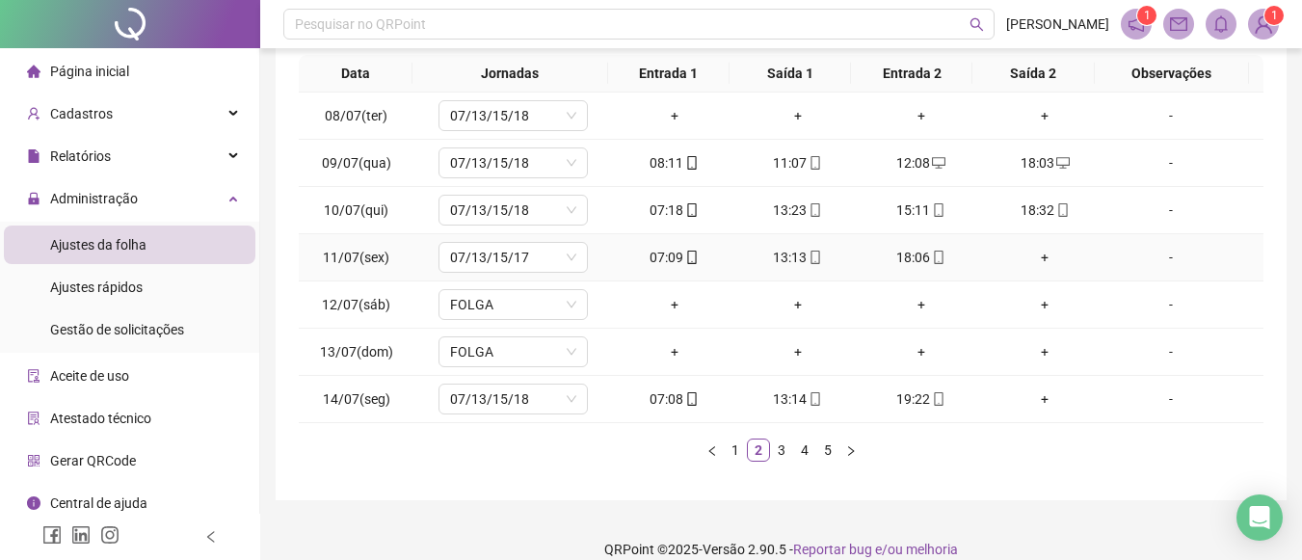
click at [1025, 263] on div "+" at bounding box center [1045, 257] width 108 height 21
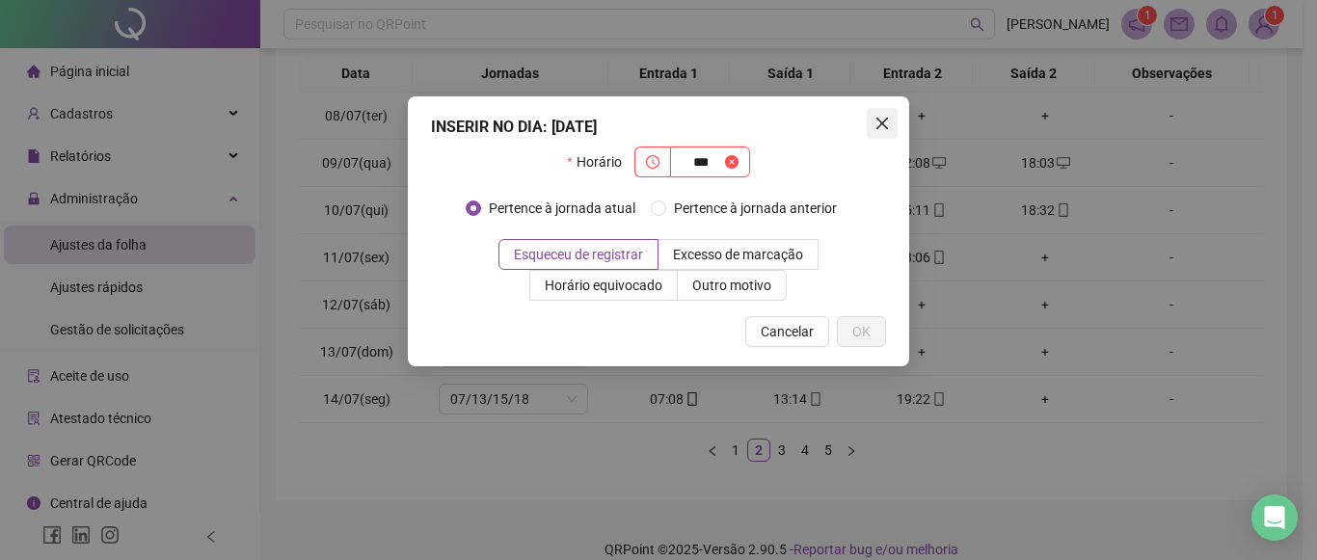
type input "***"
click at [878, 123] on icon "close" at bounding box center [881, 123] width 15 height 15
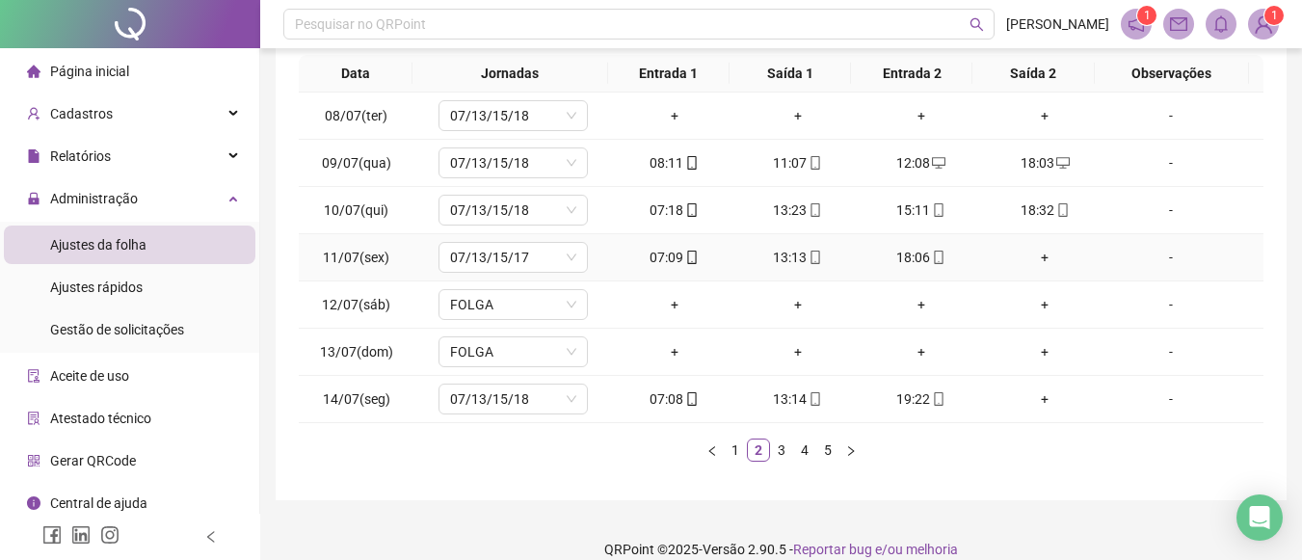
click at [1035, 267] on div "+" at bounding box center [1045, 257] width 108 height 21
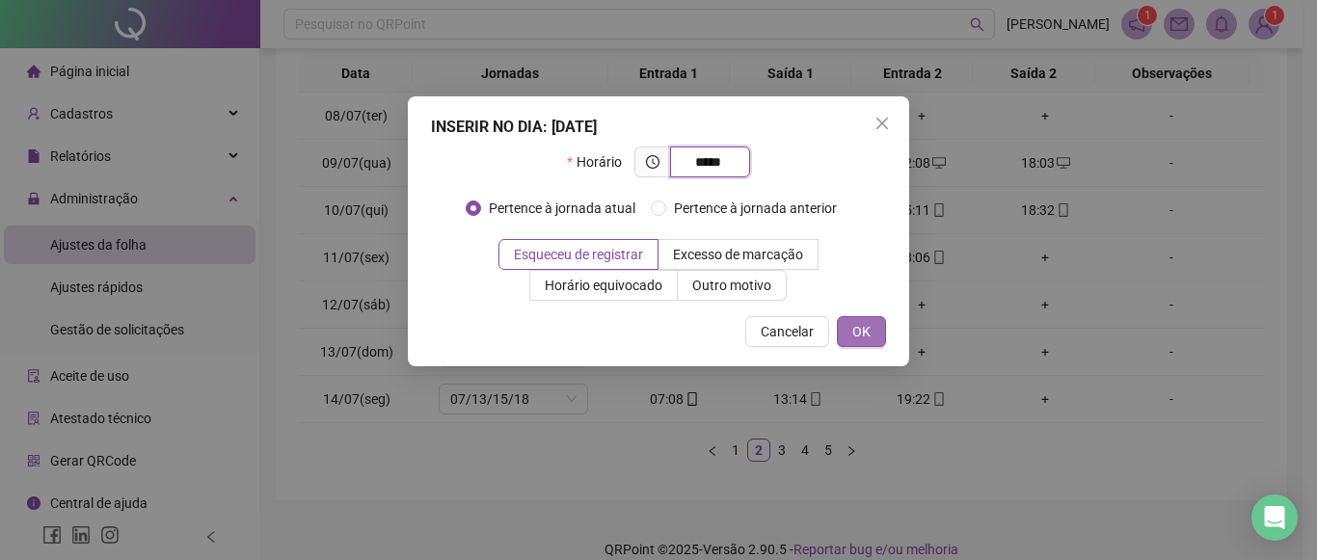
type input "*****"
click at [879, 345] on button "OK" at bounding box center [861, 331] width 49 height 31
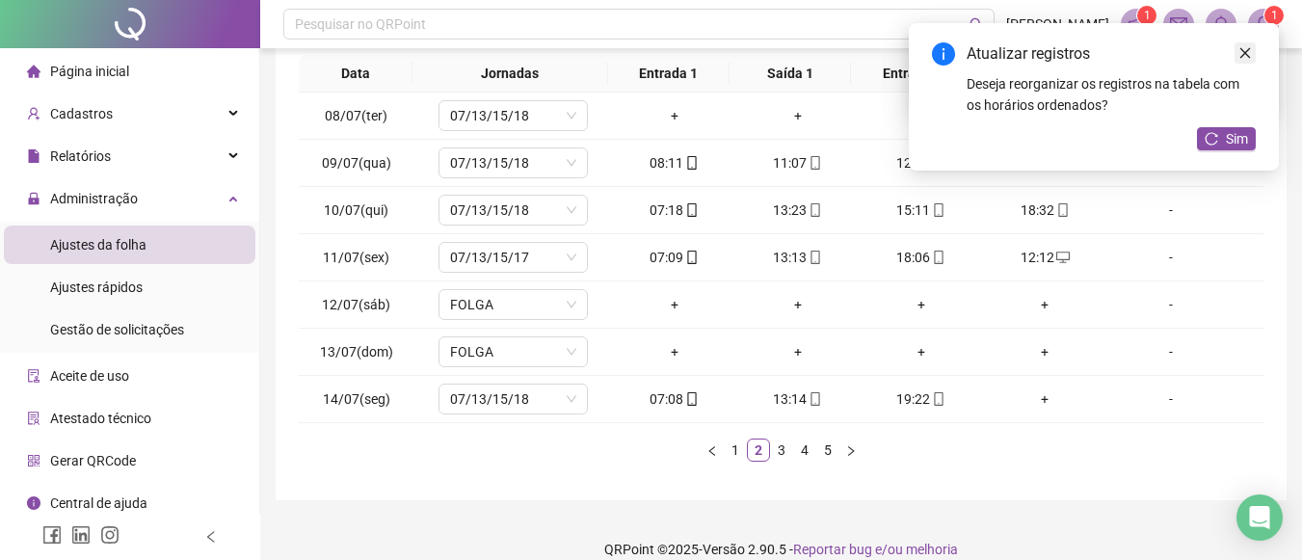
click at [1243, 51] on icon "close" at bounding box center [1245, 52] width 13 height 13
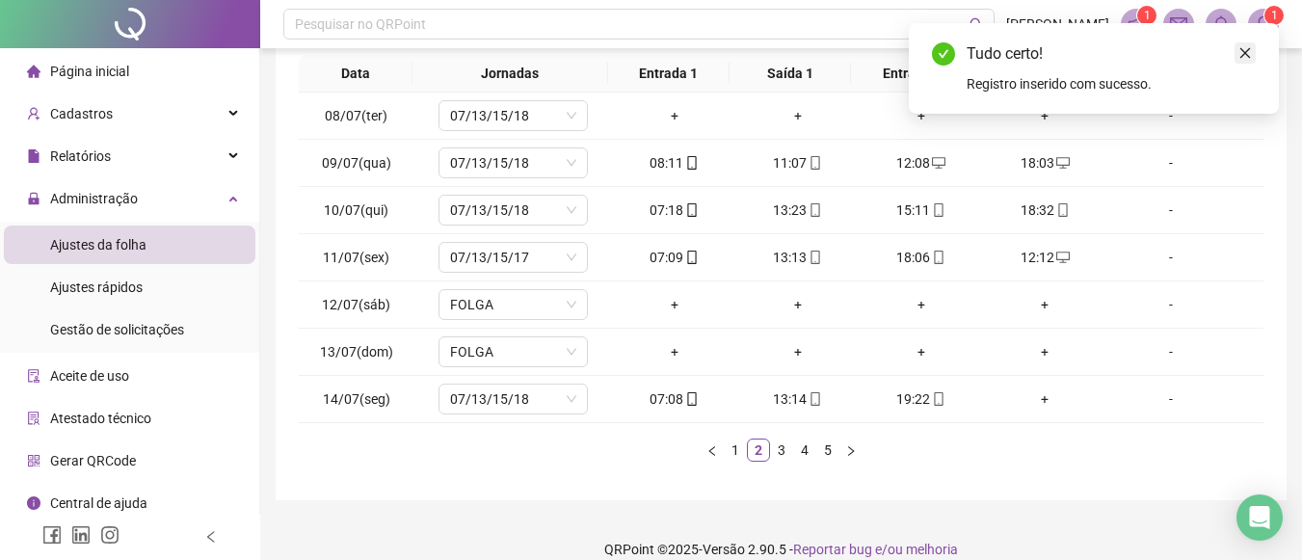
click at [1249, 55] on icon "close" at bounding box center [1245, 52] width 13 height 13
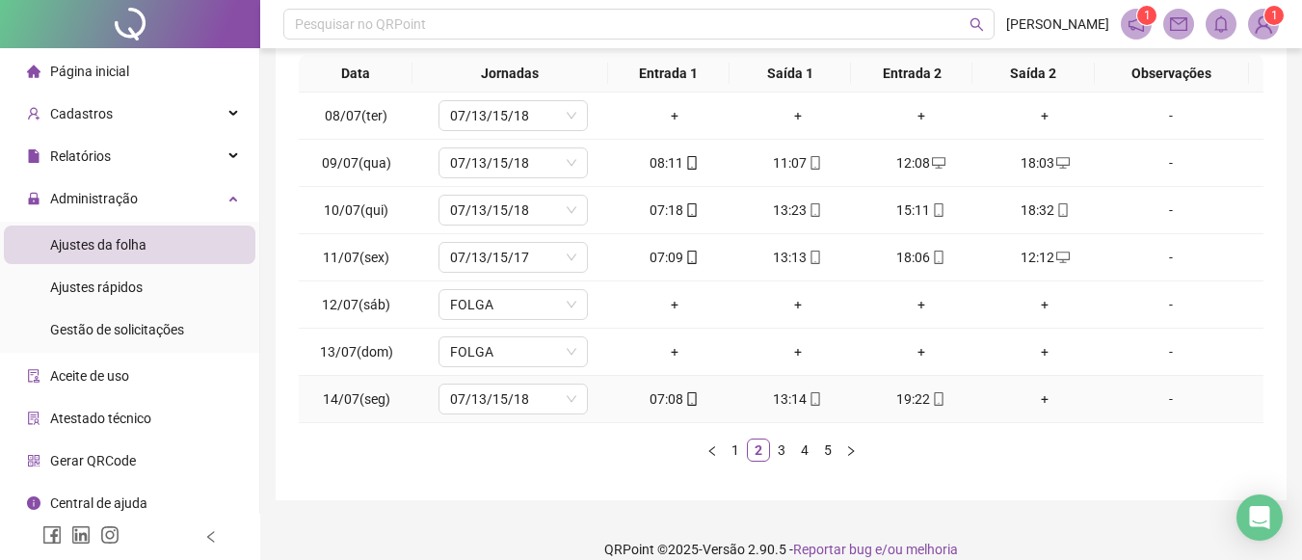
click at [1031, 402] on div "+" at bounding box center [1045, 398] width 108 height 21
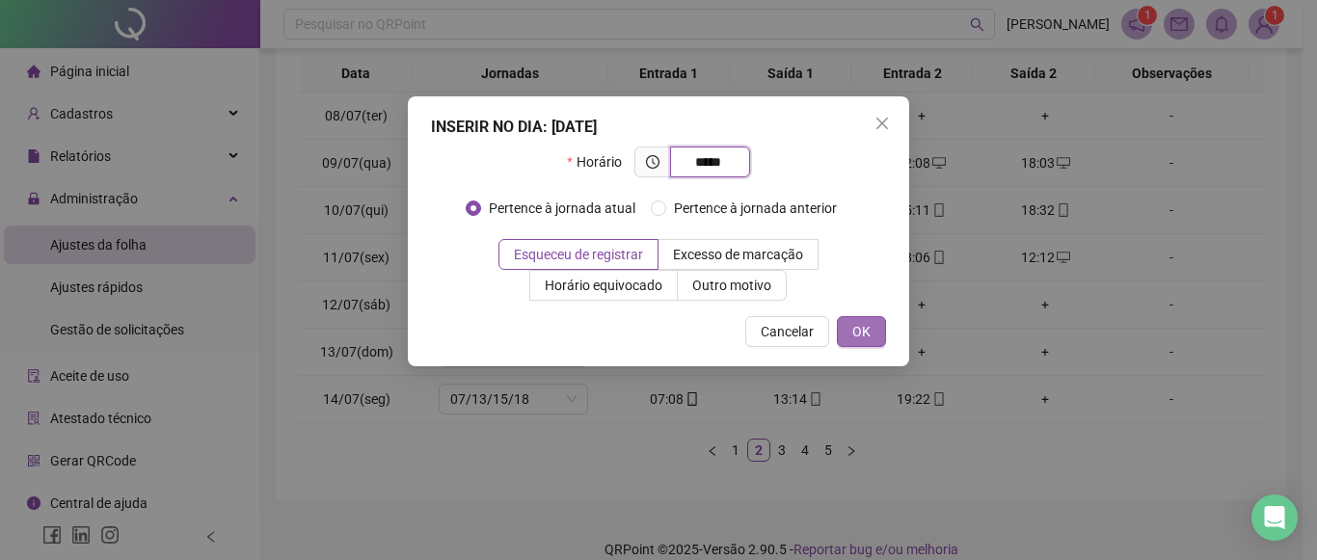
type input "*****"
click at [860, 338] on span "OK" at bounding box center [861, 331] width 18 height 21
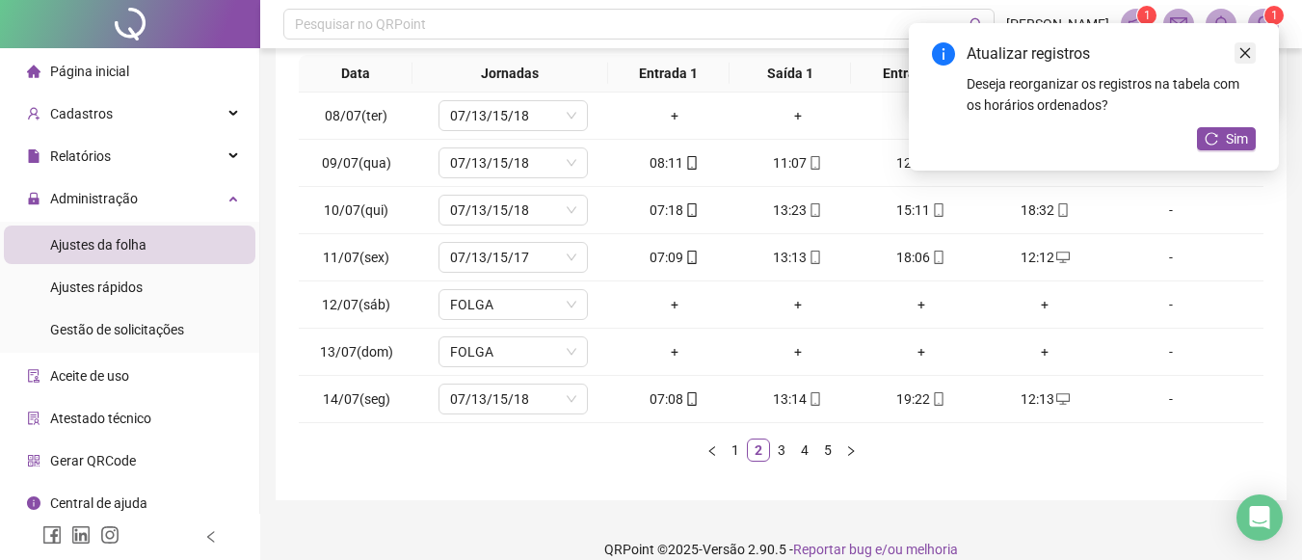
click at [1249, 47] on icon "close" at bounding box center [1245, 52] width 13 height 13
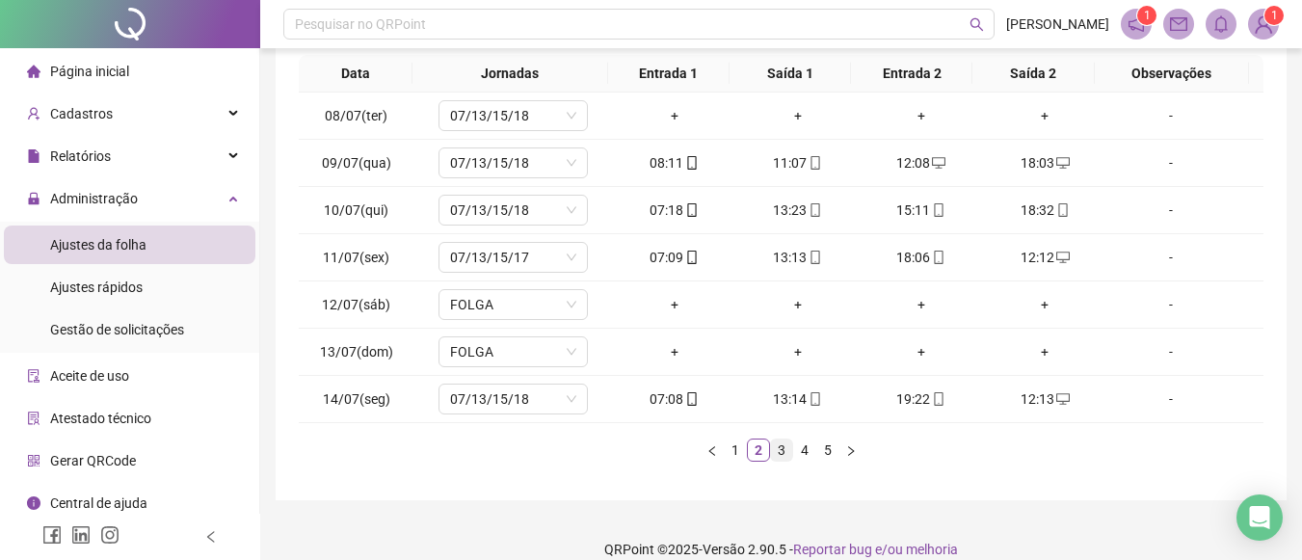
click at [778, 452] on link "3" at bounding box center [781, 450] width 21 height 21
click at [1031, 251] on div "+" at bounding box center [1045, 257] width 108 height 21
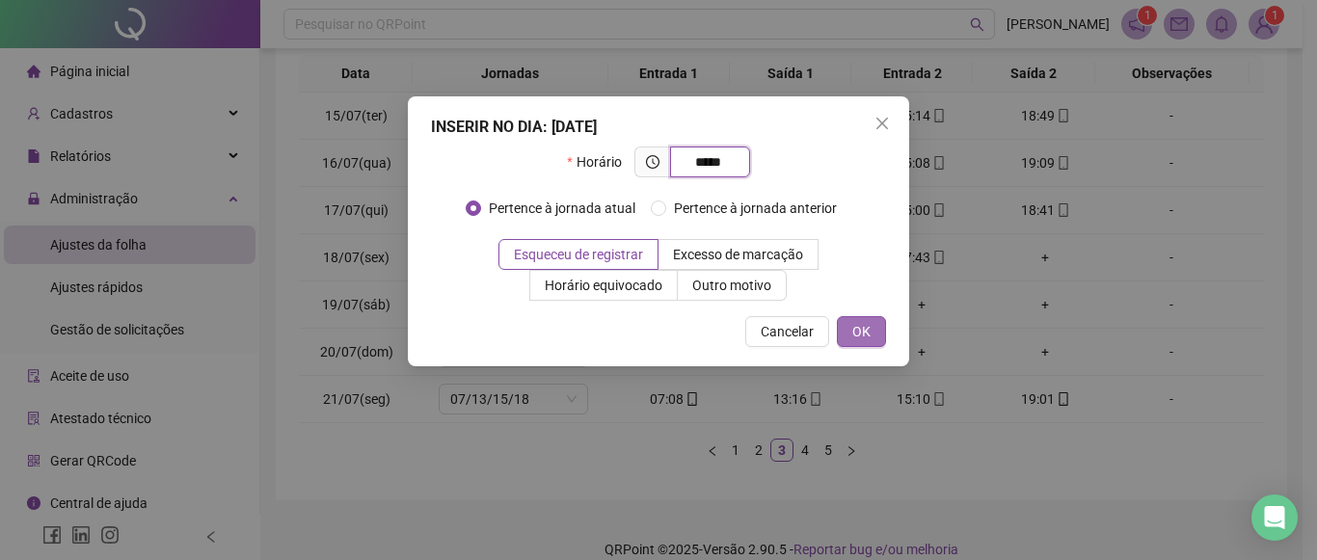
type input "*****"
click at [877, 333] on button "OK" at bounding box center [861, 331] width 49 height 31
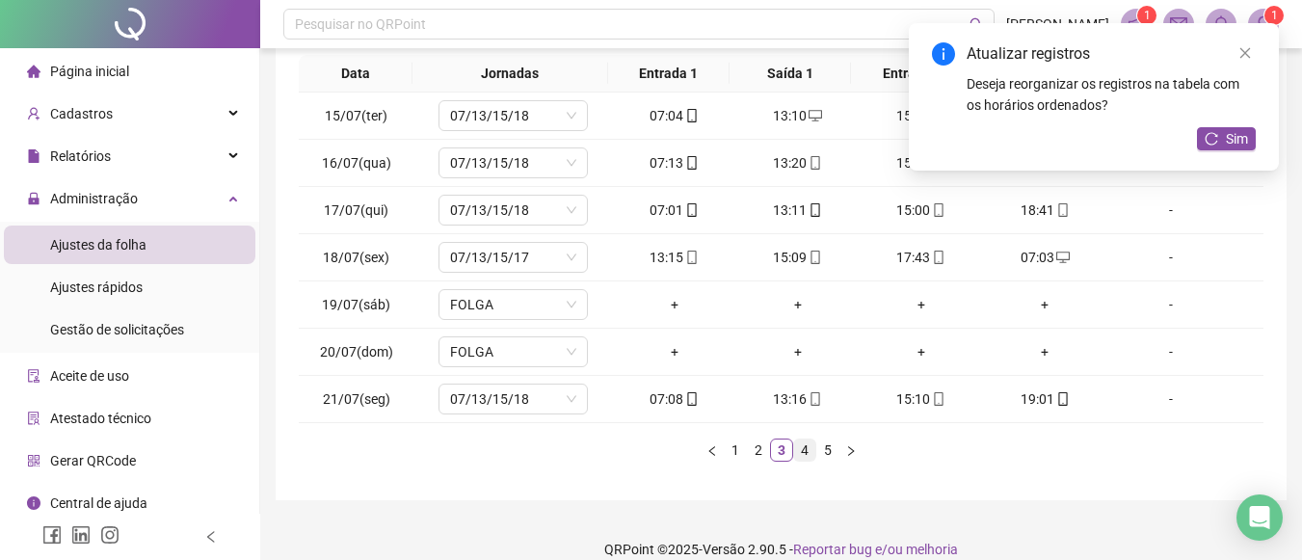
click at [806, 448] on link "4" at bounding box center [804, 450] width 21 height 21
click at [1249, 50] on icon "close" at bounding box center [1245, 52] width 13 height 13
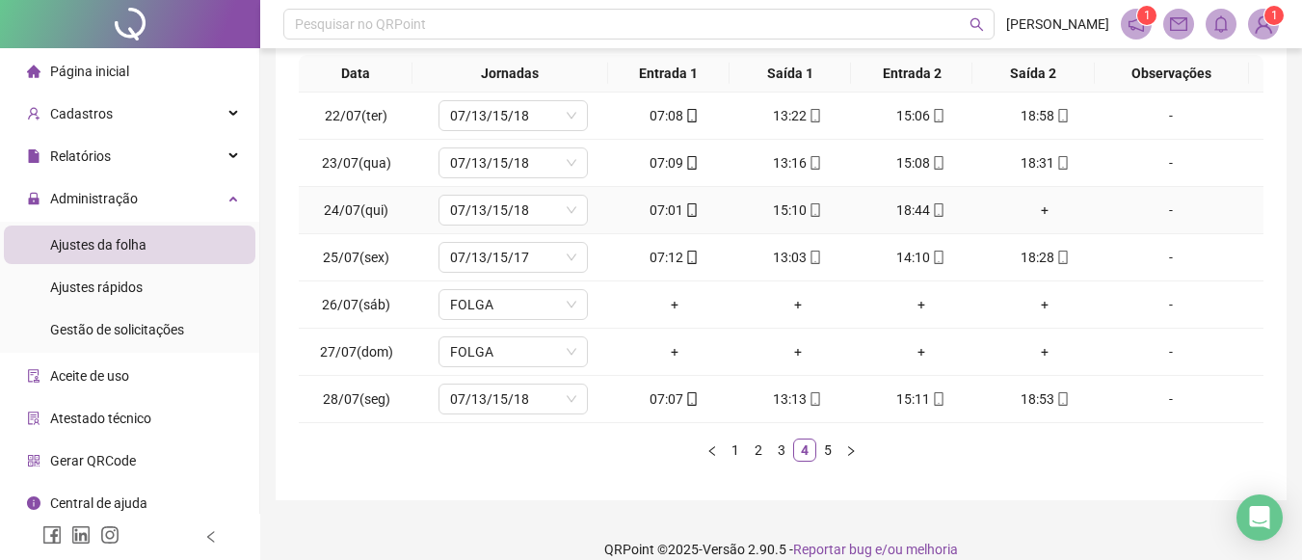
click at [1029, 203] on div "+" at bounding box center [1045, 210] width 108 height 21
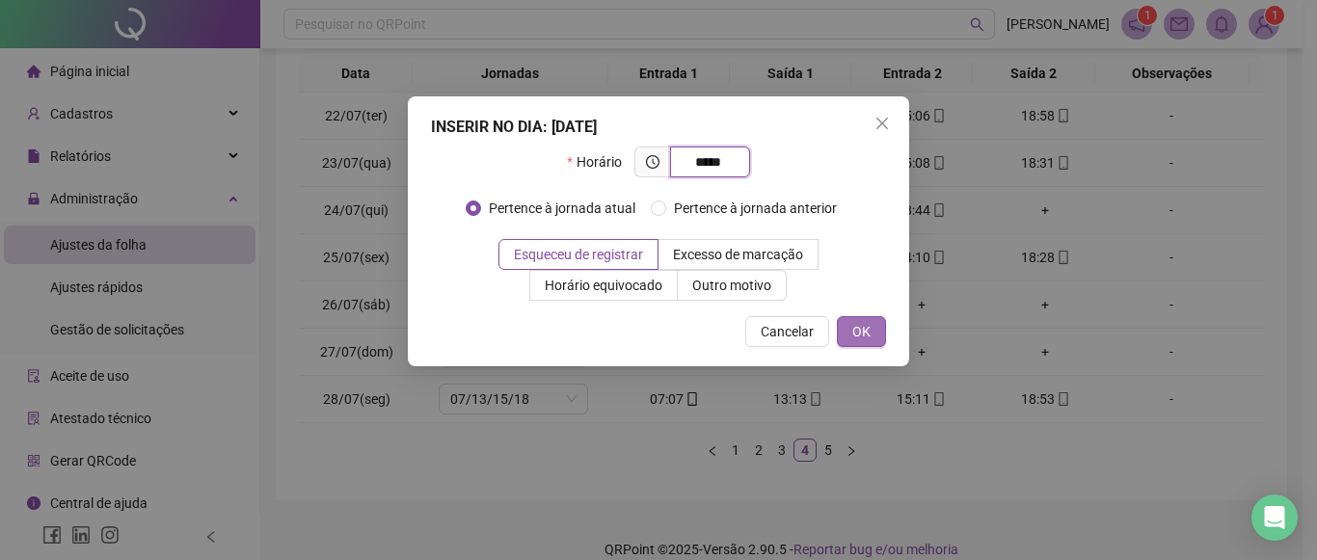
type input "*****"
click at [868, 336] on span "OK" at bounding box center [861, 331] width 18 height 21
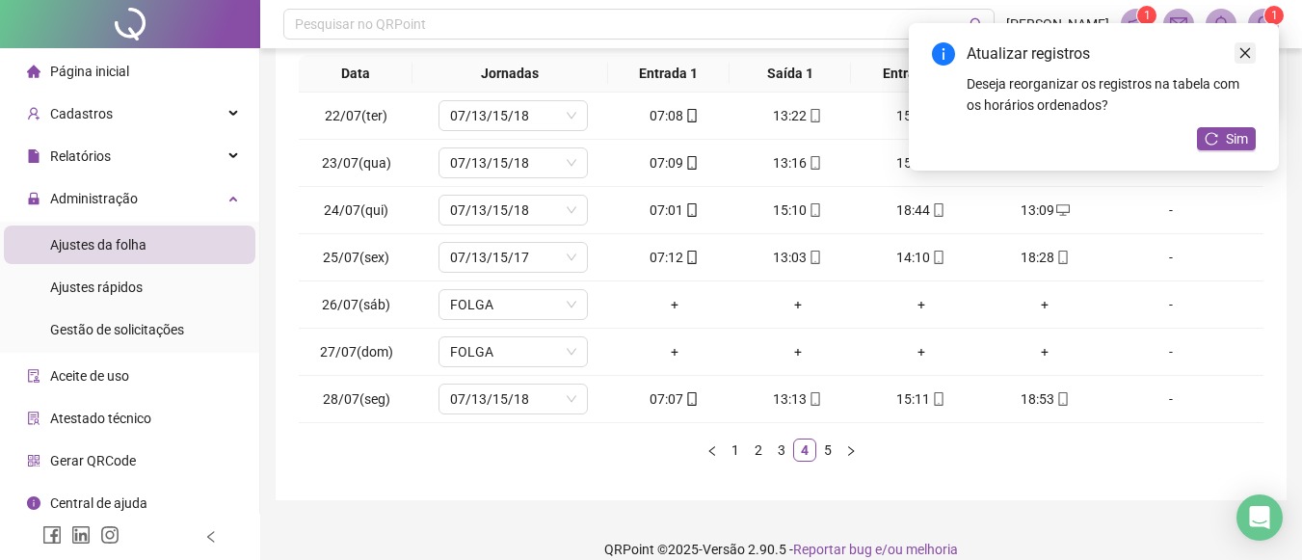
click at [1247, 57] on icon "close" at bounding box center [1245, 52] width 13 height 13
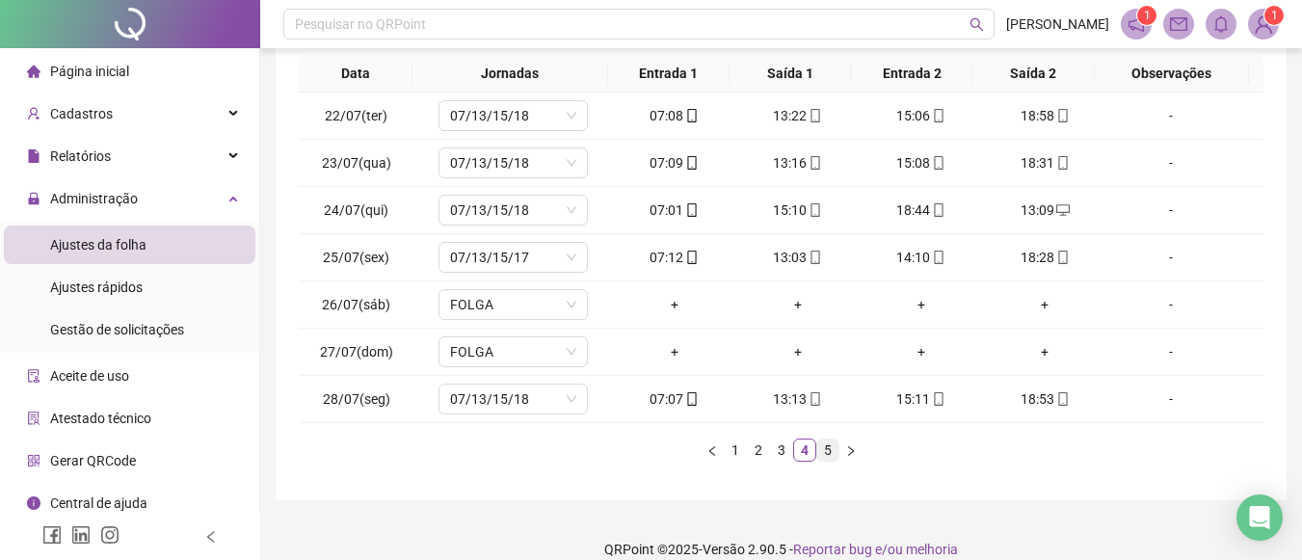
click at [826, 450] on link "5" at bounding box center [827, 450] width 21 height 21
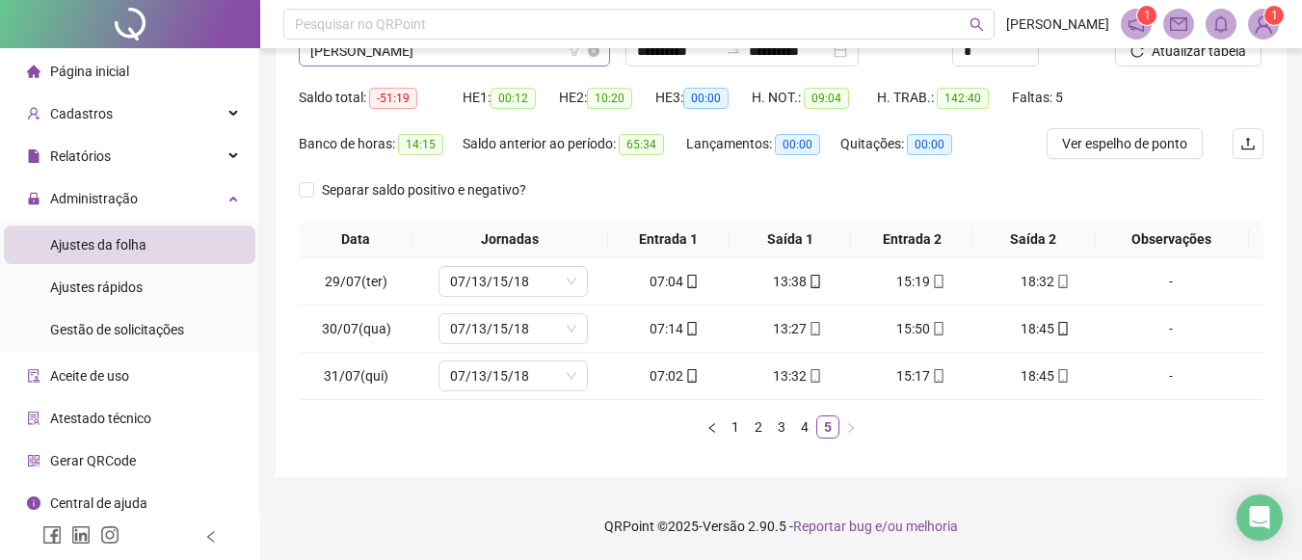
scroll to position [524, 0]
click at [563, 54] on span "[PERSON_NAME]" at bounding box center [454, 51] width 288 height 29
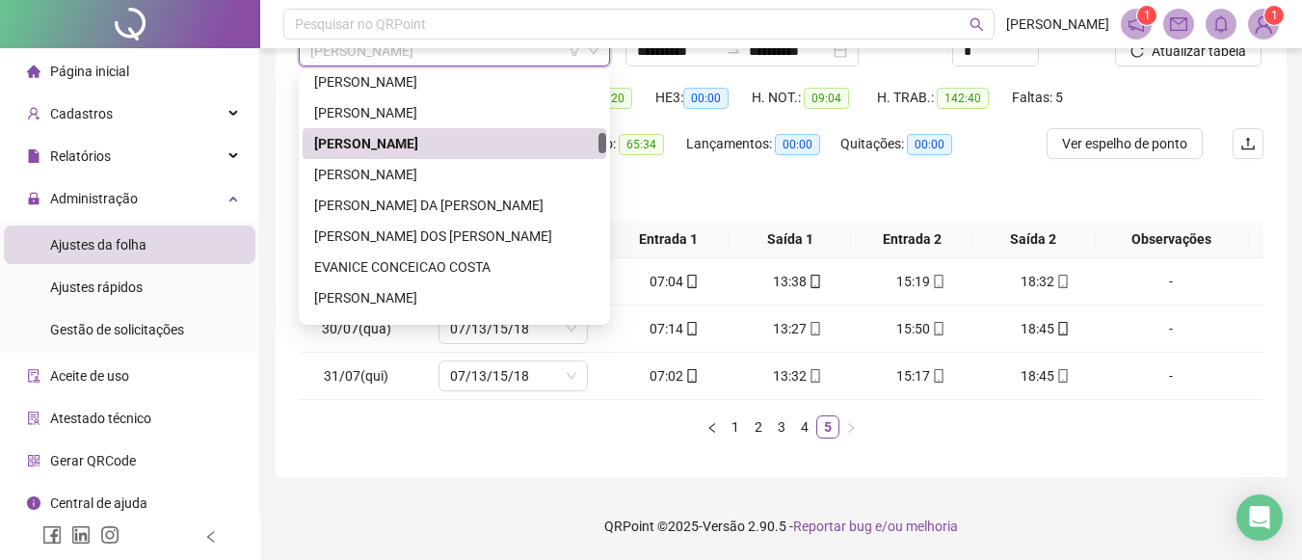
scroll to position [709, 0]
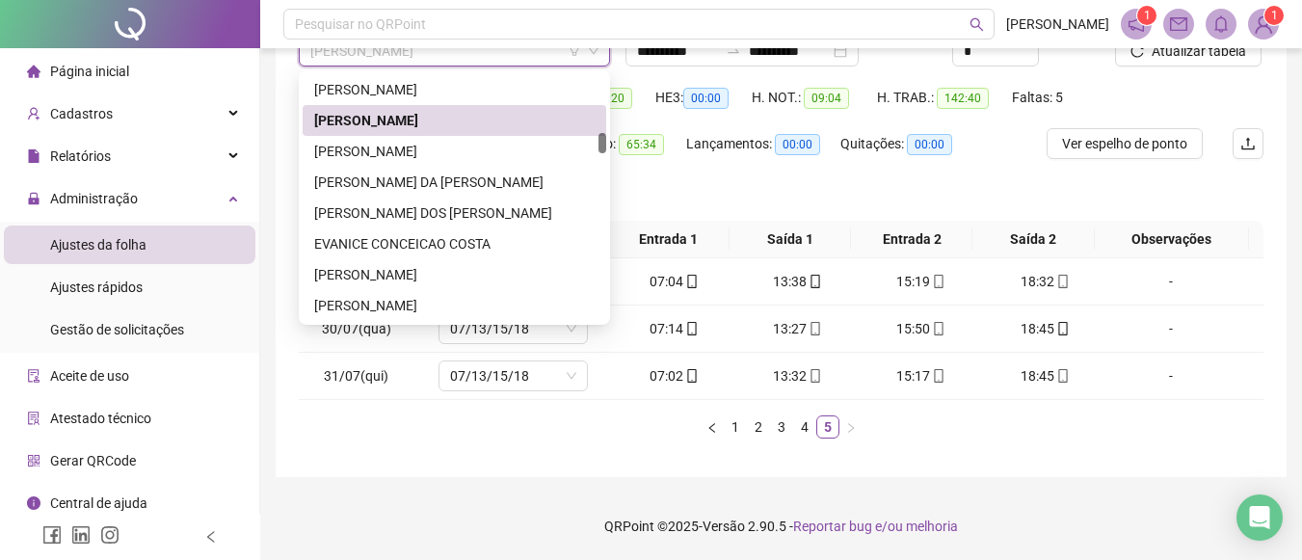
drag, startPoint x: 600, startPoint y: 128, endPoint x: 600, endPoint y: 144, distance: 15.4
click at [600, 144] on div at bounding box center [603, 143] width 8 height 20
click at [477, 158] on div "[PERSON_NAME]" at bounding box center [454, 151] width 281 height 21
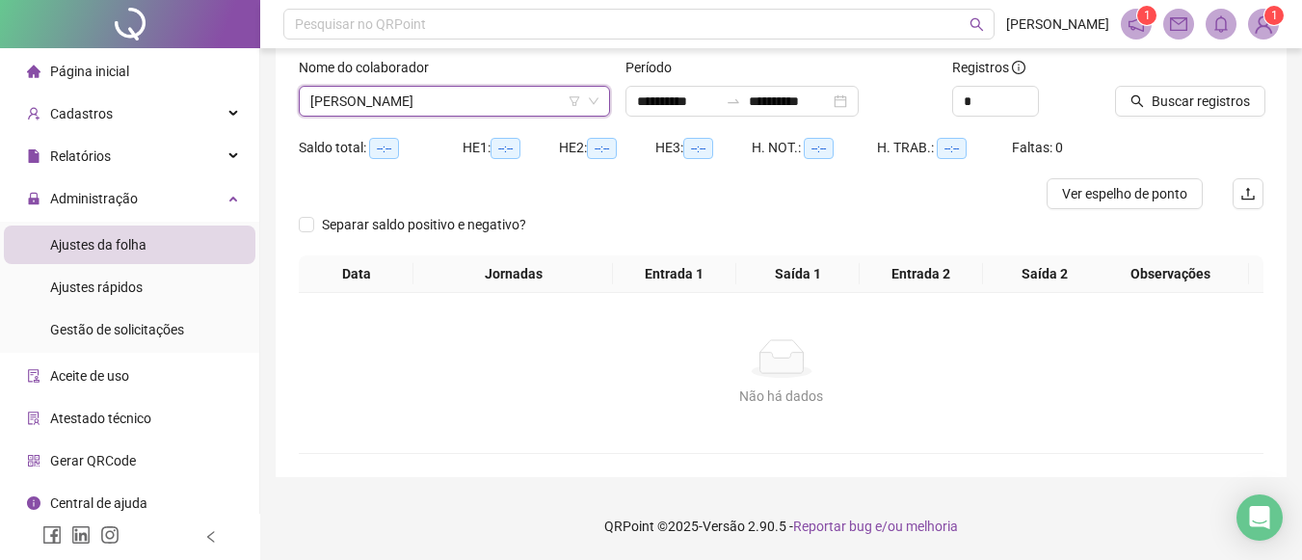
scroll to position [120, 0]
click at [1132, 90] on button "Buscar registros" at bounding box center [1190, 101] width 150 height 31
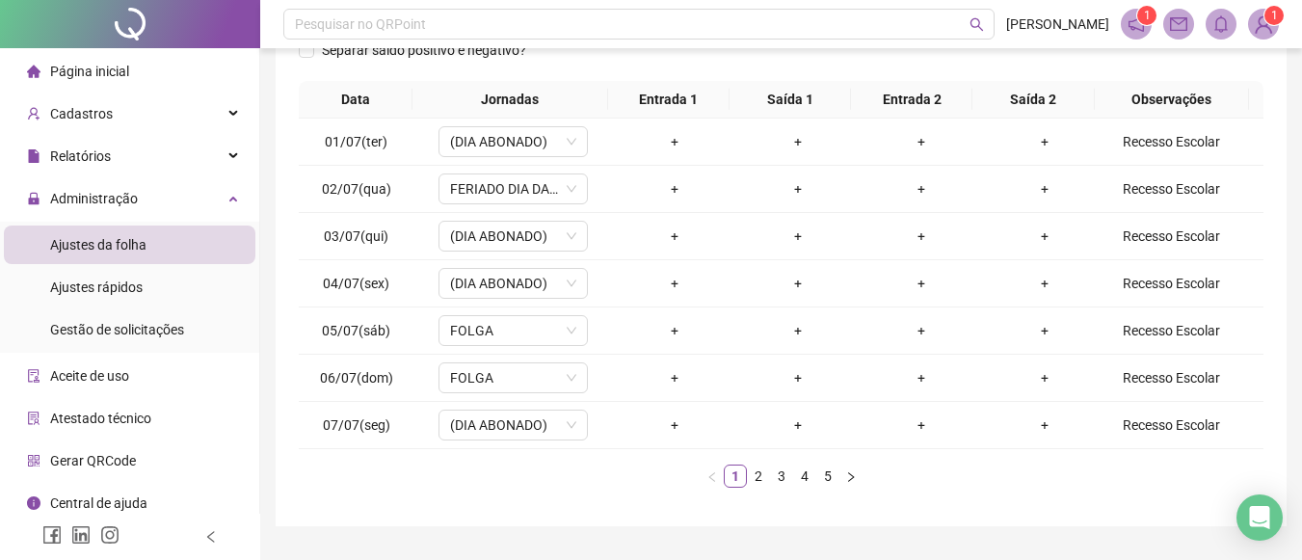
scroll to position [344, 0]
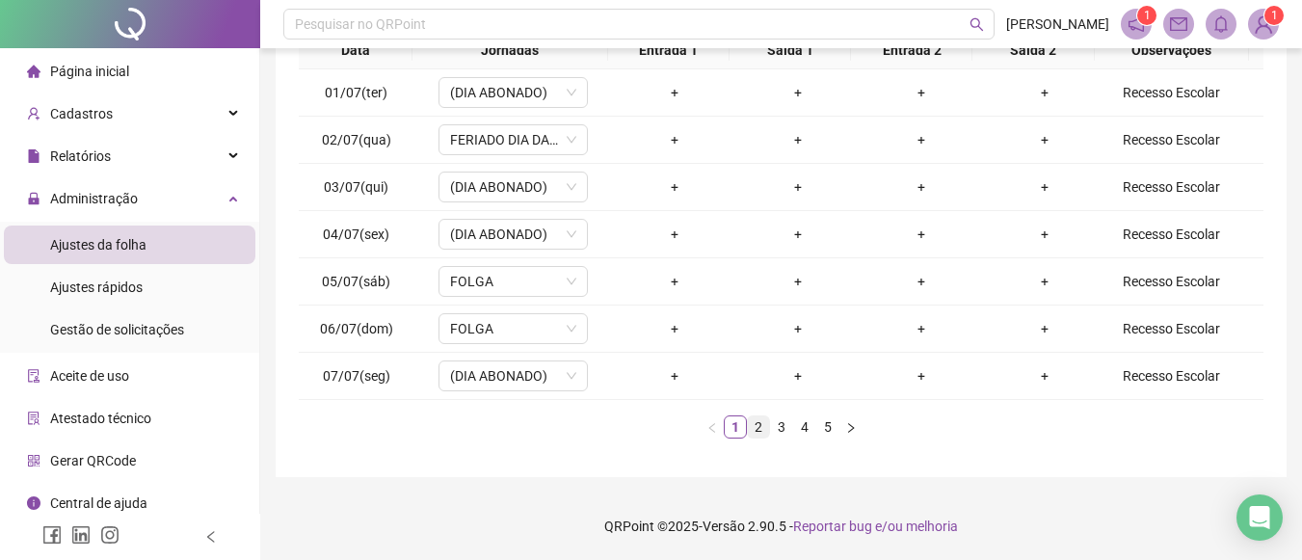
click at [757, 430] on link "2" at bounding box center [758, 426] width 21 height 21
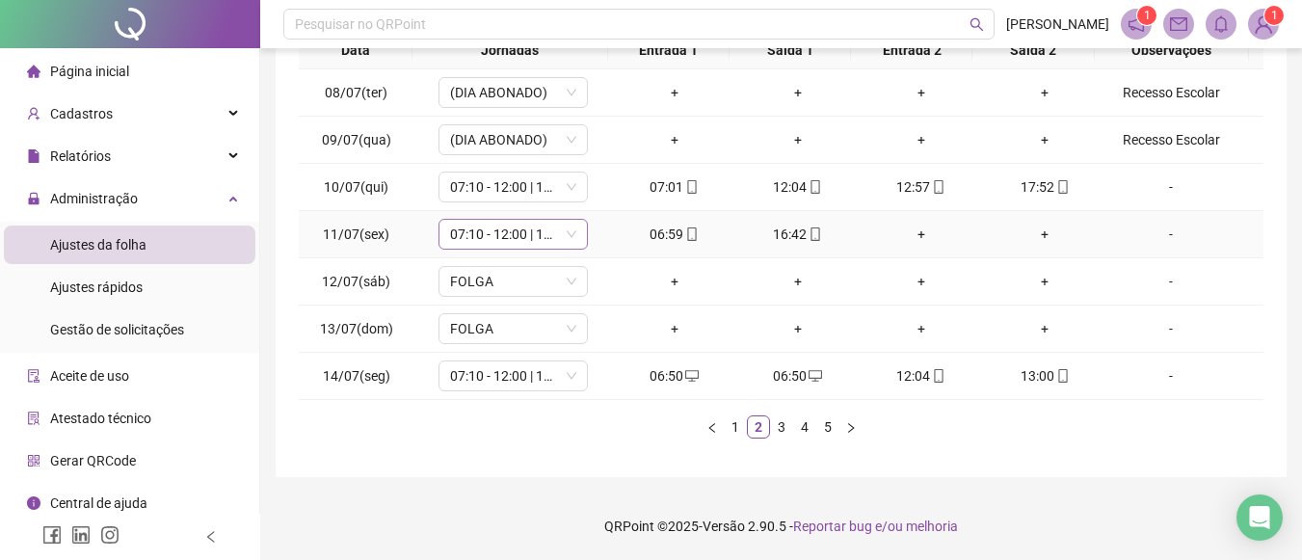
click at [549, 237] on span "07:10 - 12:00 | 13:00 - 16:30" at bounding box center [513, 234] width 126 height 29
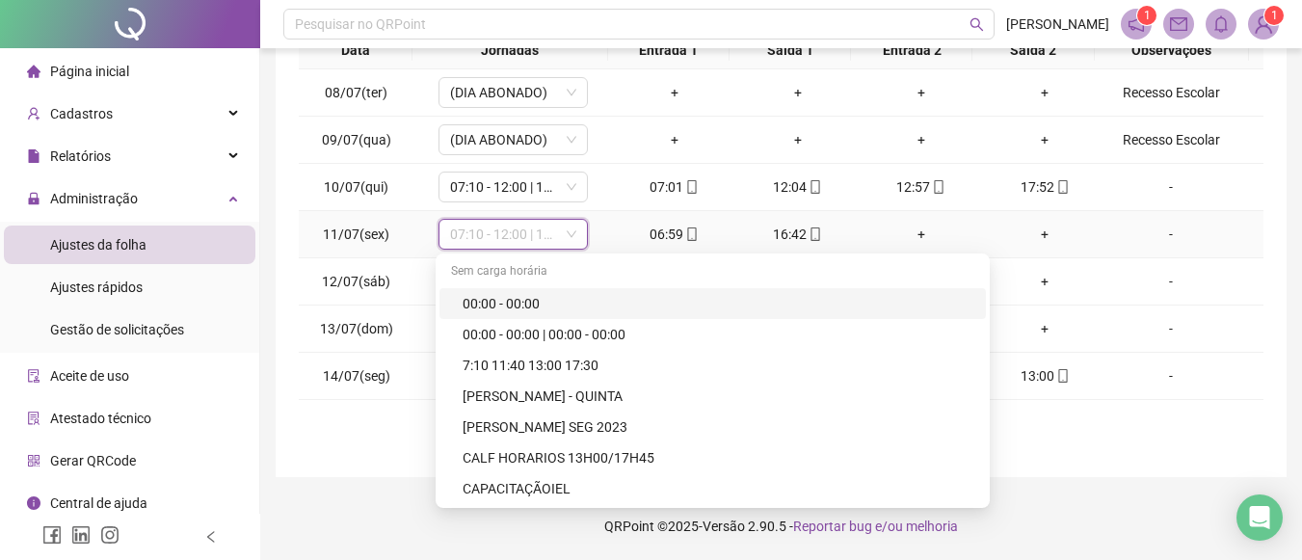
click at [915, 242] on div "+" at bounding box center [922, 234] width 108 height 21
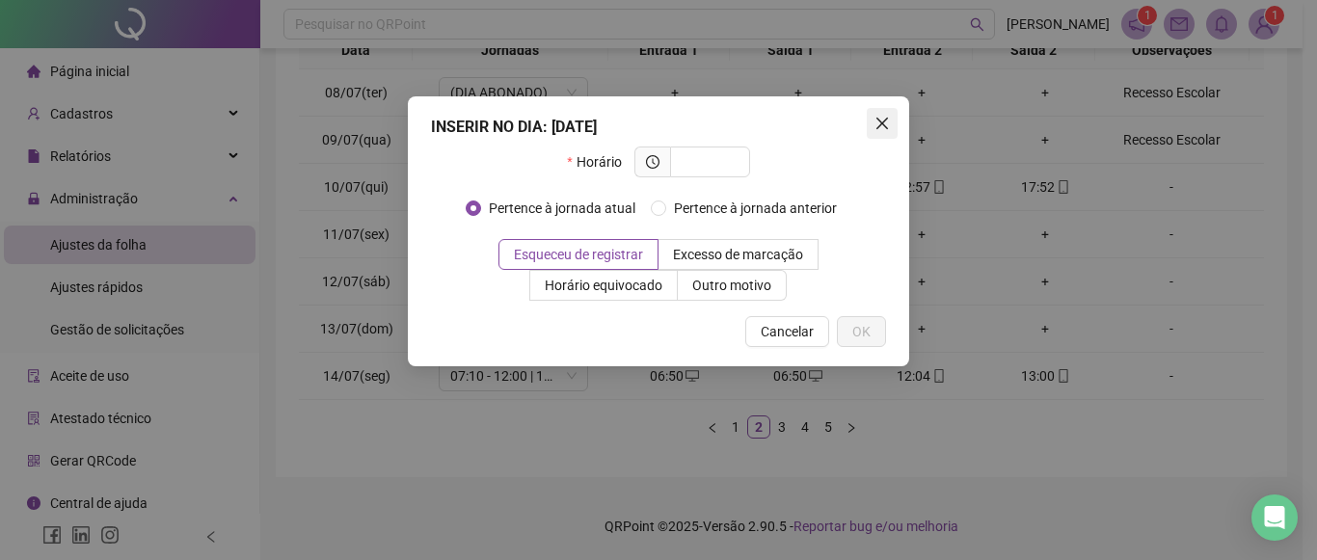
click at [873, 124] on span "Close" at bounding box center [882, 123] width 31 height 15
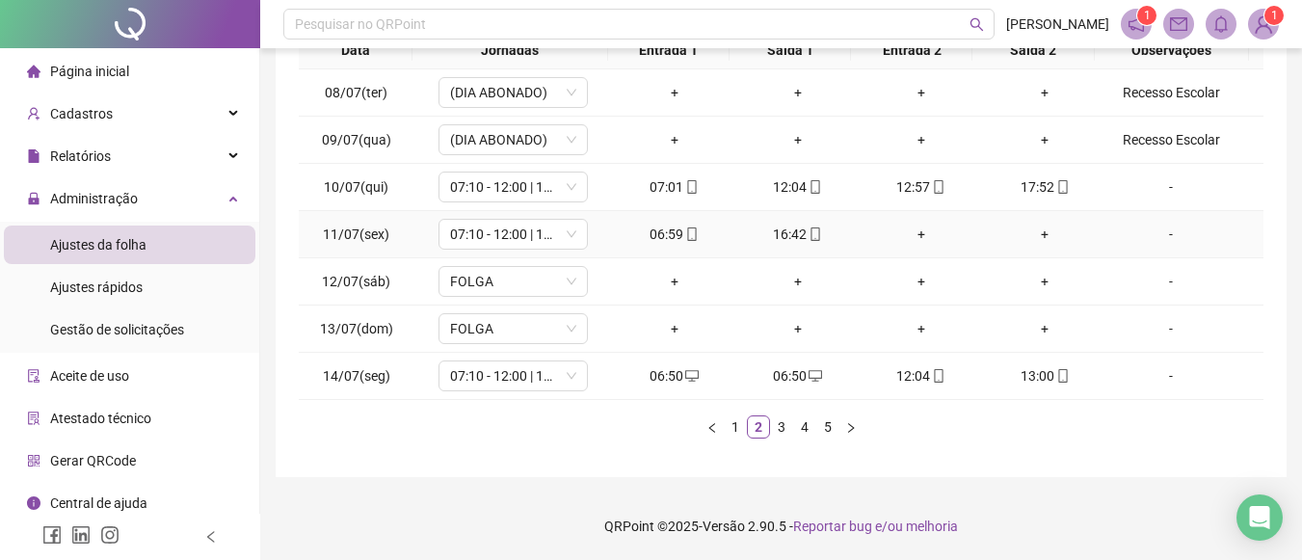
click at [914, 231] on div "+" at bounding box center [922, 234] width 108 height 21
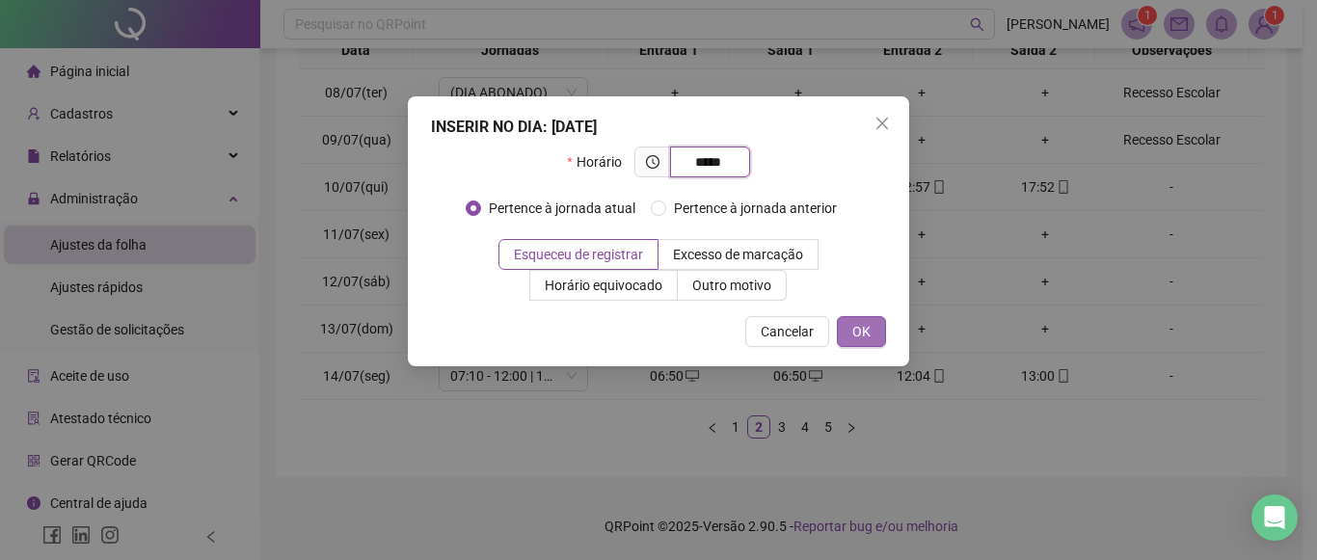
type input "*****"
click at [866, 329] on span "OK" at bounding box center [861, 331] width 18 height 21
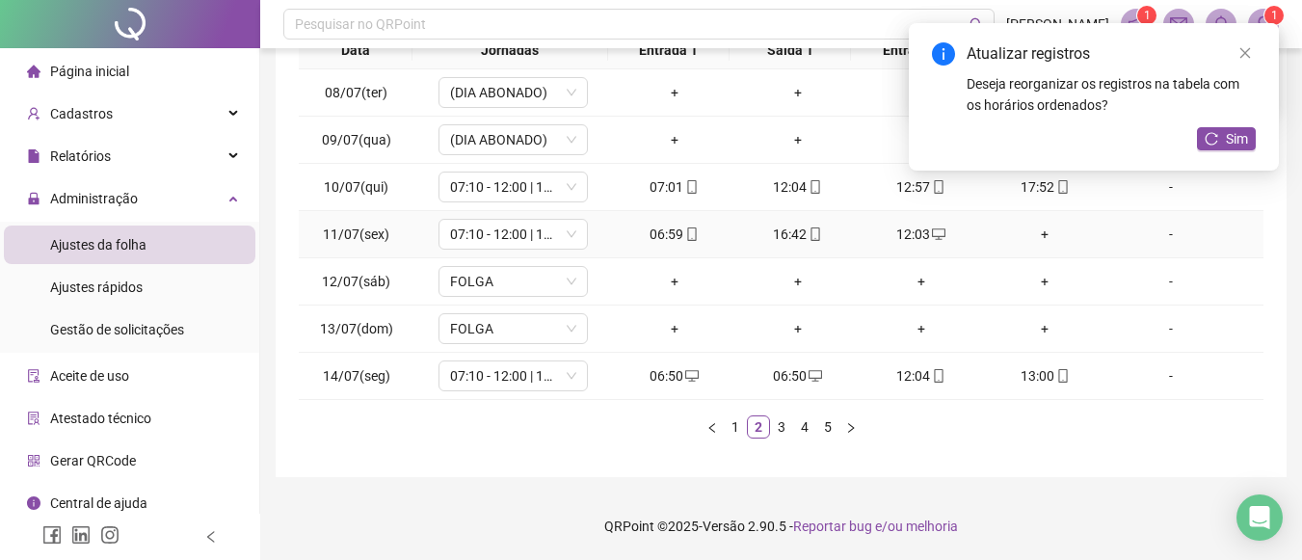
click at [1026, 231] on div "+" at bounding box center [1045, 234] width 108 height 21
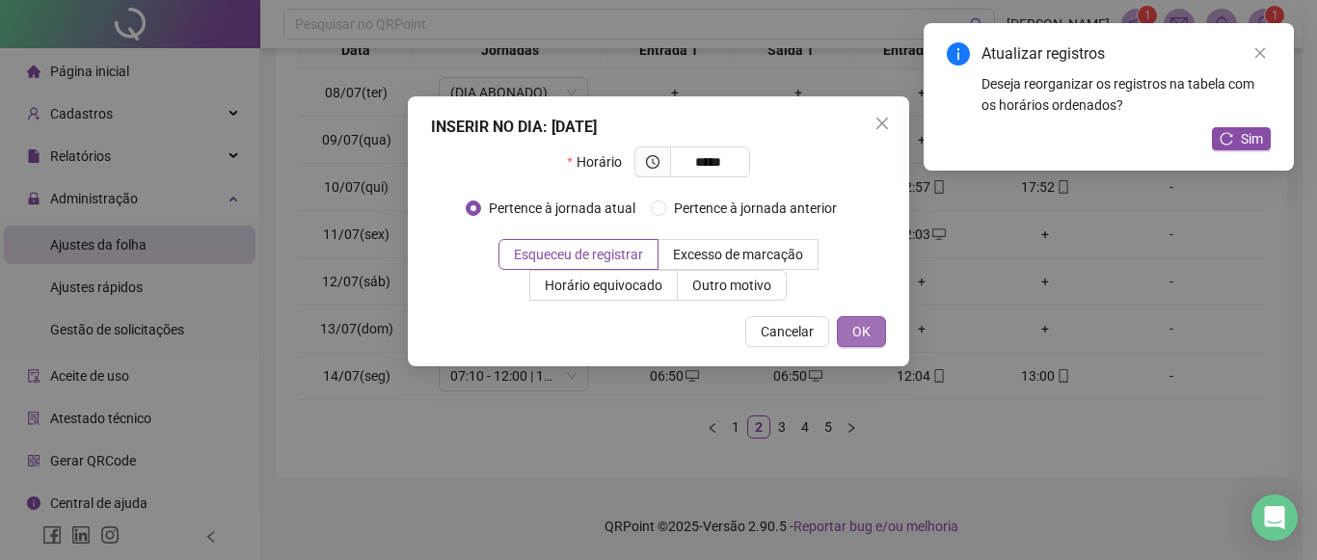
type input "*****"
click at [861, 328] on span "OK" at bounding box center [861, 331] width 18 height 21
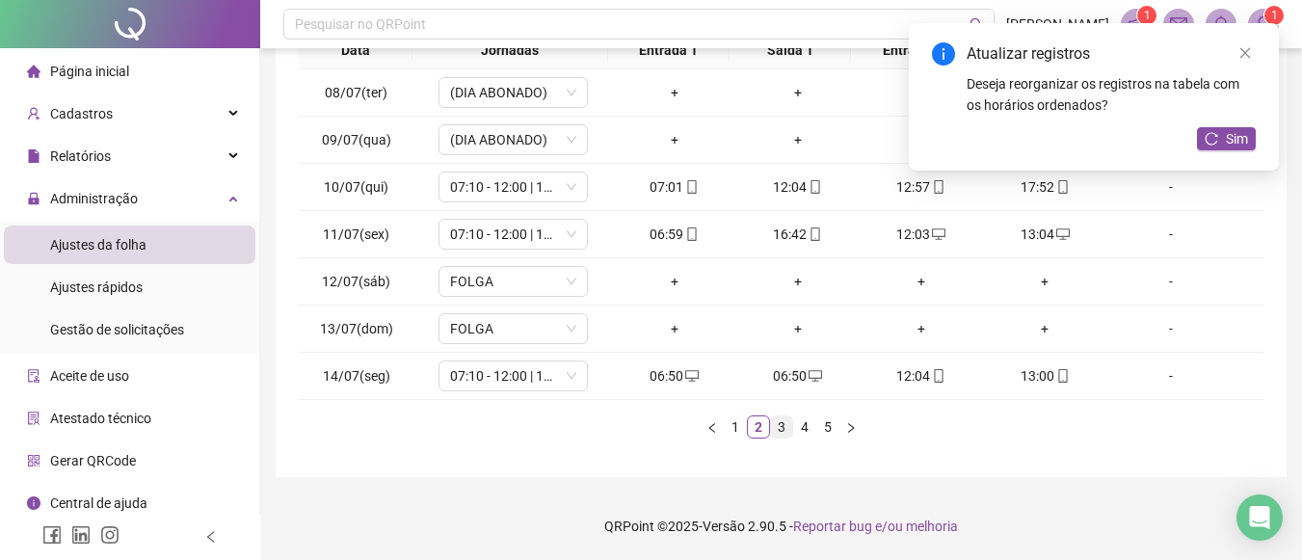
click at [787, 432] on link "3" at bounding box center [781, 426] width 21 height 21
click at [1243, 49] on icon "close" at bounding box center [1245, 52] width 13 height 13
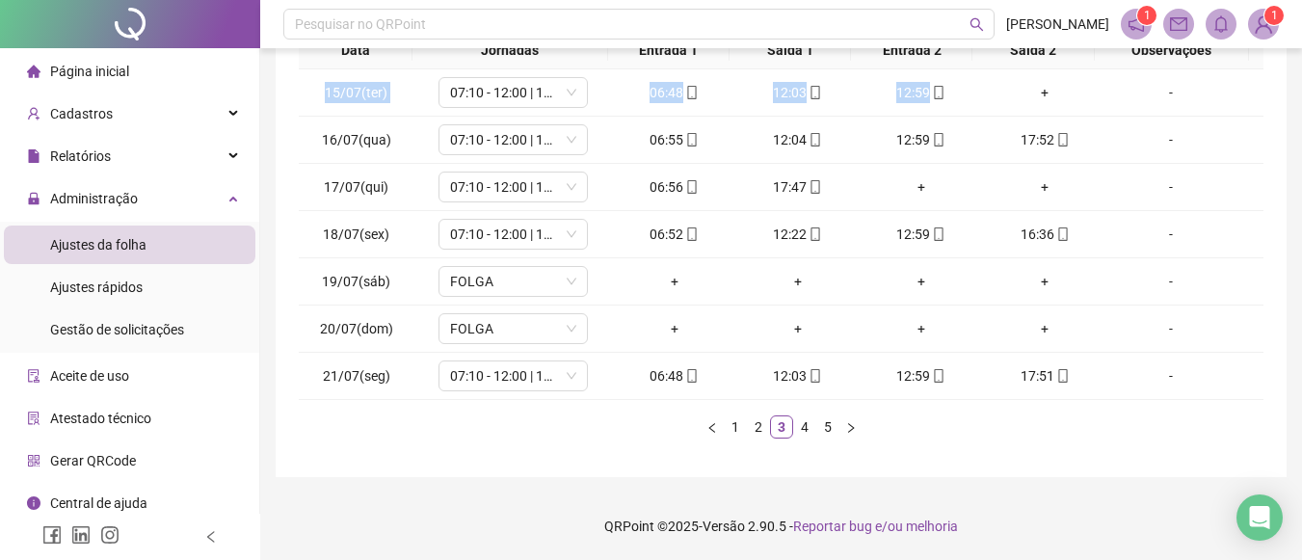
drag, startPoint x: 1032, startPoint y: 90, endPoint x: 1268, endPoint y: 68, distance: 236.2
click at [1268, 68] on div "**********" at bounding box center [781, 98] width 1011 height 758
click at [1029, 99] on div "+" at bounding box center [1045, 92] width 108 height 21
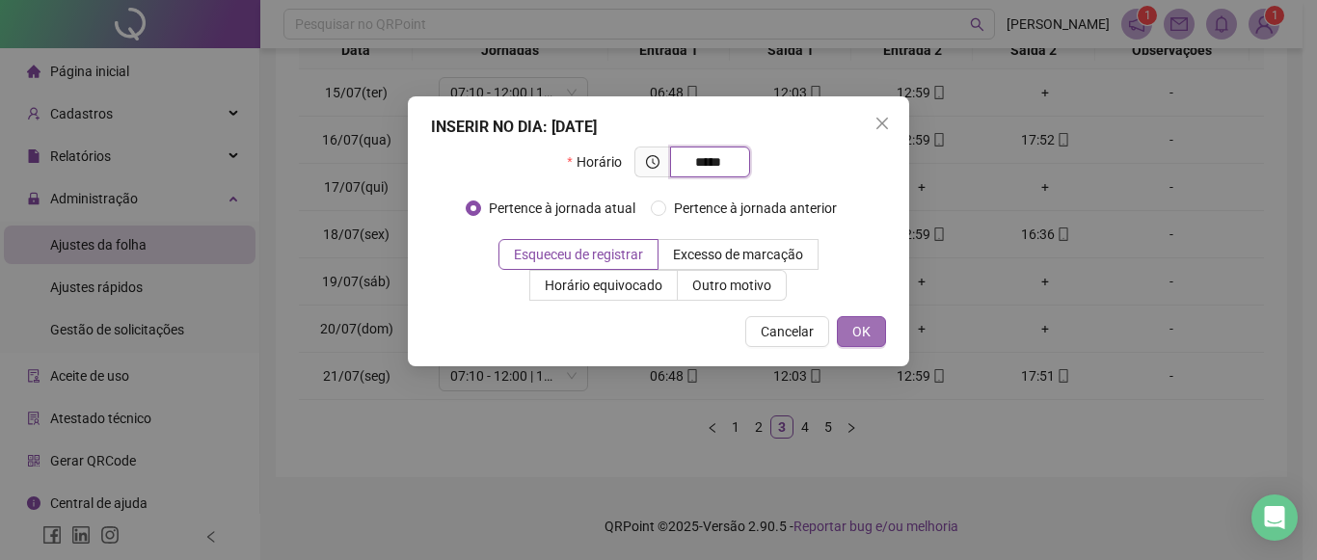
type input "*****"
click at [846, 329] on button "OK" at bounding box center [861, 331] width 49 height 31
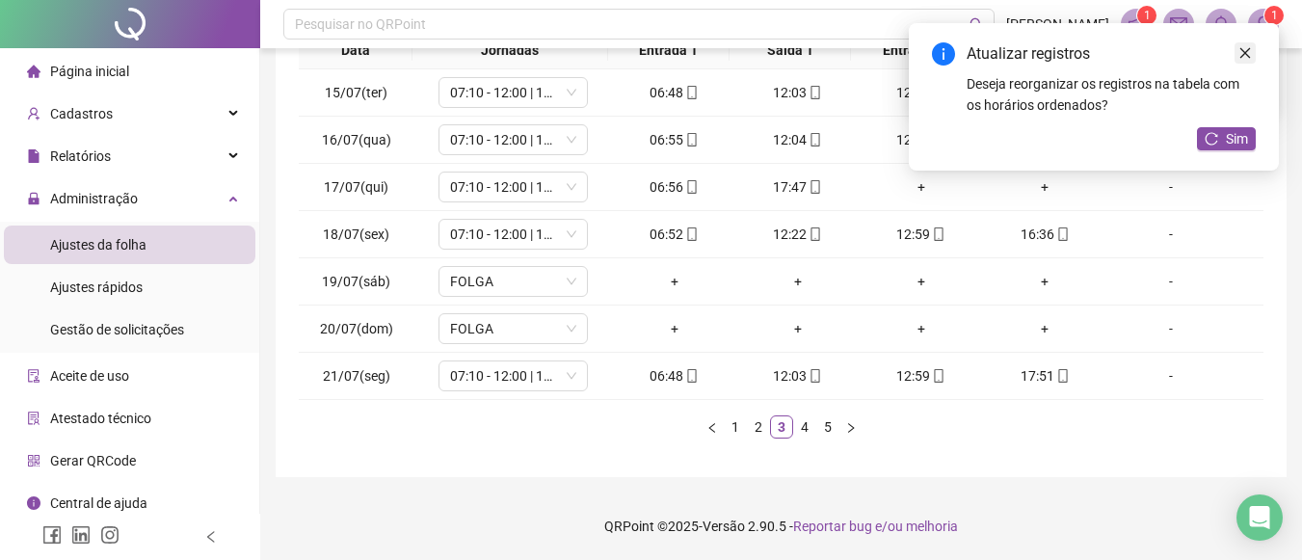
click at [1239, 54] on icon "close" at bounding box center [1245, 52] width 13 height 13
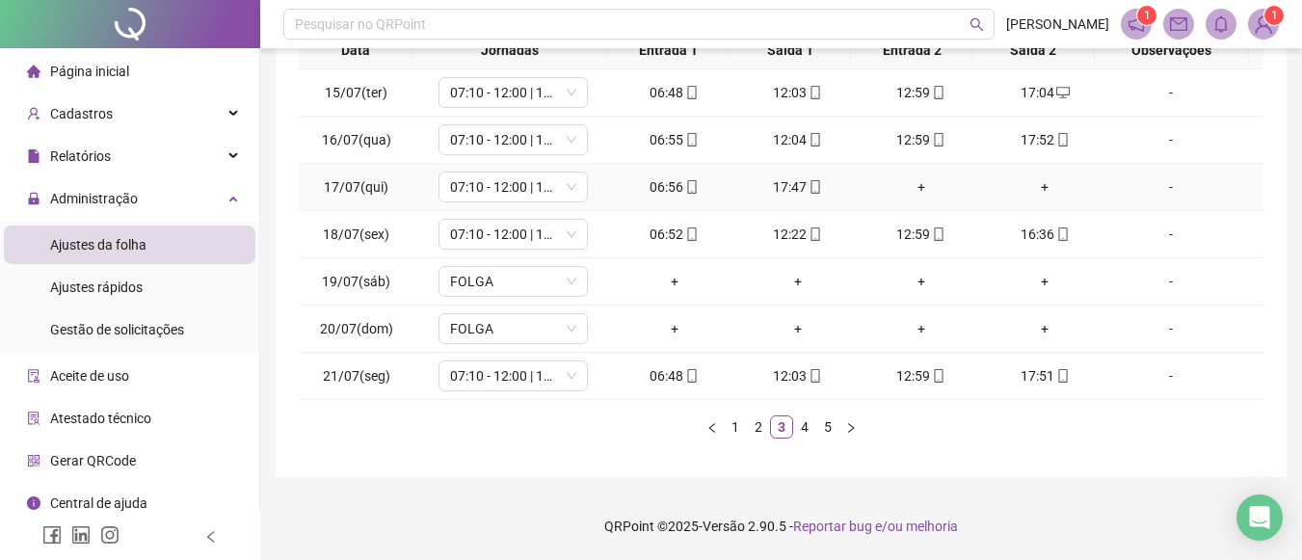
click at [905, 192] on div "+" at bounding box center [922, 186] width 108 height 21
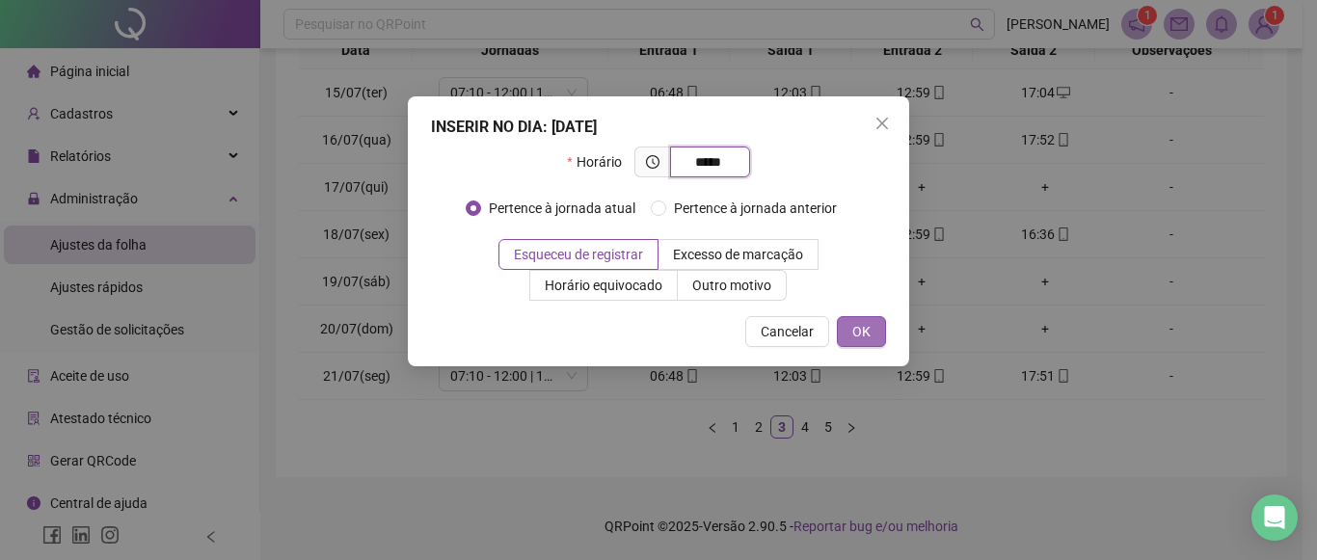
type input "*****"
click at [854, 327] on span "OK" at bounding box center [861, 331] width 18 height 21
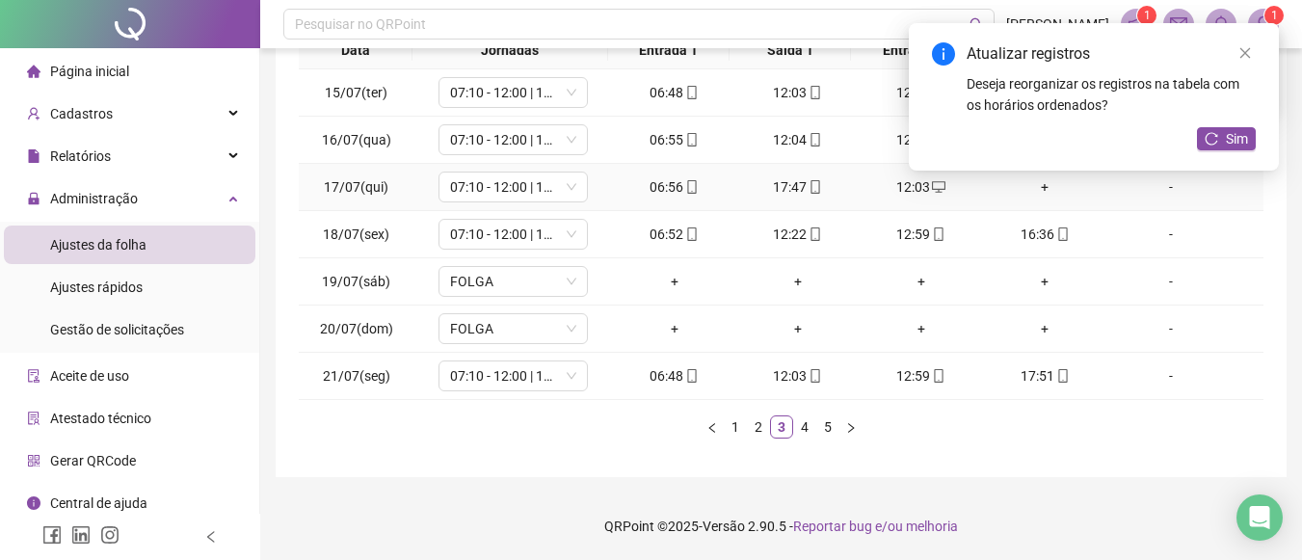
click at [1031, 188] on div "+" at bounding box center [1045, 186] width 108 height 21
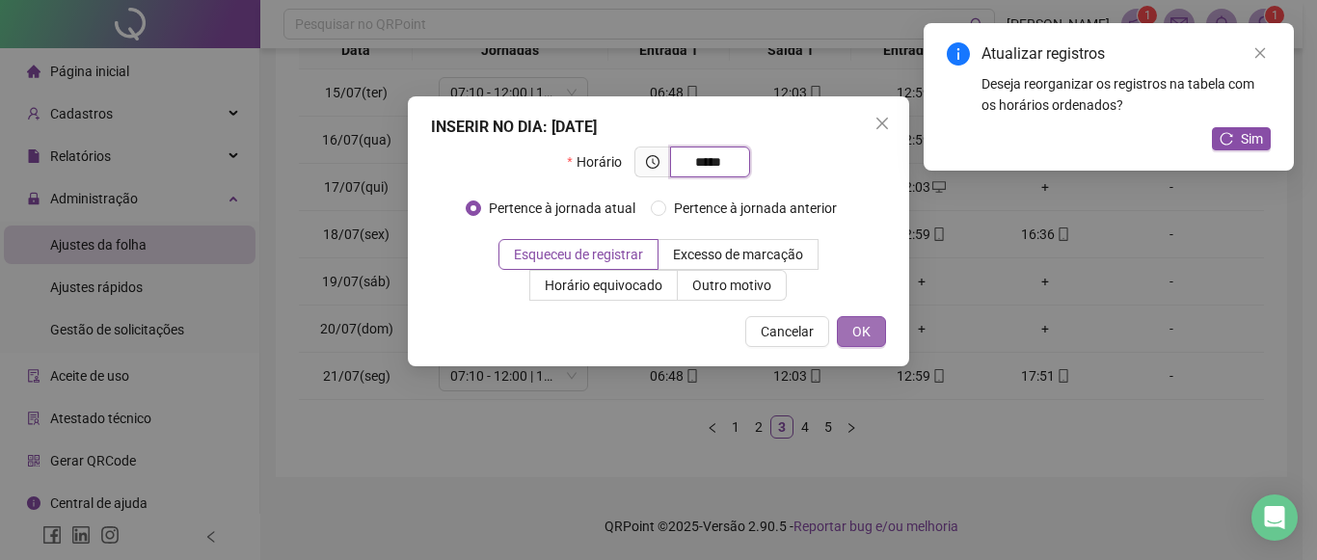
type input "*****"
click at [866, 331] on span "OK" at bounding box center [861, 331] width 18 height 21
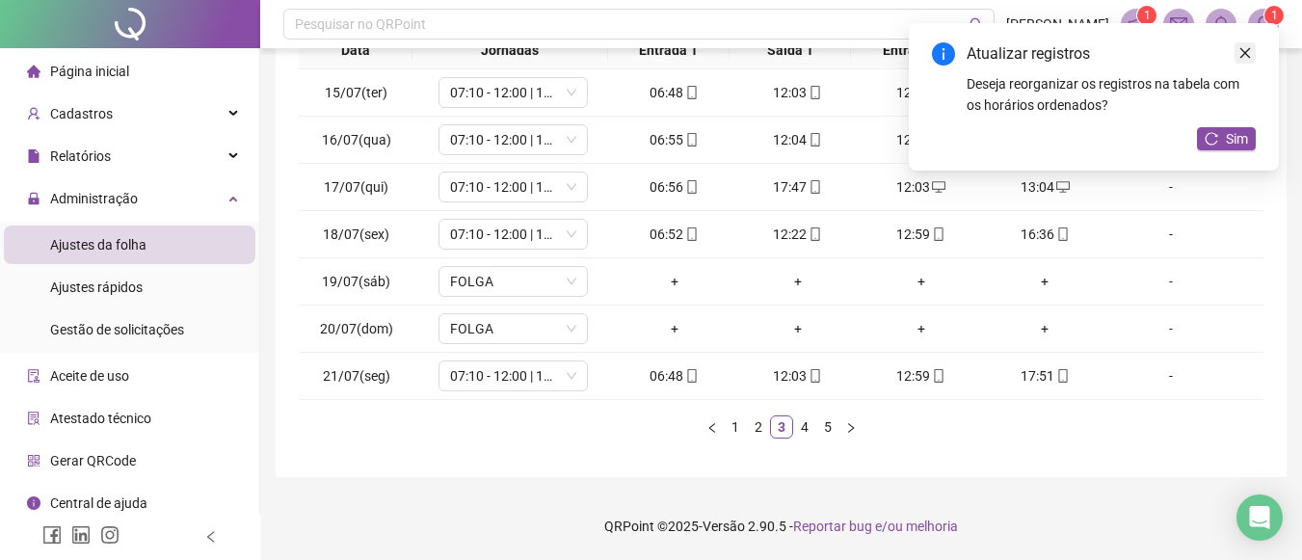
click at [1247, 59] on icon "close" at bounding box center [1245, 52] width 13 height 13
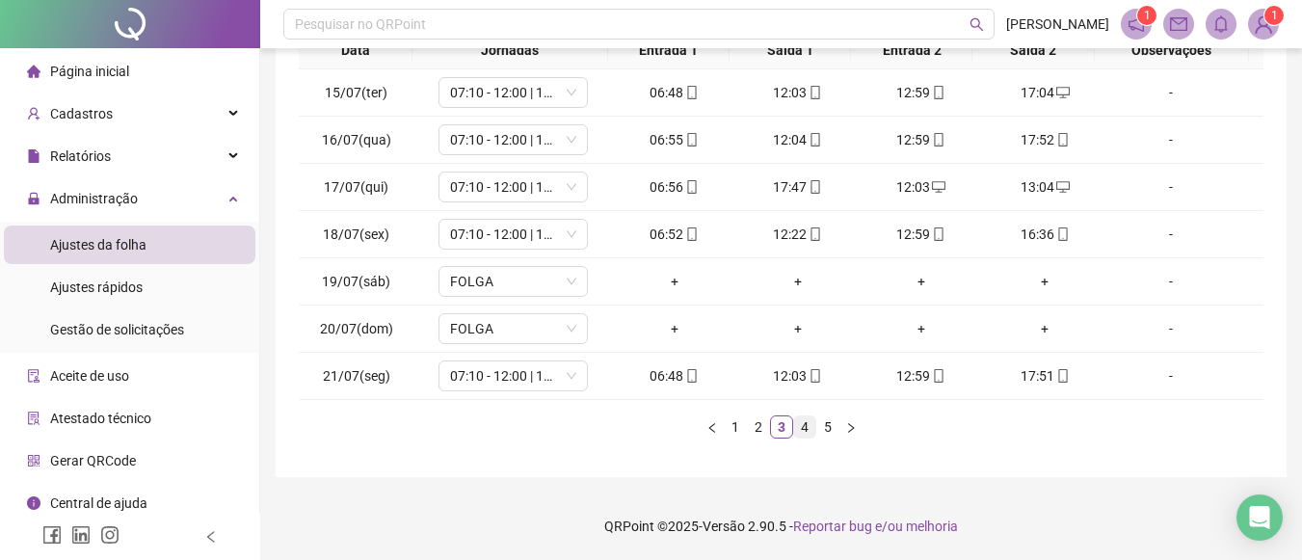
click at [805, 429] on link "4" at bounding box center [804, 426] width 21 height 21
click at [823, 431] on link "5" at bounding box center [827, 426] width 21 height 21
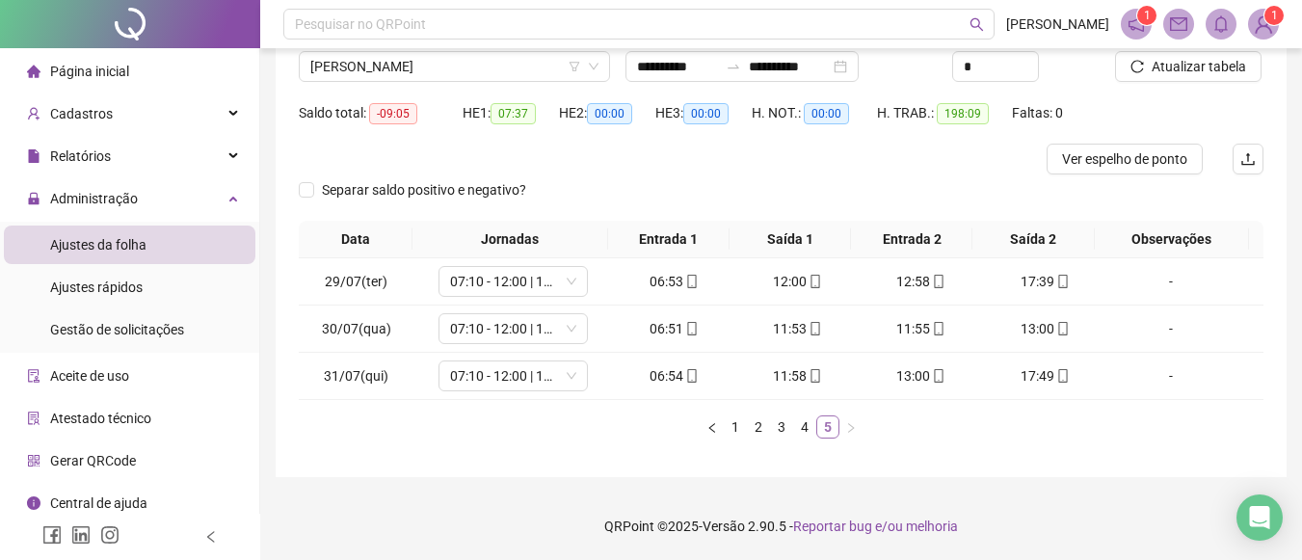
scroll to position [155, 0]
click at [566, 60] on span "[PERSON_NAME]" at bounding box center [454, 66] width 288 height 29
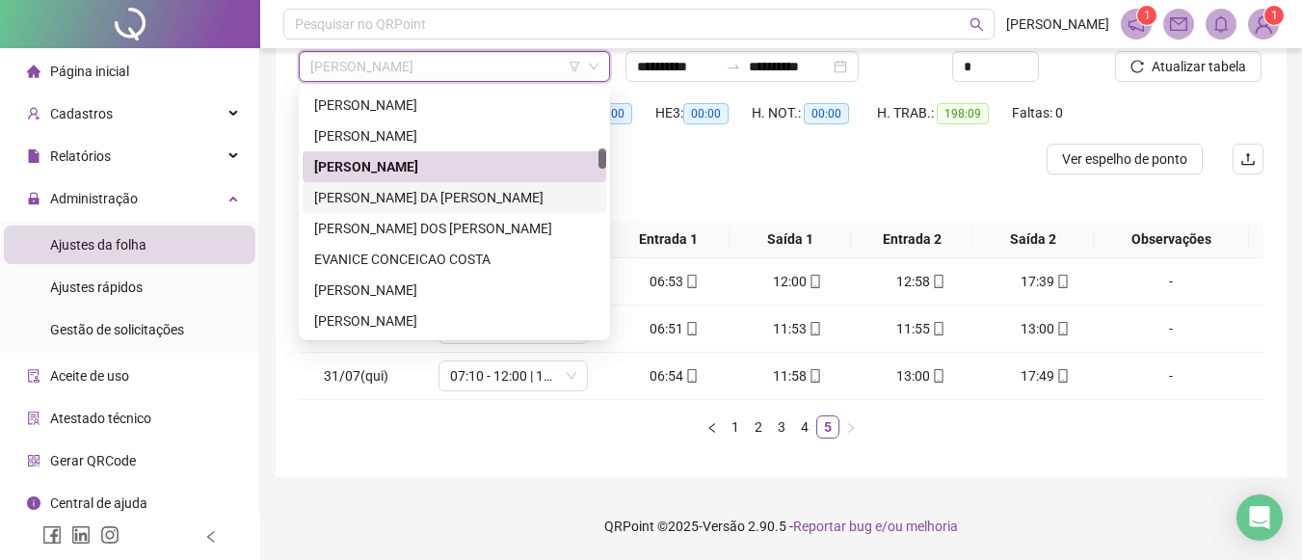
click at [428, 197] on div "[PERSON_NAME] DA [PERSON_NAME]" at bounding box center [454, 197] width 281 height 21
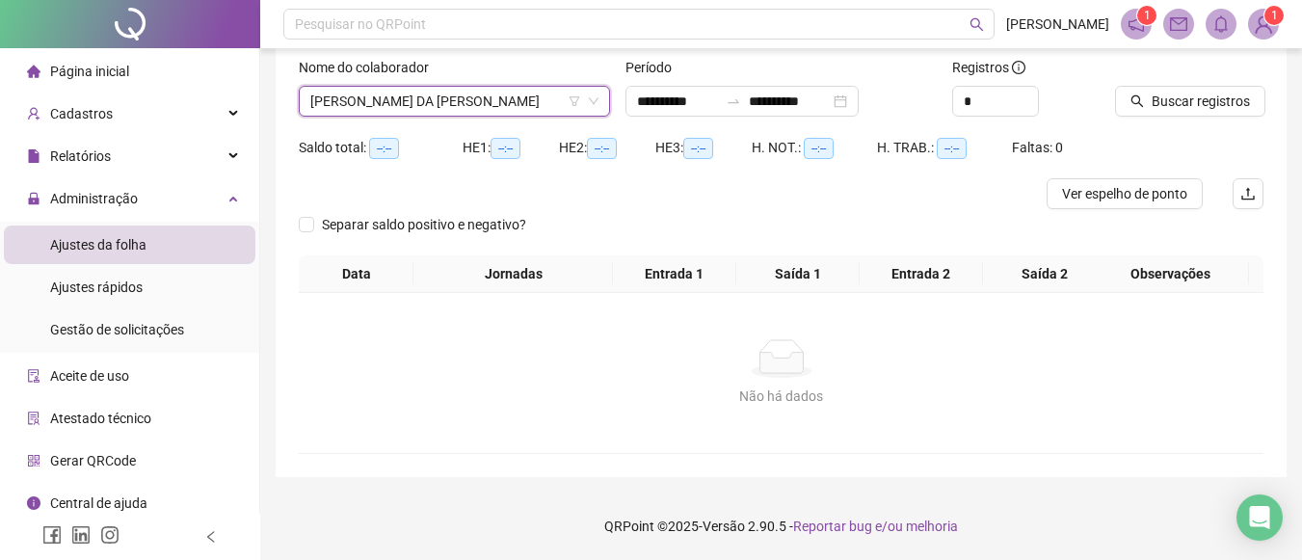
scroll to position [120, 0]
click at [1139, 102] on icon "search" at bounding box center [1138, 101] width 13 height 13
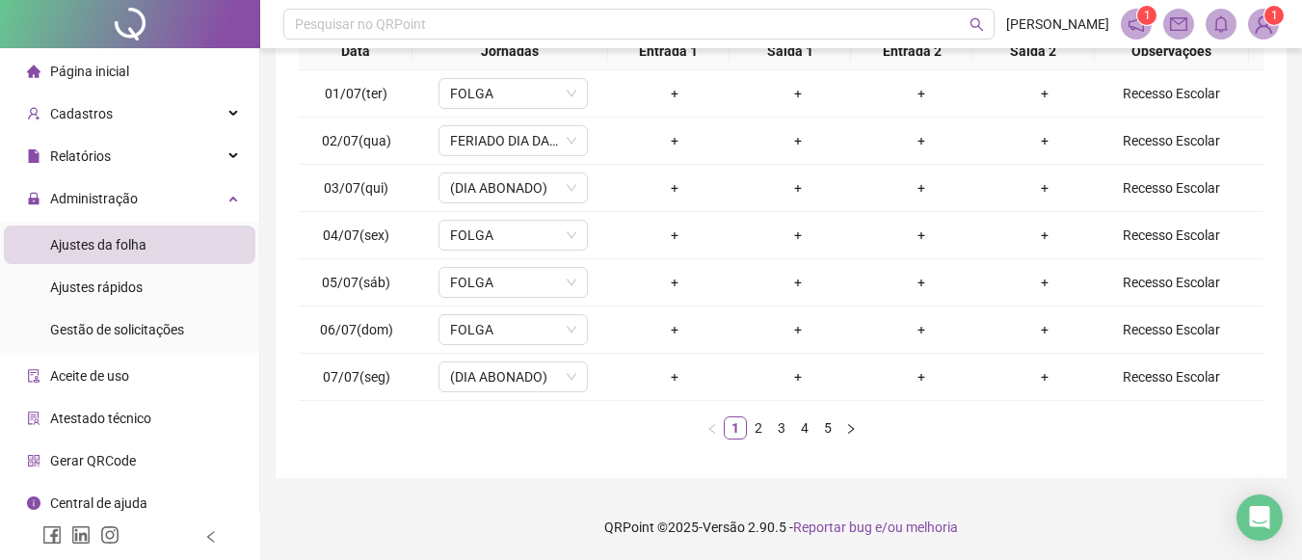
scroll to position [344, 0]
click at [762, 428] on link "2" at bounding box center [758, 426] width 21 height 21
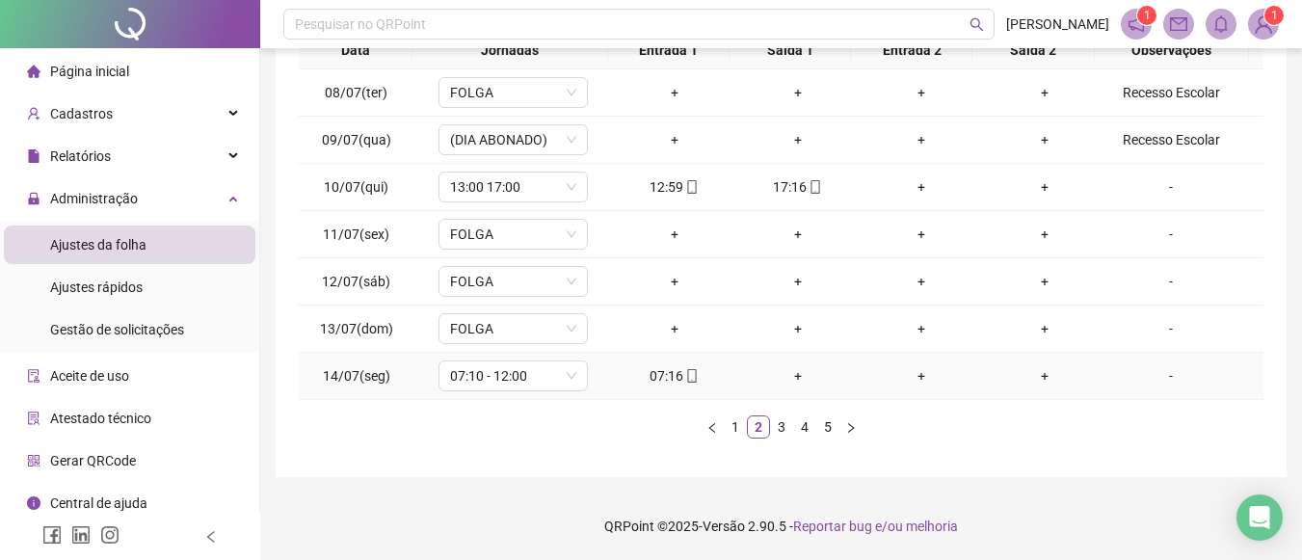
click at [796, 383] on div "+" at bounding box center [798, 375] width 108 height 21
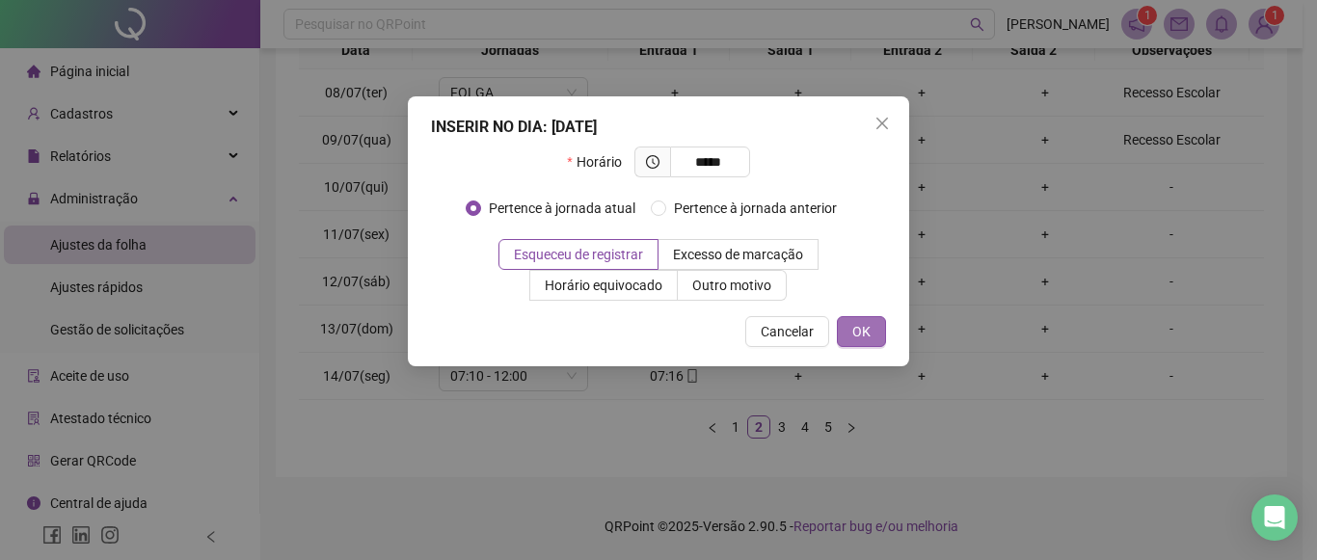
type input "*****"
click at [865, 330] on span "OK" at bounding box center [861, 331] width 18 height 21
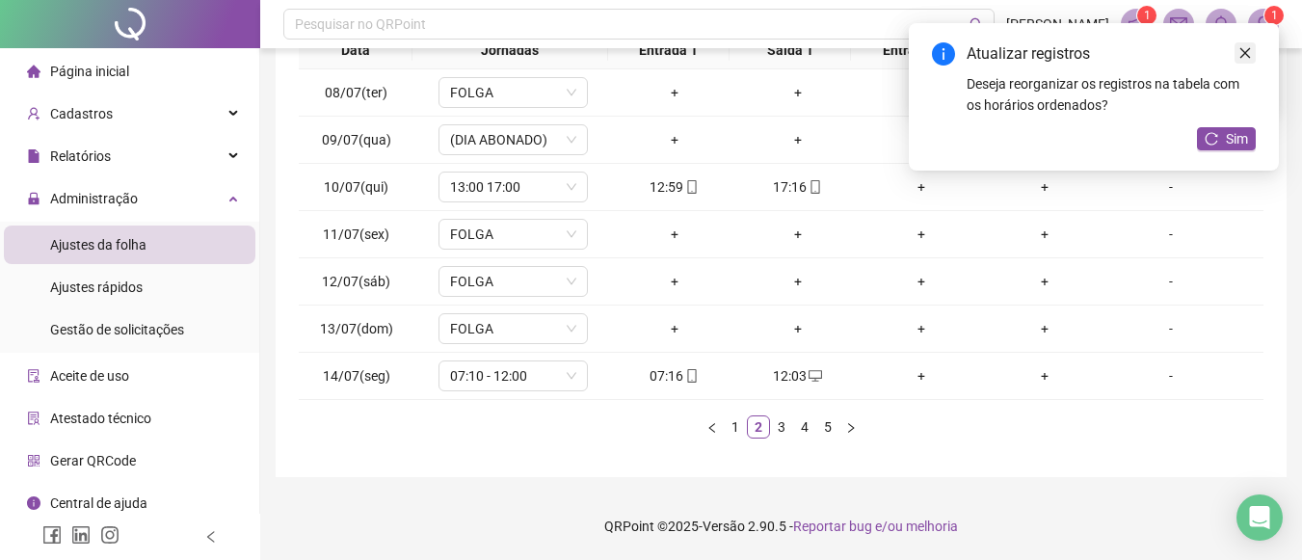
click at [1251, 50] on icon "close" at bounding box center [1245, 52] width 13 height 13
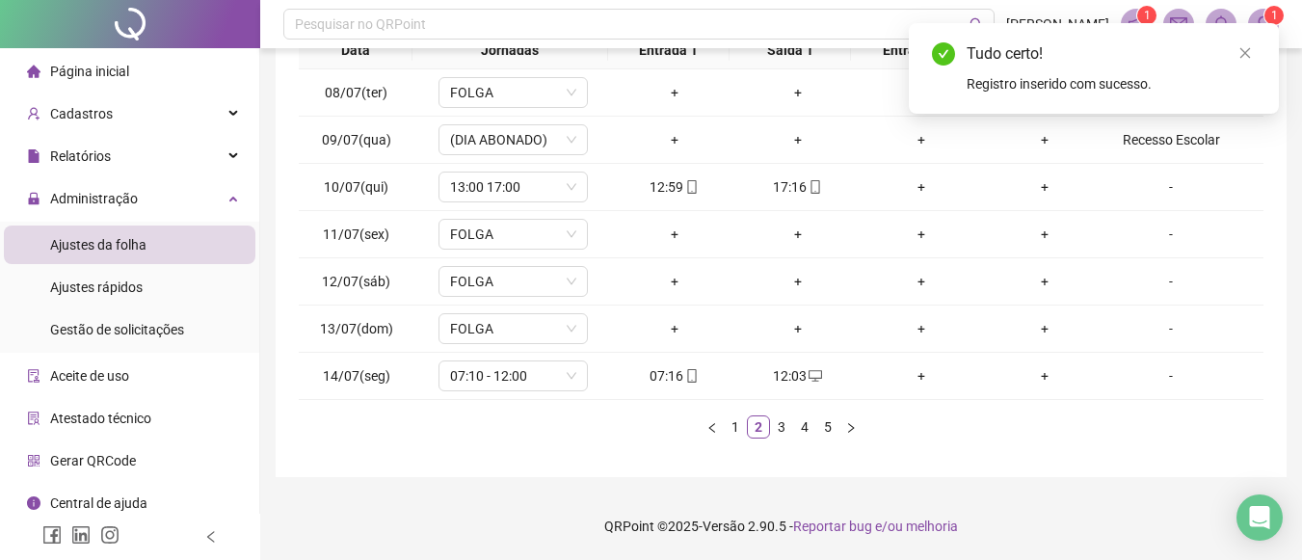
click at [1251, 50] on icon "close" at bounding box center [1245, 52] width 13 height 13
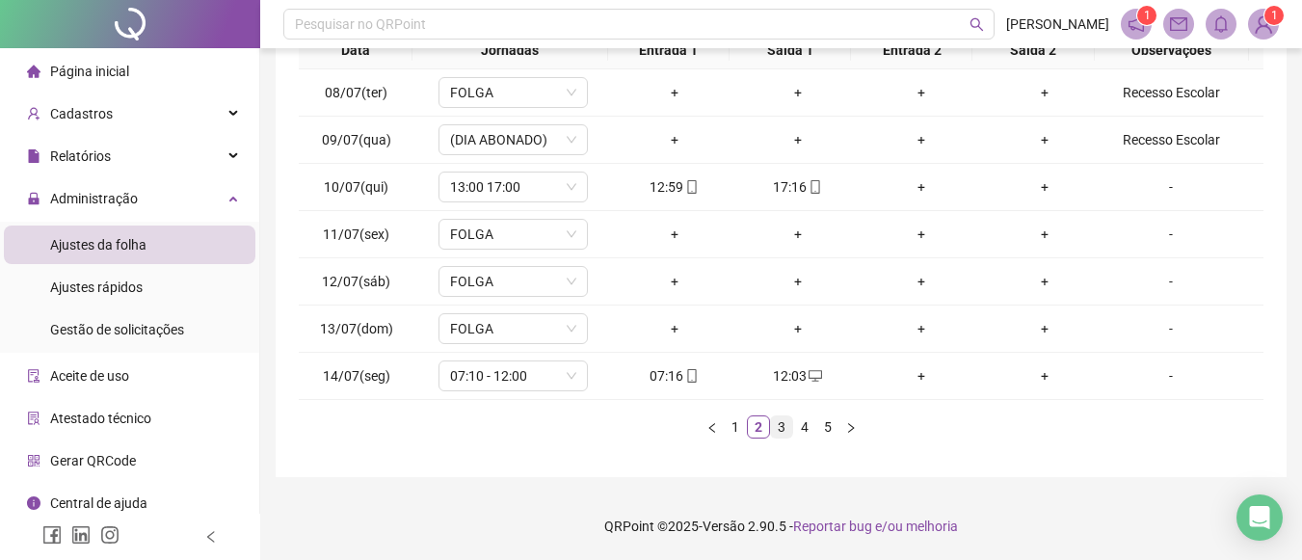
click at [784, 430] on link "3" at bounding box center [781, 426] width 21 height 21
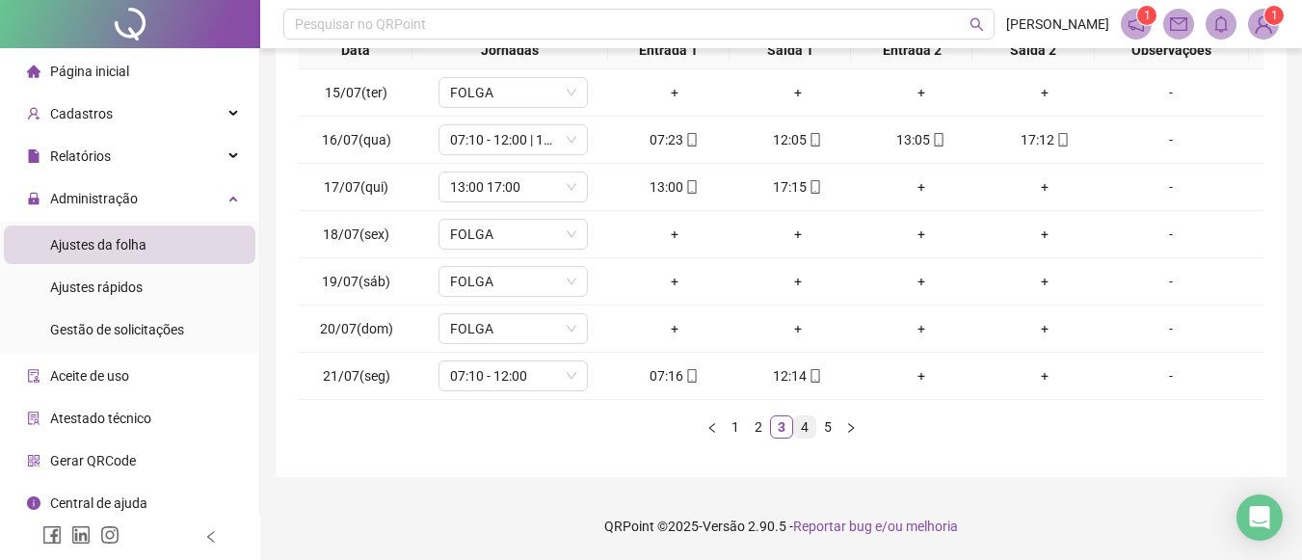
click at [801, 429] on link "4" at bounding box center [804, 426] width 21 height 21
click at [832, 423] on link "5" at bounding box center [827, 426] width 21 height 21
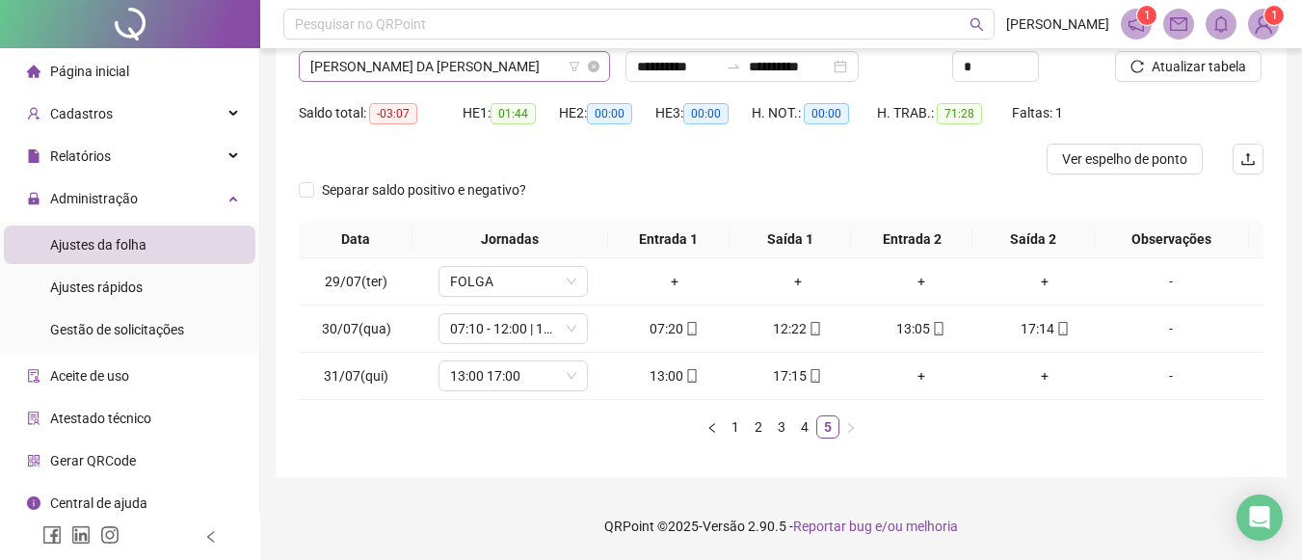
click at [572, 64] on icon "filter" at bounding box center [575, 67] width 12 height 12
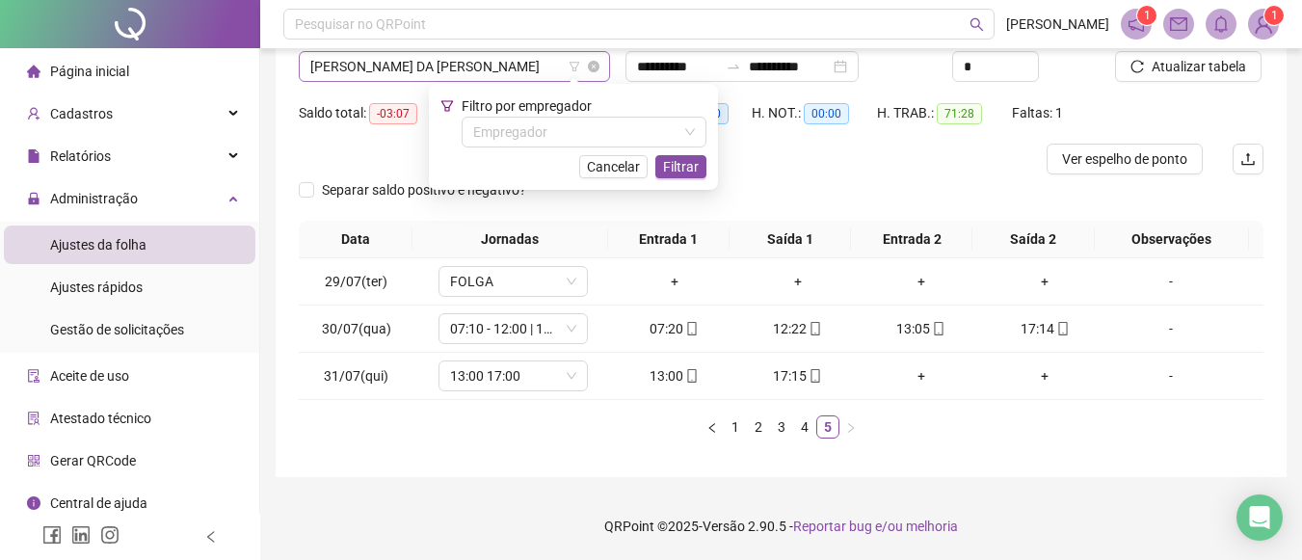
drag, startPoint x: 572, startPoint y: 64, endPoint x: 553, endPoint y: 66, distance: 18.4
click at [553, 66] on div "[PERSON_NAME] DA [PERSON_NAME]" at bounding box center [454, 66] width 311 height 31
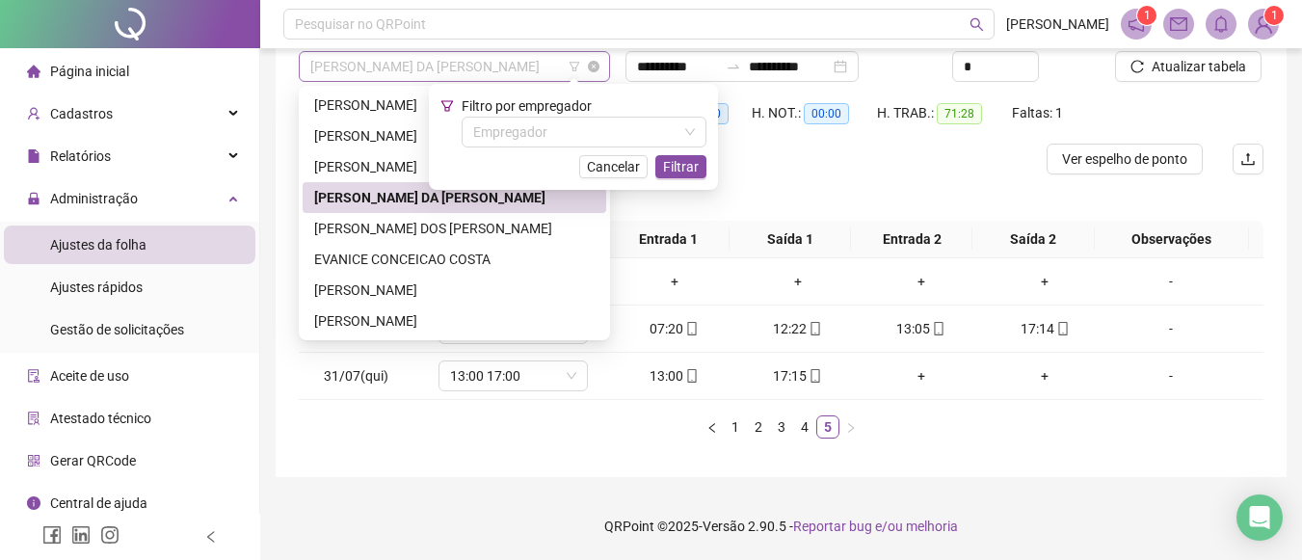
click at [553, 66] on span "[PERSON_NAME] DA [PERSON_NAME]" at bounding box center [454, 66] width 288 height 29
click at [439, 229] on div "[PERSON_NAME] DOS [PERSON_NAME]" at bounding box center [454, 228] width 281 height 21
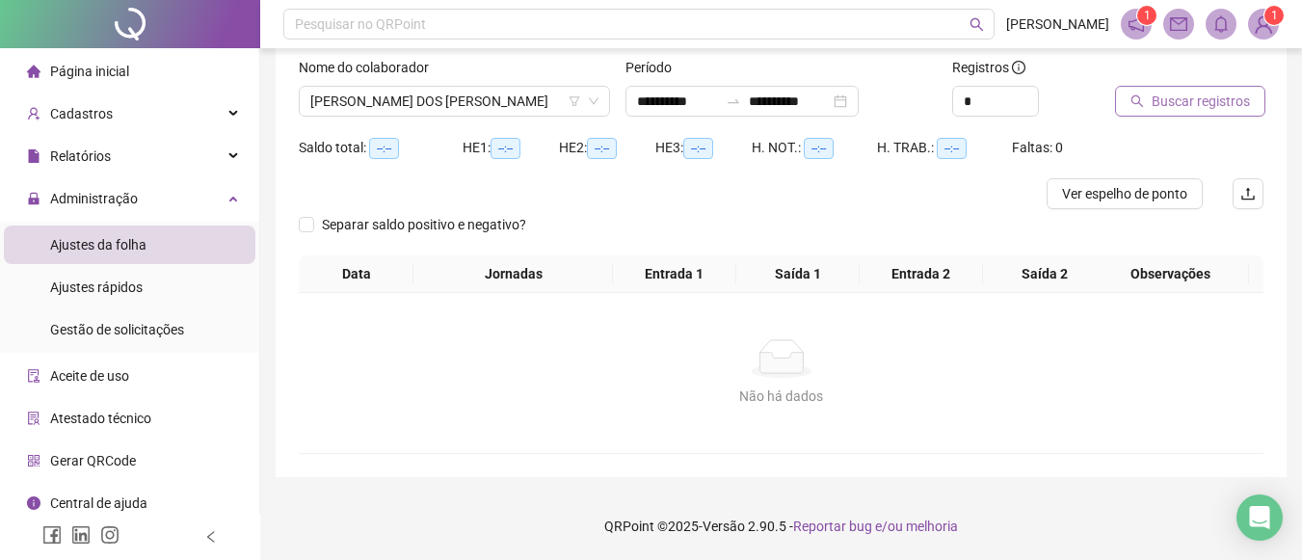
click at [1149, 91] on button "Buscar registros" at bounding box center [1190, 101] width 150 height 31
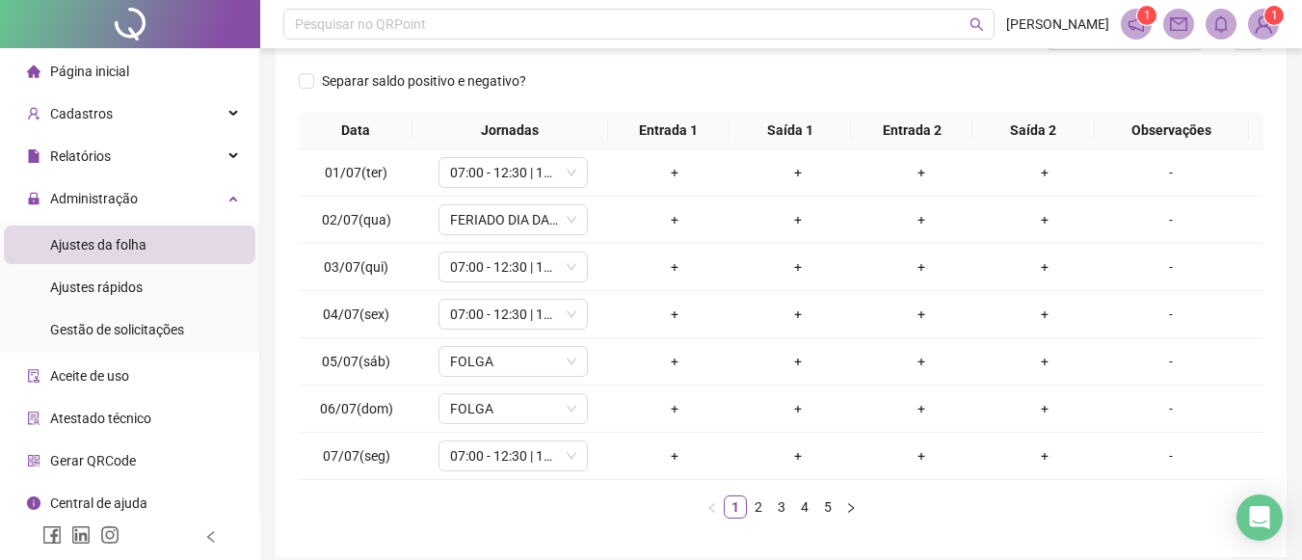
scroll to position [316, 0]
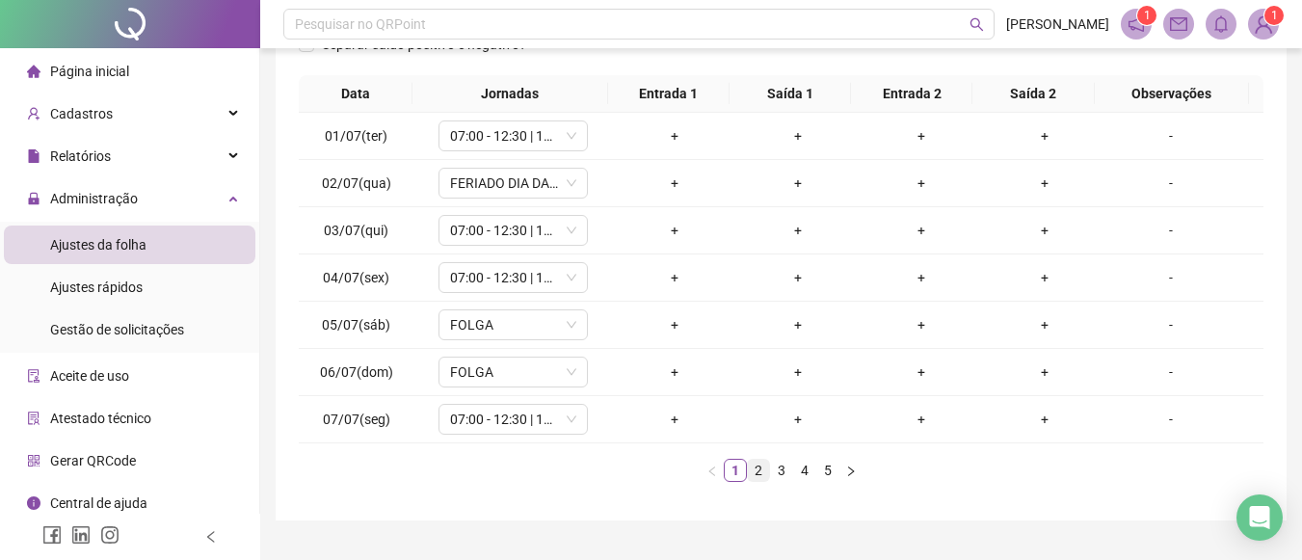
click at [764, 468] on link "2" at bounding box center [758, 470] width 21 height 21
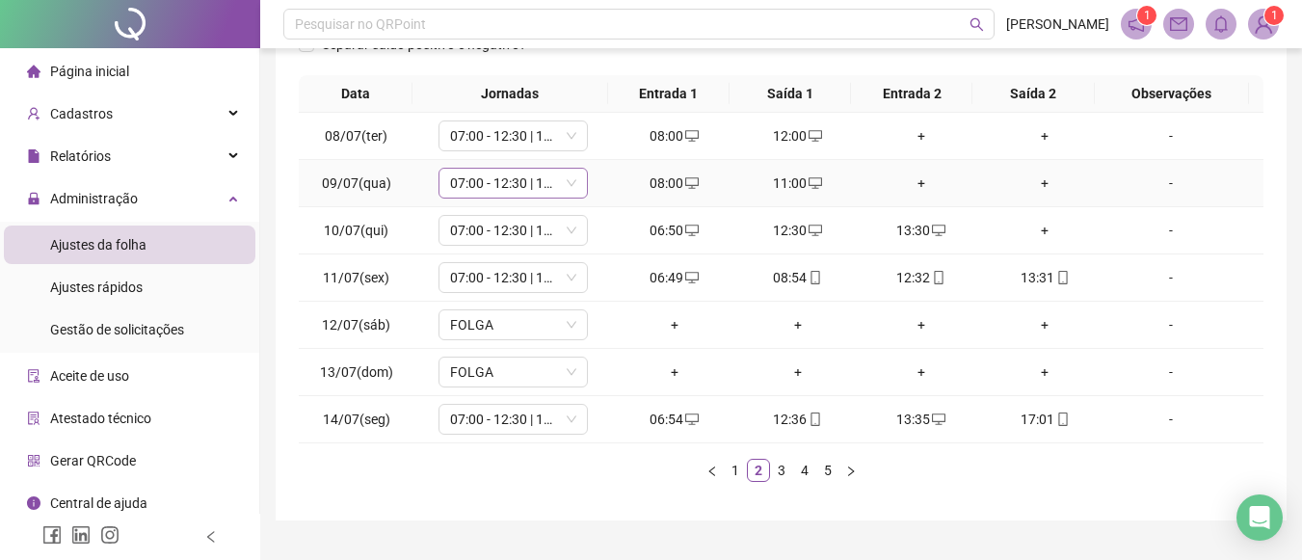
drag, startPoint x: 536, startPoint y: 189, endPoint x: 546, endPoint y: 195, distance: 11.2
click at [536, 189] on span "07:00 - 12:30 | 13:30 - 17:00" at bounding box center [513, 183] width 126 height 29
click at [546, 185] on span "07:00 - 12:30 | 13:30 - 17:00" at bounding box center [513, 183] width 126 height 29
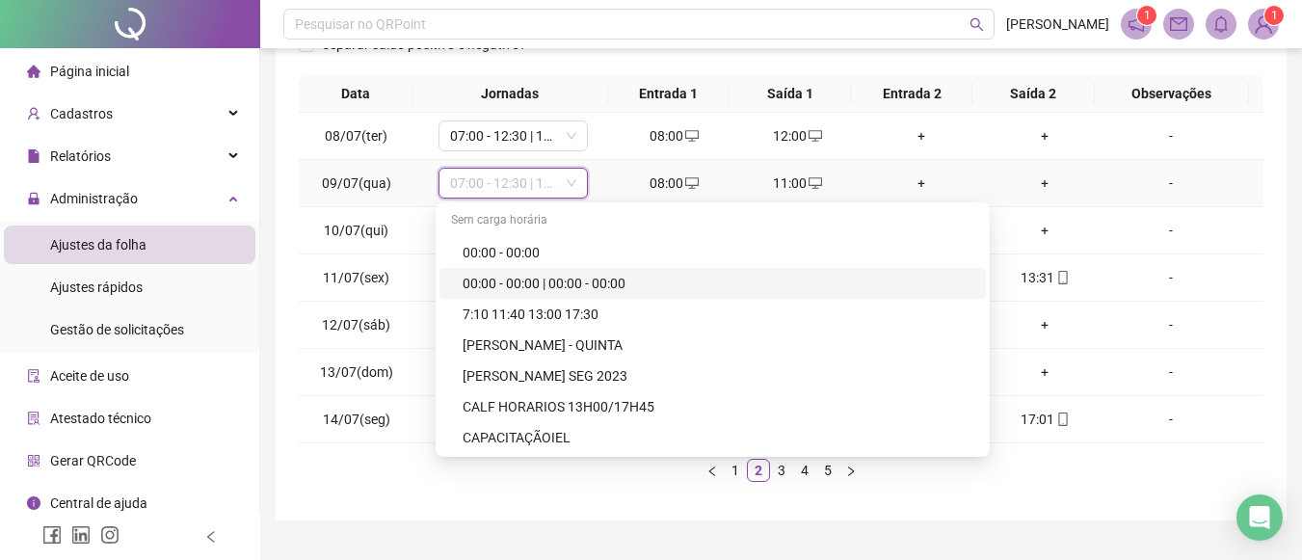
click at [916, 177] on div "+" at bounding box center [922, 183] width 108 height 21
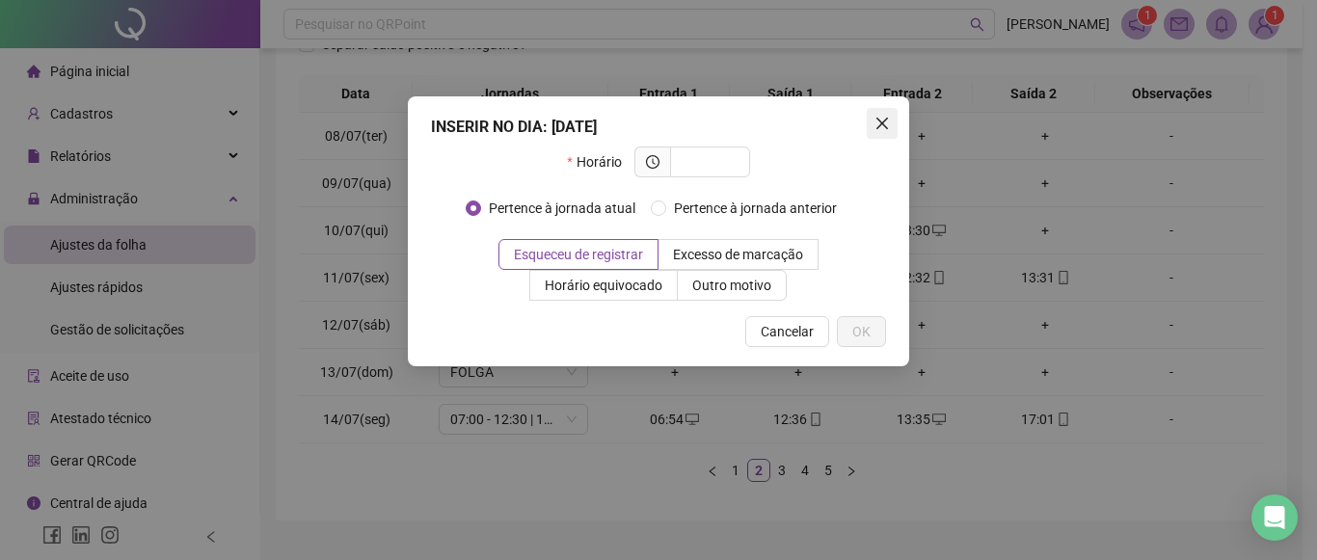
click at [879, 120] on icon "close" at bounding box center [882, 124] width 12 height 12
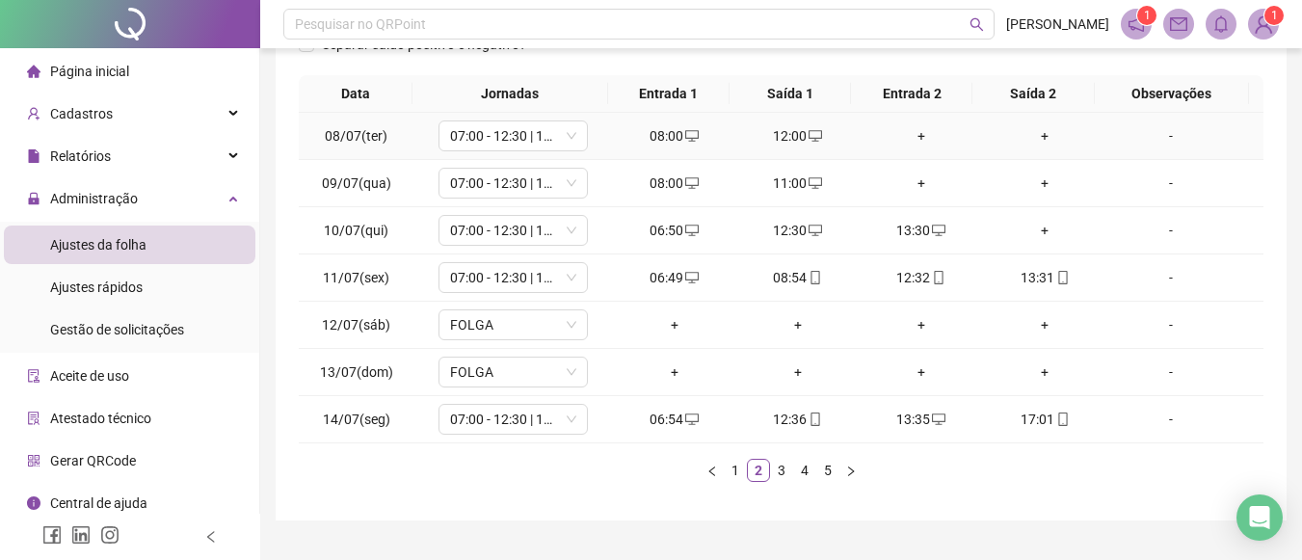
click at [907, 135] on div "+" at bounding box center [922, 135] width 108 height 21
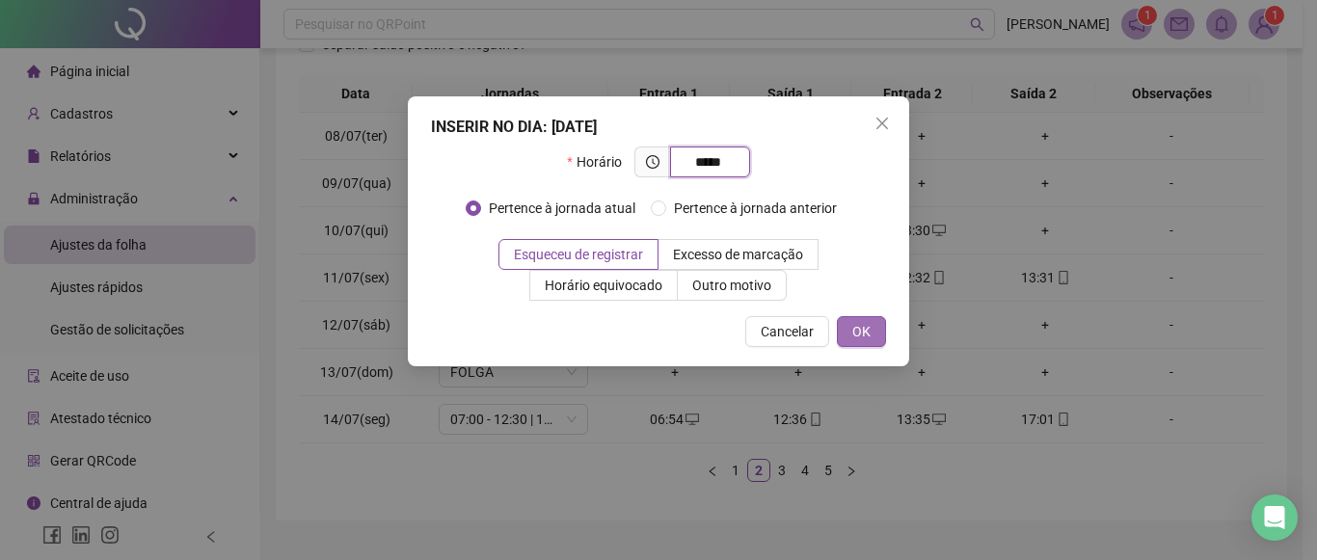
type input "*****"
click at [863, 331] on span "OK" at bounding box center [861, 331] width 18 height 21
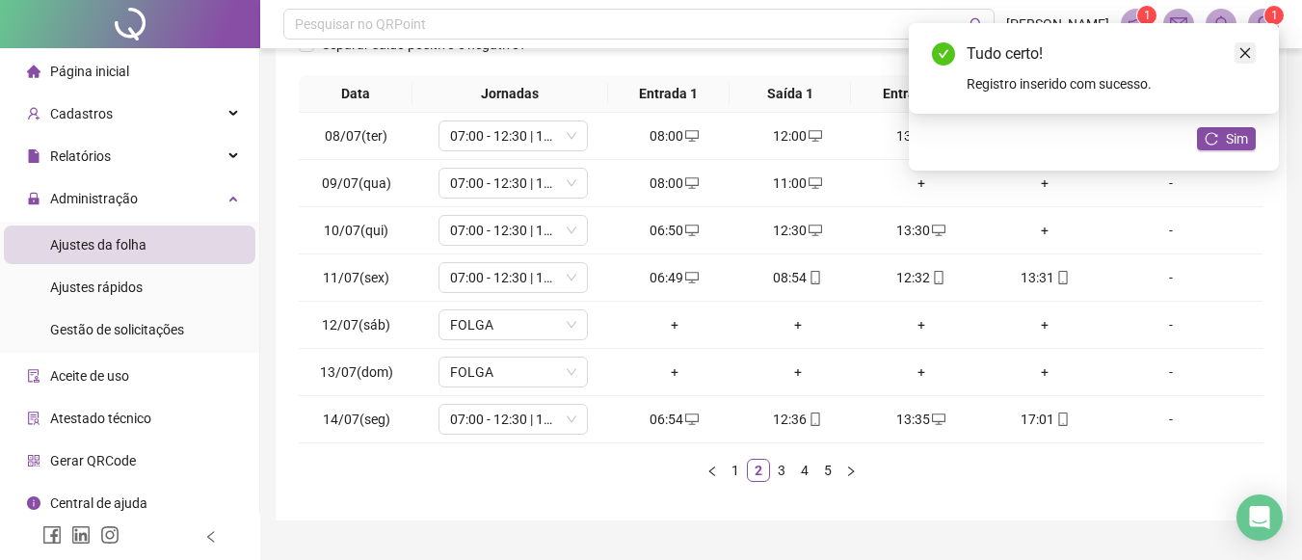
click at [1247, 48] on icon "close" at bounding box center [1245, 52] width 13 height 13
click at [1242, 48] on icon "close" at bounding box center [1245, 52] width 13 height 13
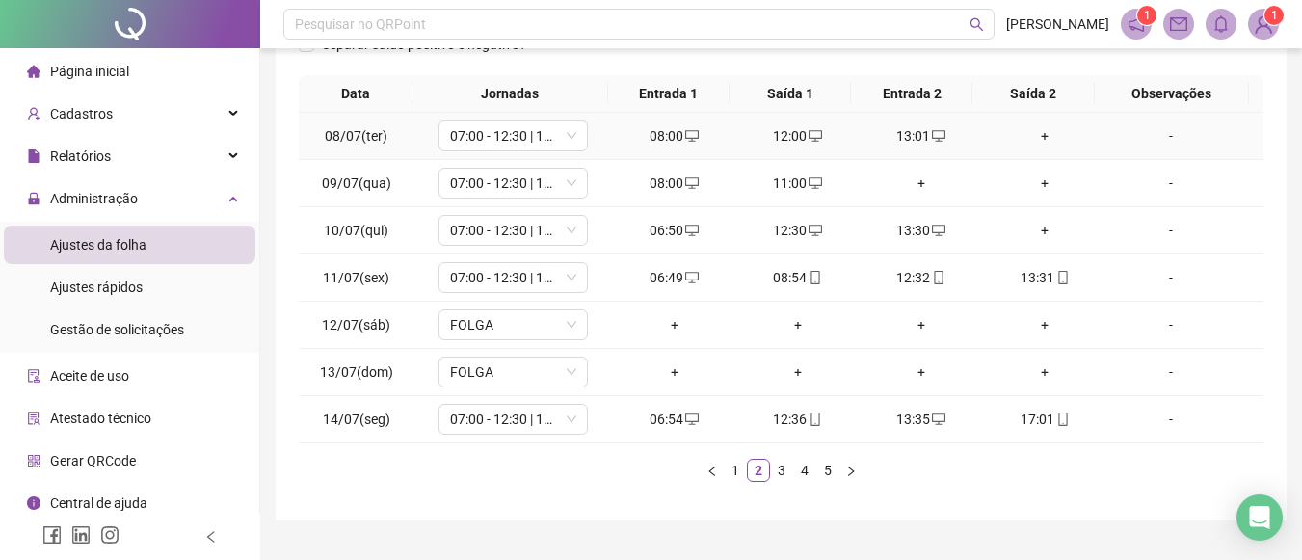
click at [1026, 138] on div "+" at bounding box center [1045, 135] width 108 height 21
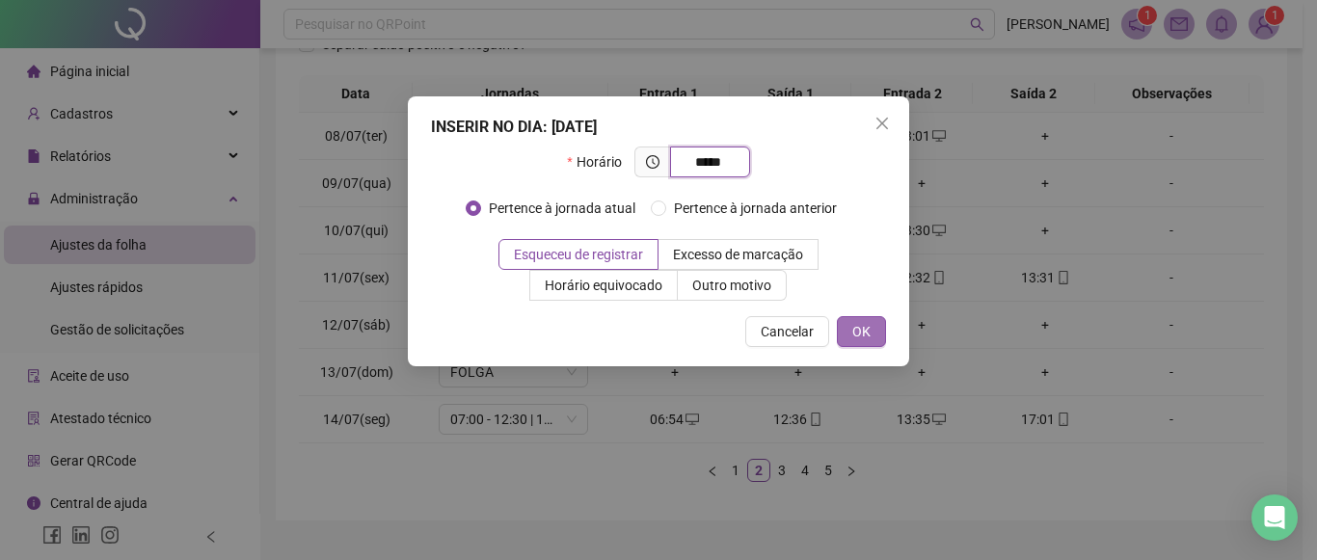
type input "*****"
click at [881, 324] on button "OK" at bounding box center [861, 331] width 49 height 31
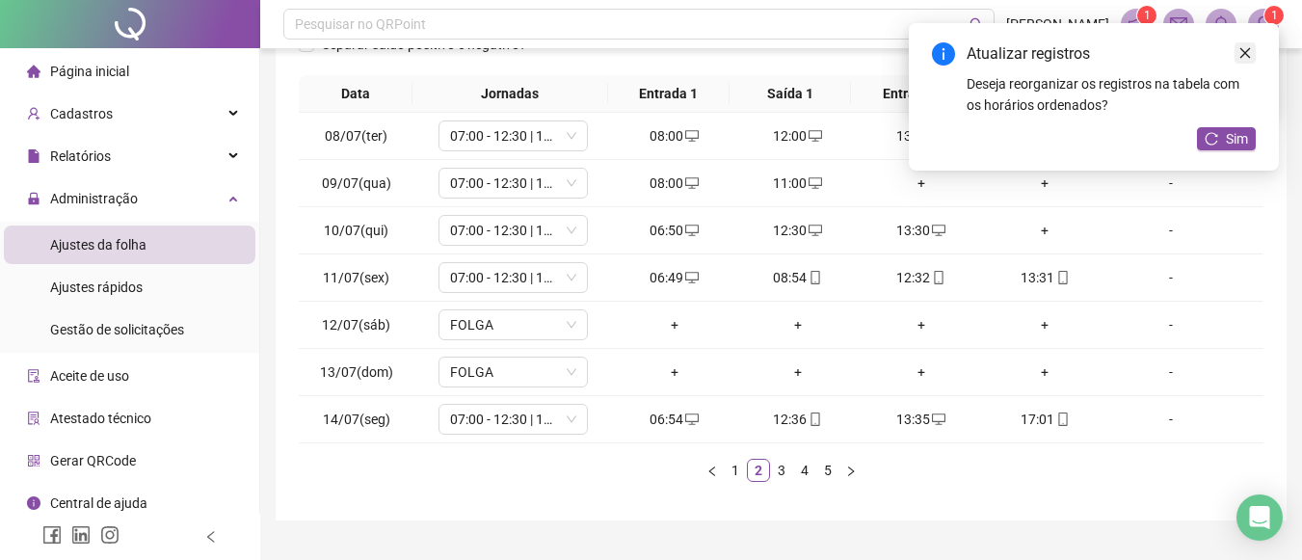
click at [1243, 48] on icon "close" at bounding box center [1245, 52] width 13 height 13
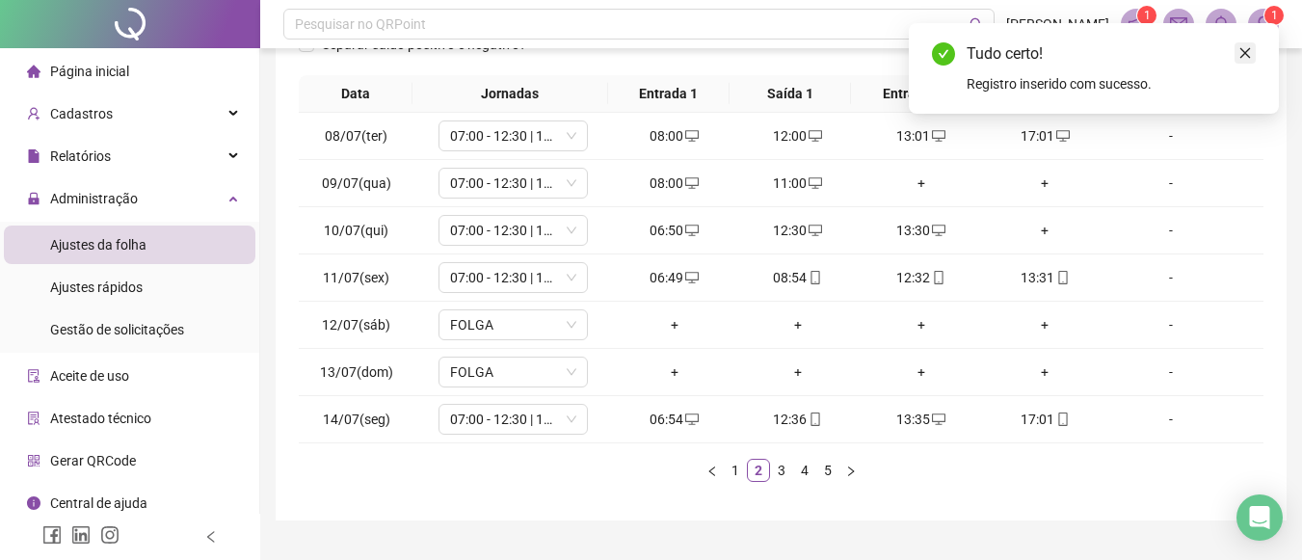
click at [1246, 61] on link "Close" at bounding box center [1245, 52] width 21 height 21
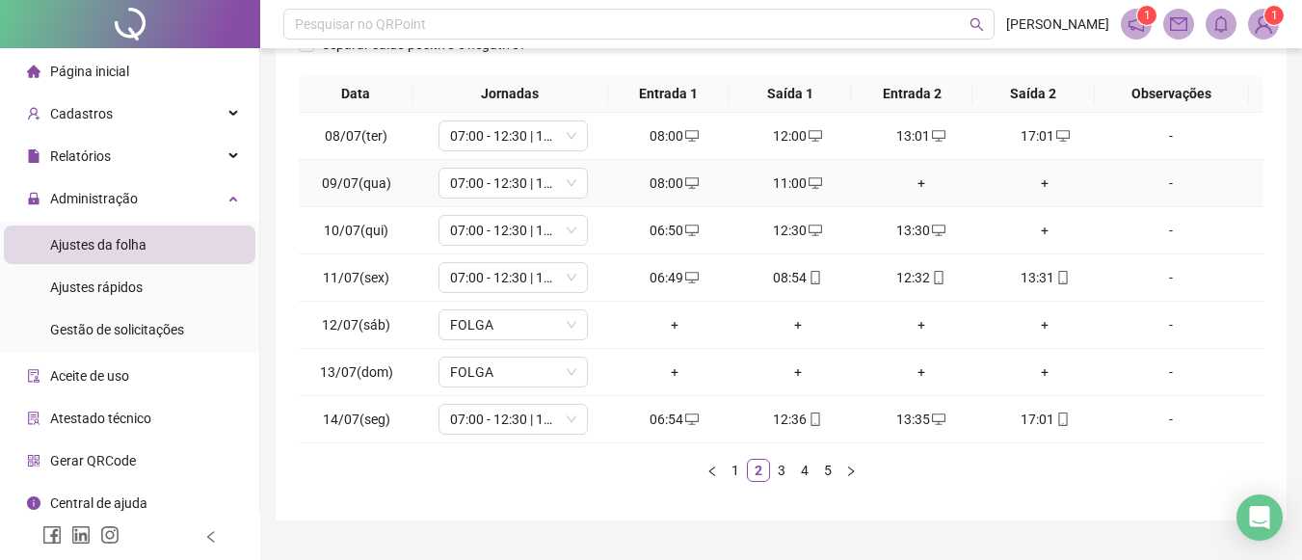
click at [919, 188] on div "+" at bounding box center [922, 183] width 108 height 21
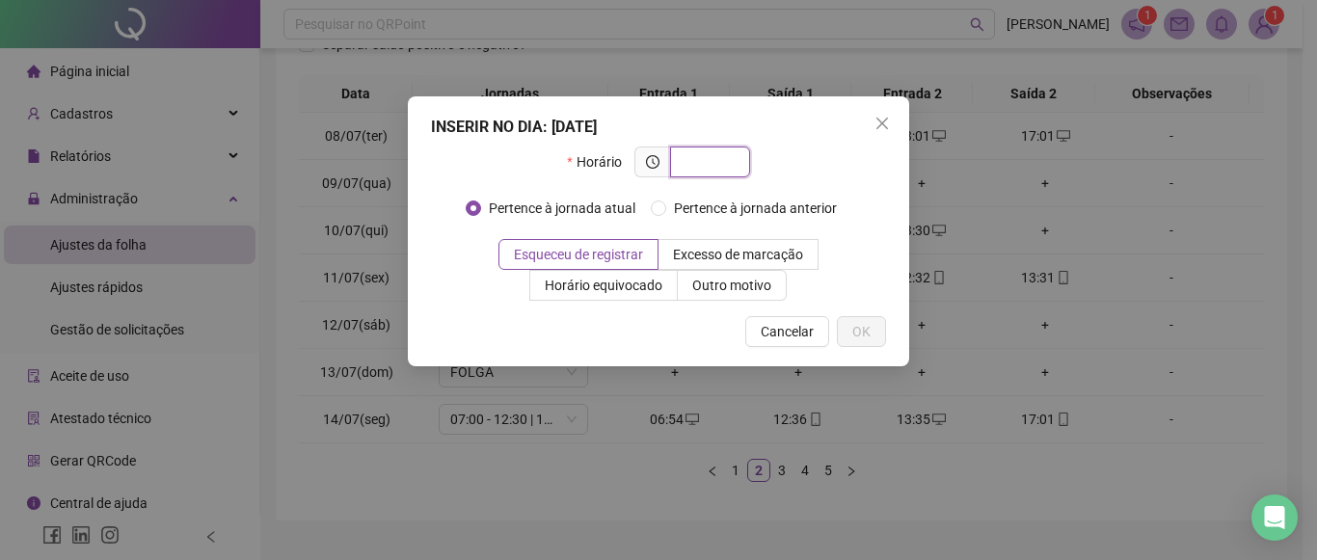
type input "*"
type input "*****"
click at [875, 319] on button "OK" at bounding box center [861, 331] width 49 height 31
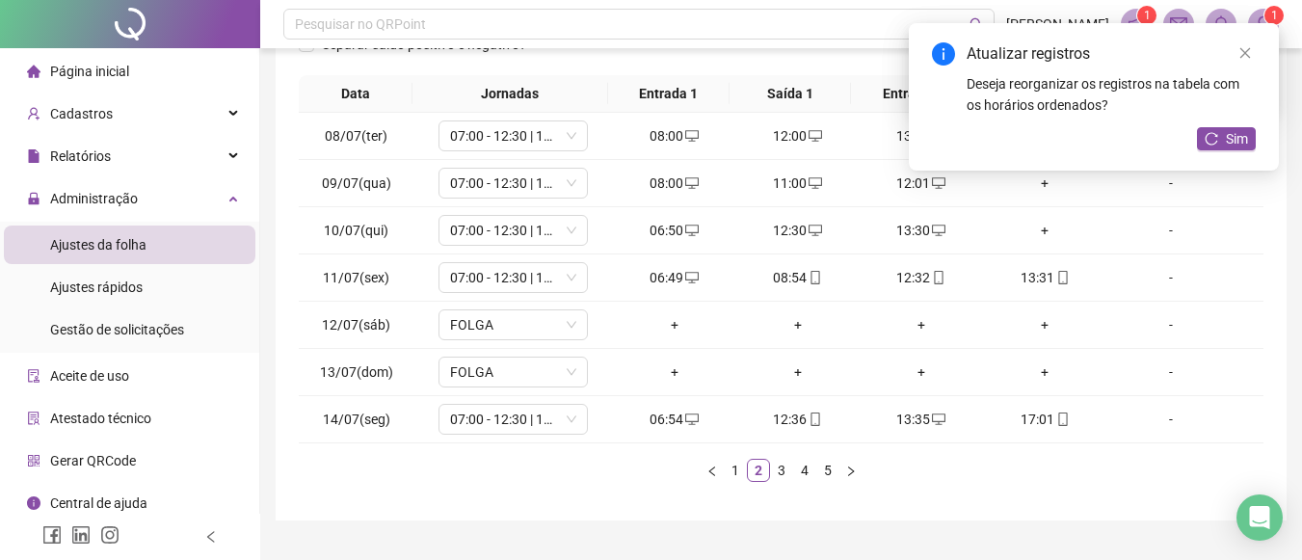
click at [1031, 171] on div "Atualizar registros Deseja reorganizar os registros na tabela com os horários o…" at bounding box center [1094, 96] width 370 height 147
click at [1245, 53] on icon "close" at bounding box center [1246, 53] width 11 height 11
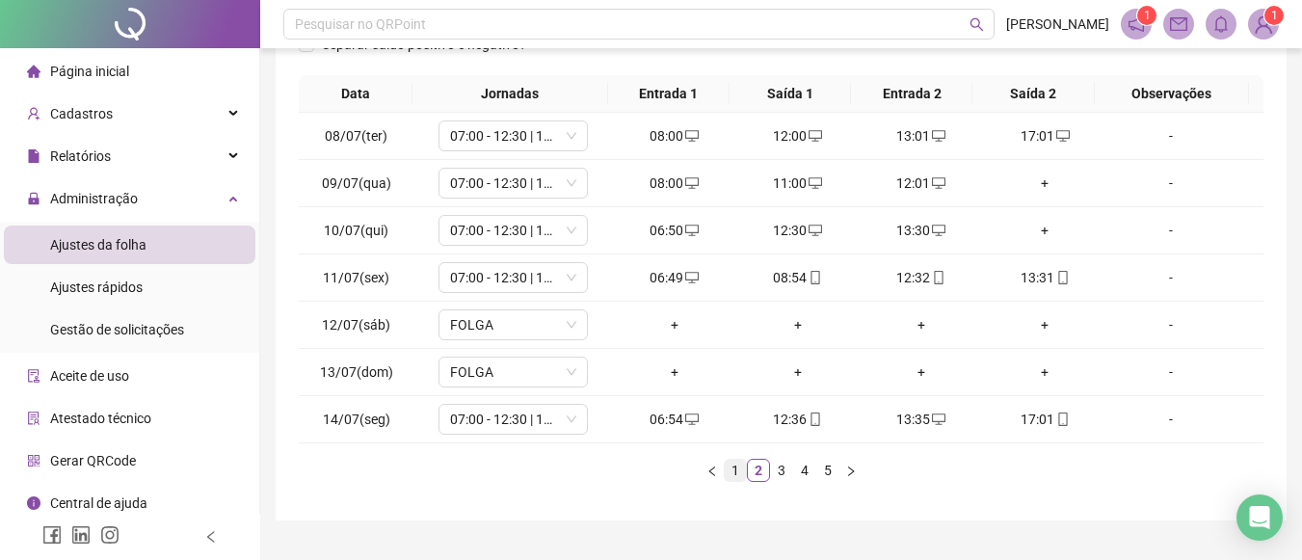
click at [731, 469] on link "1" at bounding box center [735, 470] width 21 height 21
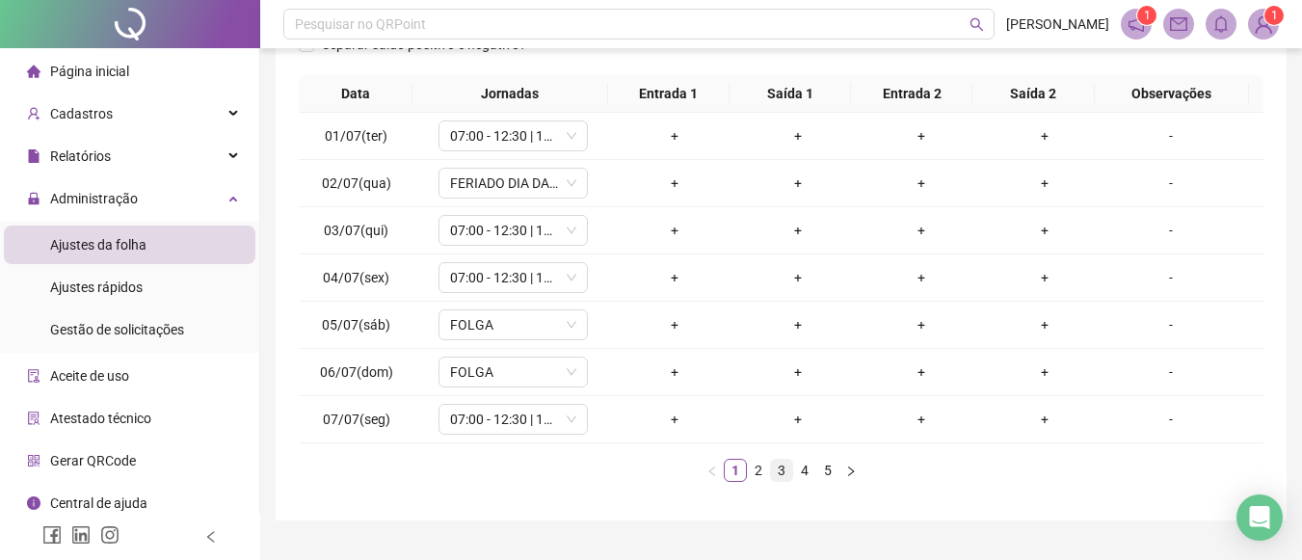
click at [788, 467] on link "3" at bounding box center [781, 470] width 21 height 21
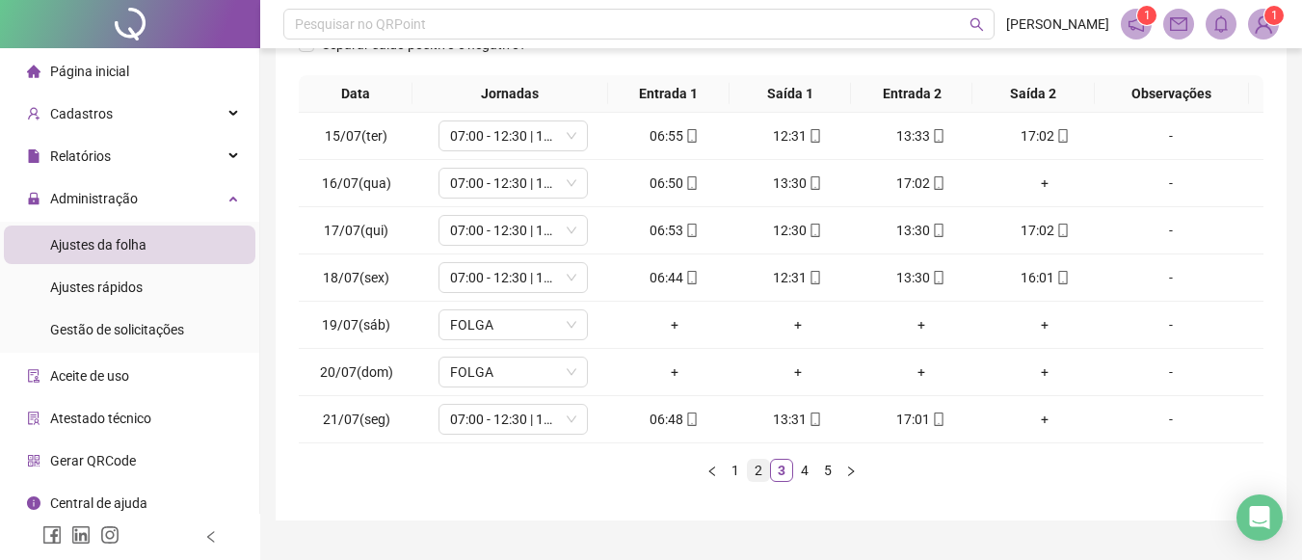
click at [756, 474] on link "2" at bounding box center [758, 470] width 21 height 21
click at [1034, 181] on div "+" at bounding box center [1045, 183] width 108 height 21
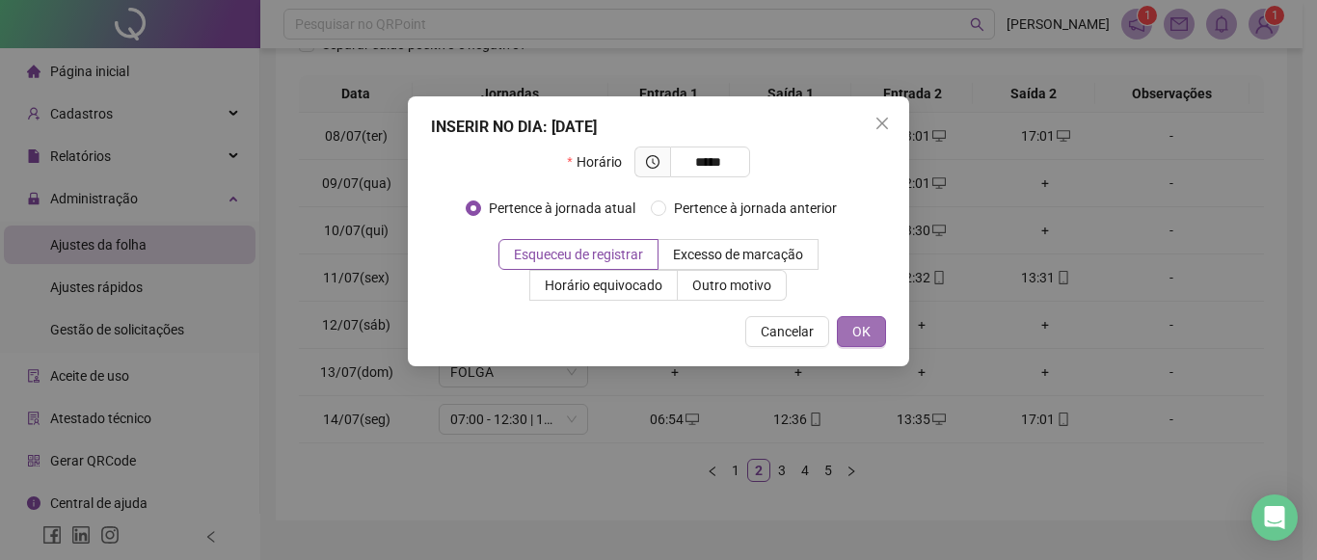
type input "*****"
click at [856, 331] on span "OK" at bounding box center [861, 331] width 18 height 21
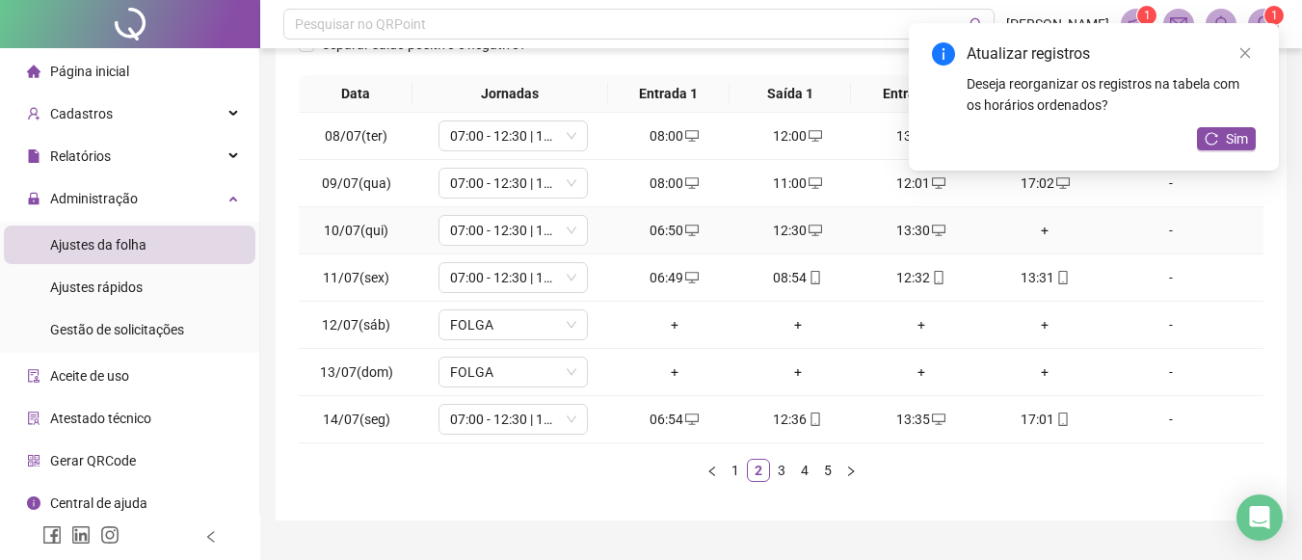
click at [1016, 228] on div "+" at bounding box center [1045, 230] width 108 height 21
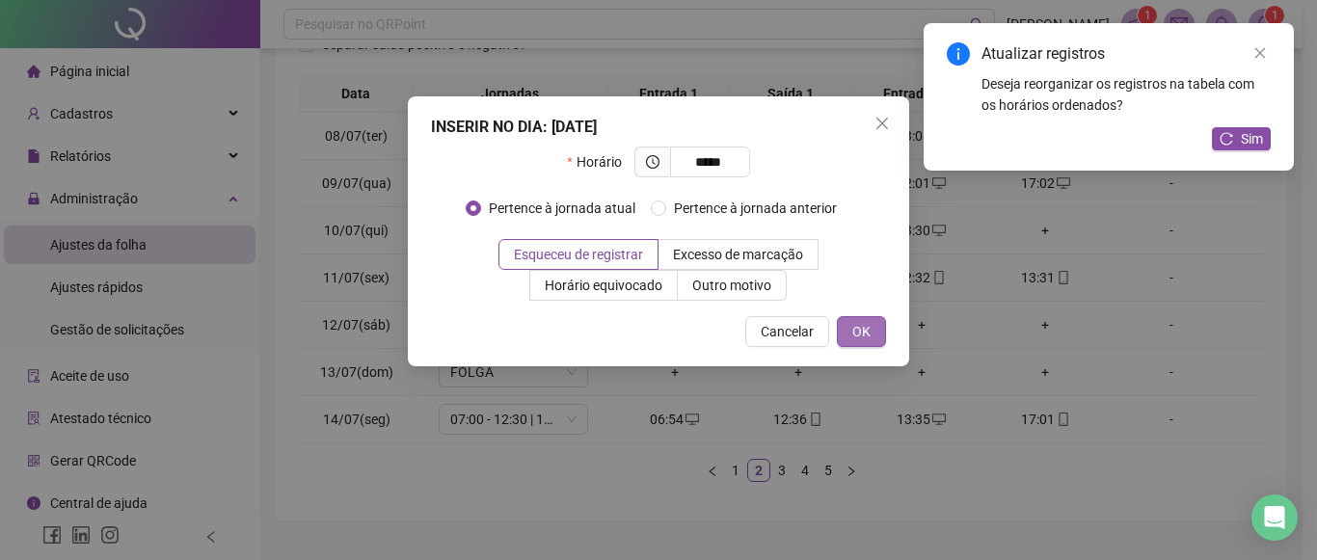
type input "*****"
click at [877, 323] on button "OK" at bounding box center [861, 331] width 49 height 31
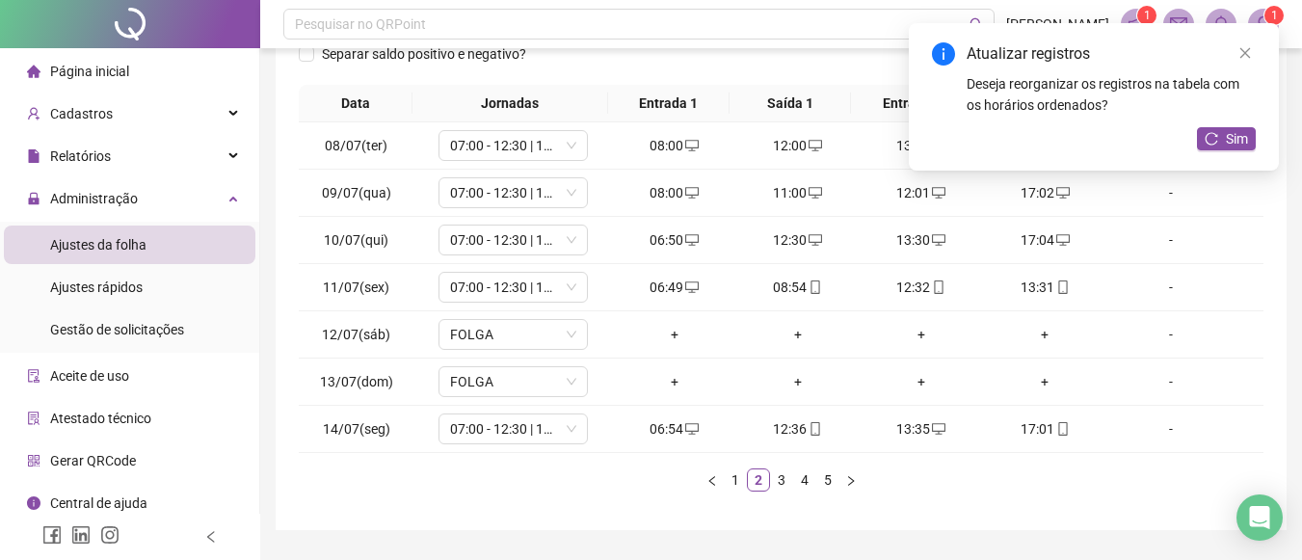
scroll to position [327, 0]
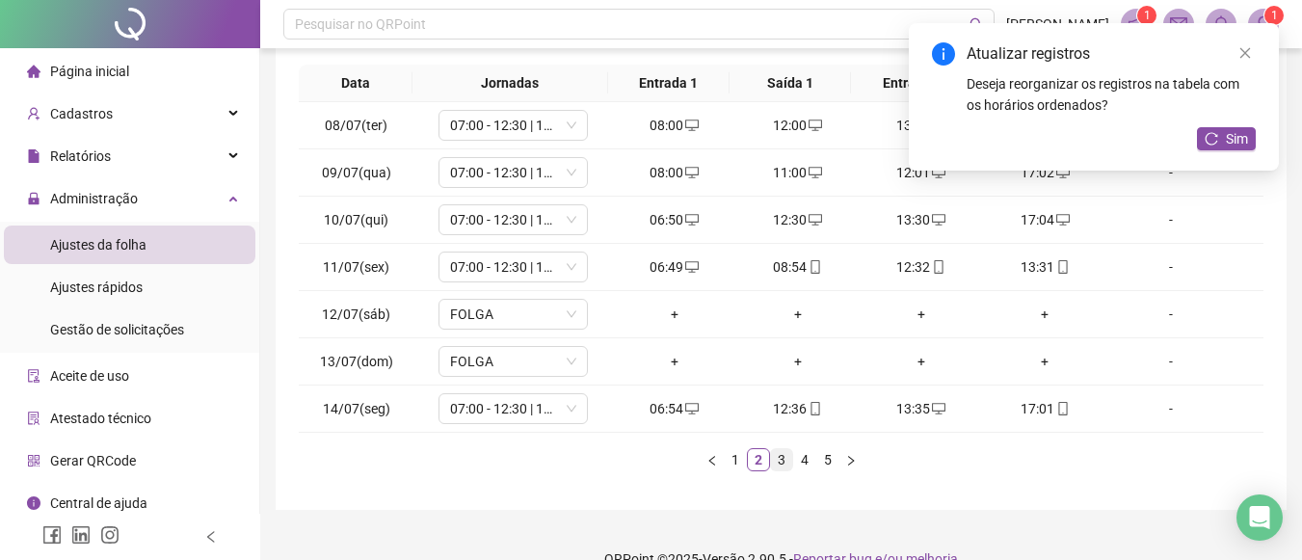
click at [774, 465] on link "3" at bounding box center [781, 459] width 21 height 21
click at [1247, 57] on icon "close" at bounding box center [1245, 52] width 13 height 13
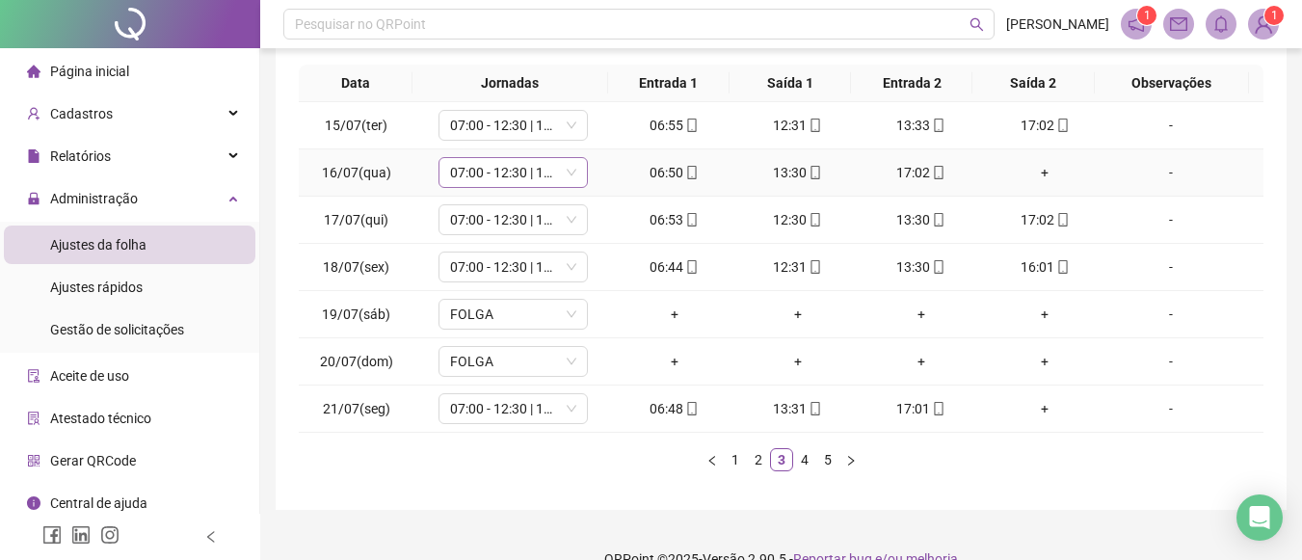
click at [516, 178] on span "07:00 - 12:30 | 13:30 - 17:00" at bounding box center [513, 172] width 126 height 29
click at [555, 177] on span "07:00 - 12:30 | 13:30 - 17:00" at bounding box center [513, 172] width 126 height 29
click at [1031, 170] on div "+" at bounding box center [1045, 172] width 108 height 21
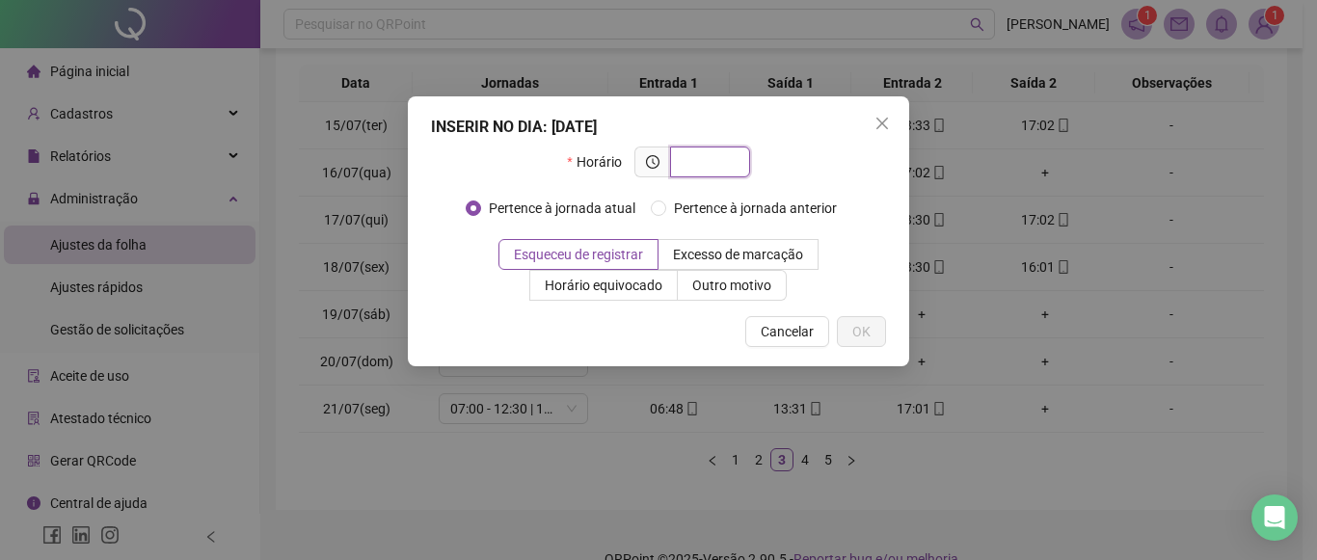
type input "*"
type input "*****"
click at [869, 320] on button "OK" at bounding box center [861, 331] width 49 height 31
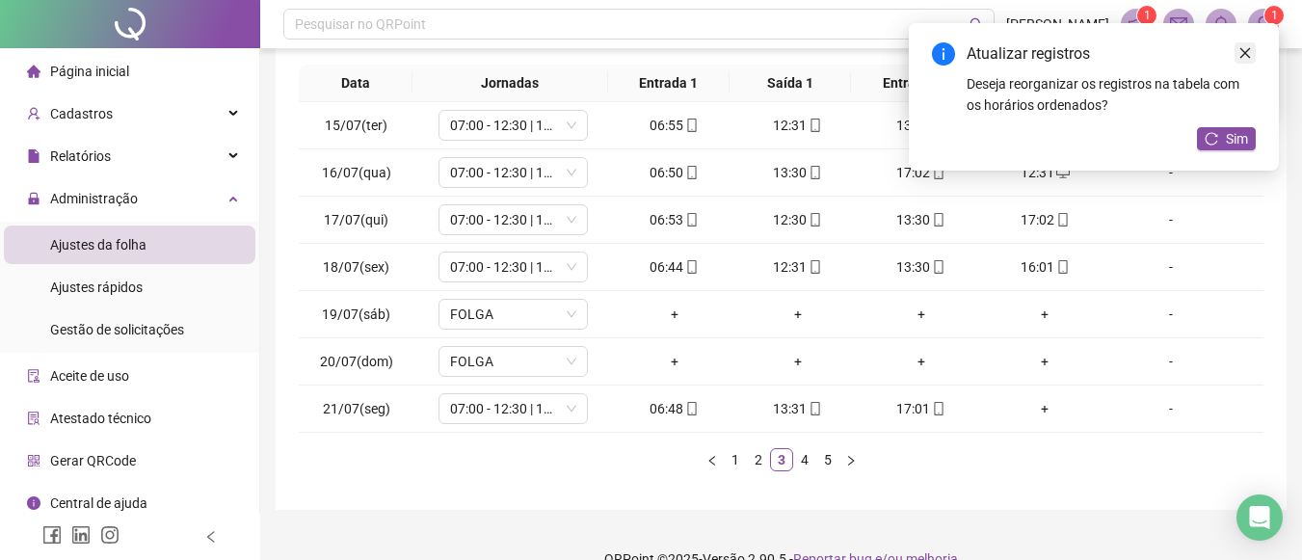
click at [1245, 43] on link "Close" at bounding box center [1245, 52] width 21 height 21
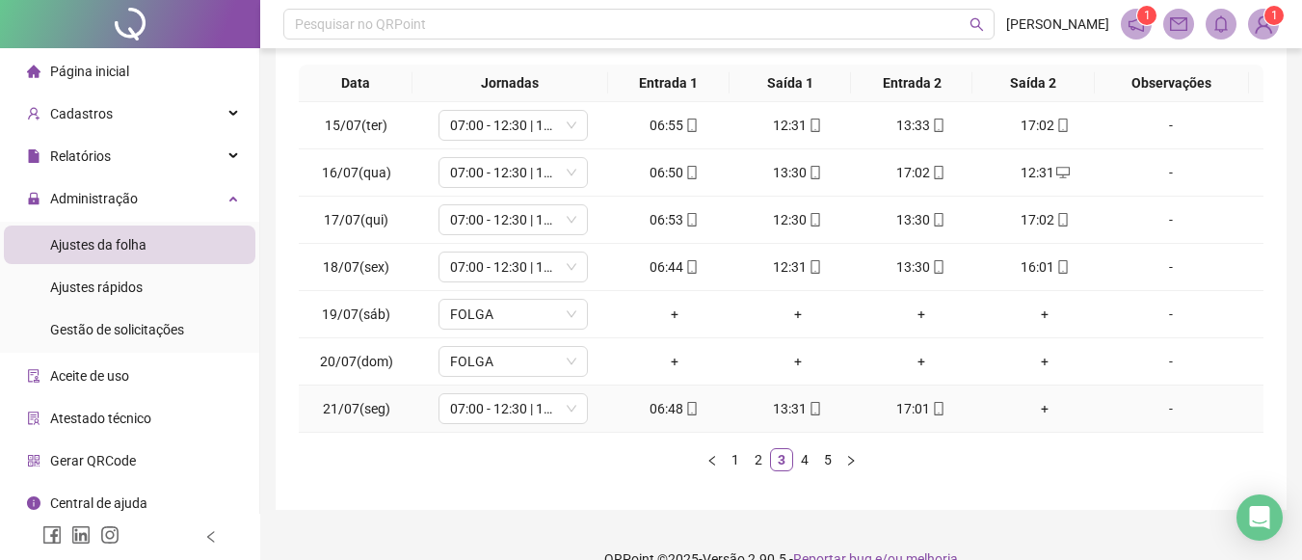
click at [1037, 406] on div "+" at bounding box center [1045, 408] width 108 height 21
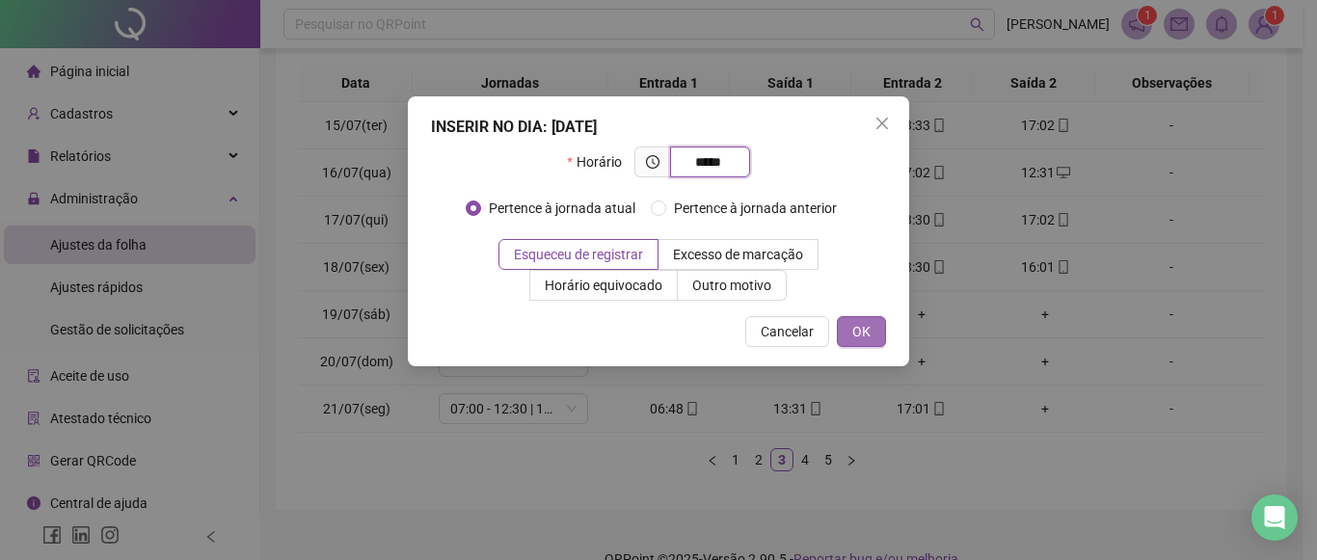
type input "*****"
click at [863, 331] on span "OK" at bounding box center [861, 331] width 18 height 21
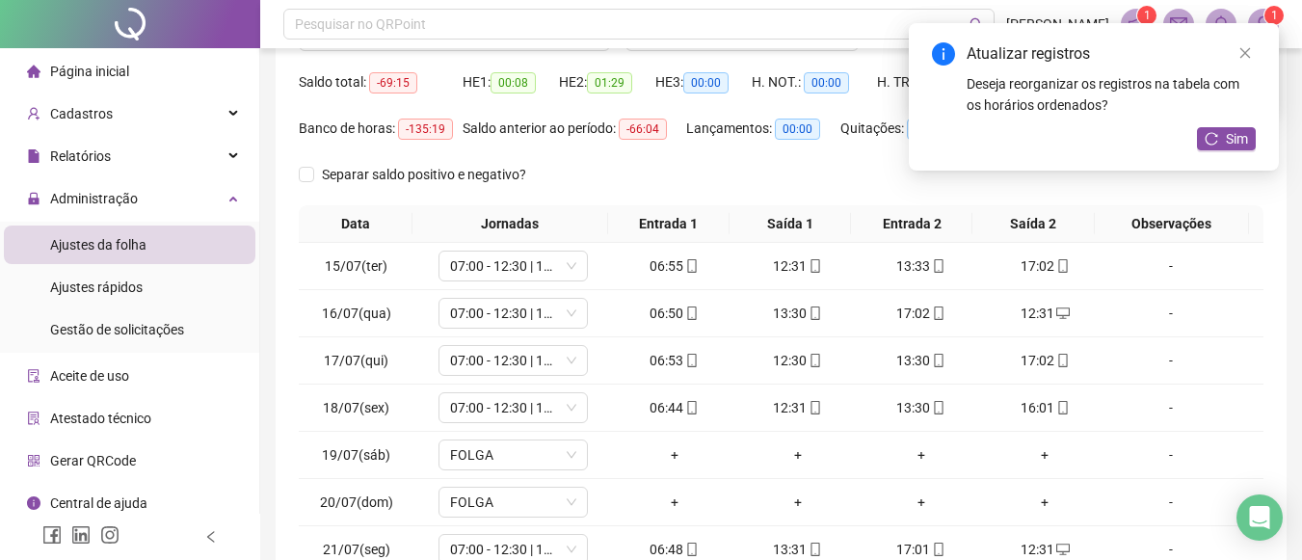
scroll to position [355, 0]
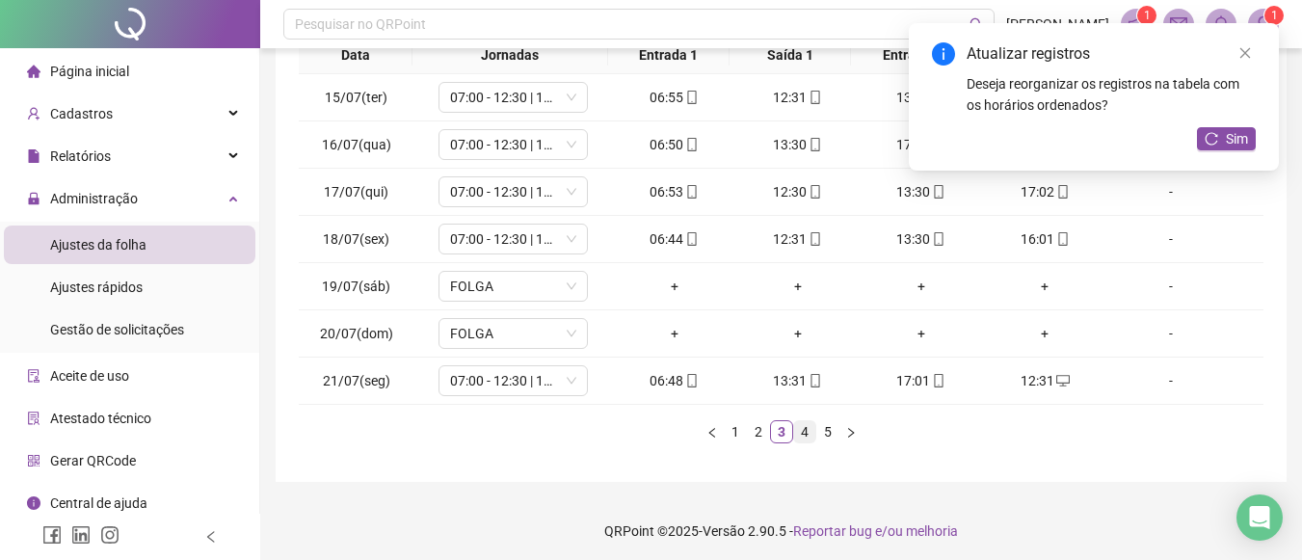
click at [798, 435] on link "4" at bounding box center [804, 431] width 21 height 21
click at [787, 380] on div "+" at bounding box center [798, 380] width 108 height 21
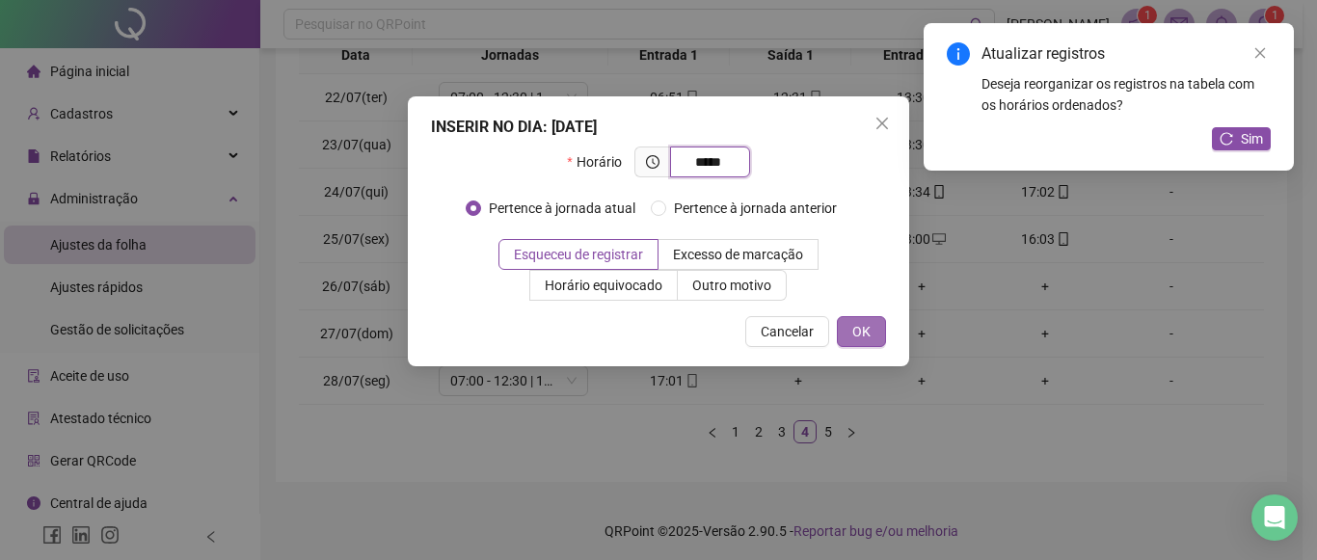
type input "*****"
click at [860, 335] on span "OK" at bounding box center [861, 331] width 18 height 21
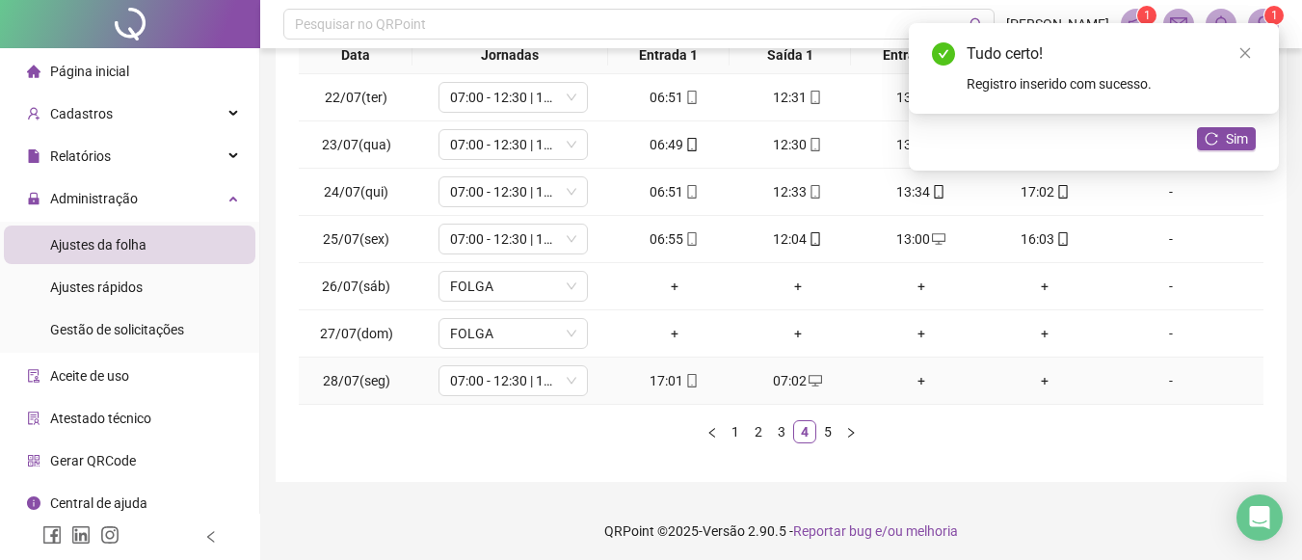
click at [915, 383] on div "+" at bounding box center [922, 380] width 108 height 21
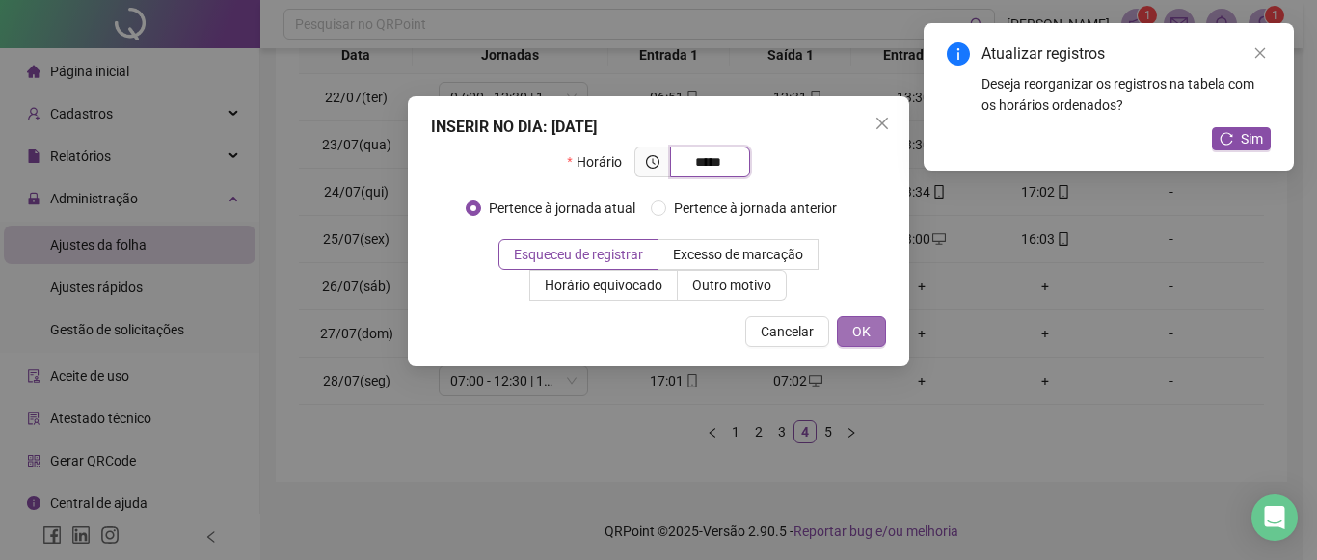
type input "*****"
click at [862, 321] on span "OK" at bounding box center [861, 331] width 18 height 21
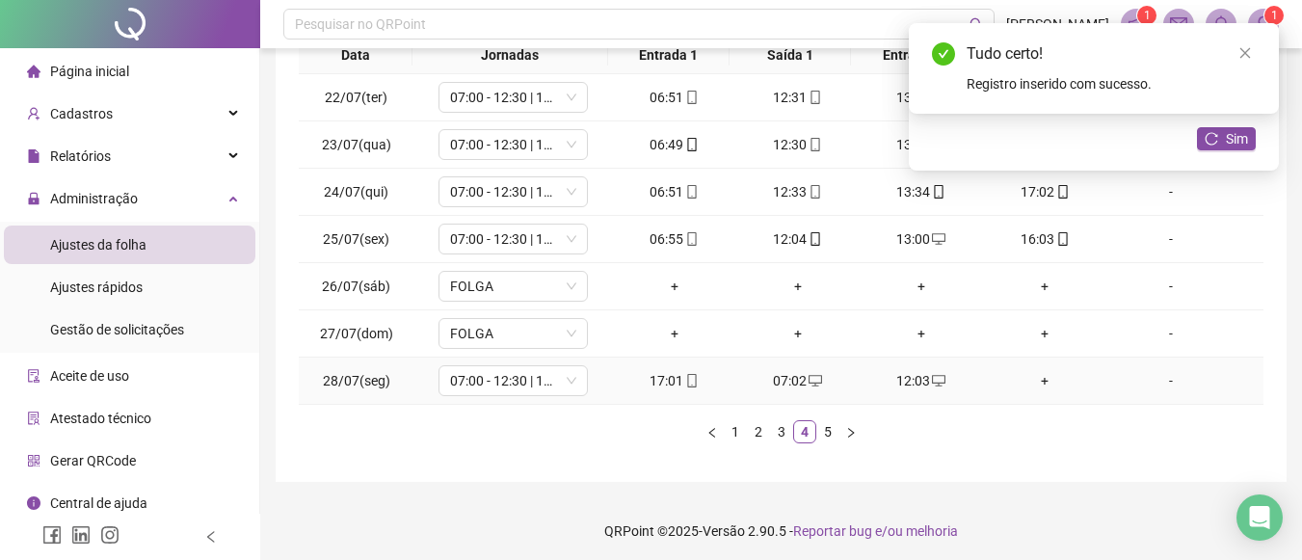
click at [1021, 383] on div "+" at bounding box center [1045, 380] width 108 height 21
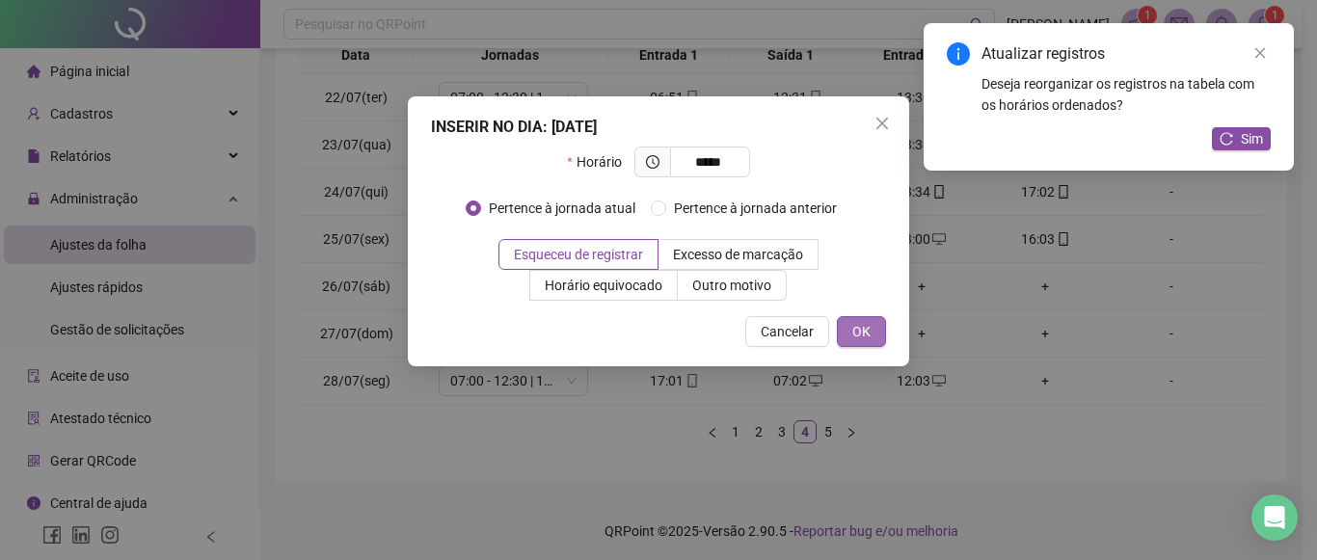
type input "*****"
click at [876, 344] on button "OK" at bounding box center [861, 331] width 49 height 31
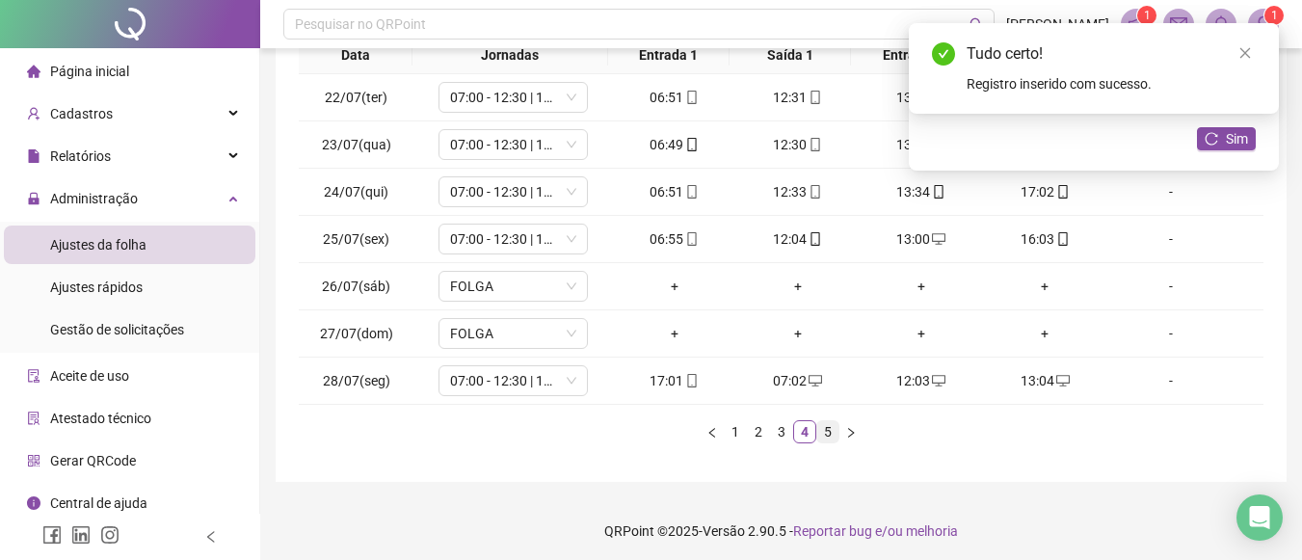
click at [828, 437] on link "5" at bounding box center [827, 431] width 21 height 21
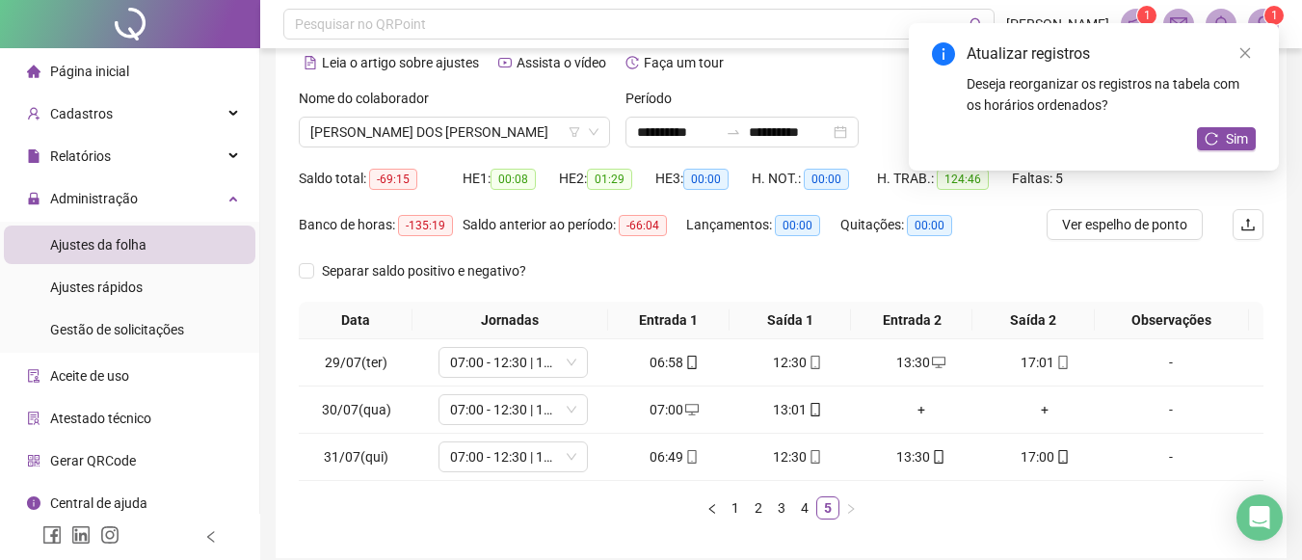
scroll to position [103, 0]
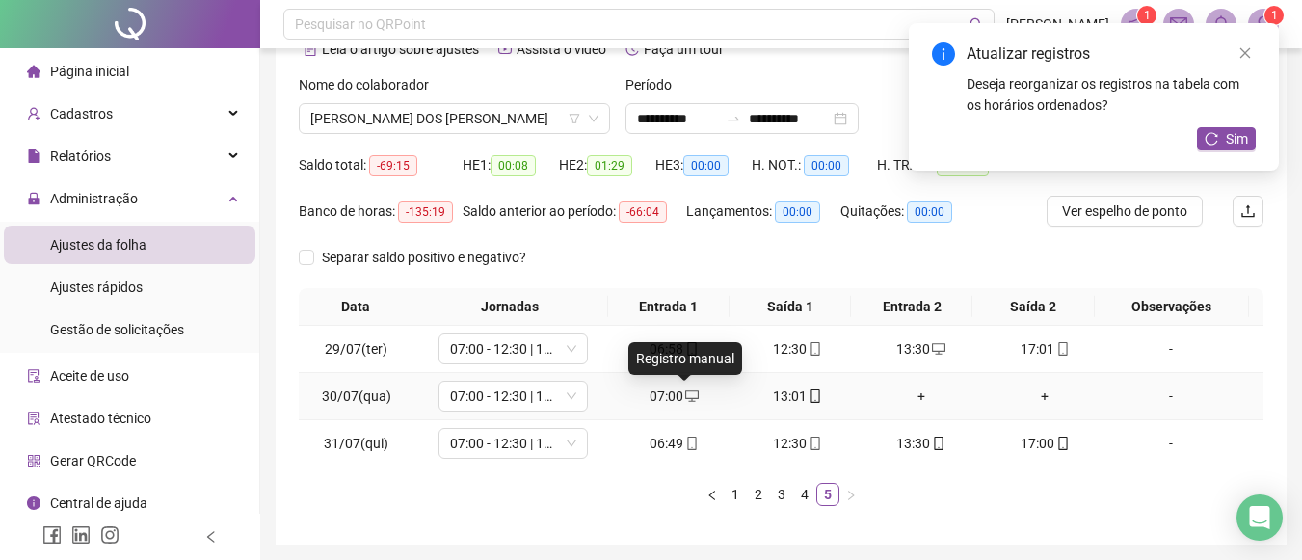
click at [686, 396] on icon "desktop" at bounding box center [691, 395] width 13 height 13
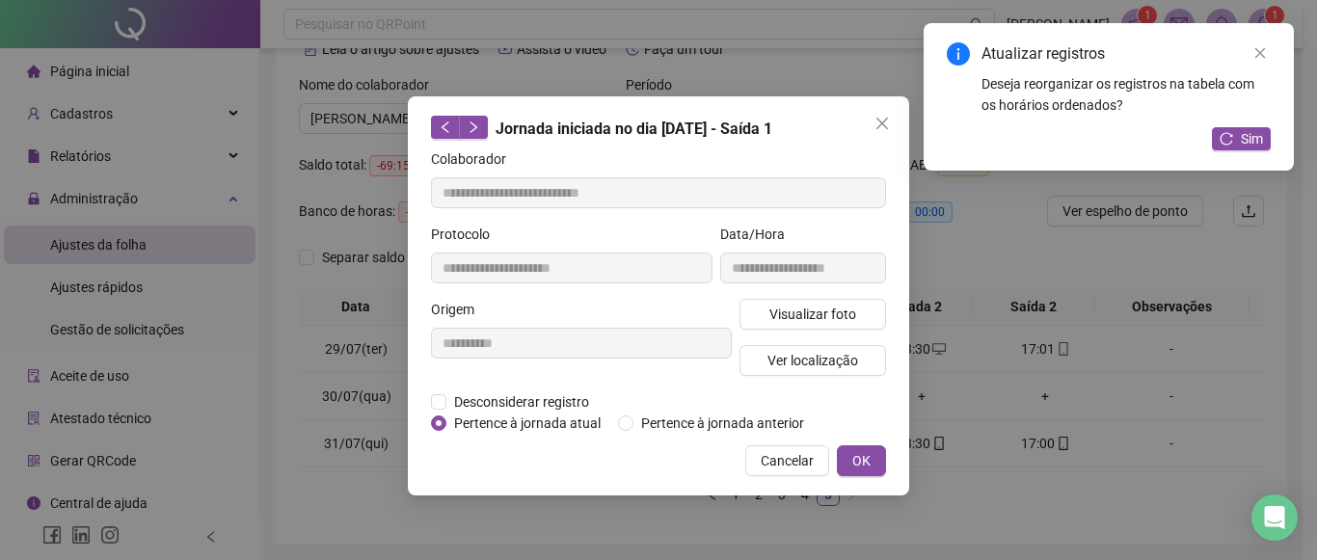
type input "**********"
click at [885, 119] on icon "close" at bounding box center [881, 123] width 15 height 15
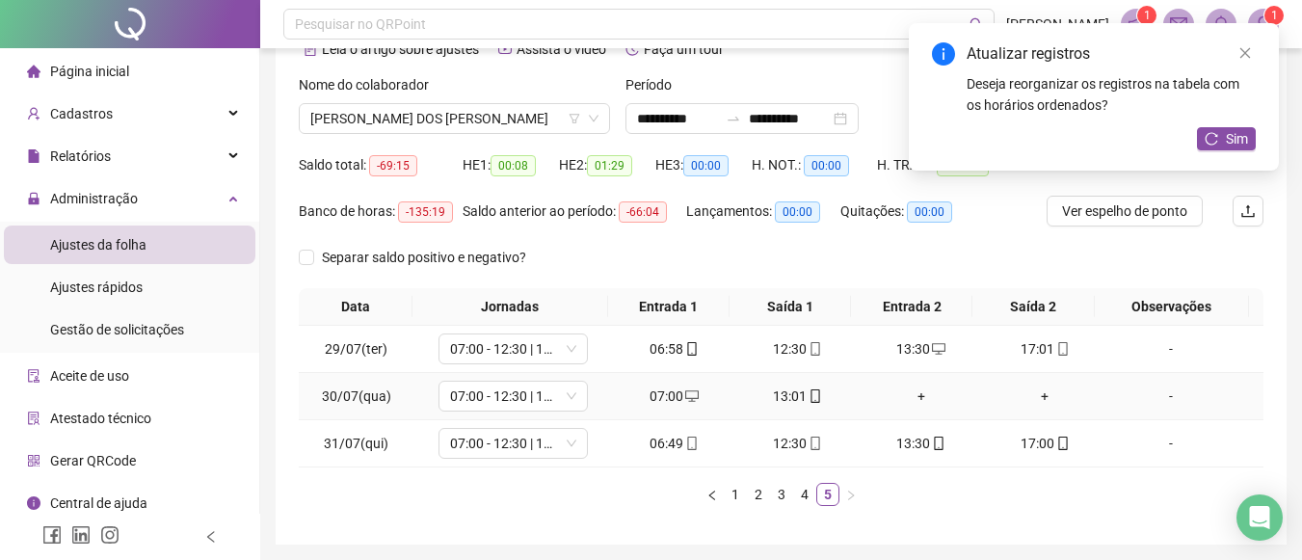
click at [804, 386] on div "13:01" at bounding box center [798, 396] width 108 height 21
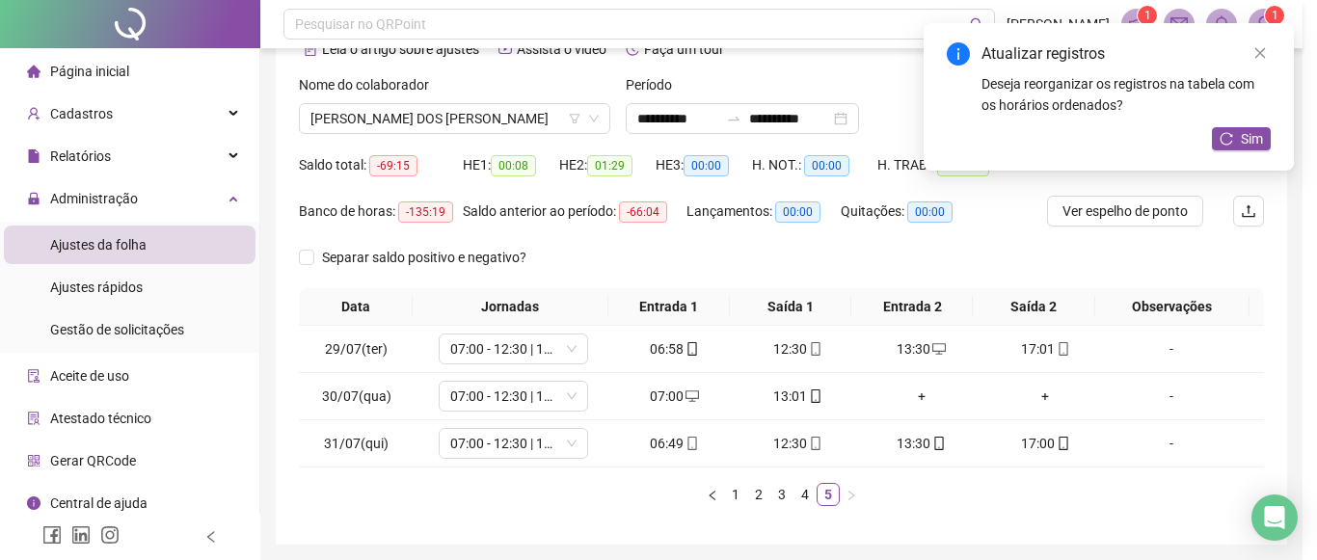
type input "**********"
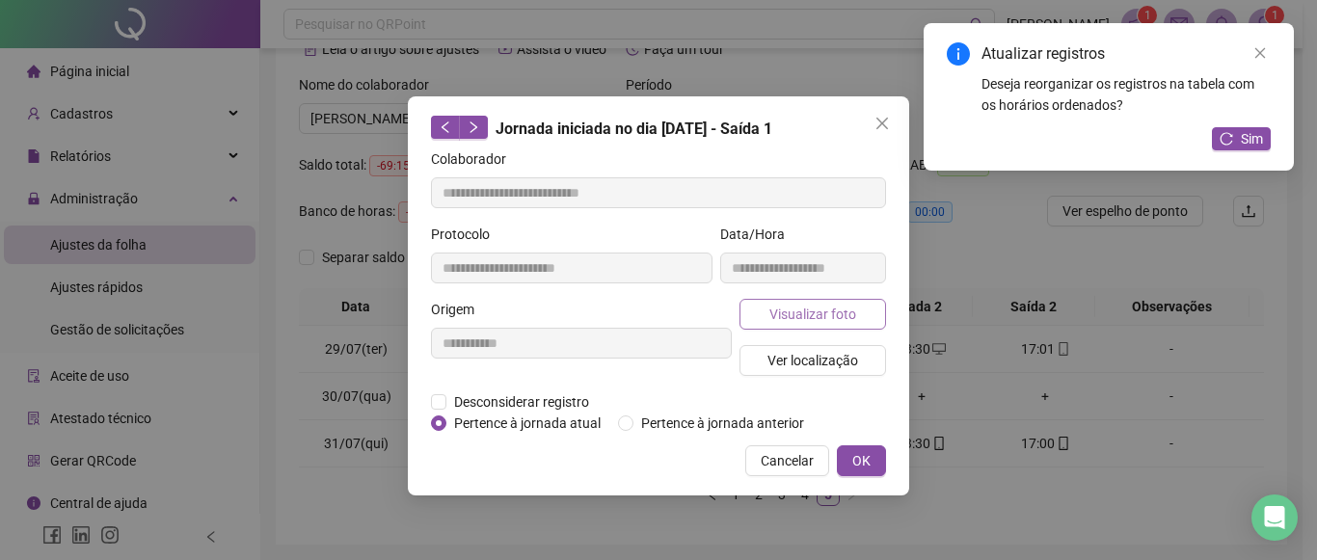
click at [813, 318] on span "Visualizar foto" at bounding box center [812, 314] width 87 height 21
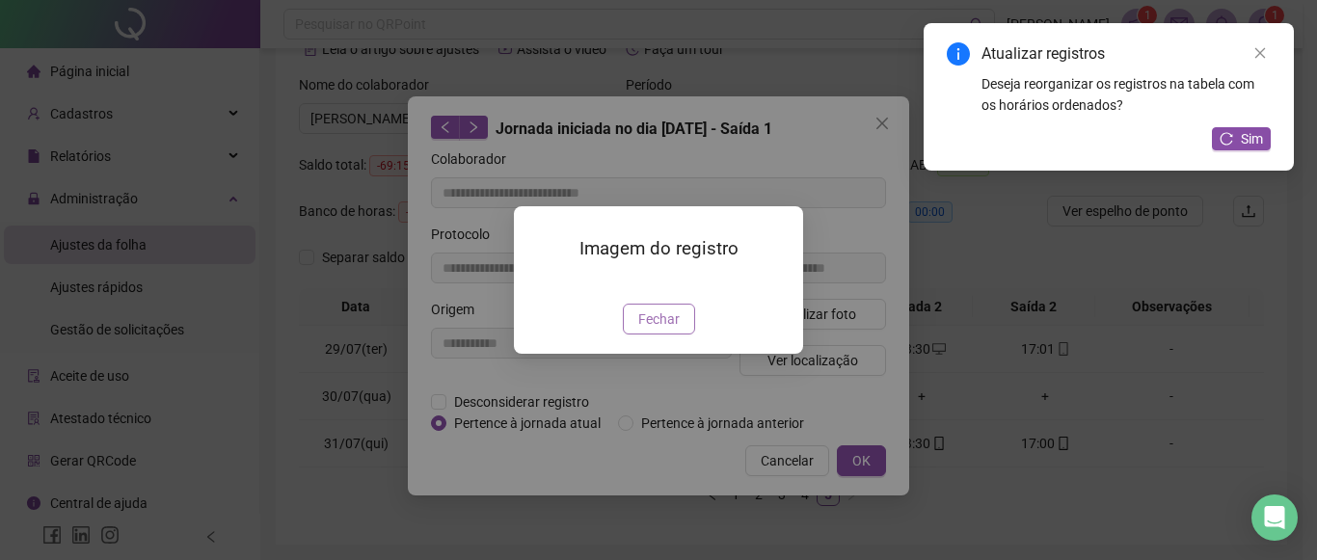
click at [666, 330] on span "Fechar" at bounding box center [658, 318] width 41 height 21
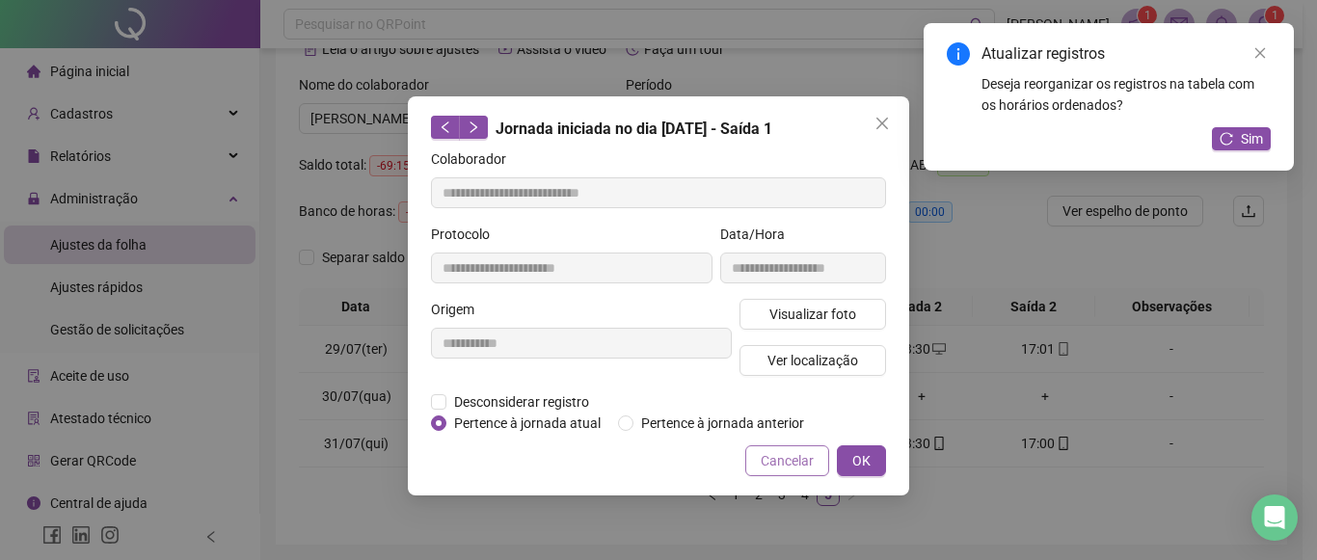
click at [810, 457] on span "Cancelar" at bounding box center [787, 460] width 53 height 21
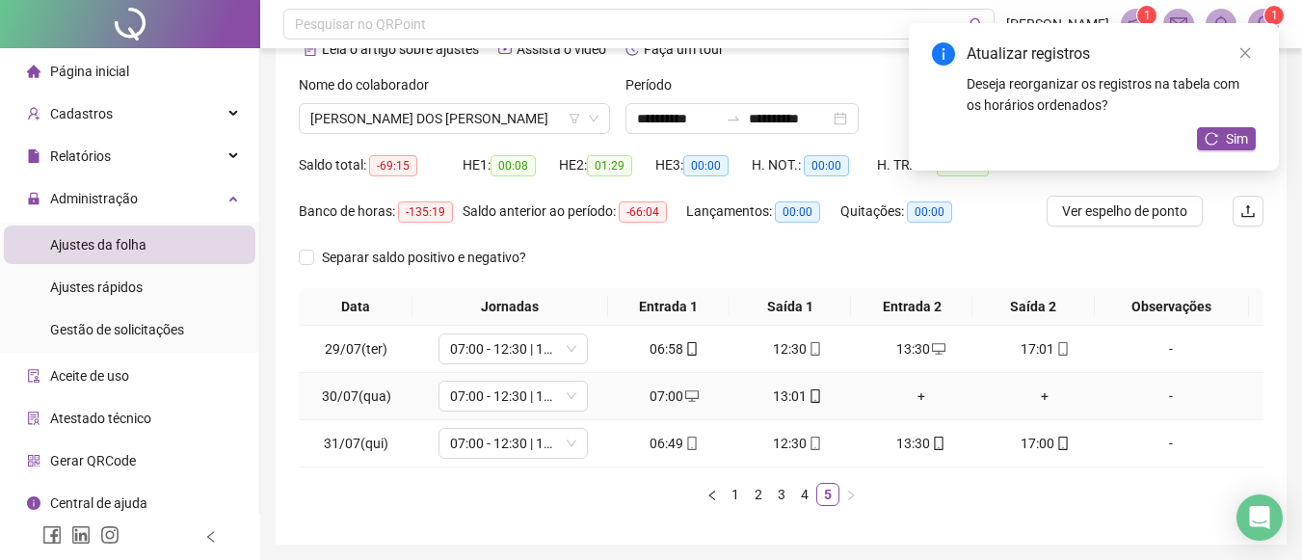
click at [911, 400] on div "+" at bounding box center [922, 396] width 108 height 21
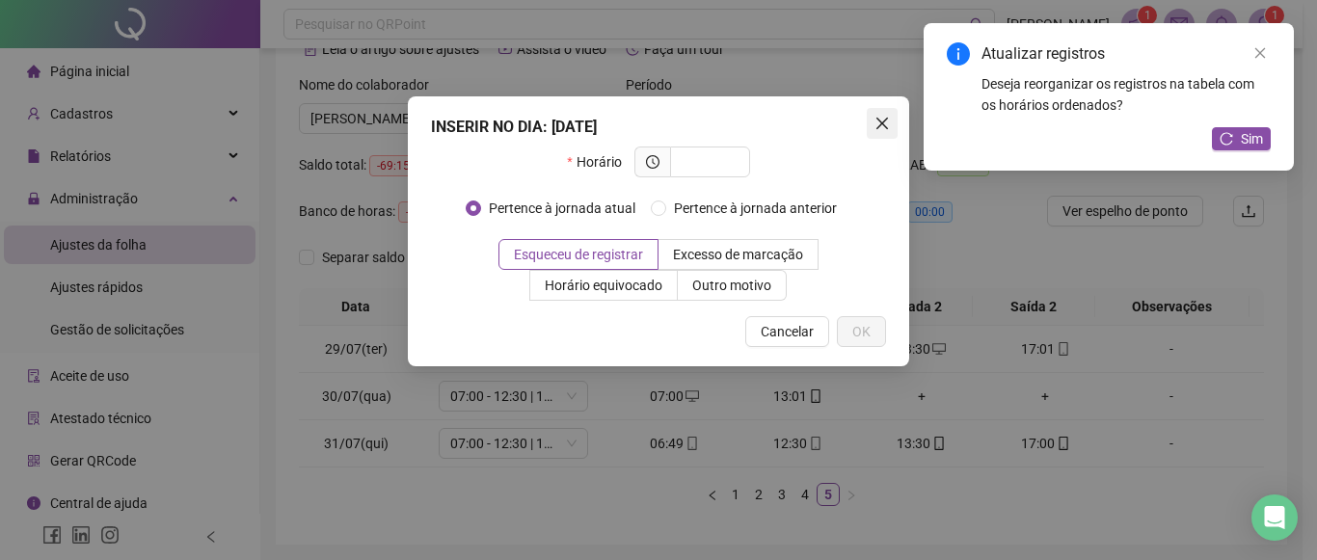
click at [879, 127] on icon "close" at bounding box center [882, 124] width 12 height 12
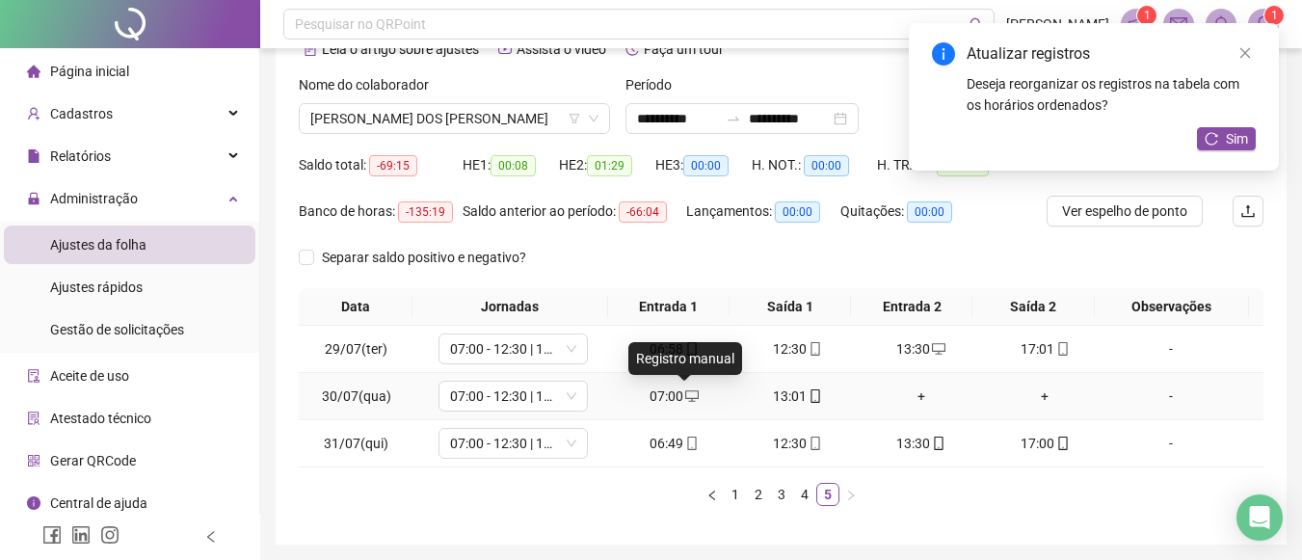
click at [691, 395] on icon "desktop" at bounding box center [691, 395] width 13 height 13
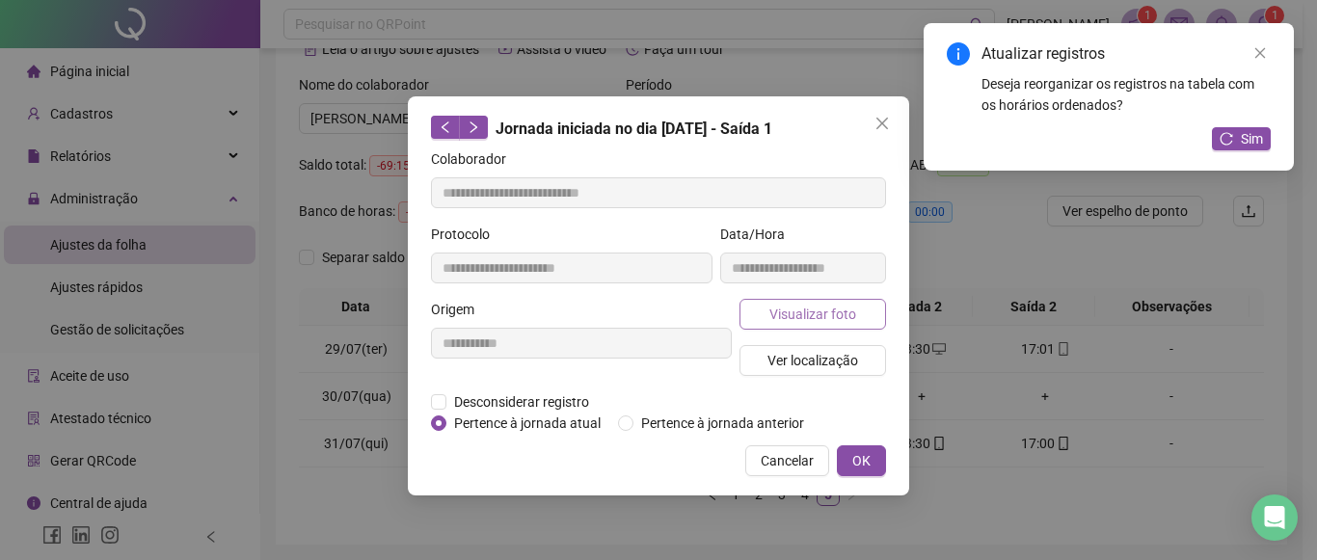
type input "**********"
click at [862, 446] on button "OK" at bounding box center [861, 460] width 49 height 31
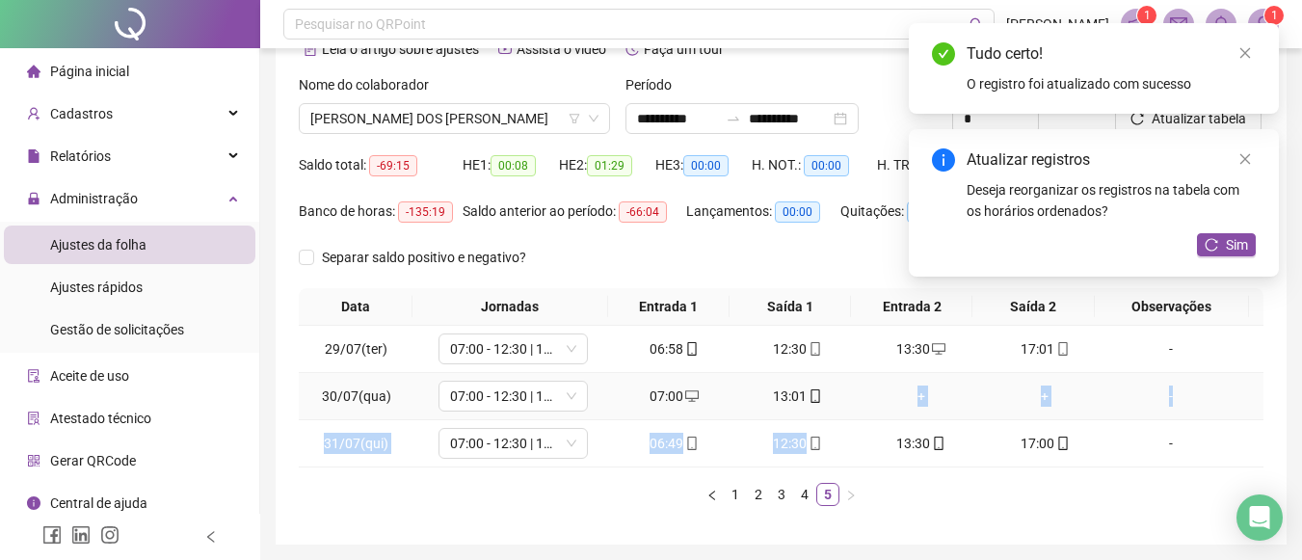
drag, startPoint x: 862, startPoint y: 446, endPoint x: 906, endPoint y: 395, distance: 67.7
click at [906, 395] on tbody "29/07(ter) 07:00 - 12:30 | 13:30 - 17:00 06:58 12:30 13:30 17:01 [DATE](qua) 07…" at bounding box center [781, 397] width 965 height 142
click at [906, 395] on div "+" at bounding box center [922, 396] width 108 height 21
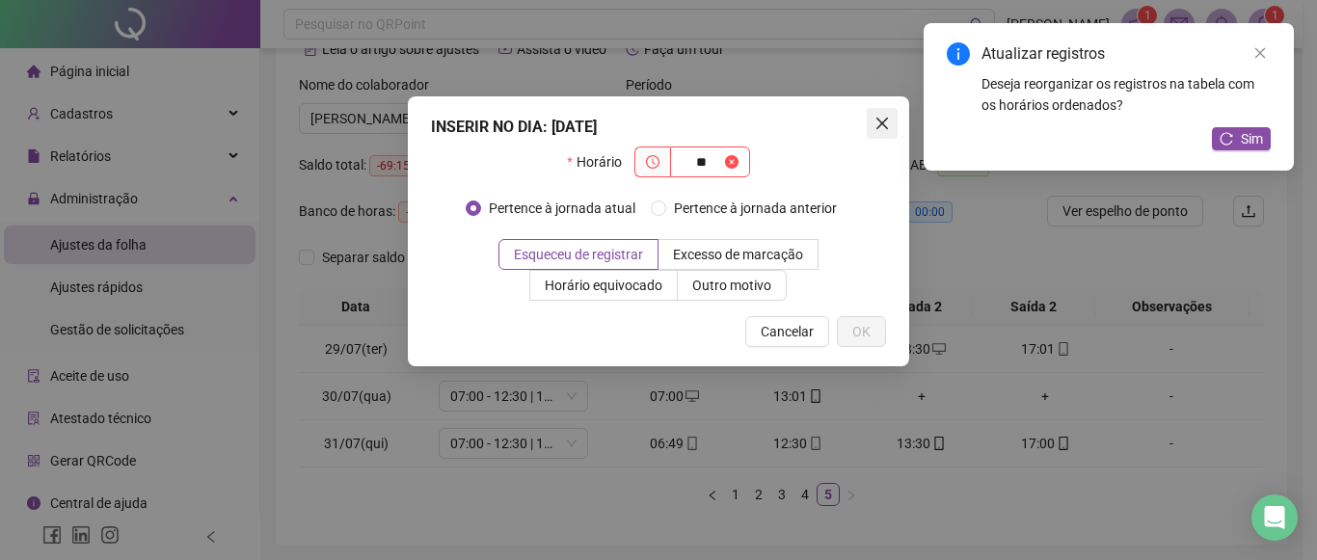
type input "**"
click at [886, 128] on icon "close" at bounding box center [882, 124] width 12 height 12
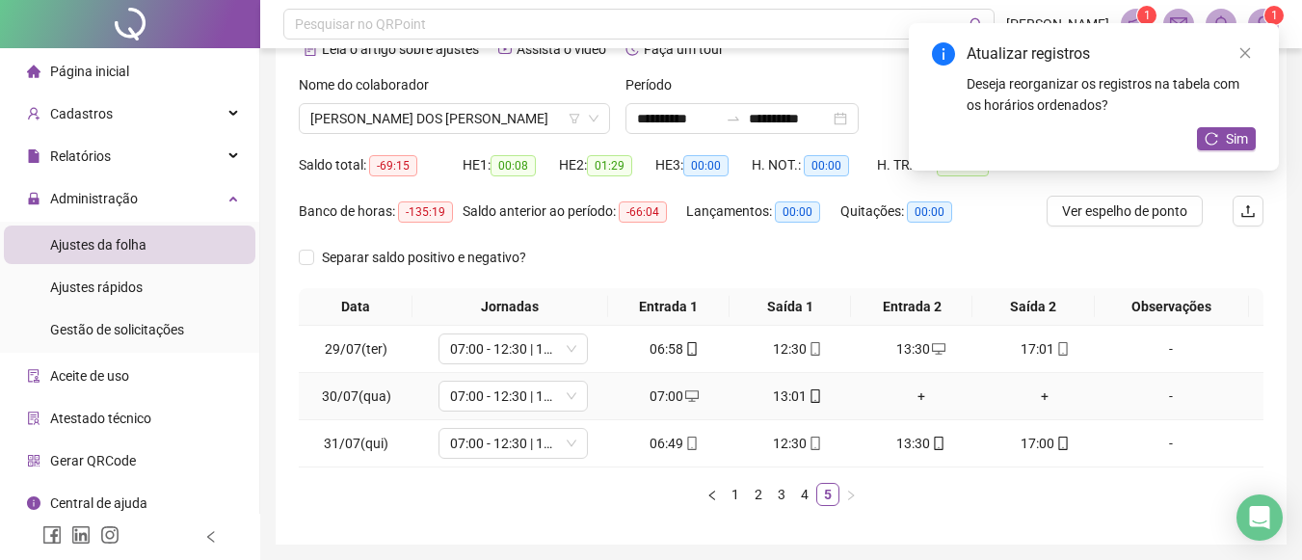
click at [809, 405] on div "13:01" at bounding box center [798, 396] width 108 height 21
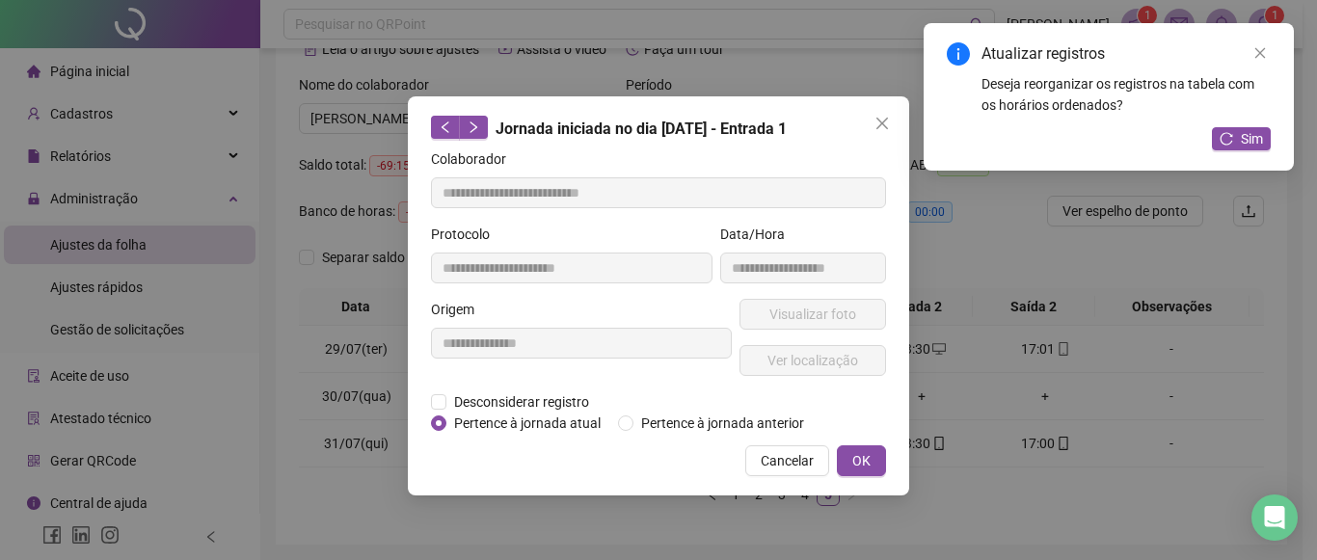
type input "**********"
click at [778, 308] on span "Visualizar foto" at bounding box center [812, 314] width 87 height 21
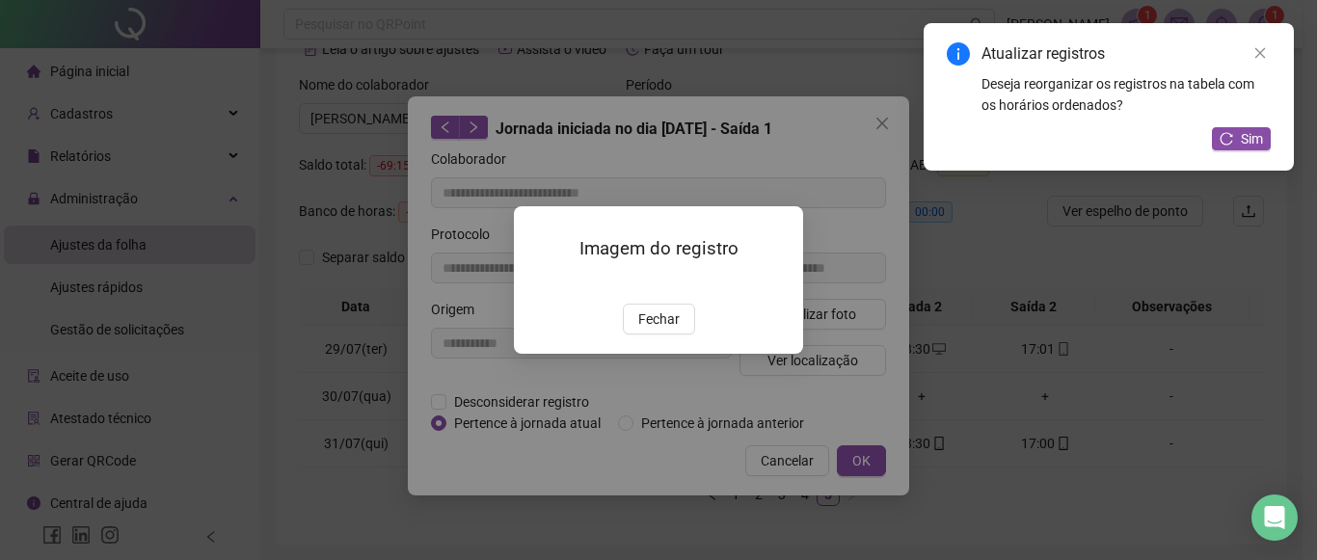
click at [876, 457] on div "Imagem do registro Fechar" at bounding box center [658, 280] width 1317 height 560
click at [658, 330] on span "Fechar" at bounding box center [658, 318] width 41 height 21
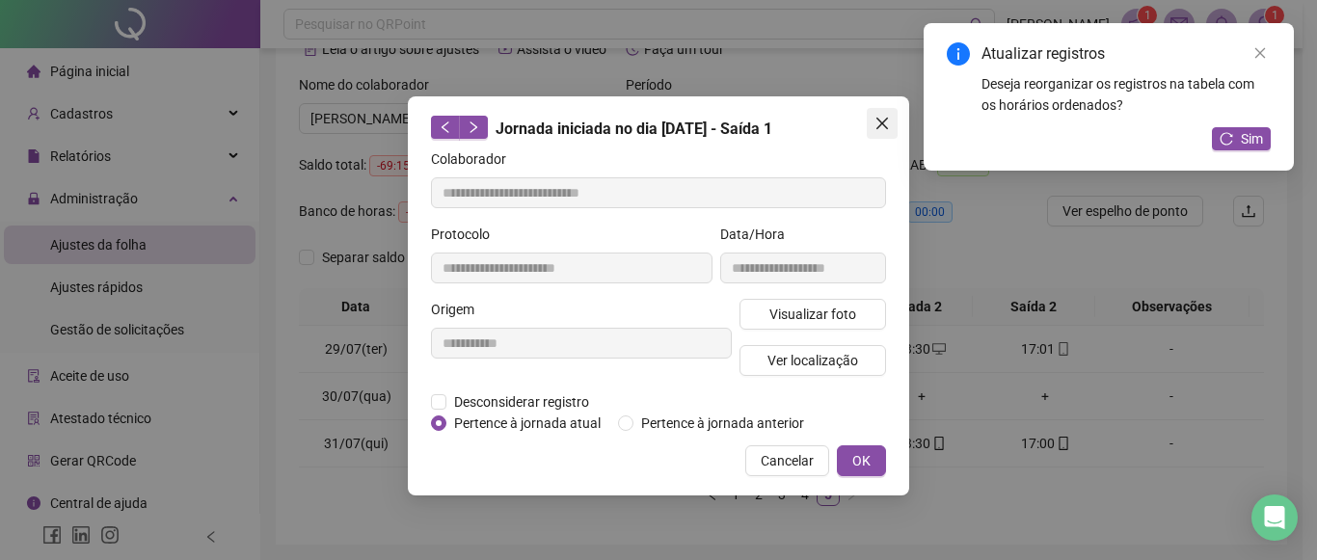
click at [880, 123] on icon "close" at bounding box center [881, 123] width 15 height 15
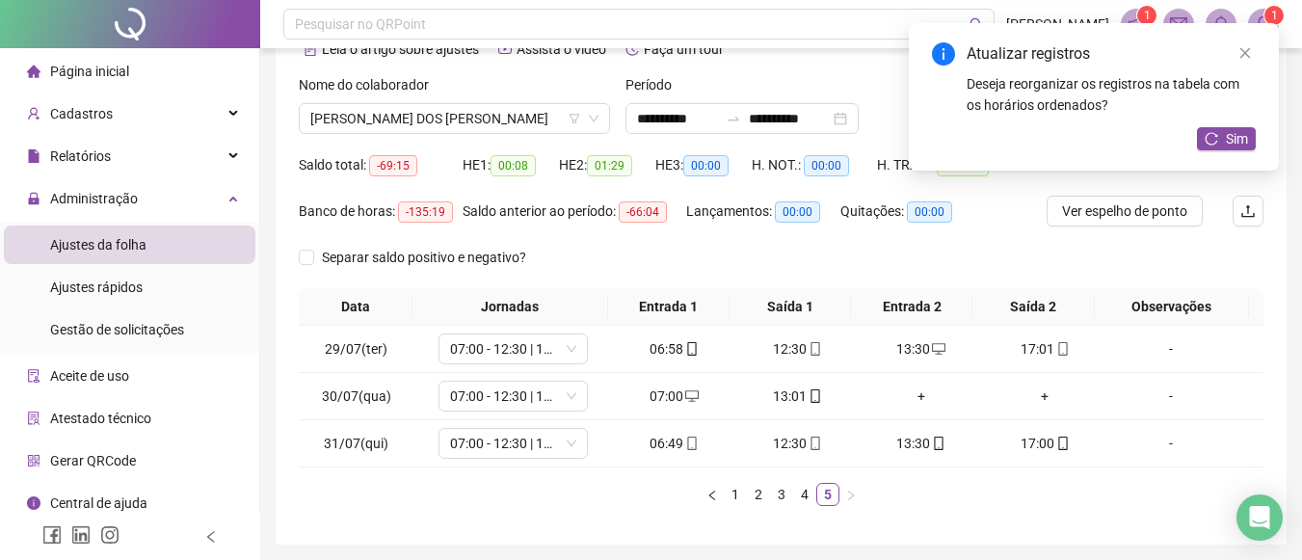
click at [802, 478] on div "Data Jornadas Entrada 1 Saída 1 Entrada 2 Saída 2 Observações 29/07(ter) 07:00 …" at bounding box center [781, 397] width 965 height 218
click at [804, 495] on link "4" at bounding box center [804, 494] width 21 height 21
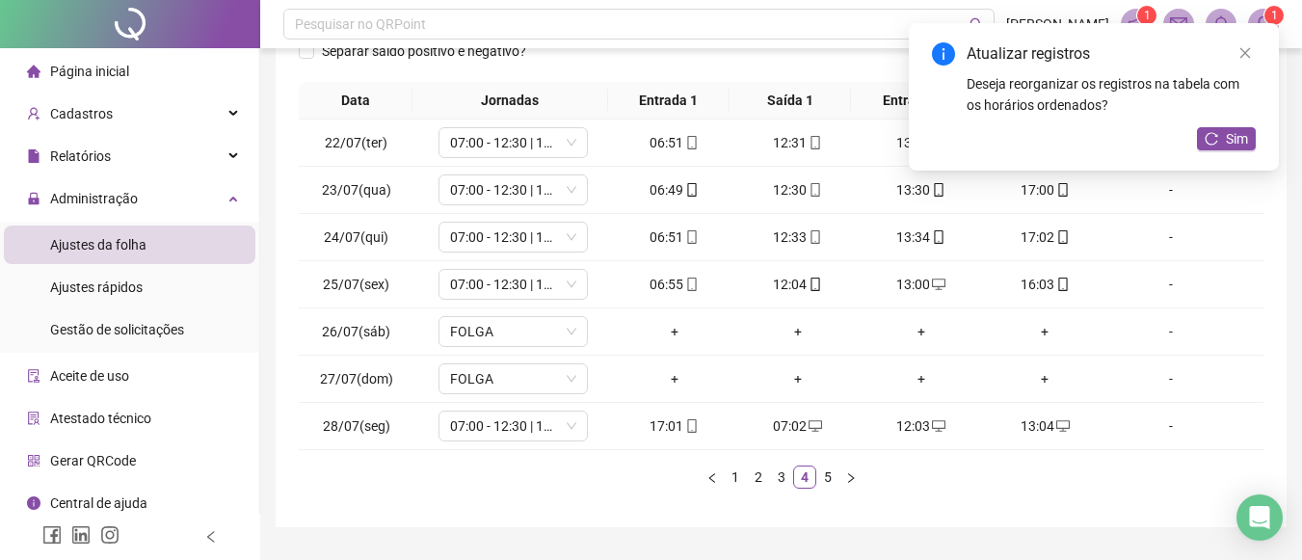
scroll to position [312, 0]
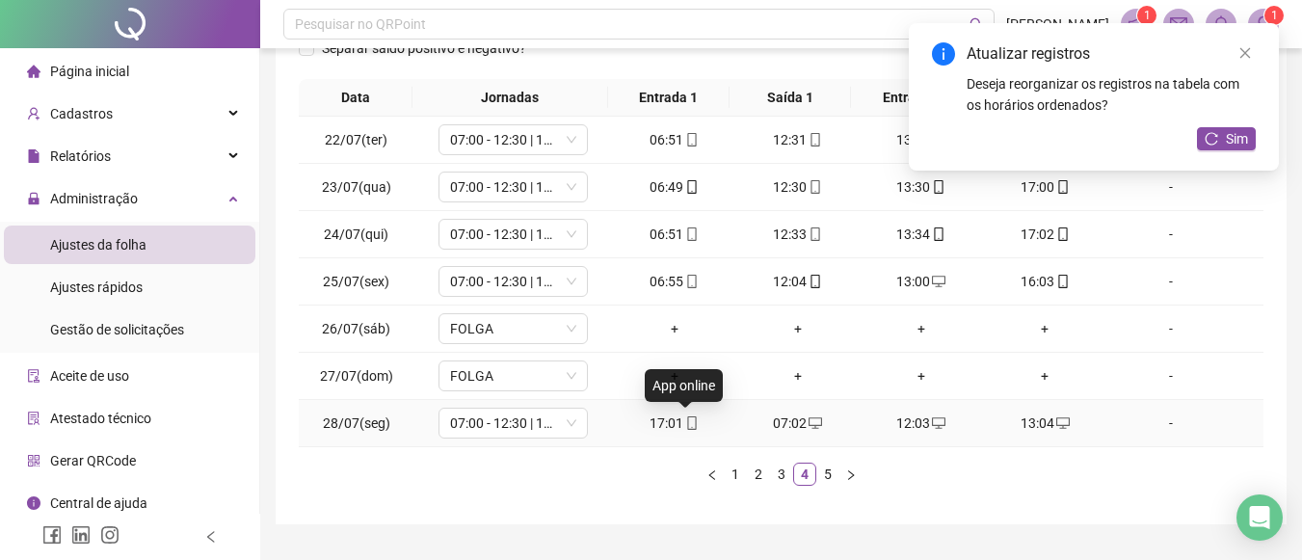
click at [690, 426] on icon "mobile" at bounding box center [692, 422] width 9 height 13
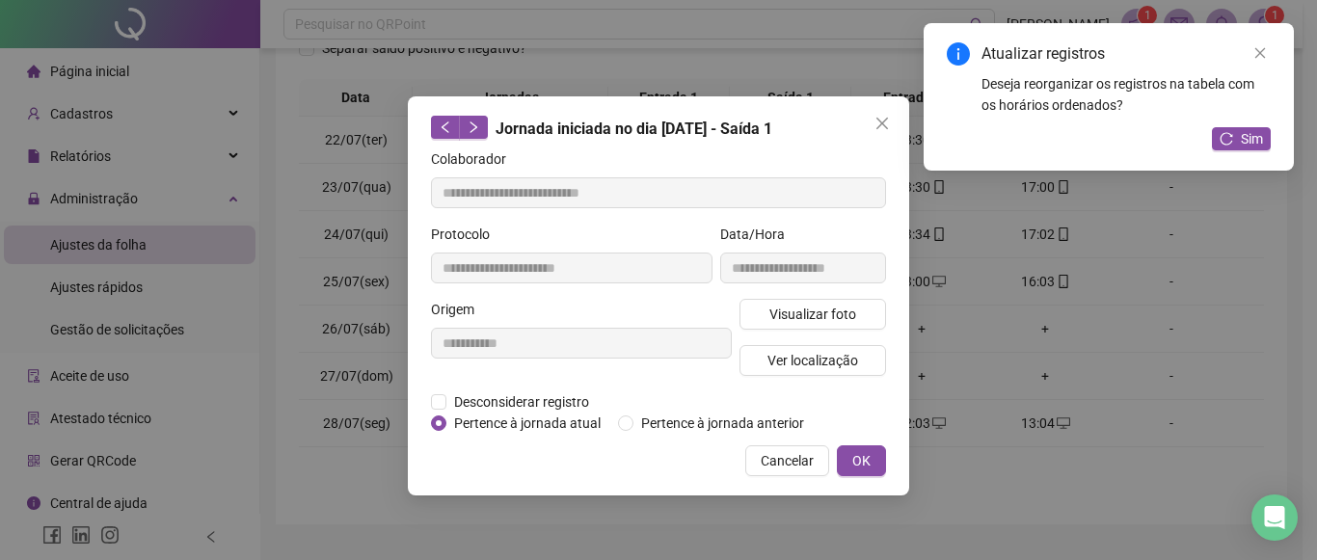
type input "**********"
click at [804, 313] on span "Visualizar foto" at bounding box center [812, 314] width 87 height 21
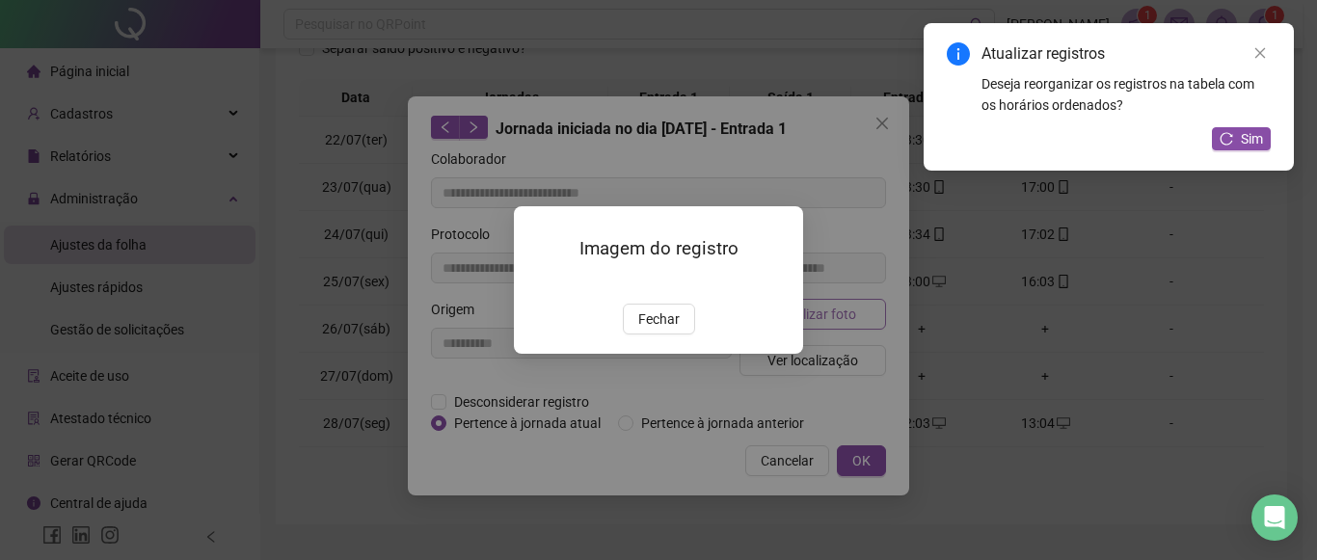
click at [804, 313] on div "Imagem do registro Fechar" at bounding box center [658, 280] width 1317 height 560
click at [1189, 420] on div "Imagem do registro Fechar" at bounding box center [658, 280] width 1317 height 560
click at [686, 335] on button "Fechar" at bounding box center [659, 319] width 72 height 31
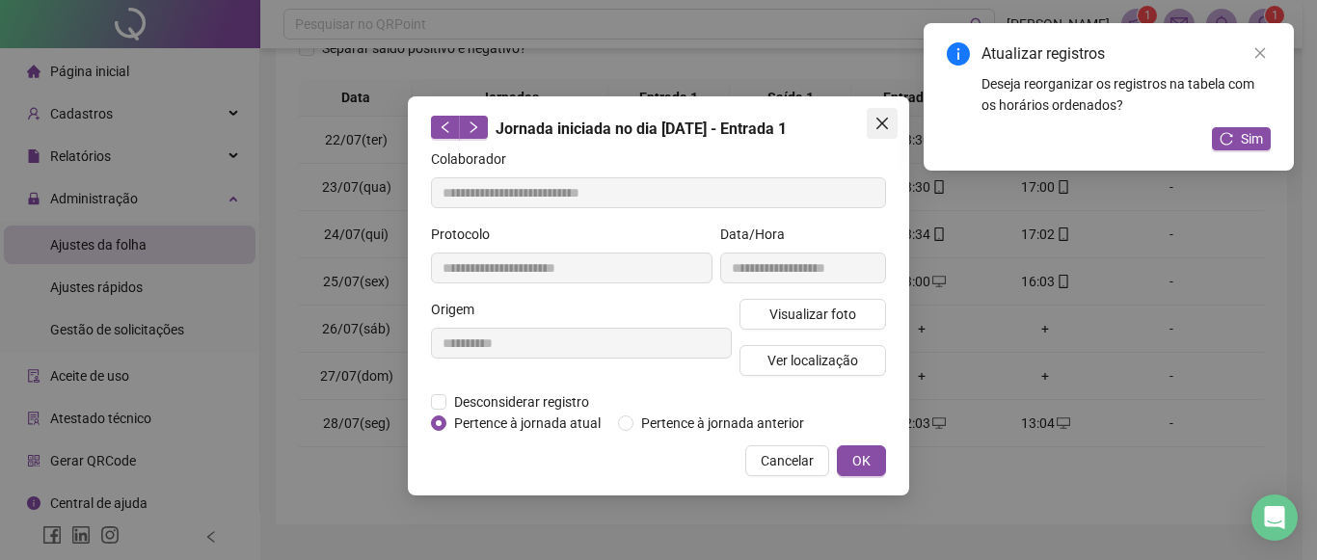
click at [881, 128] on icon "close" at bounding box center [881, 123] width 15 height 15
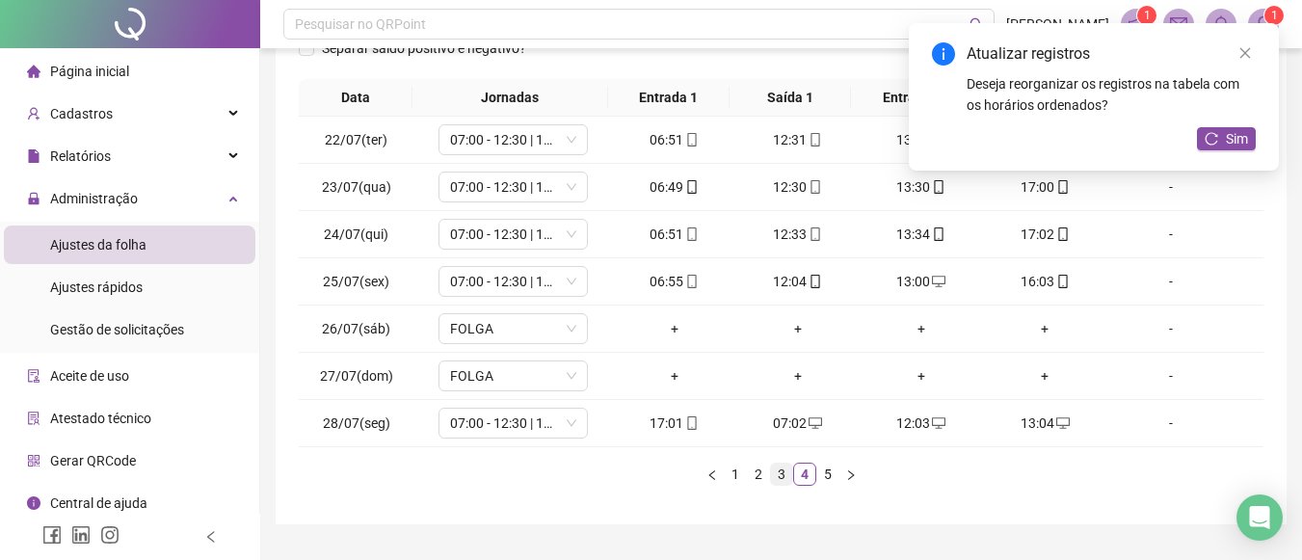
click at [775, 473] on link "3" at bounding box center [781, 474] width 21 height 21
click at [761, 474] on link "2" at bounding box center [758, 474] width 21 height 21
click at [831, 475] on link "5" at bounding box center [827, 474] width 21 height 21
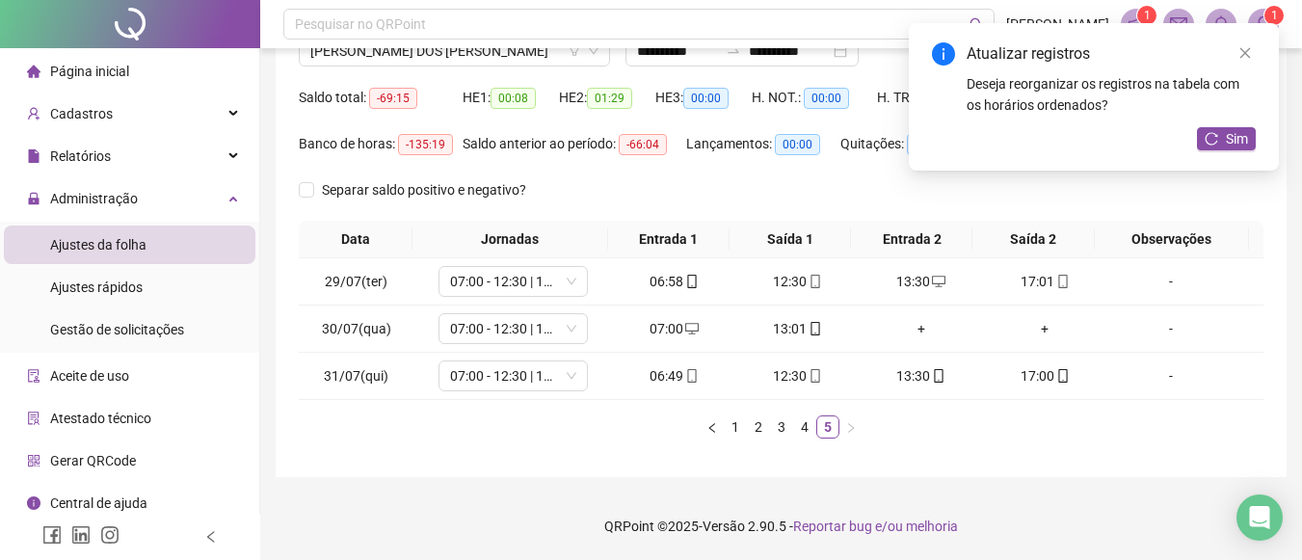
scroll to position [158, 0]
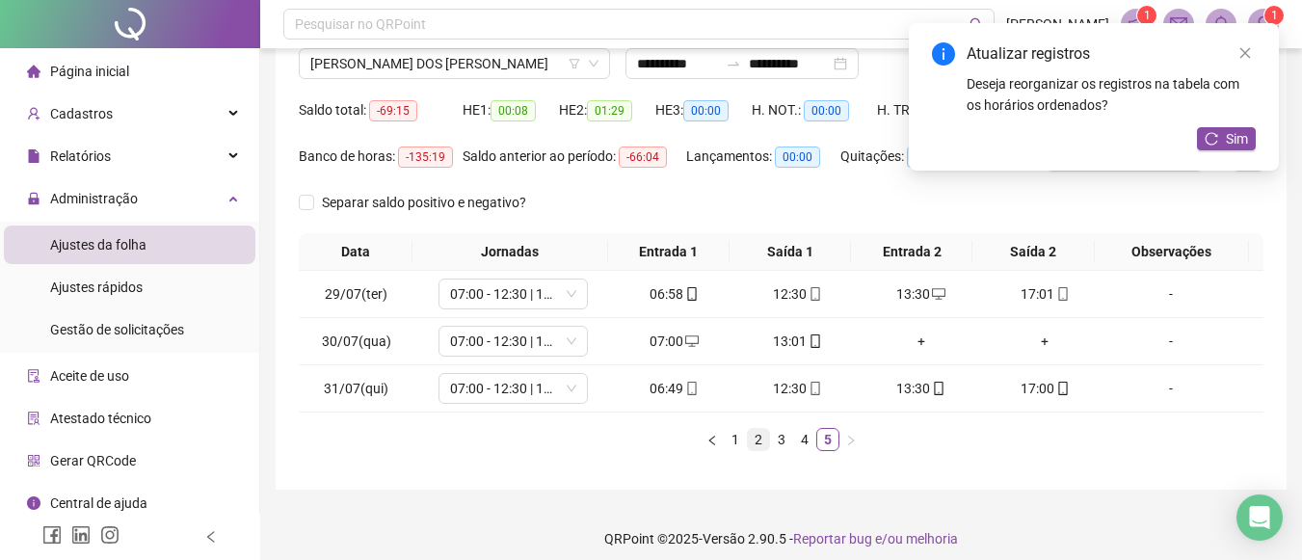
click at [755, 446] on link "2" at bounding box center [758, 439] width 21 height 21
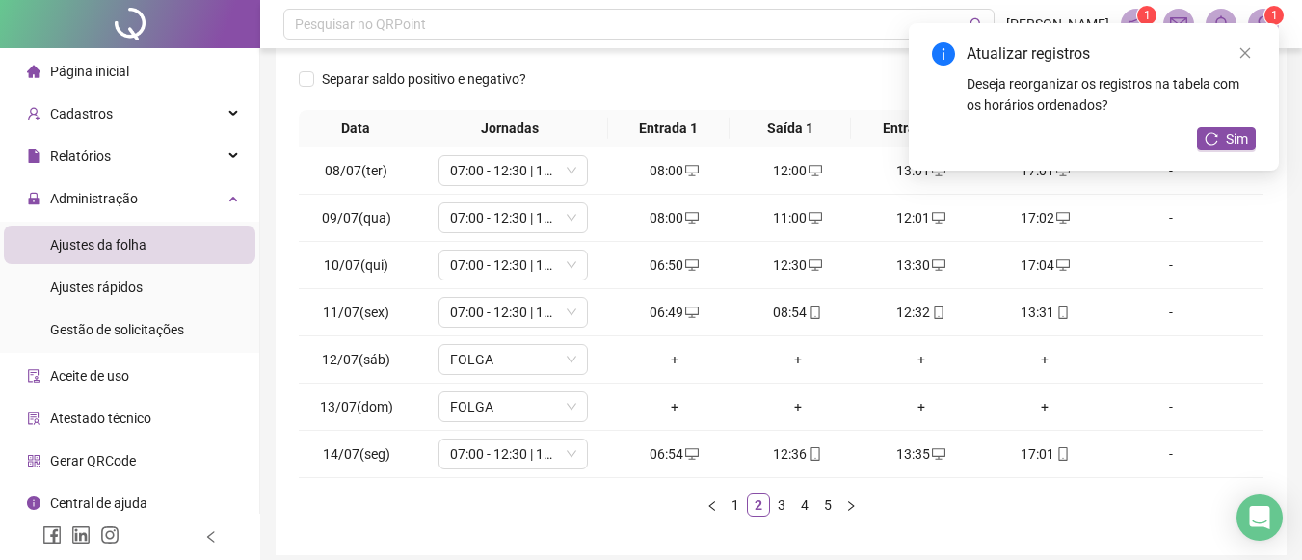
scroll to position [342, 0]
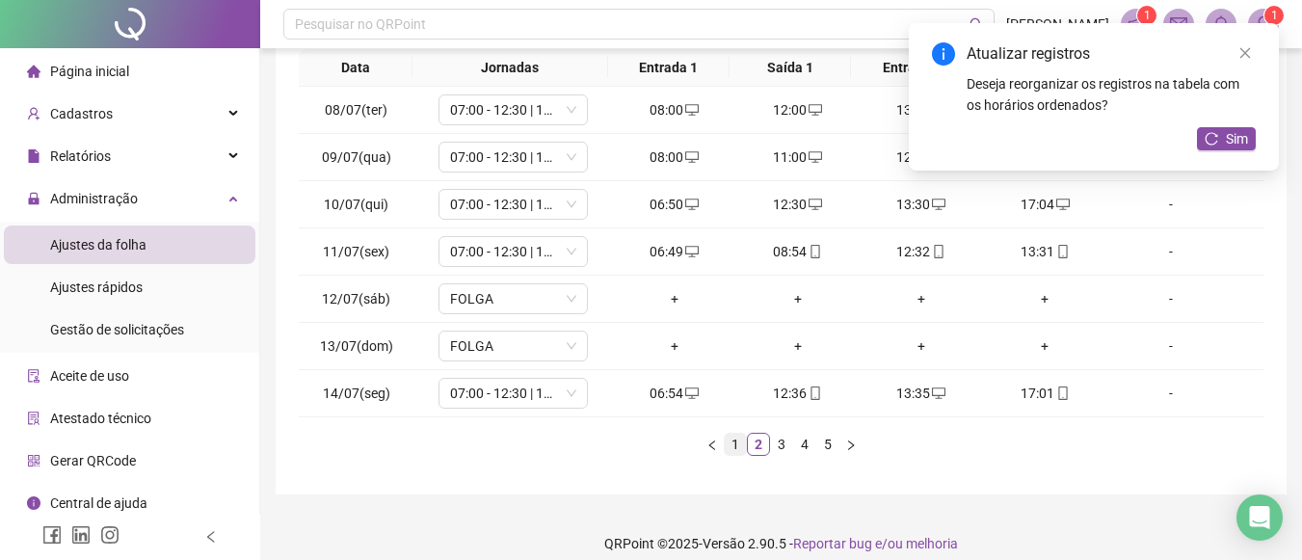
click at [738, 439] on link "1" at bounding box center [735, 444] width 21 height 21
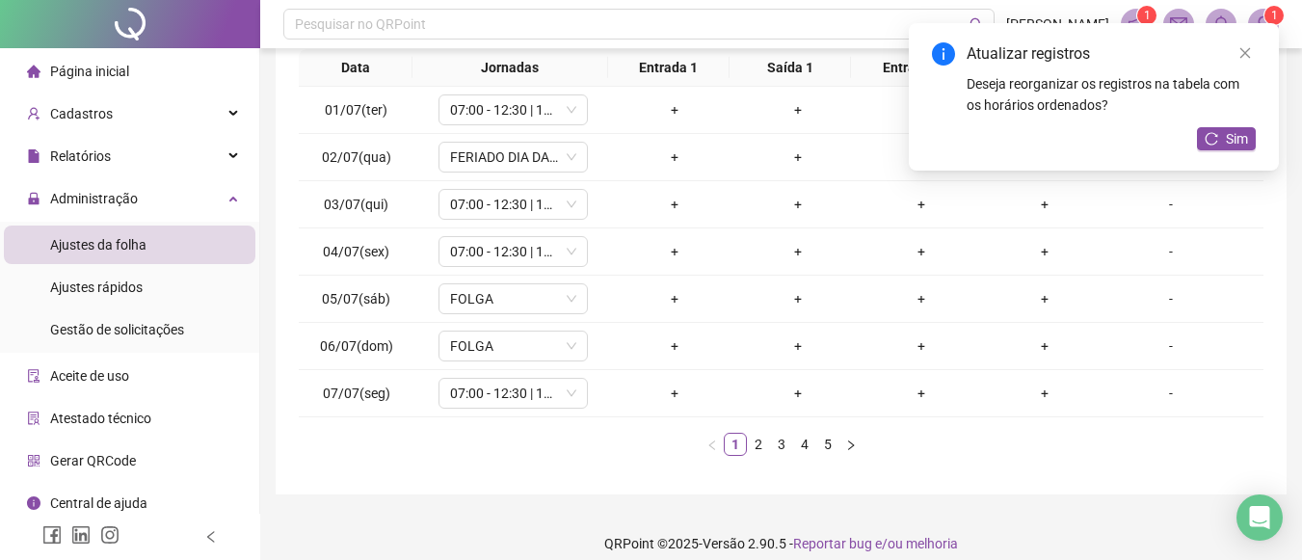
click at [1256, 48] on div "Atualizar registros Deseja reorganizar os registros na tabela com os horários o…" at bounding box center [1094, 96] width 370 height 147
click at [1238, 62] on link "Close" at bounding box center [1245, 52] width 21 height 21
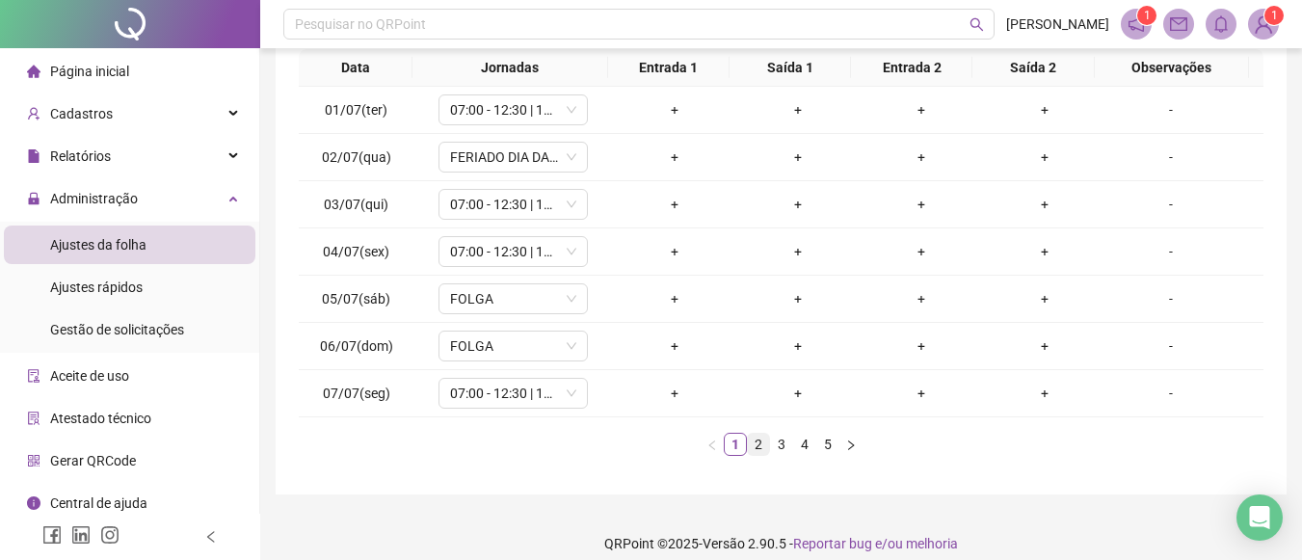
click at [757, 451] on link "2" at bounding box center [758, 444] width 21 height 21
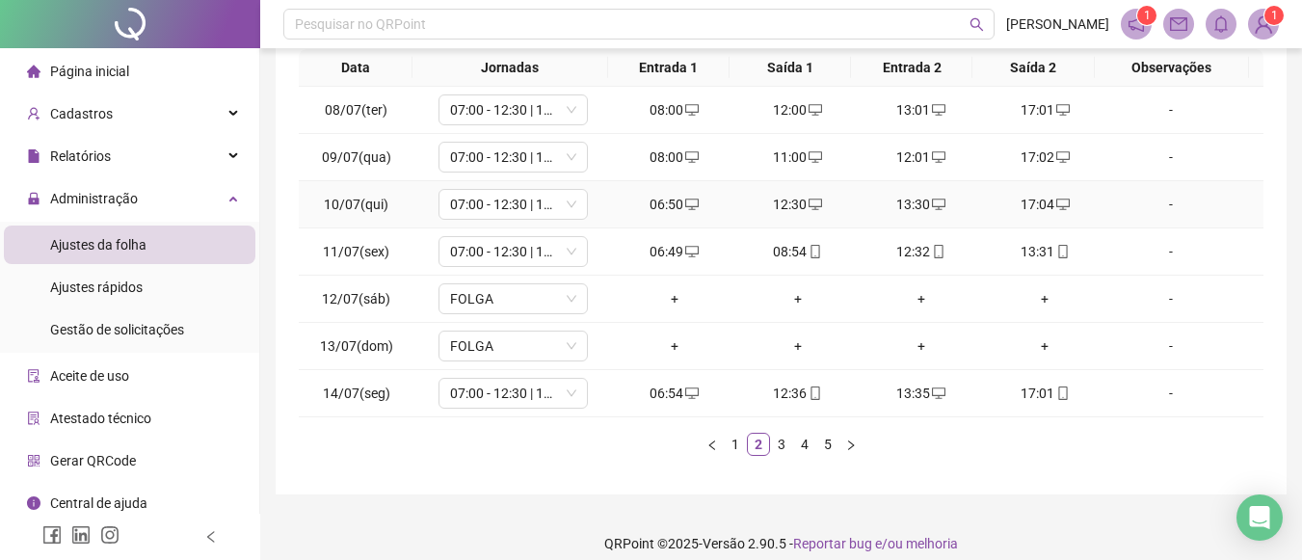
click at [919, 209] on div "13:30" at bounding box center [922, 204] width 108 height 21
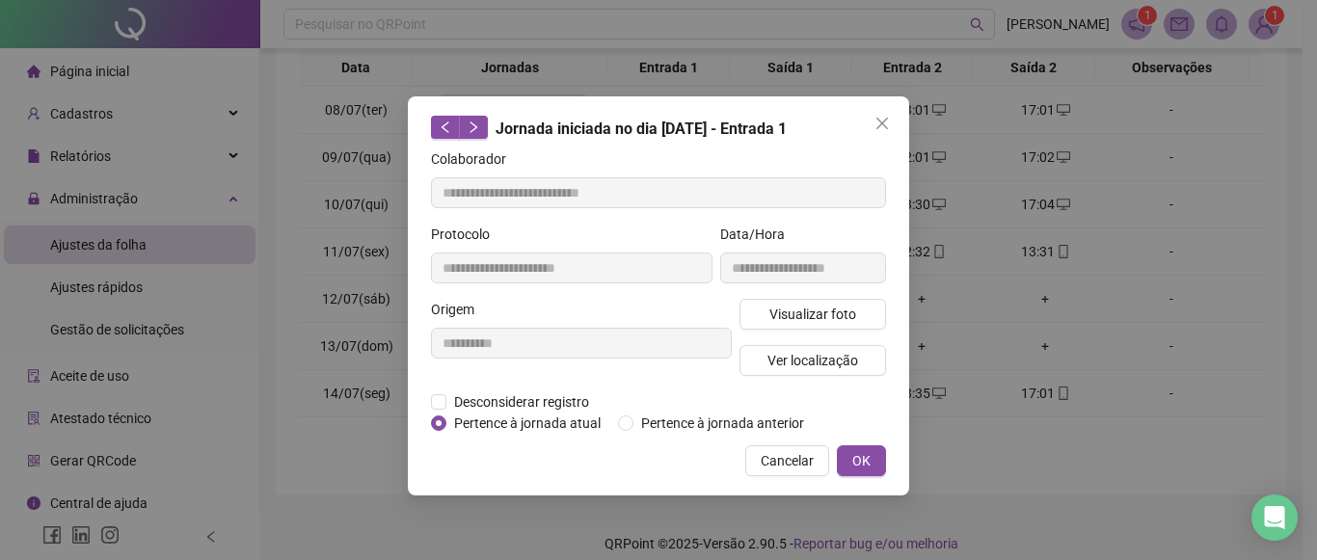
type input "**********"
click at [875, 126] on icon "close" at bounding box center [881, 123] width 15 height 15
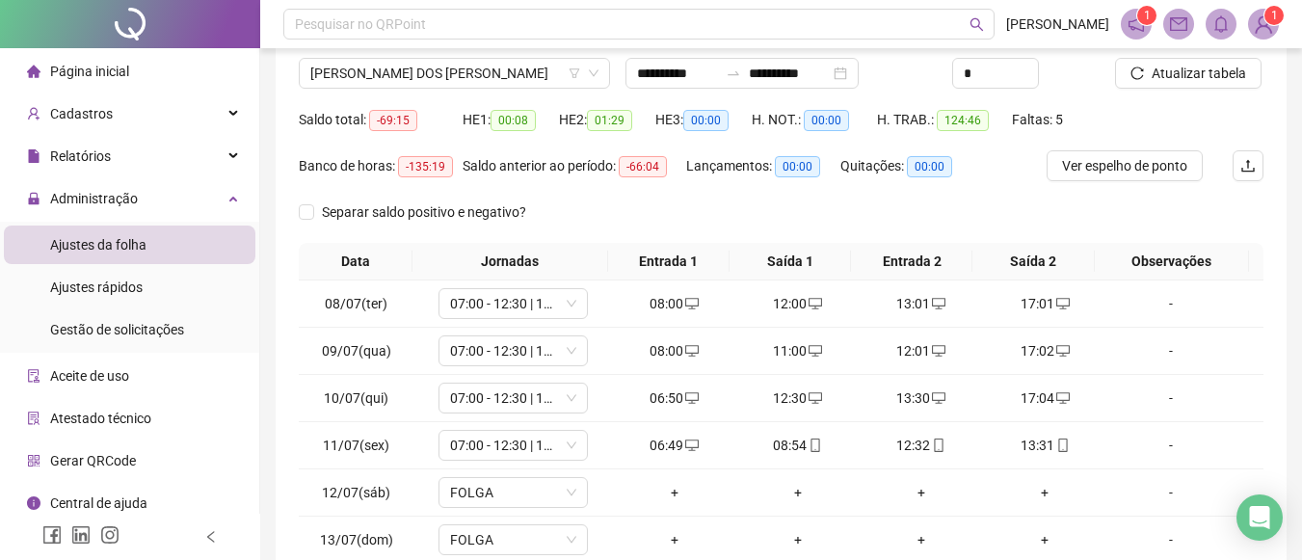
scroll to position [135, 0]
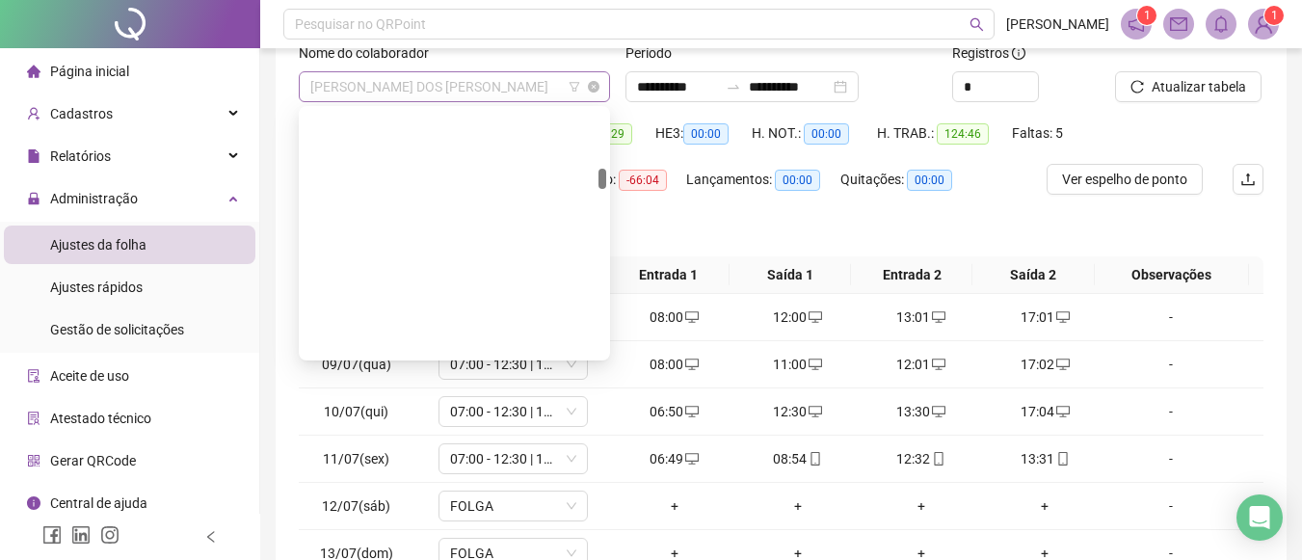
click at [559, 82] on span "[PERSON_NAME] DOS [PERSON_NAME]" at bounding box center [454, 86] width 288 height 29
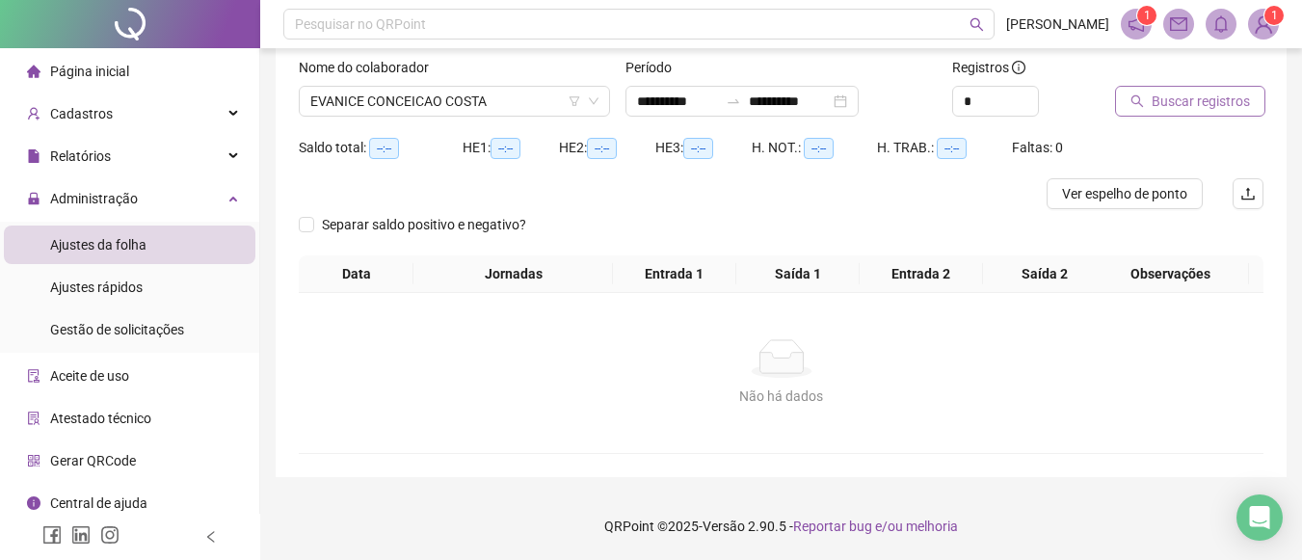
click at [1162, 89] on button "Buscar registros" at bounding box center [1190, 101] width 150 height 31
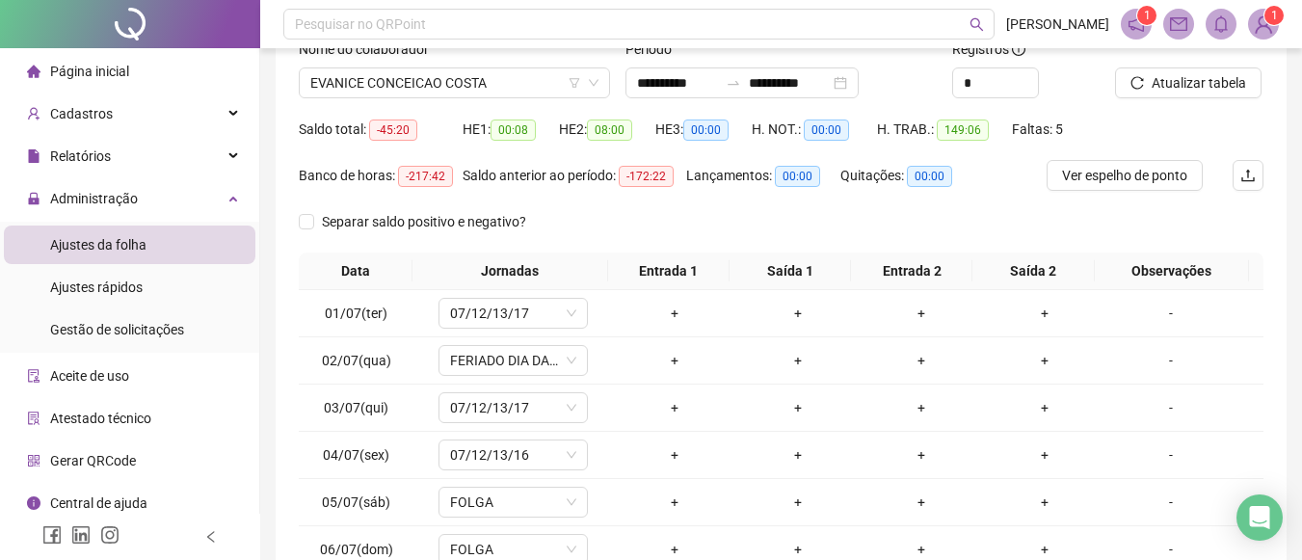
scroll to position [137, 0]
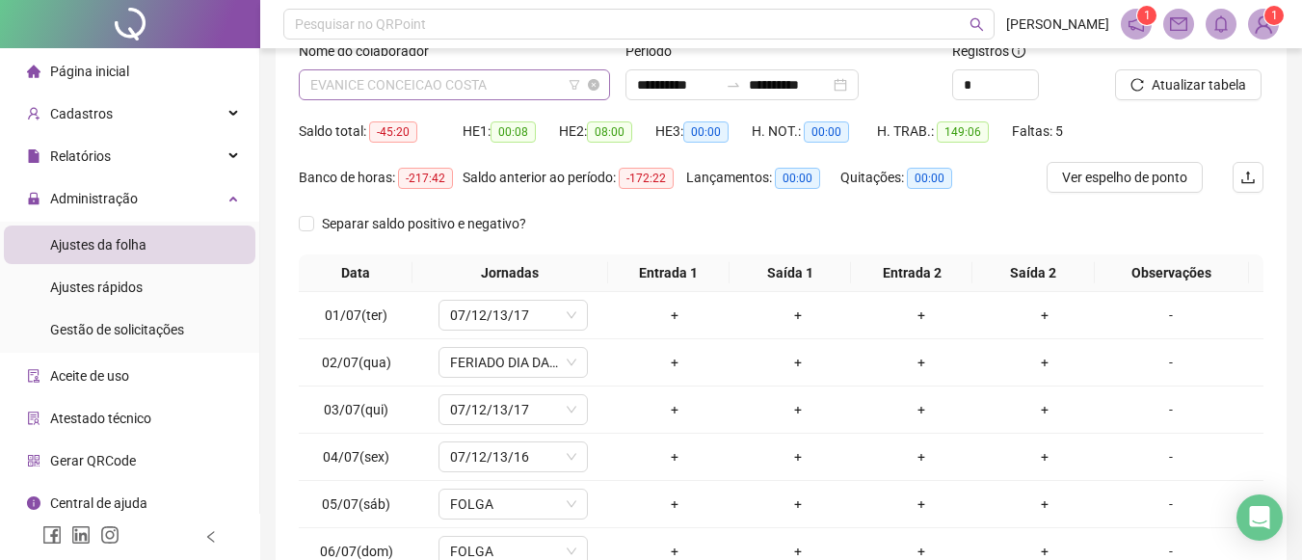
click at [548, 94] on span "EVANICE CONCEICAO COSTA" at bounding box center [454, 84] width 288 height 29
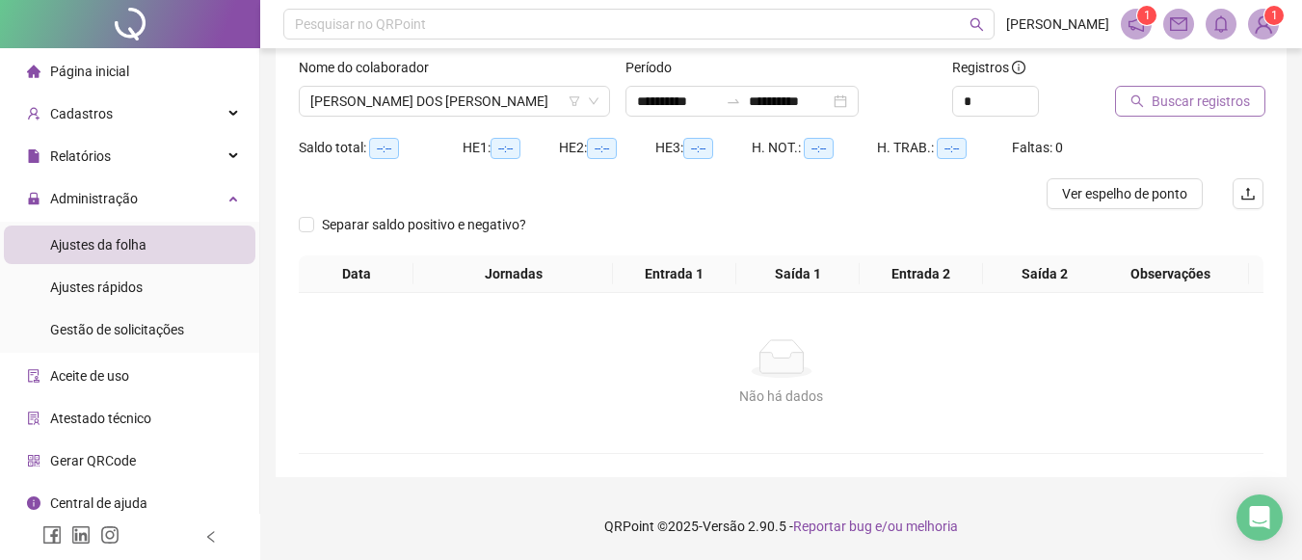
click at [1217, 91] on span "Buscar registros" at bounding box center [1201, 101] width 98 height 21
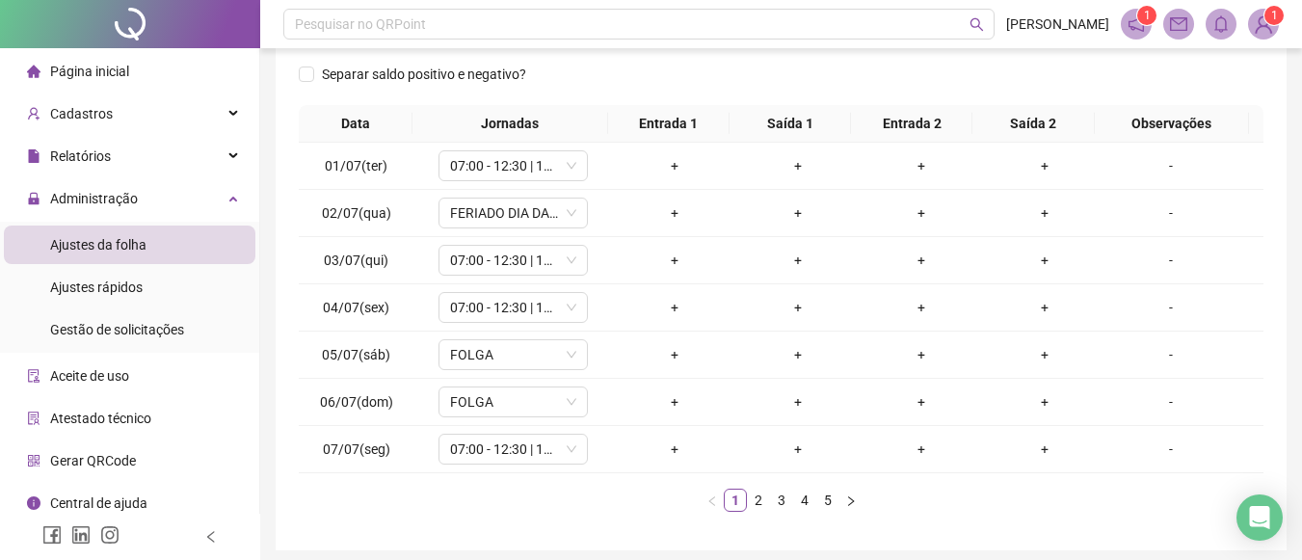
scroll to position [291, 0]
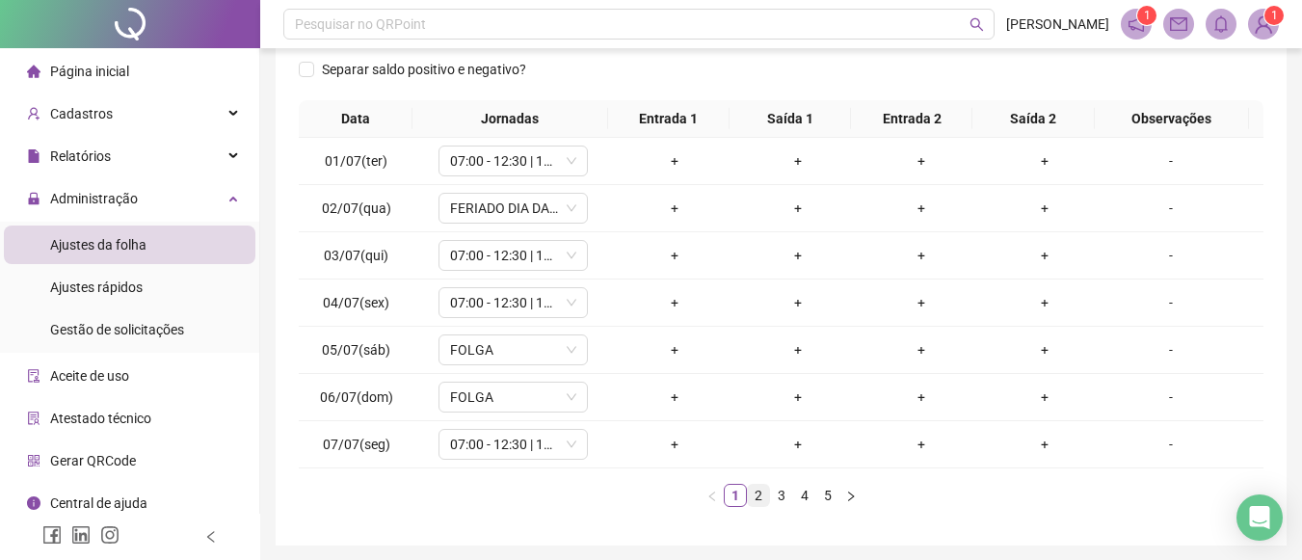
click at [765, 496] on link "2" at bounding box center [758, 495] width 21 height 21
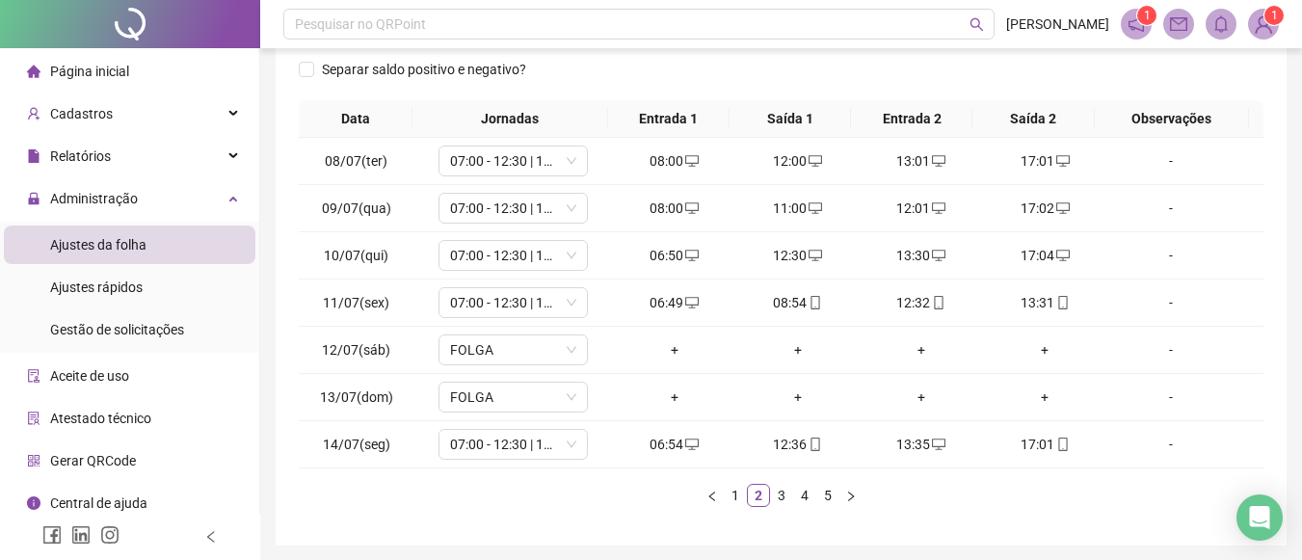
drag, startPoint x: 1277, startPoint y: 256, endPoint x: 1311, endPoint y: 247, distance: 35.1
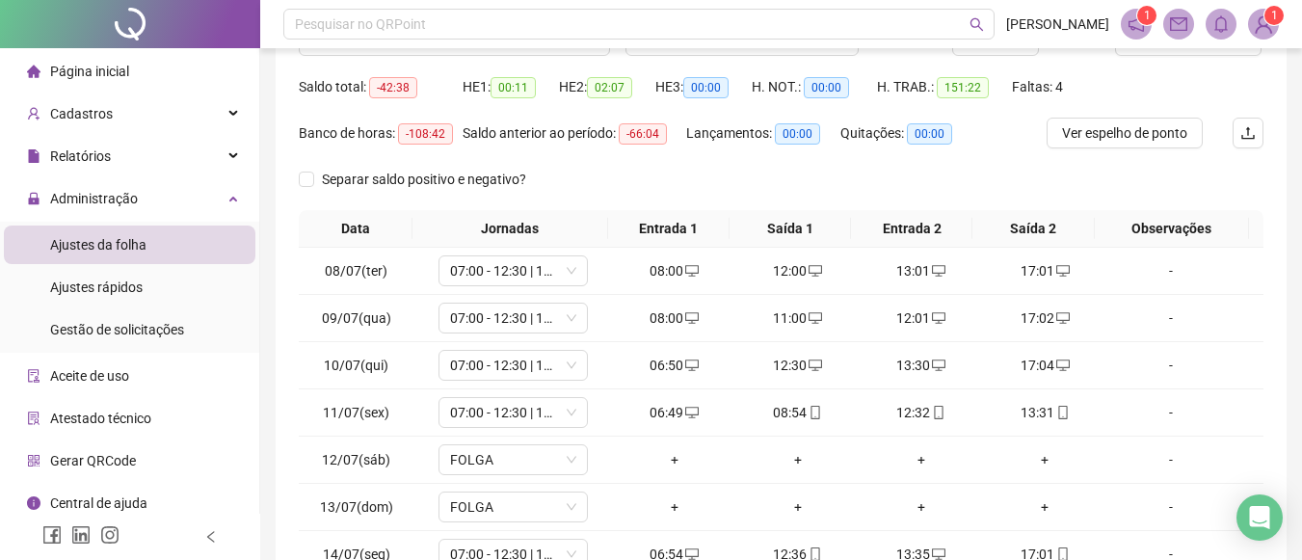
scroll to position [172, 0]
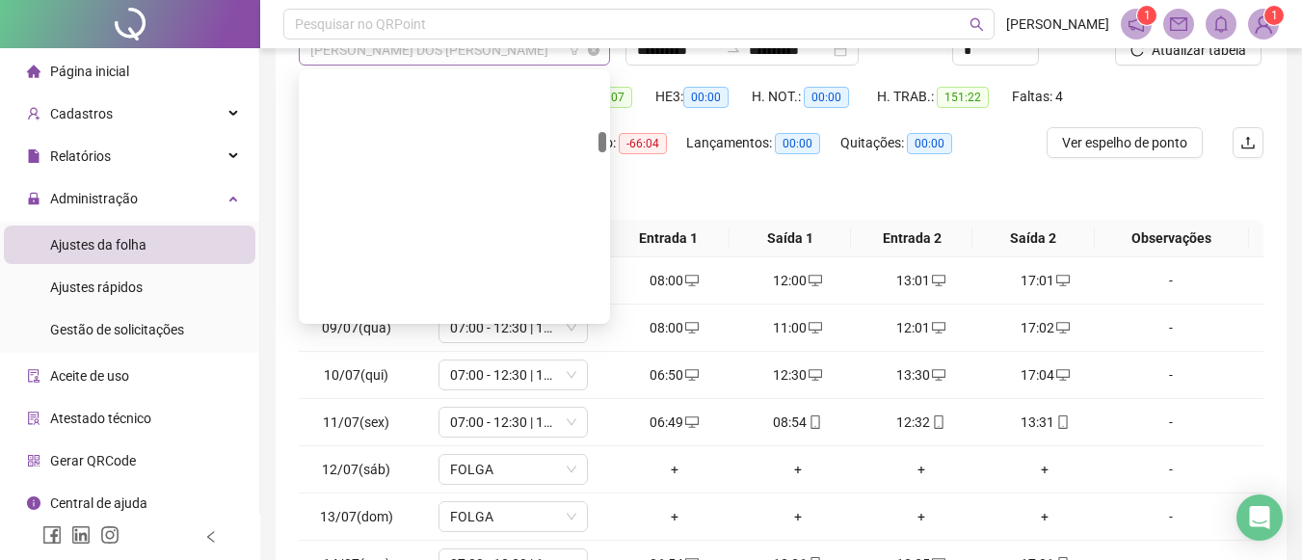
click at [539, 57] on span "[PERSON_NAME] DOS [PERSON_NAME]" at bounding box center [454, 50] width 288 height 29
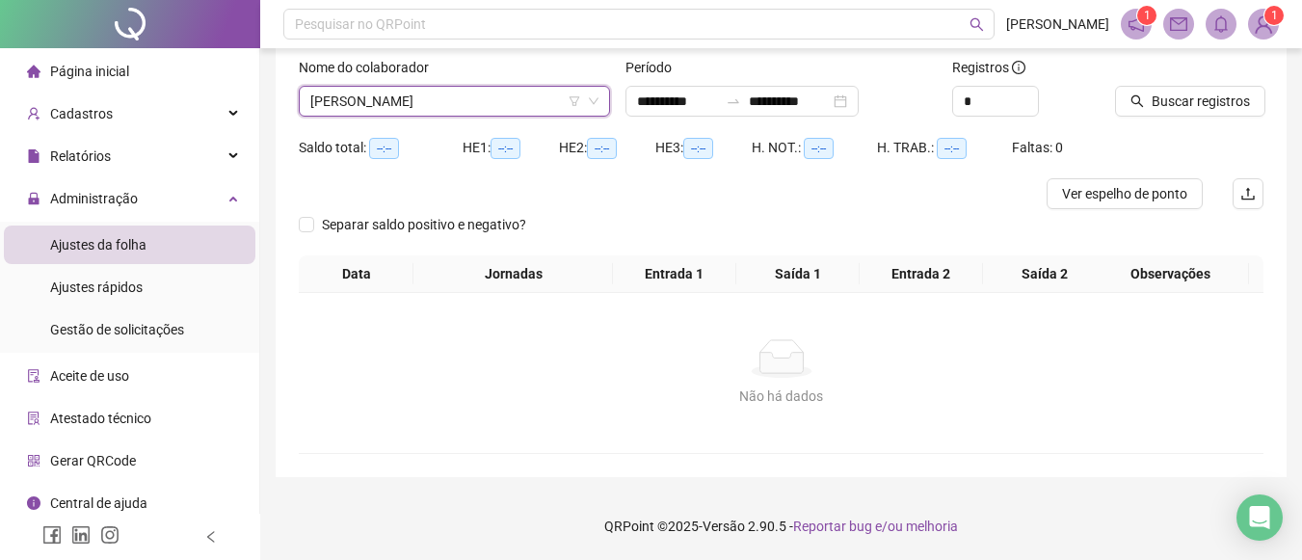
scroll to position [120, 0]
click at [1183, 95] on span "Buscar registros" at bounding box center [1201, 101] width 98 height 21
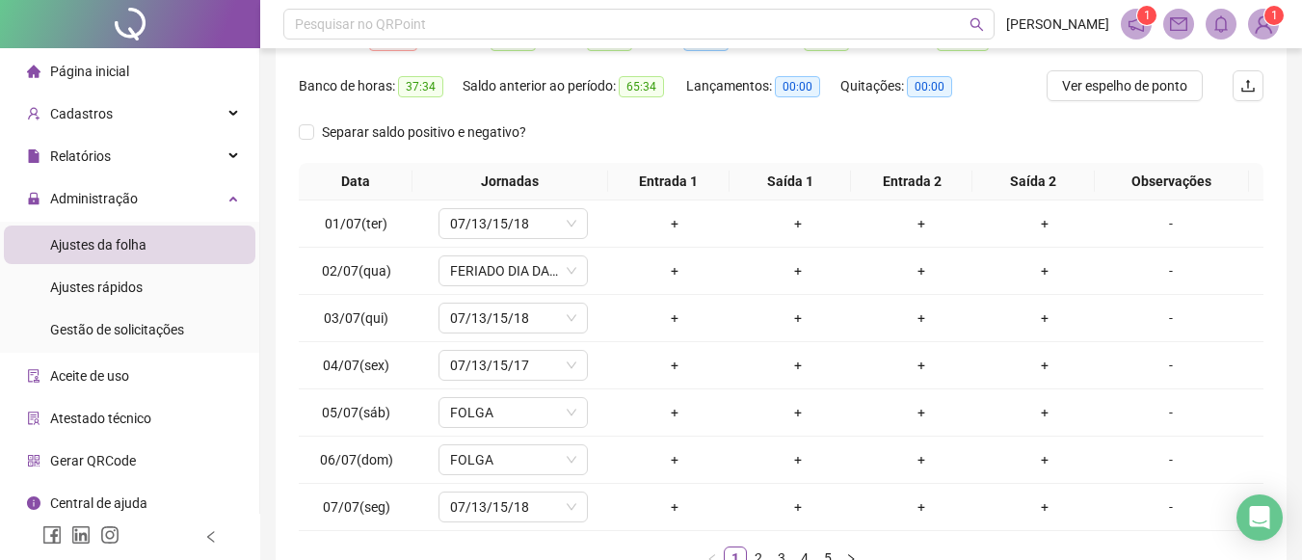
scroll to position [317, 0]
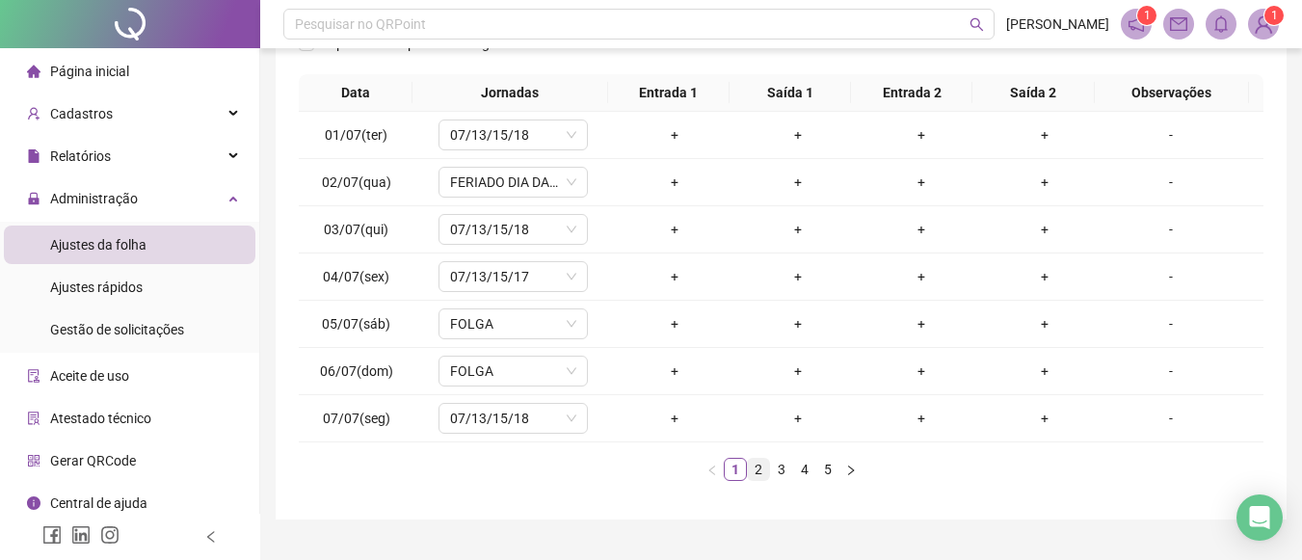
click at [755, 469] on link "2" at bounding box center [758, 469] width 21 height 21
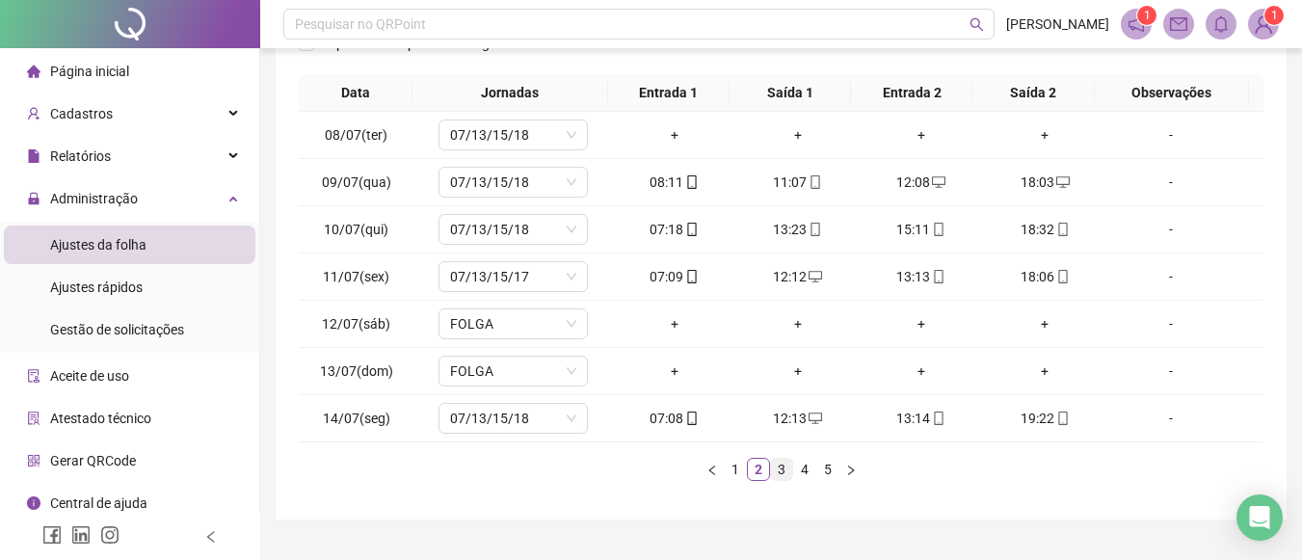
click at [788, 473] on link "3" at bounding box center [781, 469] width 21 height 21
click at [802, 473] on link "4" at bounding box center [804, 469] width 21 height 21
click at [820, 471] on link "5" at bounding box center [827, 469] width 21 height 21
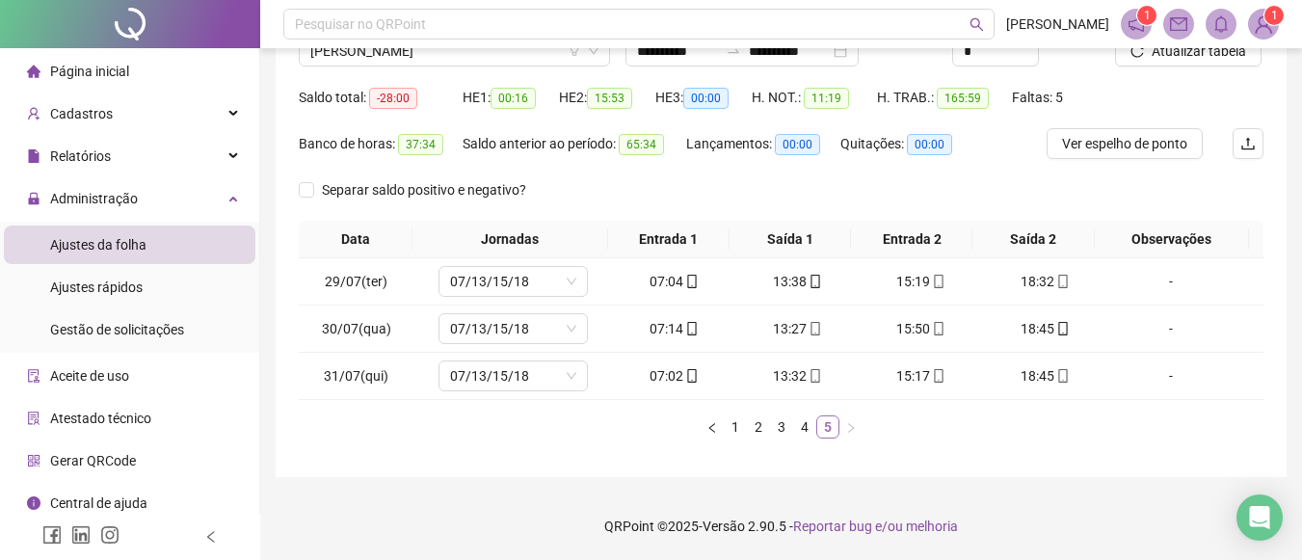
scroll to position [171, 0]
click at [541, 57] on span "[PERSON_NAME]" at bounding box center [454, 51] width 288 height 29
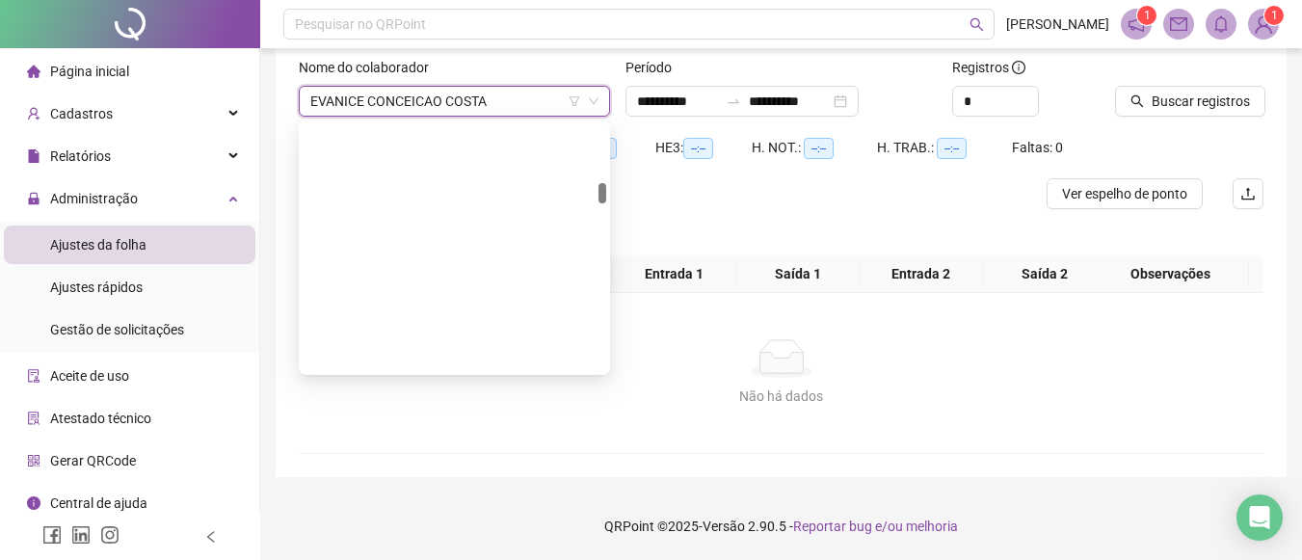
scroll to position [120, 0]
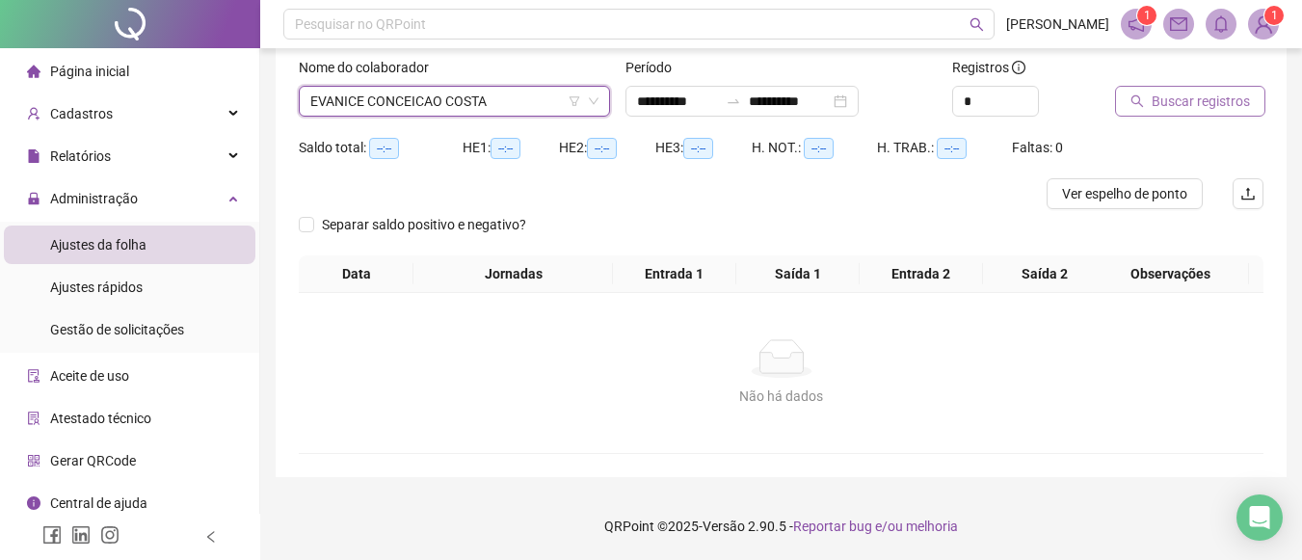
click at [1175, 104] on span "Buscar registros" at bounding box center [1201, 101] width 98 height 21
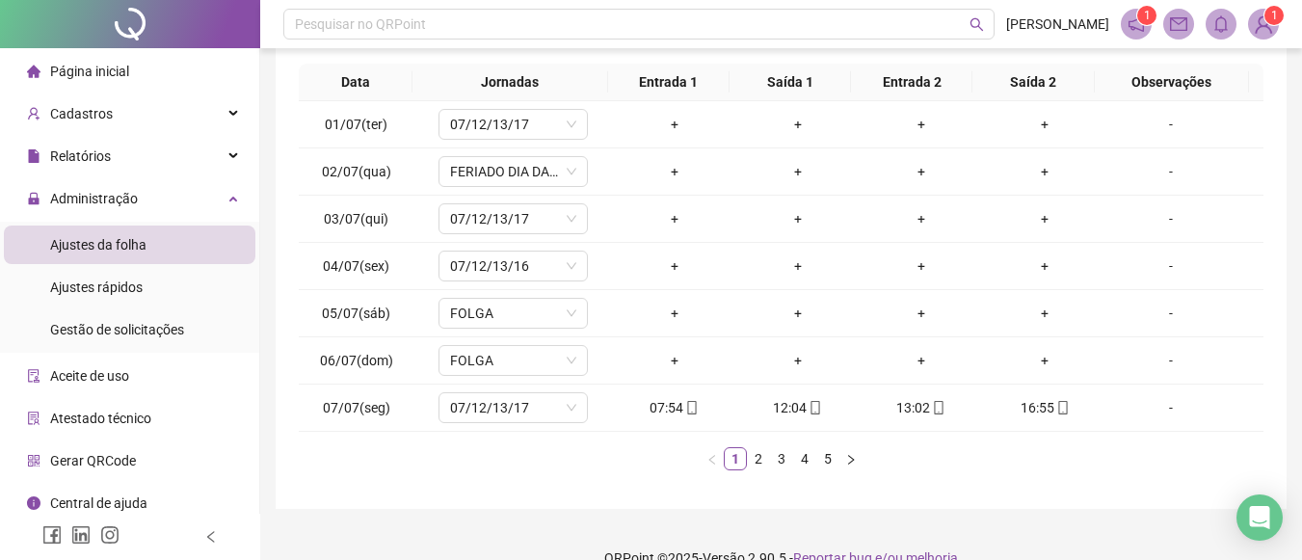
scroll to position [360, 0]
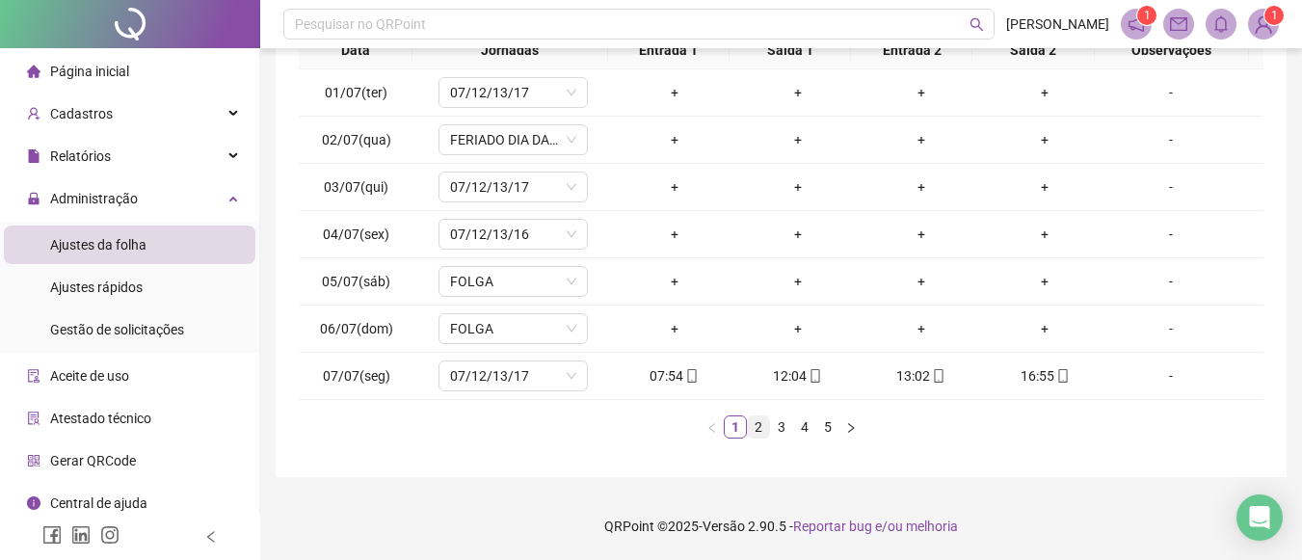
click at [767, 433] on link "2" at bounding box center [758, 426] width 21 height 21
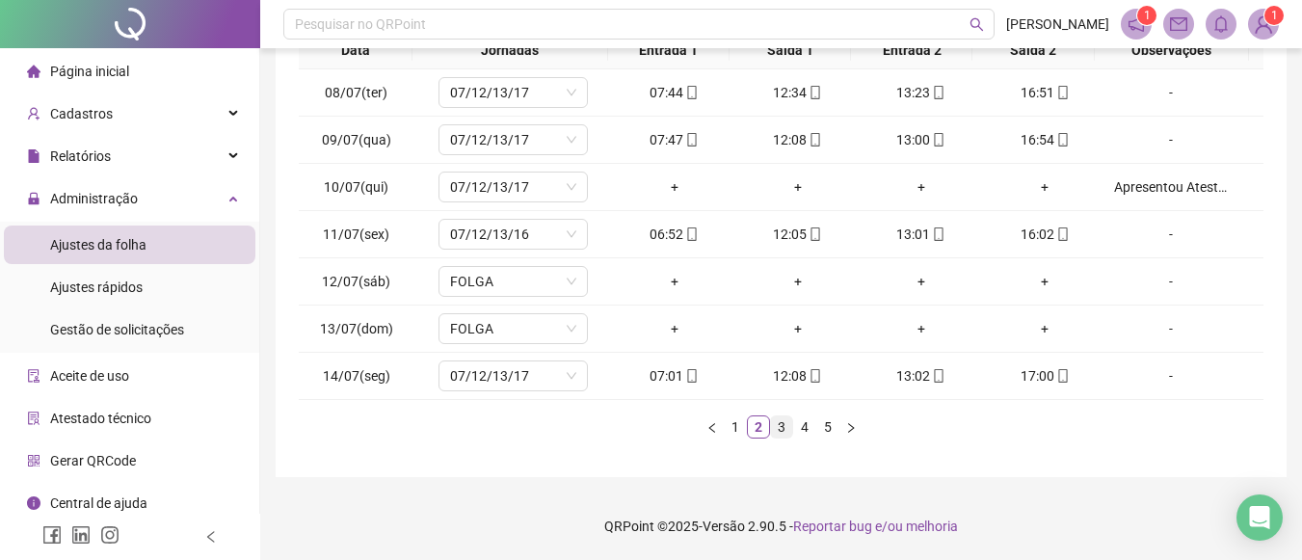
click at [789, 431] on link "3" at bounding box center [781, 426] width 21 height 21
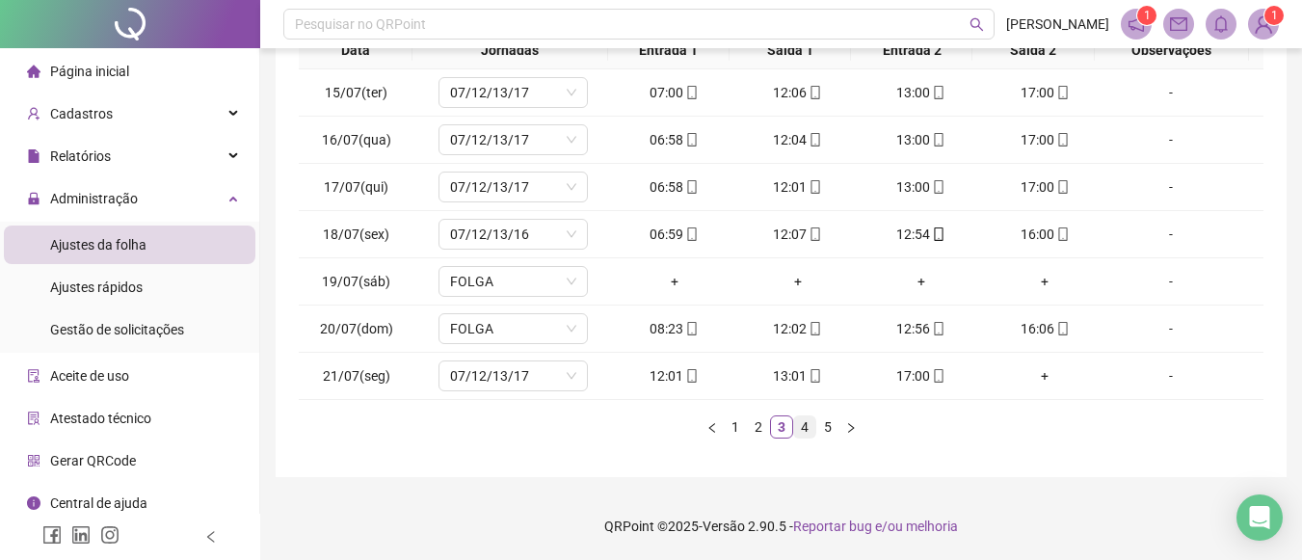
click at [796, 427] on link "4" at bounding box center [804, 426] width 21 height 21
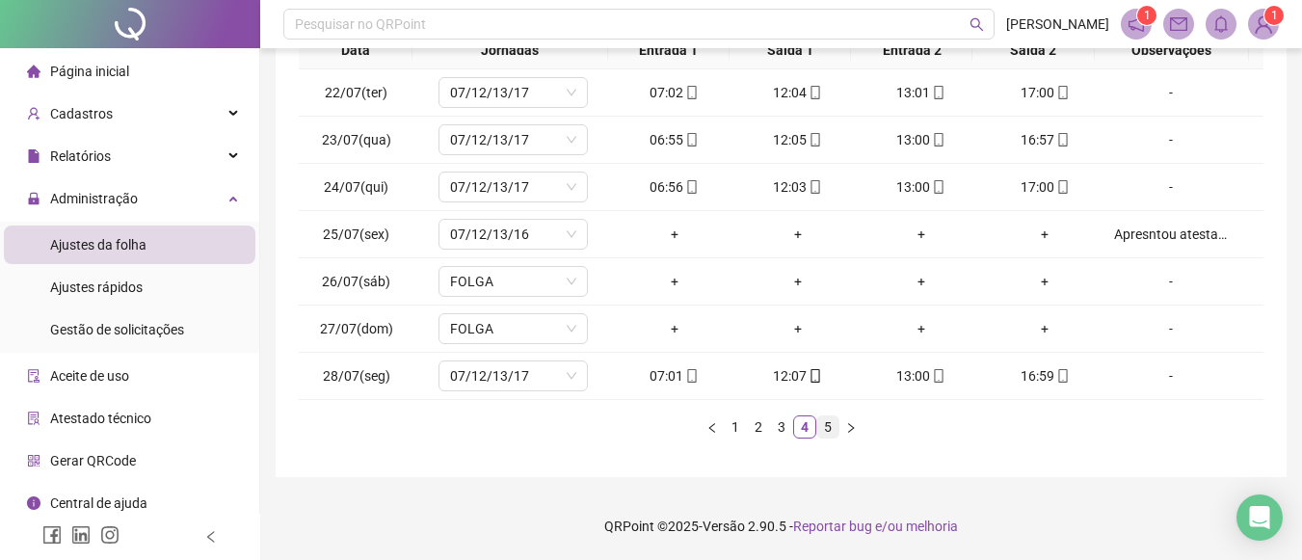
click at [822, 427] on link "5" at bounding box center [827, 426] width 21 height 21
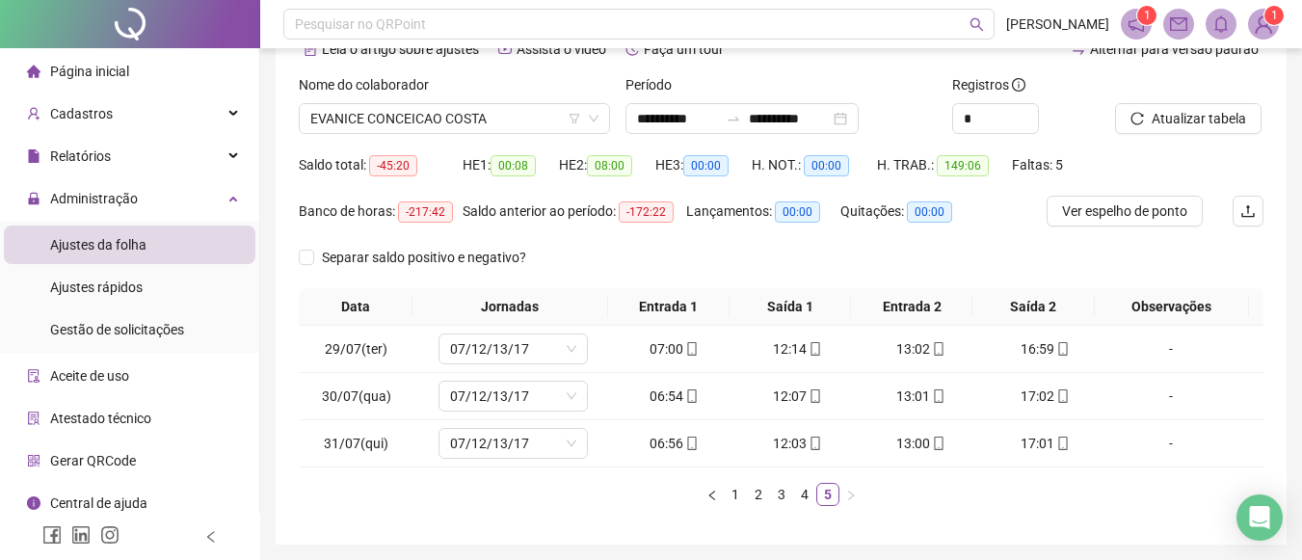
scroll to position [79, 0]
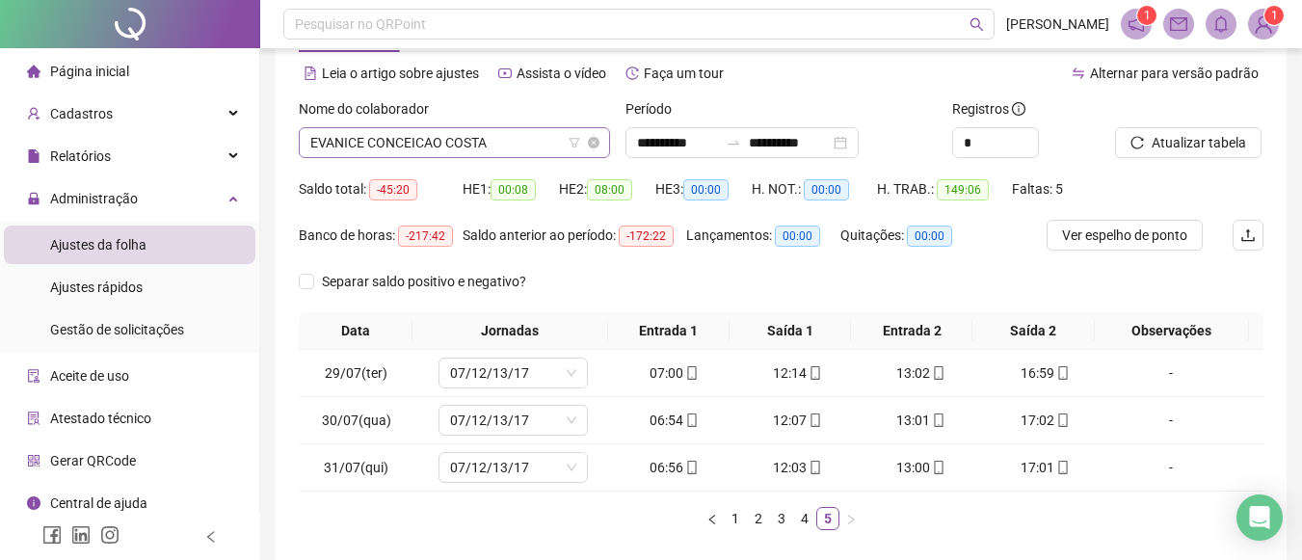
click at [545, 138] on span "EVANICE CONCEICAO COSTA" at bounding box center [454, 142] width 288 height 29
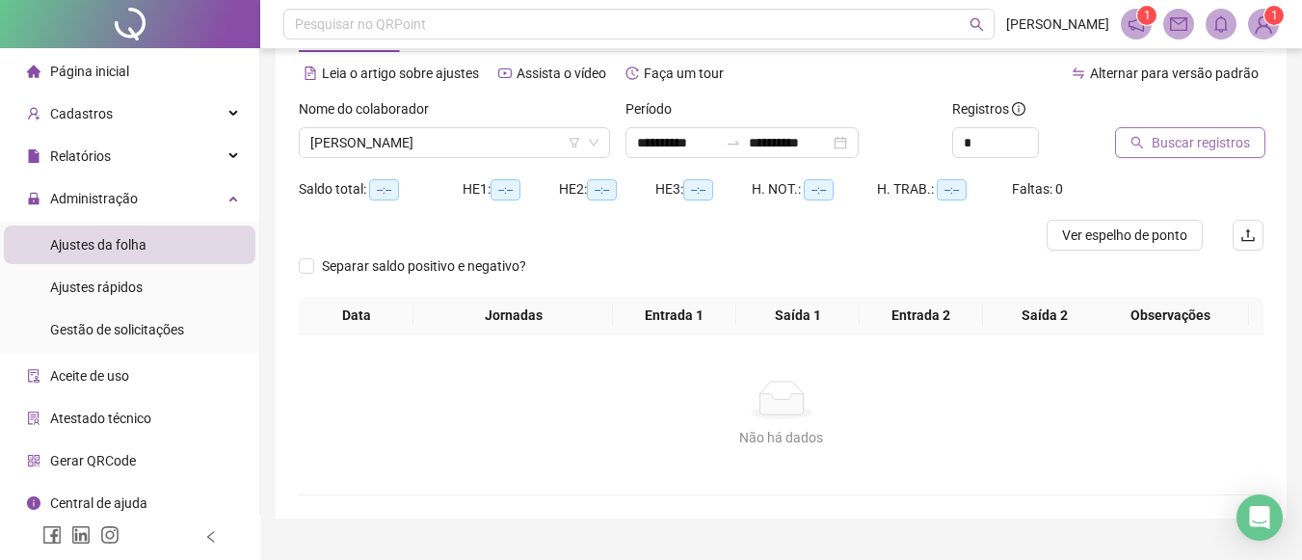
click at [1188, 146] on span "Buscar registros" at bounding box center [1201, 142] width 98 height 21
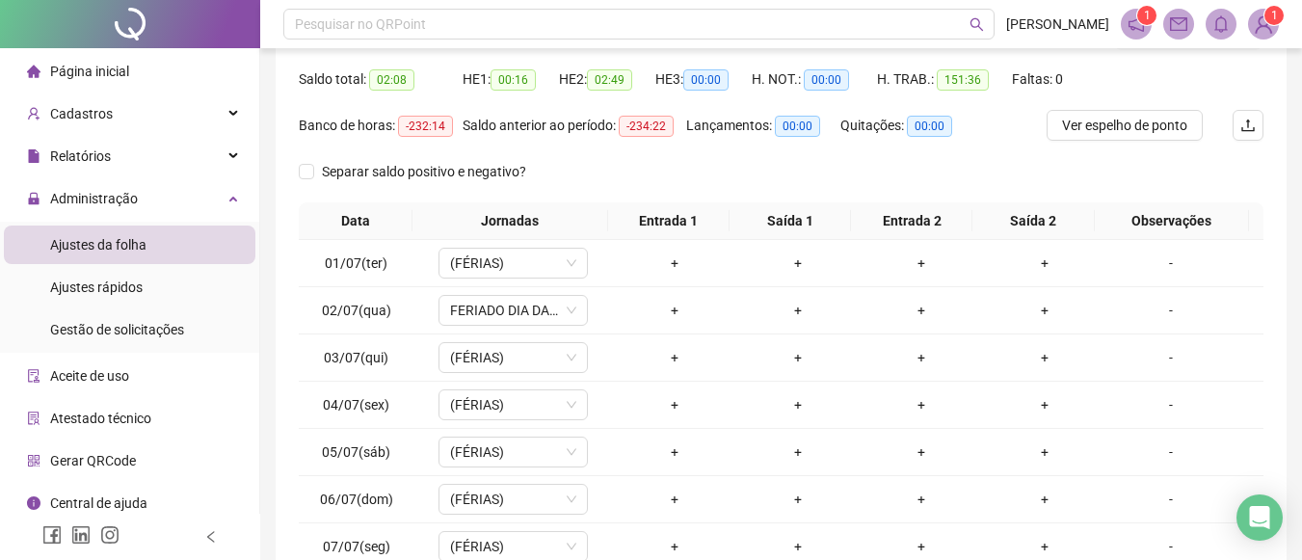
scroll to position [231, 0]
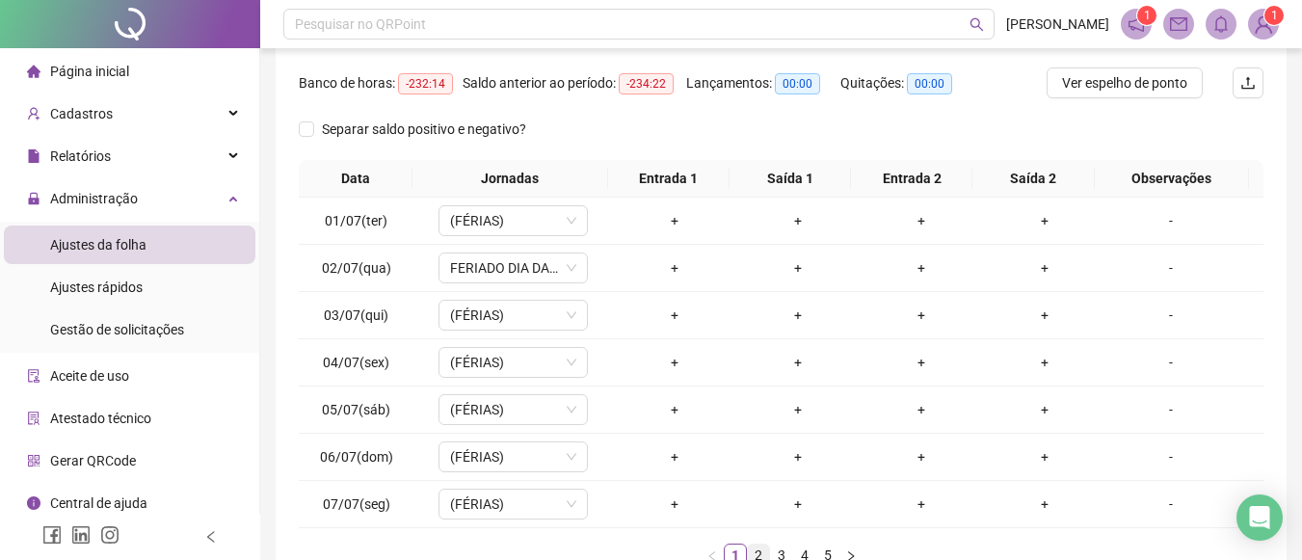
click at [767, 549] on link "2" at bounding box center [758, 555] width 21 height 21
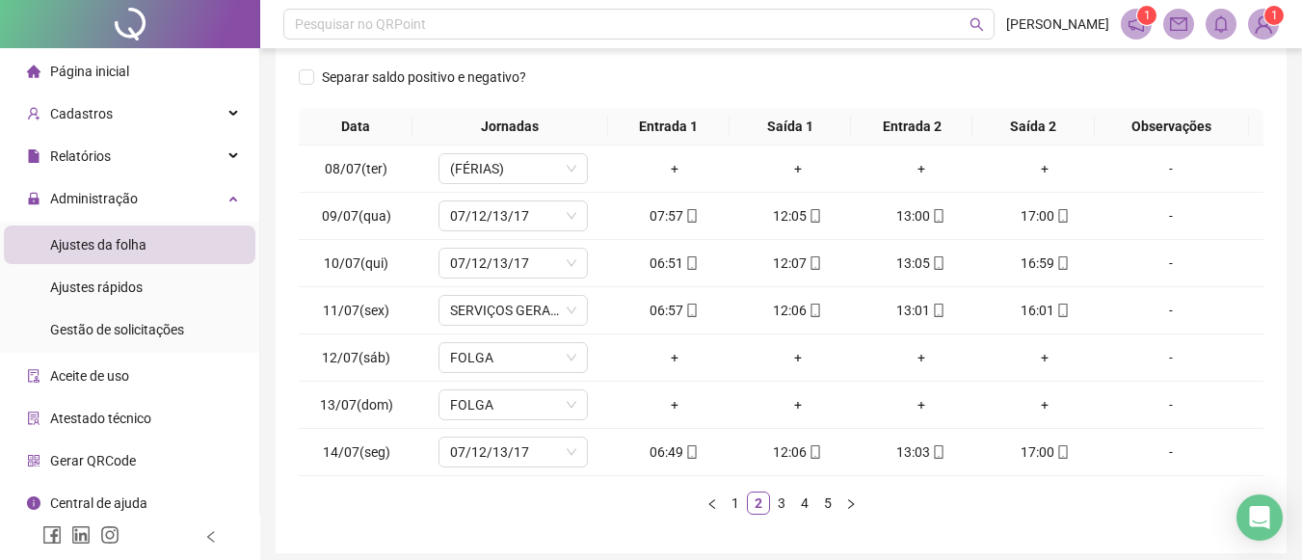
scroll to position [290, 0]
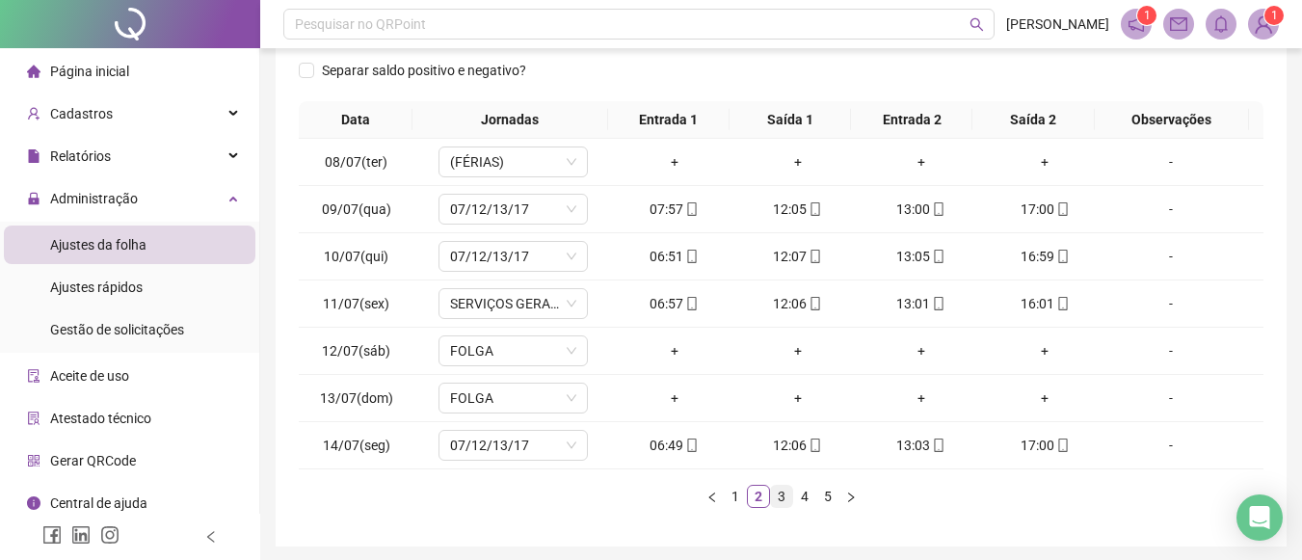
click at [778, 494] on link "3" at bounding box center [781, 496] width 21 height 21
click at [797, 495] on link "4" at bounding box center [804, 496] width 21 height 21
click at [827, 505] on link "5" at bounding box center [827, 496] width 21 height 21
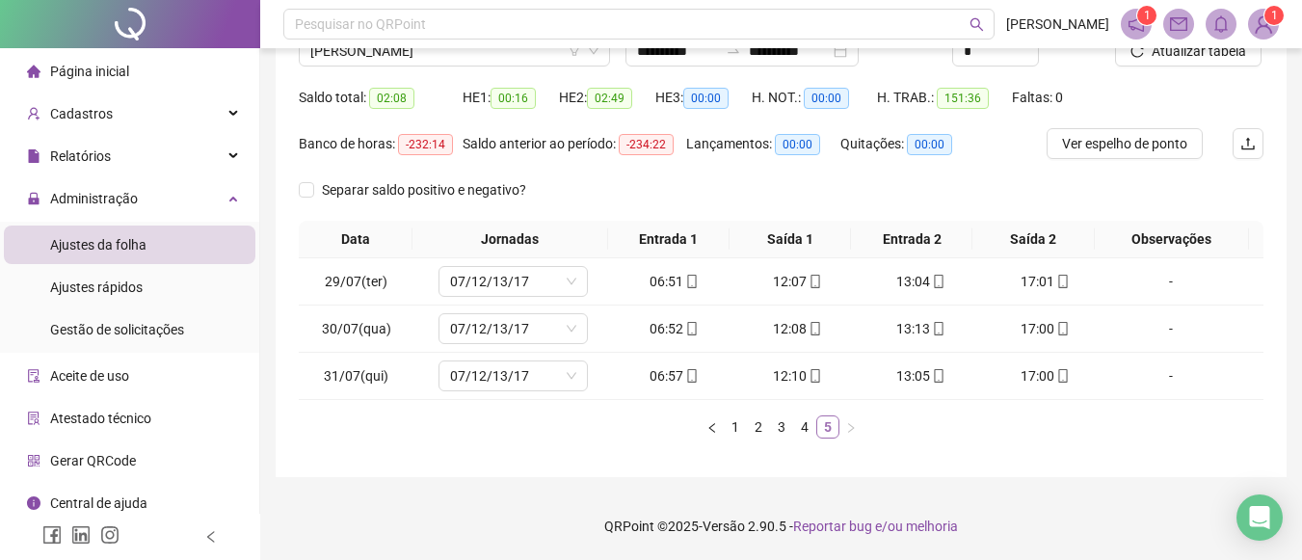
scroll to position [171, 0]
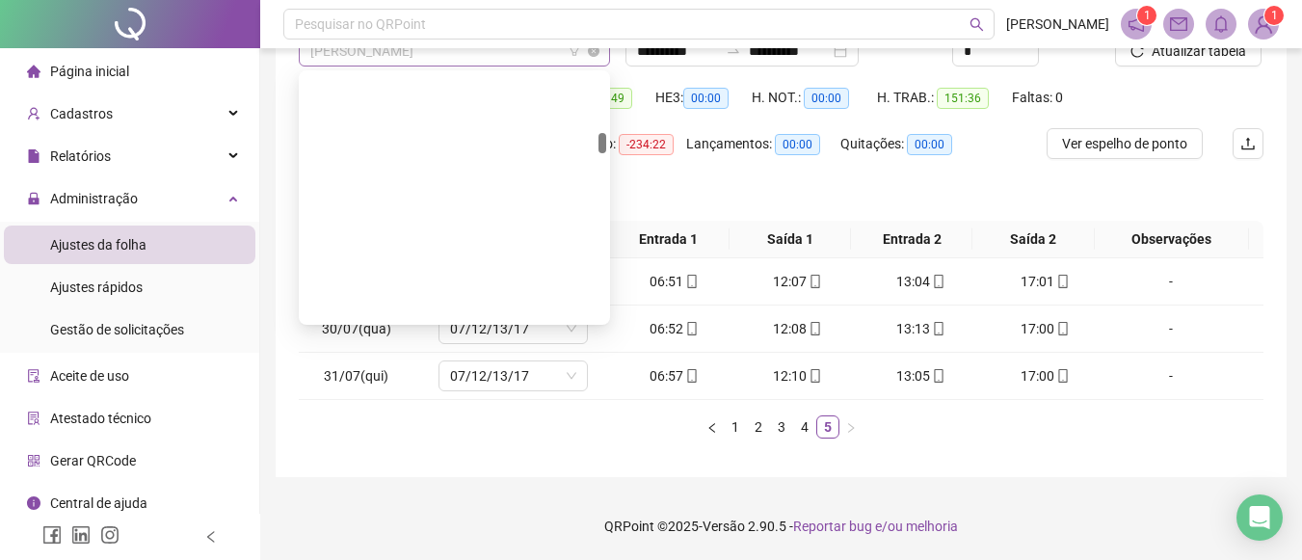
click at [538, 66] on div "[PERSON_NAME]" at bounding box center [454, 51] width 311 height 31
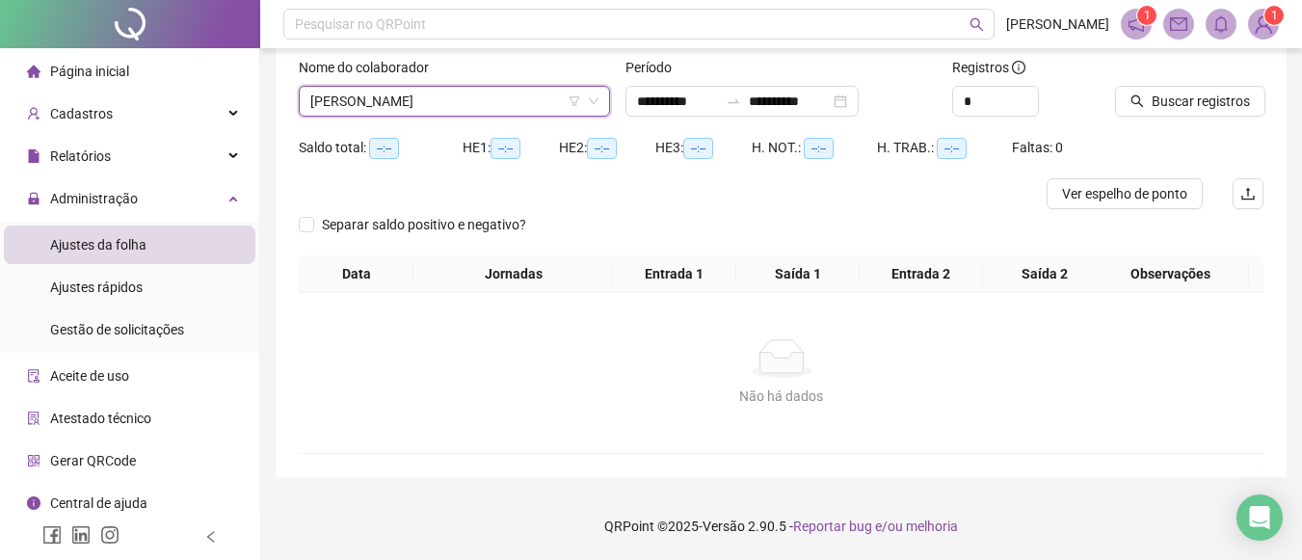
scroll to position [120, 0]
click at [1145, 101] on button "Buscar registros" at bounding box center [1190, 101] width 150 height 31
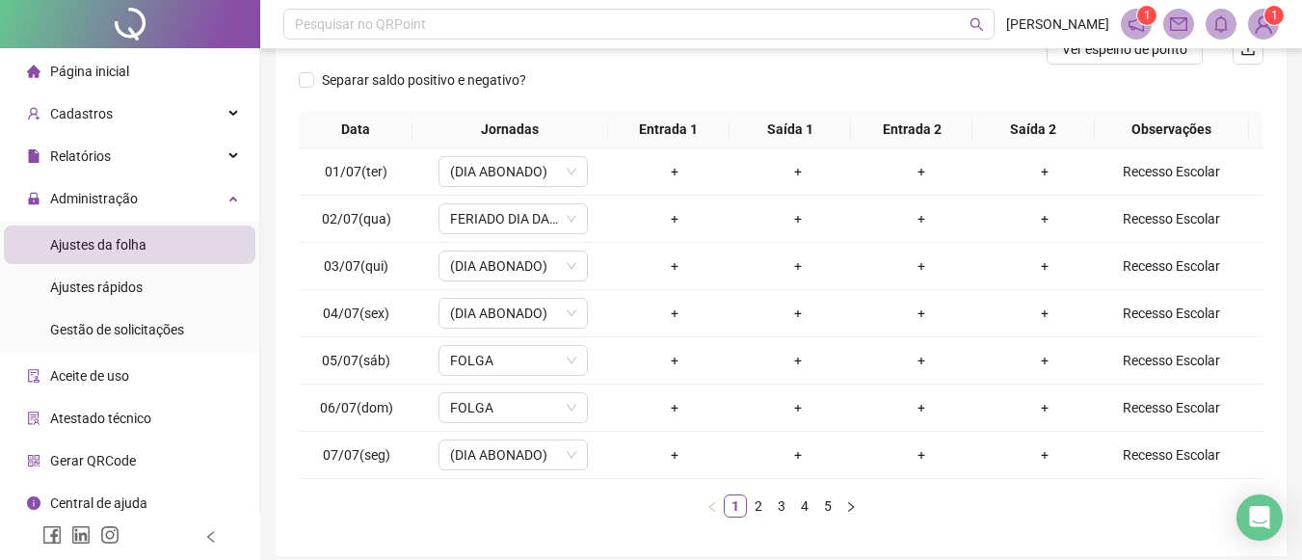
scroll to position [281, 0]
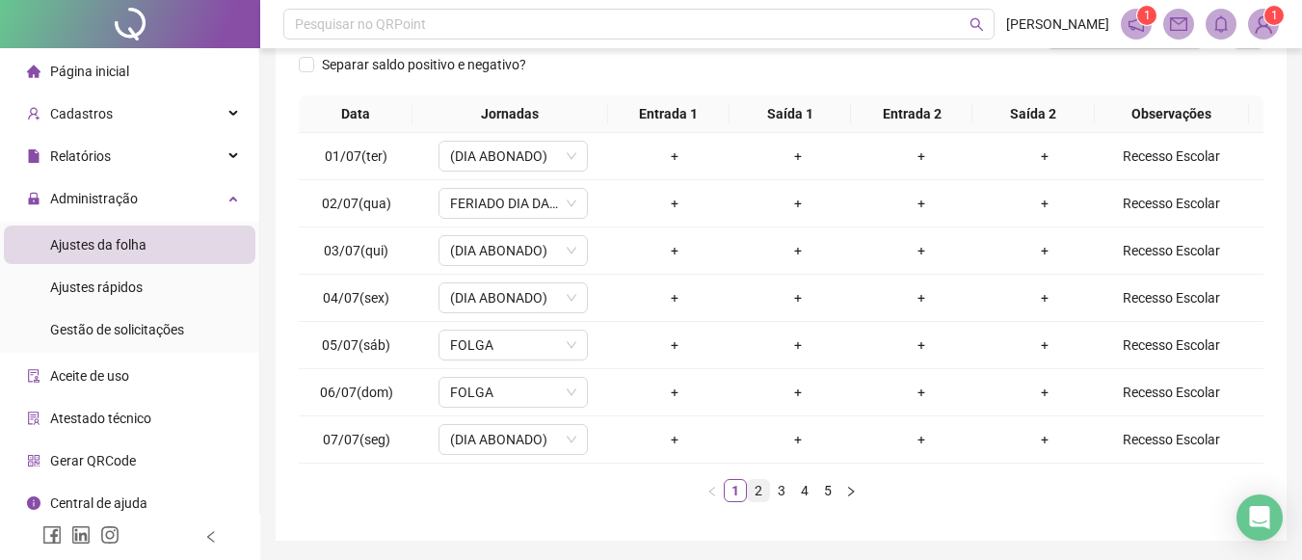
click at [765, 495] on link "2" at bounding box center [758, 490] width 21 height 21
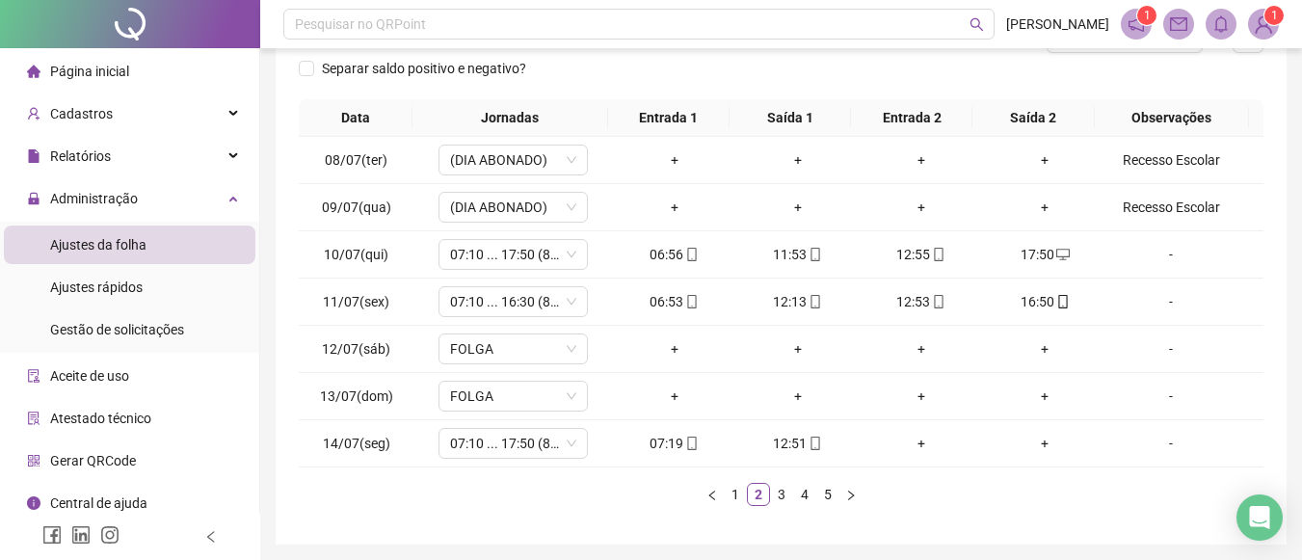
scroll to position [293, 0]
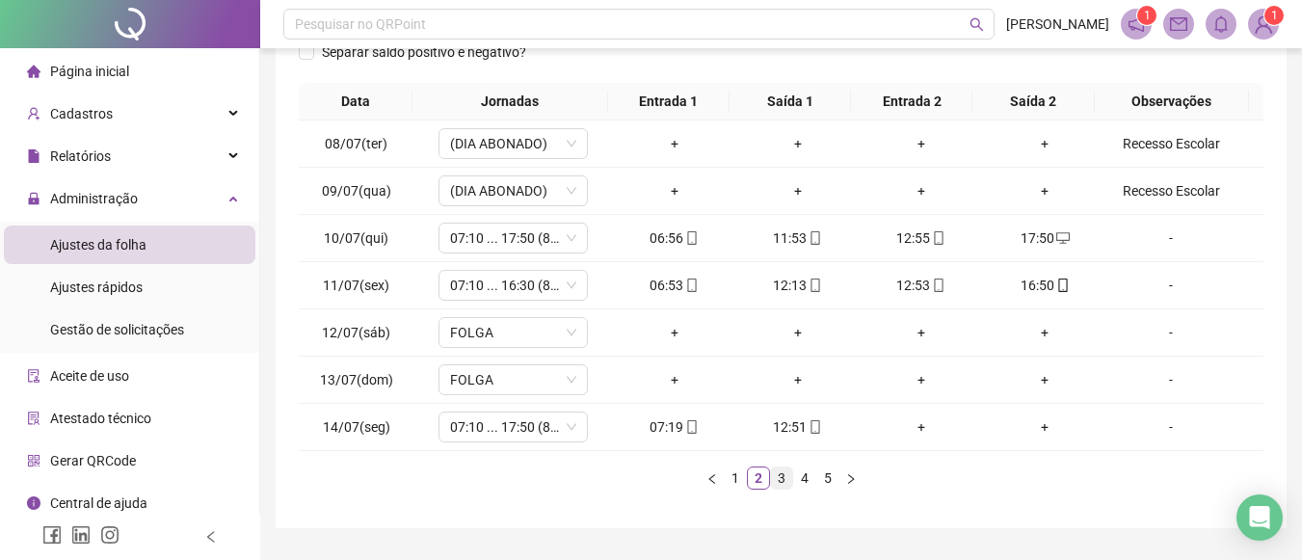
click at [783, 479] on link "3" at bounding box center [781, 478] width 21 height 21
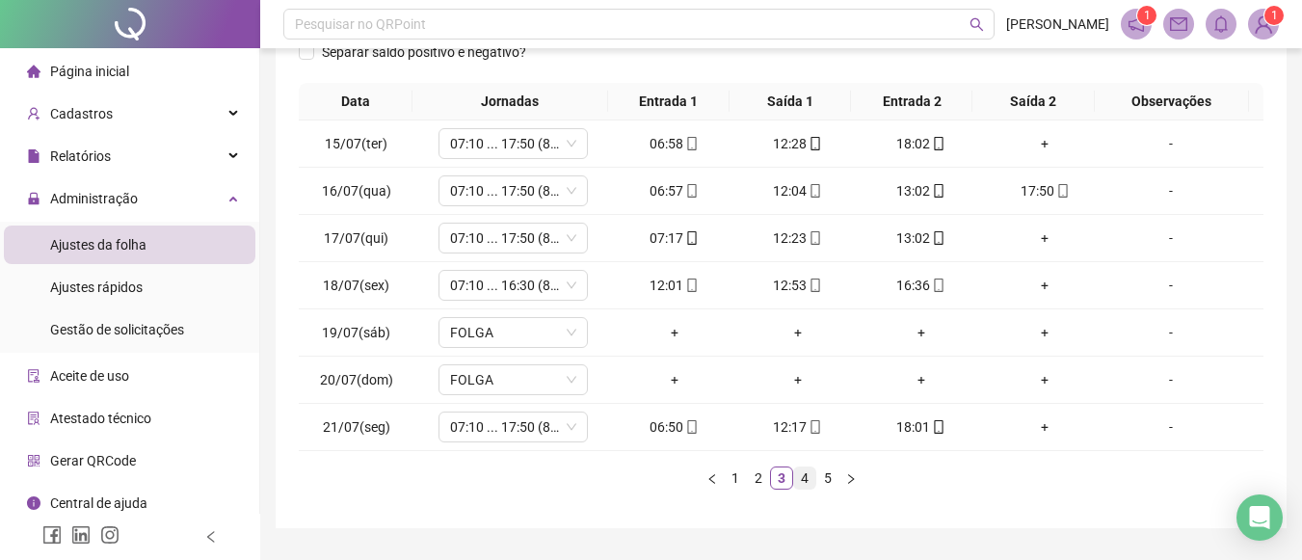
click at [808, 476] on link "4" at bounding box center [804, 478] width 21 height 21
click at [833, 472] on link "5" at bounding box center [827, 478] width 21 height 21
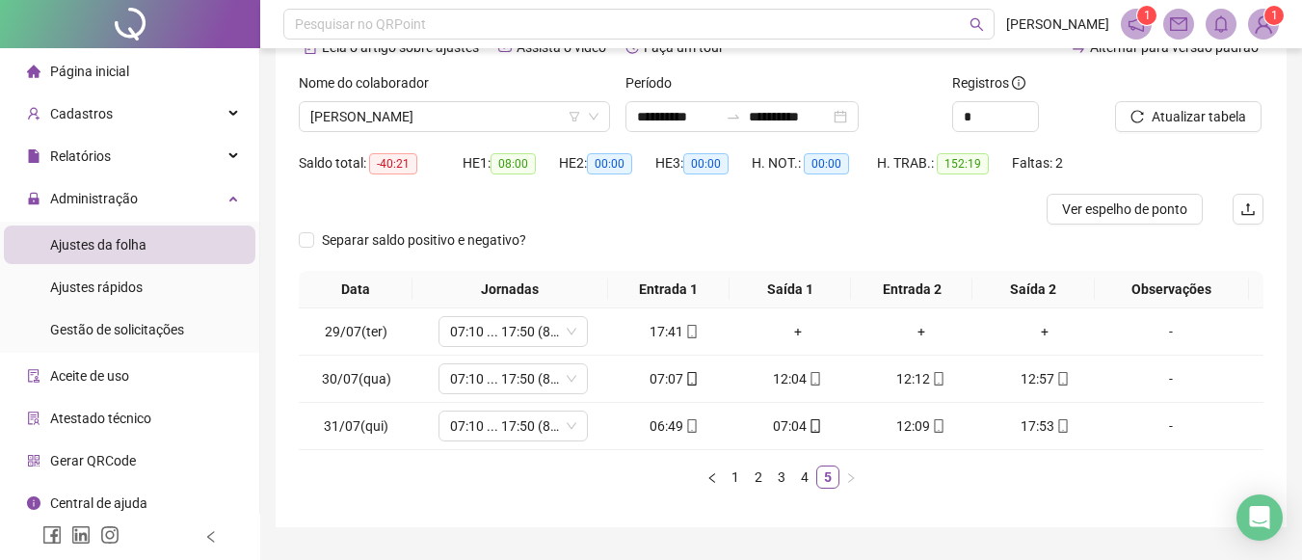
scroll to position [94, 0]
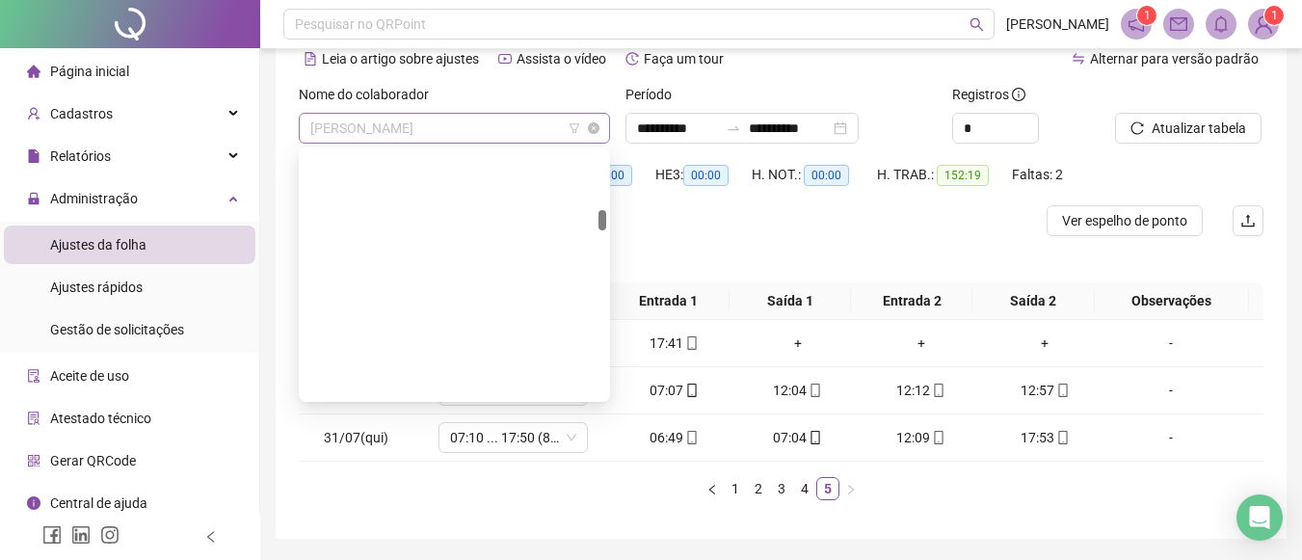
click at [508, 122] on span "[PERSON_NAME]" at bounding box center [454, 128] width 288 height 29
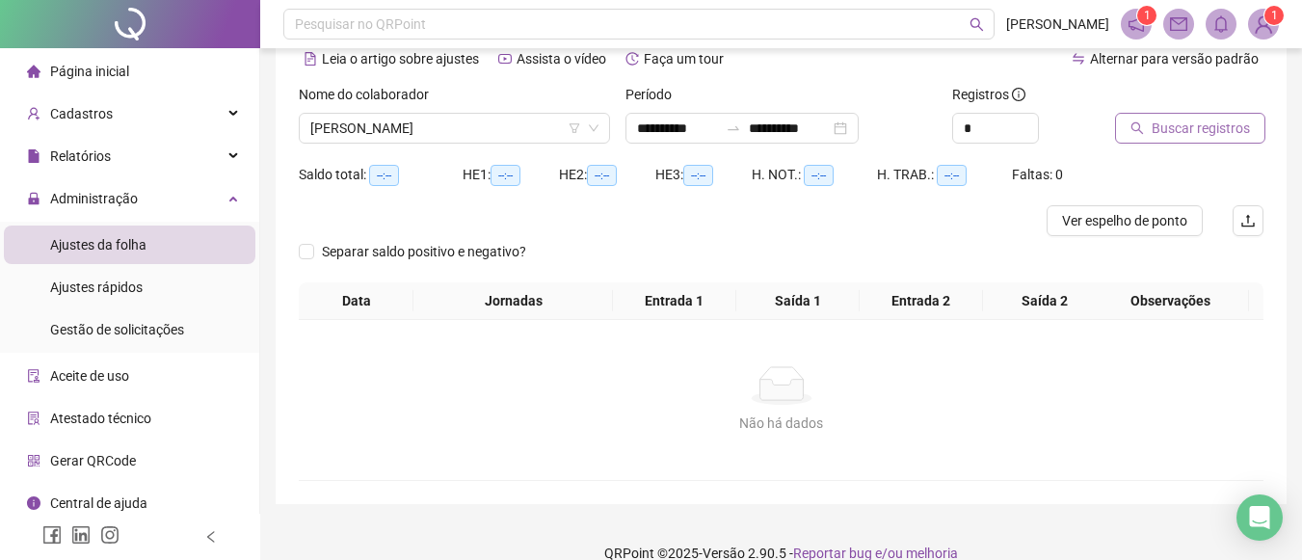
click at [1176, 121] on span "Buscar registros" at bounding box center [1201, 128] width 98 height 21
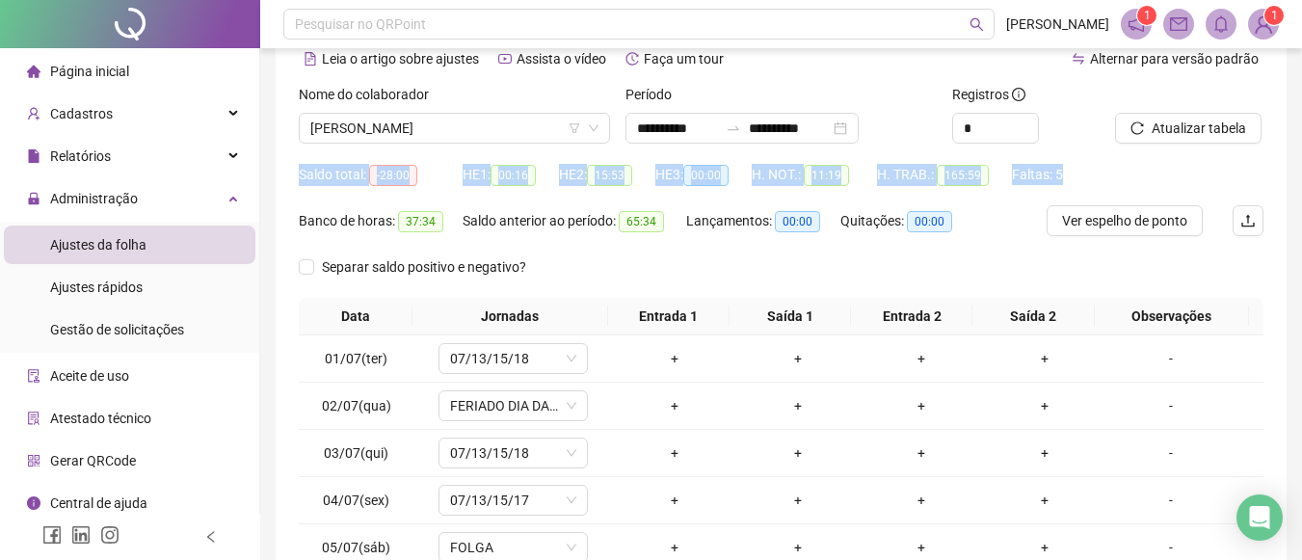
drag, startPoint x: 1176, startPoint y: 121, endPoint x: 1310, endPoint y: 168, distance: 141.8
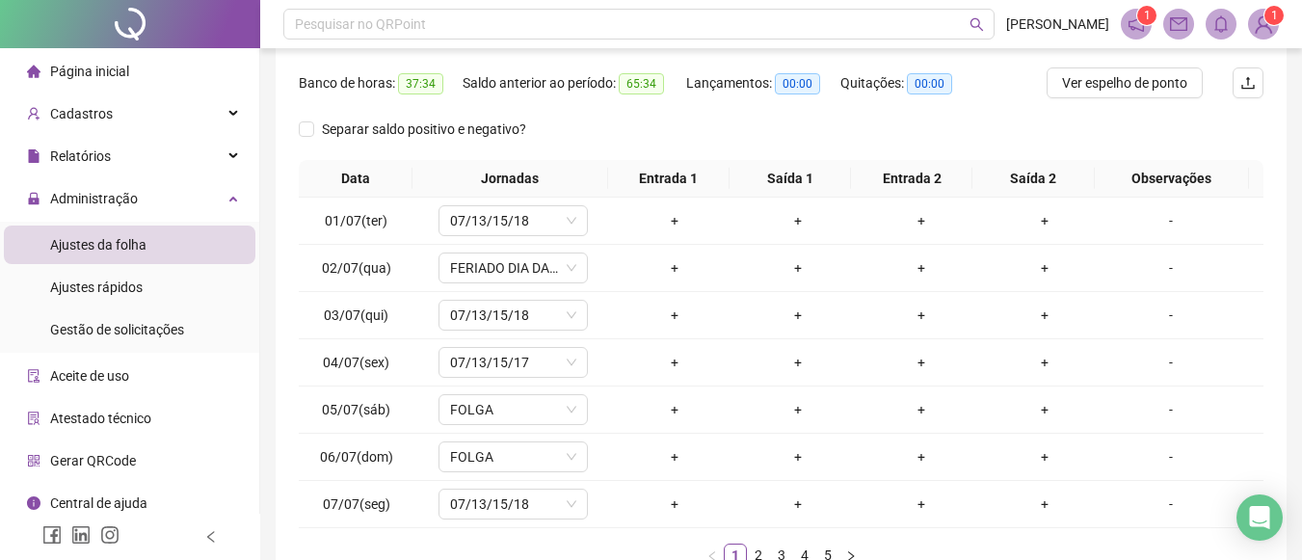
scroll to position [286, 0]
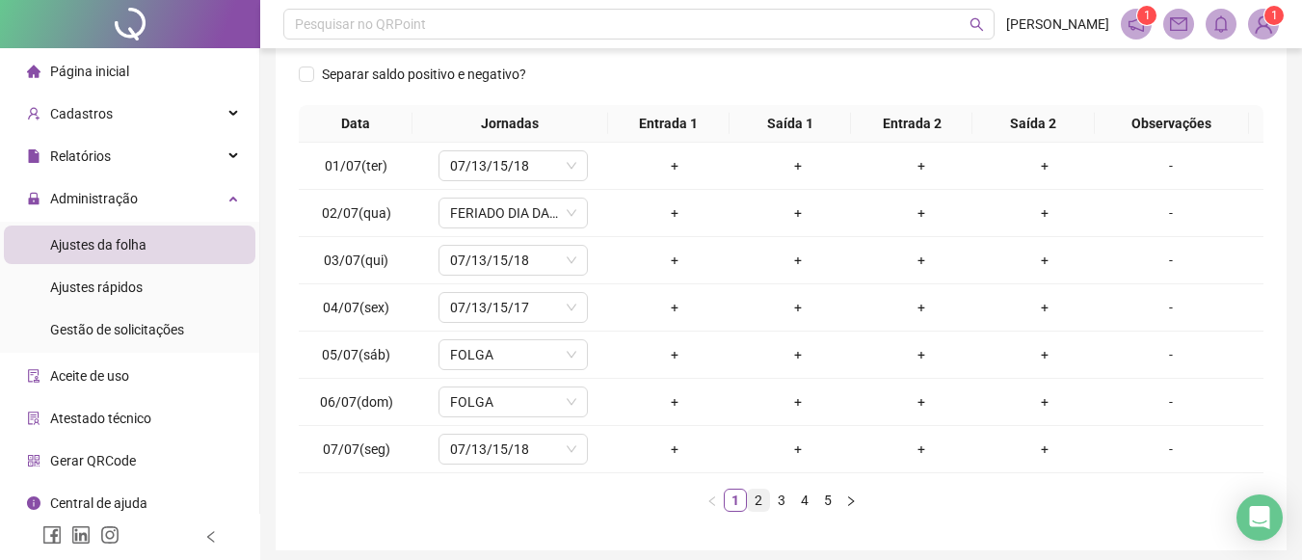
click at [763, 511] on li "2" at bounding box center [758, 500] width 23 height 23
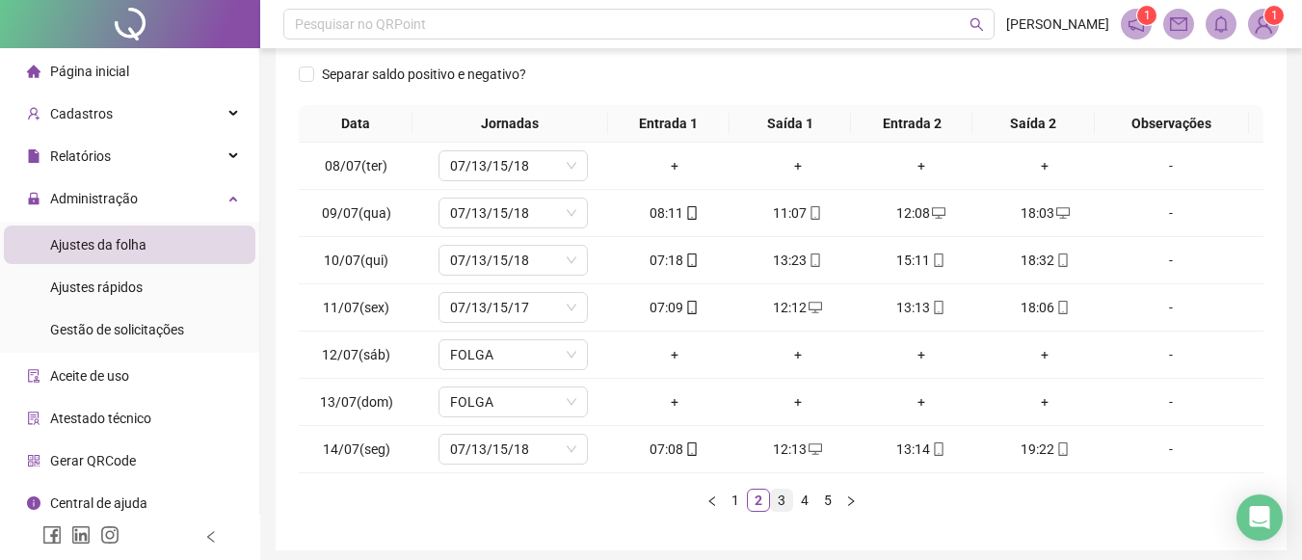
click at [784, 502] on link "3" at bounding box center [781, 500] width 21 height 21
click at [800, 499] on link "4" at bounding box center [804, 500] width 21 height 21
click at [819, 497] on link "5" at bounding box center [827, 500] width 21 height 21
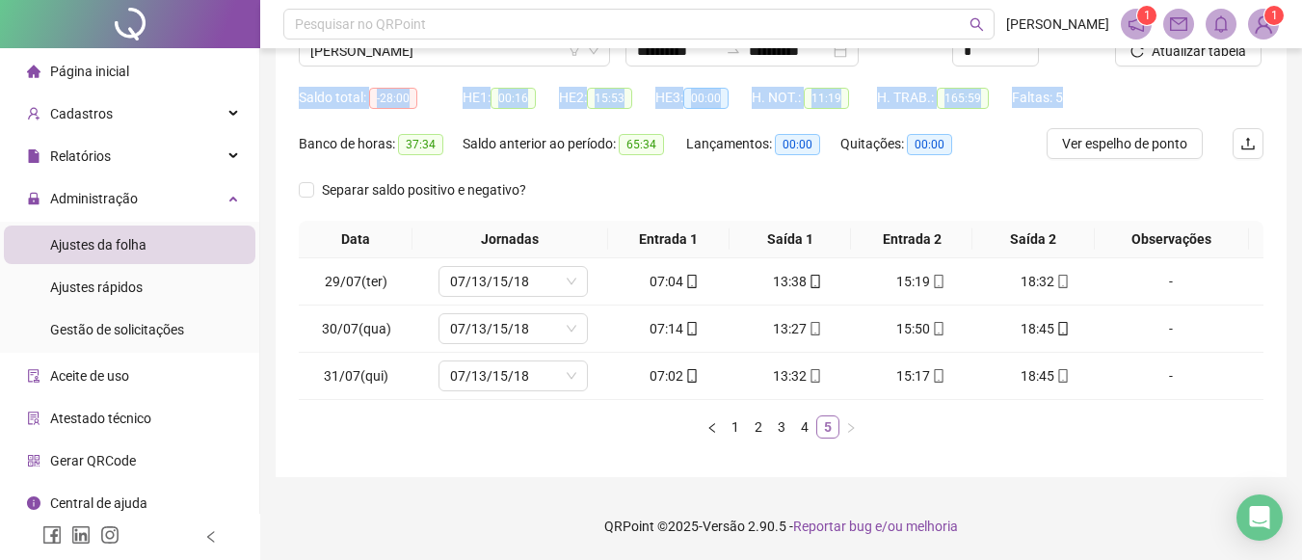
scroll to position [171, 0]
click at [535, 55] on span "[PERSON_NAME]" at bounding box center [454, 51] width 288 height 29
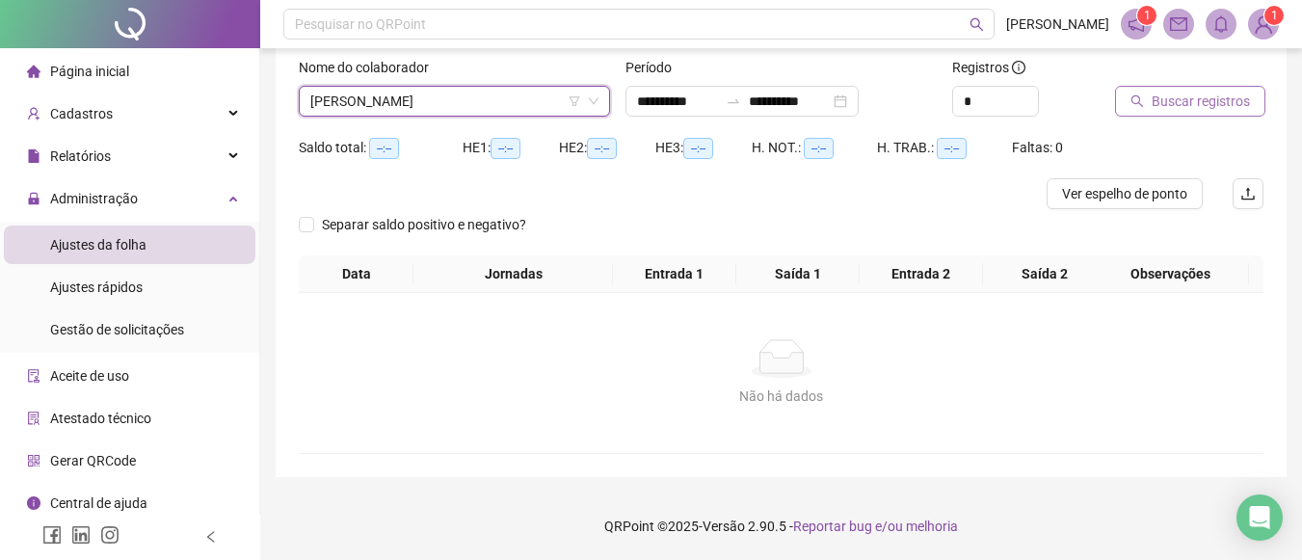
click at [1188, 89] on button "Buscar registros" at bounding box center [1190, 101] width 150 height 31
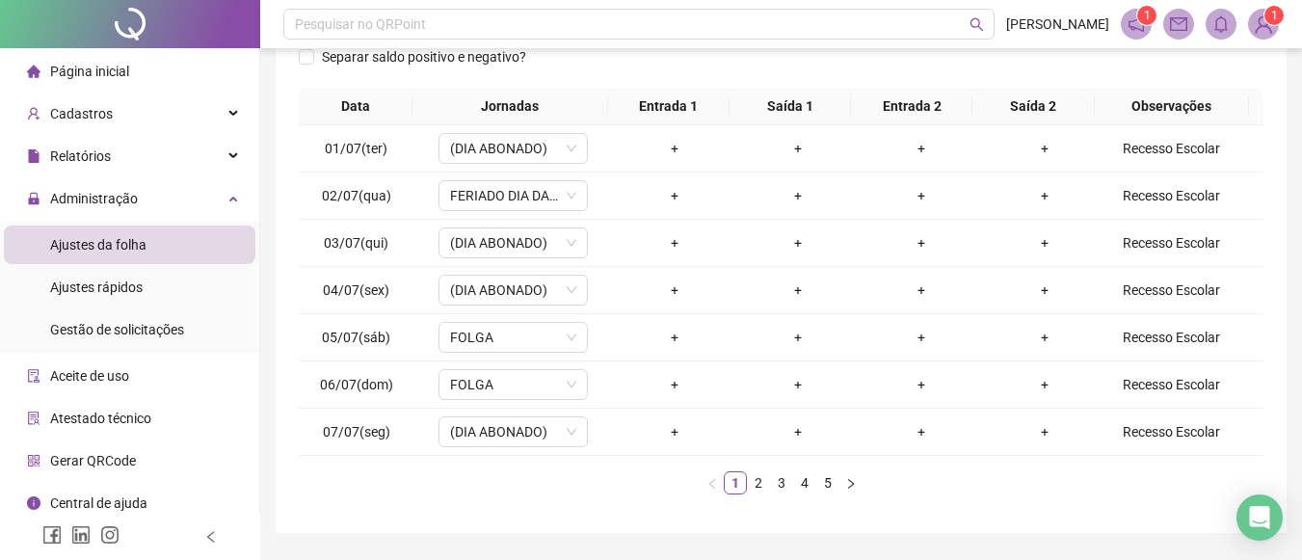
scroll to position [344, 0]
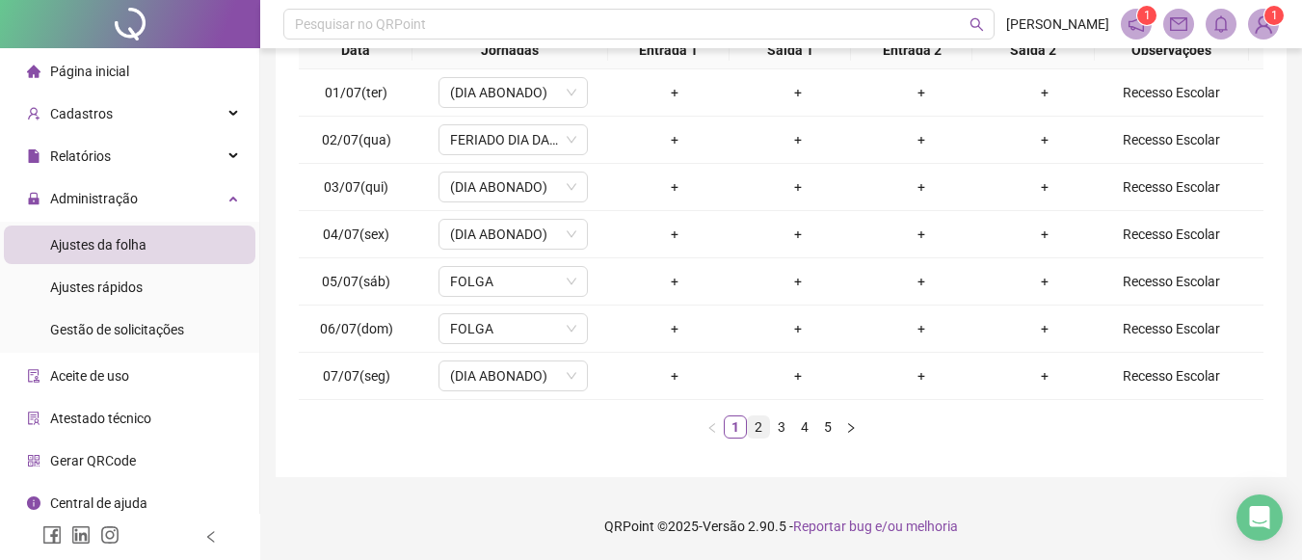
click at [761, 428] on link "2" at bounding box center [758, 426] width 21 height 21
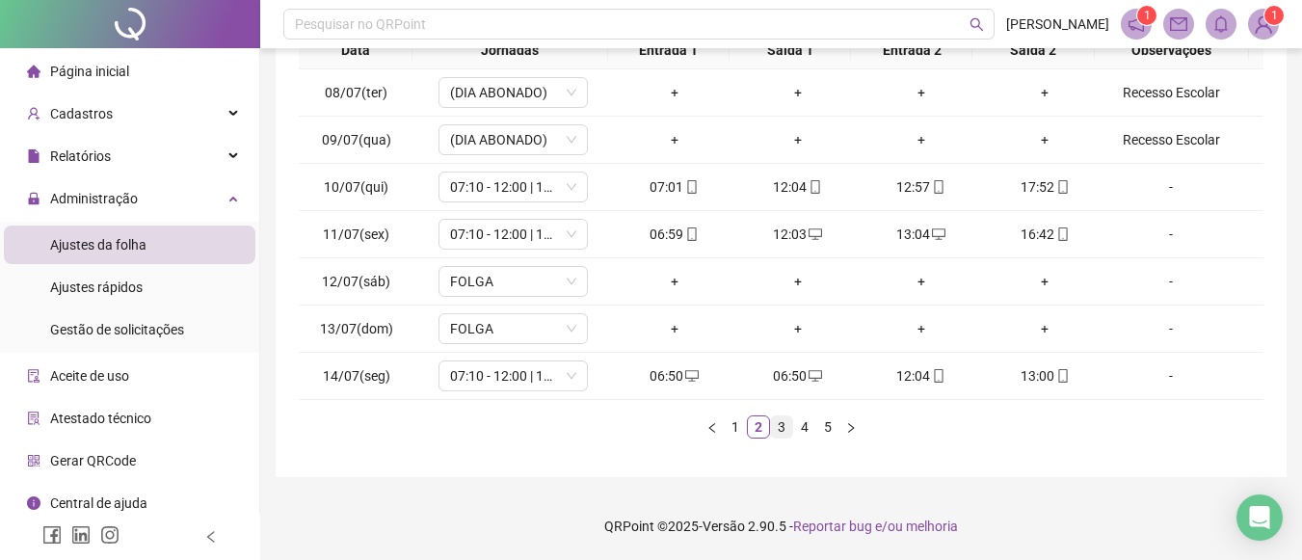
click at [777, 431] on link "3" at bounding box center [781, 426] width 21 height 21
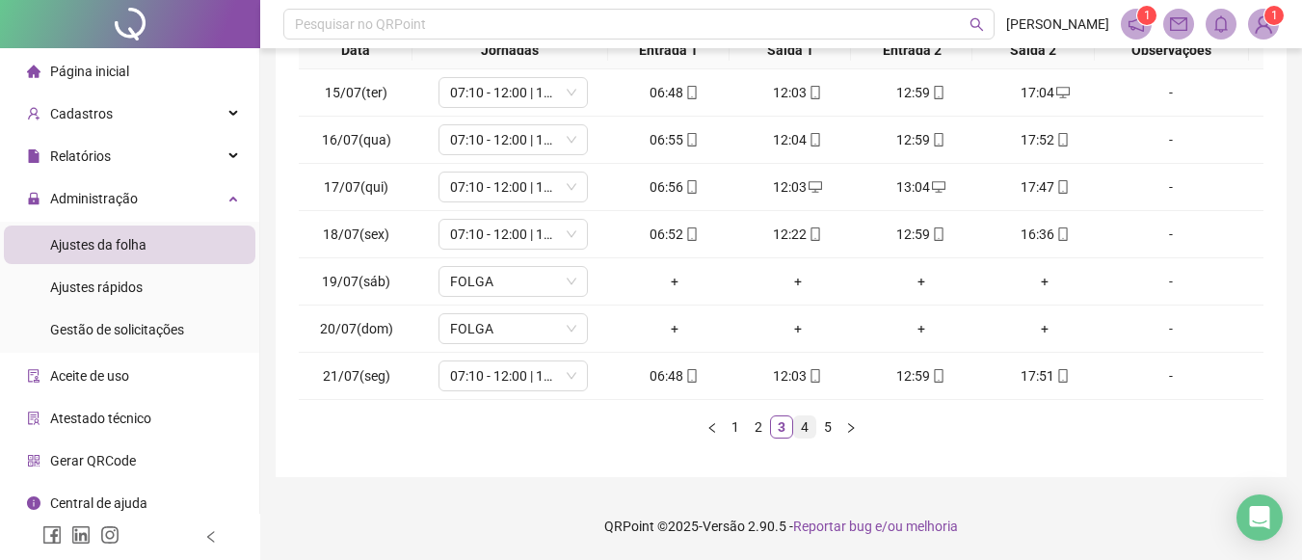
click at [803, 425] on link "4" at bounding box center [804, 426] width 21 height 21
click at [829, 425] on link "5" at bounding box center [827, 426] width 21 height 21
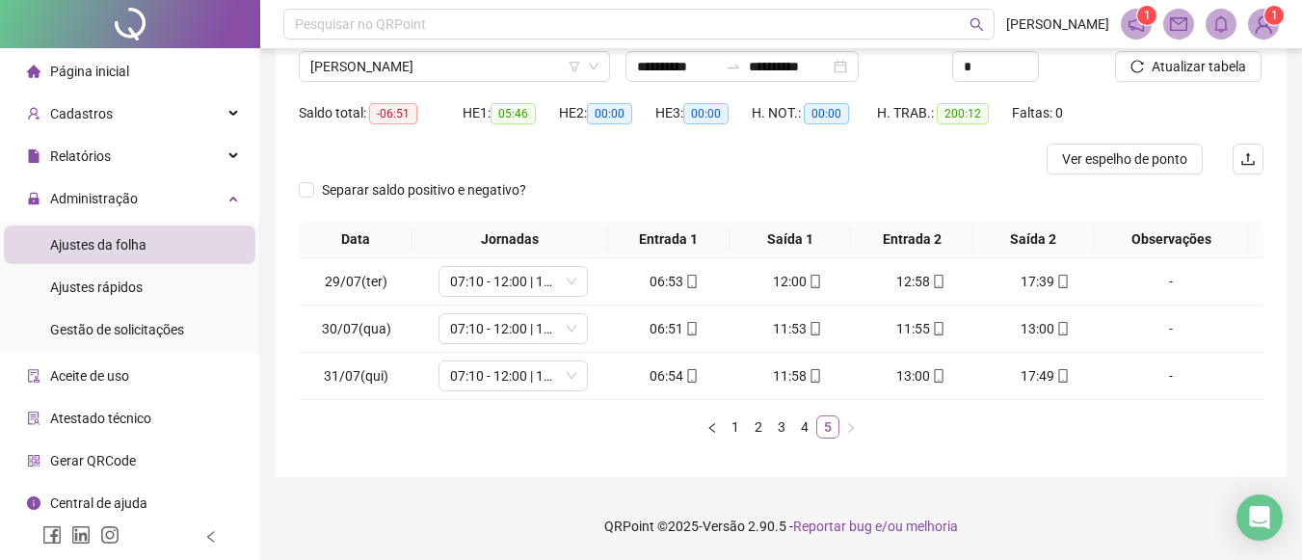
scroll to position [155, 0]
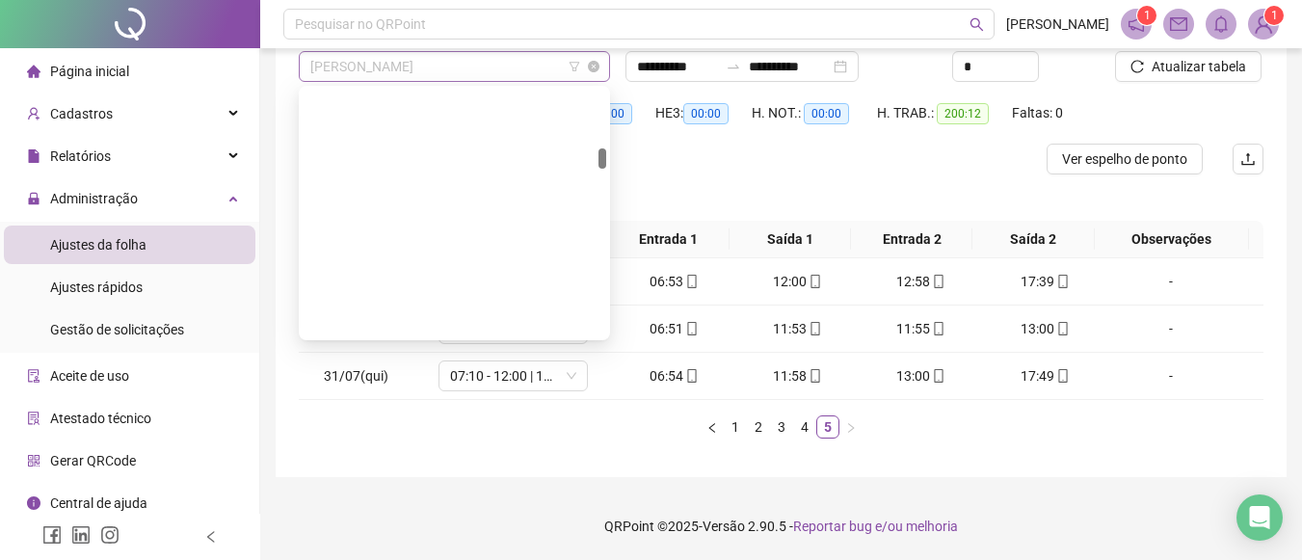
click at [563, 72] on span "[PERSON_NAME]" at bounding box center [454, 66] width 288 height 29
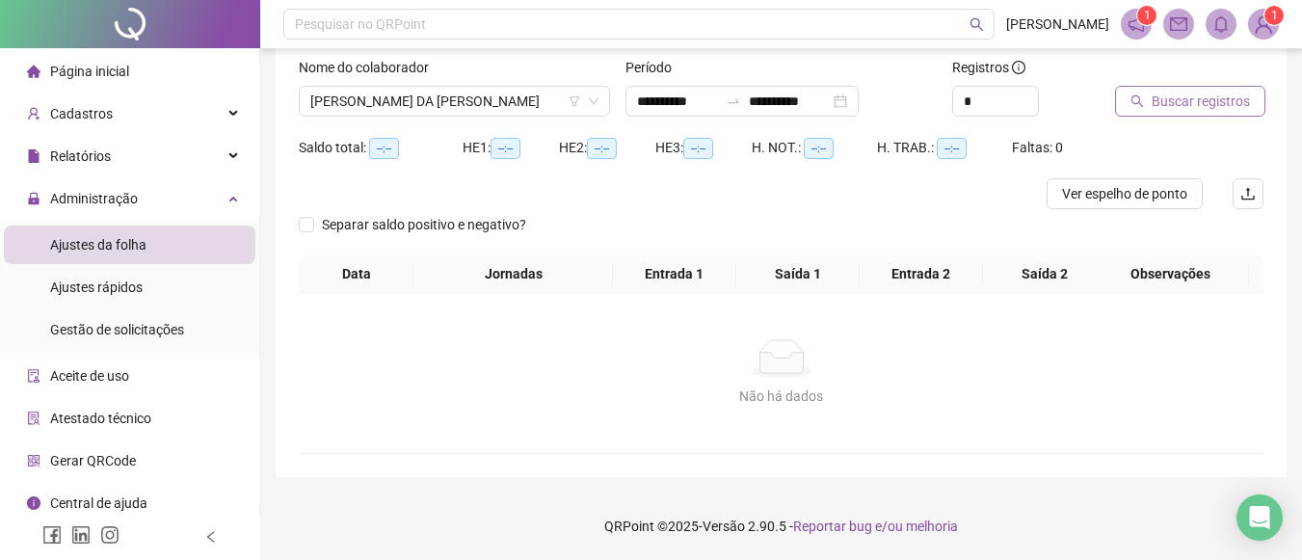
click at [1160, 95] on span "Buscar registros" at bounding box center [1201, 101] width 98 height 21
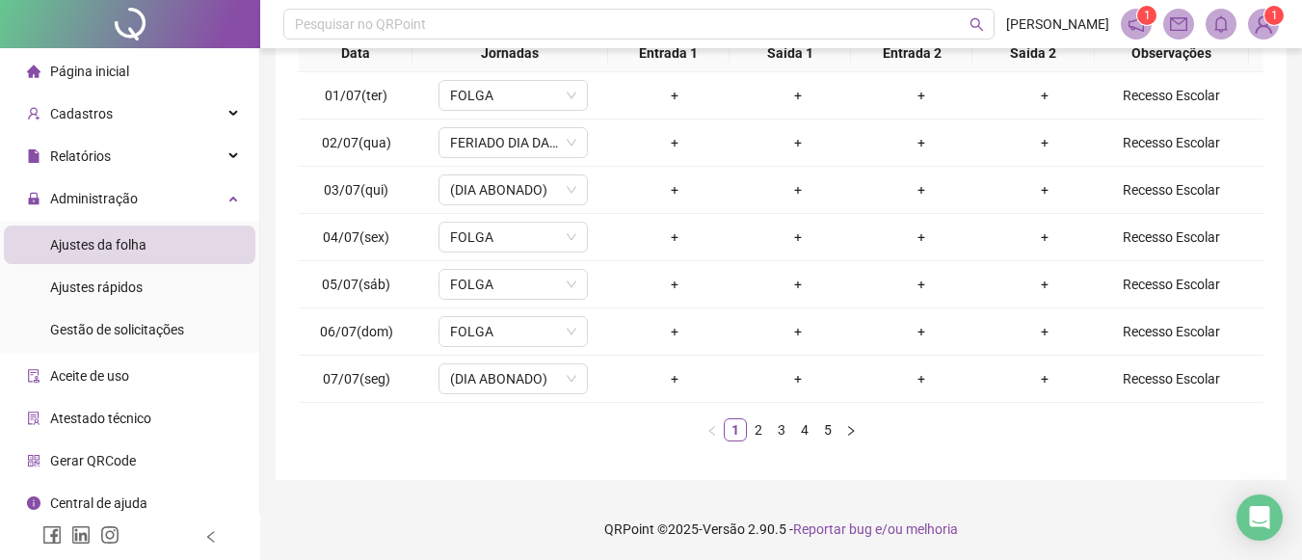
scroll to position [344, 0]
click at [765, 415] on li "2" at bounding box center [758, 426] width 23 height 23
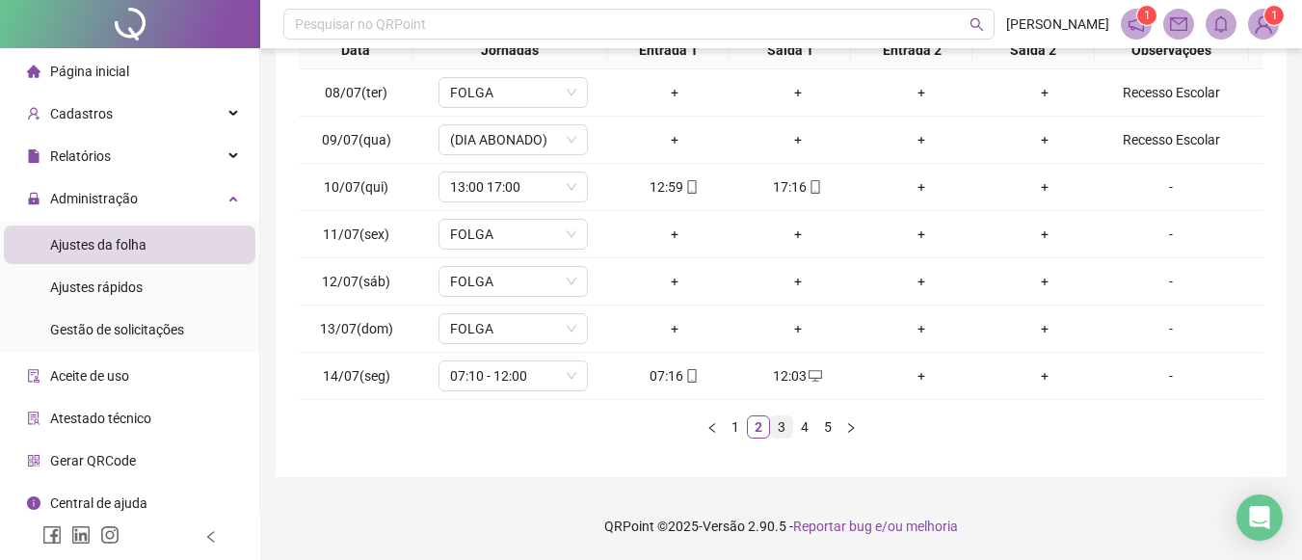
click at [782, 425] on link "3" at bounding box center [781, 426] width 21 height 21
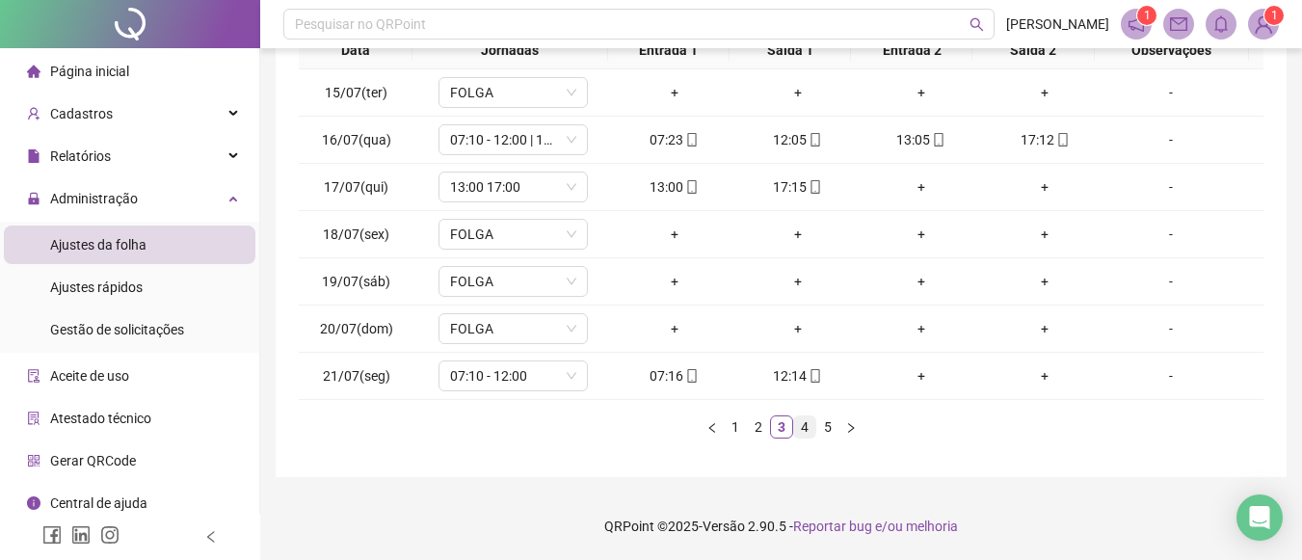
click at [807, 428] on link "4" at bounding box center [804, 426] width 21 height 21
click at [817, 429] on li "5" at bounding box center [828, 426] width 23 height 23
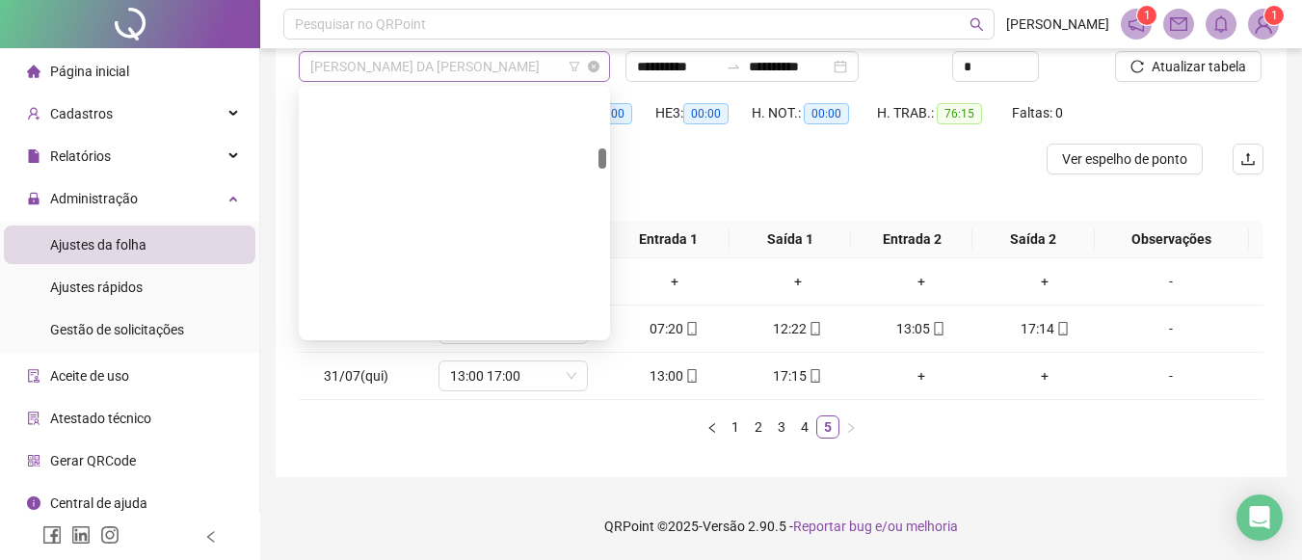
click at [553, 54] on span "[PERSON_NAME] DA [PERSON_NAME]" at bounding box center [454, 66] width 288 height 29
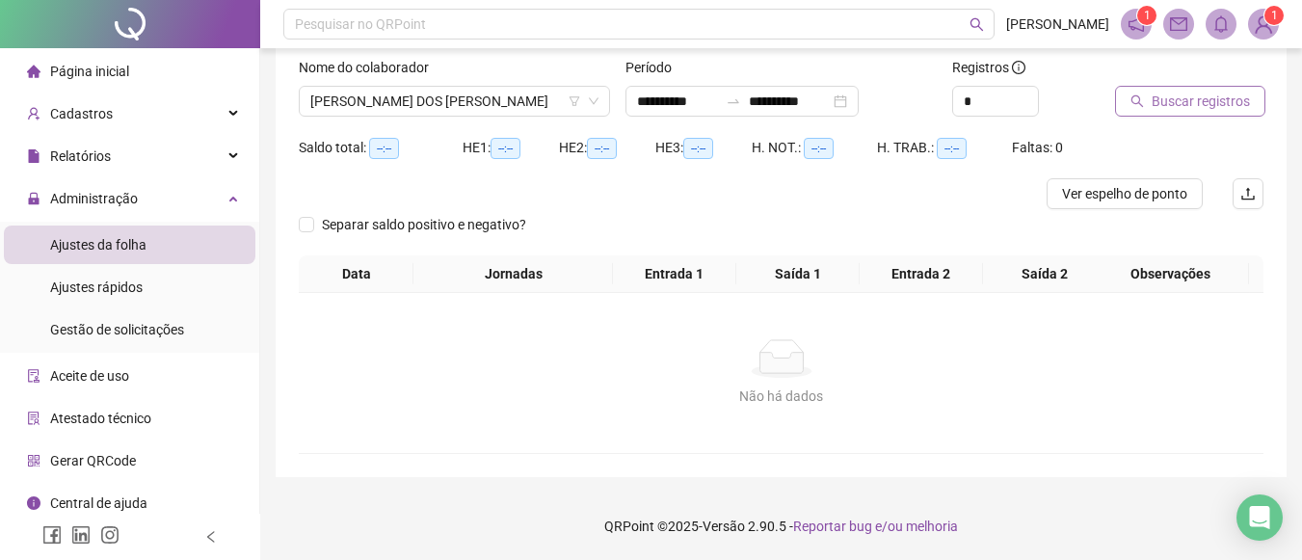
click at [1201, 114] on button "Buscar registros" at bounding box center [1190, 101] width 150 height 31
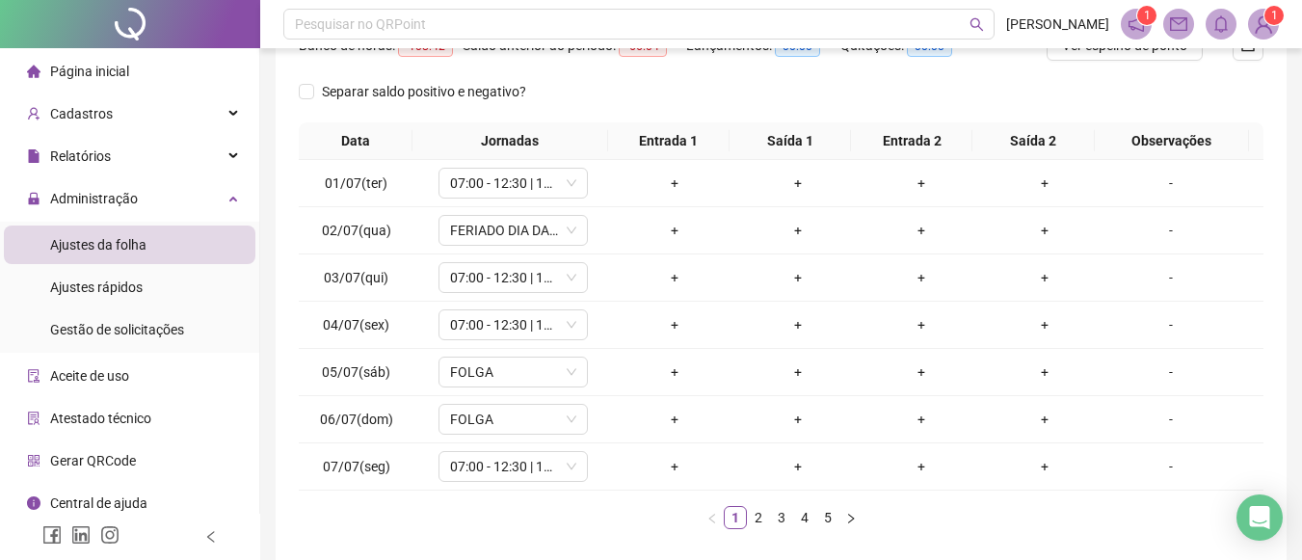
scroll to position [327, 0]
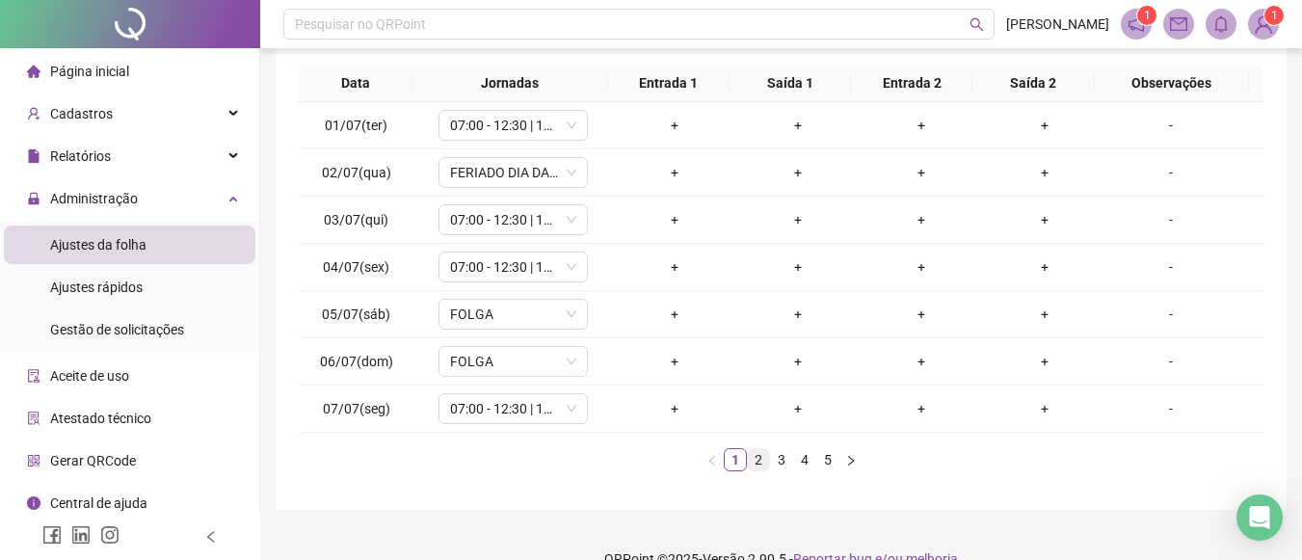
click at [753, 457] on link "2" at bounding box center [758, 459] width 21 height 21
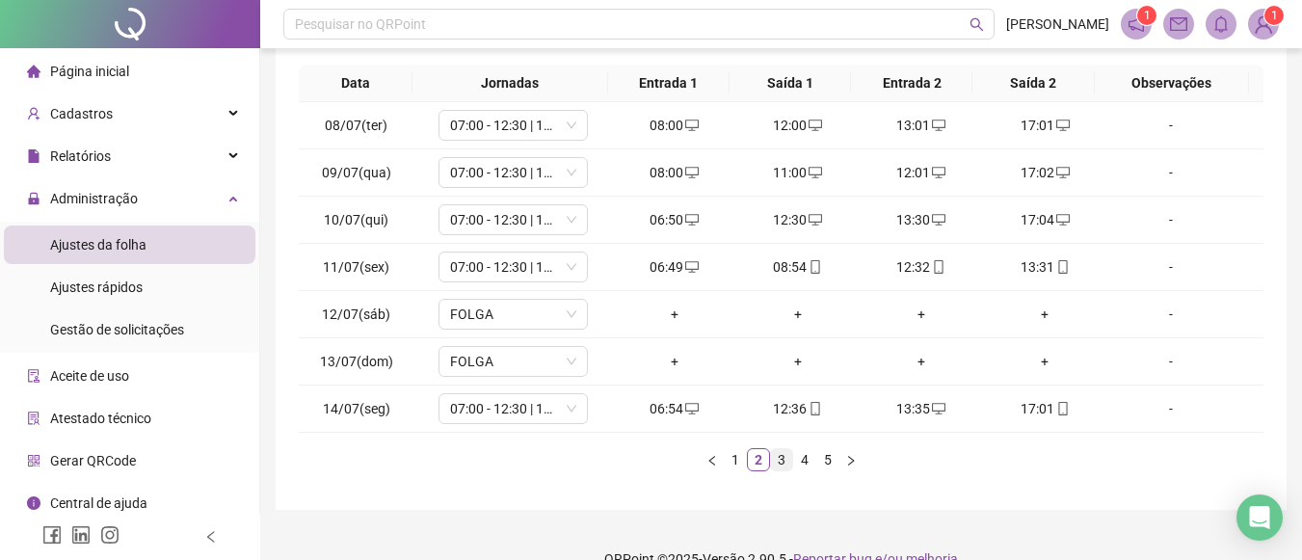
click at [774, 453] on link "3" at bounding box center [781, 459] width 21 height 21
click at [813, 460] on link "4" at bounding box center [804, 459] width 21 height 21
drag, startPoint x: 821, startPoint y: 461, endPoint x: 1128, endPoint y: 277, distance: 357.6
click at [1128, 277] on div "Data Jornadas Entrada 1 Saída 1 Entrada 2 Saída 2 Observações 22/07(ter) 07:00 …" at bounding box center [781, 268] width 965 height 407
